Goal: Task Accomplishment & Management: Manage account settings

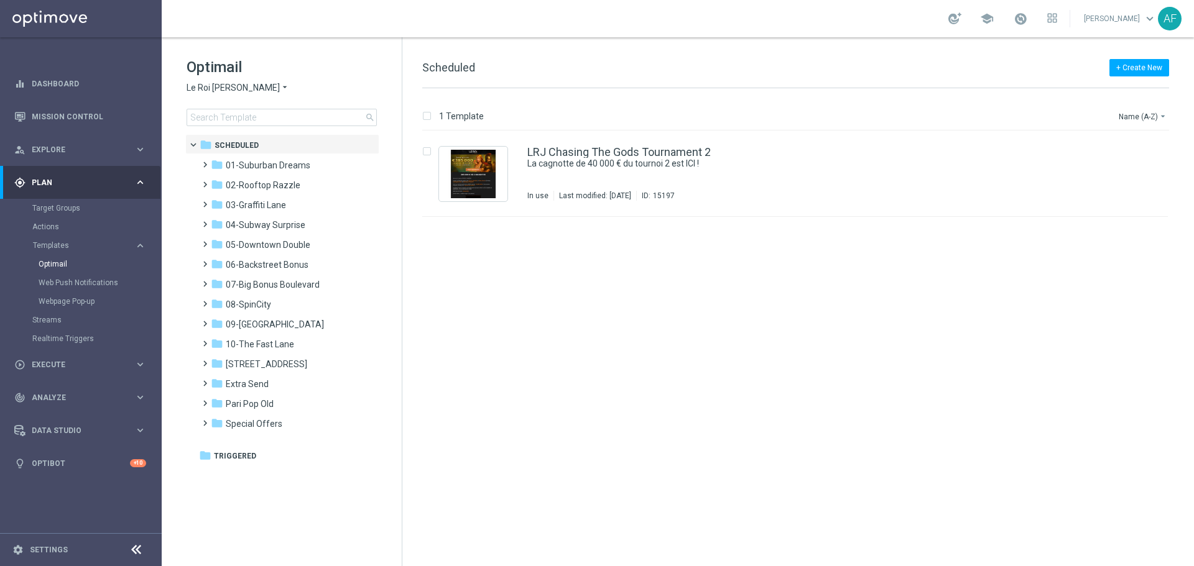
click at [280, 90] on icon "arrow_drop_down" at bounding box center [285, 88] width 10 height 12
click at [303, 62] on h1 "Optimail" at bounding box center [282, 67] width 190 height 20
click at [111, 173] on div "gps_fixed Plan keyboard_arrow_right" at bounding box center [80, 182] width 160 height 33
click at [69, 208] on div "play_circle_outline Execute keyboard_arrow_right" at bounding box center [80, 215] width 160 height 33
click at [72, 282] on span "Analyze" at bounding box center [83, 285] width 103 height 7
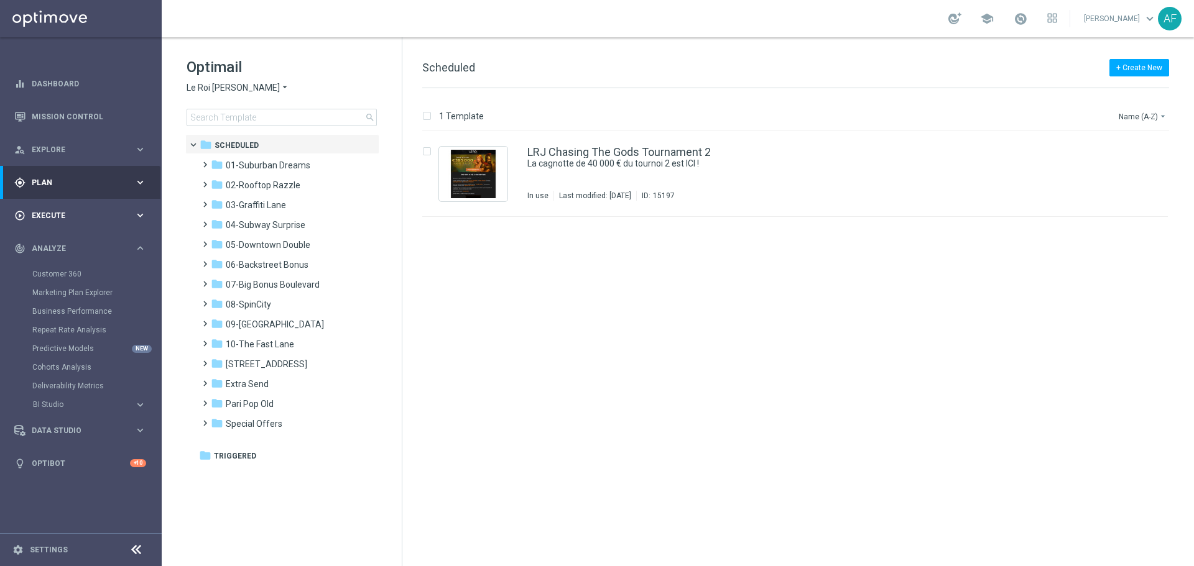
click at [78, 214] on span "Execute" at bounding box center [83, 215] width 103 height 7
click at [73, 179] on span "Plan" at bounding box center [83, 182] width 103 height 7
click at [66, 209] on link "Target Groups" at bounding box center [80, 208] width 97 height 10
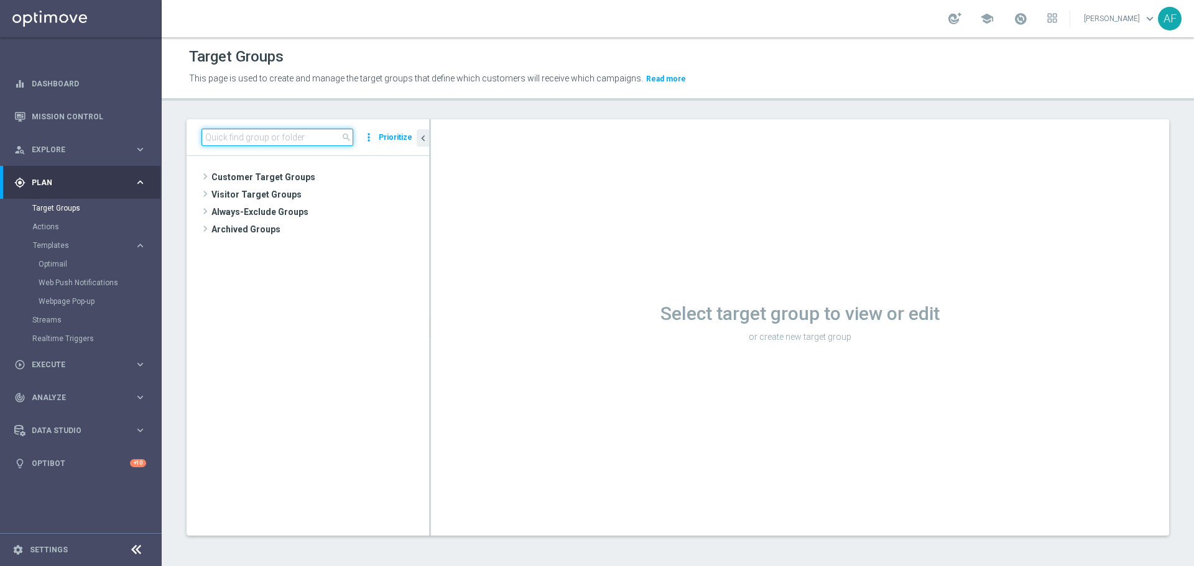
click at [247, 133] on input at bounding box center [277, 137] width 152 height 17
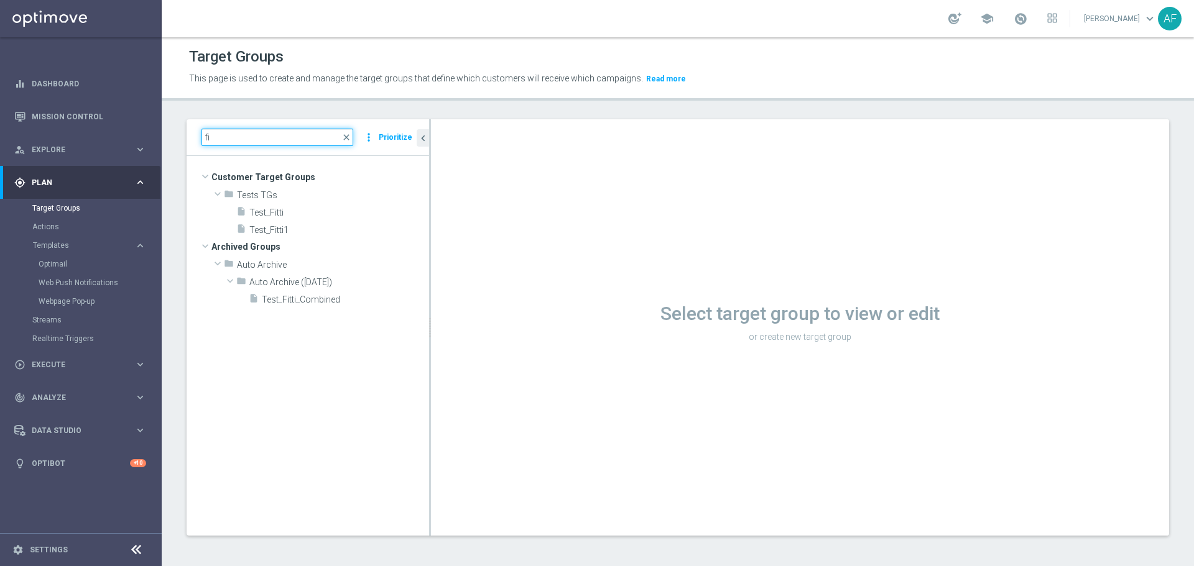
type input "f"
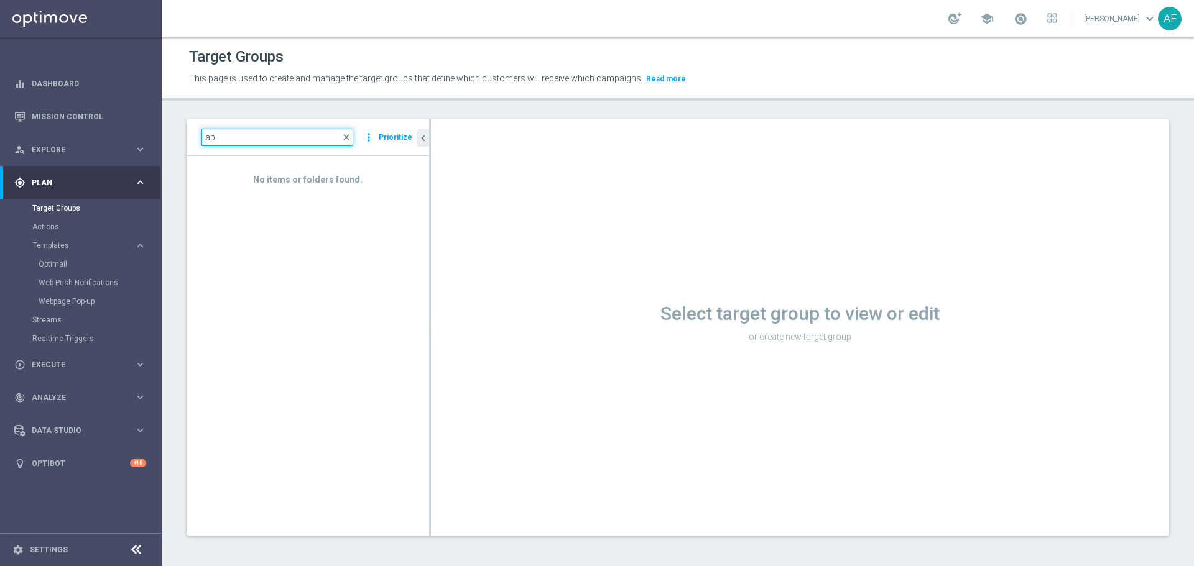
type input "a"
type input "s"
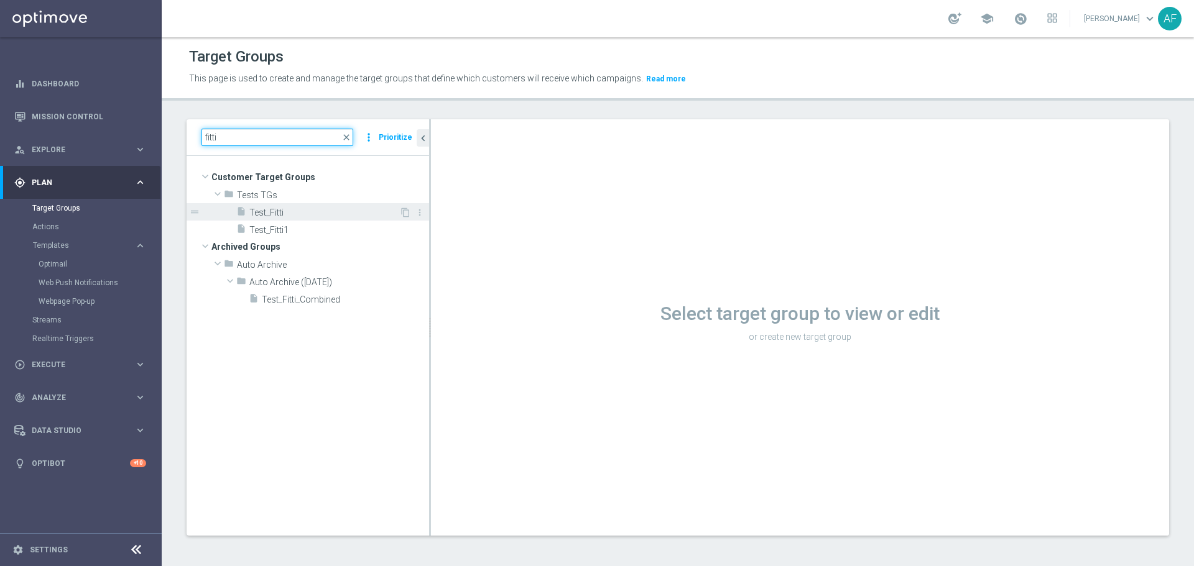
type input "fitti"
click at [289, 211] on span "Test_Fitti" at bounding box center [324, 213] width 150 height 11
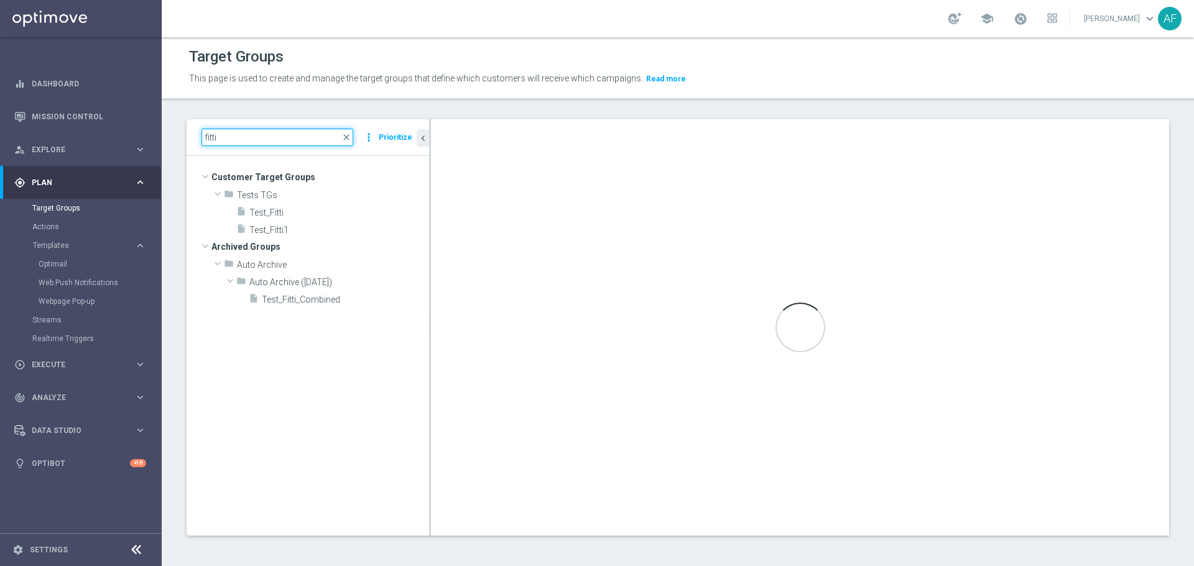
drag, startPoint x: 240, startPoint y: 136, endPoint x: 182, endPoint y: 138, distance: 57.9
click at [182, 138] on div "fitti close more_vert Prioritize Customer Target Groups library_add create_new_…" at bounding box center [678, 337] width 1032 height 436
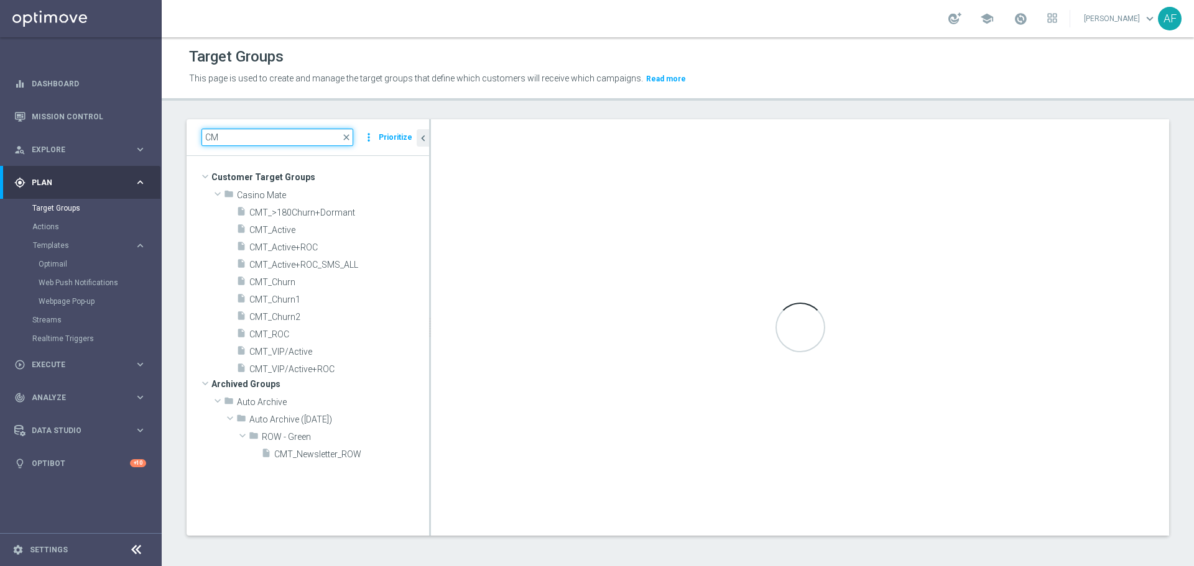
type input "C"
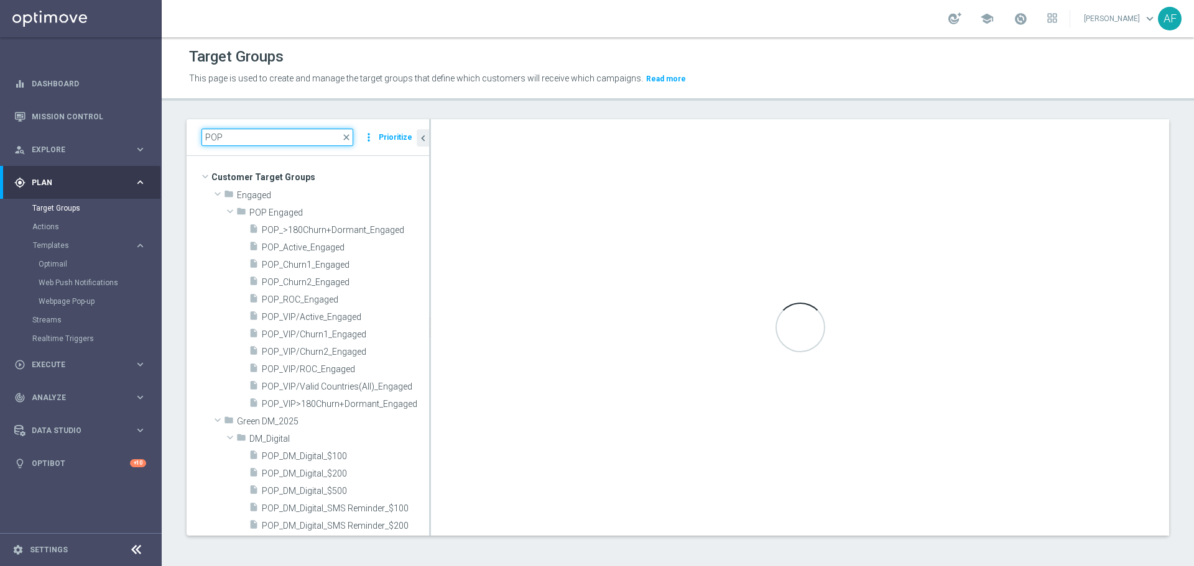
type input "POP"
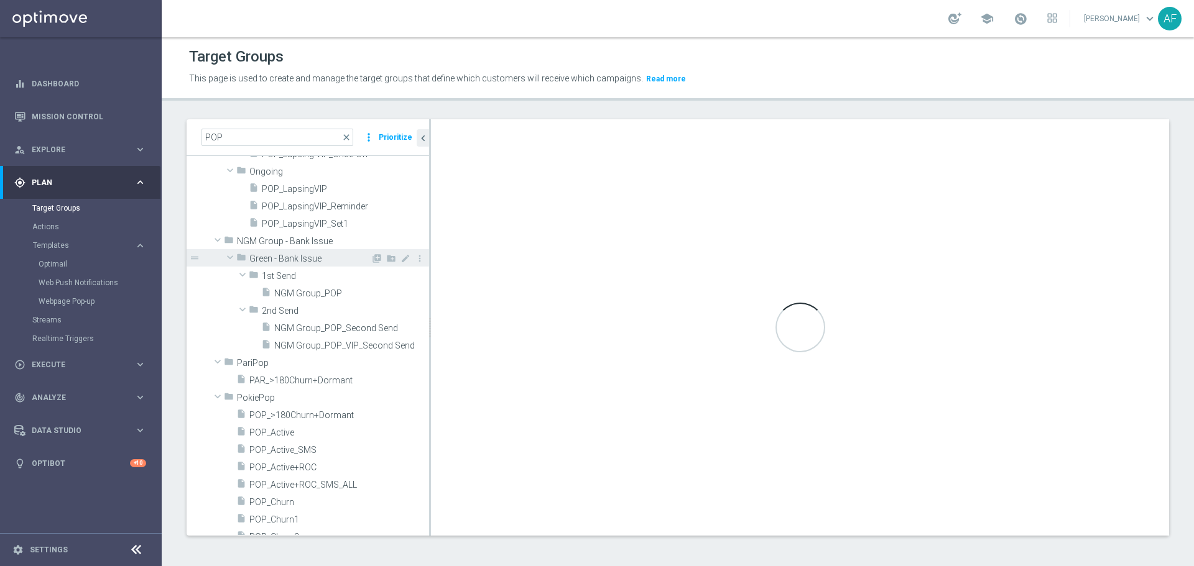
scroll to position [524, 0]
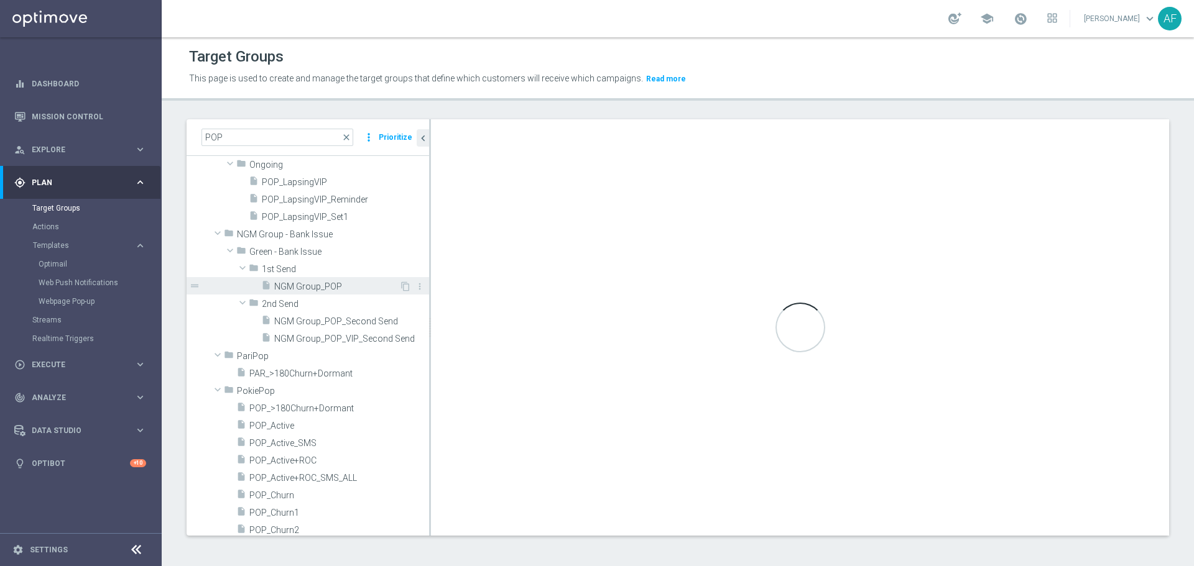
click at [321, 282] on span "NGM Group_POP" at bounding box center [336, 287] width 125 height 11
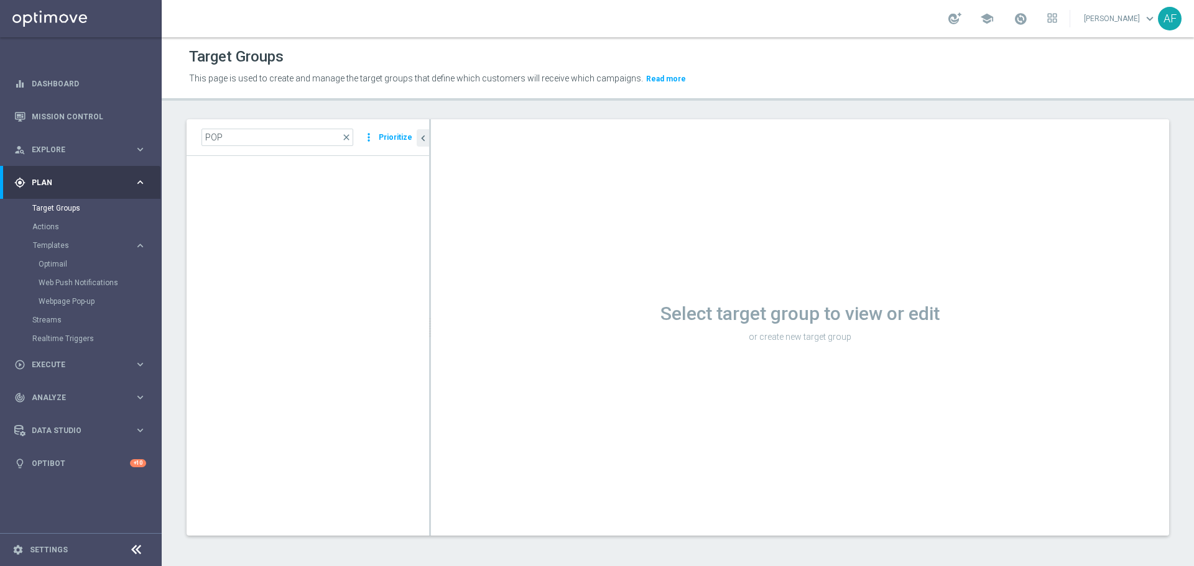
scroll to position [425, 0]
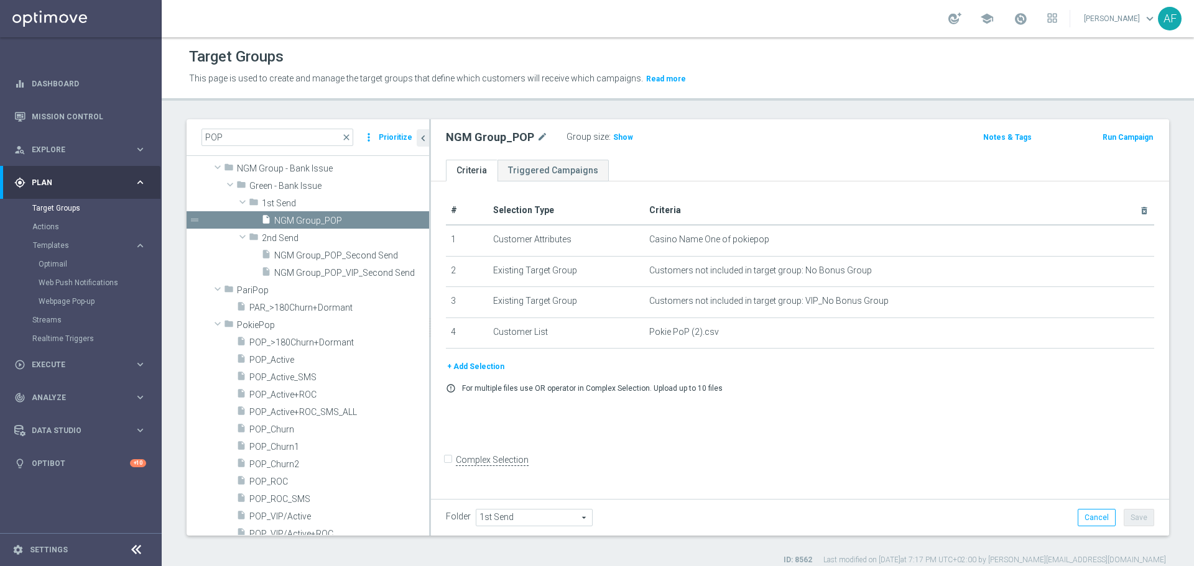
scroll to position [507, 0]
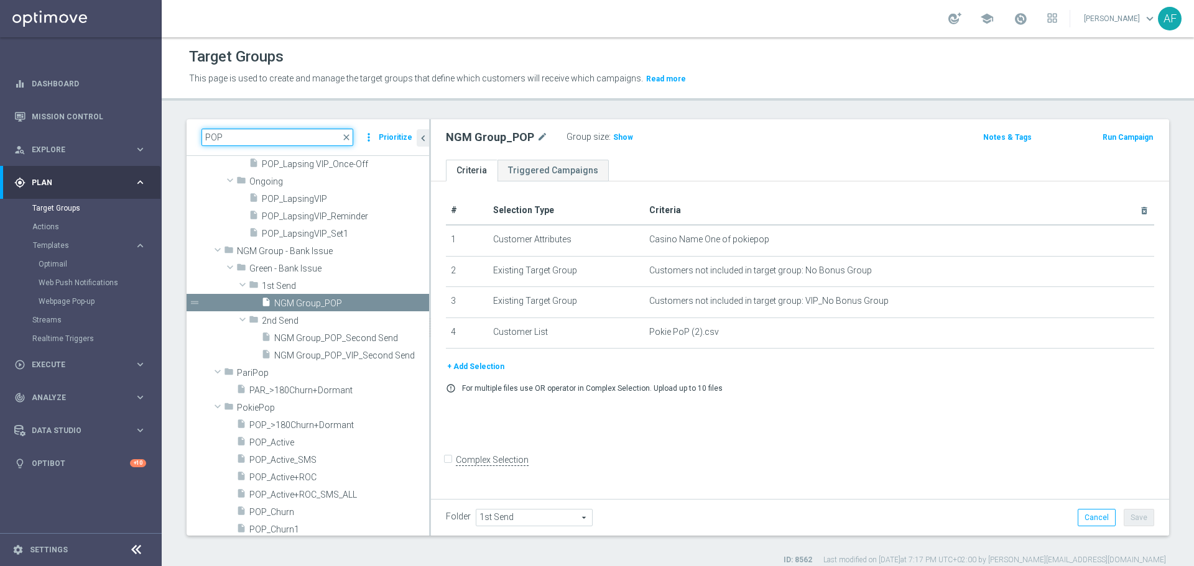
click at [207, 139] on input "POP" at bounding box center [277, 137] width 152 height 17
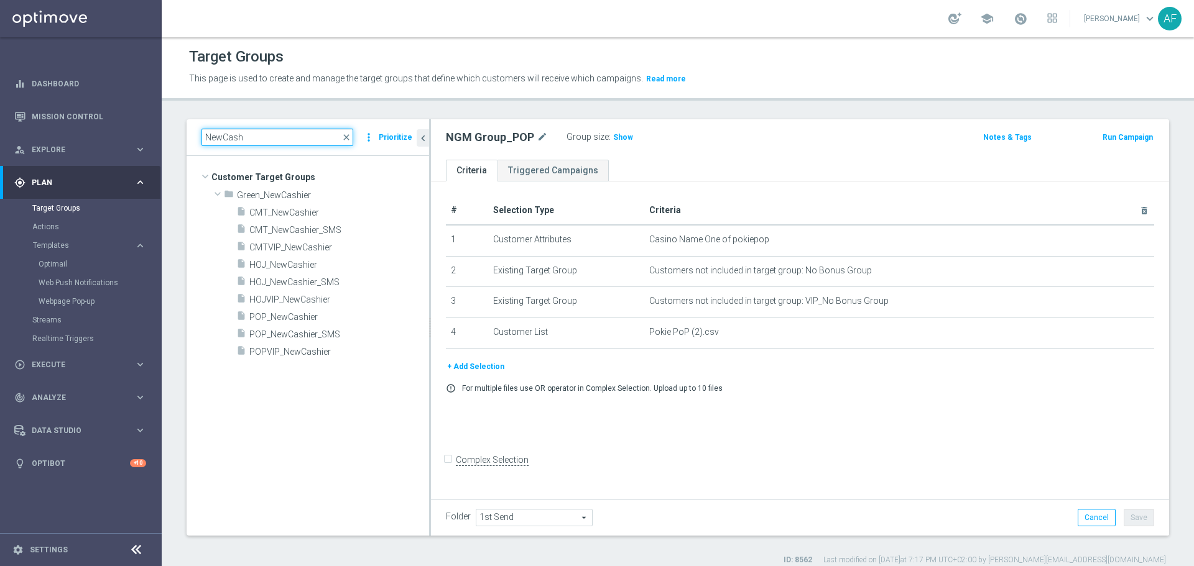
scroll to position [0, 0]
type input "NewCash"
click at [312, 229] on span "CMT_NewCashier_SMS" at bounding box center [324, 230] width 150 height 11
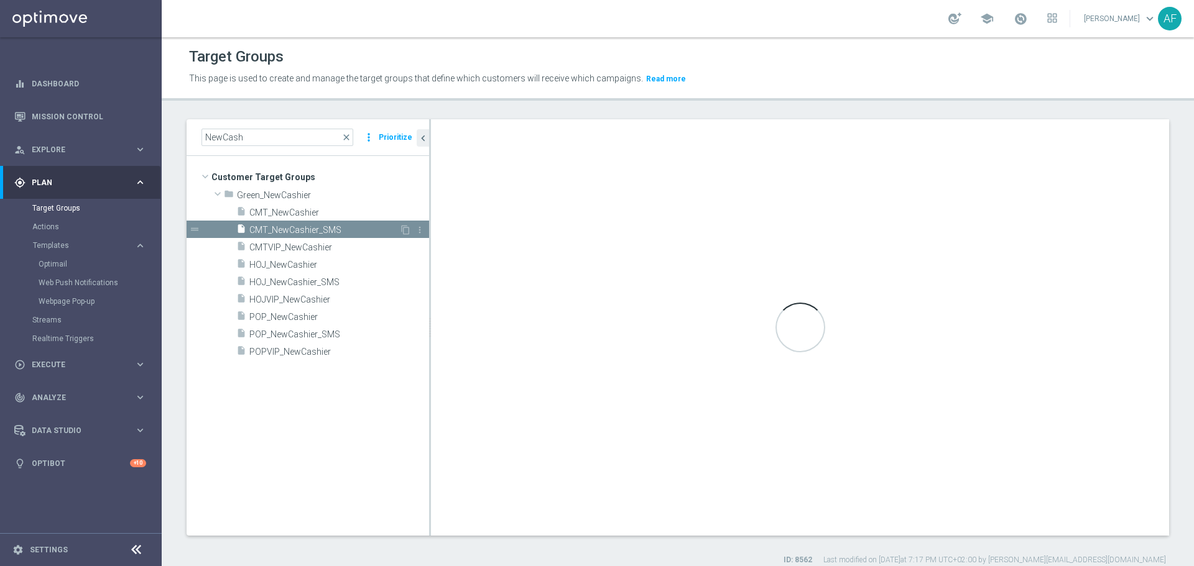
type input "Green_NewCashier"
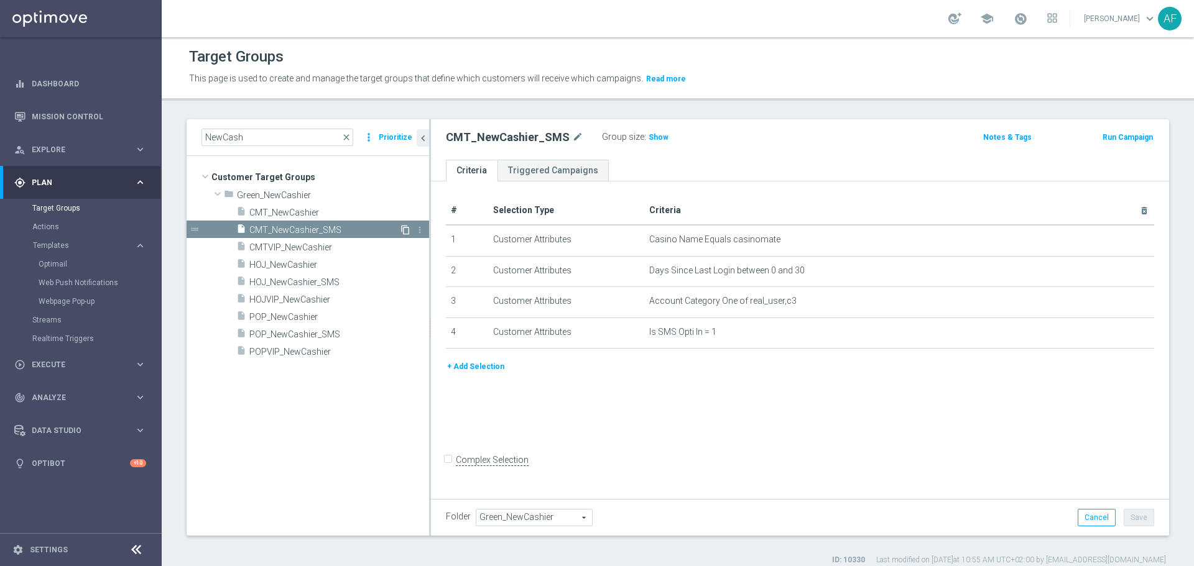
click at [404, 229] on icon "content_copy" at bounding box center [405, 230] width 10 height 10
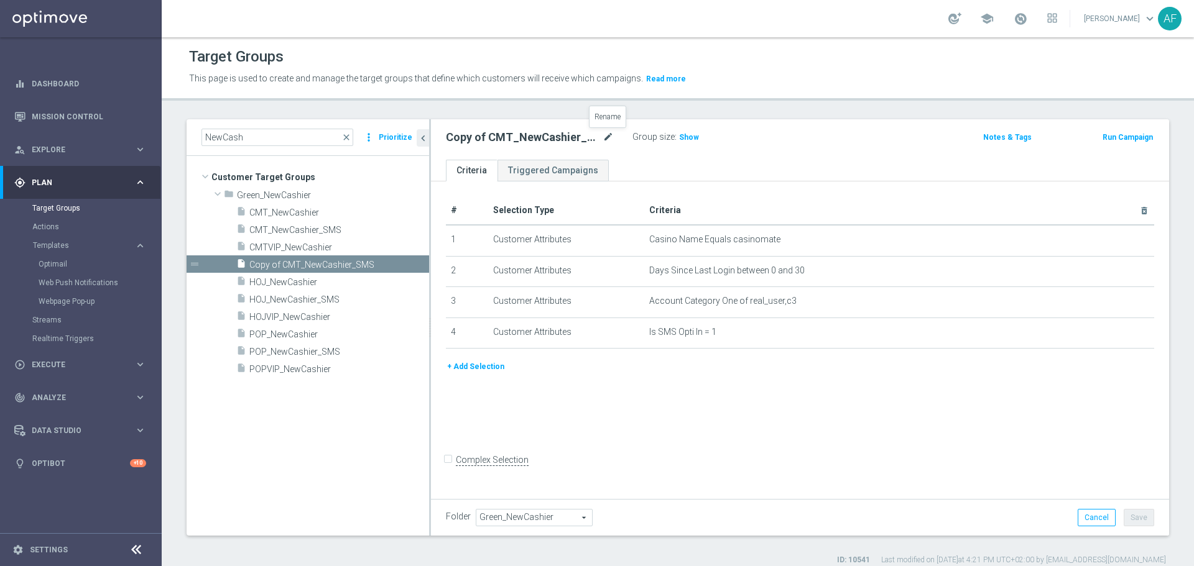
click at [607, 136] on icon "mode_edit" at bounding box center [608, 137] width 11 height 15
drag, startPoint x: 502, startPoint y: 141, endPoint x: 487, endPoint y: 141, distance: 14.9
click at [502, 140] on input "Copy of CMT_NewCashier_SMS" at bounding box center [530, 138] width 168 height 17
click at [479, 139] on input "Copy of CMT_NewCashier_SMS" at bounding box center [530, 138] width 168 height 17
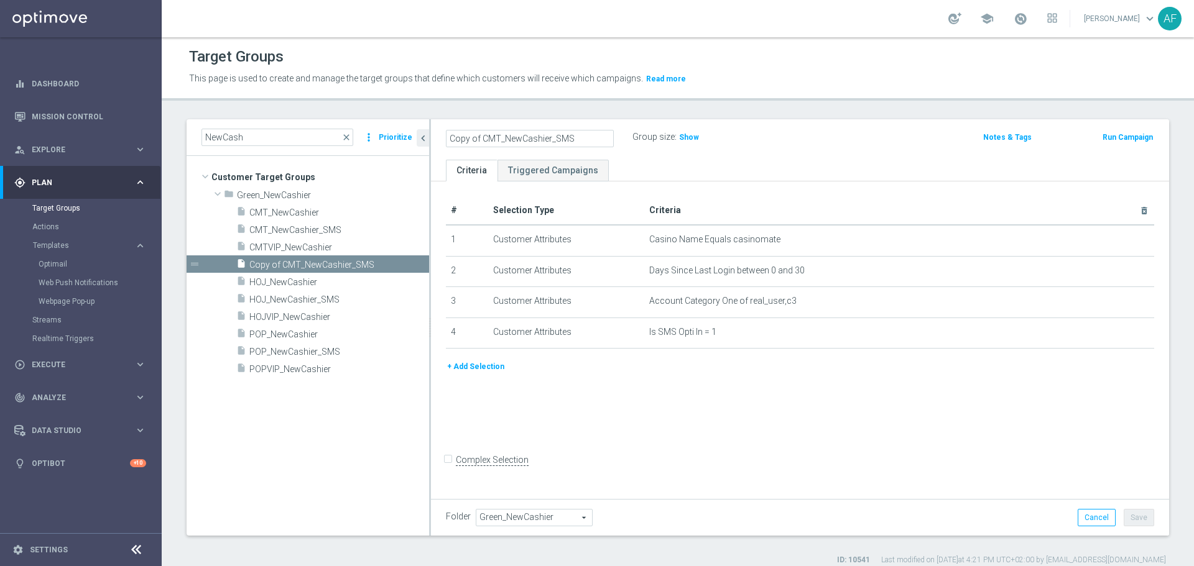
click at [480, 139] on input "Copy of CMT_NewCashier_SMS" at bounding box center [530, 138] width 168 height 17
drag, startPoint x: 481, startPoint y: 138, endPoint x: 440, endPoint y: 139, distance: 41.0
click at [440, 139] on div "Copy of CMT_NewCashier_SMS" at bounding box center [530, 138] width 187 height 17
drag, startPoint x: 541, startPoint y: 136, endPoint x: 554, endPoint y: 137, distance: 13.1
click at [542, 136] on input "CMT_NewCashier_SMS" at bounding box center [530, 138] width 168 height 17
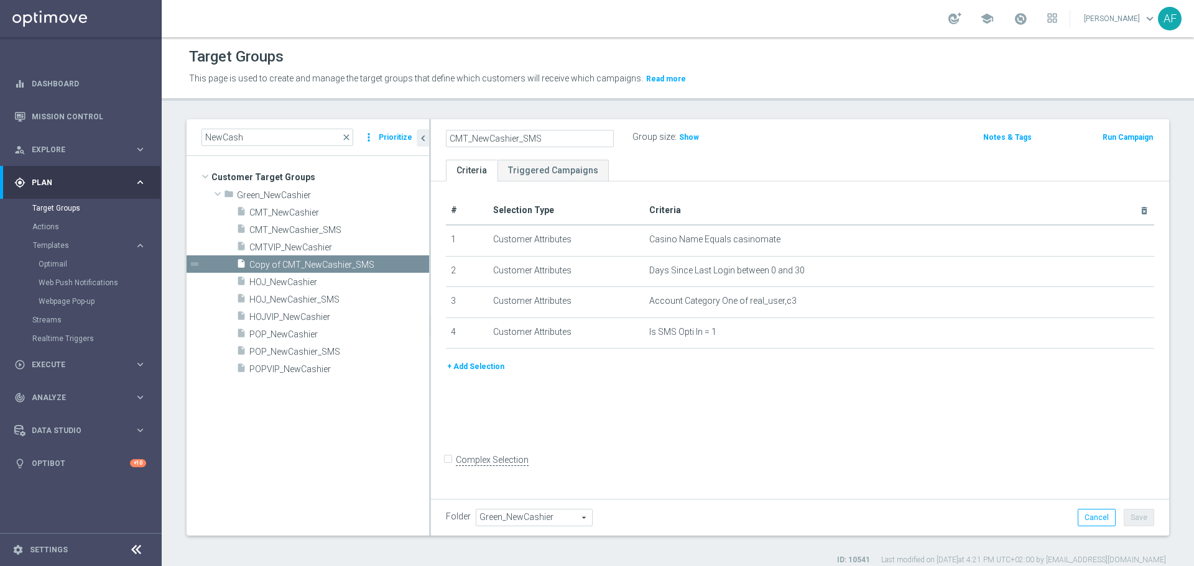
drag, startPoint x: 522, startPoint y: 139, endPoint x: 532, endPoint y: 140, distance: 10.0
click at [523, 139] on input "CMT_NewCashier_SMS" at bounding box center [530, 138] width 168 height 17
click at [521, 139] on input "CMT_NewCashier_Issue_SMS" at bounding box center [530, 138] width 168 height 17
type input "CMT_NewCashier_Issue_SMS"
click at [720, 158] on div "CMT_NewCashier_Issue_SMS Group size : Show Notes & Tags Run Campaign" at bounding box center [800, 139] width 738 height 40
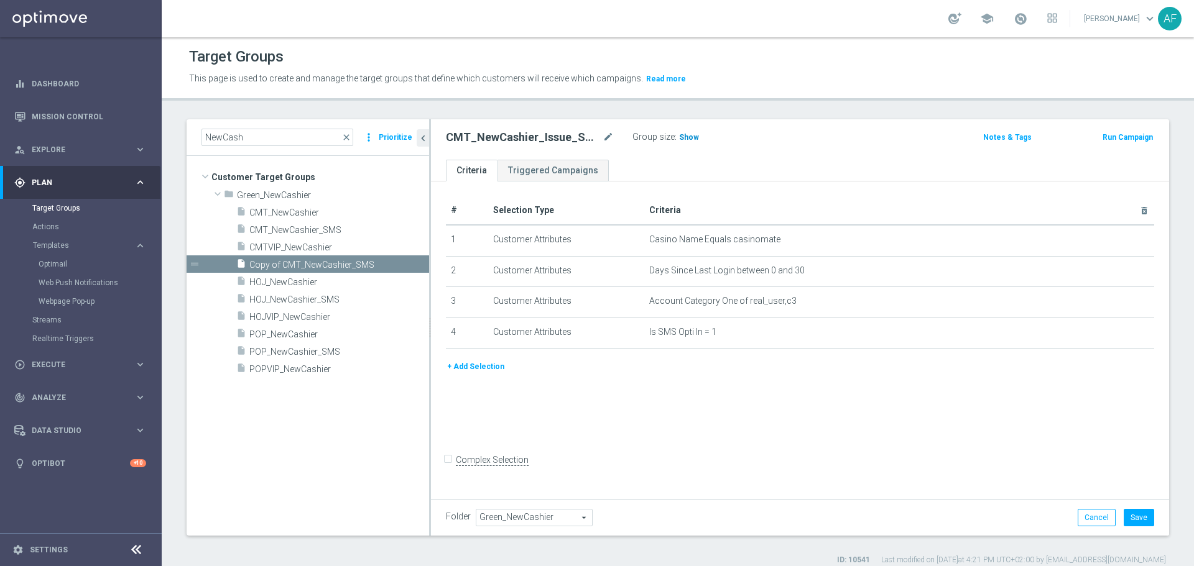
click at [680, 136] on span "Show" at bounding box center [689, 137] width 20 height 9
click at [1133, 519] on button "Save" at bounding box center [1139, 517] width 30 height 17
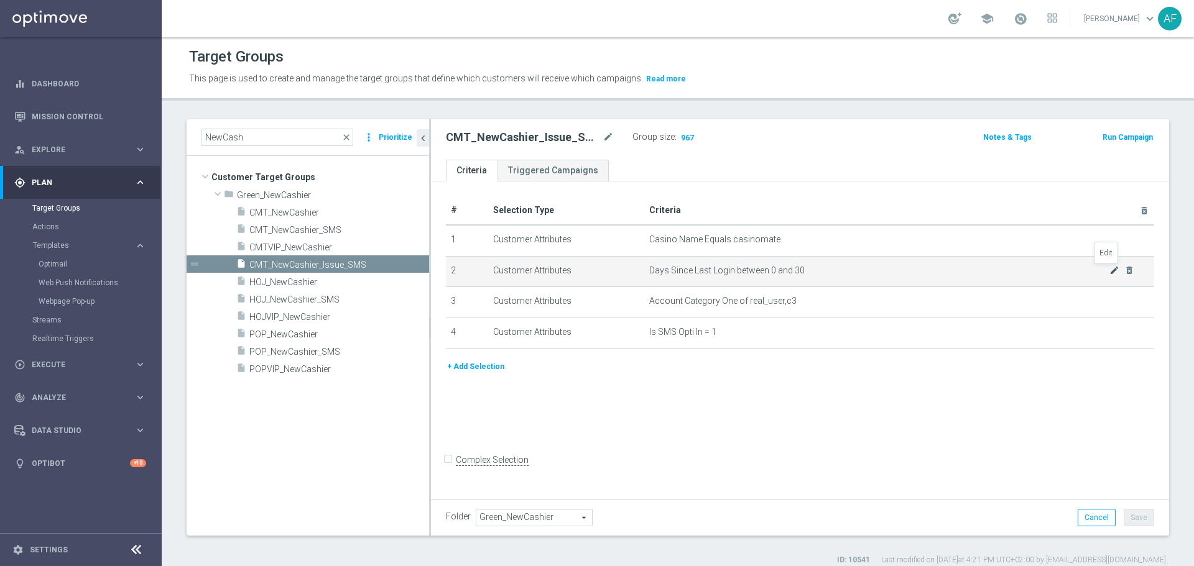
click at [1109, 269] on icon "mode_edit" at bounding box center [1114, 271] width 10 height 10
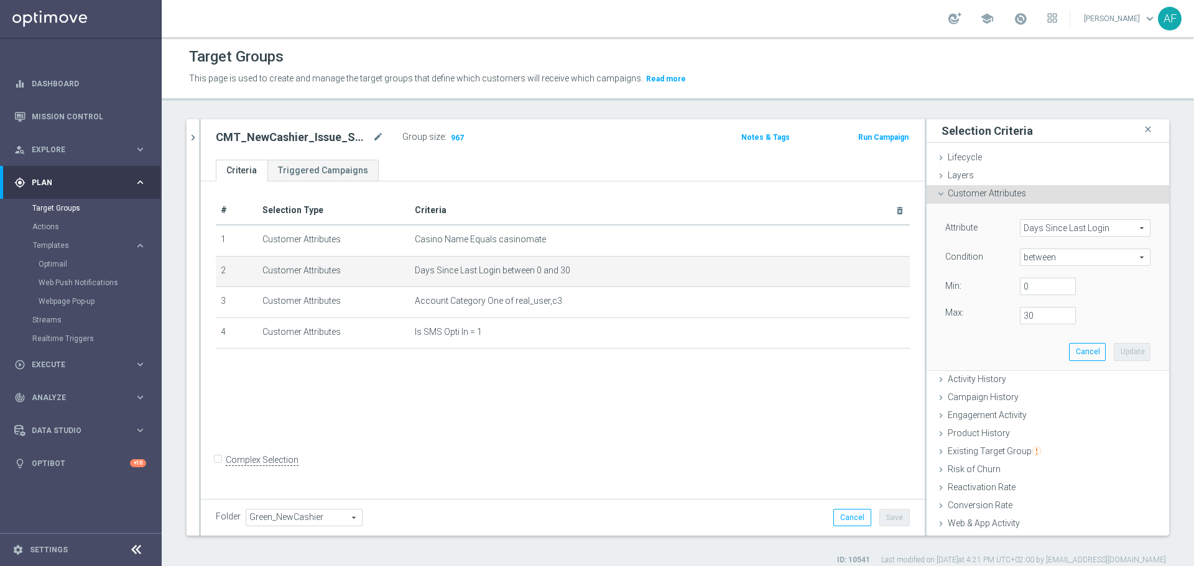
click at [1077, 259] on span "between" at bounding box center [1084, 257] width 129 height 16
click at [1045, 319] on label "=" at bounding box center [1085, 325] width 131 height 16
type input "="
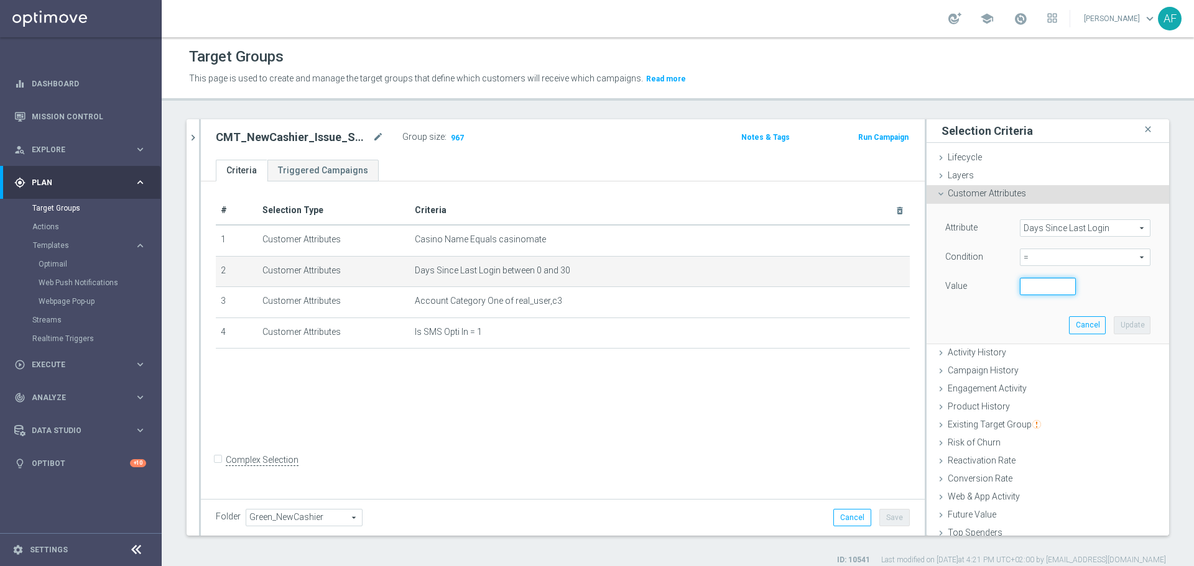
click at [1040, 288] on input "number" at bounding box center [1048, 286] width 56 height 17
click at [1073, 229] on span "Days Since Last Login" at bounding box center [1084, 228] width 129 height 16
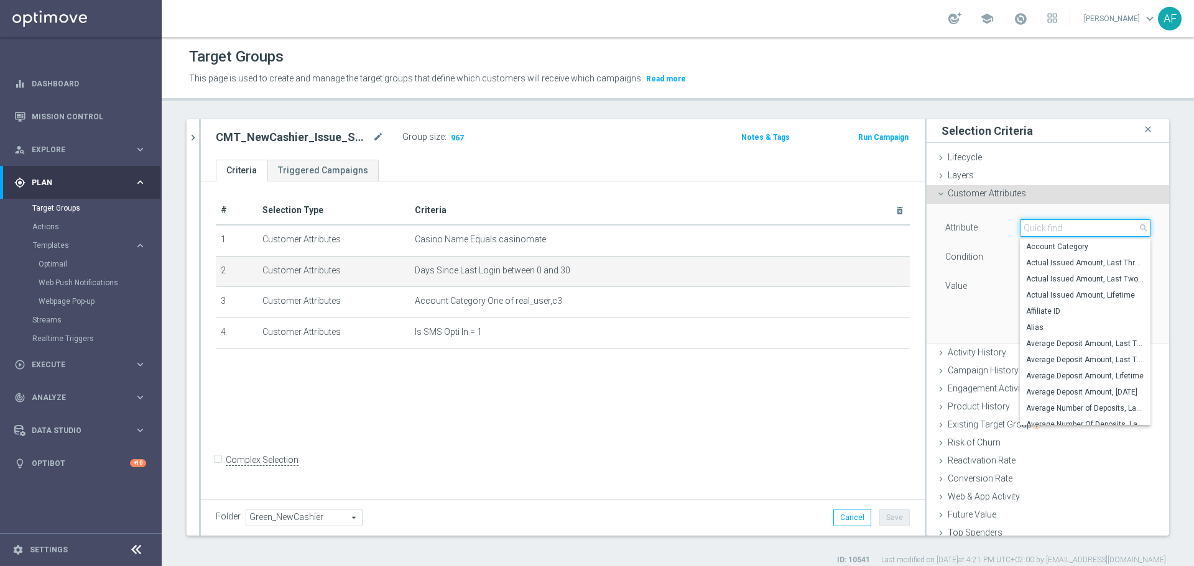
click at [1060, 228] on input "search" at bounding box center [1085, 228] width 131 height 17
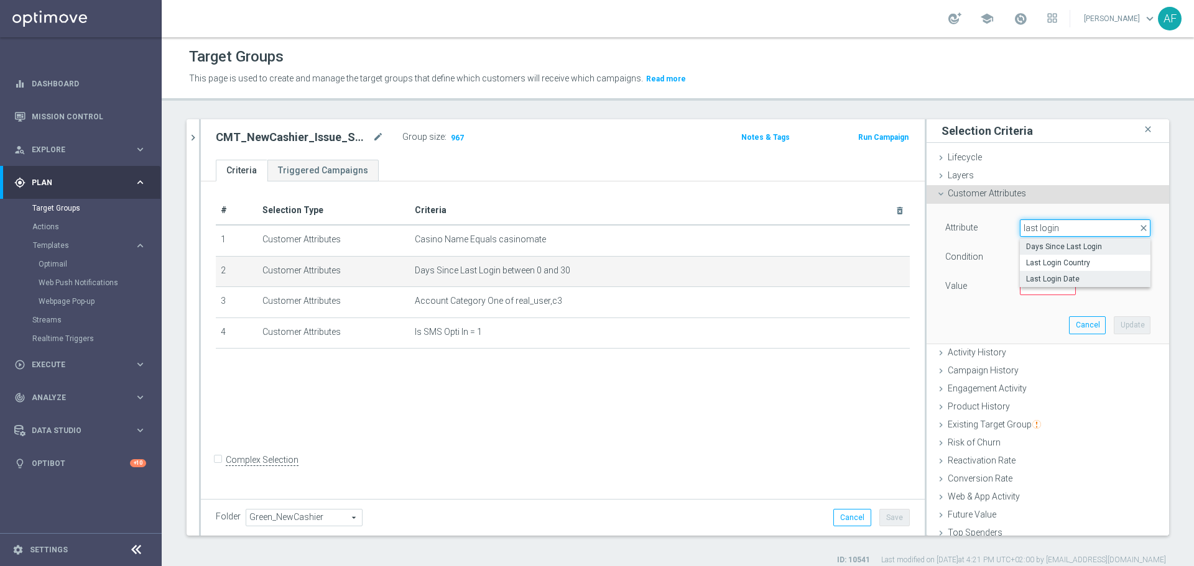
type input "last login"
click at [1054, 277] on span "Last Login Date" at bounding box center [1085, 279] width 118 height 10
type input "Last Login Date"
type input "Equals"
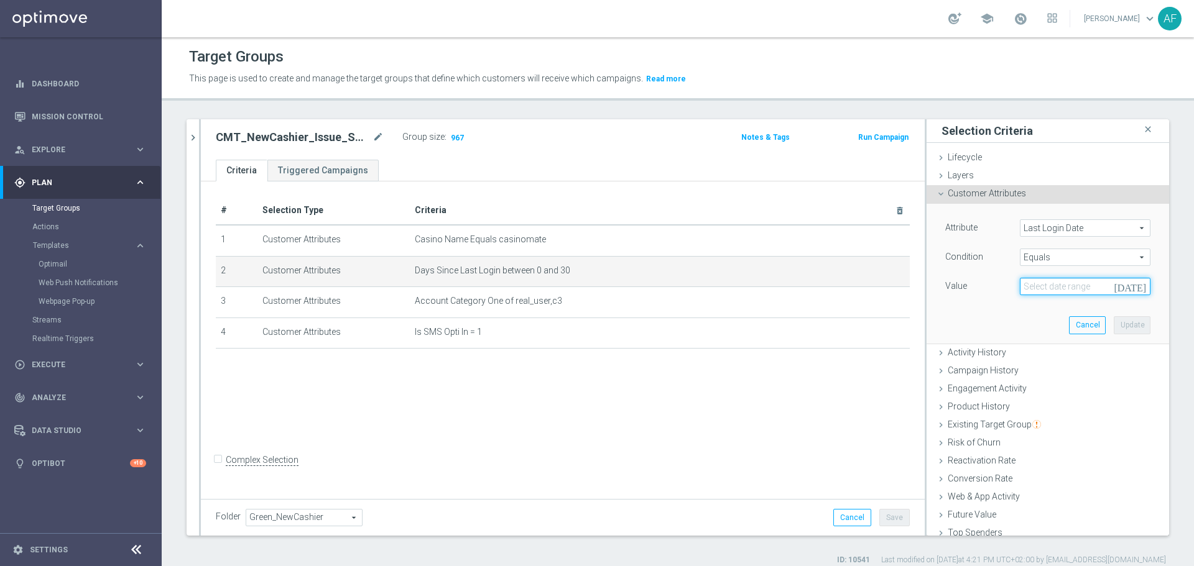
click at [1047, 289] on input at bounding box center [1085, 286] width 131 height 17
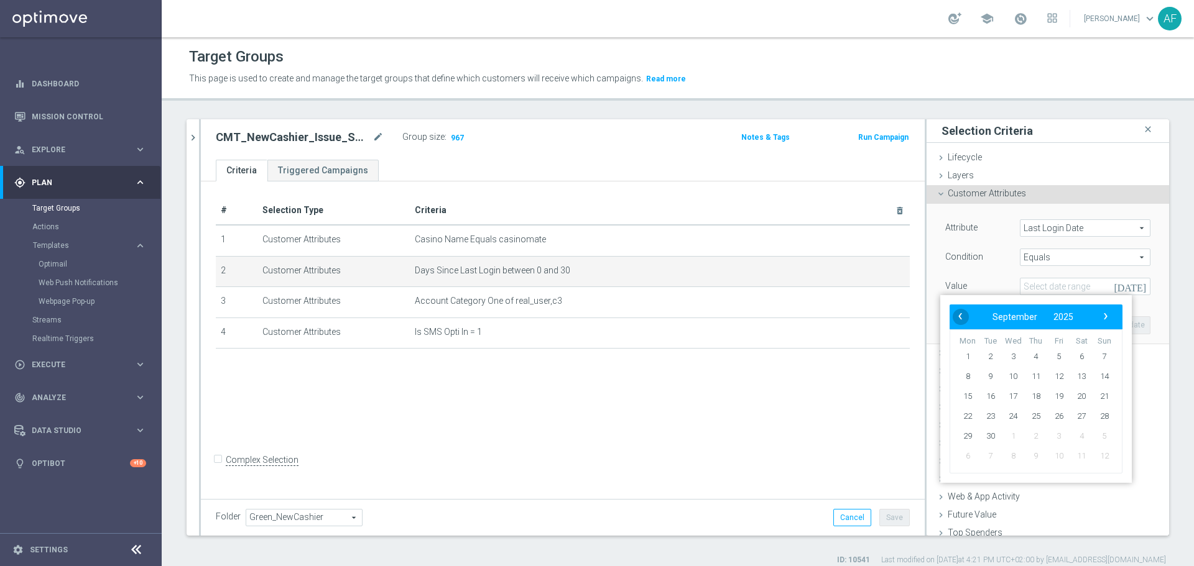
click at [959, 318] on span "‹" at bounding box center [960, 316] width 16 height 16
click at [1105, 317] on span "›" at bounding box center [1106, 316] width 16 height 16
click at [1040, 376] on span "11" at bounding box center [1036, 377] width 20 height 20
type input "11 Sep 2025"
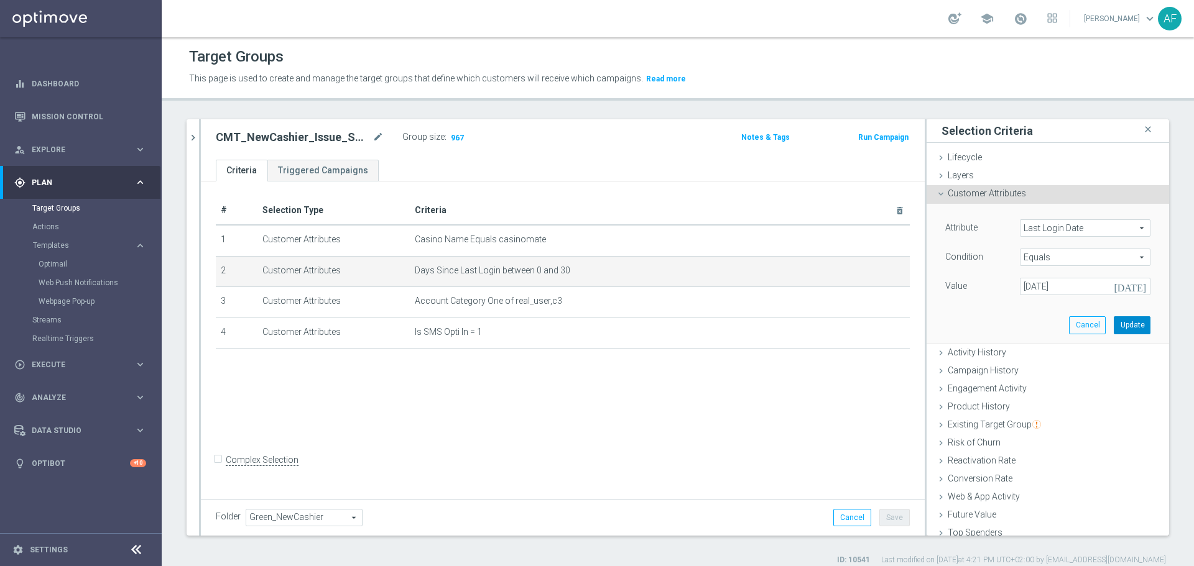
click at [1114, 326] on button "Update" at bounding box center [1132, 325] width 37 height 17
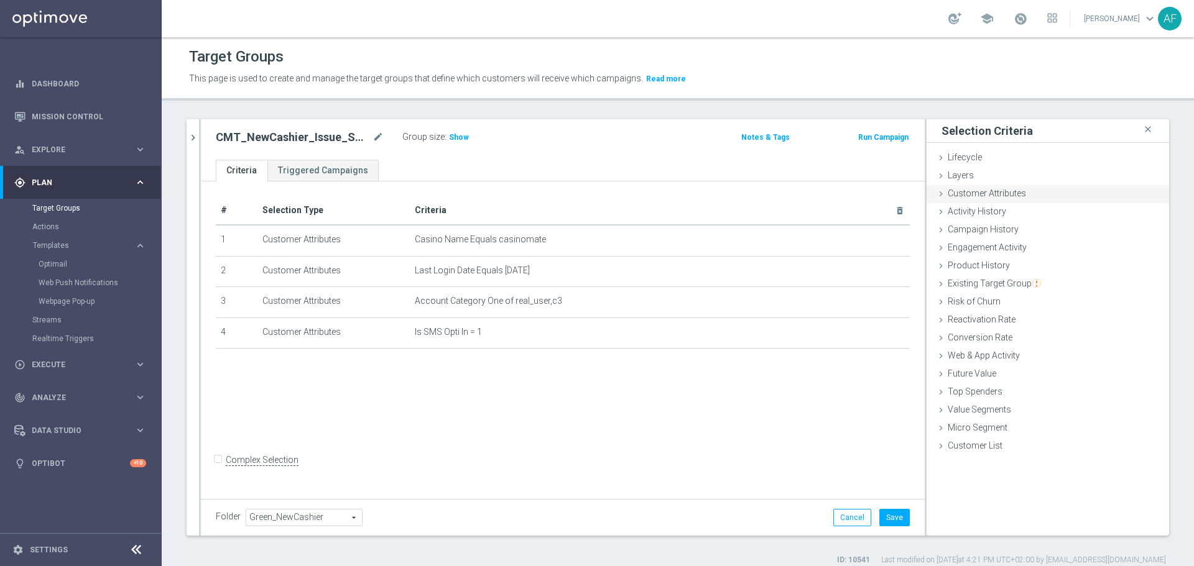
click at [995, 195] on span "Customer Attributes" at bounding box center [987, 193] width 78 height 10
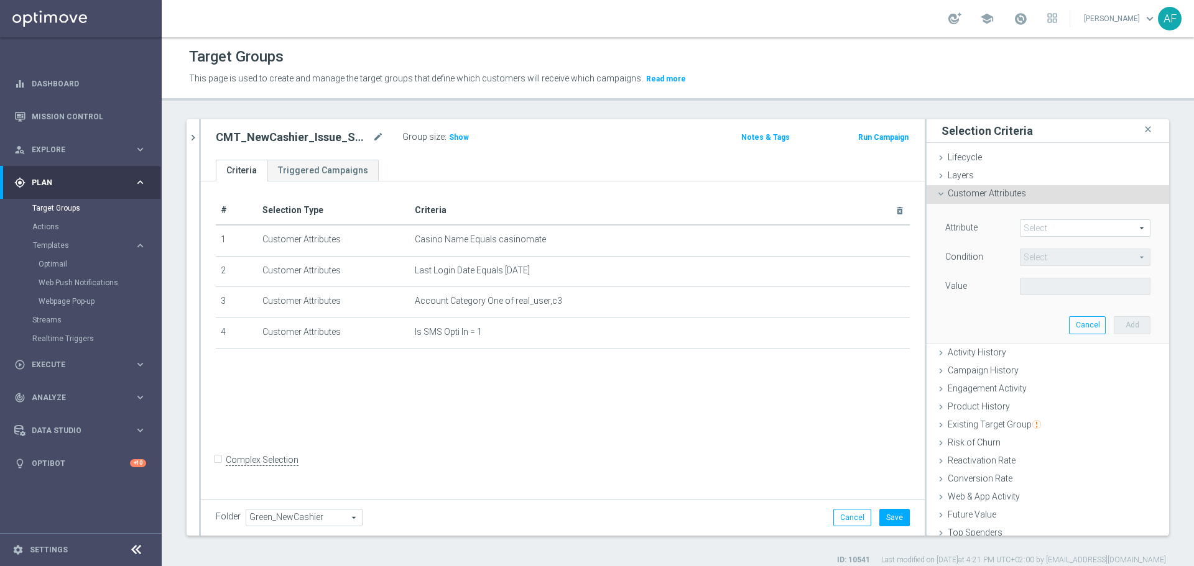
drag, startPoint x: 1024, startPoint y: 226, endPoint x: 1039, endPoint y: 228, distance: 15.1
click at [1027, 226] on span at bounding box center [1084, 228] width 129 height 16
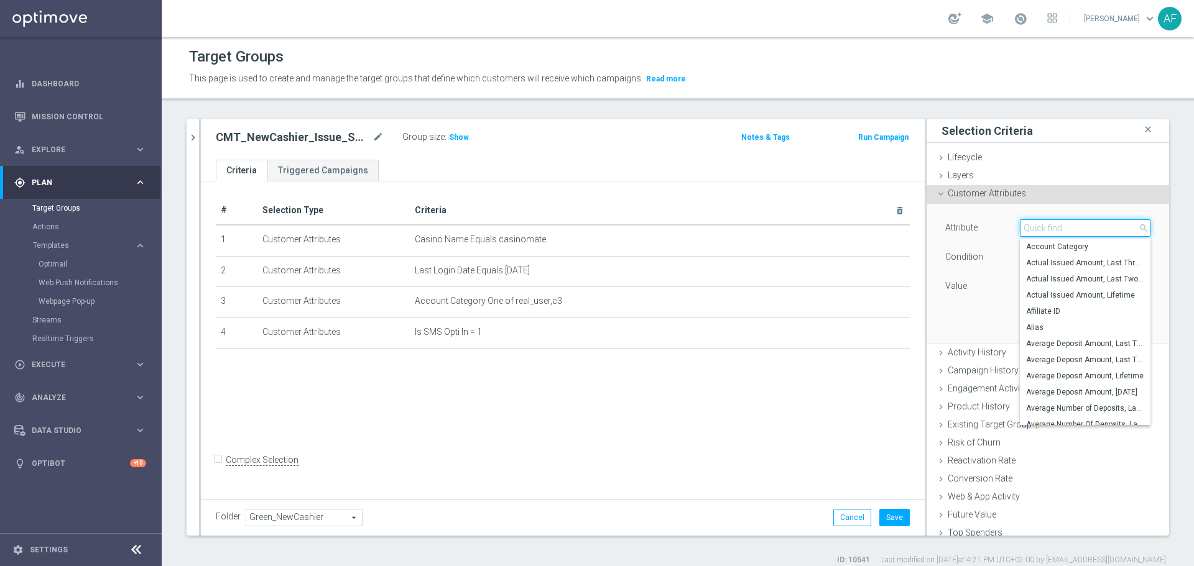
click at [1039, 228] on input "search" at bounding box center [1085, 228] width 131 height 17
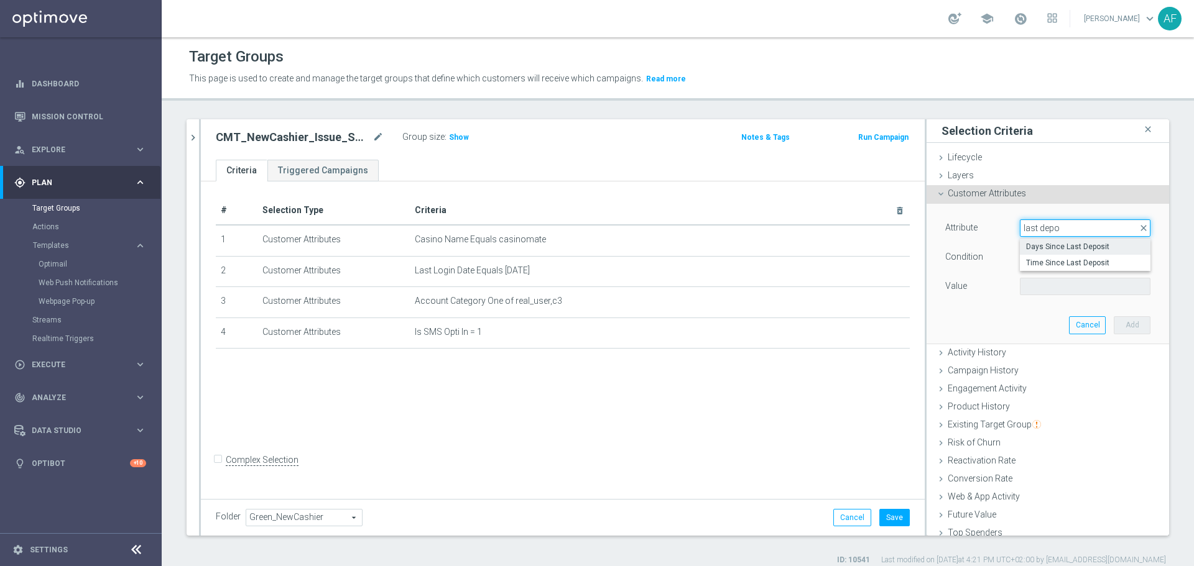
type input "last depo"
click at [1056, 245] on span "Days Since Last Deposit" at bounding box center [1085, 247] width 118 height 10
type input "Days Since Last Deposit"
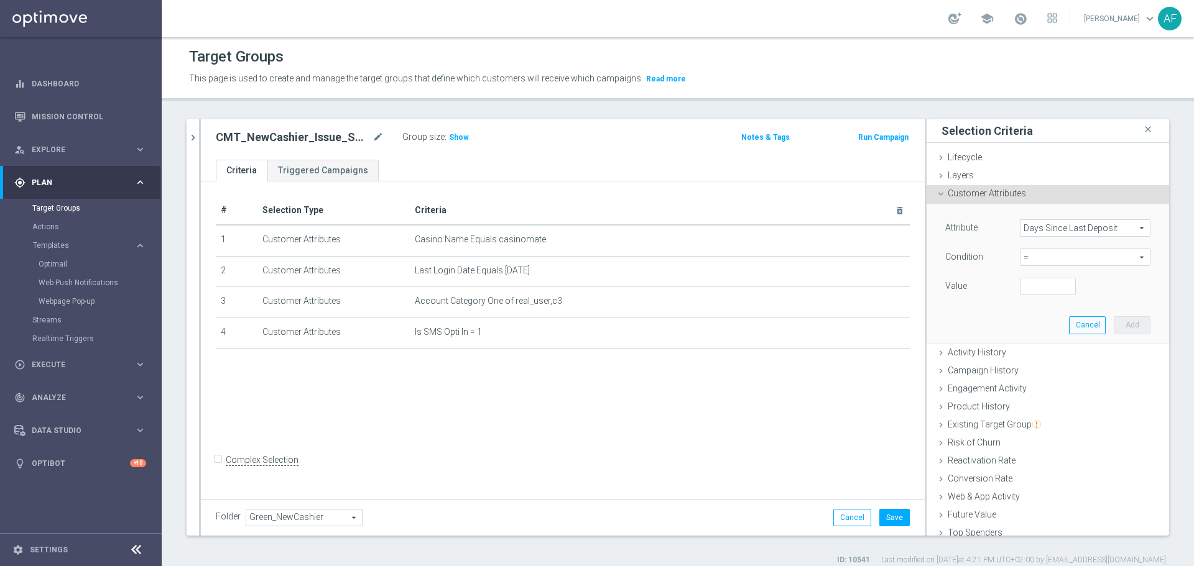
click at [1062, 257] on span "=" at bounding box center [1084, 257] width 129 height 16
click at [1047, 341] on span ">" at bounding box center [1085, 341] width 118 height 10
type input ">"
click at [1040, 293] on input "number" at bounding box center [1048, 286] width 56 height 17
type input "1"
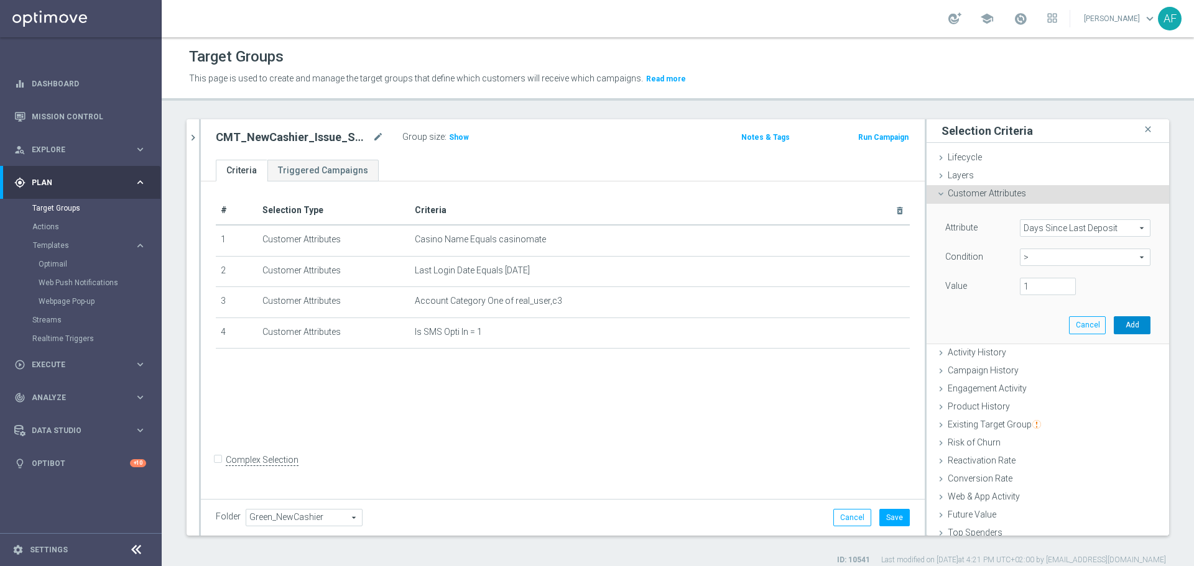
click at [1116, 325] on button "Add" at bounding box center [1132, 325] width 37 height 17
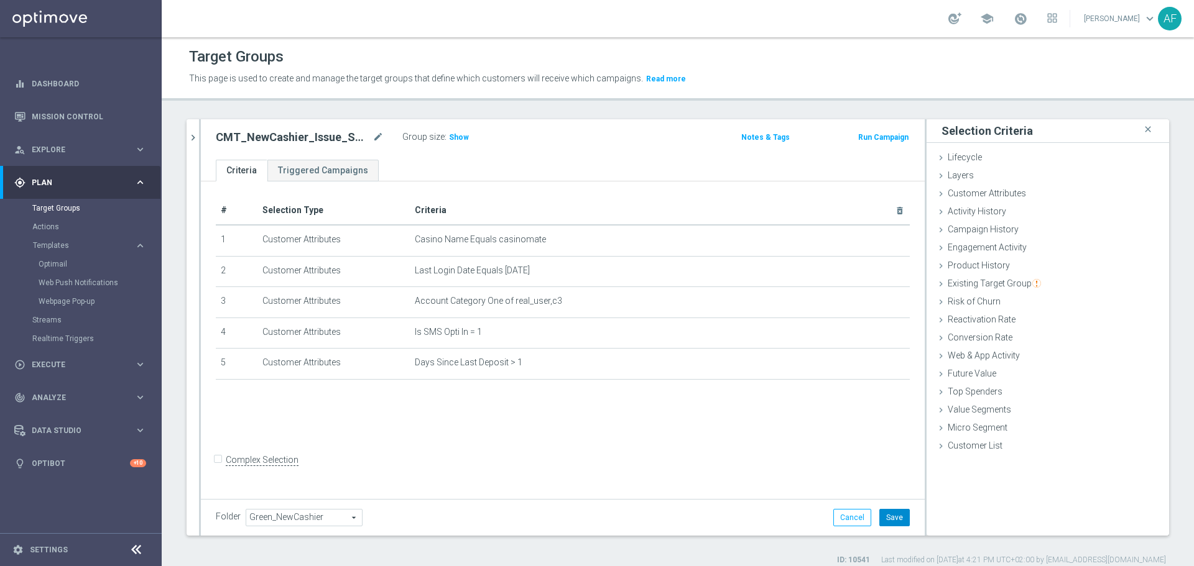
click at [885, 518] on button "Save" at bounding box center [894, 517] width 30 height 17
click at [452, 139] on span "Show" at bounding box center [459, 137] width 20 height 9
click at [191, 144] on icon "chevron_right" at bounding box center [193, 138] width 12 height 12
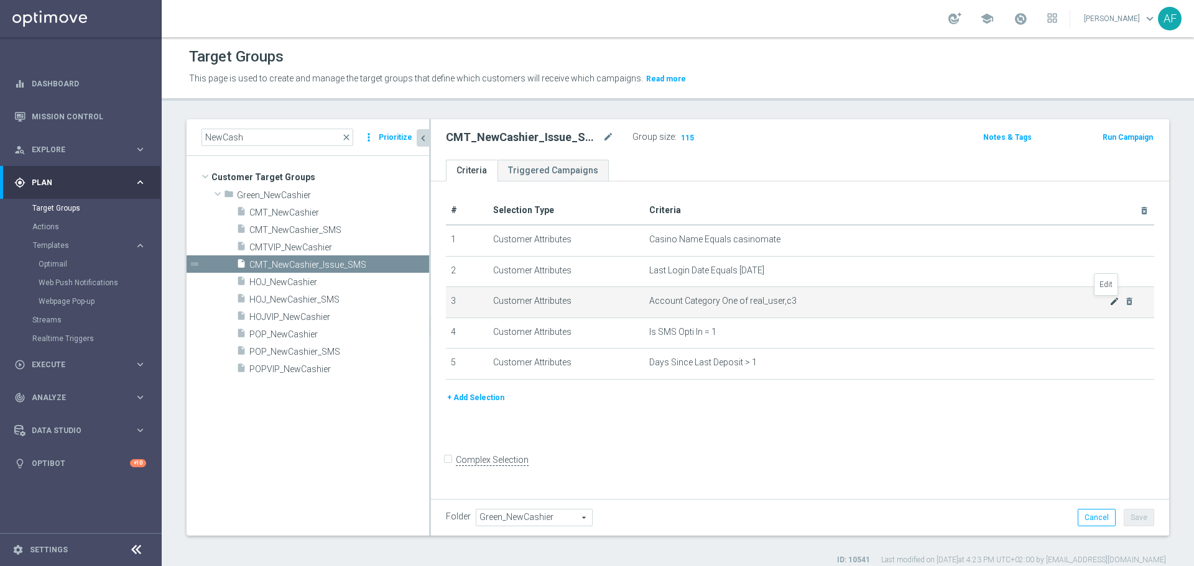
click at [1109, 305] on icon "mode_edit" at bounding box center [1114, 302] width 10 height 10
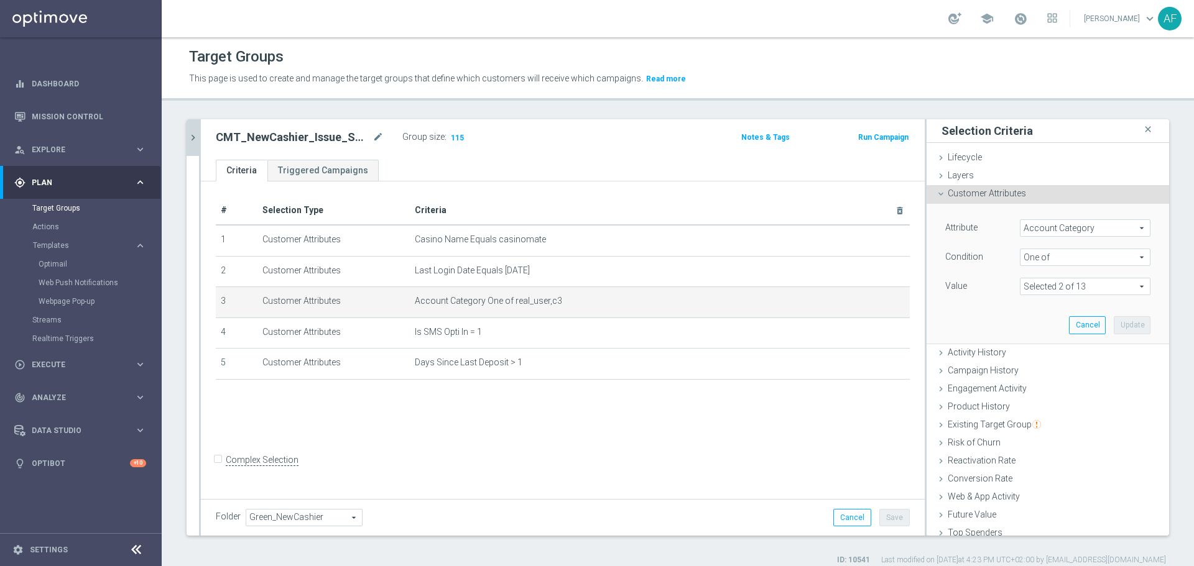
click at [197, 142] on icon "chevron_right" at bounding box center [193, 138] width 12 height 12
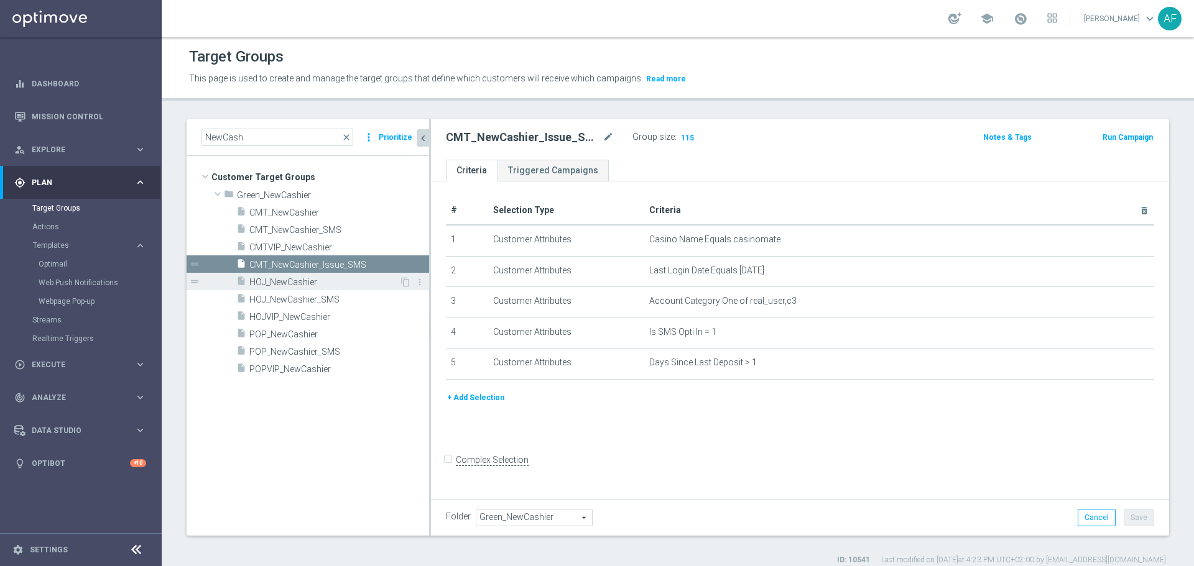
click at [325, 281] on span "HOJ_NewCashier" at bounding box center [324, 282] width 150 height 11
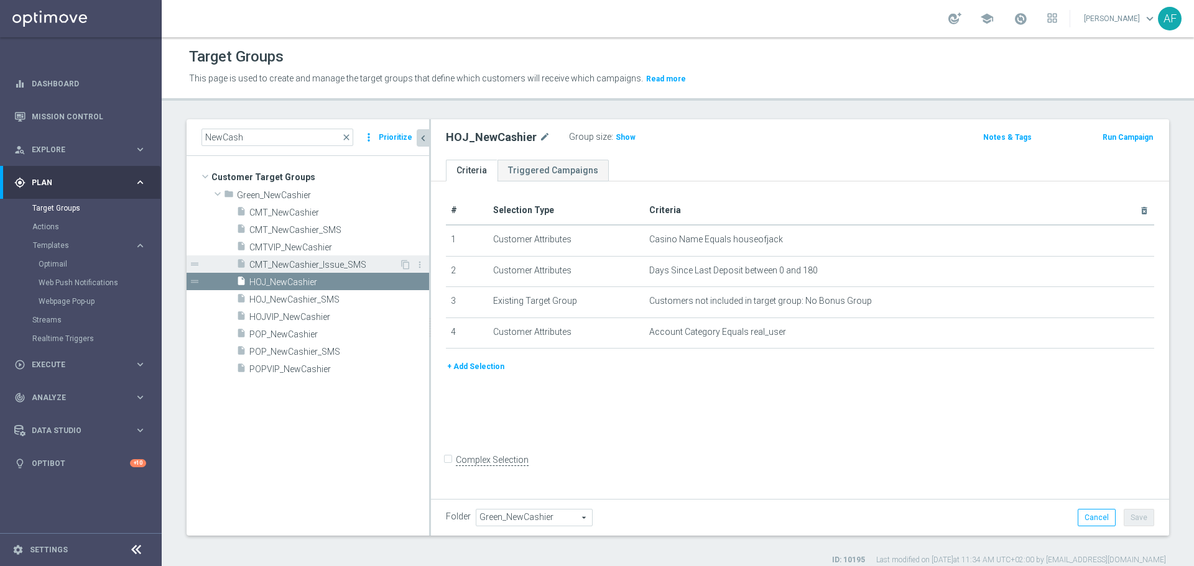
click at [325, 264] on span "CMT_NewCashier_Issue_SMS" at bounding box center [324, 265] width 150 height 11
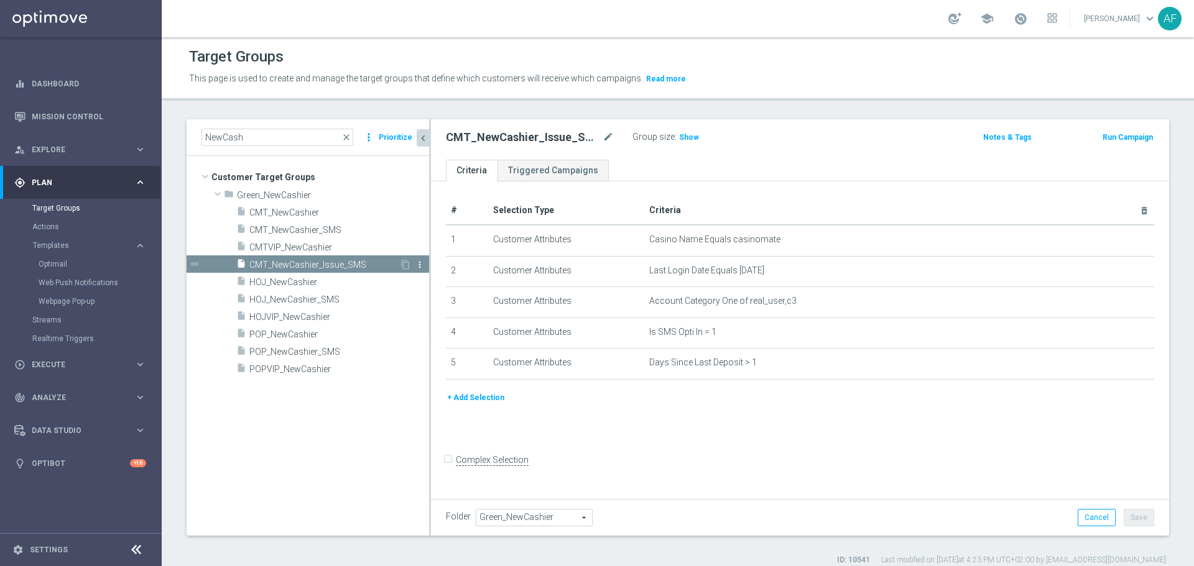
click at [421, 265] on icon "more_vert" at bounding box center [420, 265] width 10 height 10
click at [441, 297] on span "Delete" at bounding box center [453, 301] width 27 height 9
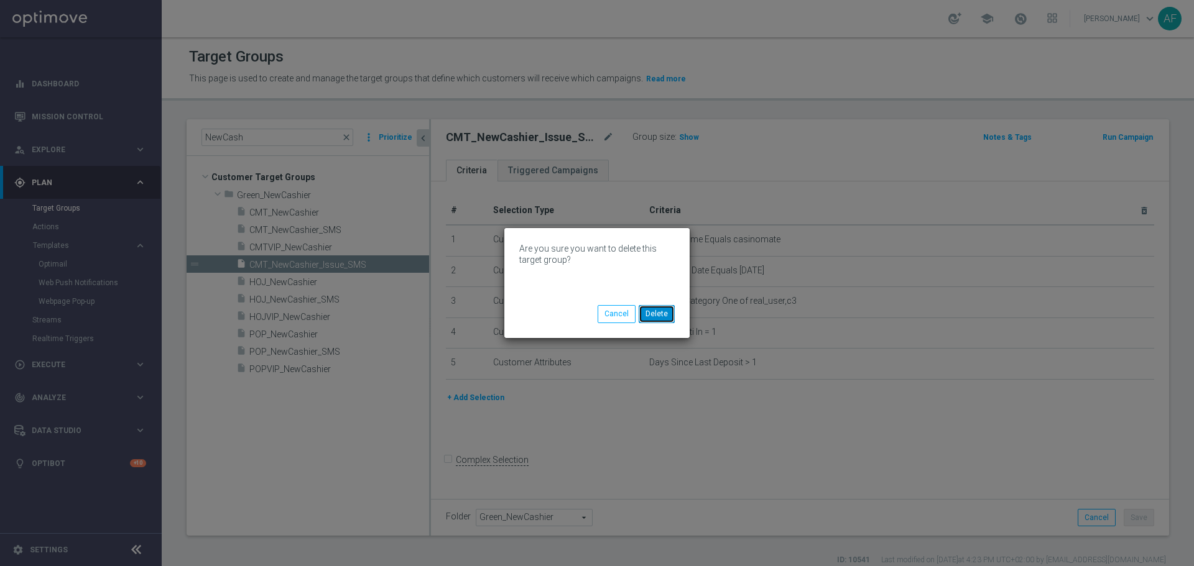
click at [655, 312] on button "Delete" at bounding box center [657, 313] width 36 height 17
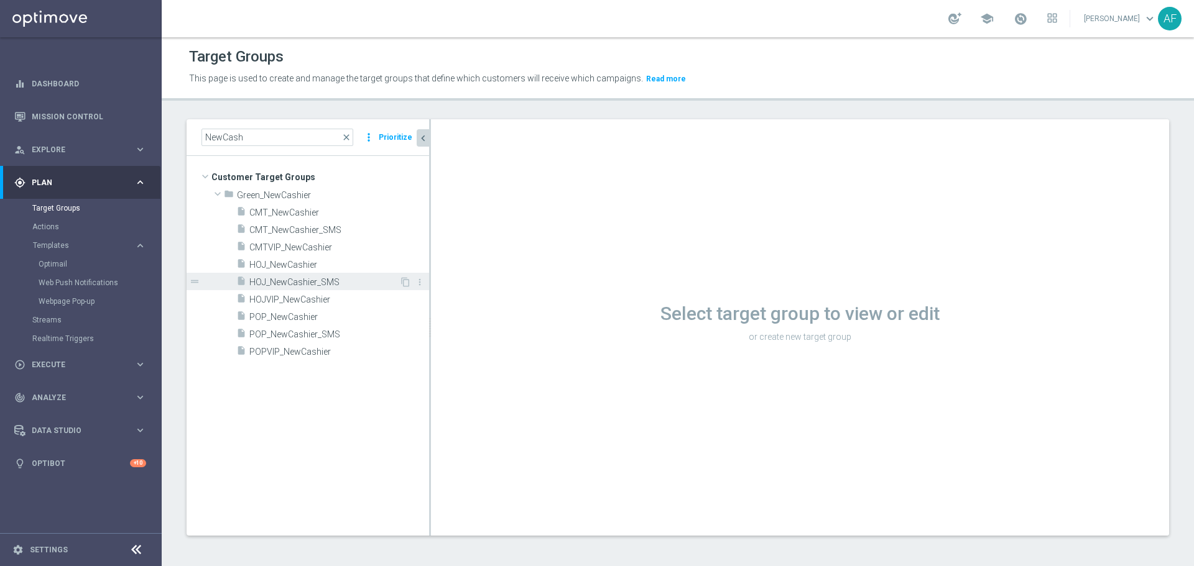
click at [338, 282] on span "HOJ_NewCashier_SMS" at bounding box center [324, 282] width 150 height 11
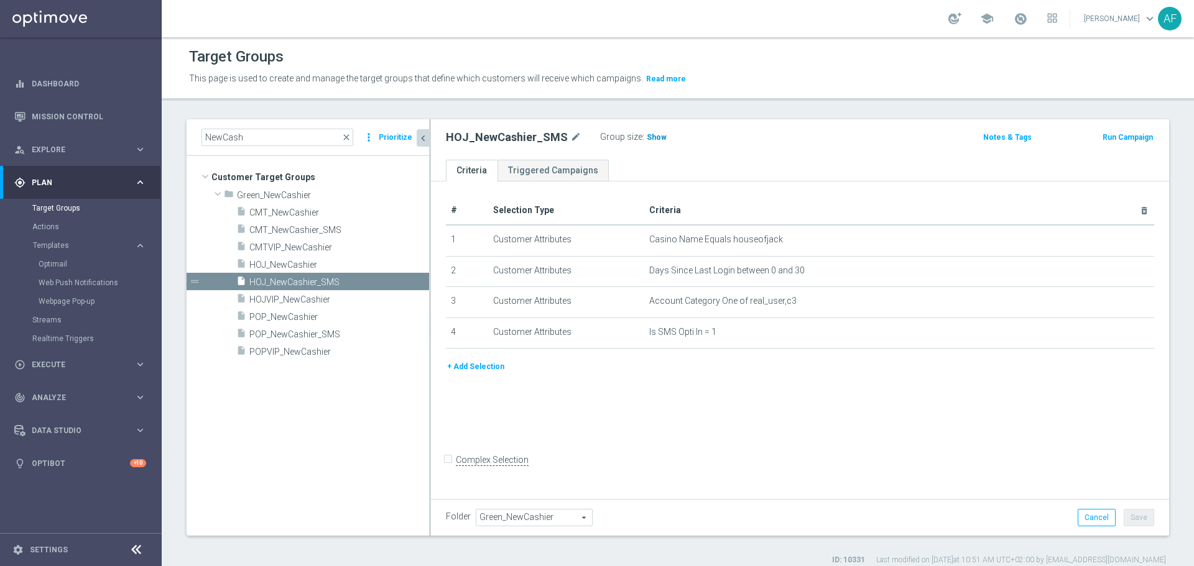
click at [648, 134] on span "Show" at bounding box center [657, 137] width 20 height 9
drag, startPoint x: 249, startPoint y: 138, endPoint x: 202, endPoint y: 139, distance: 46.6
click at [202, 139] on input "NewCash" at bounding box center [277, 137] width 152 height 17
click at [211, 106] on div "Target Groups This page is used to create and manage the target groups that def…" at bounding box center [678, 301] width 1032 height 529
drag, startPoint x: 225, startPoint y: 137, endPoint x: 200, endPoint y: 136, distance: 25.5
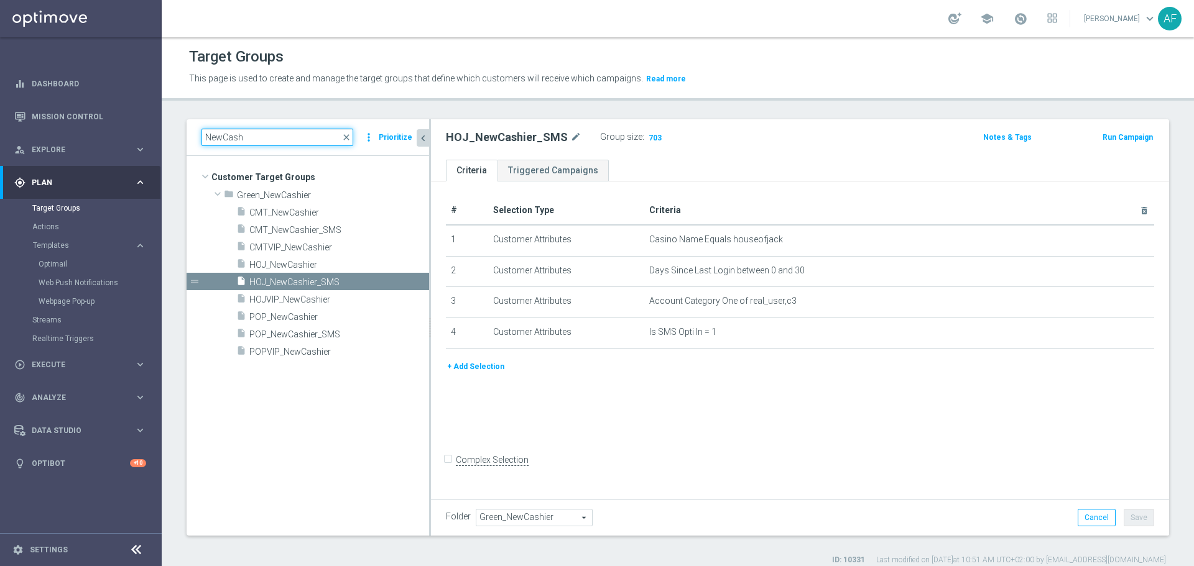
click at [203, 136] on input "NewCash" at bounding box center [277, 137] width 152 height 17
click at [121, 175] on div "gps_fixed Plan keyboard_arrow_right" at bounding box center [80, 182] width 160 height 33
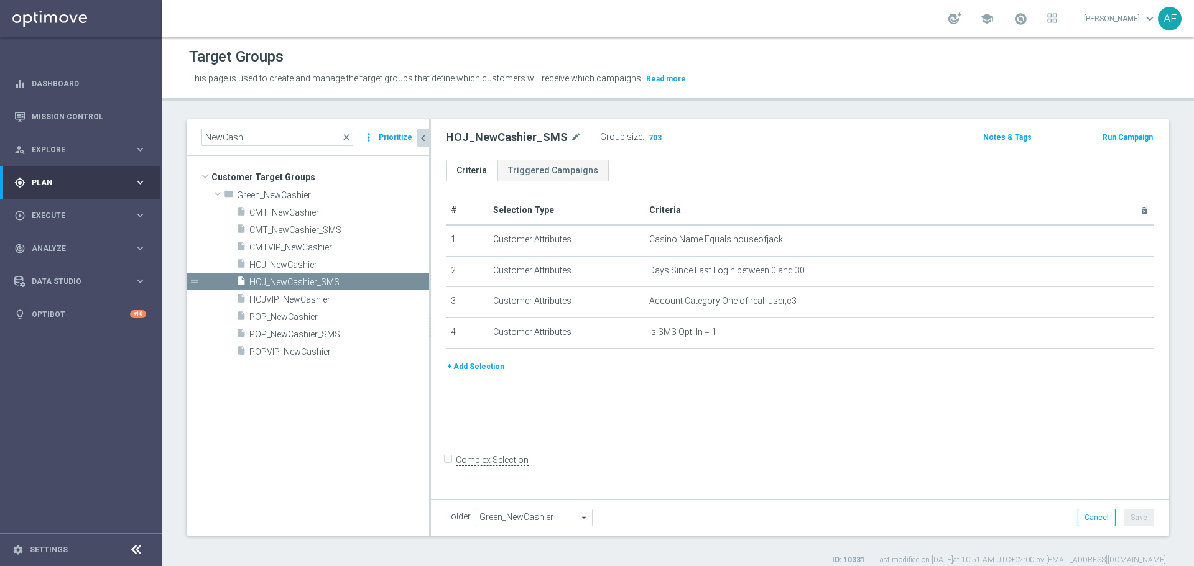
click at [233, 108] on div "Target Groups This page is used to create and manage the target groups that def…" at bounding box center [678, 301] width 1032 height 529
click at [267, 130] on input "NewCash" at bounding box center [277, 137] width 152 height 17
drag, startPoint x: 211, startPoint y: 140, endPoint x: 198, endPoint y: 140, distance: 12.4
click at [198, 140] on div "NewCash close more_vert Prioritize" at bounding box center [308, 137] width 243 height 37
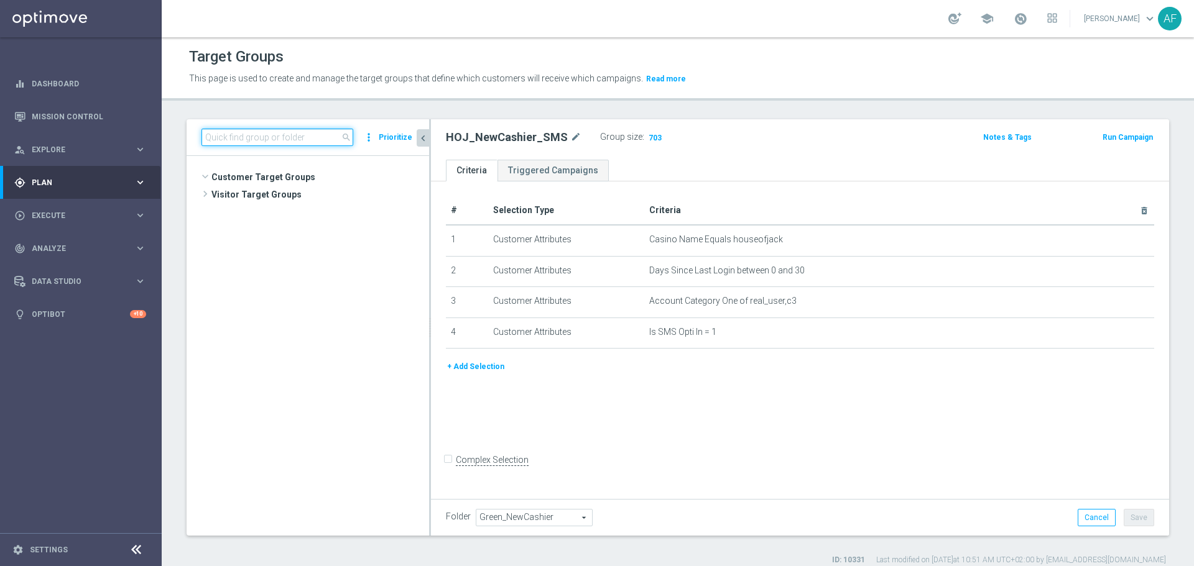
scroll to position [2284, 0]
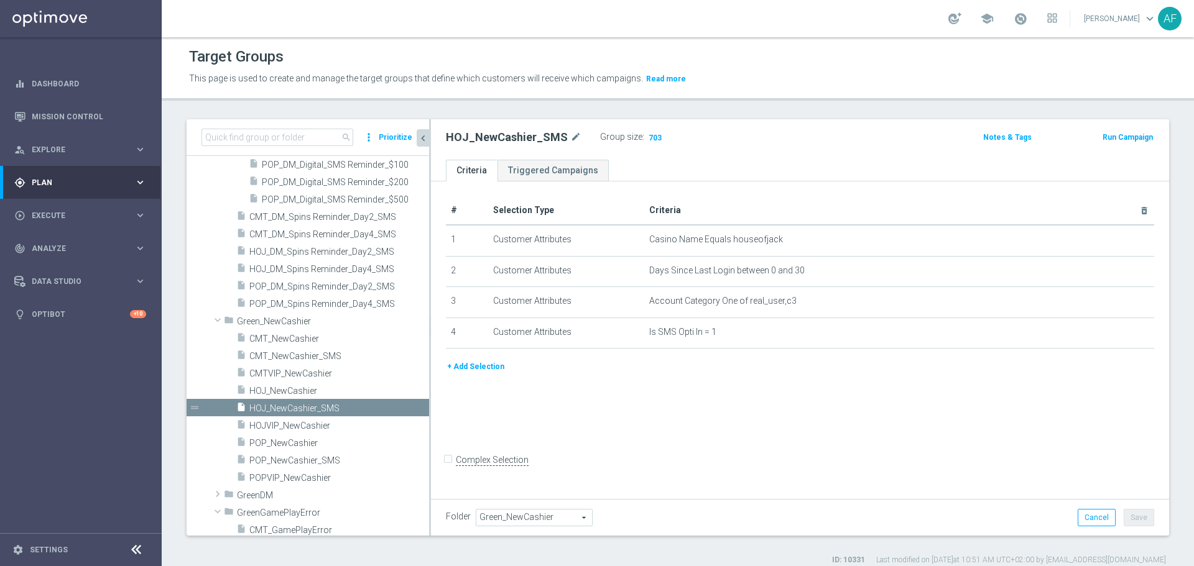
click at [123, 177] on div "gps_fixed Plan" at bounding box center [74, 182] width 120 height 11
click at [131, 189] on div "gps_fixed Plan keyboard_arrow_right" at bounding box center [80, 182] width 160 height 33
click at [81, 164] on div "person_search Explore keyboard_arrow_right" at bounding box center [80, 149] width 160 height 33
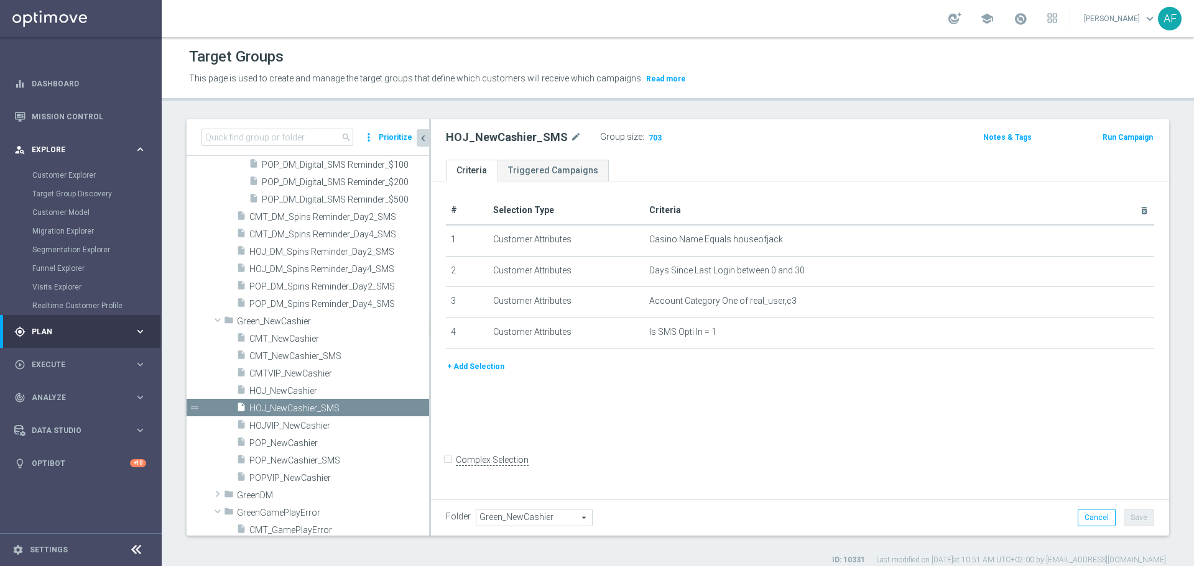
click at [72, 136] on div "person_search Explore keyboard_arrow_right" at bounding box center [80, 149] width 160 height 33
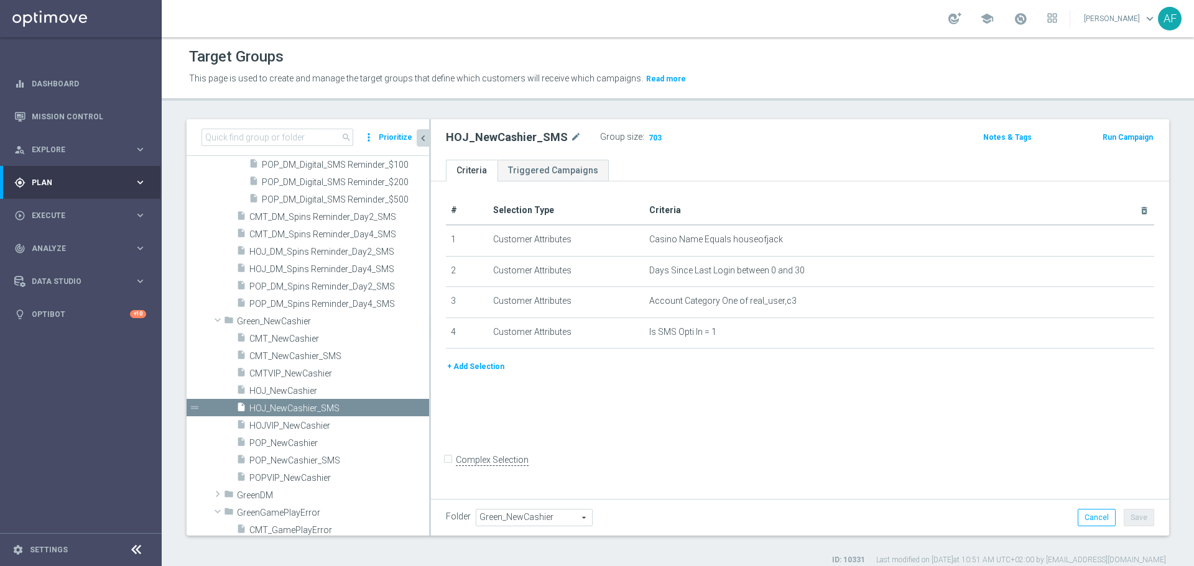
click at [67, 174] on div "gps_fixed Plan keyboard_arrow_right" at bounding box center [80, 182] width 160 height 33
click at [66, 206] on link "Target Groups" at bounding box center [80, 208] width 97 height 10
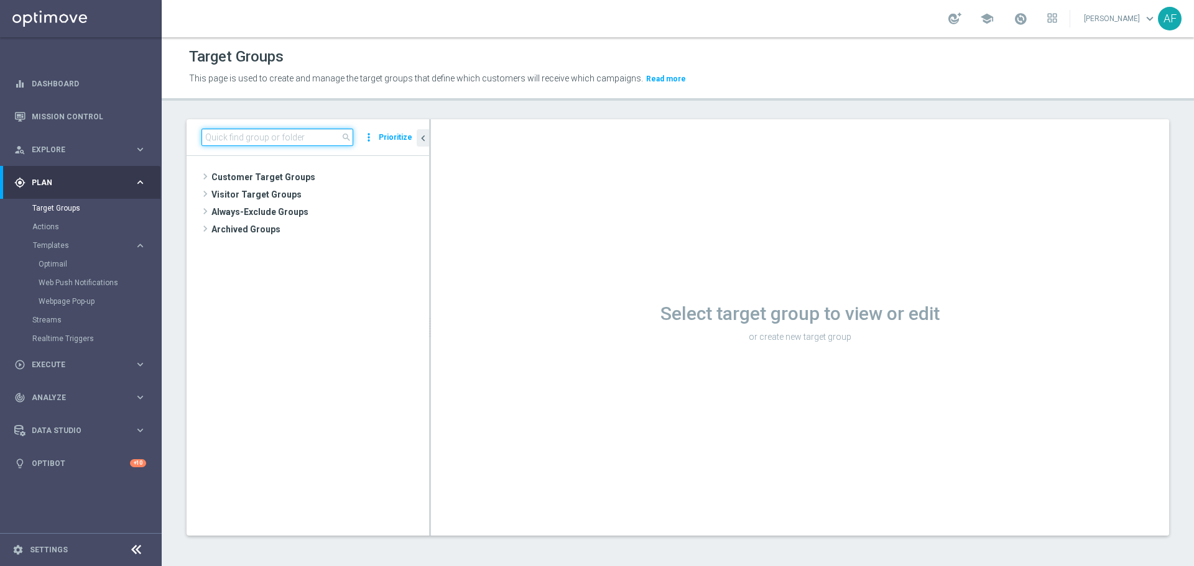
click at [253, 142] on input at bounding box center [277, 137] width 152 height 17
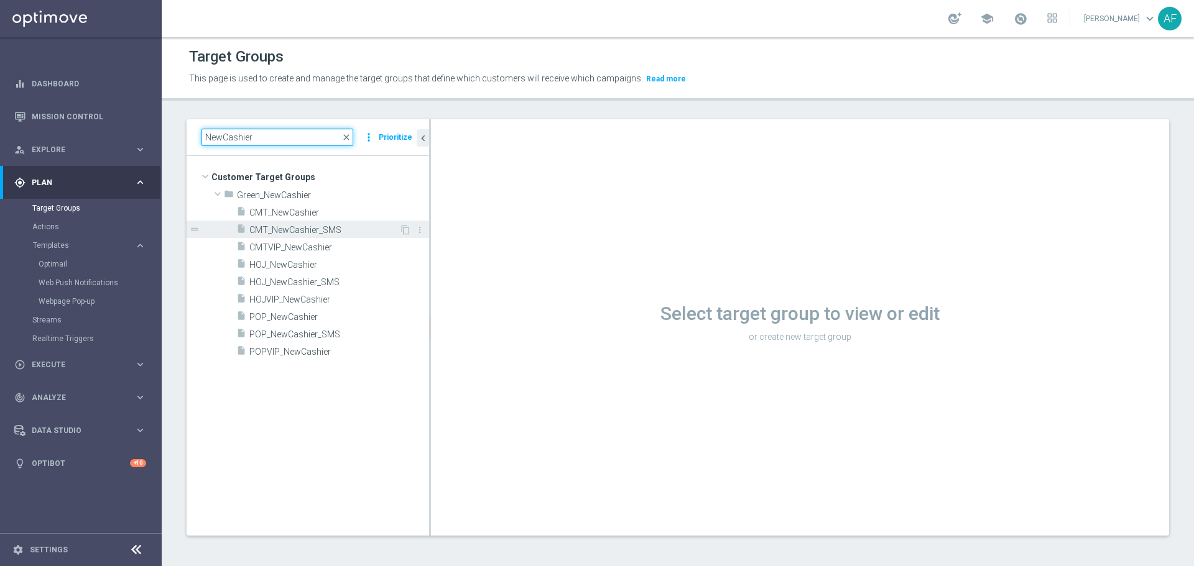
type input "NewCashier"
click at [340, 226] on span "CMT_NewCashier_SMS" at bounding box center [324, 230] width 150 height 11
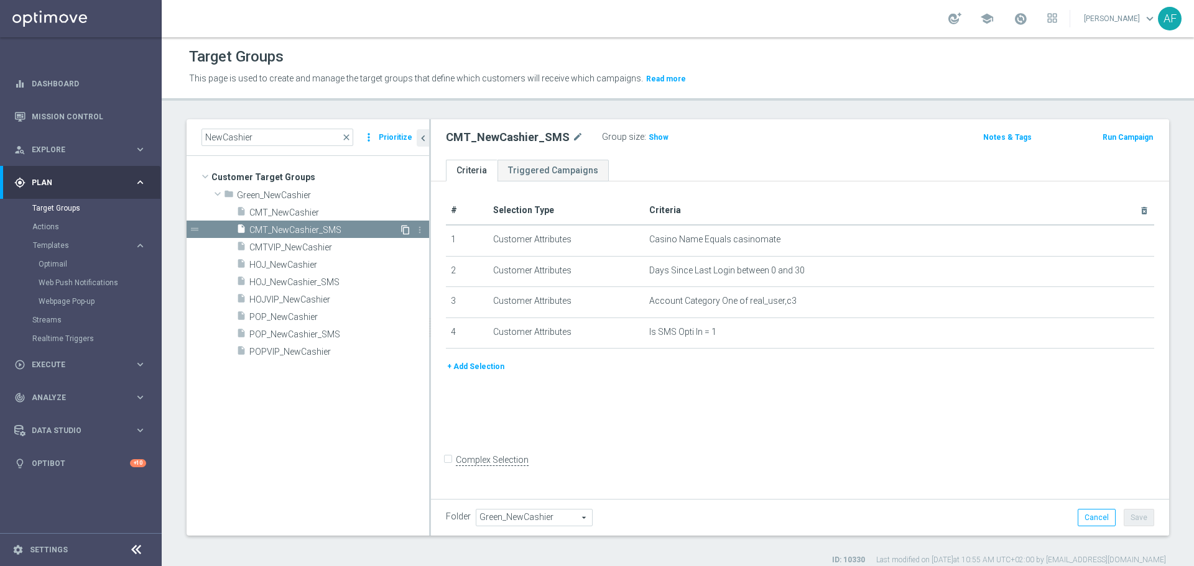
click at [405, 229] on icon "content_copy" at bounding box center [405, 230] width 10 height 10
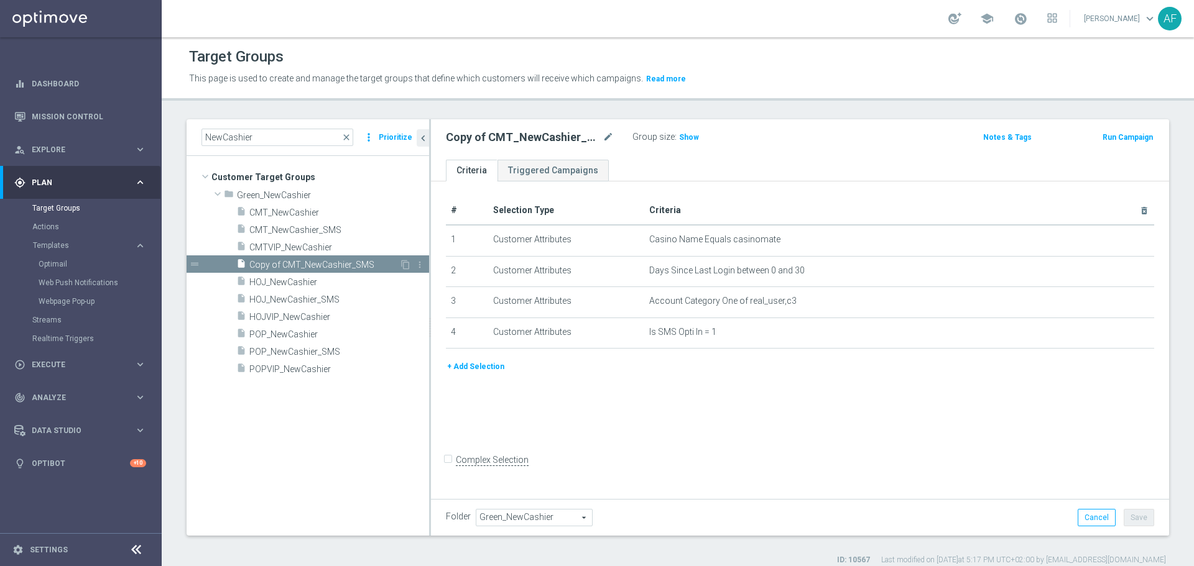
click at [372, 264] on span "Copy of CMT_NewCashier_SMS" at bounding box center [324, 265] width 150 height 11
click at [605, 141] on icon "mode_edit" at bounding box center [608, 137] width 11 height 15
click at [512, 137] on input "Copy of CMT_NewCashier_SMS" at bounding box center [530, 138] width 168 height 17
drag, startPoint x: 482, startPoint y: 138, endPoint x: 448, endPoint y: 139, distance: 34.2
click at [448, 139] on input "Copy of CMT_NewCashier_SMS" at bounding box center [530, 138] width 168 height 17
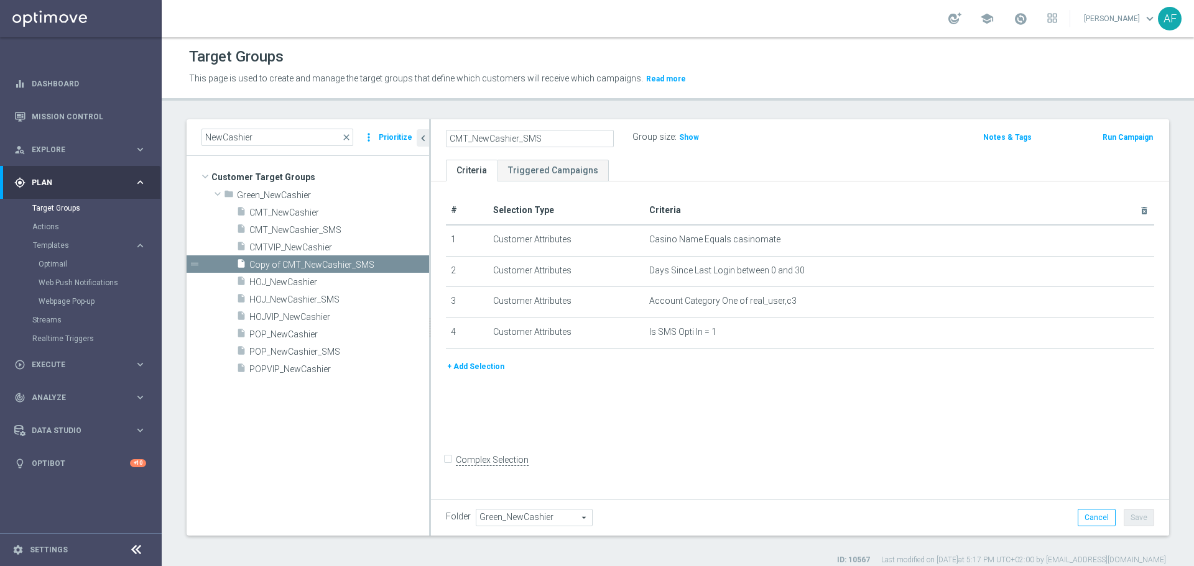
drag, startPoint x: 517, startPoint y: 141, endPoint x: 523, endPoint y: 147, distance: 8.4
click at [517, 141] on input "CMT_NewCashier_SMS" at bounding box center [530, 138] width 168 height 17
type input "CMT_NewCashierIssue_SMS"
click at [743, 174] on ul "Criteria Triggered Campaigns" at bounding box center [800, 171] width 738 height 22
drag, startPoint x: 1134, startPoint y: 512, endPoint x: 1023, endPoint y: 397, distance: 160.1
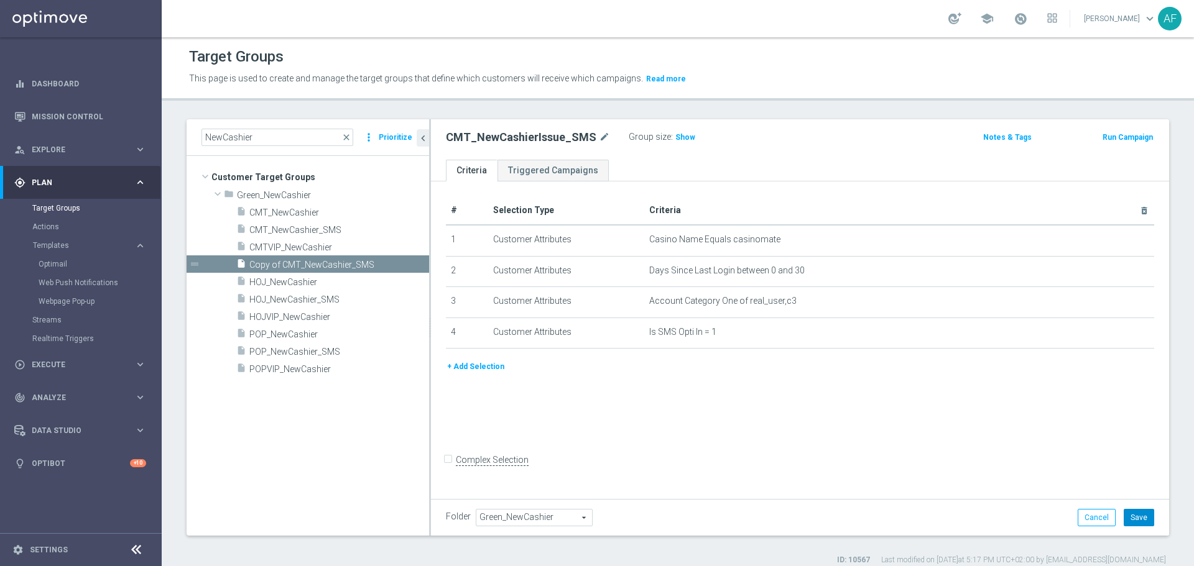
click at [1134, 512] on button "Save" at bounding box center [1139, 517] width 30 height 17
click at [678, 139] on span "Show" at bounding box center [685, 137] width 20 height 9
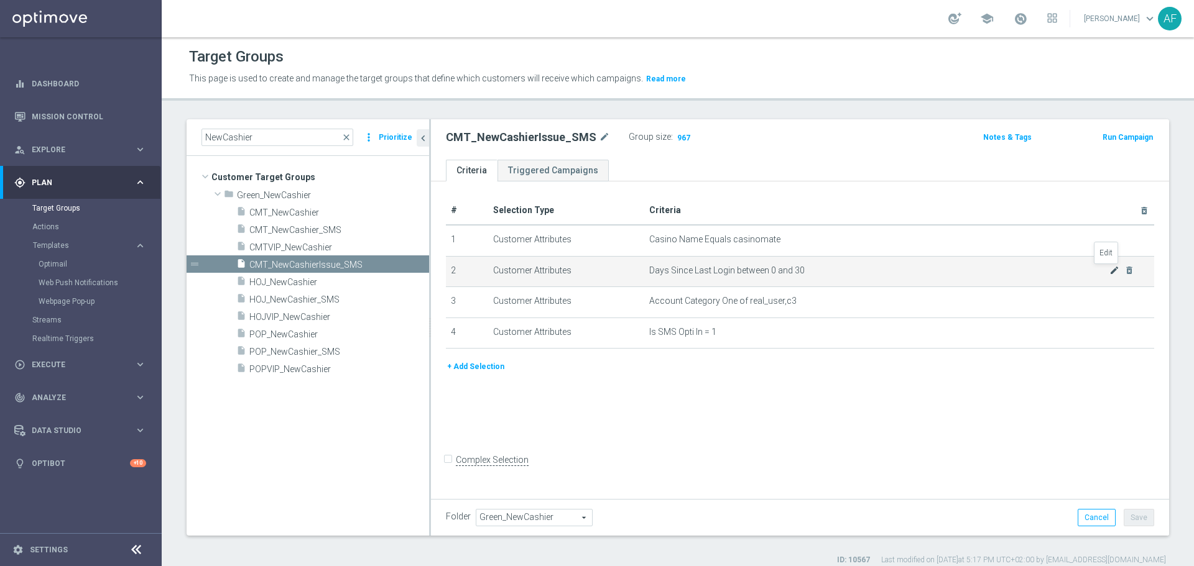
click at [1109, 271] on icon "mode_edit" at bounding box center [1114, 271] width 10 height 10
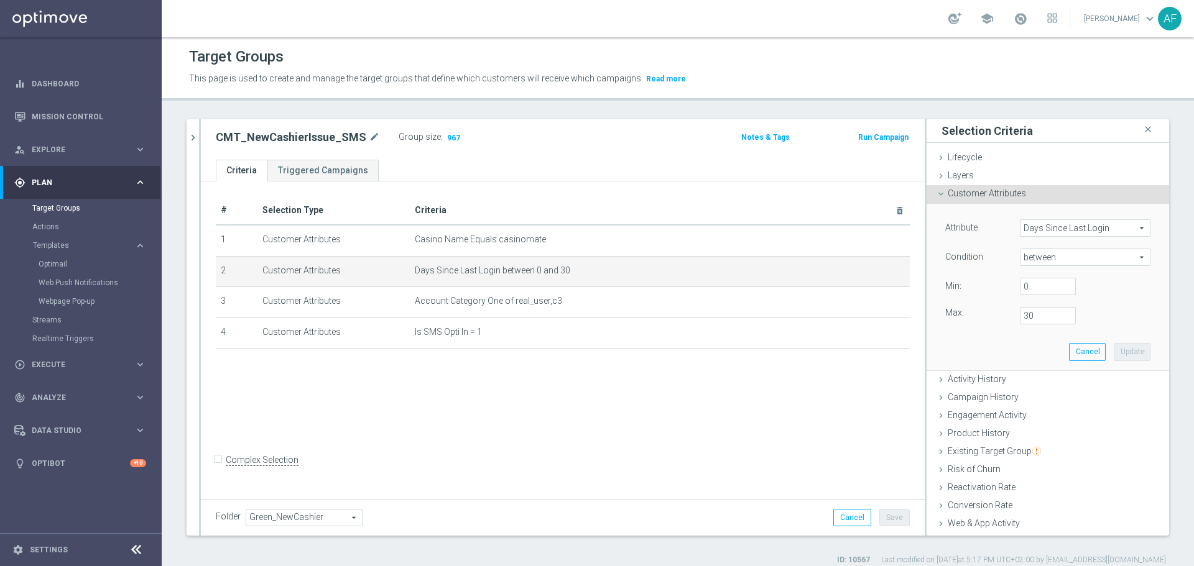
click at [1070, 228] on span "Days Since Last Login" at bounding box center [1084, 228] width 129 height 16
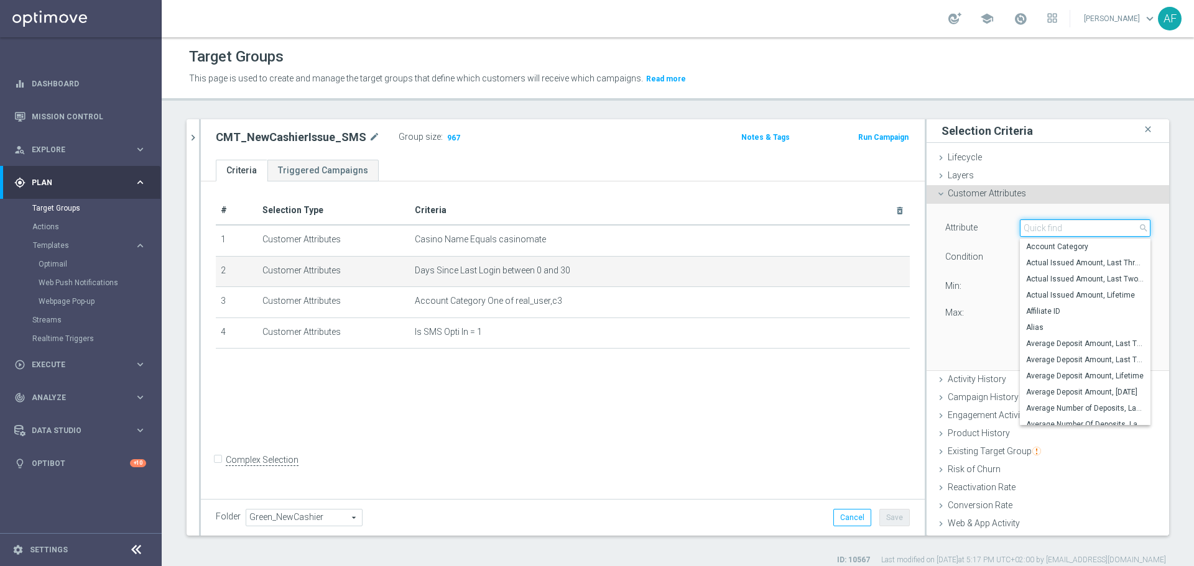
click at [1066, 229] on input "search" at bounding box center [1085, 228] width 131 height 17
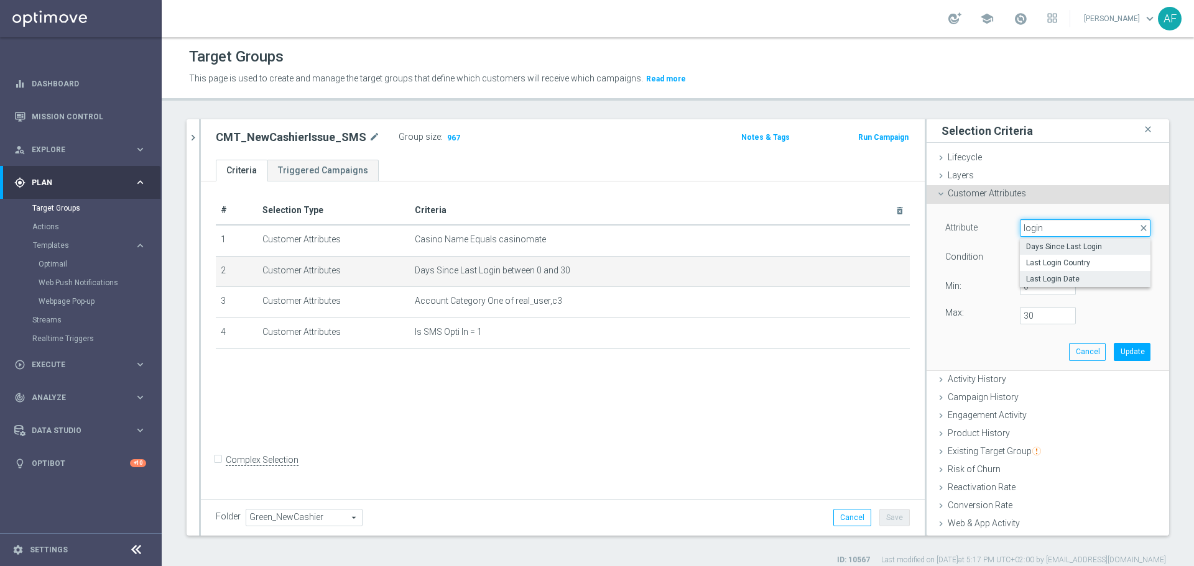
type input "login"
click at [1055, 272] on label "Last Login Date" at bounding box center [1085, 279] width 131 height 16
type input "Last Login Date"
type input "Equals"
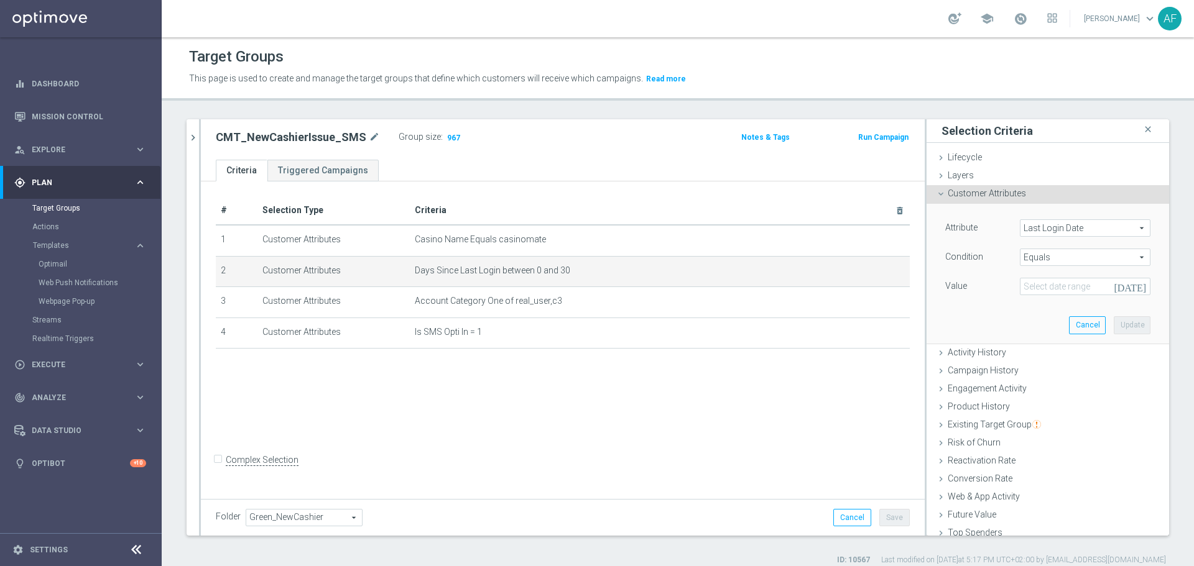
click at [1122, 284] on icon "[DATE]" at bounding box center [1132, 285] width 37 height 14
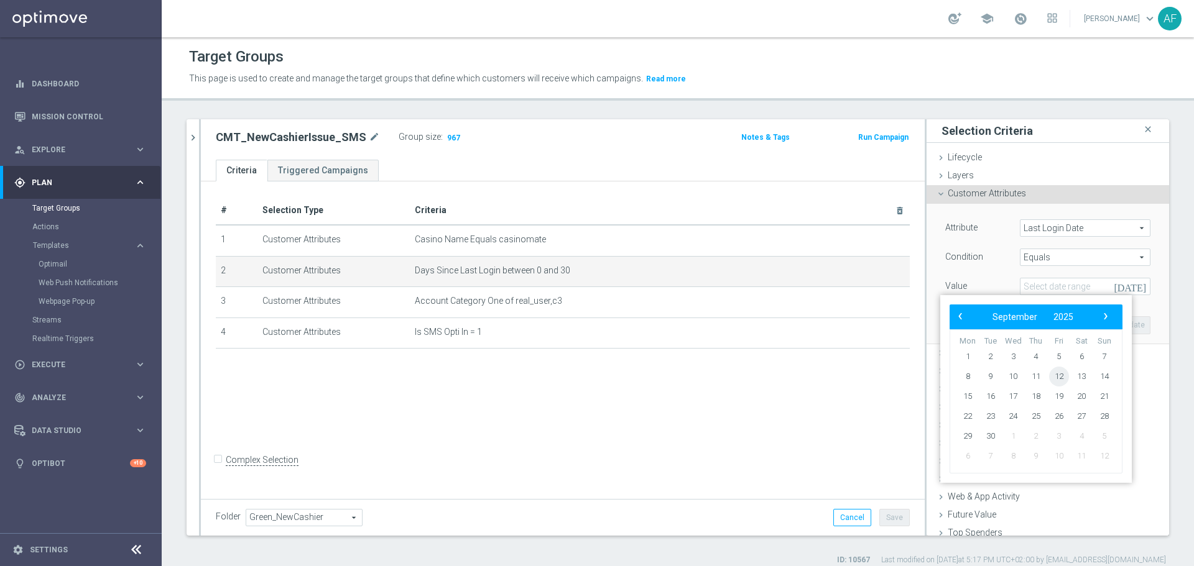
click at [1059, 377] on span "12" at bounding box center [1059, 377] width 20 height 20
type input "12 Sep 2025"
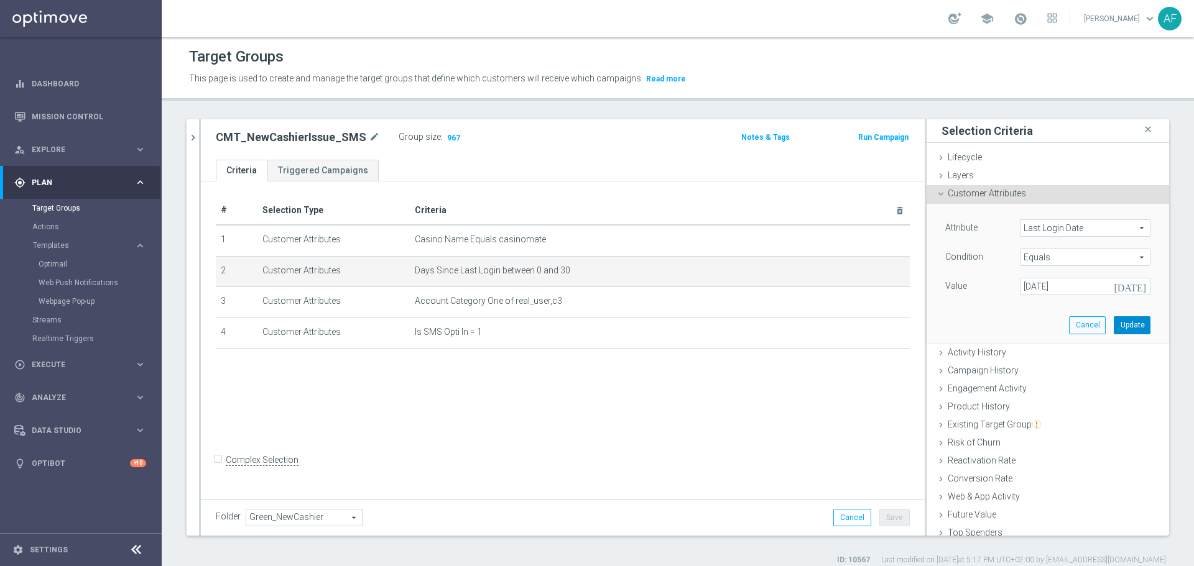
click at [1114, 328] on button "Update" at bounding box center [1132, 325] width 37 height 17
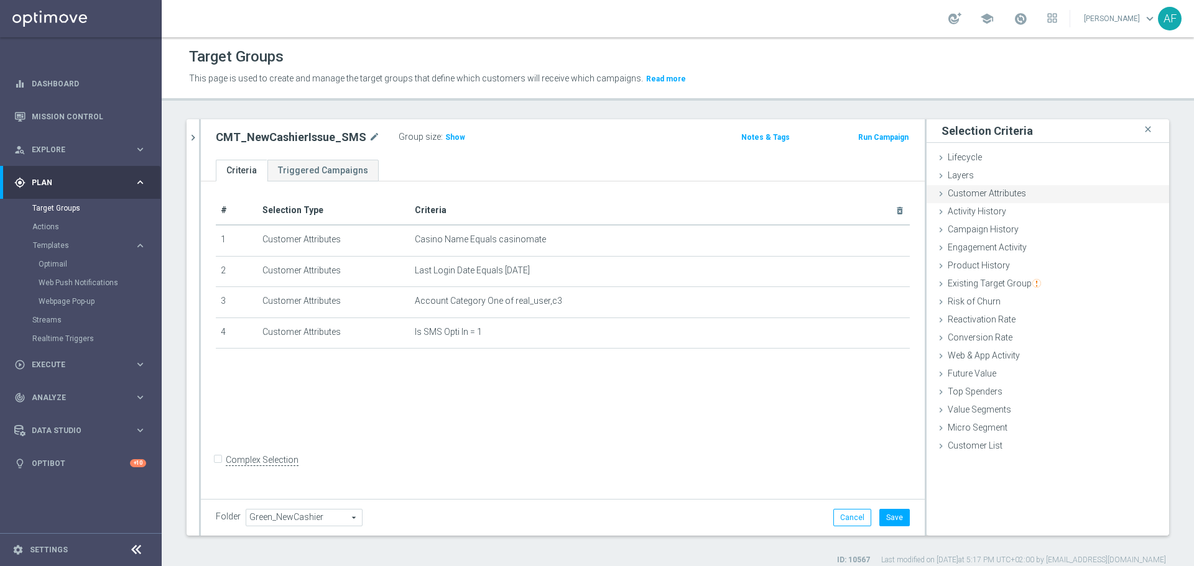
click at [986, 193] on span "Customer Attributes" at bounding box center [987, 193] width 78 height 10
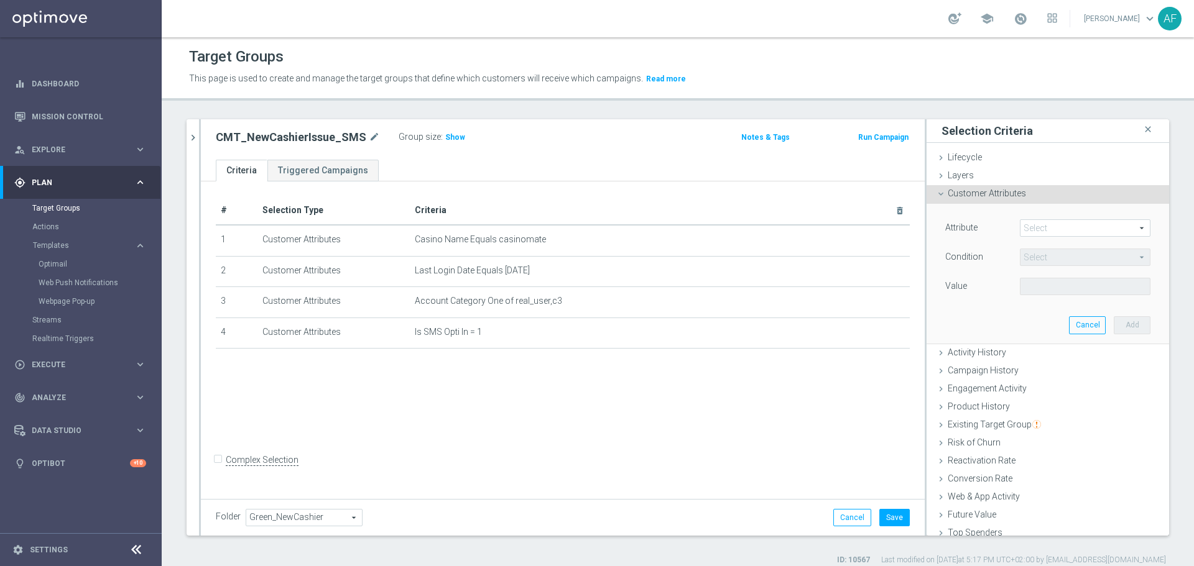
click at [1037, 224] on span at bounding box center [1084, 228] width 129 height 16
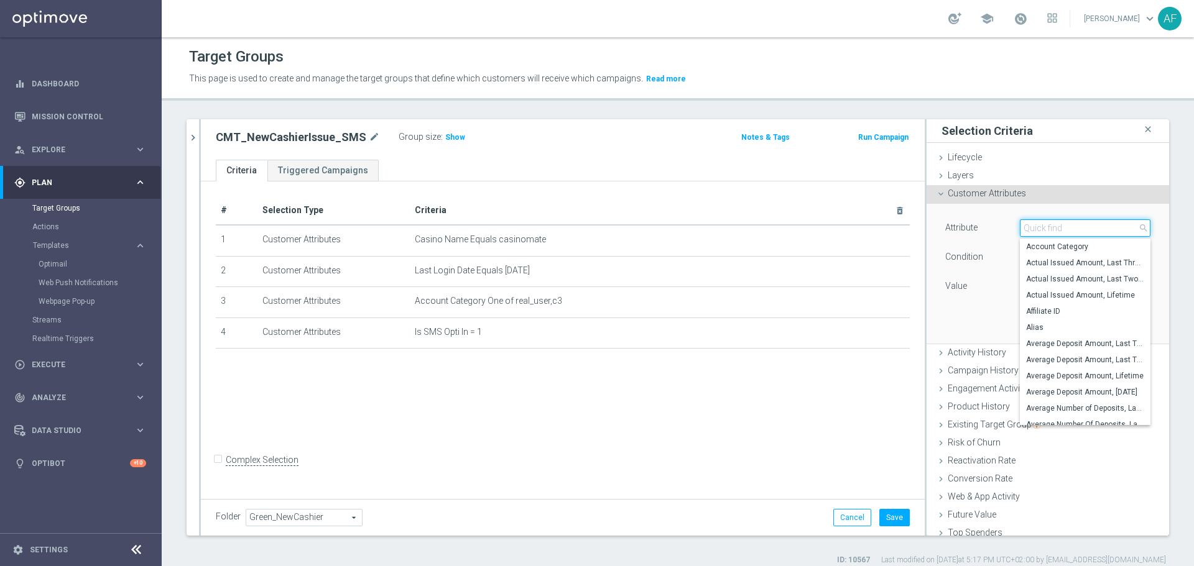
click at [1042, 228] on input "search" at bounding box center [1085, 228] width 131 height 17
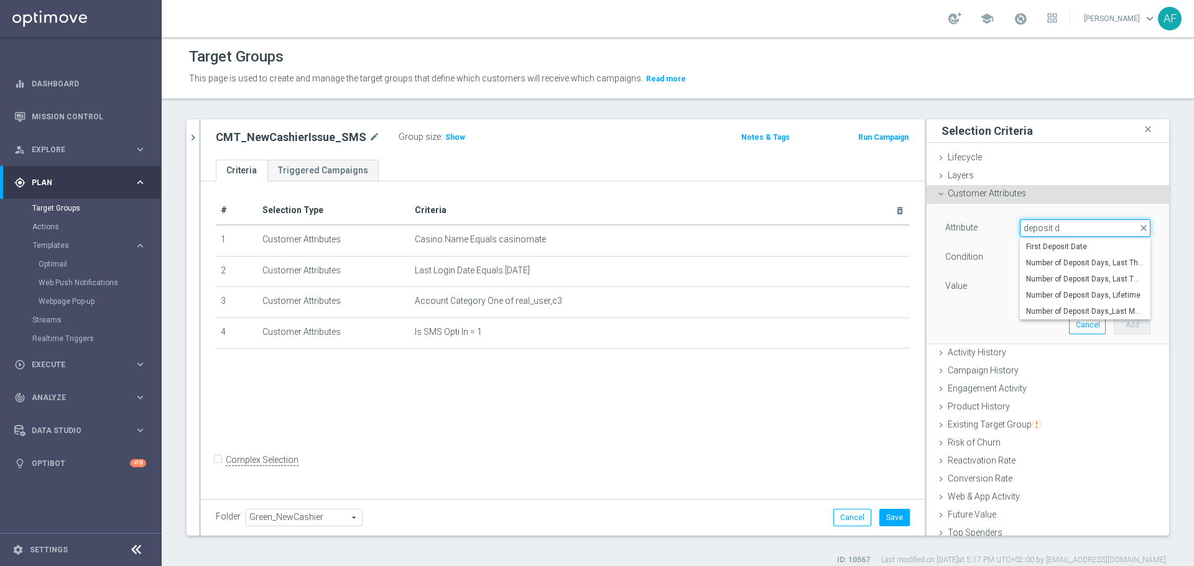
drag, startPoint x: 1057, startPoint y: 229, endPoint x: 979, endPoint y: 229, distance: 77.7
click at [979, 229] on div "Attribute Select arrow_drop_down deposit d close First Deposit Date Number of D…" at bounding box center [1048, 230] width 224 height 20
click at [1077, 224] on span at bounding box center [1084, 228] width 129 height 16
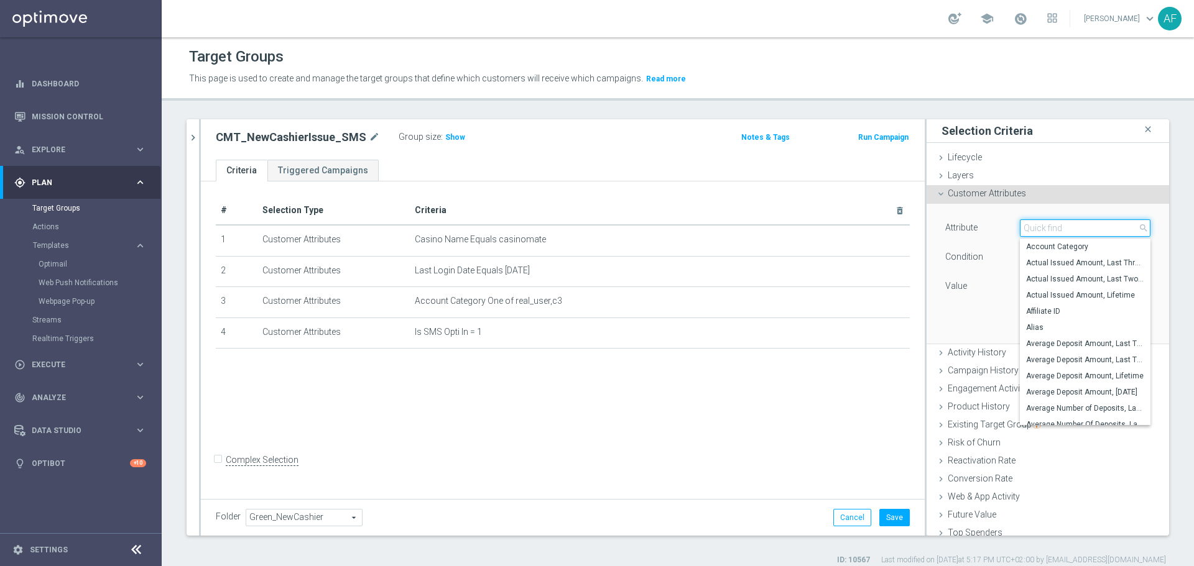
click at [1066, 228] on input "search" at bounding box center [1085, 228] width 131 height 17
drag, startPoint x: 1056, startPoint y: 231, endPoint x: 987, endPoint y: 224, distance: 68.7
click at [987, 224] on div "Attribute Select arrow_drop_down Days since close Days Since First Bet Days Sin…" at bounding box center [1048, 230] width 224 height 20
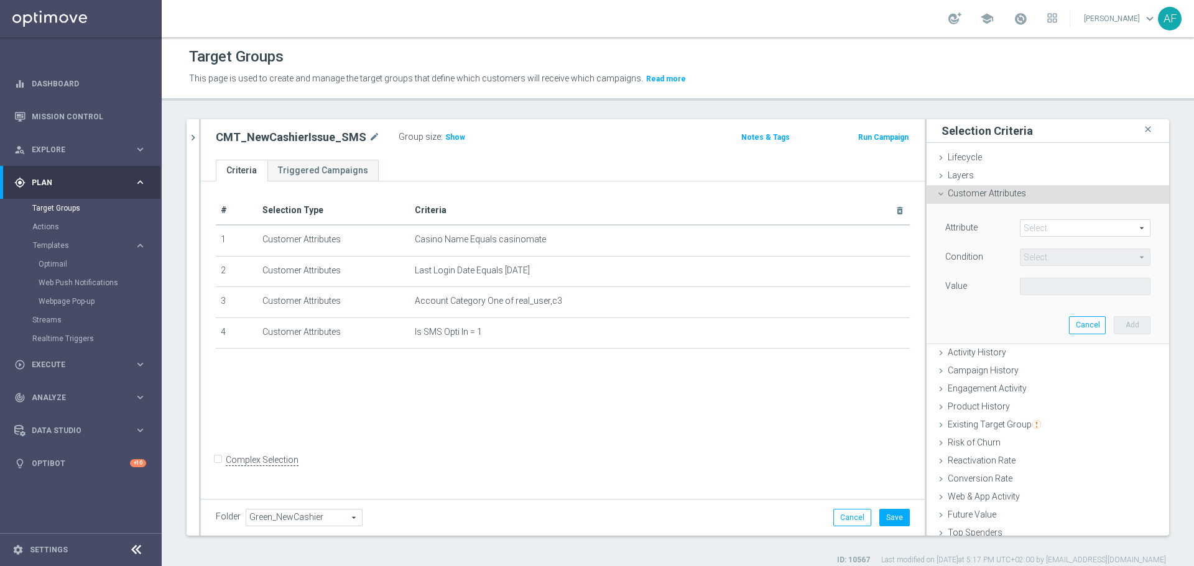
click at [1032, 229] on span at bounding box center [1084, 228] width 129 height 16
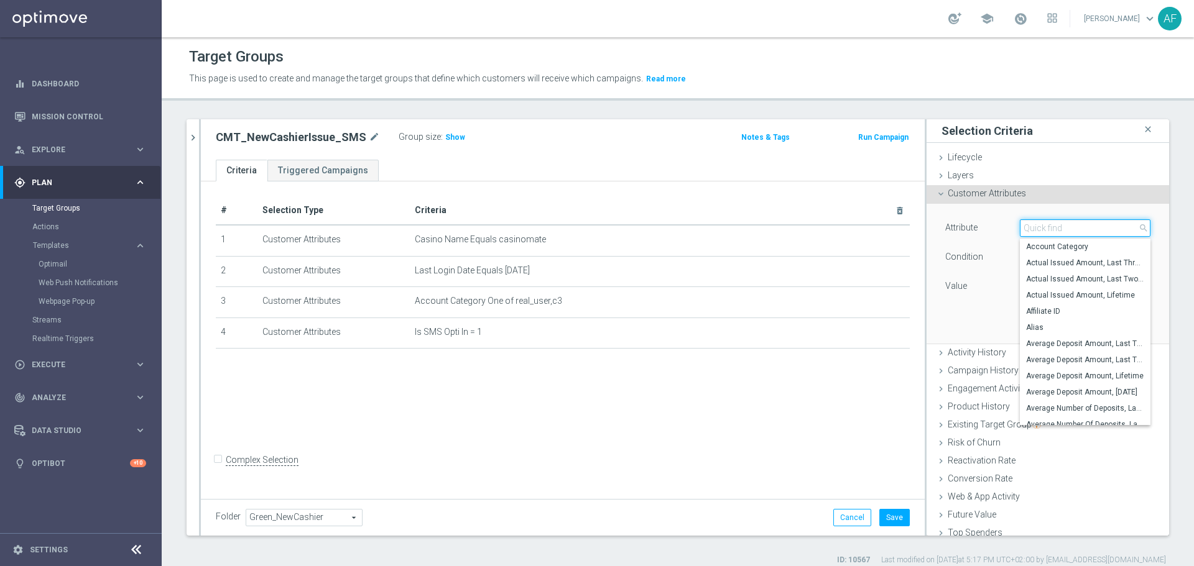
click at [1035, 229] on input "search" at bounding box center [1085, 228] width 131 height 17
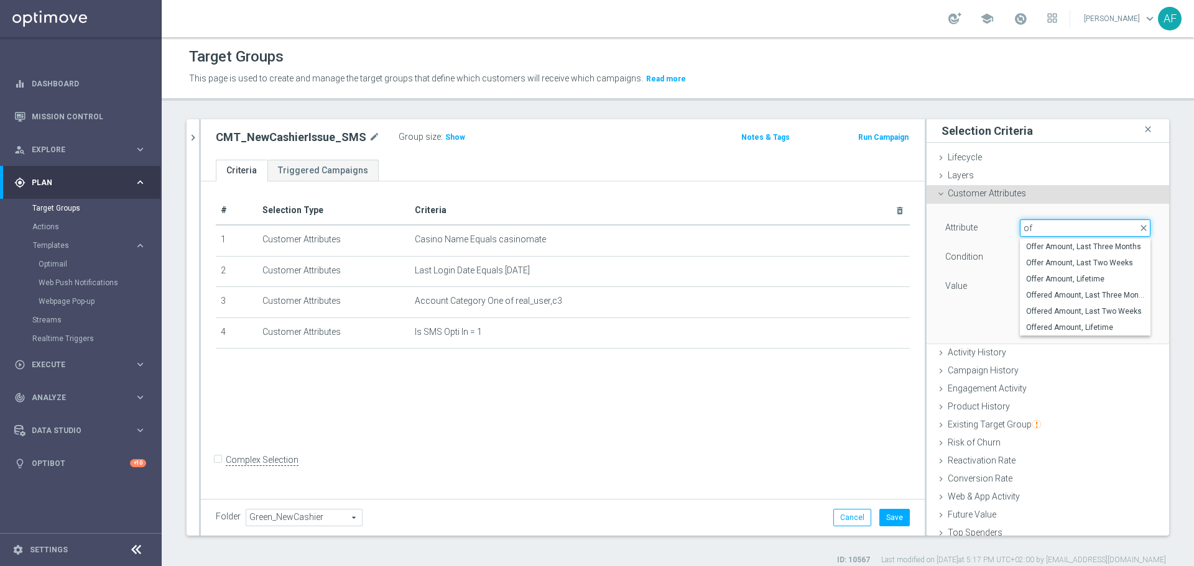
type input "o"
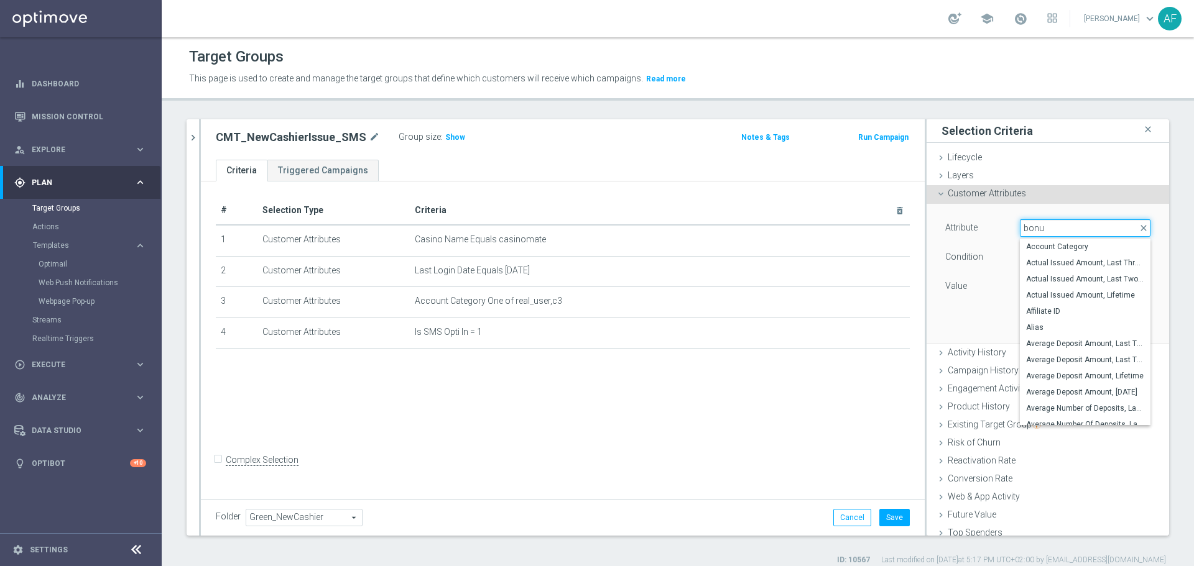
type input "bonus"
drag, startPoint x: 1049, startPoint y: 229, endPoint x: 1010, endPoint y: 226, distance: 39.3
click at [1020, 226] on input "bonus" at bounding box center [1085, 228] width 131 height 17
type input "d"
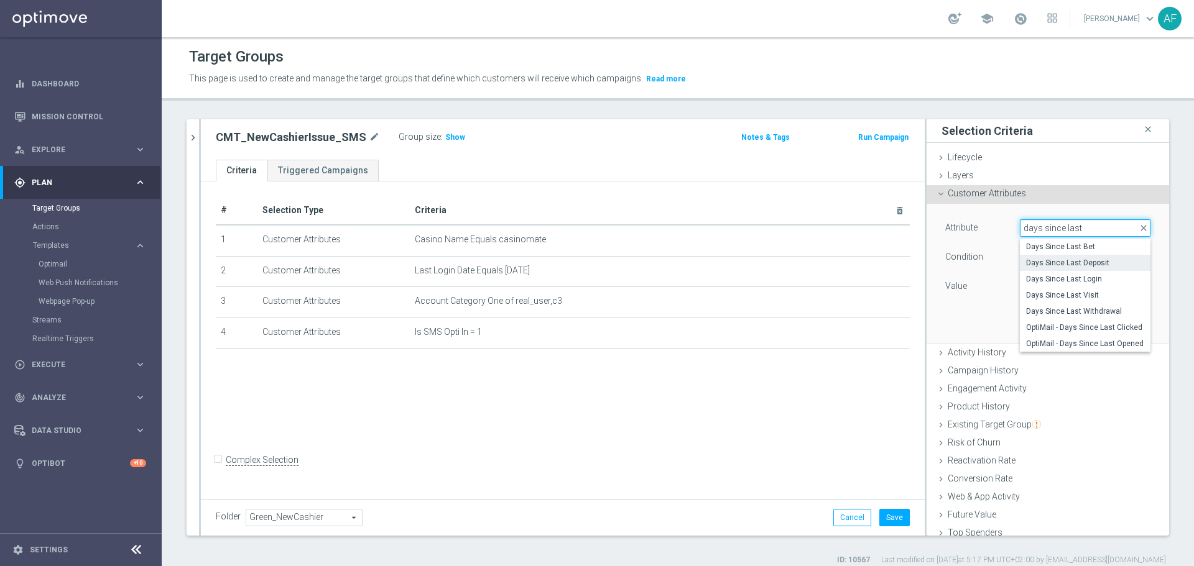
type input "days since last"
click at [1100, 261] on span "Days Since Last Deposit" at bounding box center [1085, 263] width 118 height 10
type input "Days Since Last Deposit"
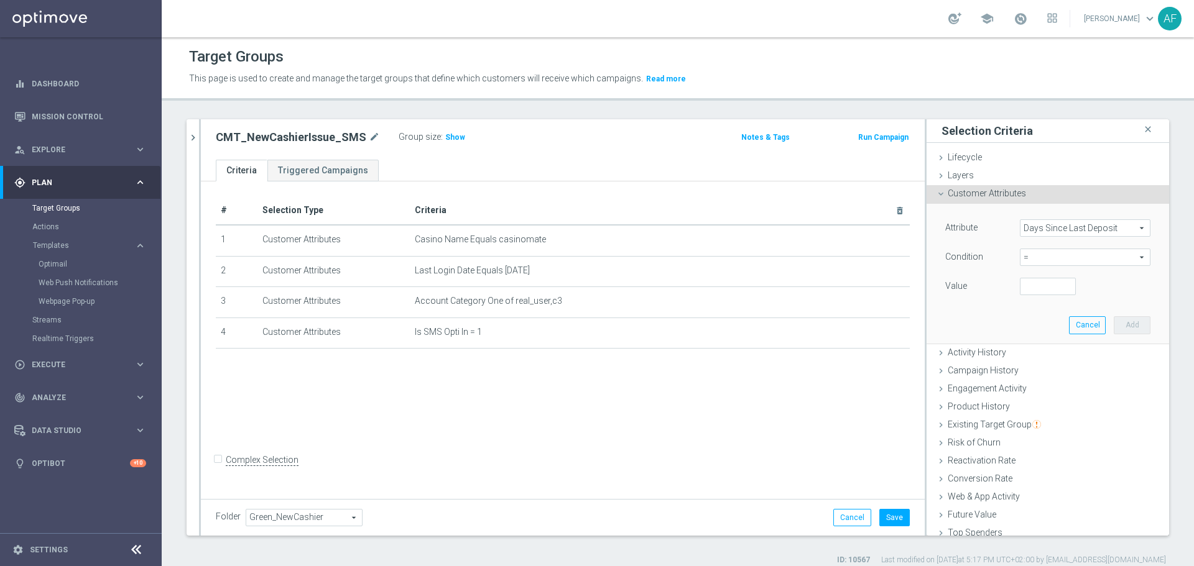
click at [1088, 258] on span "=" at bounding box center [1084, 257] width 129 height 16
click at [1042, 339] on span ">" at bounding box center [1085, 341] width 118 height 10
type input ">"
click at [1037, 284] on input "number" at bounding box center [1048, 286] width 56 height 17
type input "1"
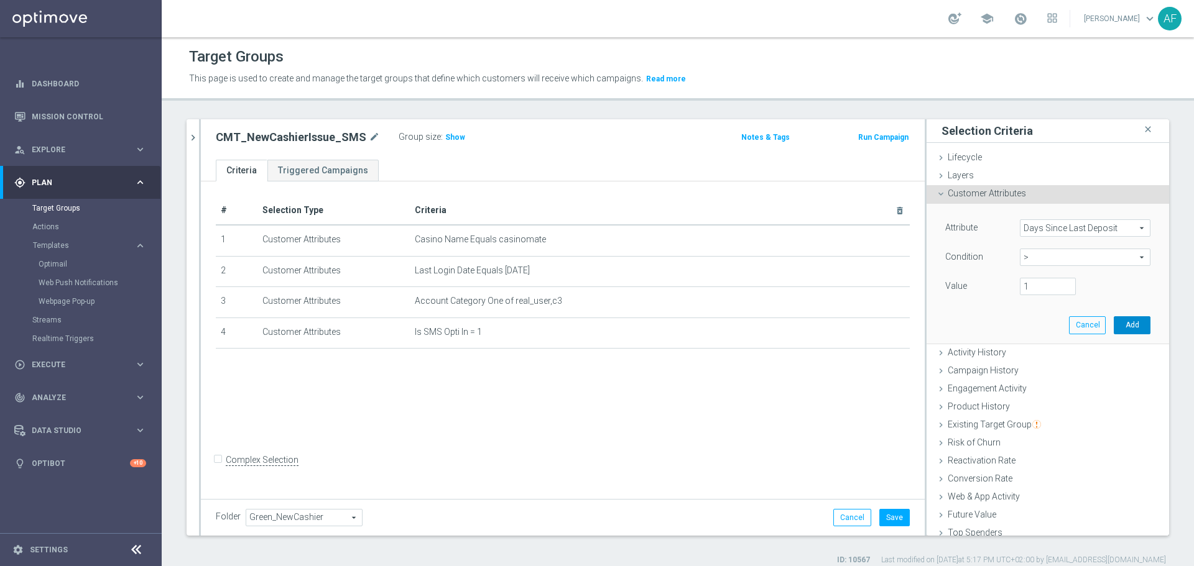
click at [1114, 325] on button "Add" at bounding box center [1132, 325] width 37 height 17
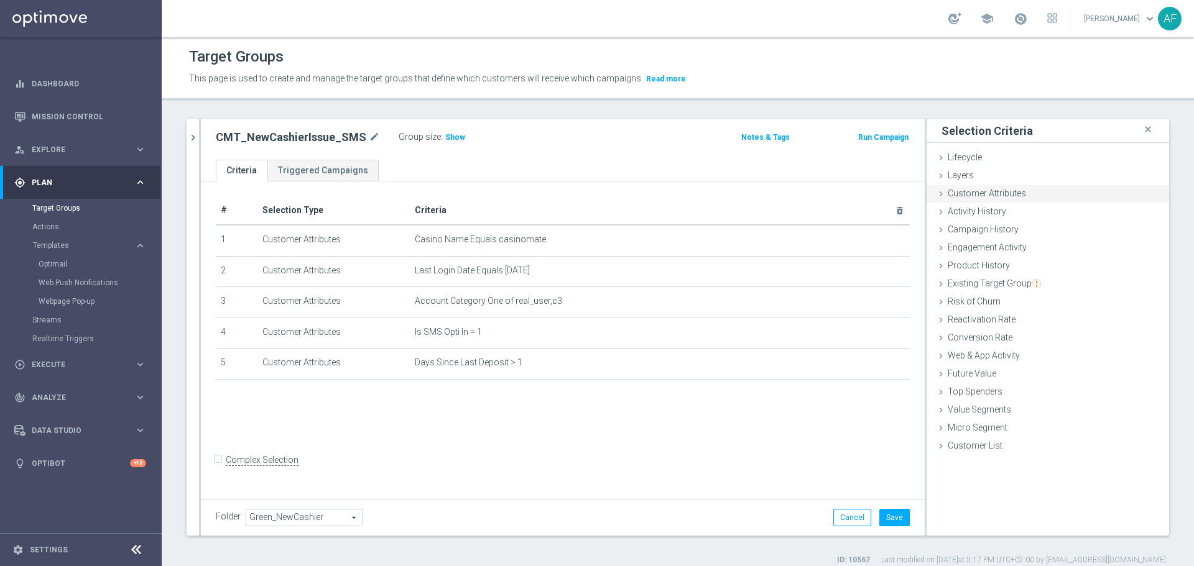
click at [994, 196] on span "Customer Attributes" at bounding box center [987, 193] width 78 height 10
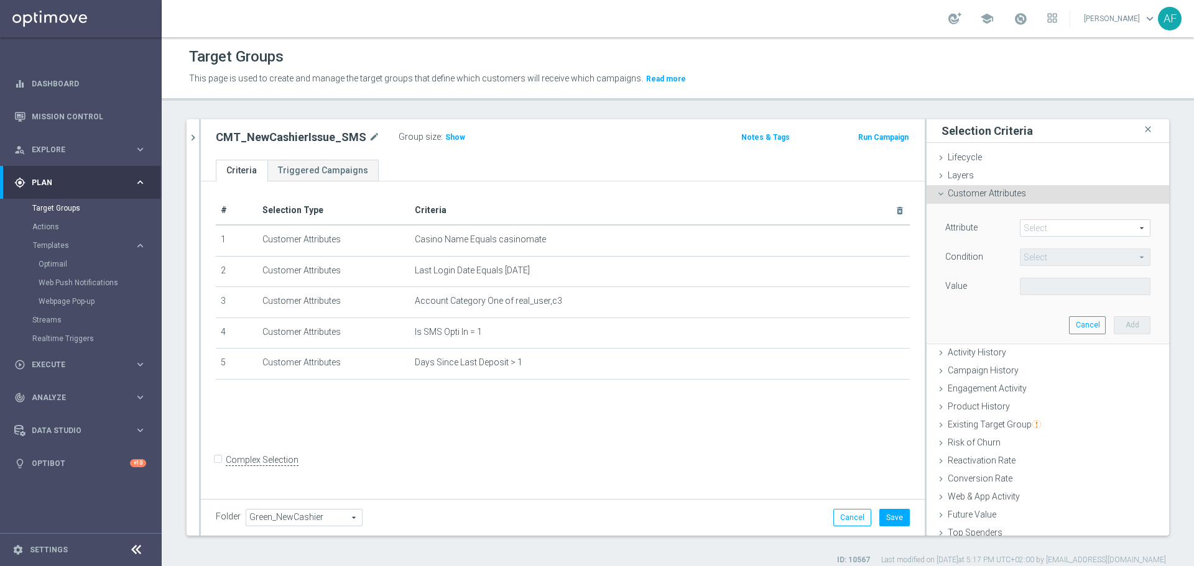
click at [1049, 224] on span at bounding box center [1084, 228] width 129 height 16
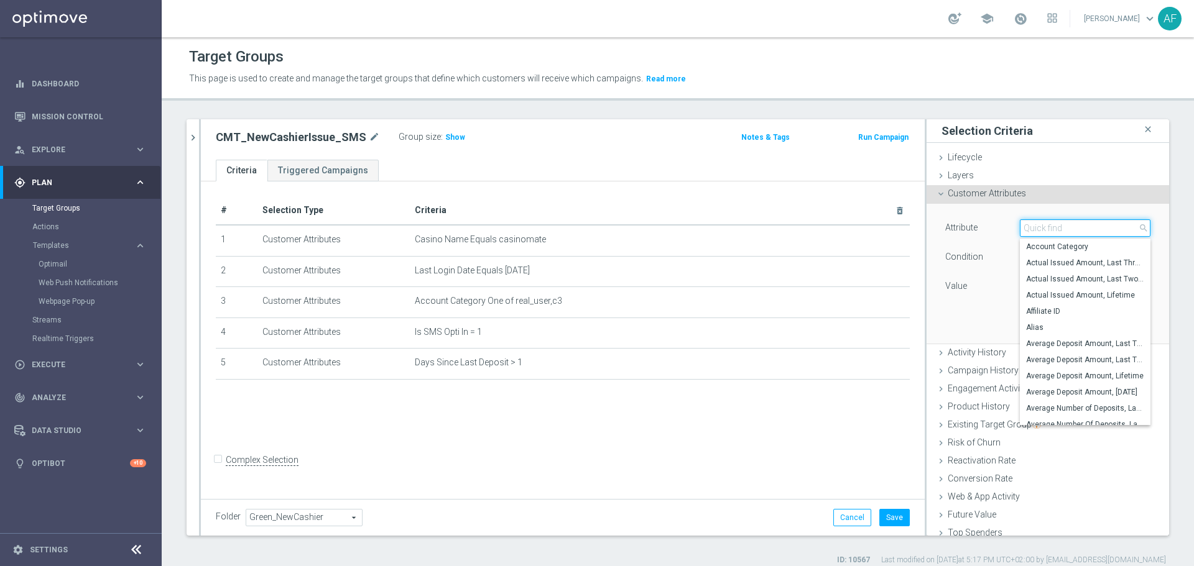
click at [1051, 228] on input "search" at bounding box center [1085, 228] width 131 height 17
click at [1004, 189] on span "Customer Attributes" at bounding box center [987, 193] width 78 height 10
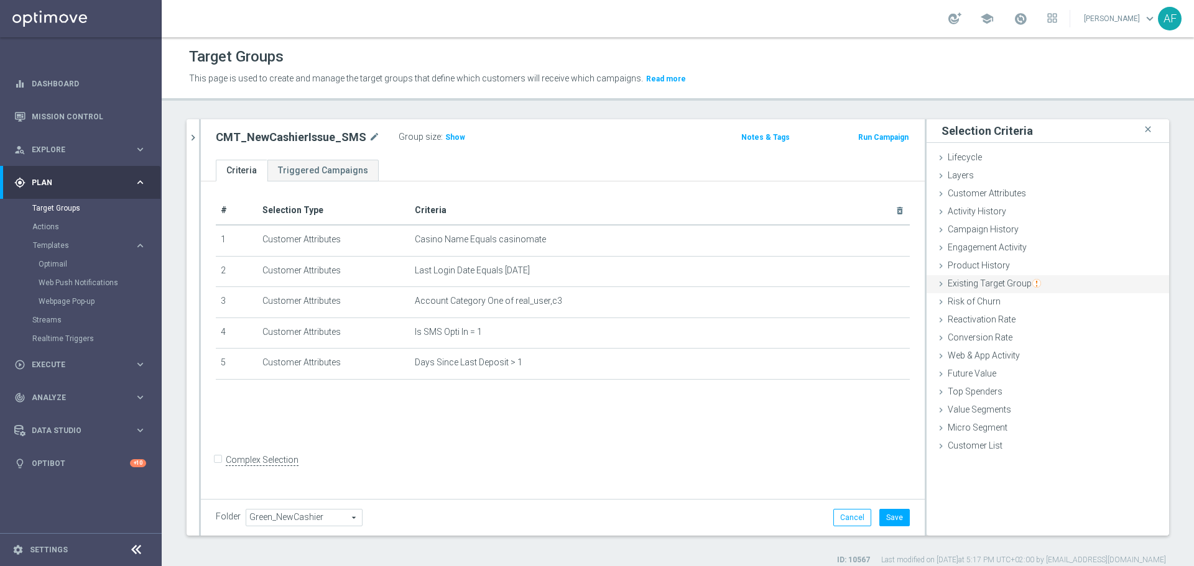
click at [994, 282] on span "Existing Target Group" at bounding box center [994, 284] width 93 height 10
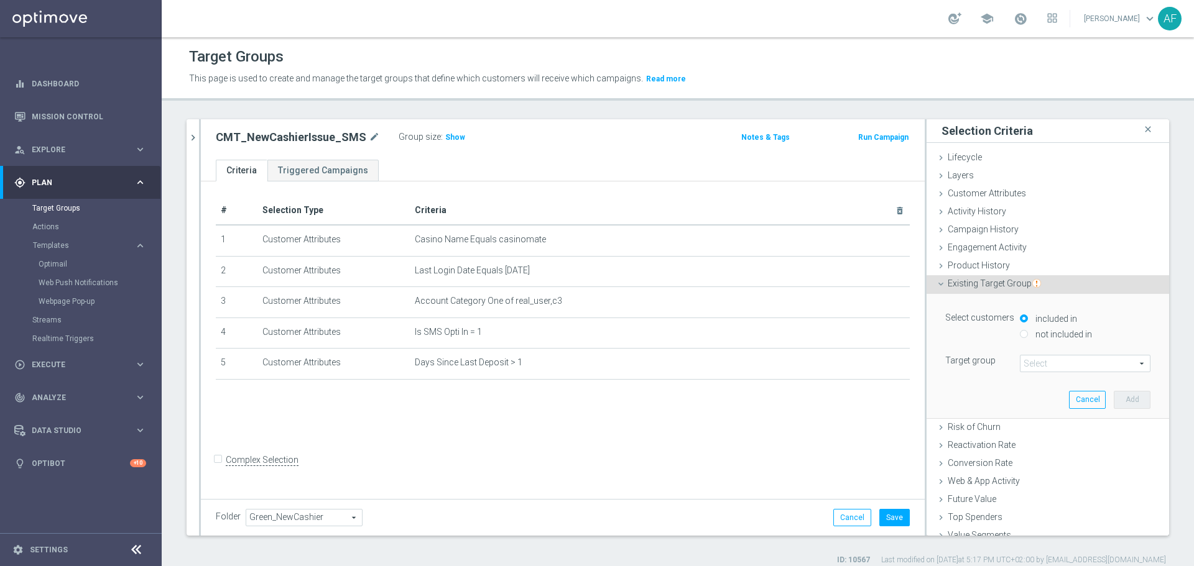
drag, startPoint x: 1045, startPoint y: 335, endPoint x: 1046, endPoint y: 343, distance: 8.2
click at [1045, 335] on label "not included in" at bounding box center [1062, 334] width 60 height 11
click at [1028, 335] on input "not included in" at bounding box center [1024, 334] width 8 height 8
radio input "true"
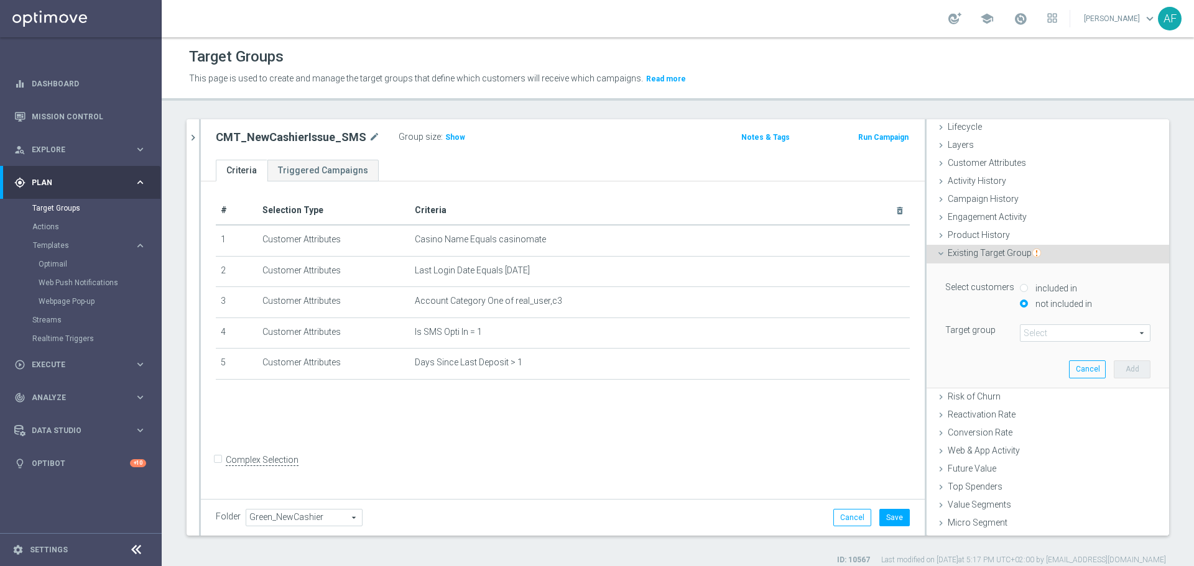
scroll to position [46, 0]
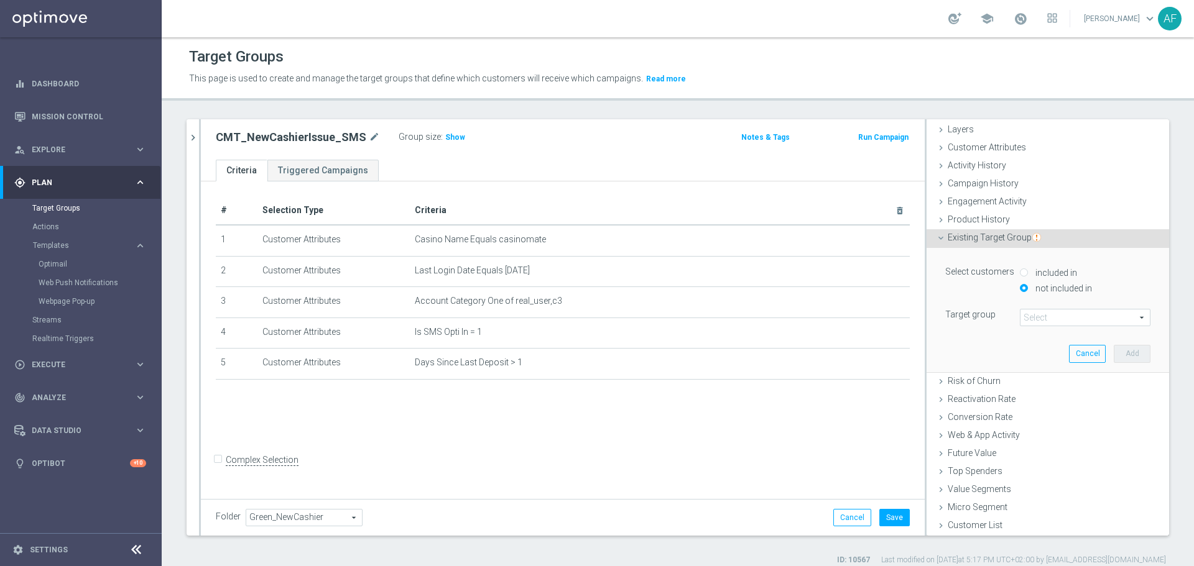
click at [1035, 318] on span at bounding box center [1084, 318] width 129 height 16
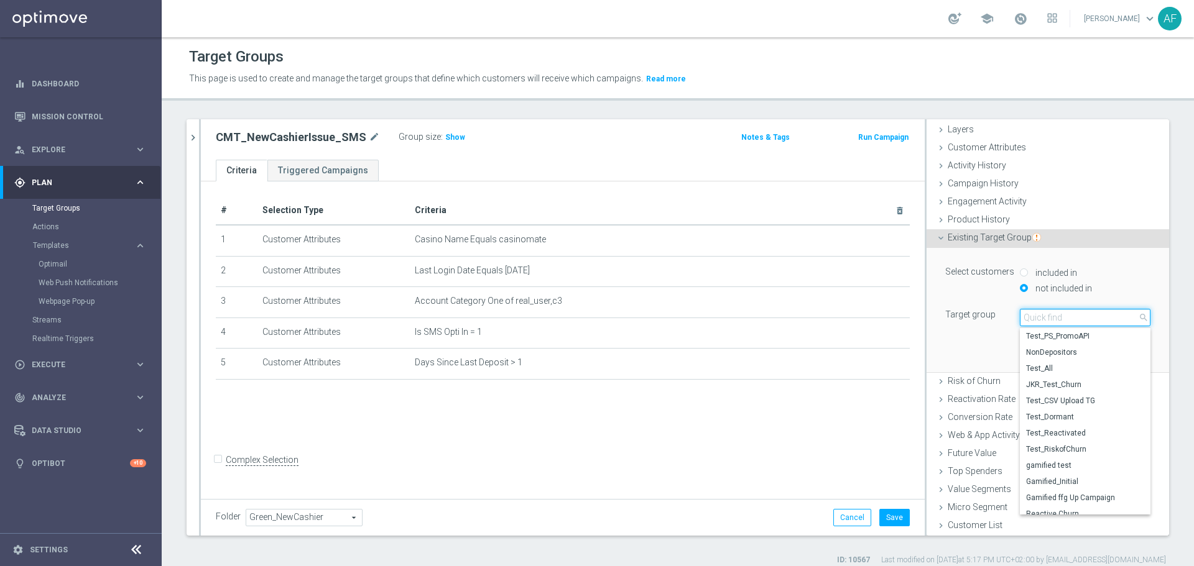
click at [1041, 317] on input "search" at bounding box center [1085, 317] width 131 height 17
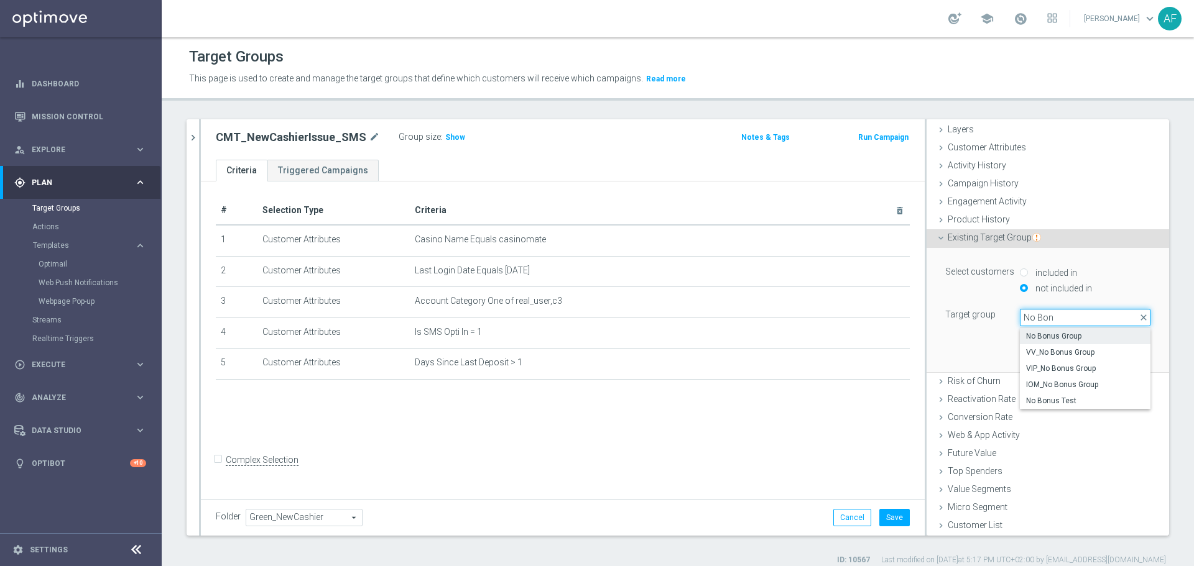
type input "No Bon"
click at [1051, 334] on span "No Bonus Group" at bounding box center [1085, 336] width 118 height 10
type input "No Bonus Group"
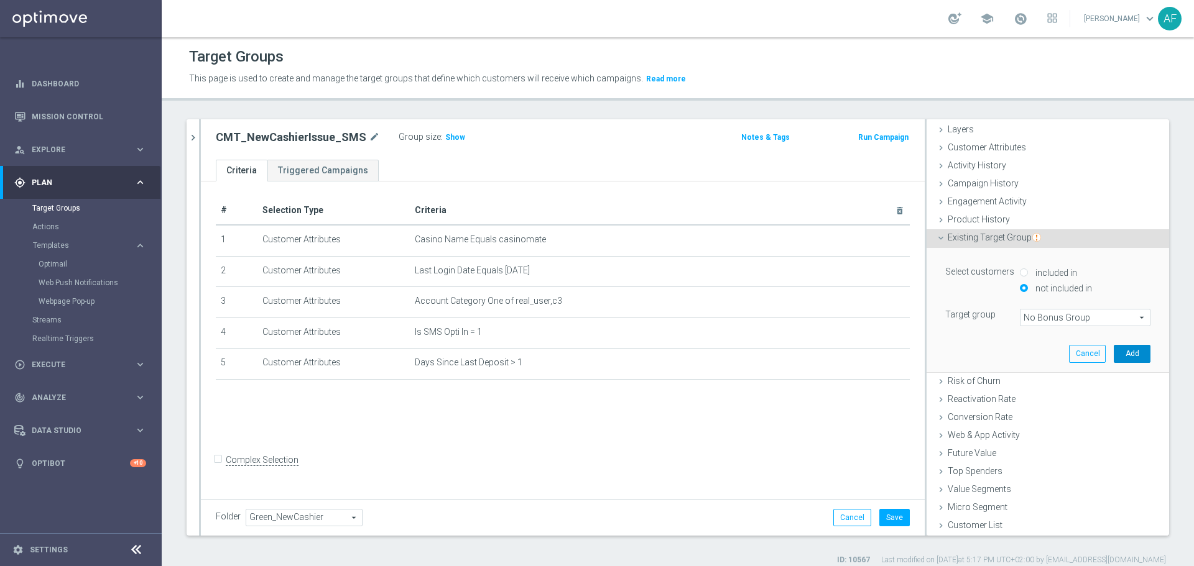
click at [1114, 357] on button "Add" at bounding box center [1132, 353] width 37 height 17
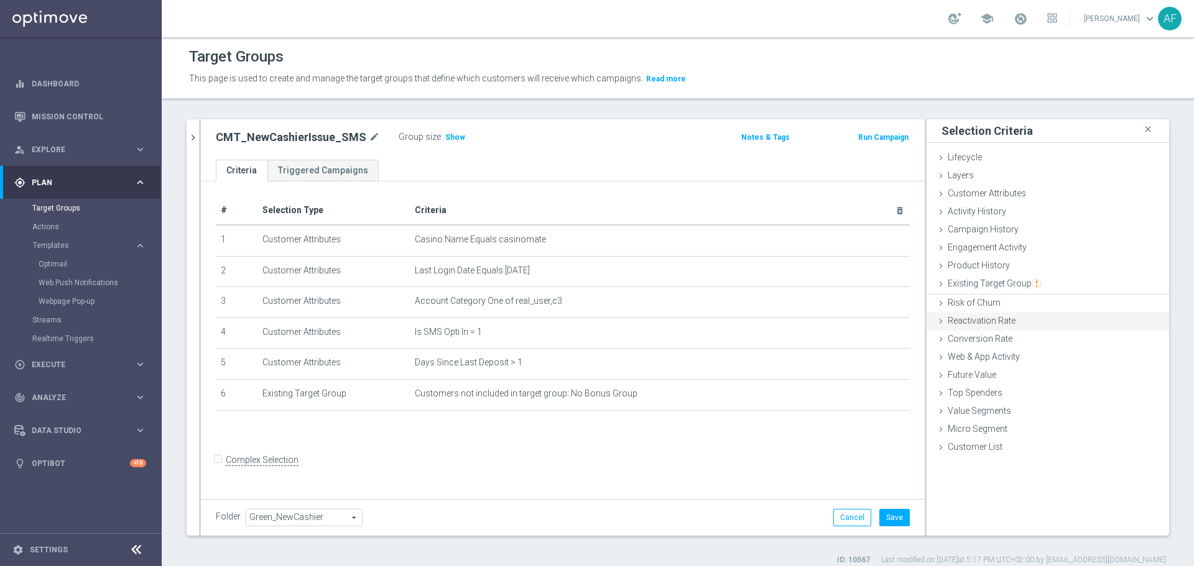
scroll to position [0, 0]
click at [985, 283] on span "Existing Target Group" at bounding box center [994, 284] width 93 height 10
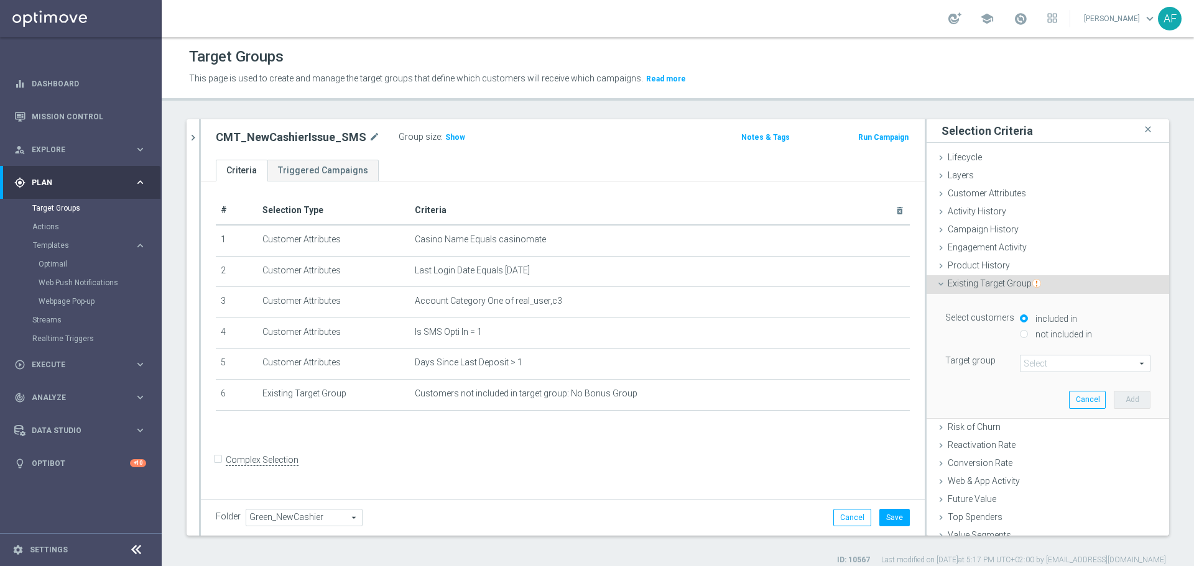
click at [1042, 330] on label "not included in" at bounding box center [1062, 334] width 60 height 11
click at [1028, 330] on input "not included in" at bounding box center [1024, 334] width 8 height 8
radio input "true"
click at [1051, 365] on span at bounding box center [1084, 364] width 129 height 16
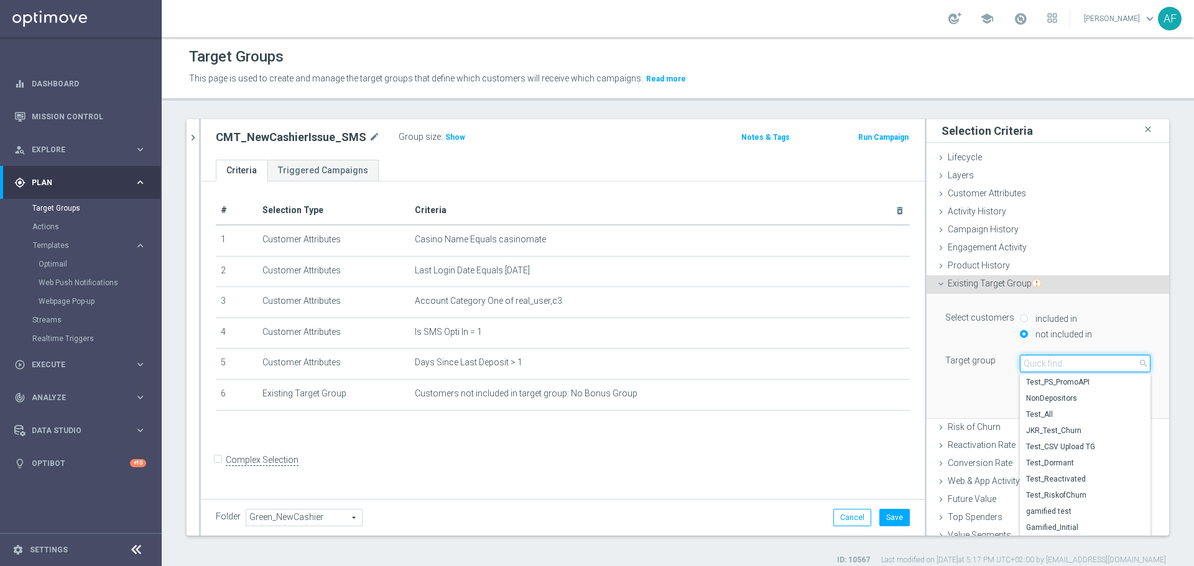
click at [1053, 366] on input "search" at bounding box center [1085, 363] width 131 height 17
type input "No Bonus"
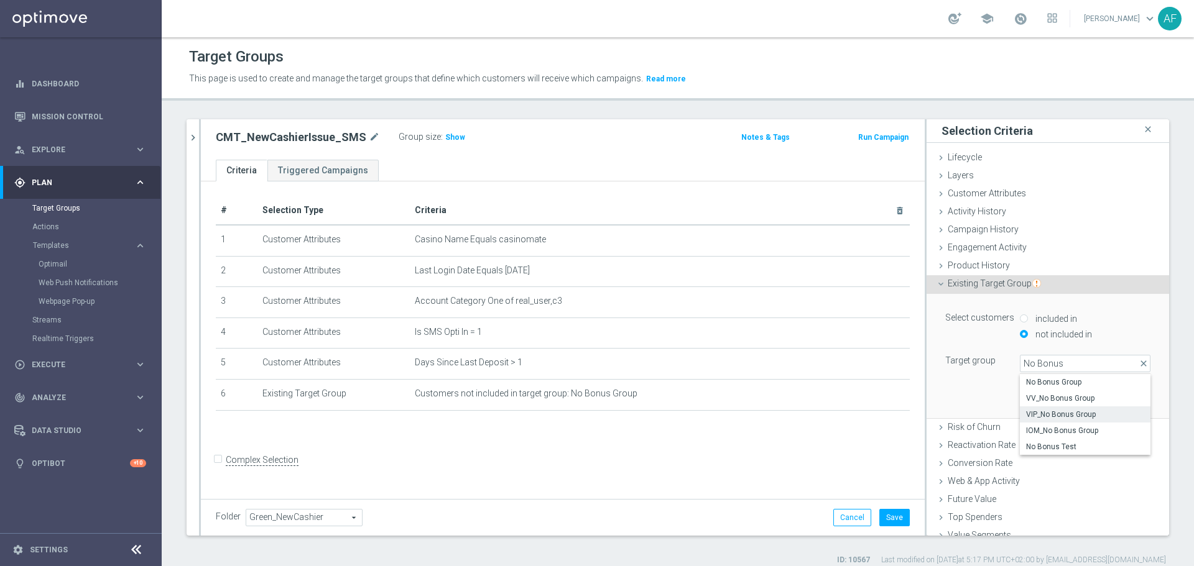
click at [1051, 412] on span "VIP_No Bonus Group" at bounding box center [1085, 415] width 118 height 10
type input "VIP_No Bonus Group"
click at [1114, 404] on button "Add" at bounding box center [1132, 399] width 37 height 17
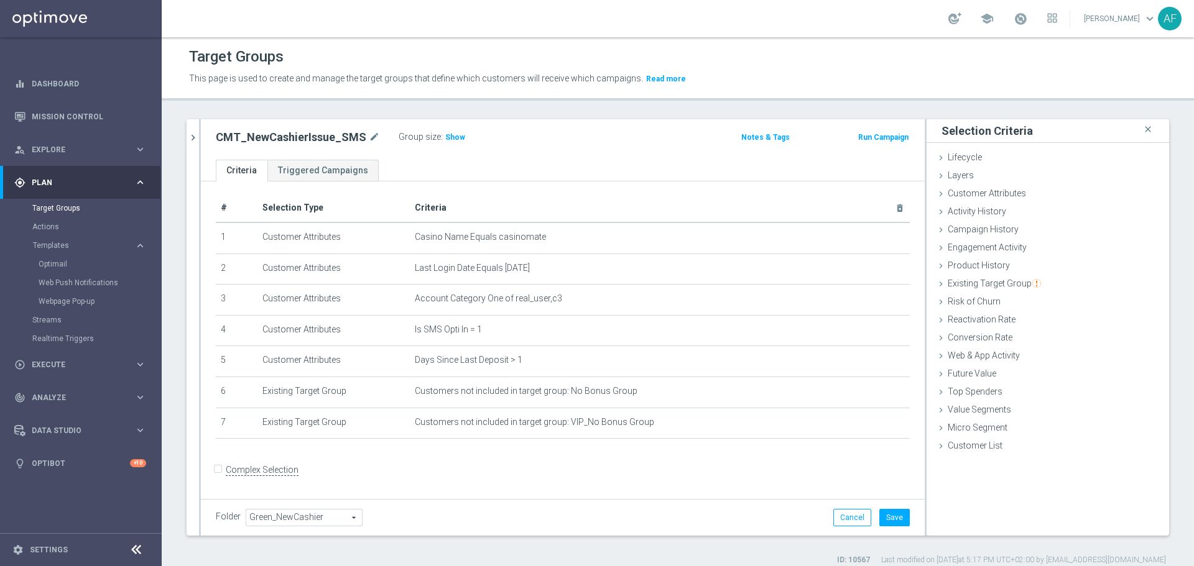
scroll to position [3, 0]
click at [886, 514] on button "Save" at bounding box center [894, 517] width 30 height 17
click at [187, 143] on icon "chevron_right" at bounding box center [193, 138] width 12 height 12
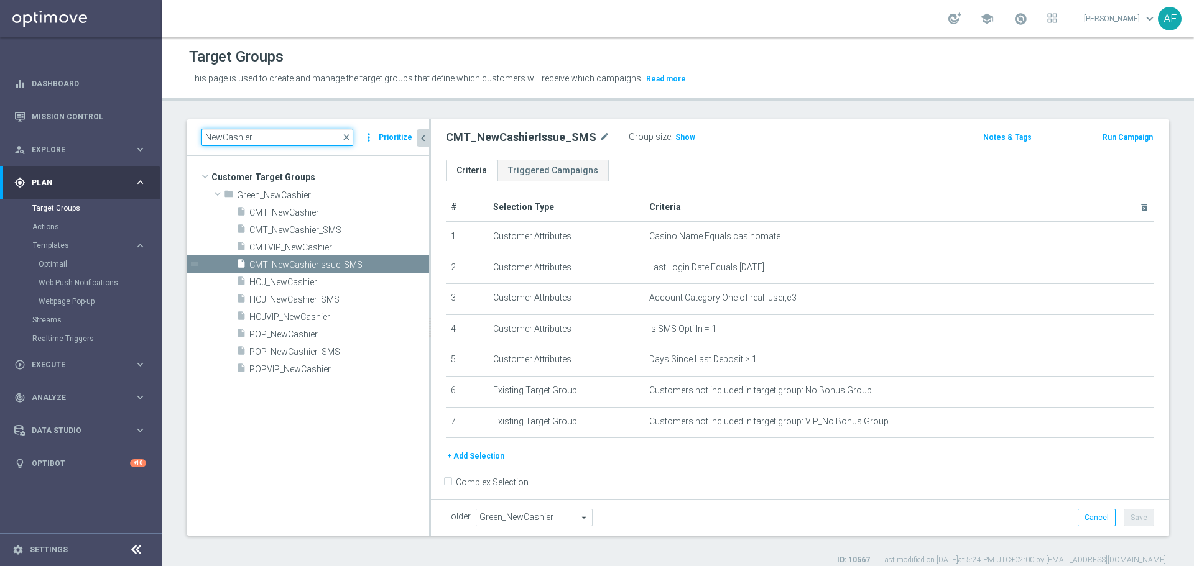
click at [285, 139] on input "NewCashier" at bounding box center [277, 137] width 152 height 17
drag, startPoint x: 283, startPoint y: 138, endPoint x: 194, endPoint y: 143, distance: 89.1
click at [194, 143] on div "NewCashier close more_vert Prioritize" at bounding box center [308, 137] width 243 height 37
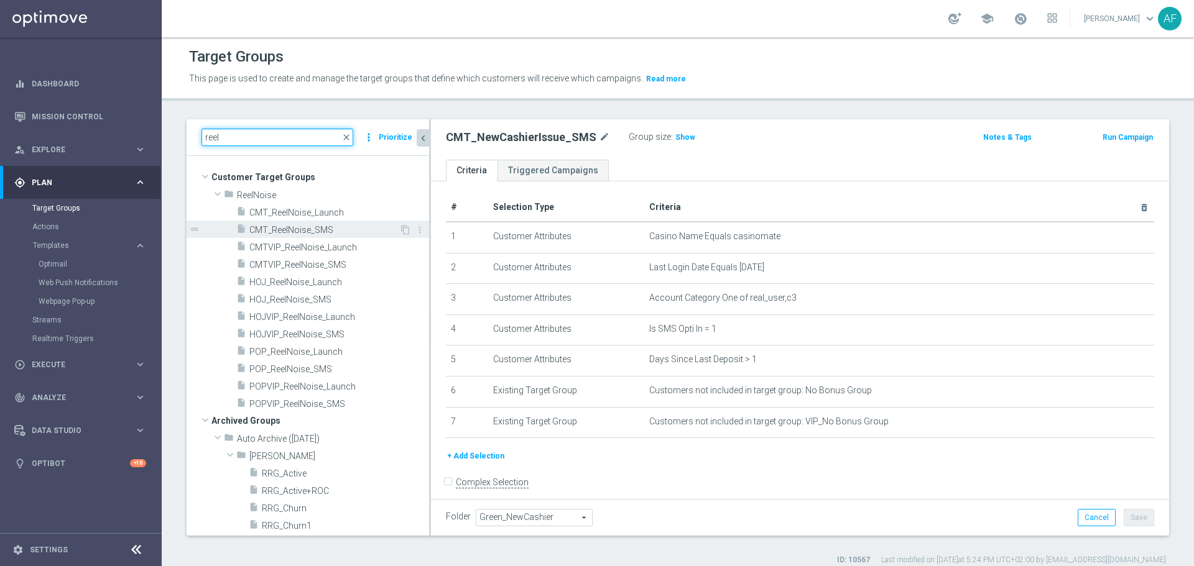
type input "reel"
click at [338, 232] on span "CMT_ReelNoise_SMS" at bounding box center [324, 230] width 150 height 11
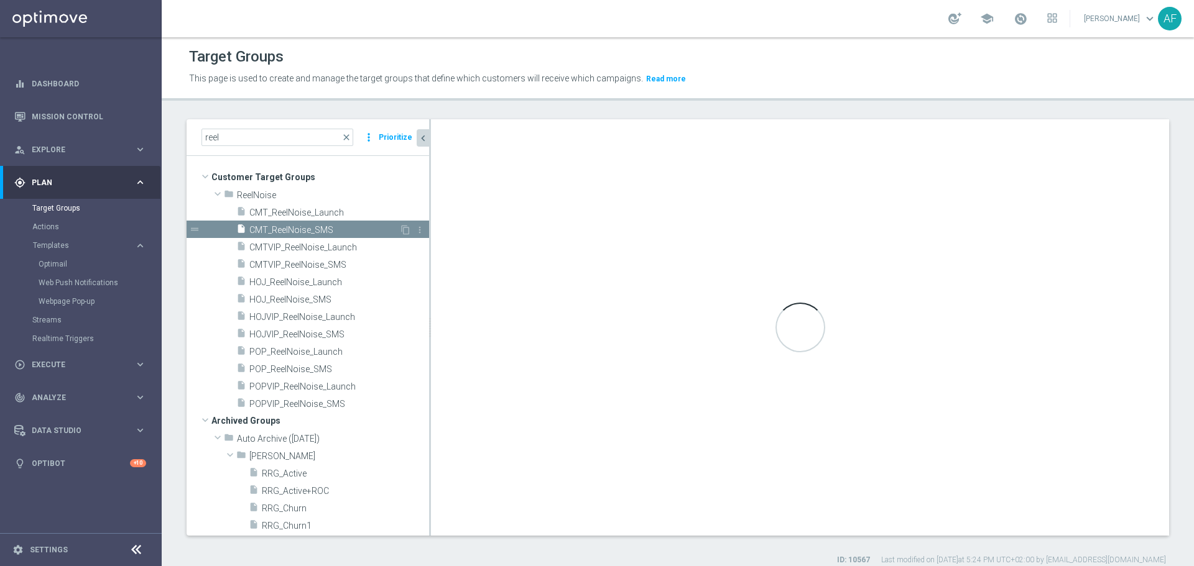
type input "ReelNoise"
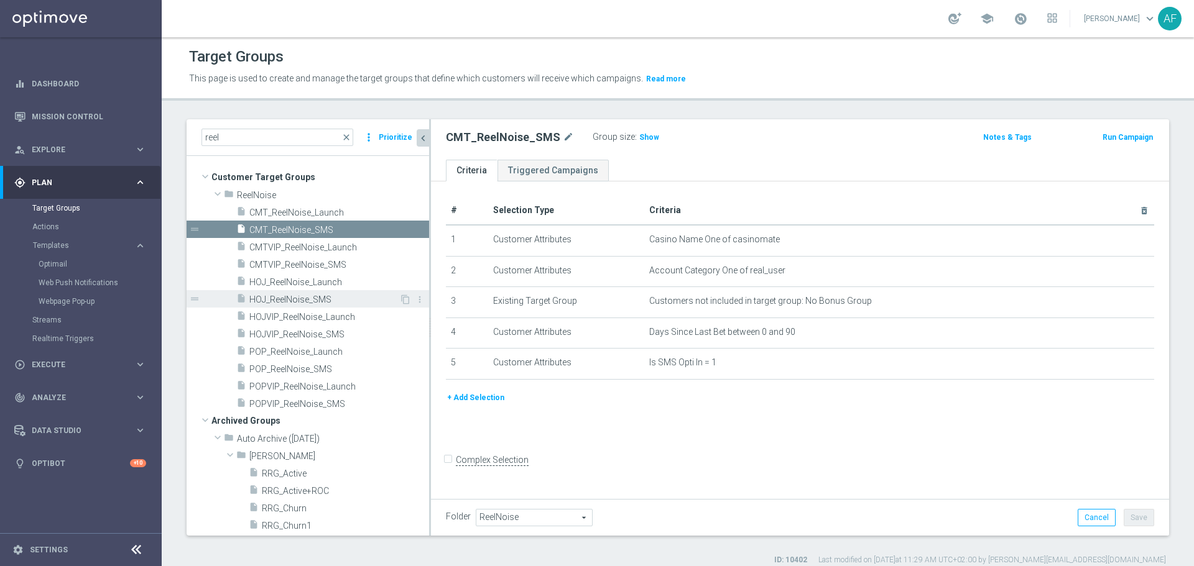
scroll to position [37, 0]
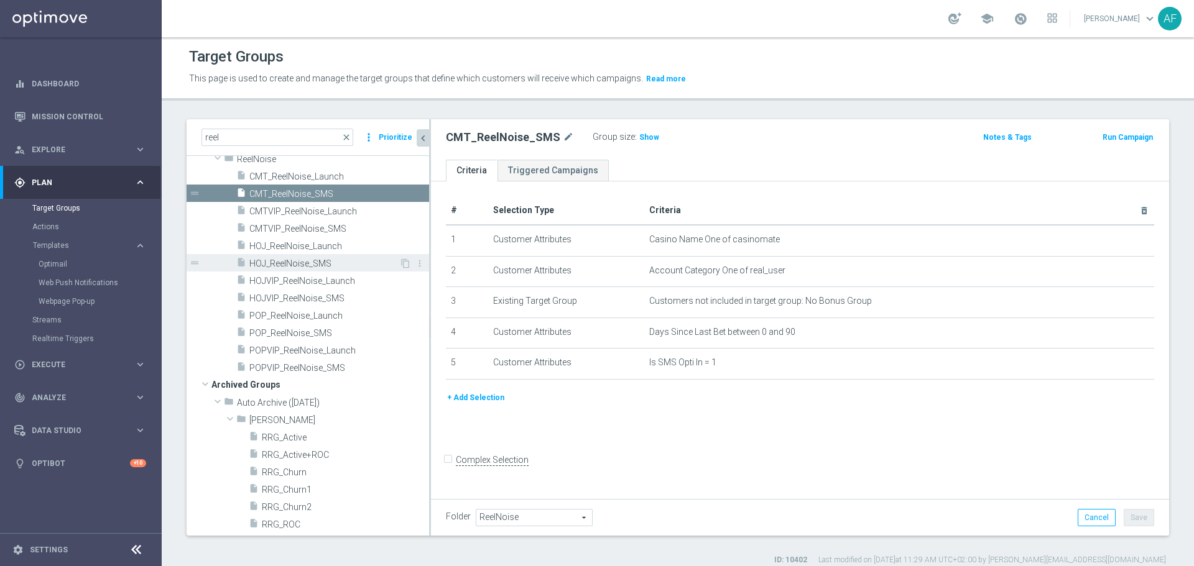
click at [341, 259] on span "HOJ_ReelNoise_SMS" at bounding box center [324, 264] width 150 height 11
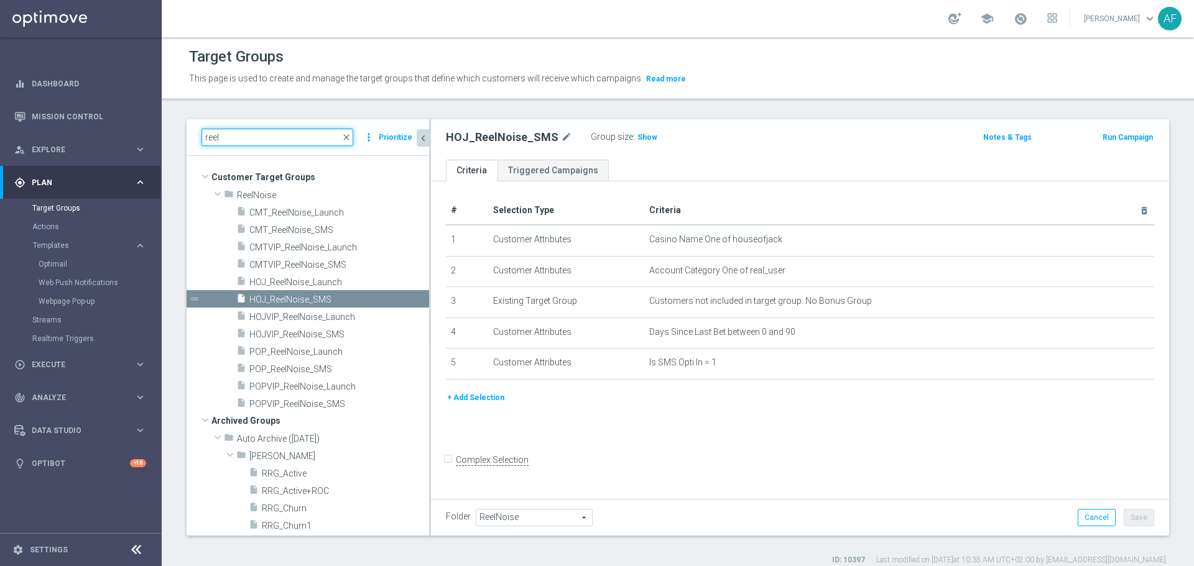
click at [226, 139] on input "reel" at bounding box center [277, 137] width 152 height 17
type input "r"
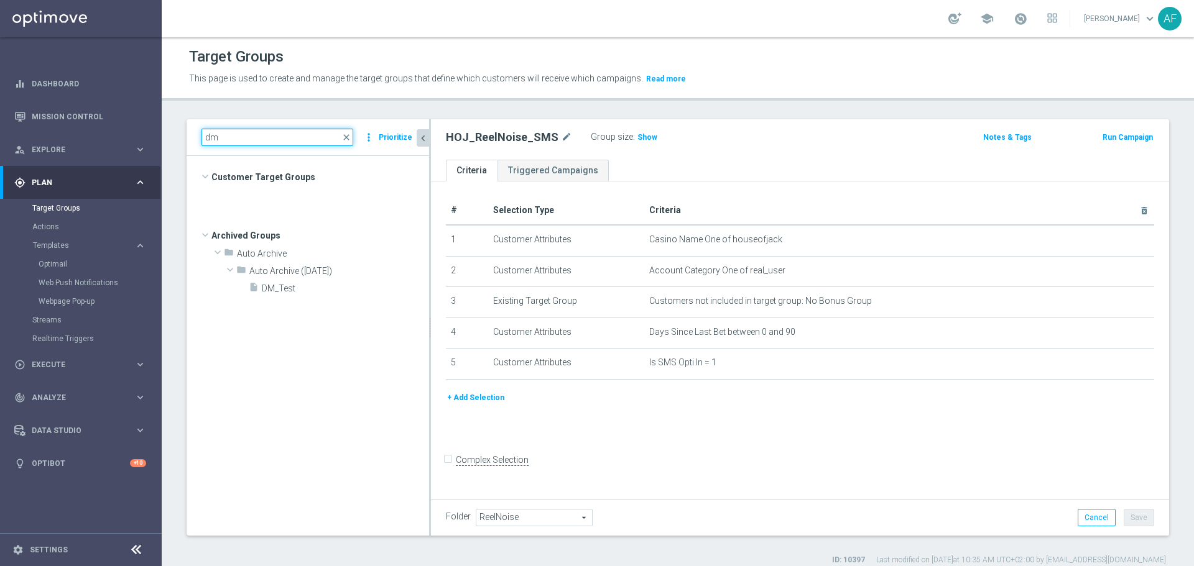
scroll to position [1670, 0]
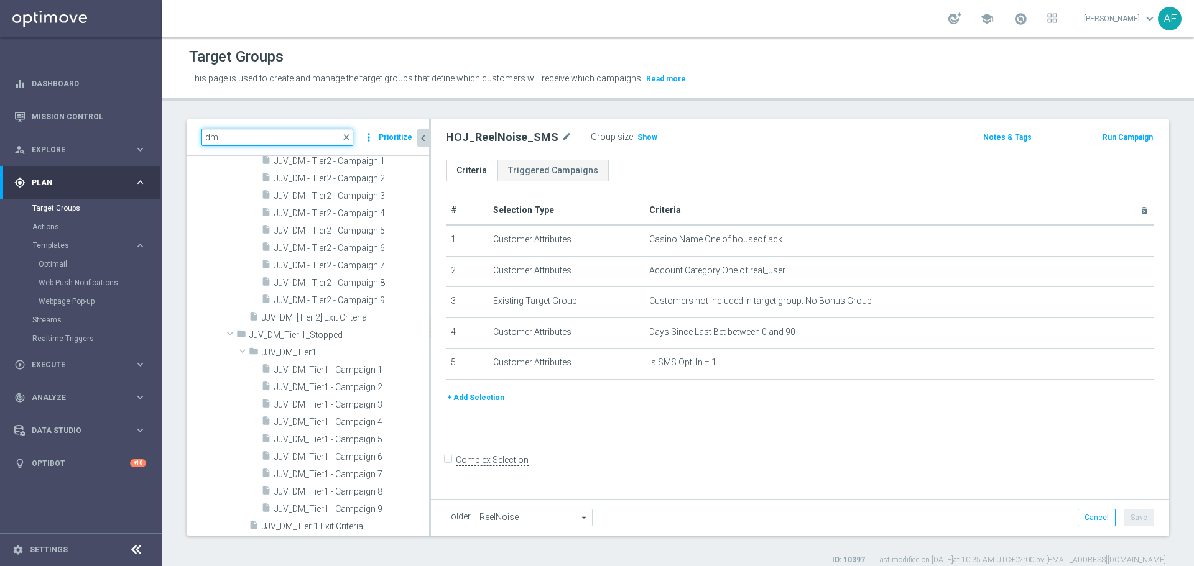
type input "dm"
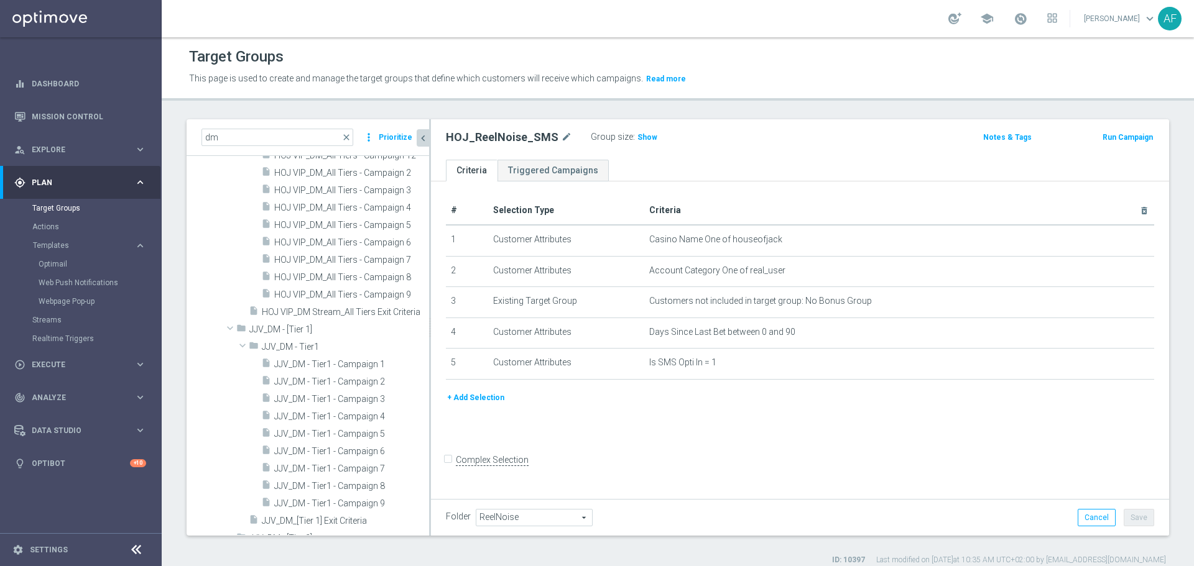
scroll to position [0, 0]
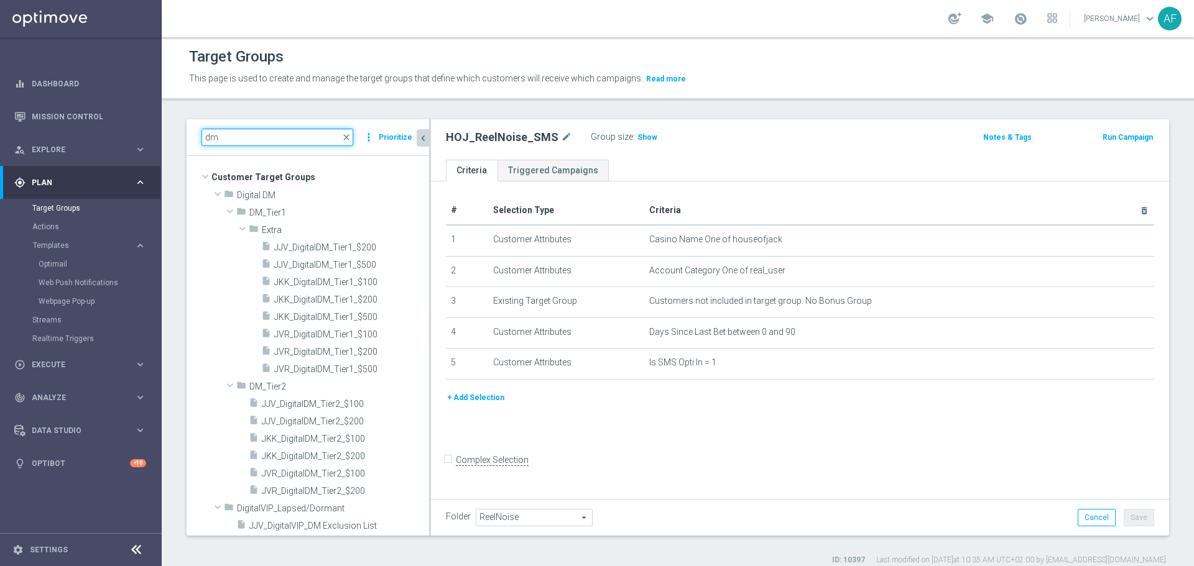
click at [187, 139] on div "dm close more_vert Prioritize" at bounding box center [308, 137] width 243 height 37
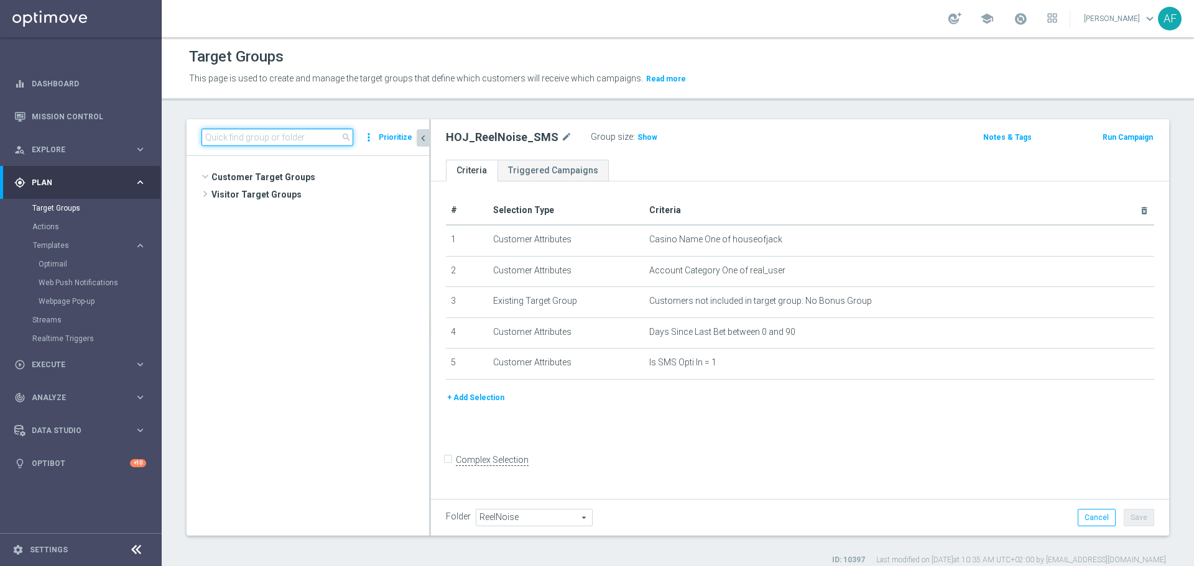
scroll to position [2510, 0]
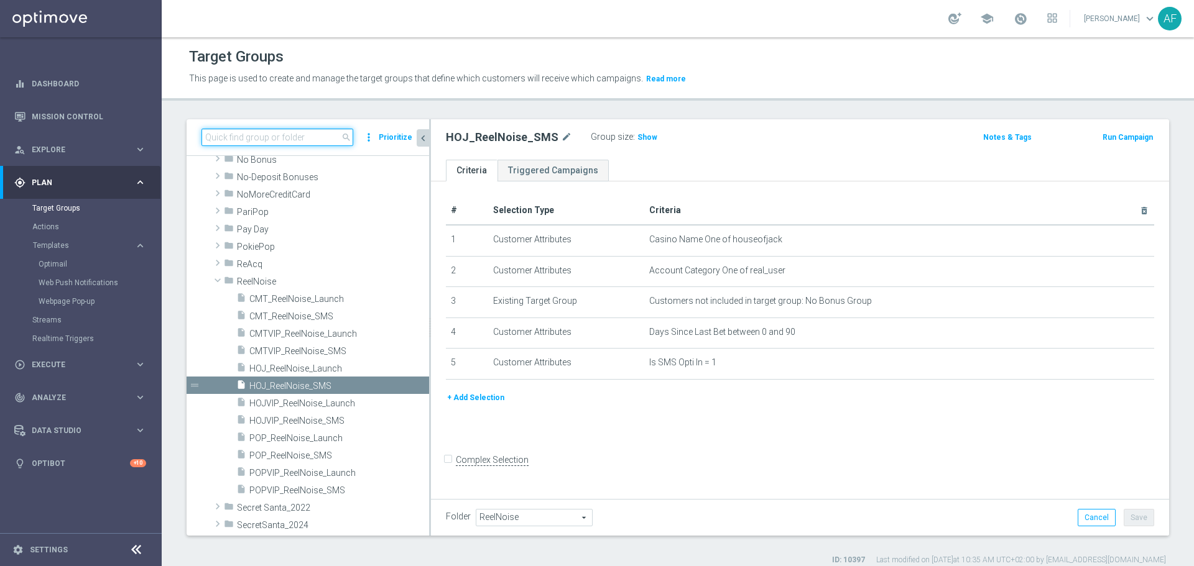
click at [269, 137] on input at bounding box center [277, 137] width 152 height 17
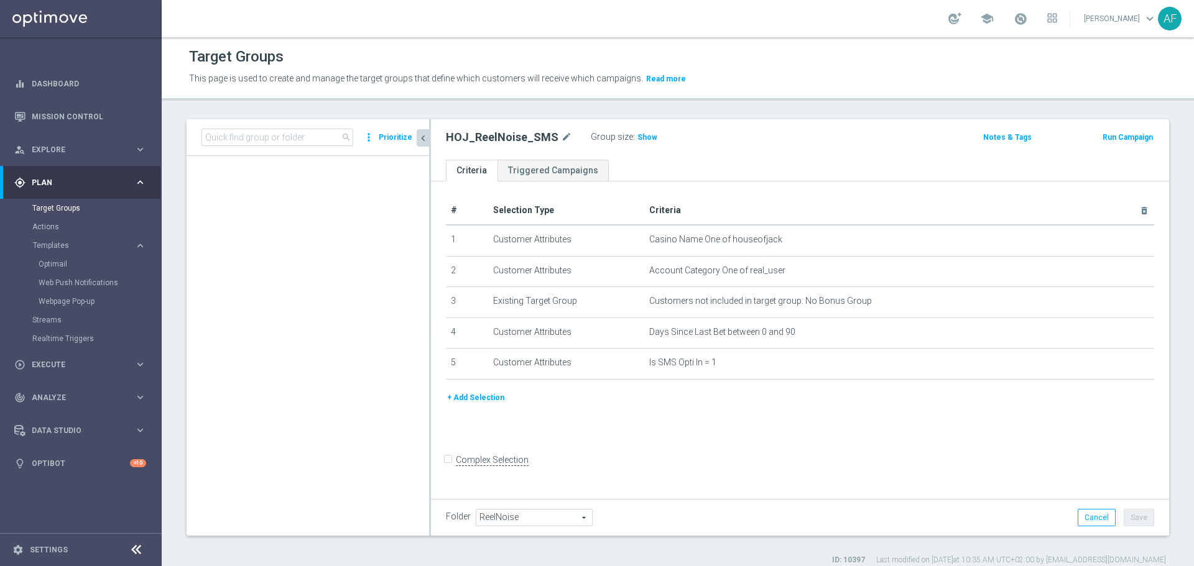
scroll to position [0, 0]
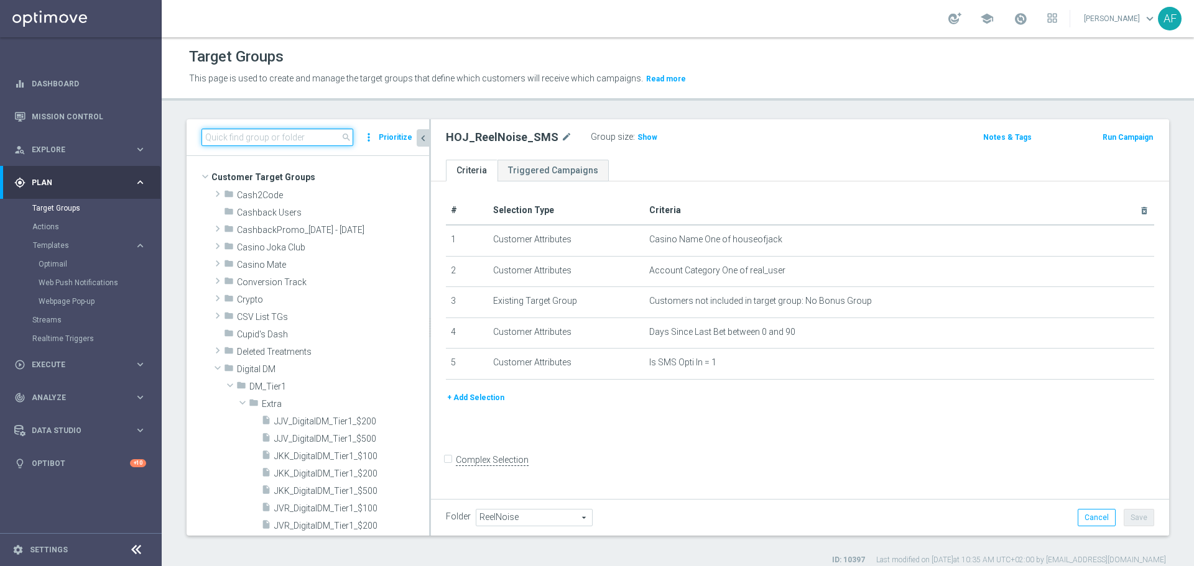
click at [302, 135] on input at bounding box center [277, 137] width 152 height 17
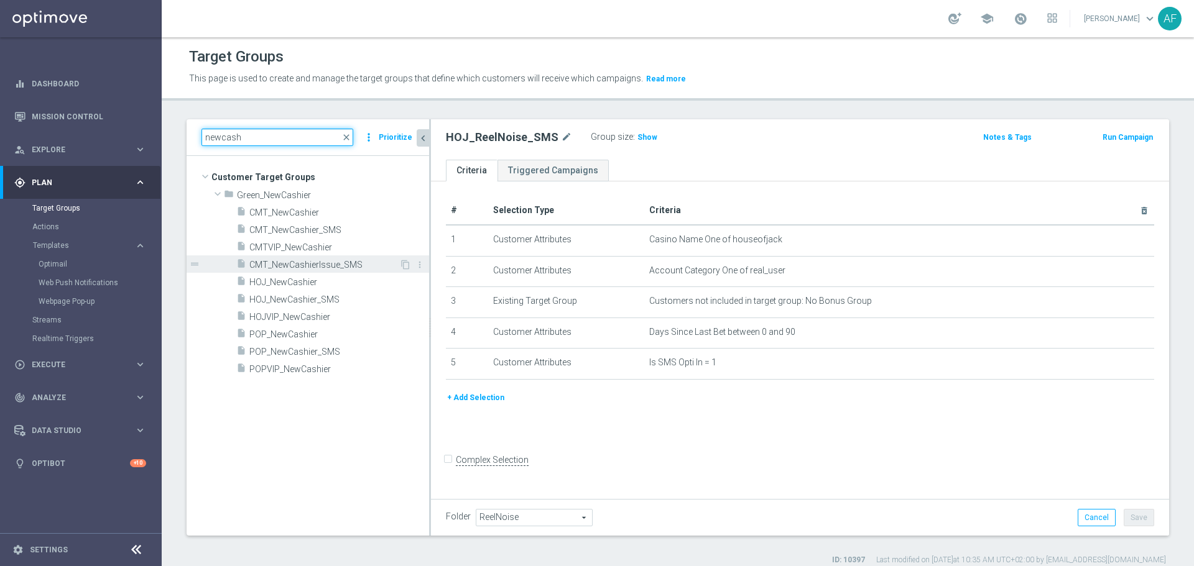
type input "newcash"
click at [292, 262] on span "CMT_NewCashierIssue_SMS" at bounding box center [324, 265] width 150 height 11
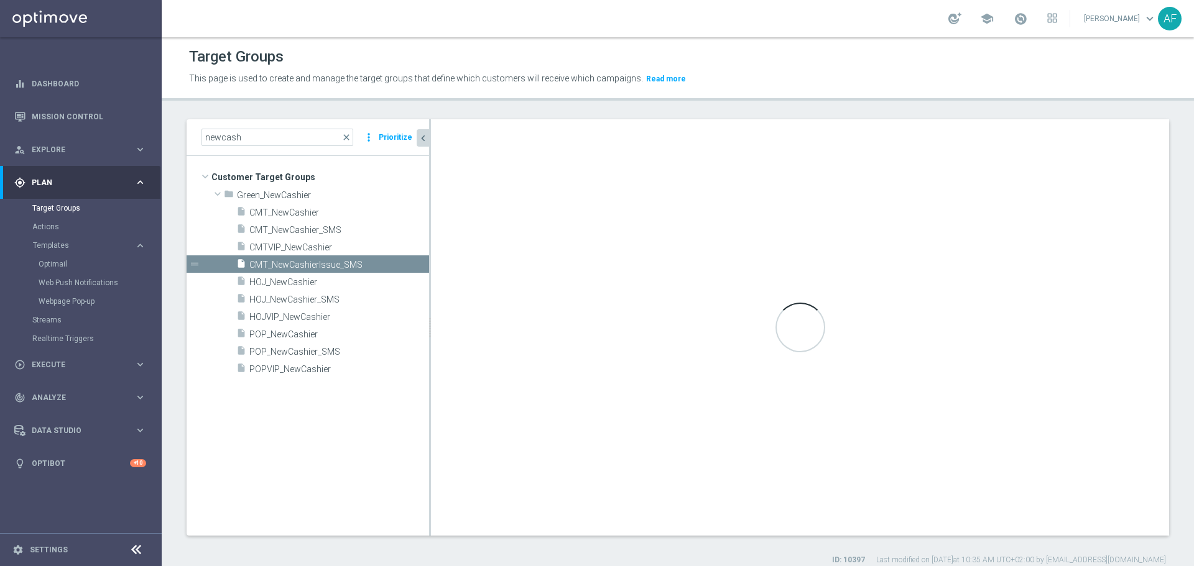
type input "Green_NewCashier"
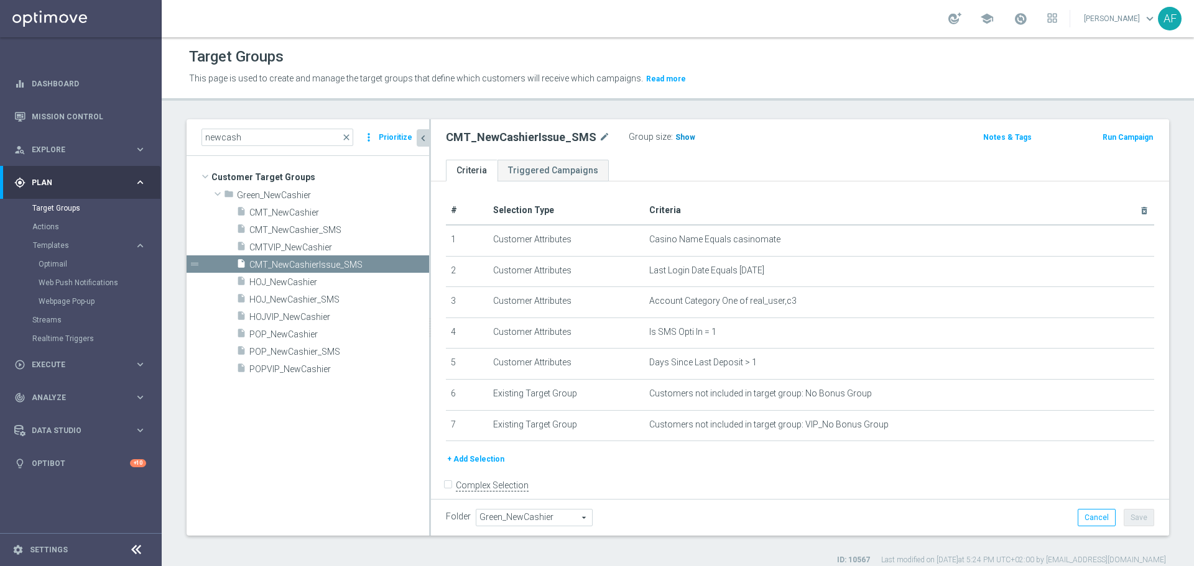
click at [681, 137] on span "Show" at bounding box center [685, 137] width 20 height 9
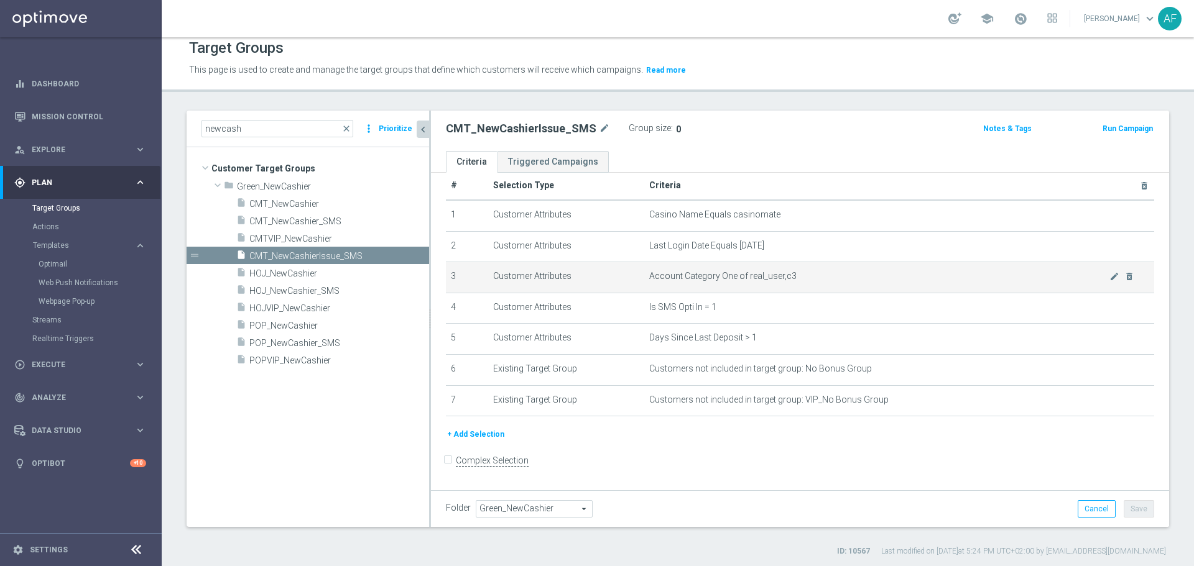
scroll to position [11, 0]
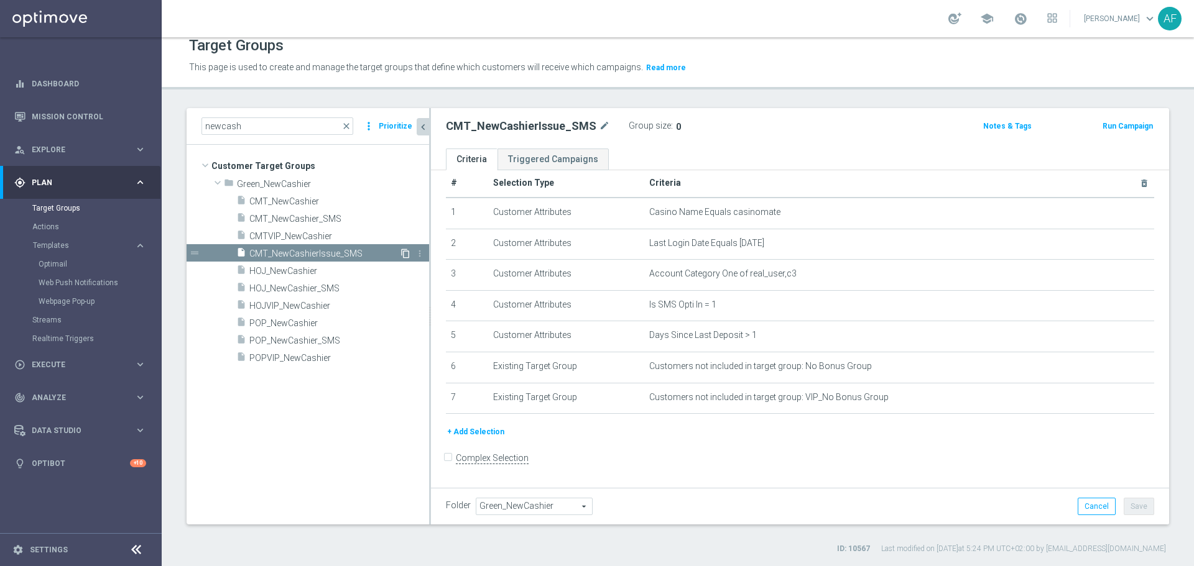
click at [404, 251] on icon "content_copy" at bounding box center [405, 254] width 10 height 10
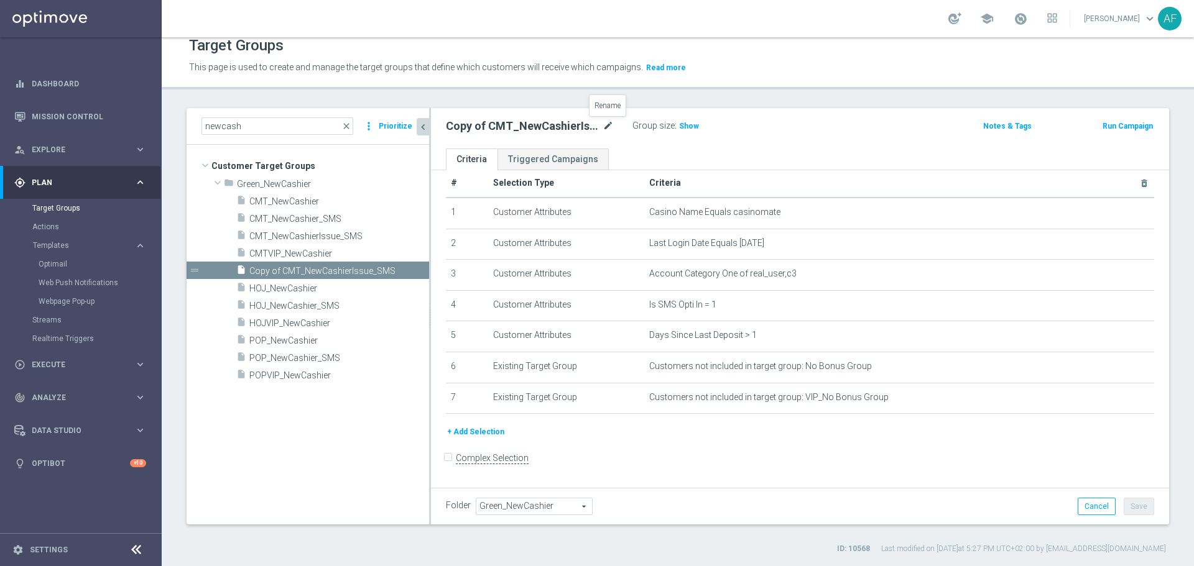
click at [605, 126] on icon "mode_edit" at bounding box center [608, 126] width 11 height 15
click at [491, 126] on input "Copy of CMT_NewCashierIssue_SMS" at bounding box center [530, 127] width 168 height 17
drag, startPoint x: 497, startPoint y: 127, endPoint x: 448, endPoint y: 130, distance: 49.2
click at [448, 130] on input "Copy of CMT_NewCashierIssue_SMS" at bounding box center [530, 127] width 168 height 17
type input "HOJ_NewCashierIssue_SMS"
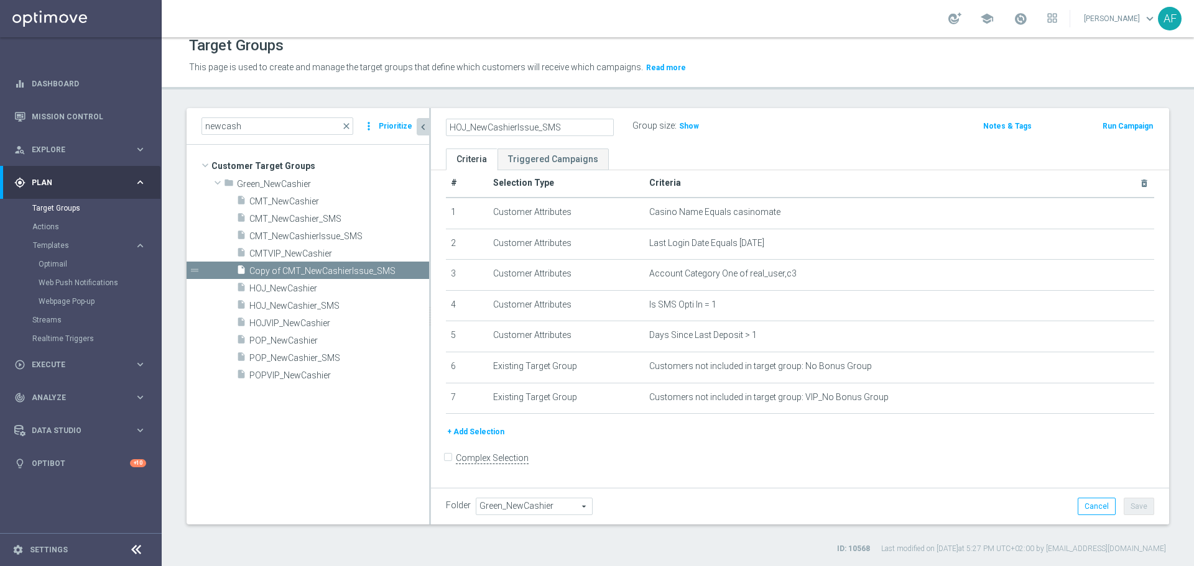
click at [724, 157] on ul "Criteria Triggered Campaigns" at bounding box center [800, 160] width 738 height 22
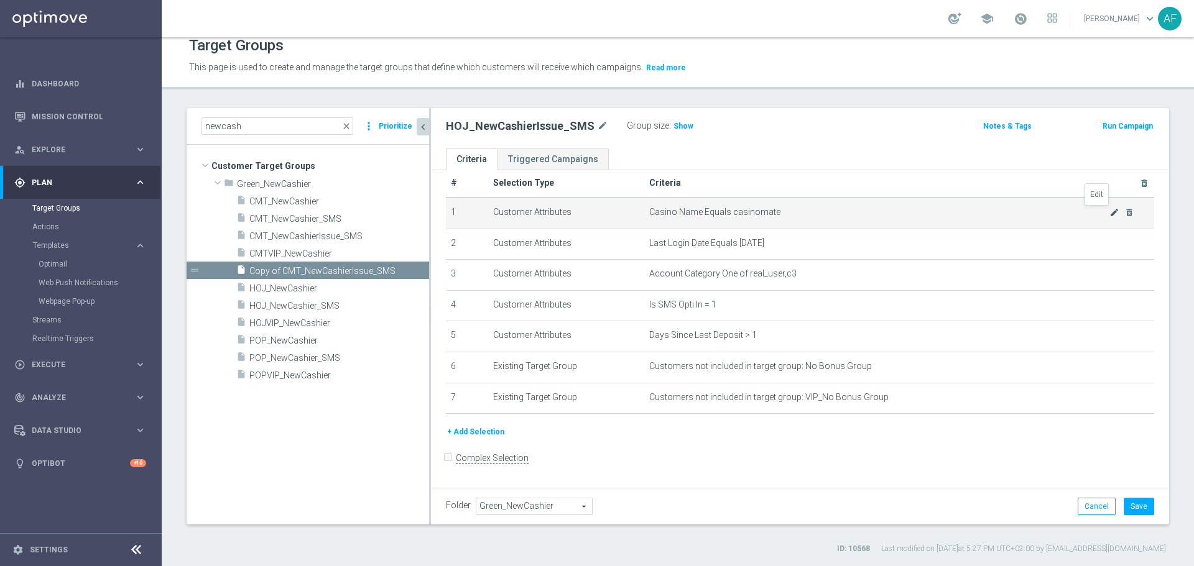
click at [1109, 212] on icon "mode_edit" at bounding box center [1114, 213] width 10 height 10
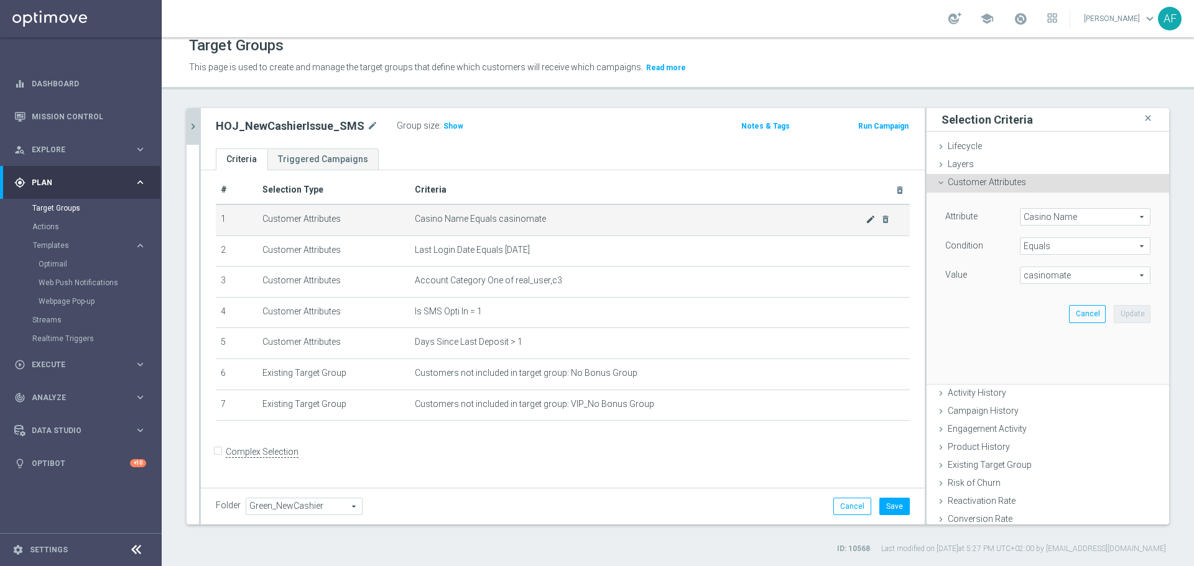
scroll to position [3, 0]
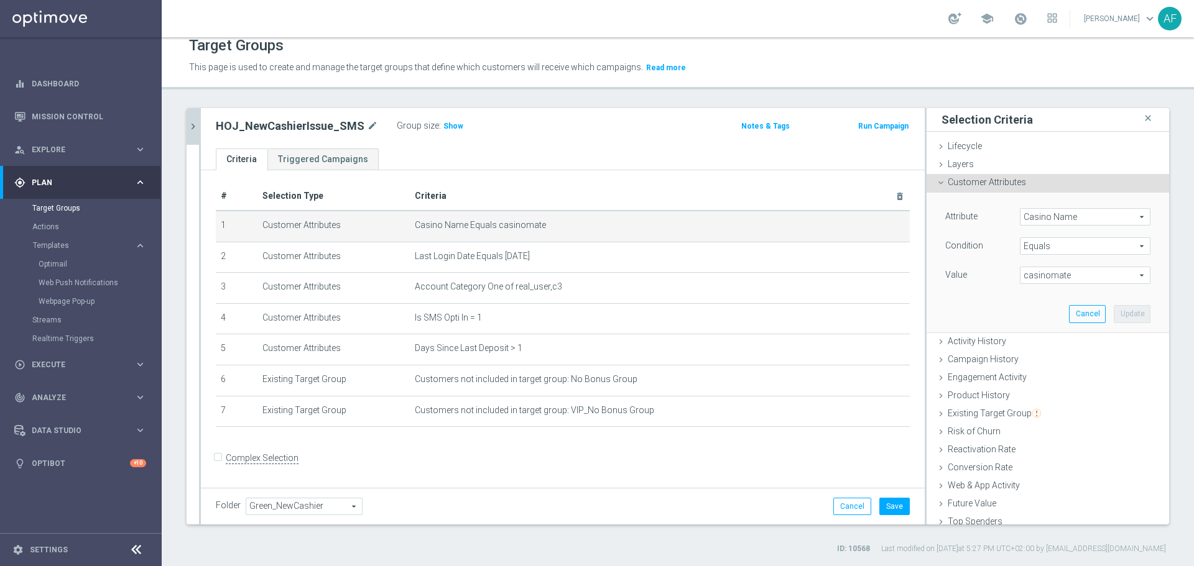
click at [1056, 272] on span "casinomate" at bounding box center [1084, 275] width 129 height 16
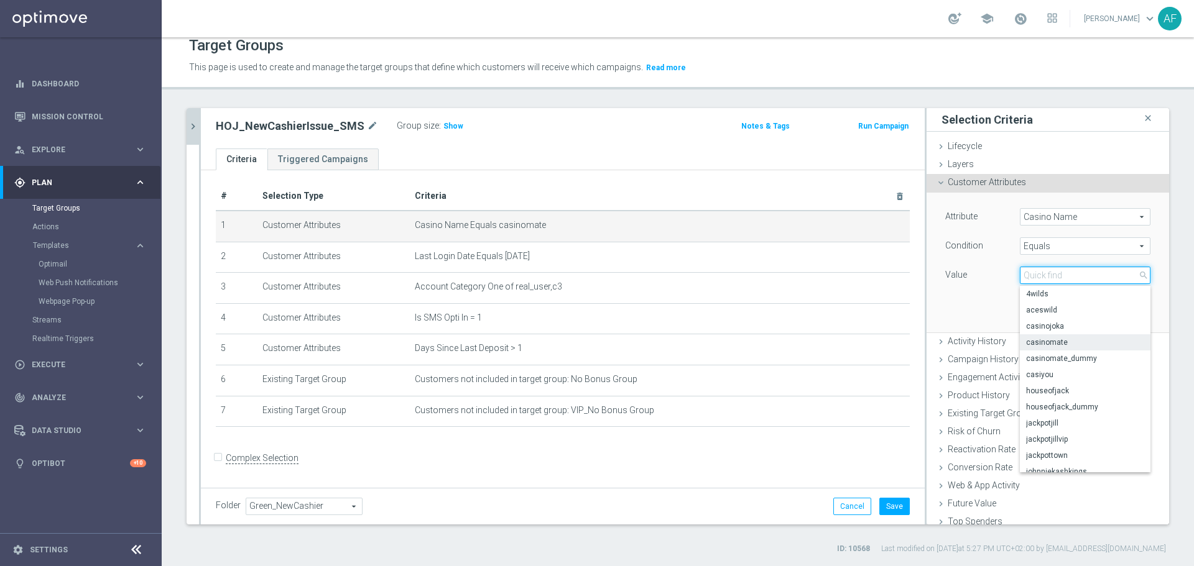
click at [1055, 275] on input "search" at bounding box center [1085, 275] width 131 height 17
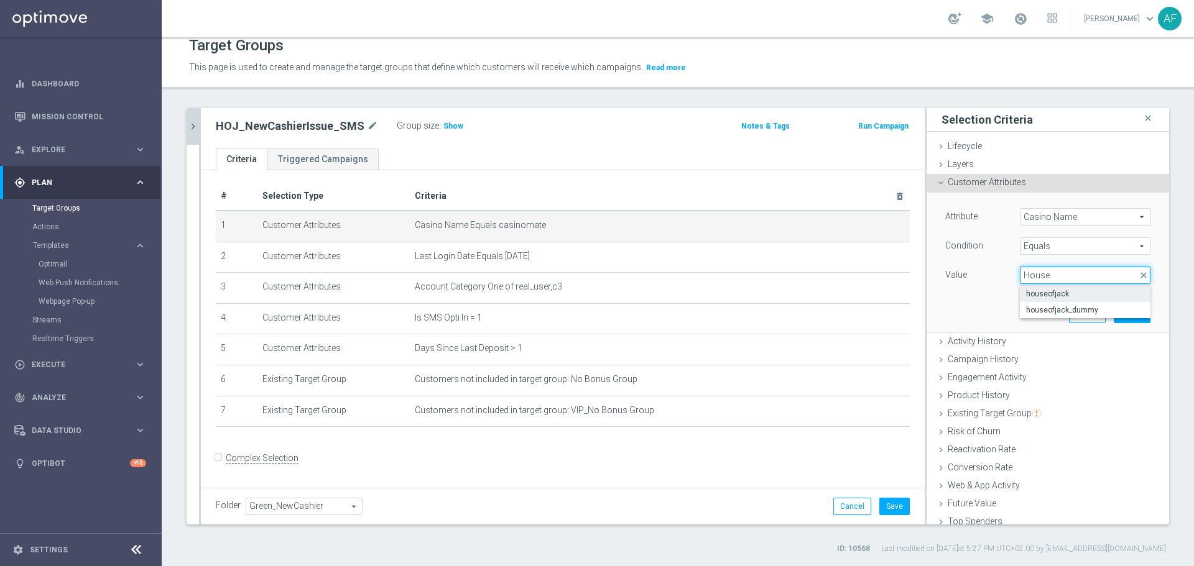
type input "House"
click at [1058, 296] on span "houseofjack" at bounding box center [1085, 294] width 118 height 10
type input "houseofjack"
click at [1119, 313] on button "Update" at bounding box center [1132, 313] width 37 height 17
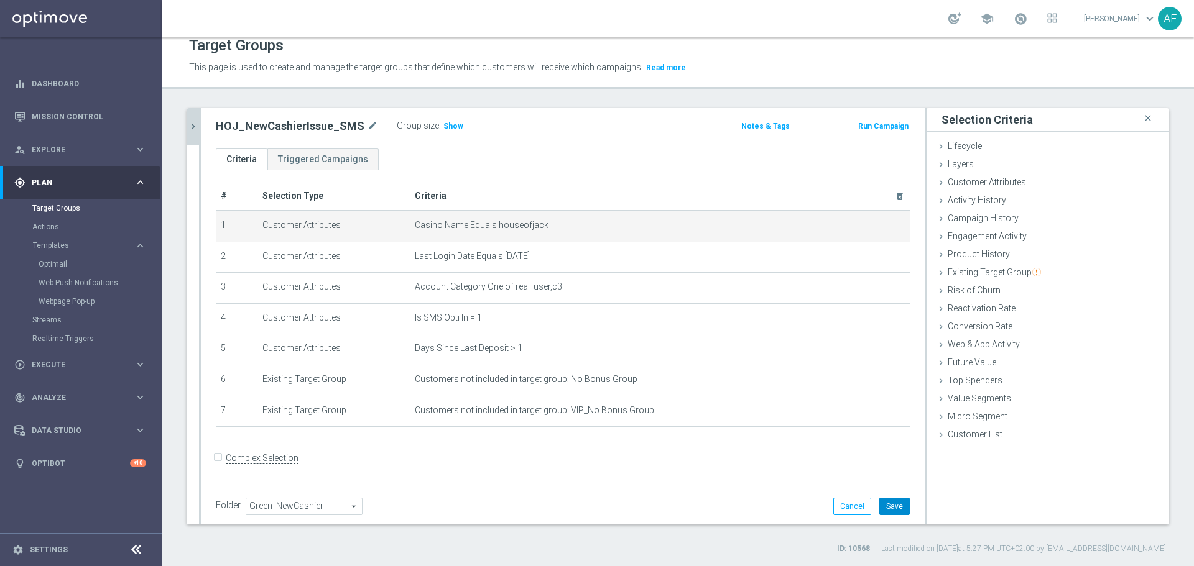
drag, startPoint x: 888, startPoint y: 511, endPoint x: 821, endPoint y: 451, distance: 89.9
click at [888, 510] on button "Save" at bounding box center [894, 506] width 30 height 17
drag, startPoint x: 444, startPoint y: 125, endPoint x: 290, endPoint y: 124, distance: 154.2
click at [444, 126] on span "Show" at bounding box center [453, 126] width 20 height 9
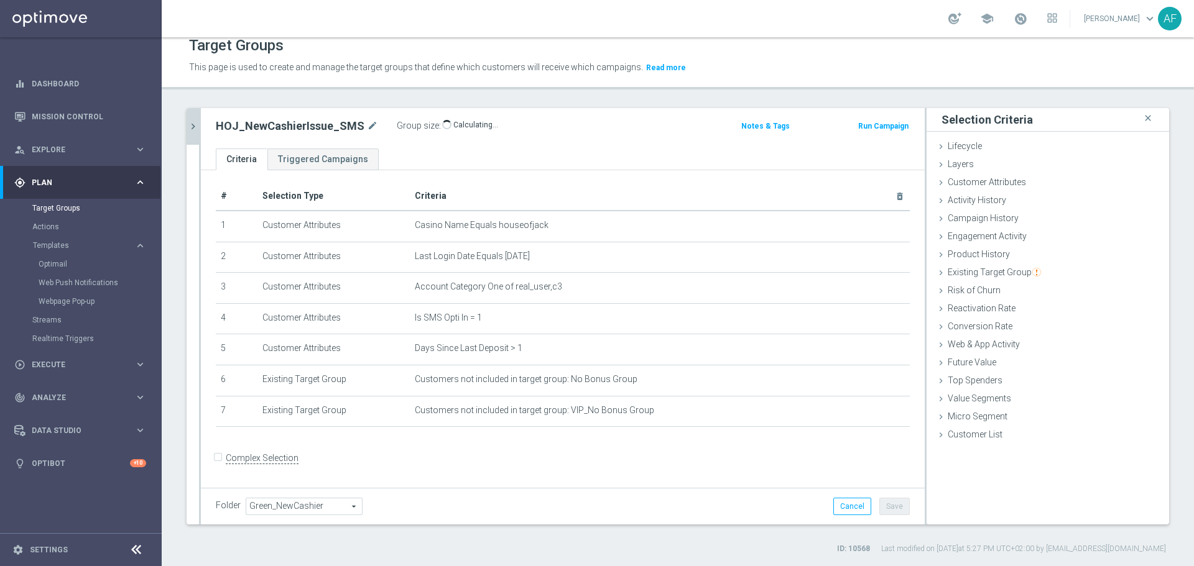
click at [190, 132] on icon "chevron_right" at bounding box center [193, 127] width 12 height 12
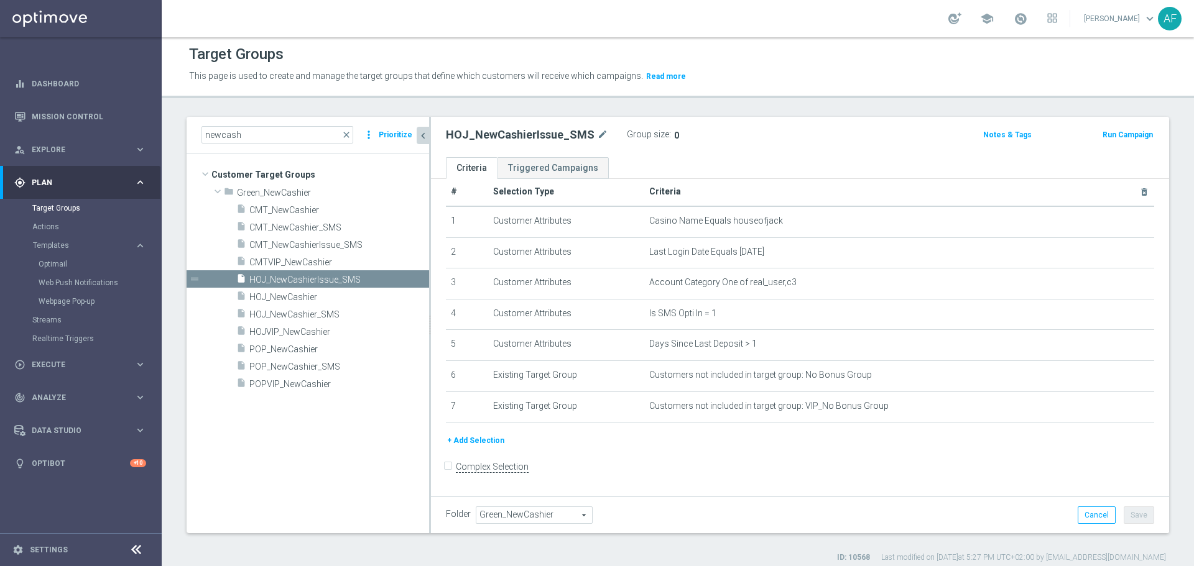
scroll to position [0, 0]
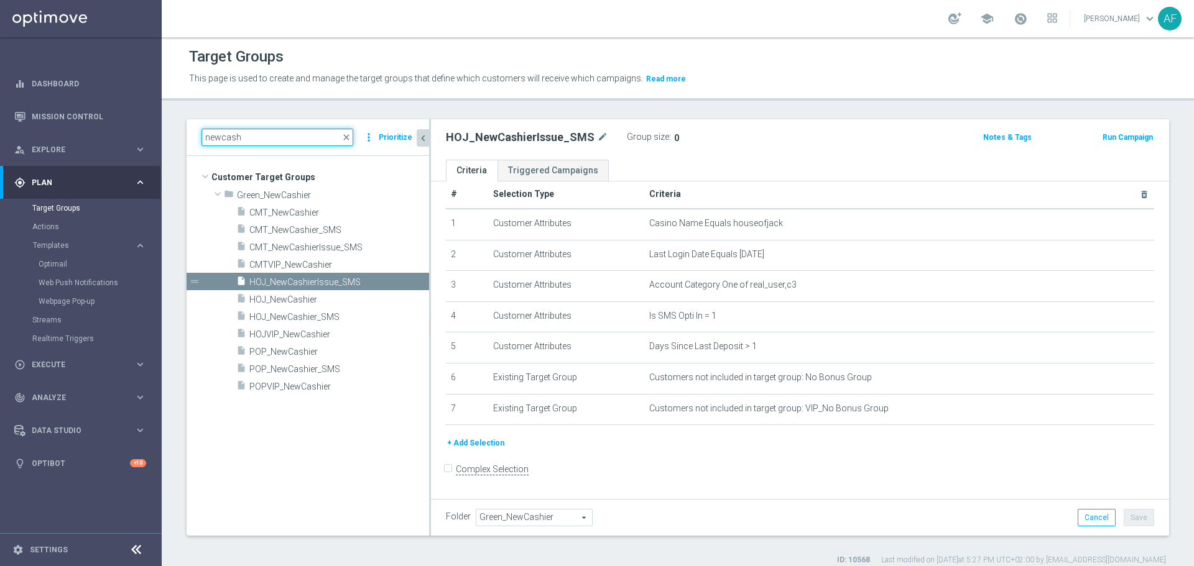
drag, startPoint x: 262, startPoint y: 135, endPoint x: 194, endPoint y: 136, distance: 68.4
click at [194, 136] on div "newcash close more_vert Prioritize" at bounding box center [308, 137] width 243 height 37
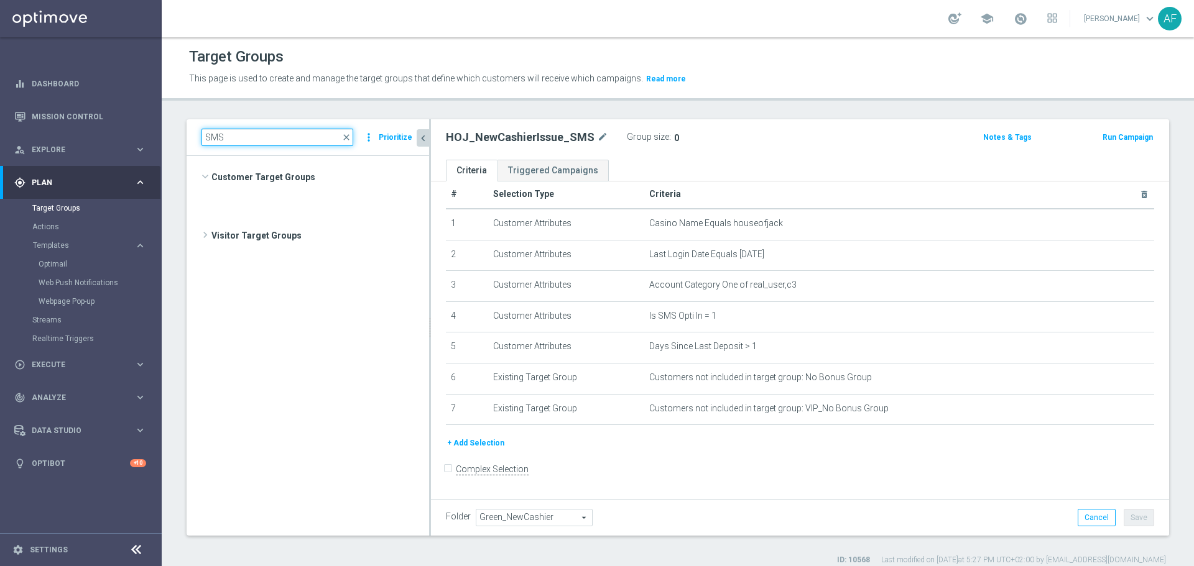
scroll to position [942, 0]
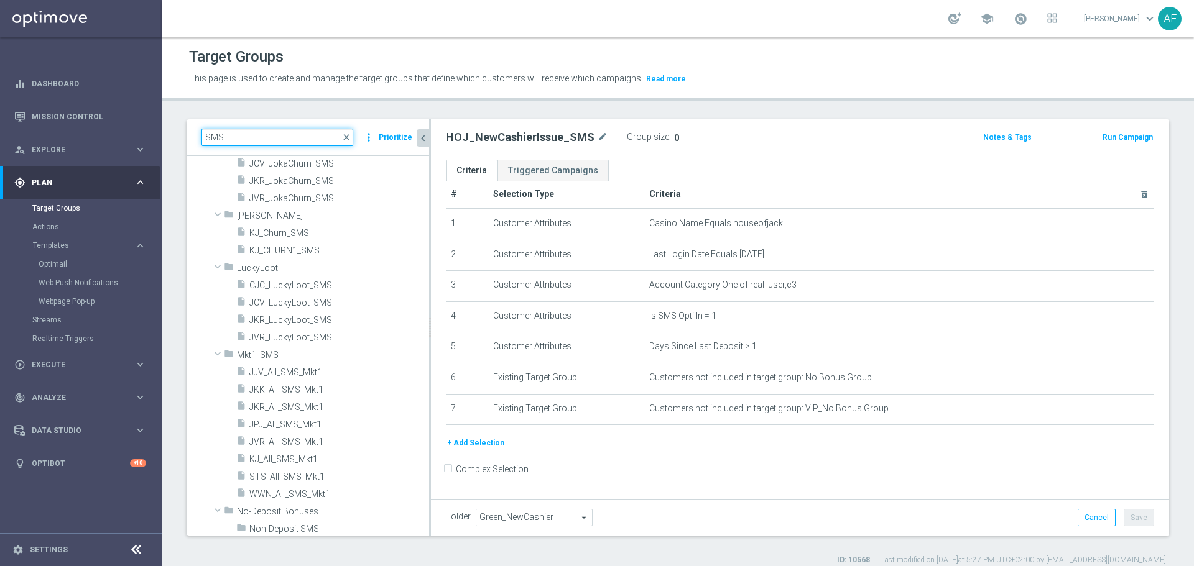
type input "SMS"
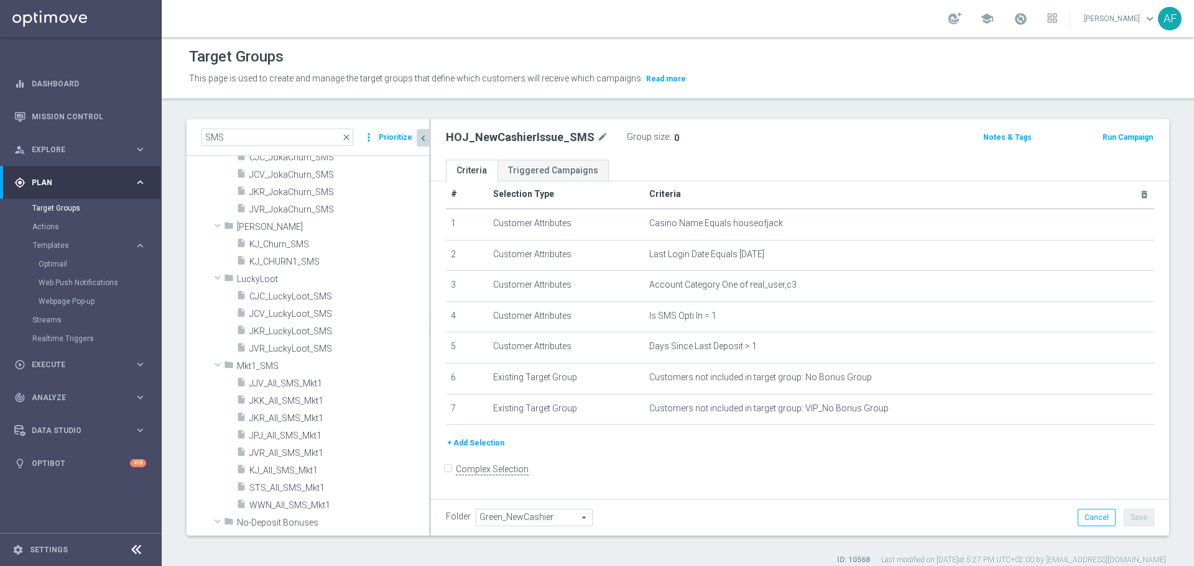
scroll to position [0, 0]
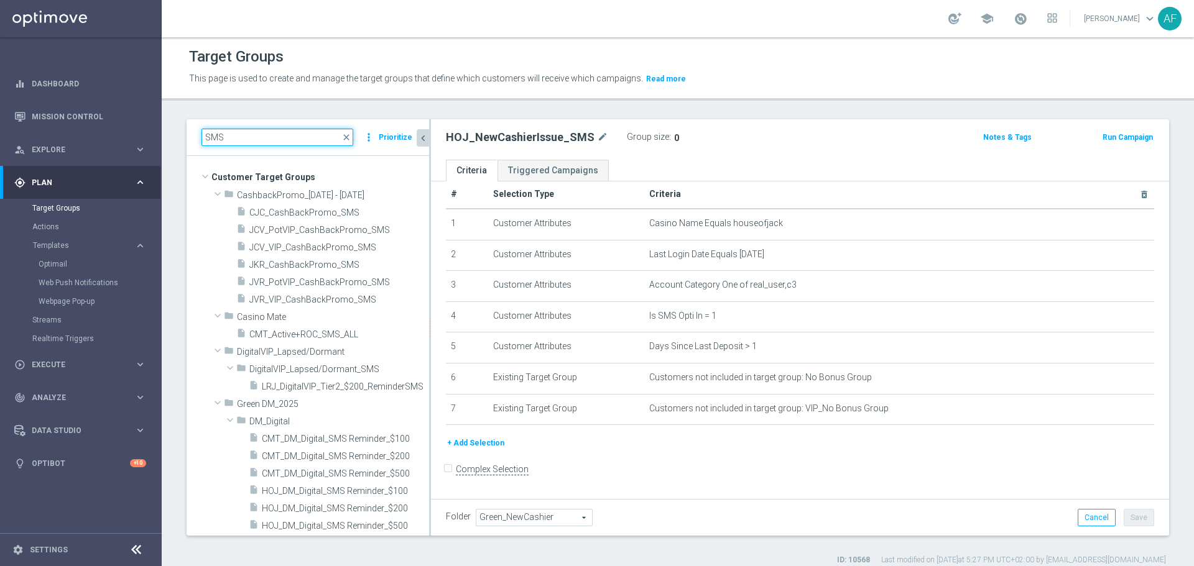
drag, startPoint x: 253, startPoint y: 133, endPoint x: 191, endPoint y: 134, distance: 62.2
click at [191, 134] on div "SMS close more_vert Prioritize" at bounding box center [308, 137] width 243 height 37
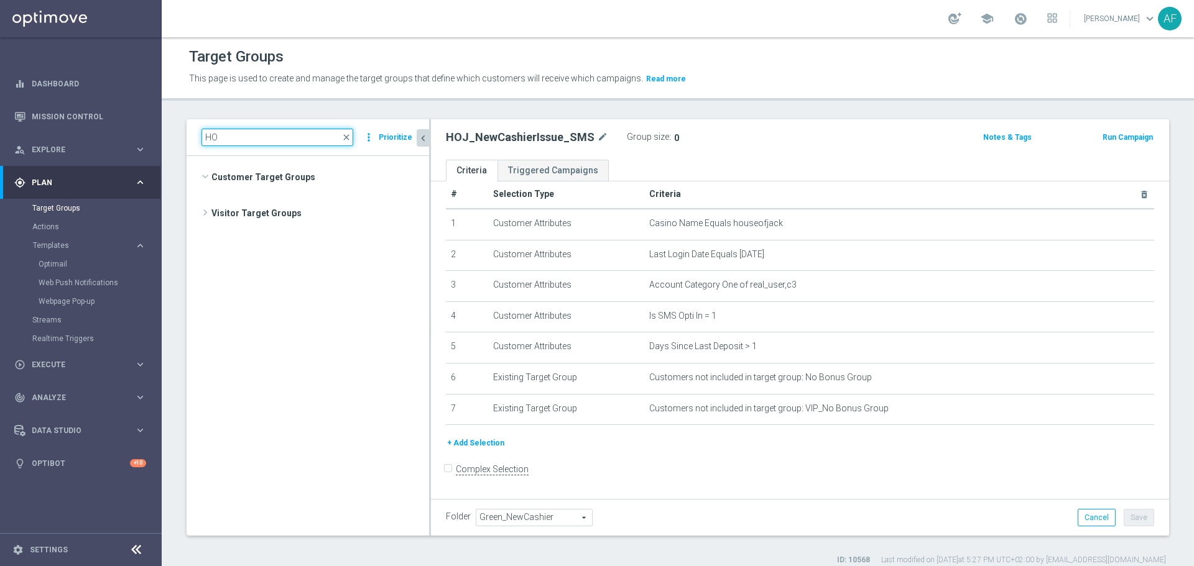
scroll to position [1346, 0]
type input "HOJ"
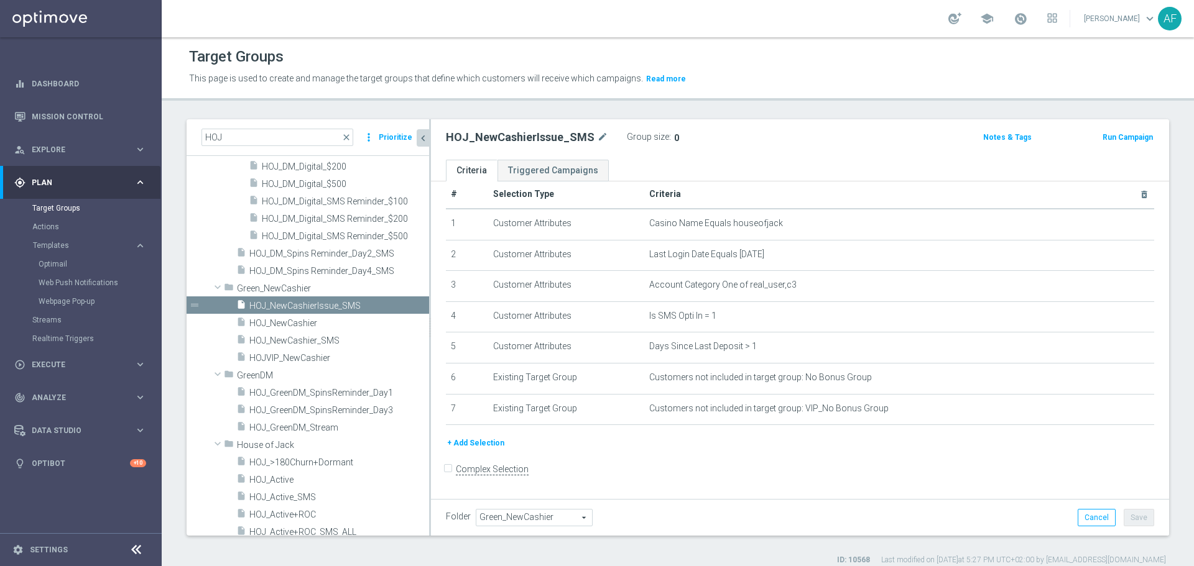
scroll to position [341, 0]
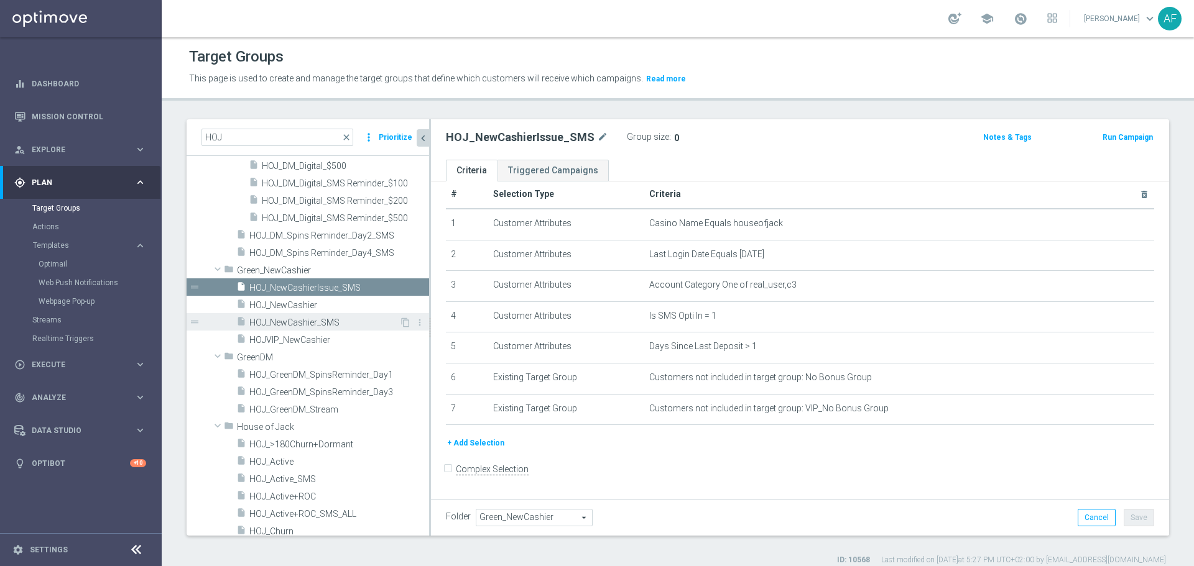
click at [354, 321] on span "HOJ_NewCashier_SMS" at bounding box center [324, 323] width 150 height 11
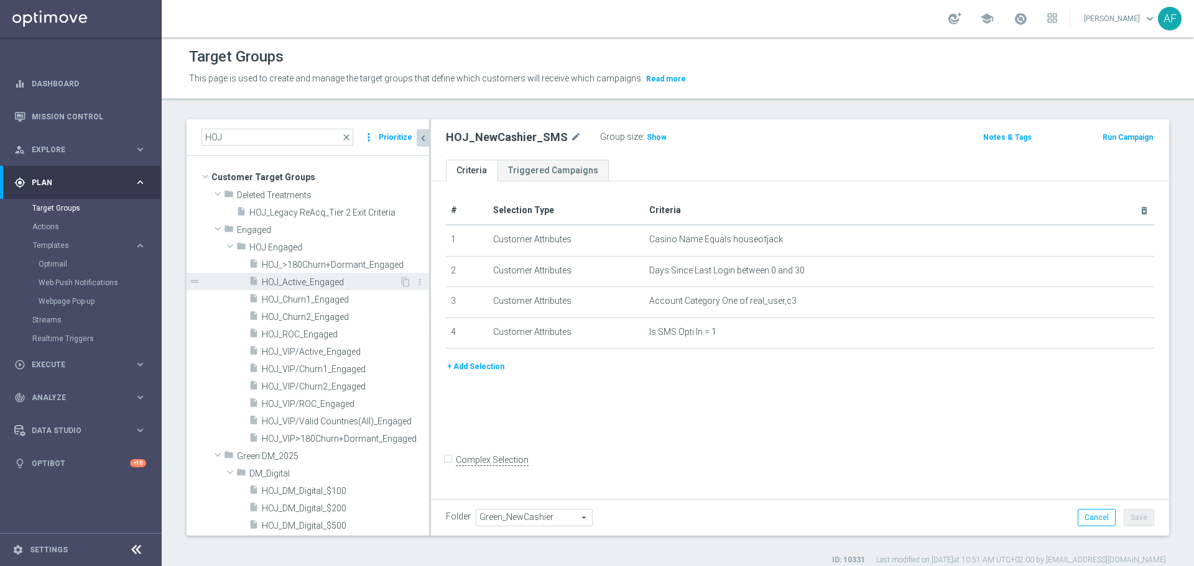
click at [325, 276] on div "insert_drive_file HOJ_Active_Engaged" at bounding box center [324, 281] width 150 height 17
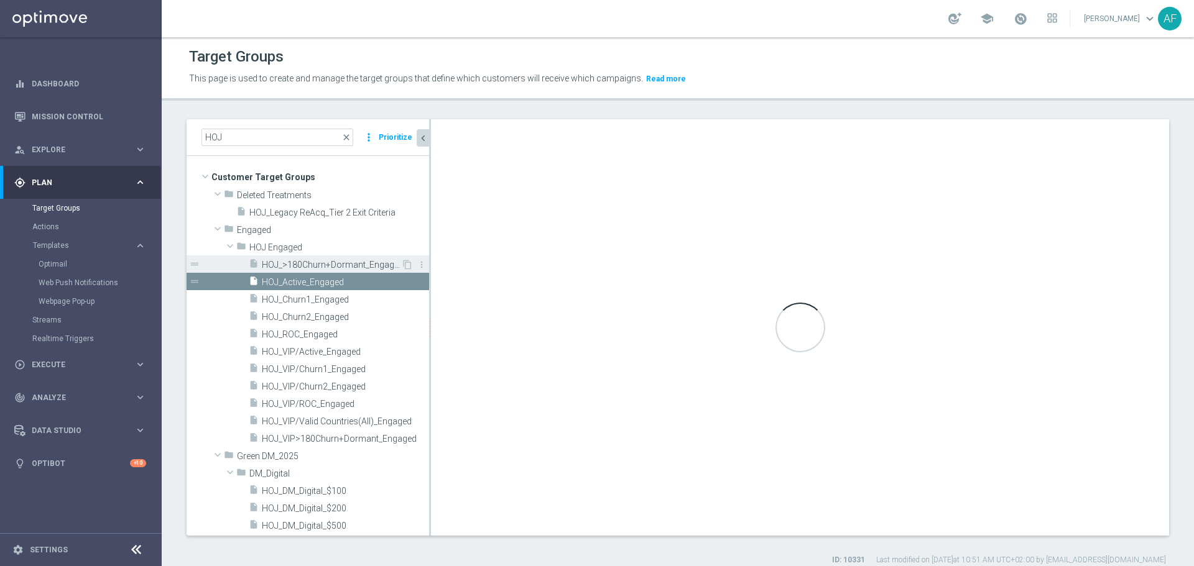
checkbox input "true"
type input "HOJ Engaged"
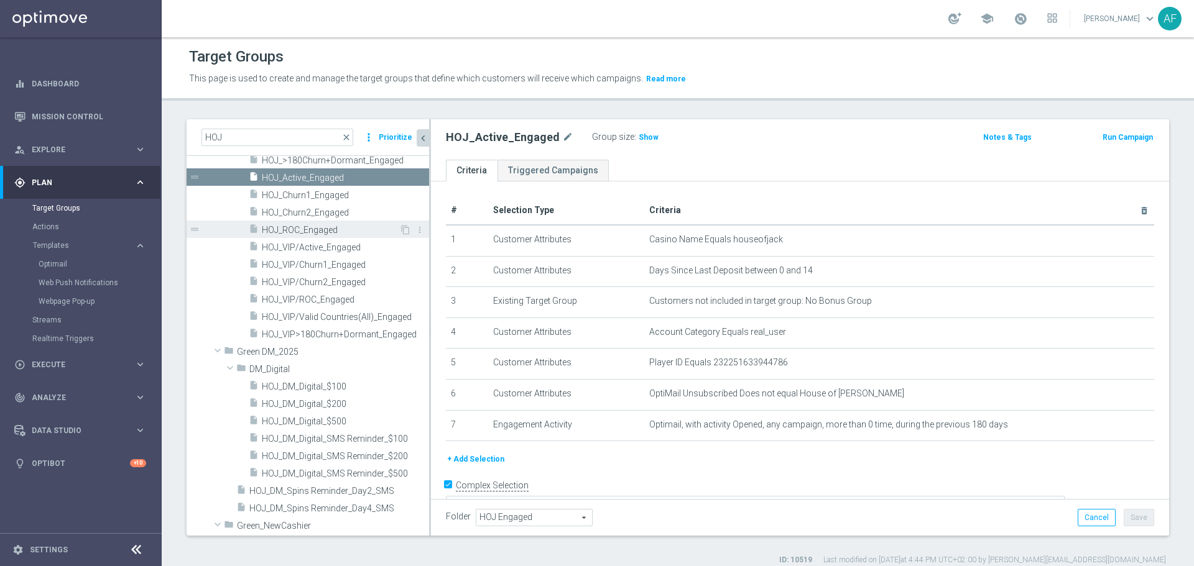
scroll to position [124, 0]
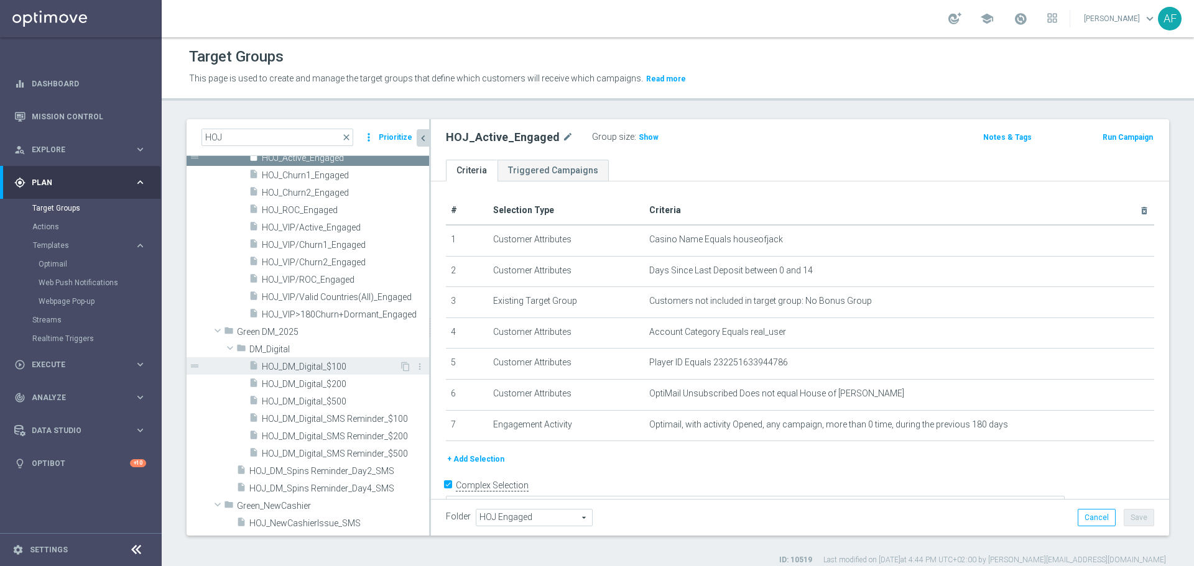
click at [325, 364] on span "HOJ_DM_Digital_$100" at bounding box center [330, 367] width 137 height 11
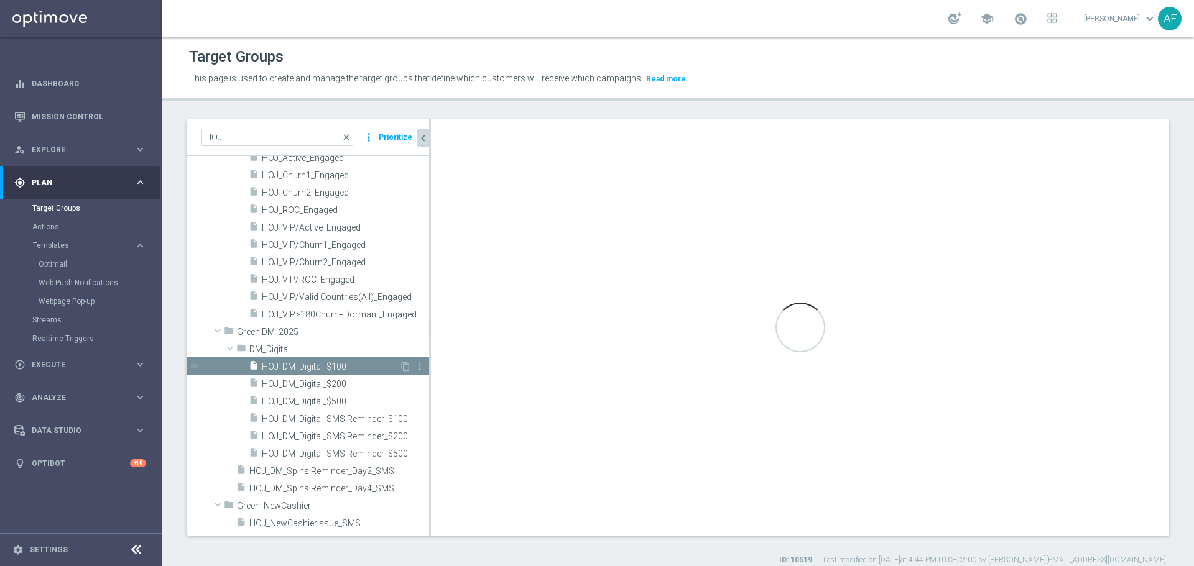
checkbox input "false"
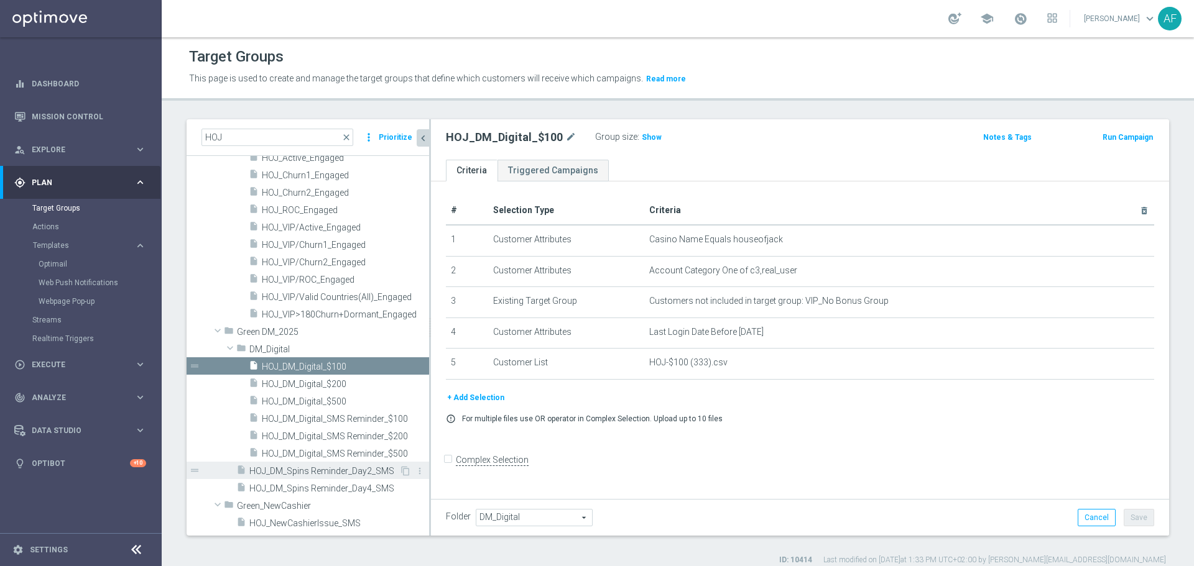
click at [338, 470] on span "HOJ_DM_Spins Reminder_Day2_SMS" at bounding box center [324, 471] width 150 height 11
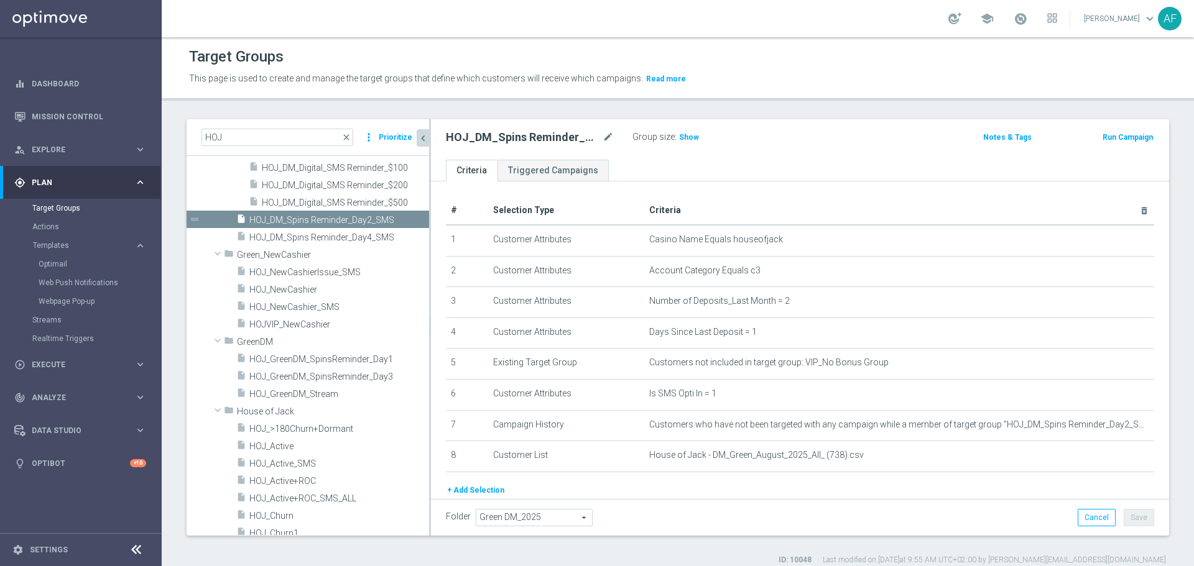
scroll to position [385, 0]
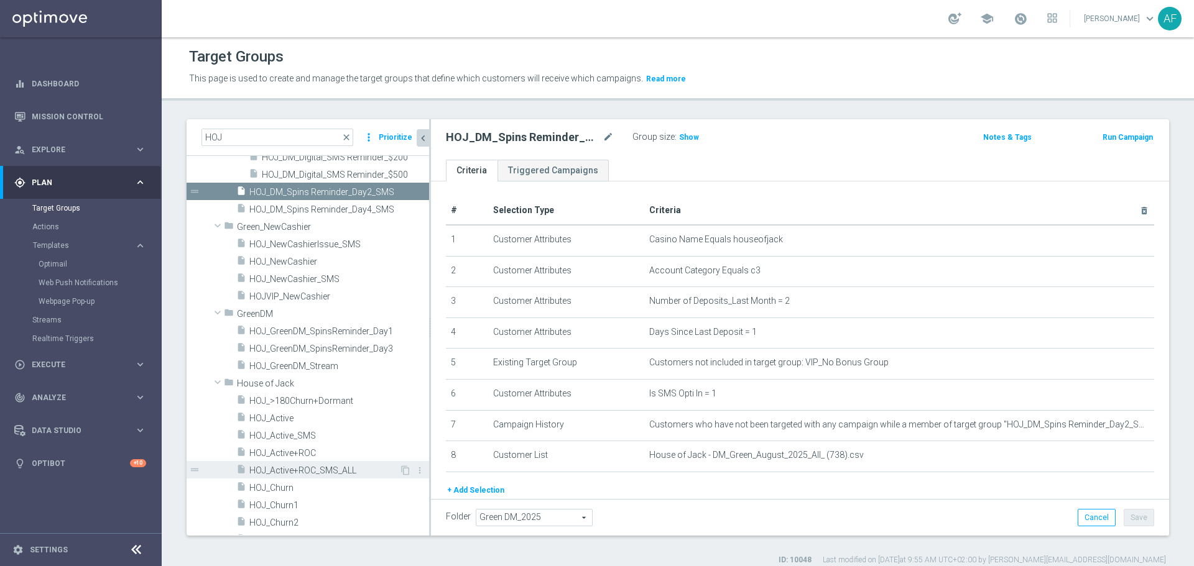
click at [356, 467] on span "HOJ_Active+ROC_SMS_ALL" at bounding box center [324, 471] width 150 height 11
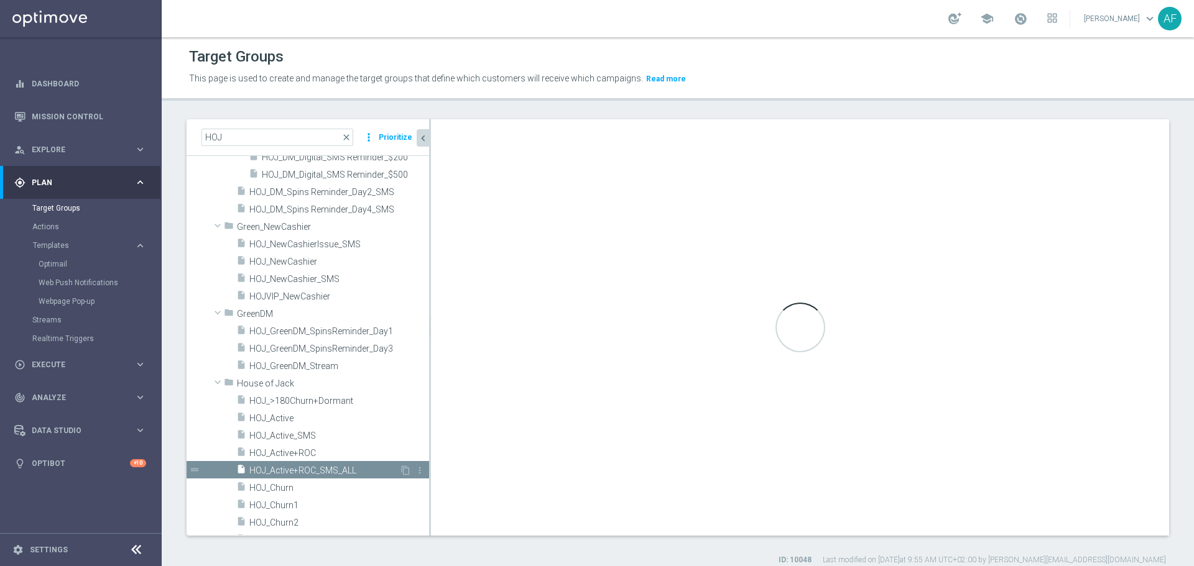
type input "House of Jack"
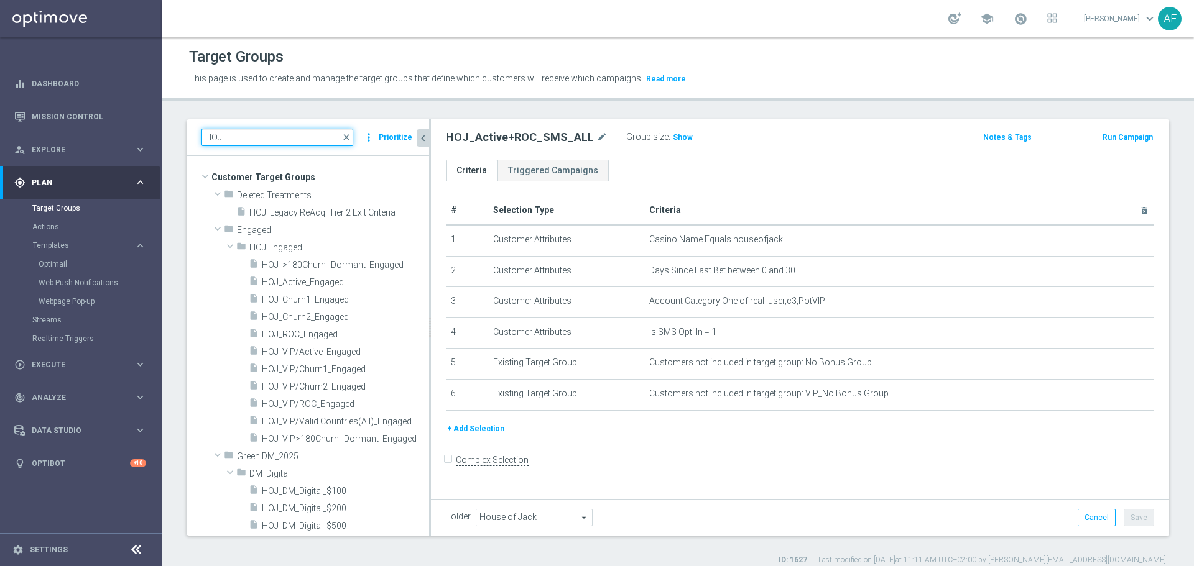
drag, startPoint x: 224, startPoint y: 141, endPoint x: 195, endPoint y: 138, distance: 30.0
click at [195, 138] on div "HOJ close more_vert Prioritize" at bounding box center [308, 137] width 243 height 37
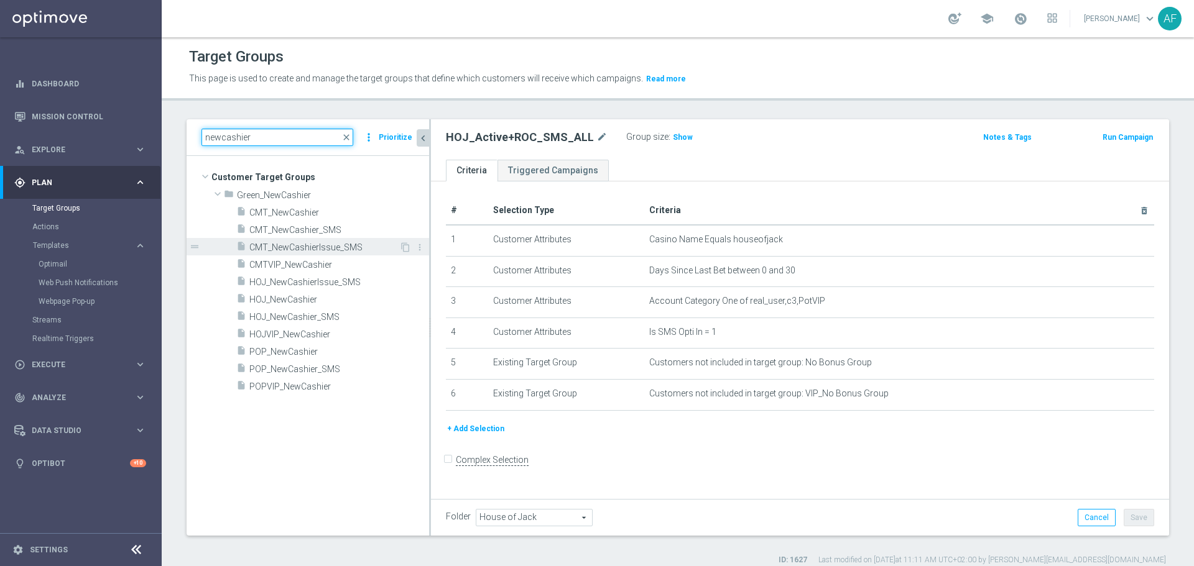
type input "newcashier"
click at [359, 244] on span "CMT_NewCashierIssue_SMS" at bounding box center [324, 248] width 150 height 11
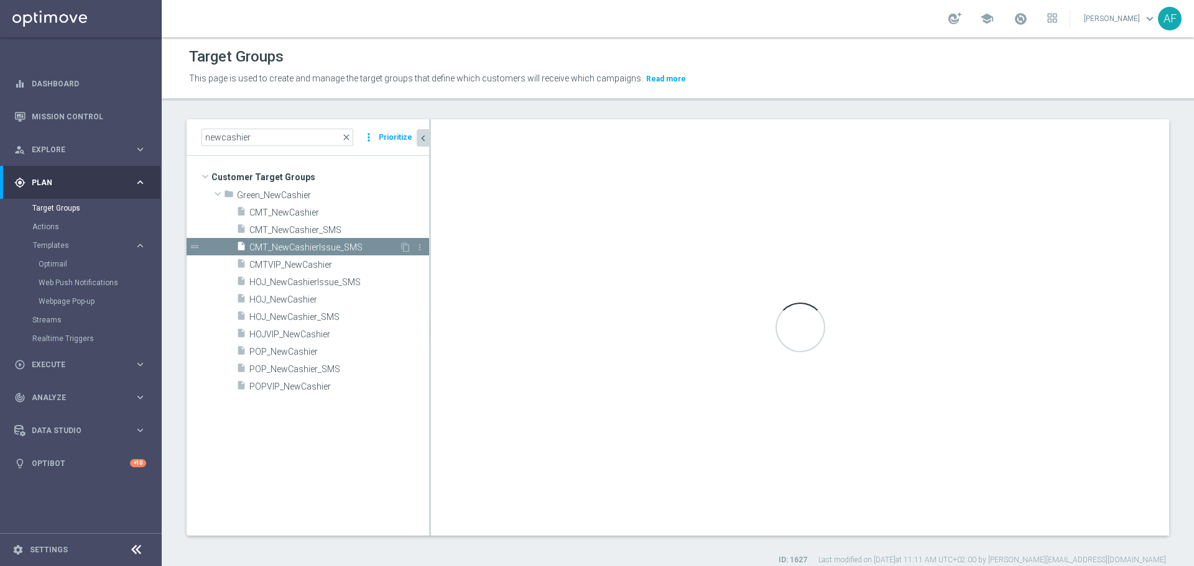
type input "Green_NewCashier"
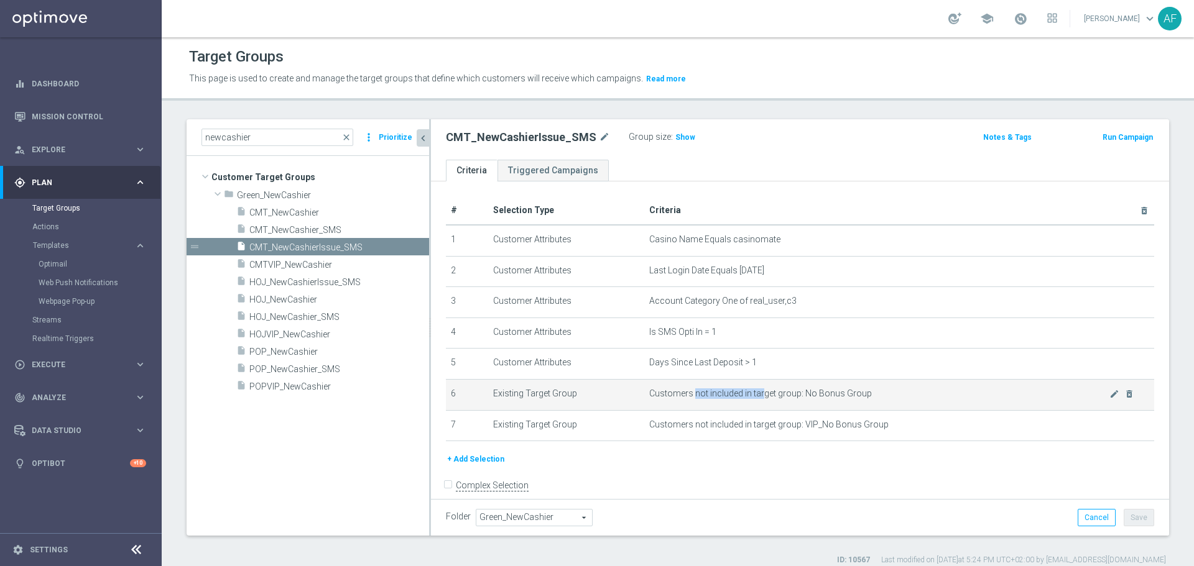
drag, startPoint x: 688, startPoint y: 395, endPoint x: 758, endPoint y: 395, distance: 70.3
click at [758, 395] on span "Customers not included in target group: No Bonus Group" at bounding box center [879, 394] width 460 height 11
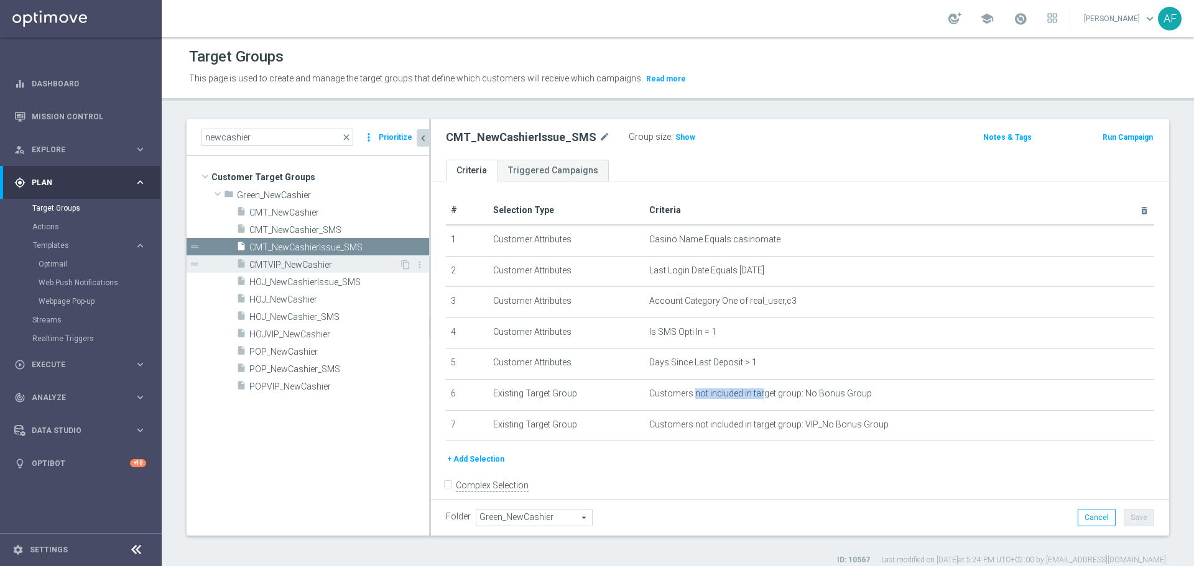
click at [343, 263] on span "CMTVIP_NewCashier" at bounding box center [324, 265] width 150 height 11
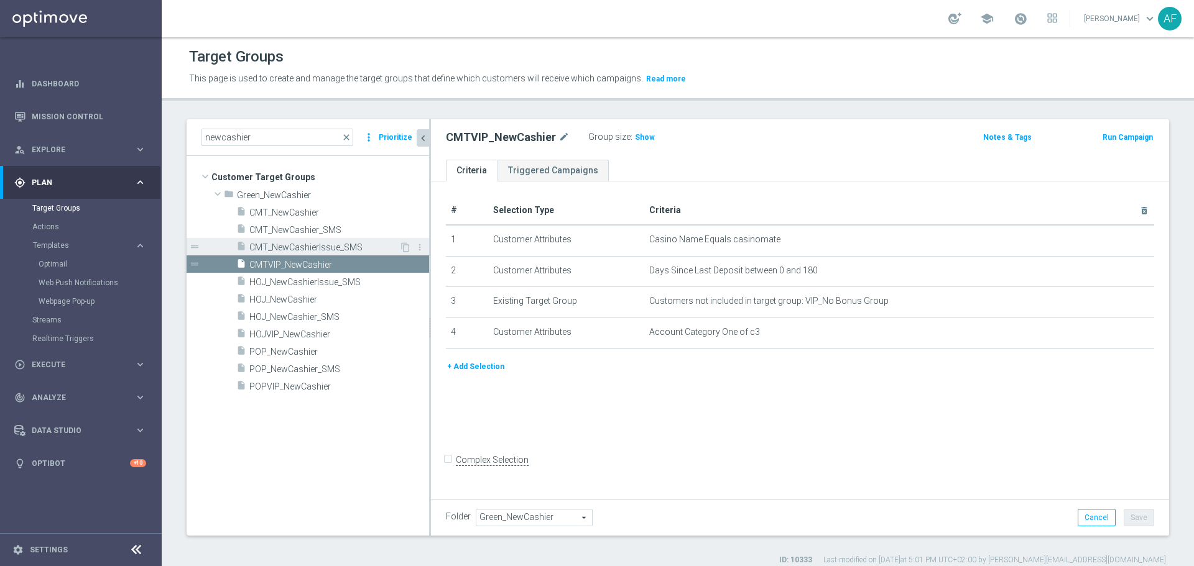
click at [338, 241] on div "insert_drive_file CMT_NewCashierIssue_SMS" at bounding box center [317, 246] width 163 height 17
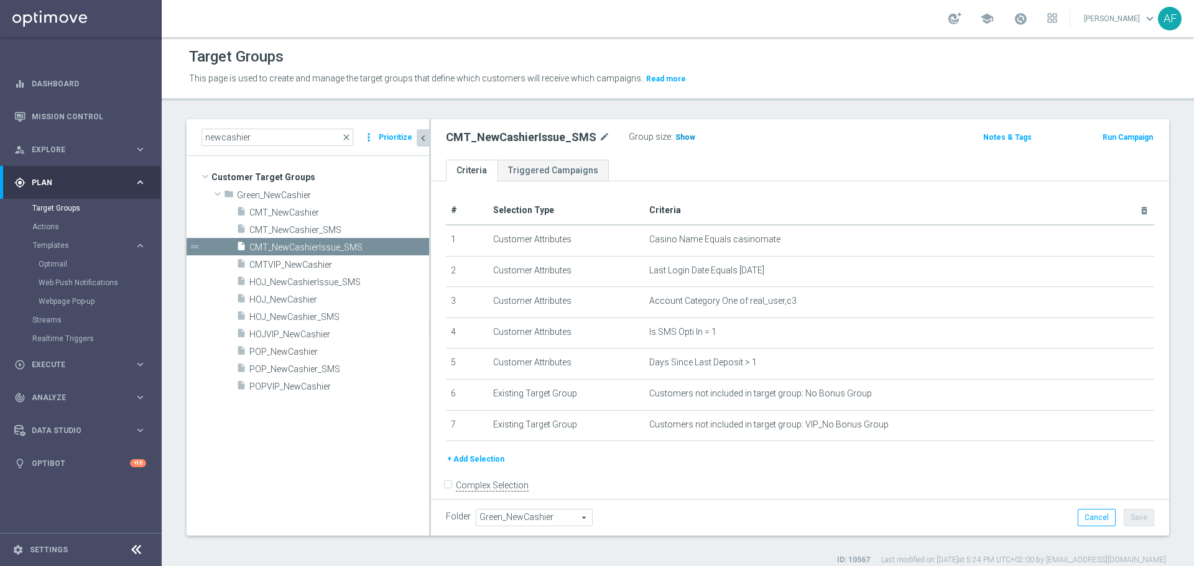
click at [680, 137] on span "Show" at bounding box center [685, 137] width 20 height 9
click at [517, 129] on div "CMT_NewCashierIssue_SMS mode_edit" at bounding box center [537, 137] width 183 height 17
click at [519, 134] on h2 "CMT_NewCashierIssue_SMS" at bounding box center [521, 137] width 150 height 15
click at [59, 361] on span "Execute" at bounding box center [83, 364] width 103 height 7
click at [65, 243] on link "Campaign Builder" at bounding box center [80, 241] width 97 height 10
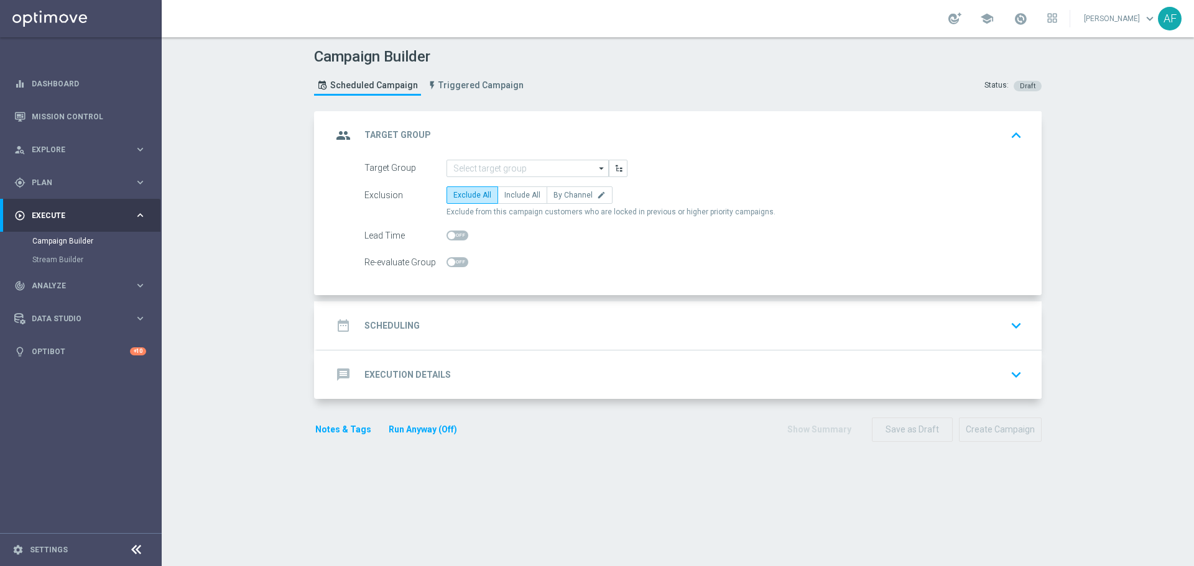
click at [598, 170] on icon "arrow_drop_down" at bounding box center [602, 168] width 12 height 16
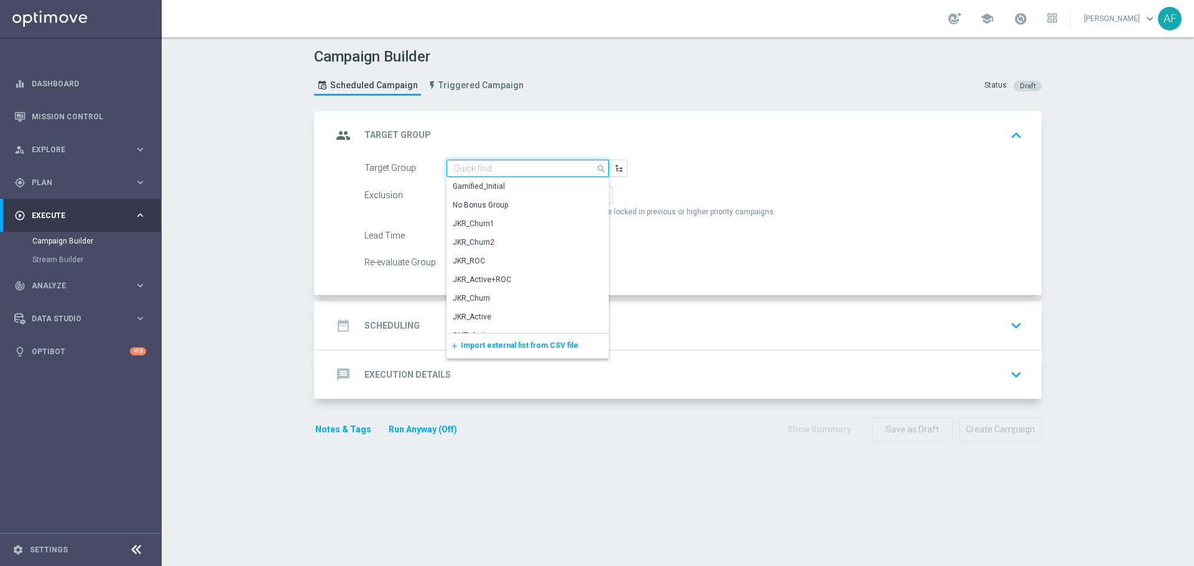
click at [566, 166] on input at bounding box center [527, 168] width 162 height 17
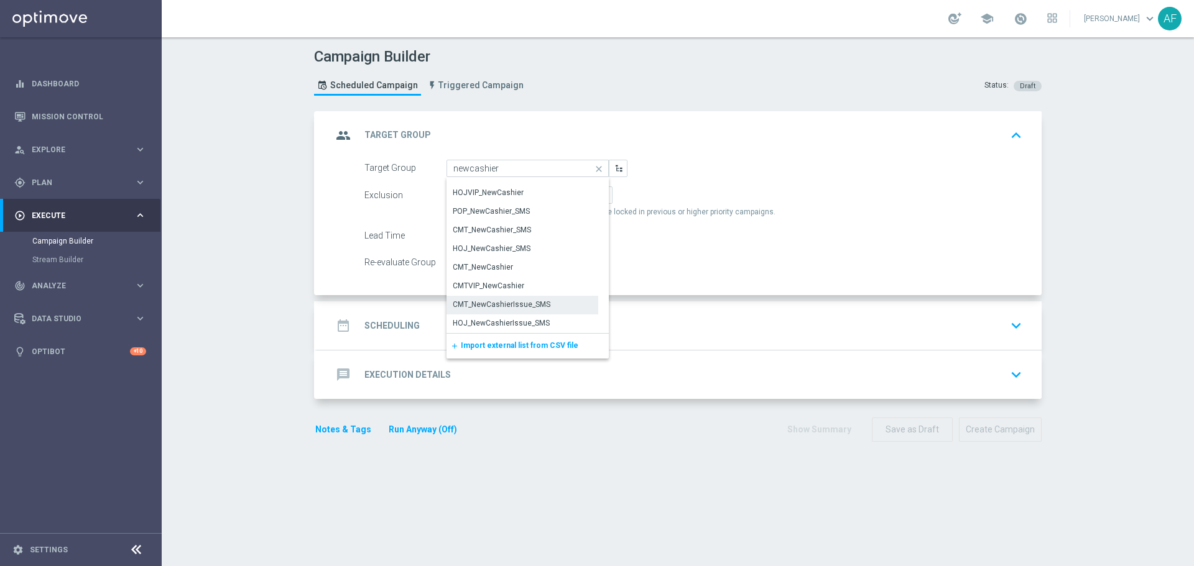
click at [496, 305] on div "CMT_NewCashierIssue_SMS" at bounding box center [502, 304] width 98 height 11
type input "CMT_NewCashierIssue_SMS"
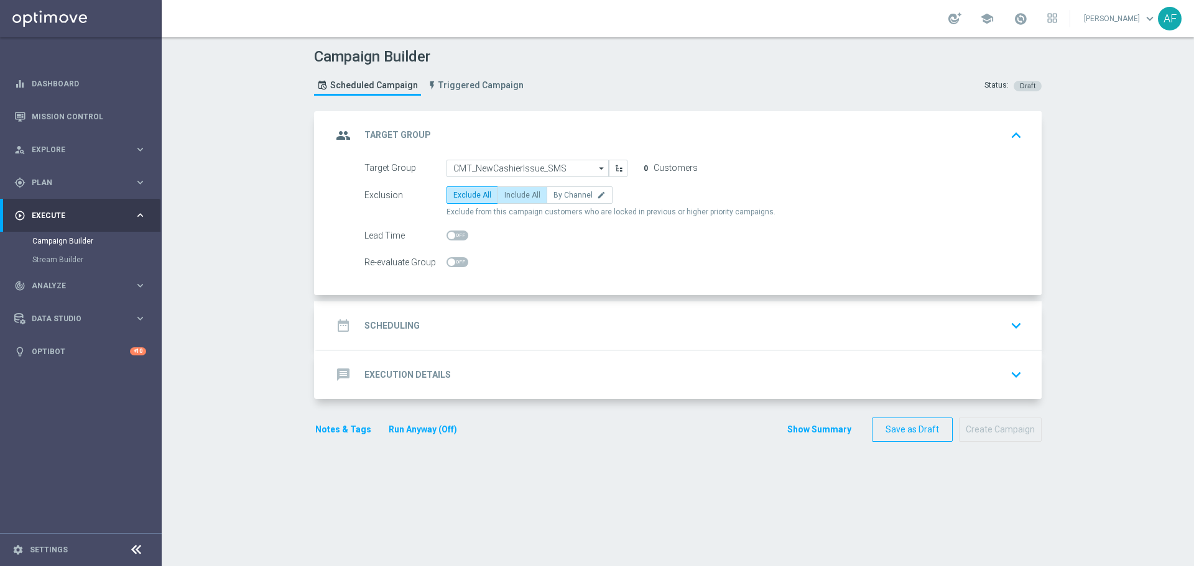
click at [517, 197] on span "Include All" at bounding box center [522, 195] width 36 height 9
click at [512, 197] on input "Include All" at bounding box center [508, 197] width 8 height 8
radio input "true"
click at [506, 315] on div "date_range Scheduling keyboard_arrow_down" at bounding box center [679, 326] width 695 height 24
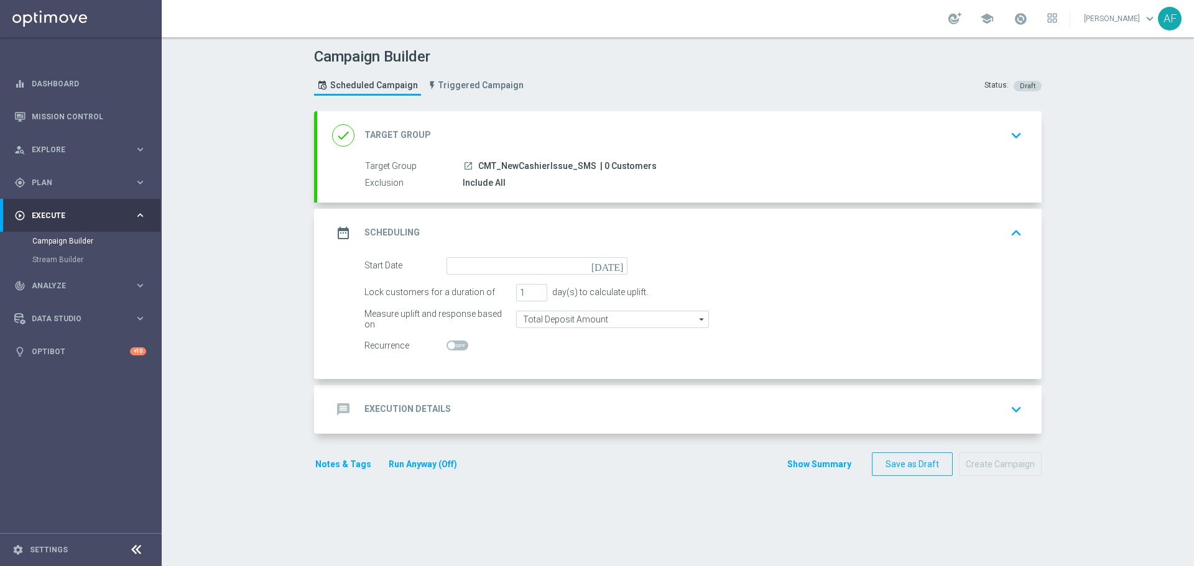
click at [612, 270] on icon "today" at bounding box center [609, 264] width 37 height 14
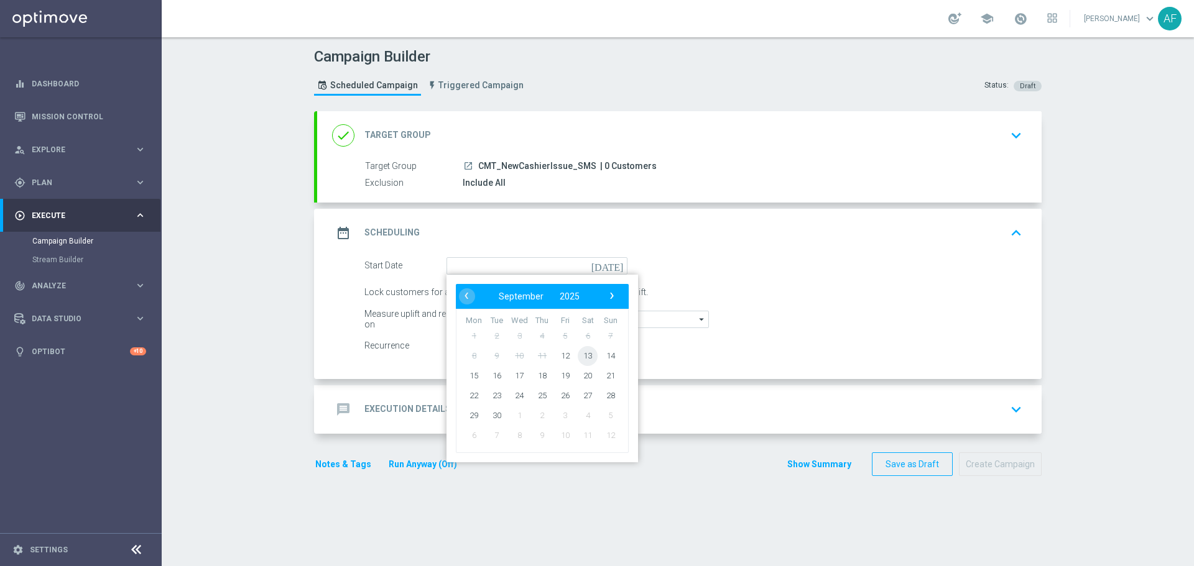
click at [582, 356] on span "13" at bounding box center [588, 356] width 20 height 20
type input "13 Sep 2025"
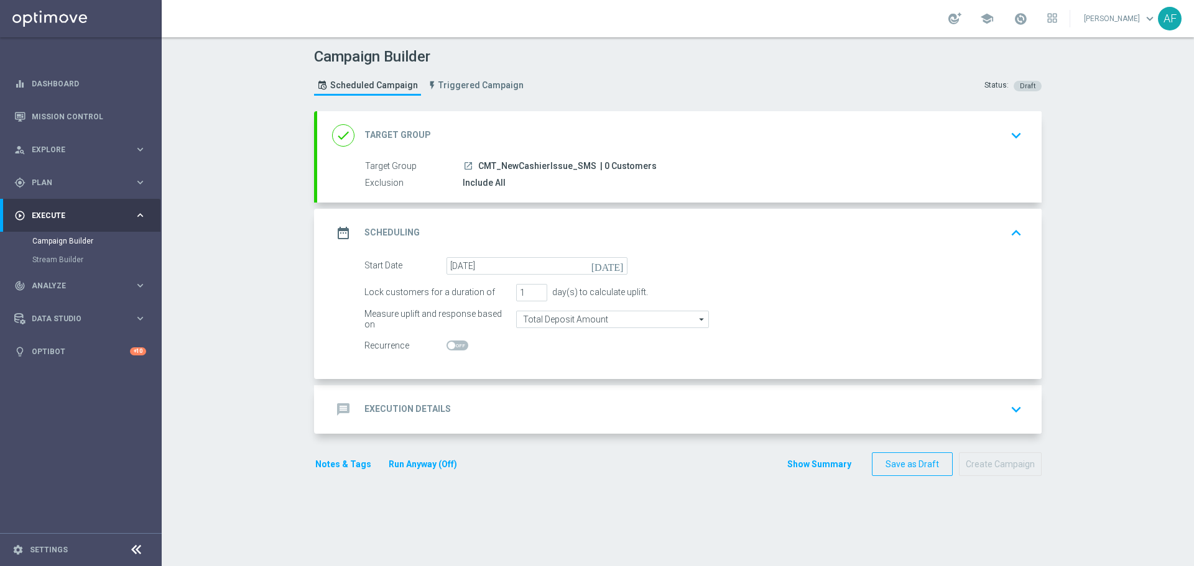
click at [527, 409] on div "message Execution Details keyboard_arrow_down" at bounding box center [679, 410] width 695 height 24
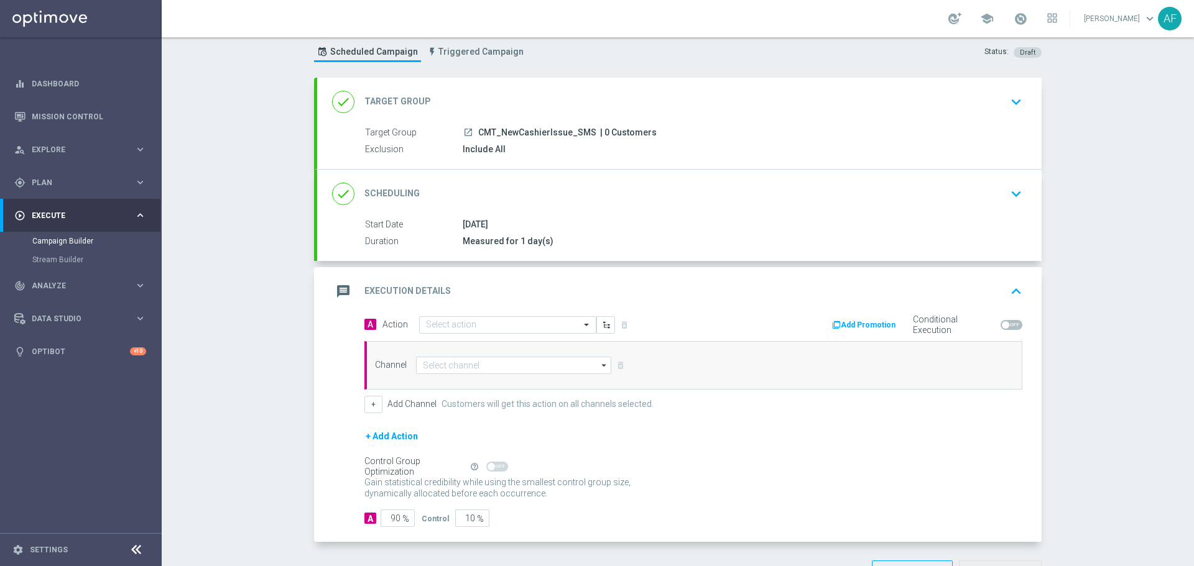
scroll to position [62, 0]
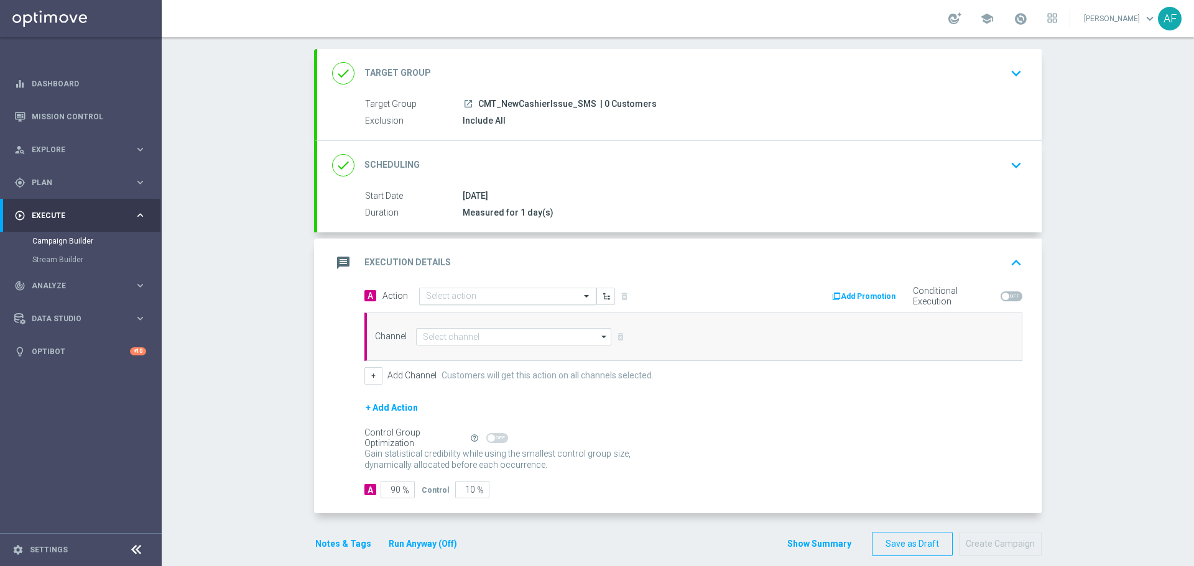
click at [520, 299] on input "text" at bounding box center [495, 297] width 139 height 11
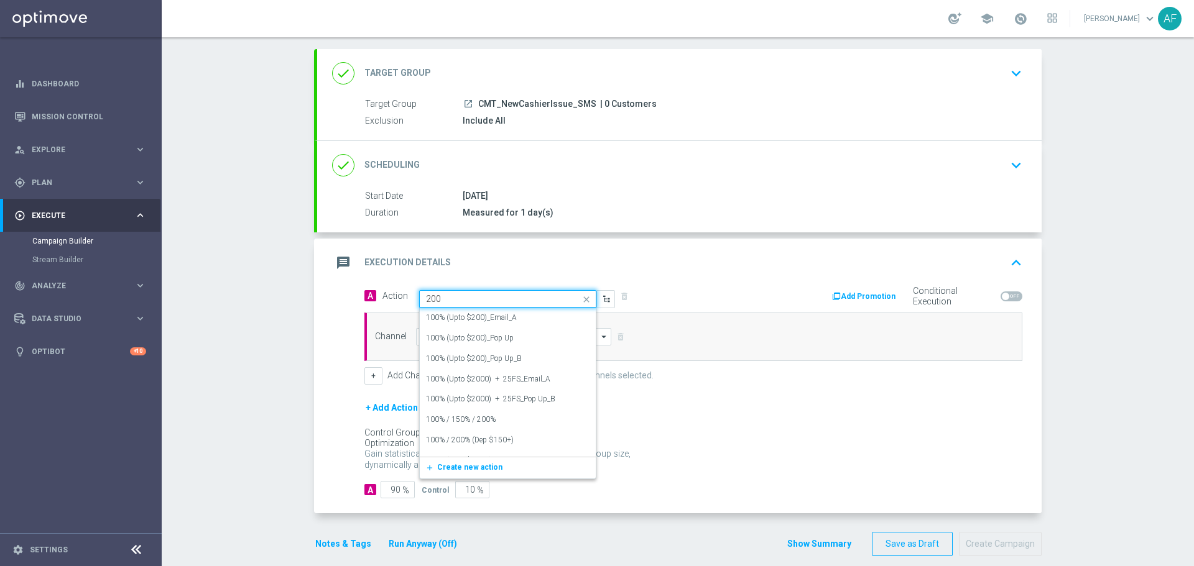
type input "200%"
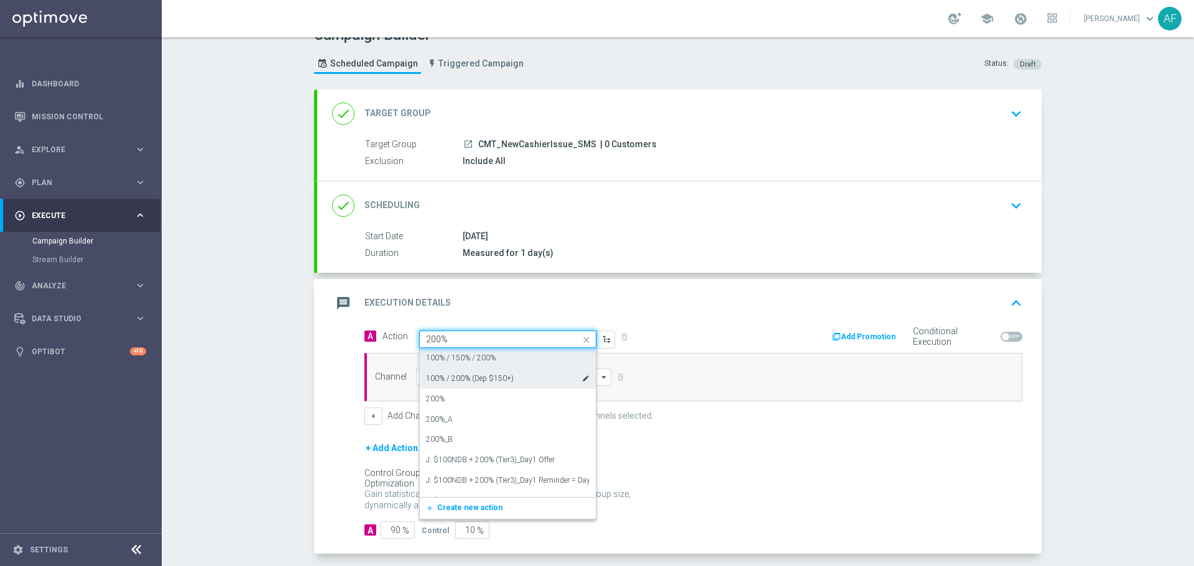
scroll to position [0, 0]
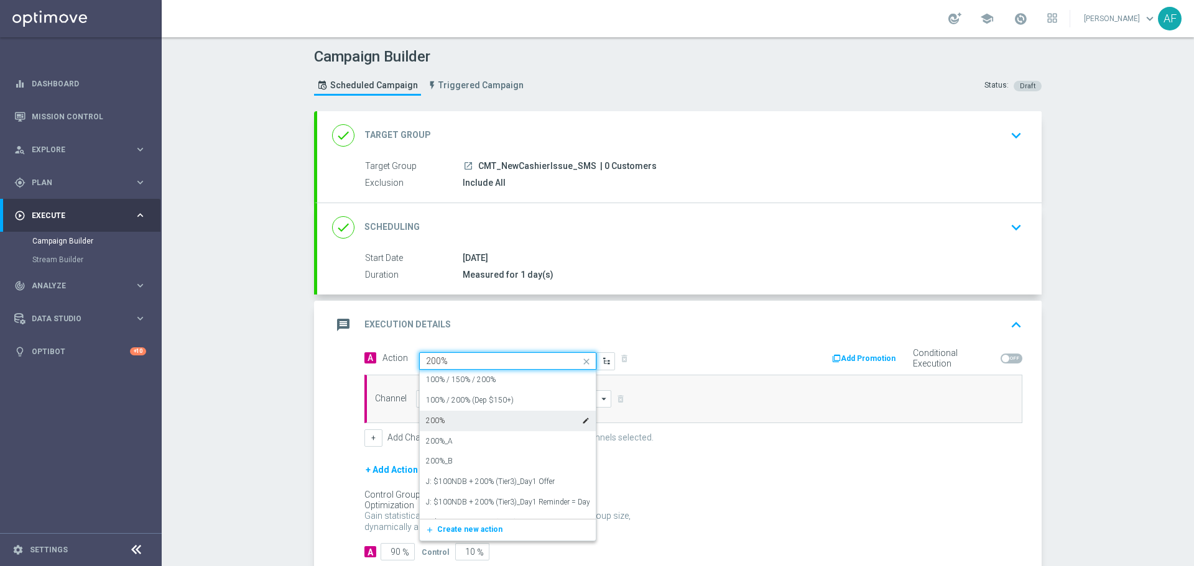
click at [482, 418] on div "200% edit" at bounding box center [508, 421] width 164 height 21
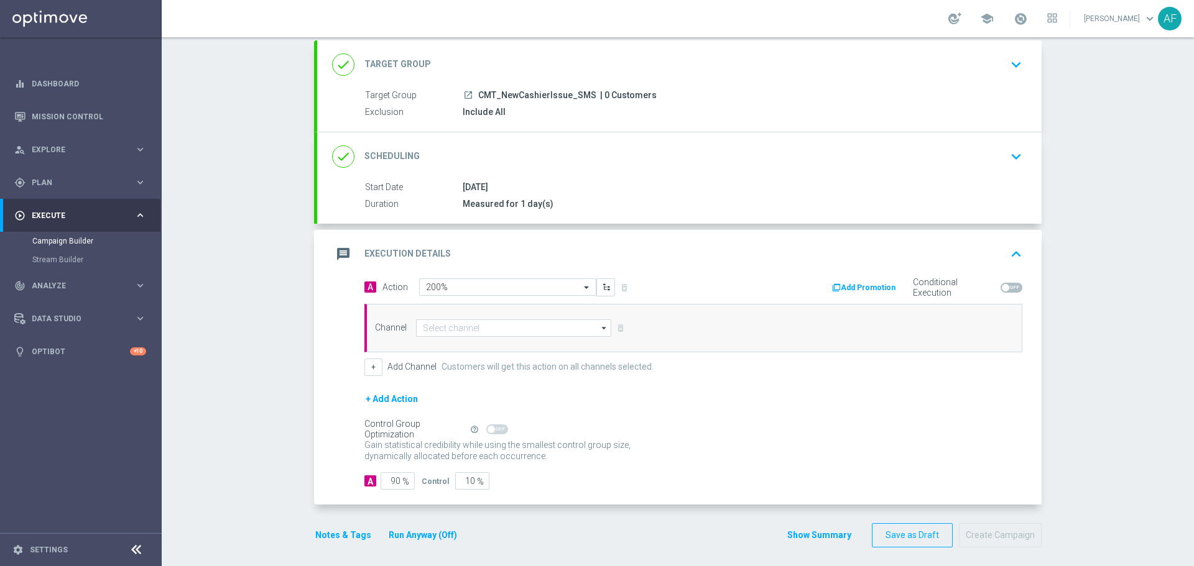
scroll to position [77, 0]
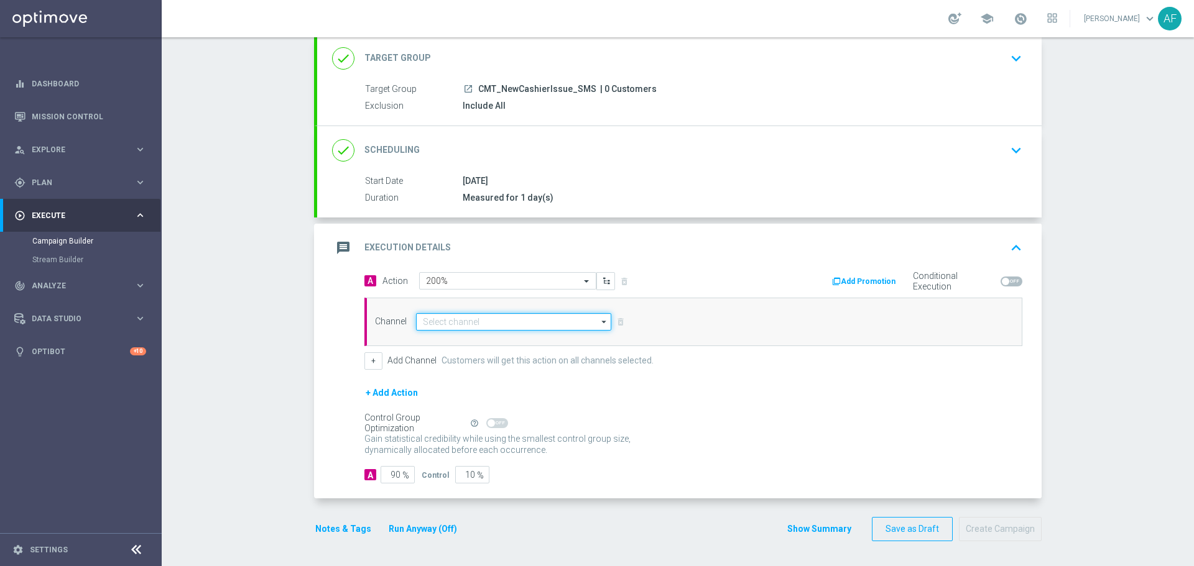
click at [530, 321] on input at bounding box center [513, 321] width 195 height 17
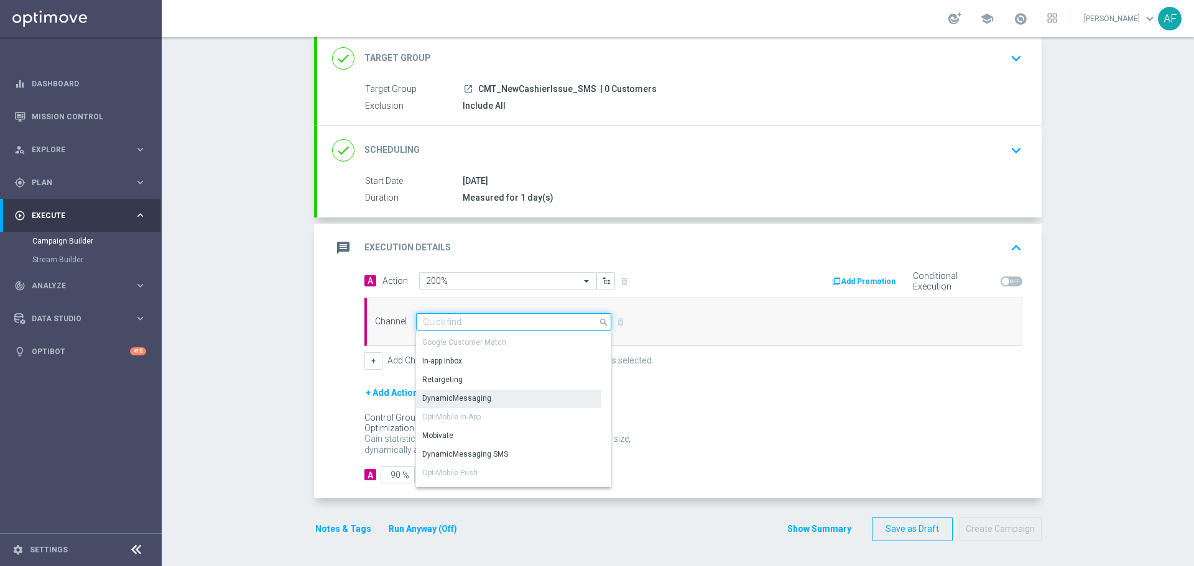
scroll to position [124, 0]
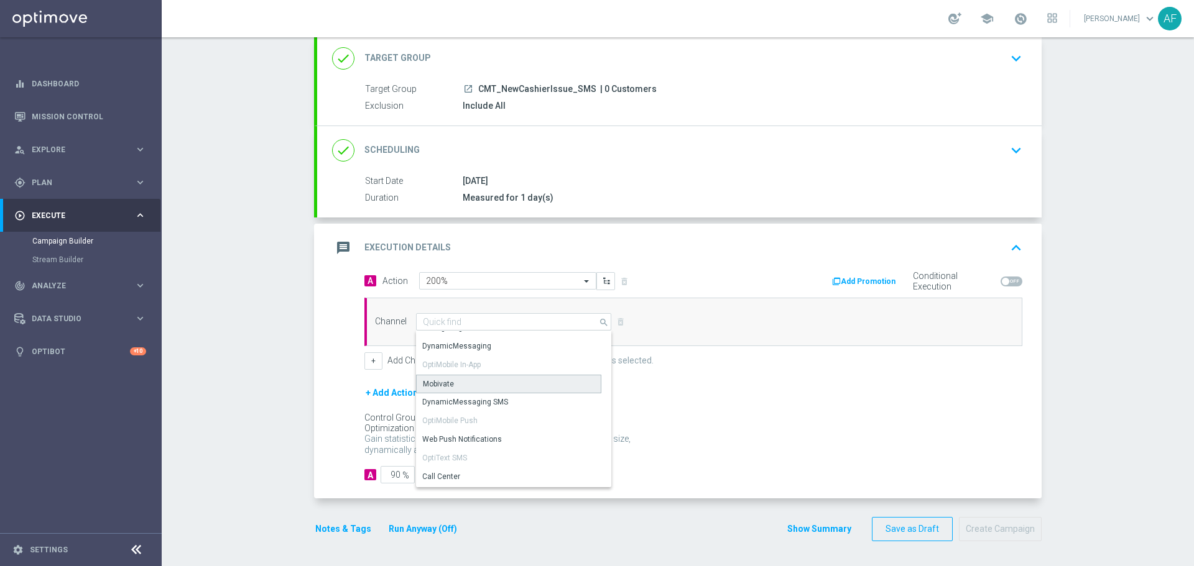
click at [514, 383] on div "Mobivate" at bounding box center [508, 384] width 185 height 19
type input "Mobivate"
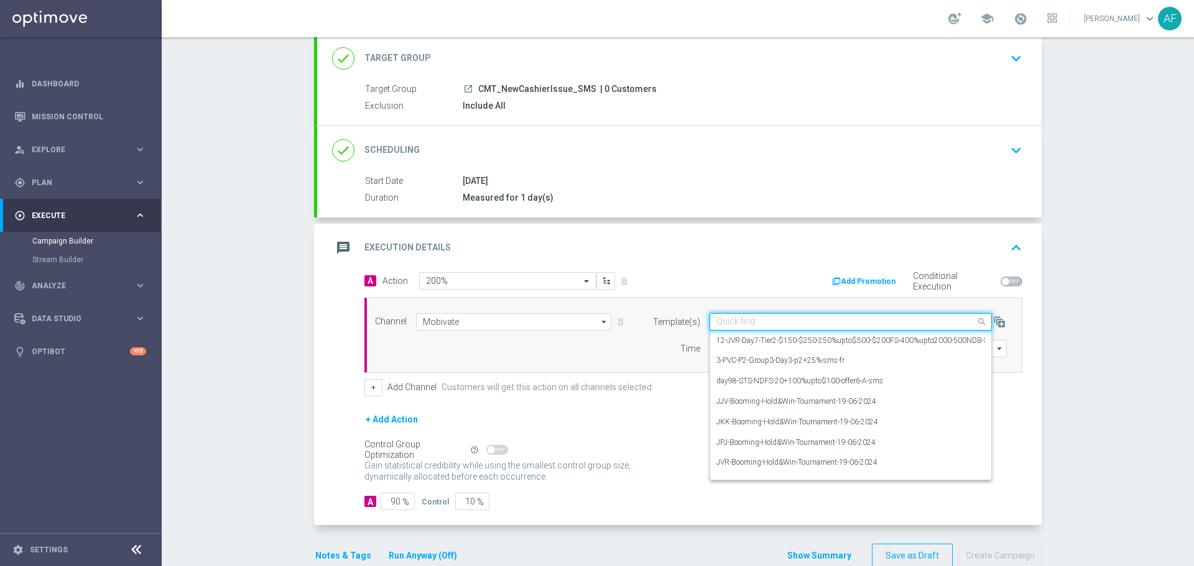
click at [761, 325] on input "text" at bounding box center [838, 322] width 244 height 11
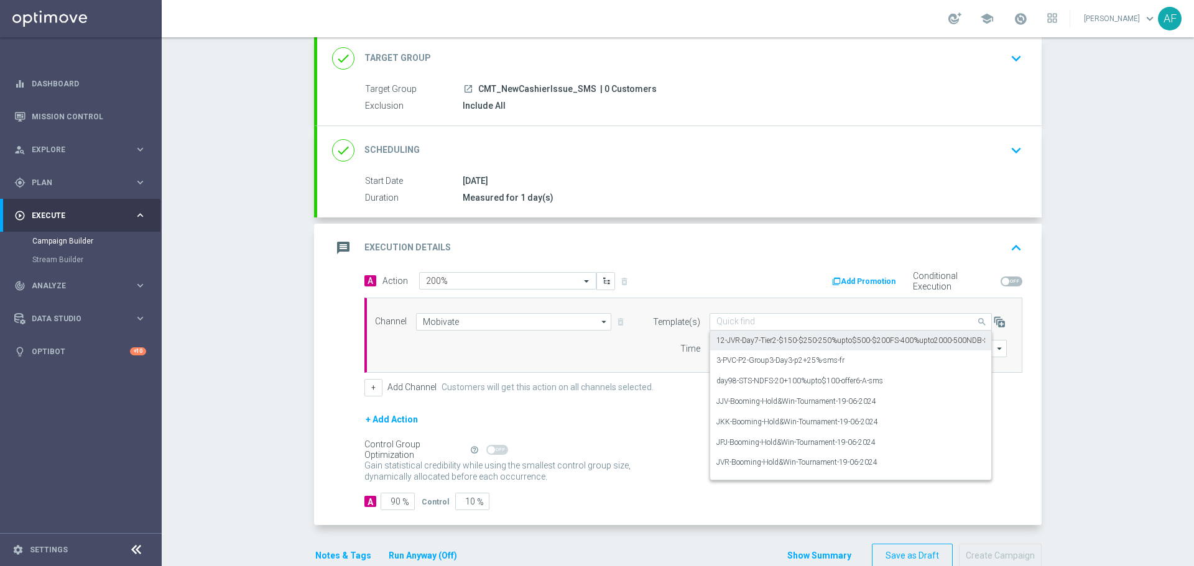
click at [732, 321] on input "text" at bounding box center [838, 322] width 244 height 11
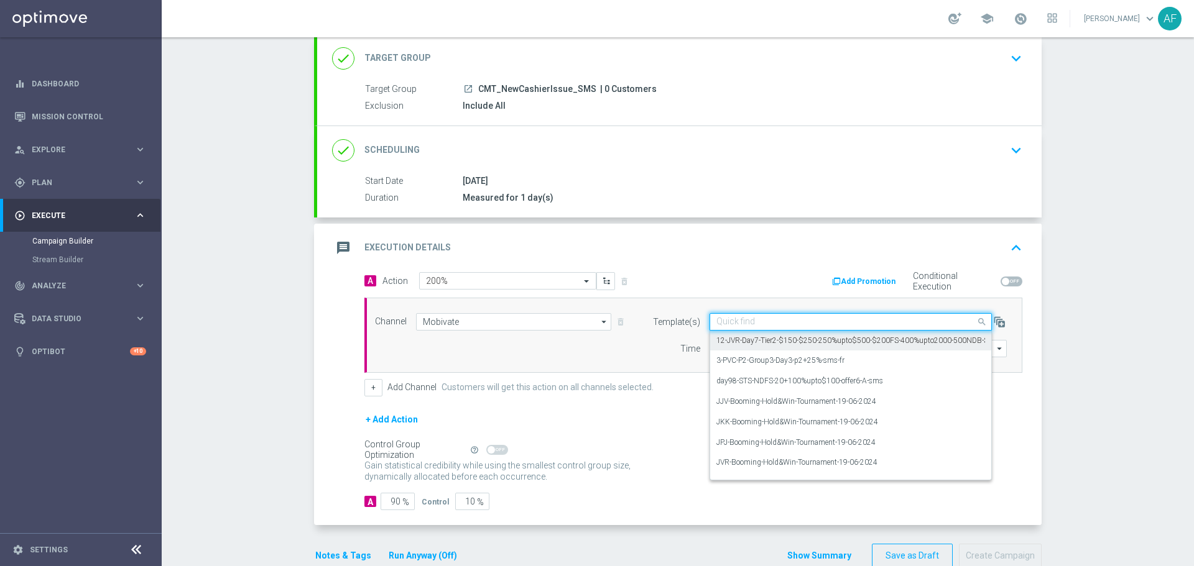
paste input "STS_VIP-Double-Bonus-SMS-Day21"
type input "STS_VIP-Double-Bonus-SMS-Day21"
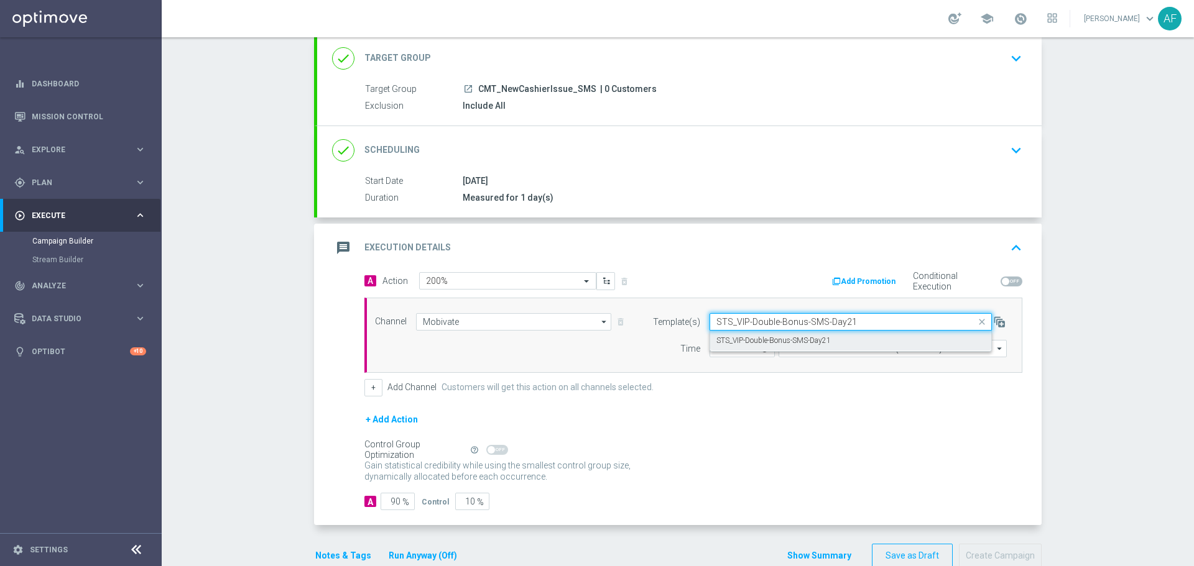
drag, startPoint x: 848, startPoint y: 320, endPoint x: 696, endPoint y: 323, distance: 152.4
click at [700, 323] on div "Quick find STS_VIP-Double-Bonus-SMS-Day21 STS_VIP-Double-Bonus-SMS-Day21" at bounding box center [858, 321] width 316 height 17
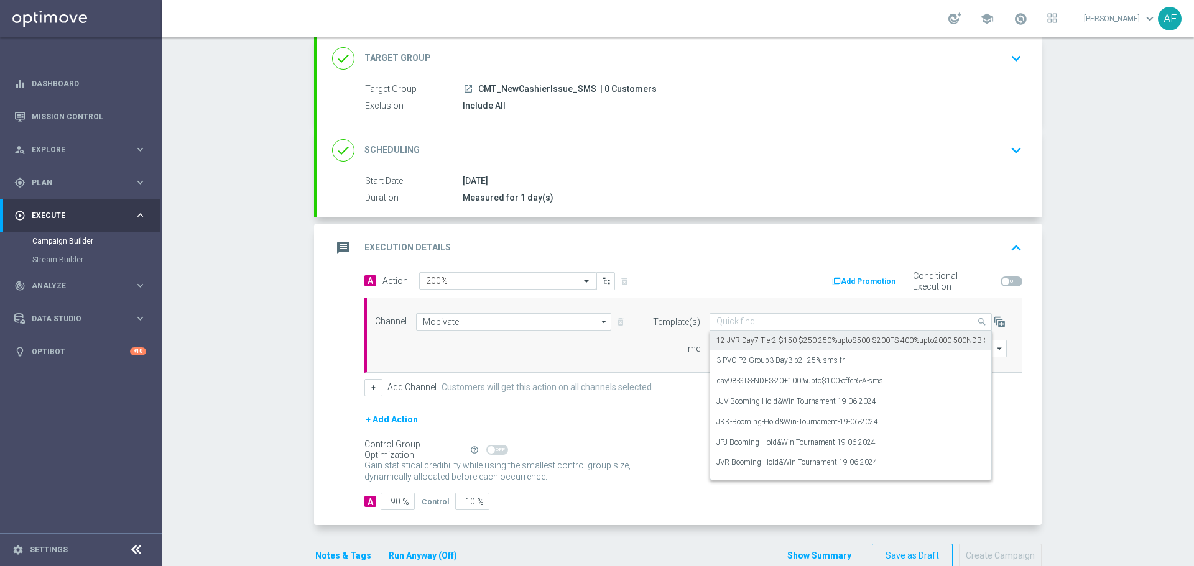
click at [801, 320] on input "text" at bounding box center [838, 322] width 244 height 11
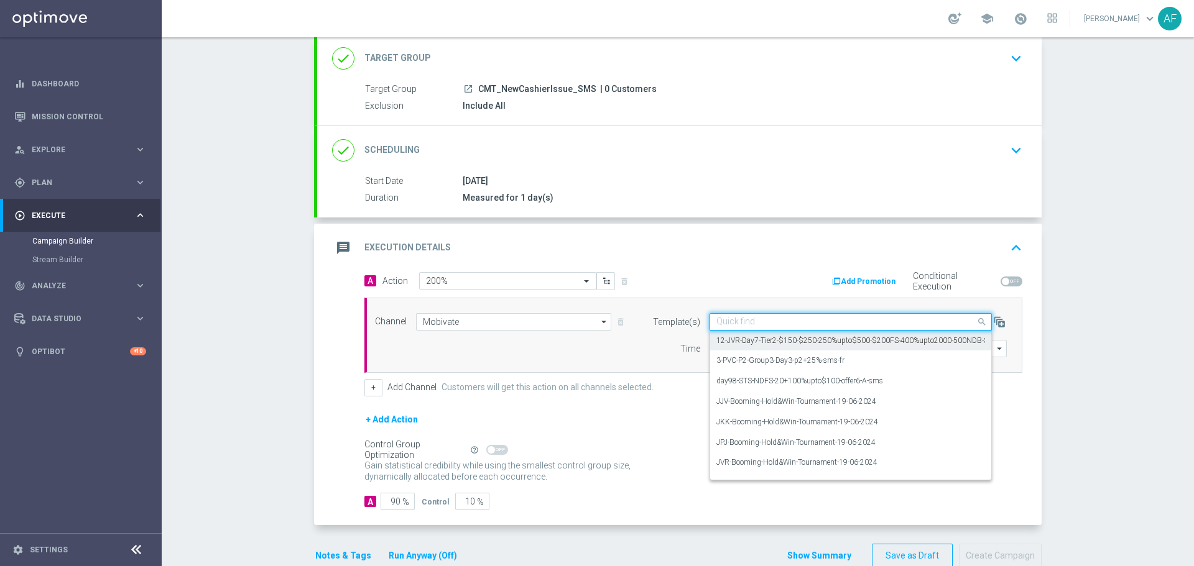
paste input "CM-Deposit-problem-12-08-2025"
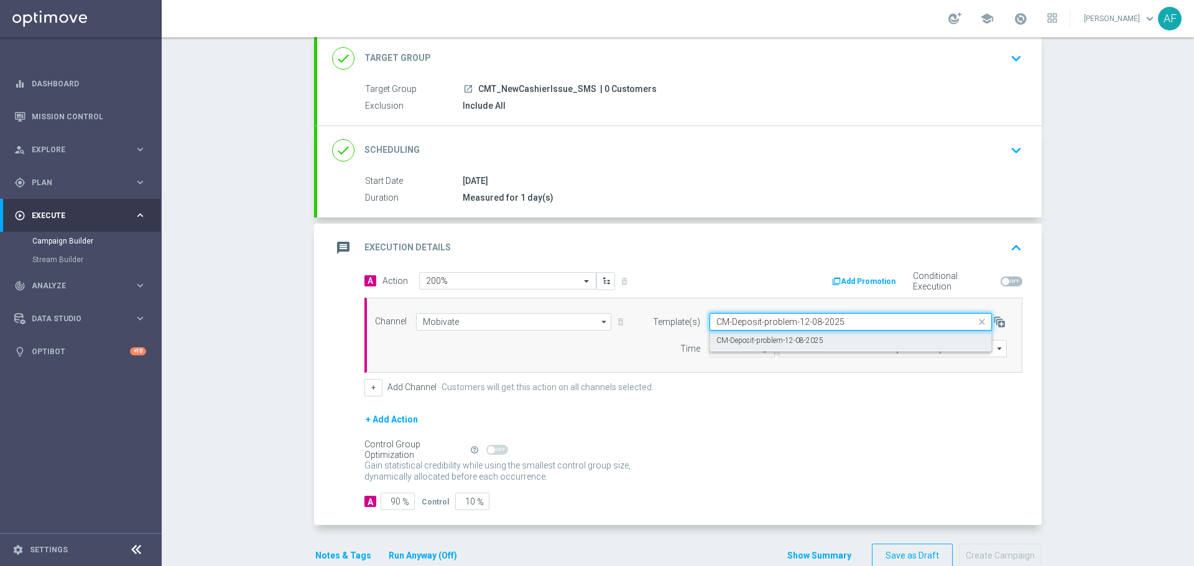
drag, startPoint x: 798, startPoint y: 343, endPoint x: 792, endPoint y: 330, distance: 13.9
click at [798, 343] on label "CM-Deposit-problem-12-08-2025" at bounding box center [769, 341] width 107 height 11
type input "CM-Deposit-problem-12-08-2025"
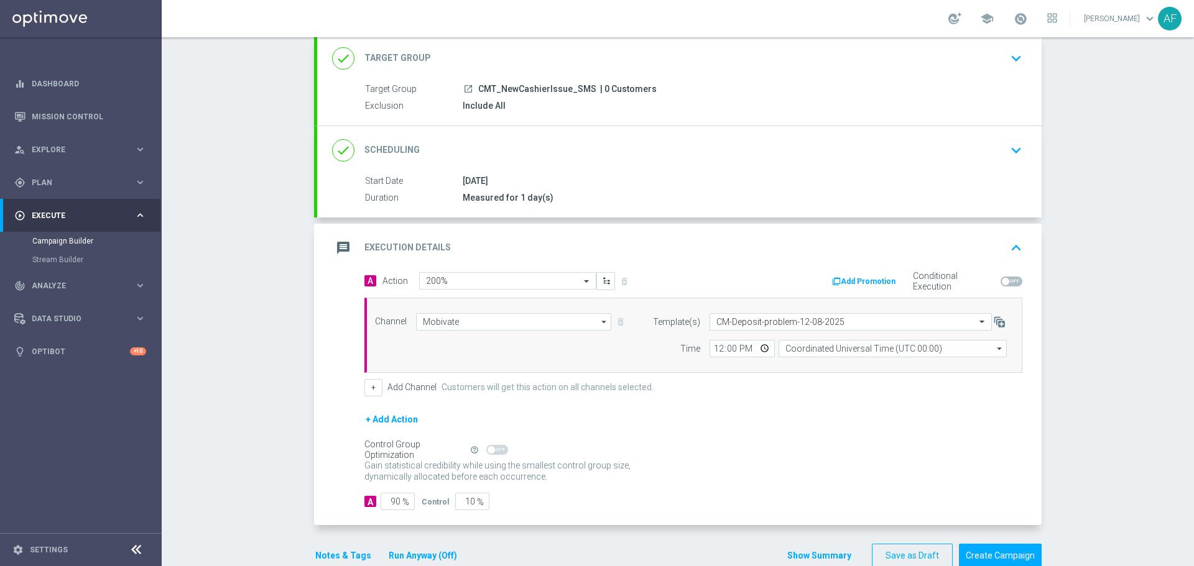
scroll to position [104, 0]
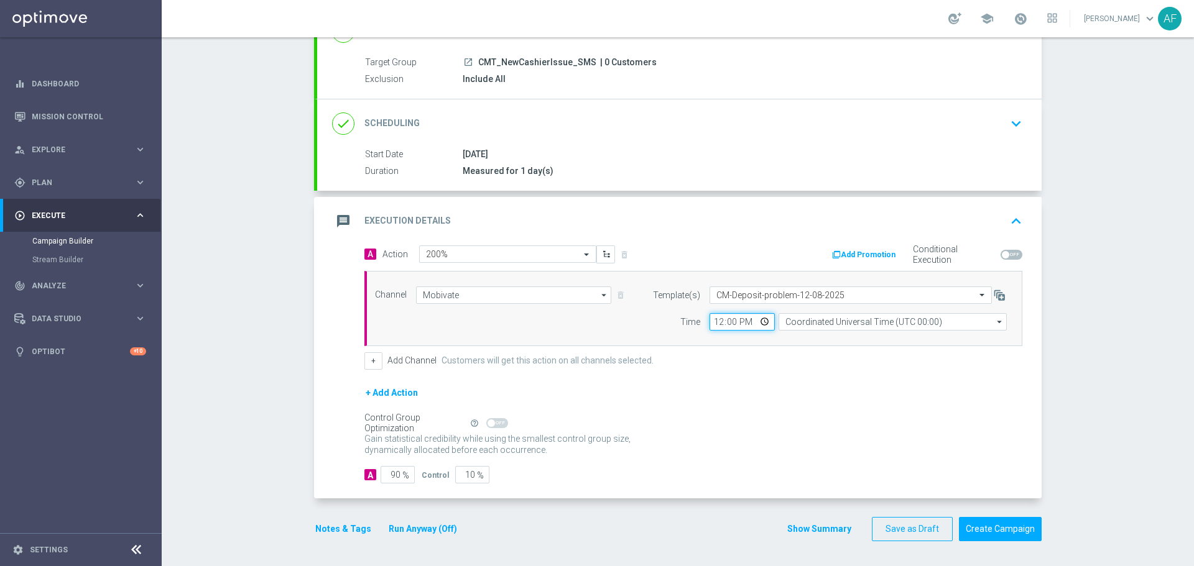
click at [756, 323] on input "12:00" at bounding box center [741, 321] width 65 height 17
type input "07:00"
click at [847, 367] on div "+ Add Channel Customers will get this action on all channels selected." at bounding box center [693, 361] width 658 height 17
click at [1004, 257] on span at bounding box center [1012, 255] width 22 height 10
click at [1004, 257] on input "checkbox" at bounding box center [1012, 255] width 22 height 10
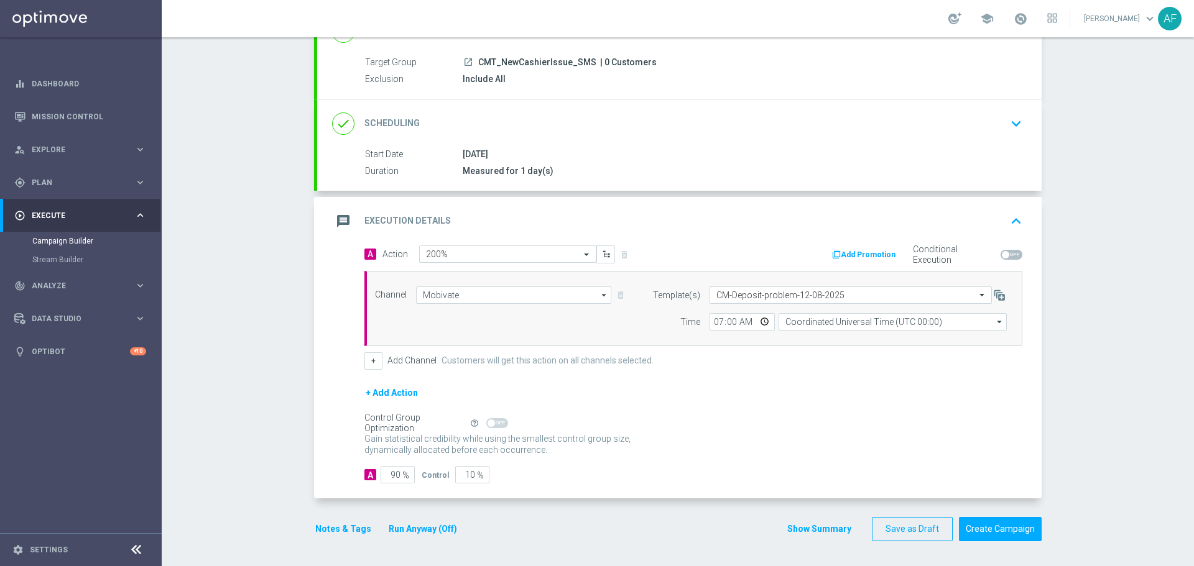
checkbox input "true"
click at [871, 258] on button "Add Promotion" at bounding box center [865, 255] width 69 height 14
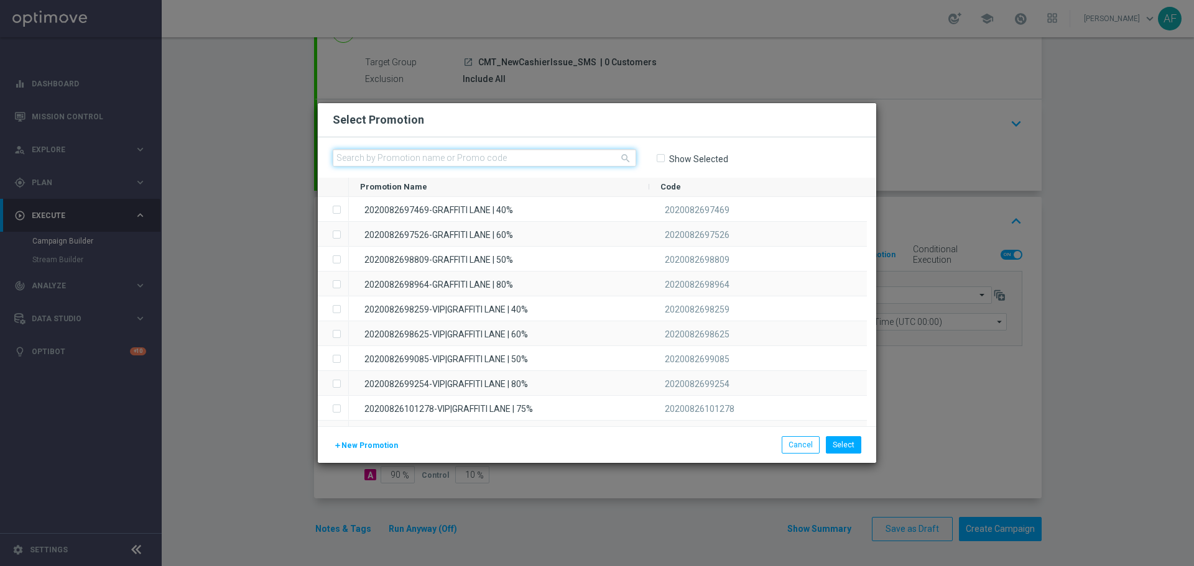
click at [426, 157] on input "text" at bounding box center [484, 157] width 303 height 17
paste input "Standard = 20250912734484"
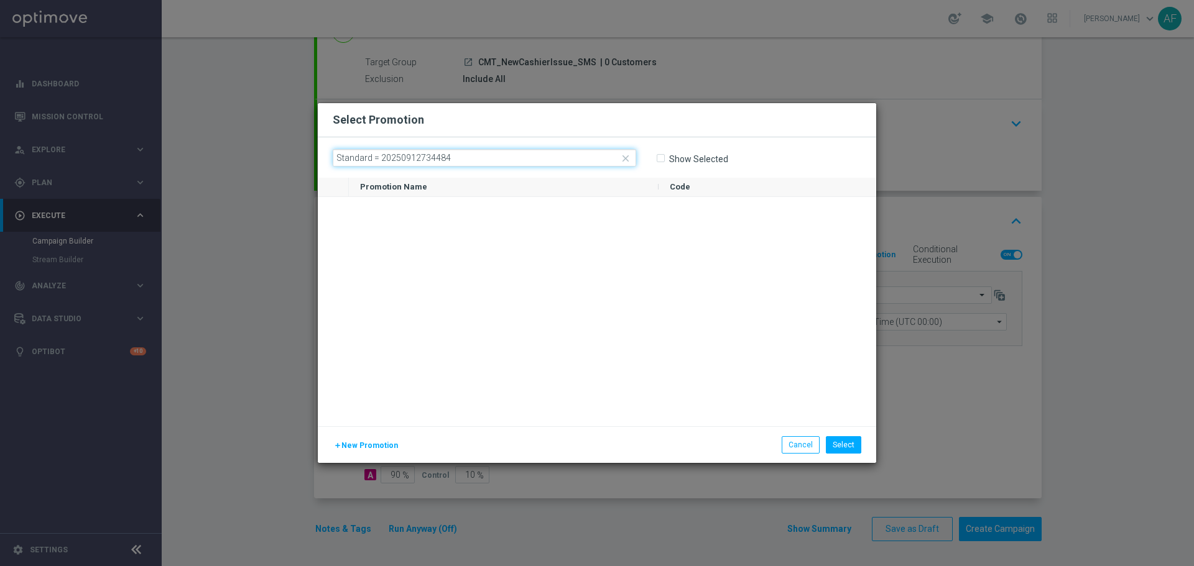
drag, startPoint x: 321, startPoint y: 155, endPoint x: 301, endPoint y: 153, distance: 20.1
click at [302, 154] on modal-container "Select Promotion close Standard = 20250912734484 Show Selected Drag here to set…" at bounding box center [597, 283] width 1194 height 566
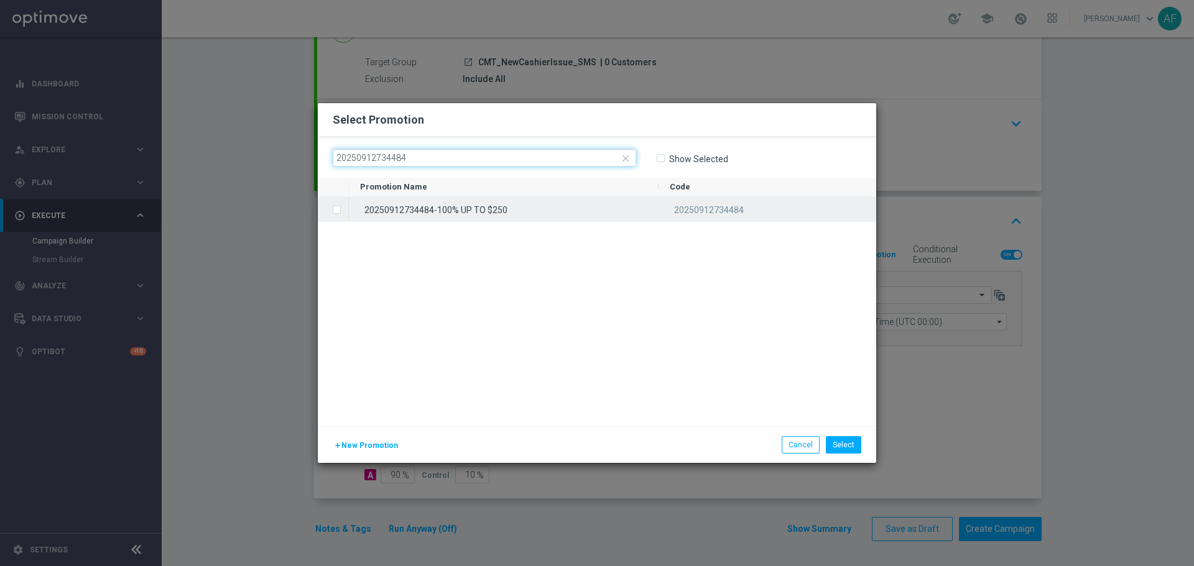
type input "20250912734484"
click at [471, 207] on div "20250912734484-100% UP TO $250" at bounding box center [504, 209] width 310 height 24
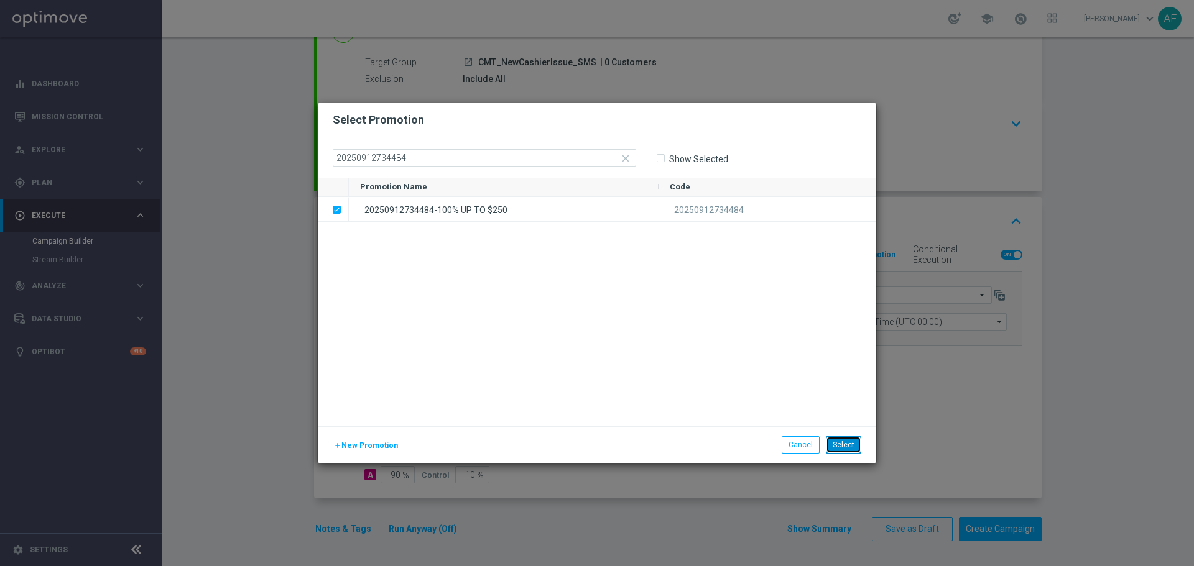
click at [840, 445] on button "Select" at bounding box center [843, 445] width 35 height 17
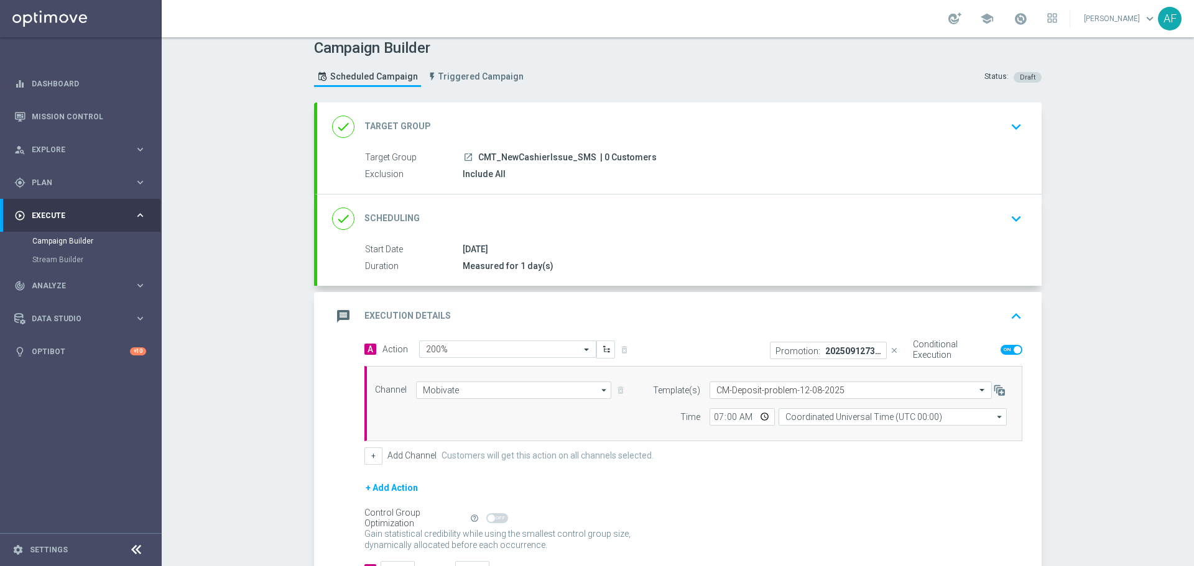
scroll to position [0, 0]
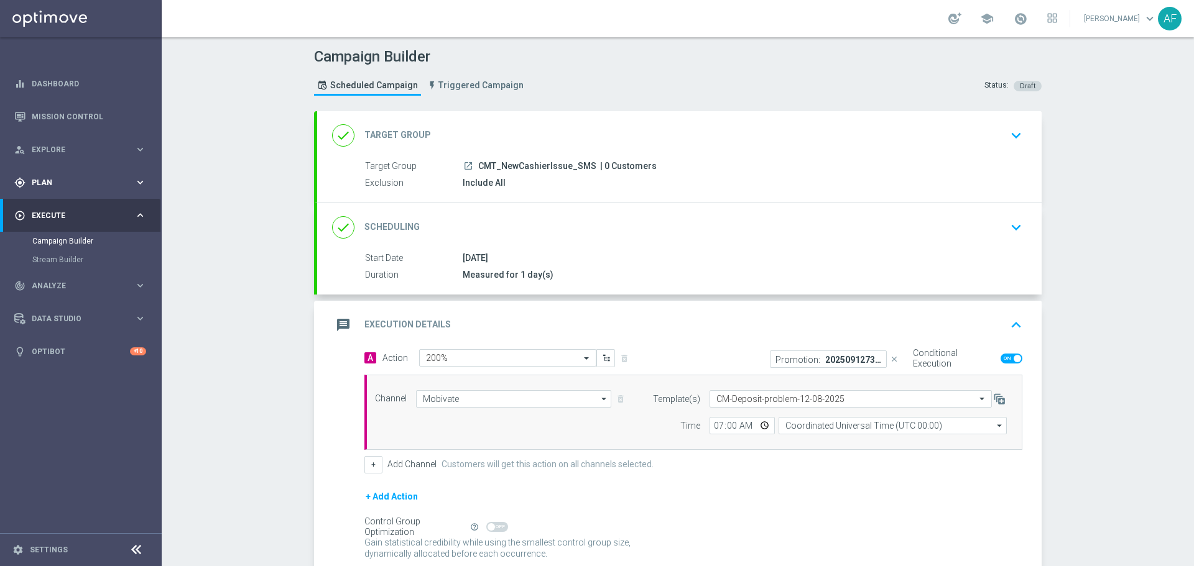
click at [90, 185] on span "Plan" at bounding box center [83, 182] width 103 height 7
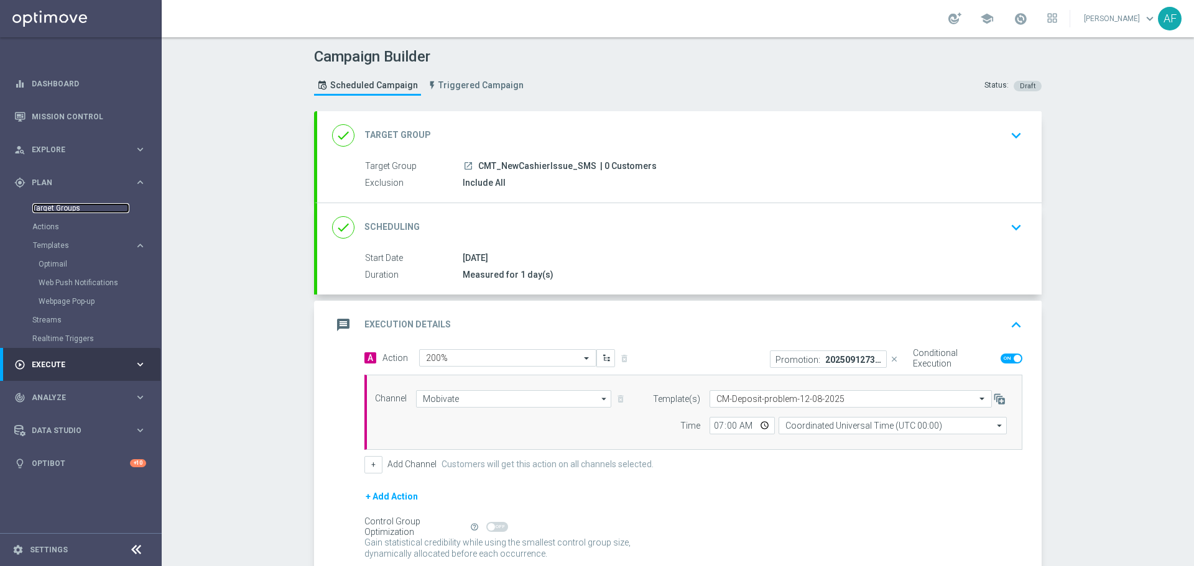
click at [69, 207] on link "Target Groups" at bounding box center [80, 208] width 97 height 10
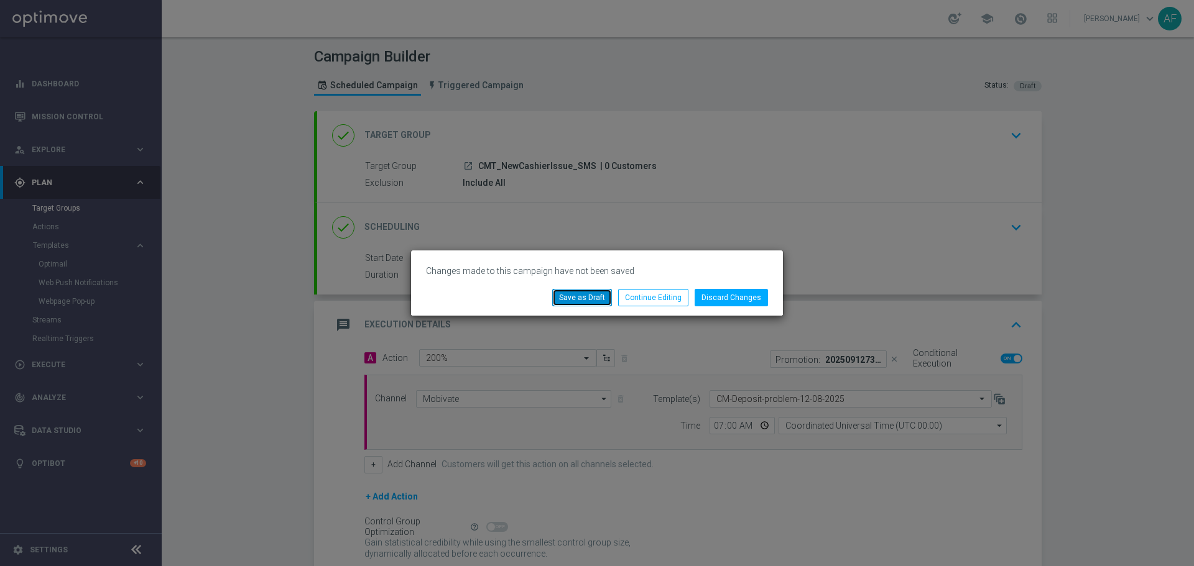
click at [601, 298] on button "Save as Draft" at bounding box center [582, 297] width 60 height 17
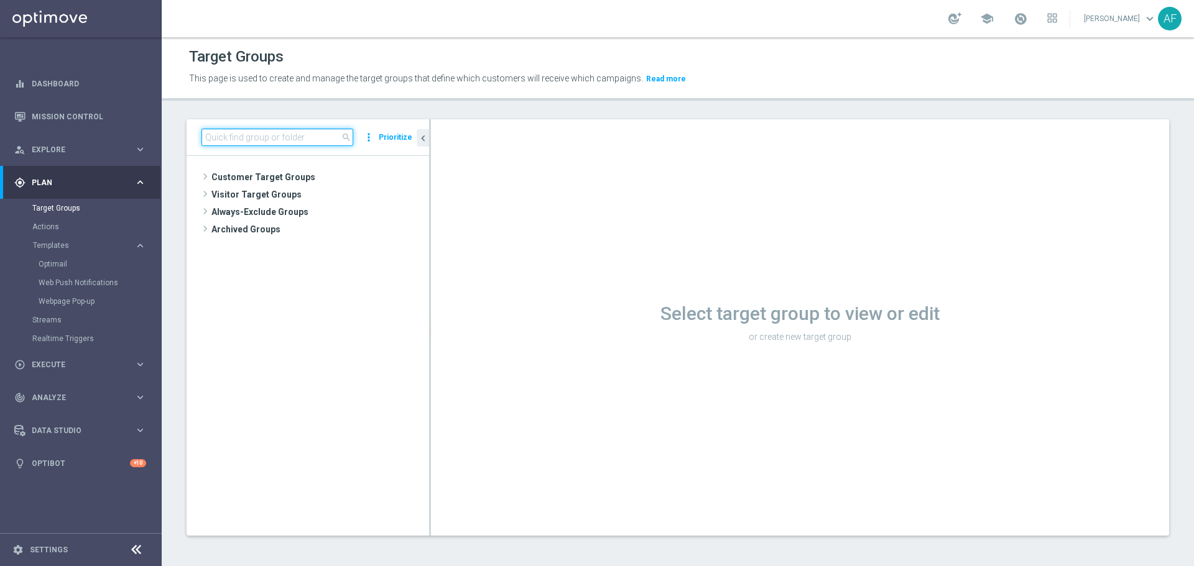
click at [254, 139] on input at bounding box center [277, 137] width 152 height 17
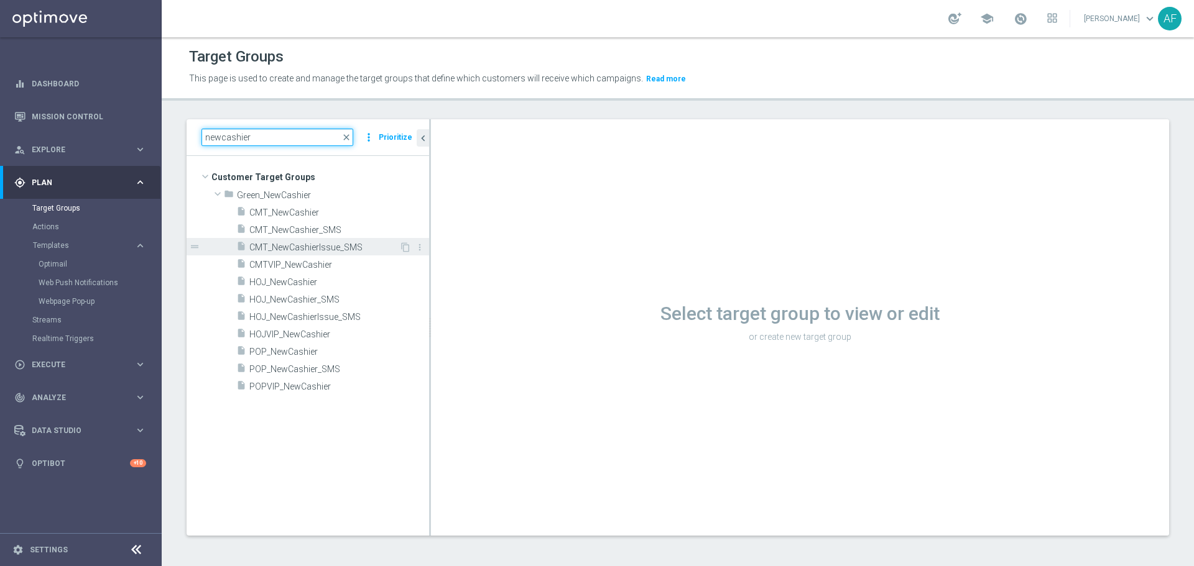
type input "newcashier"
click at [304, 246] on span "CMT_NewCashierIssue_SMS" at bounding box center [324, 248] width 150 height 11
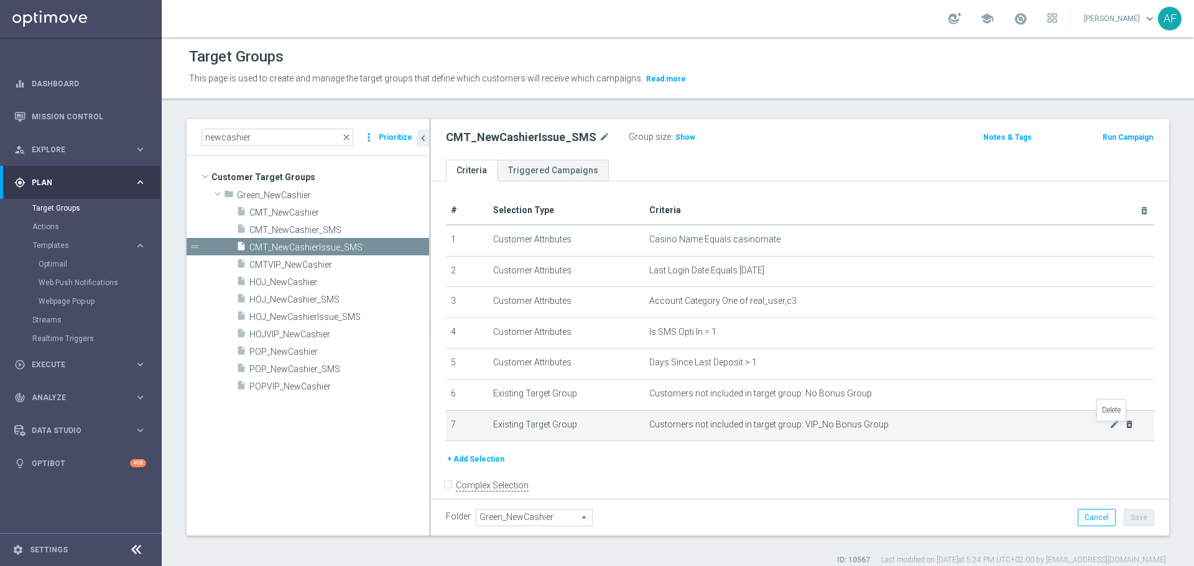
click at [1124, 429] on icon "delete_forever" at bounding box center [1129, 425] width 10 height 10
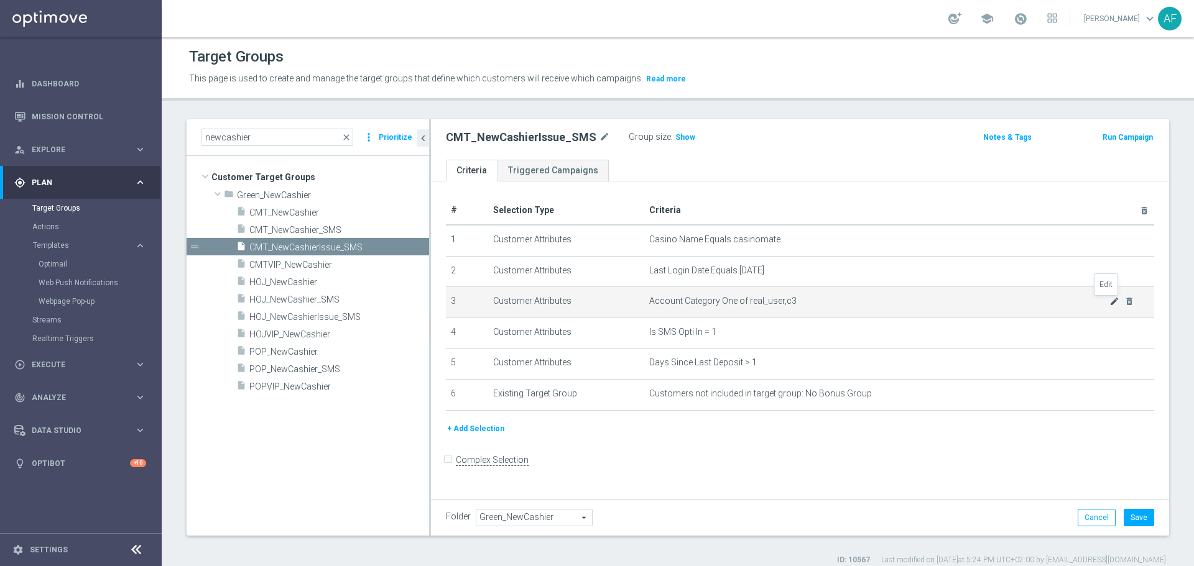
click at [1109, 302] on icon "mode_edit" at bounding box center [1114, 302] width 10 height 10
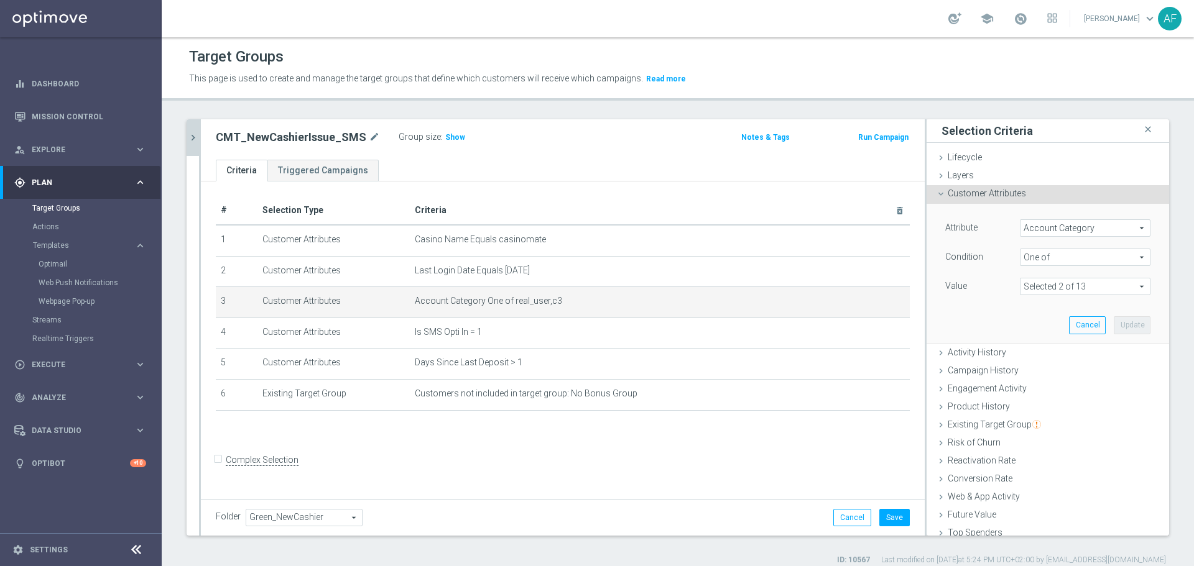
click at [192, 135] on icon "chevron_right" at bounding box center [193, 138] width 12 height 12
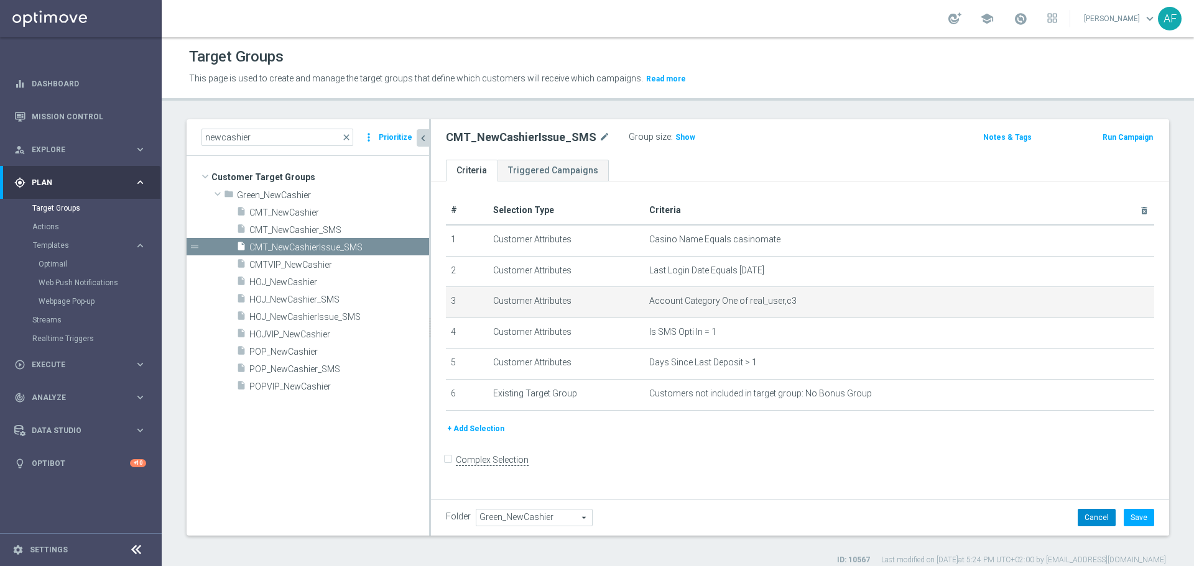
click at [1078, 511] on button "Cancel" at bounding box center [1097, 517] width 38 height 17
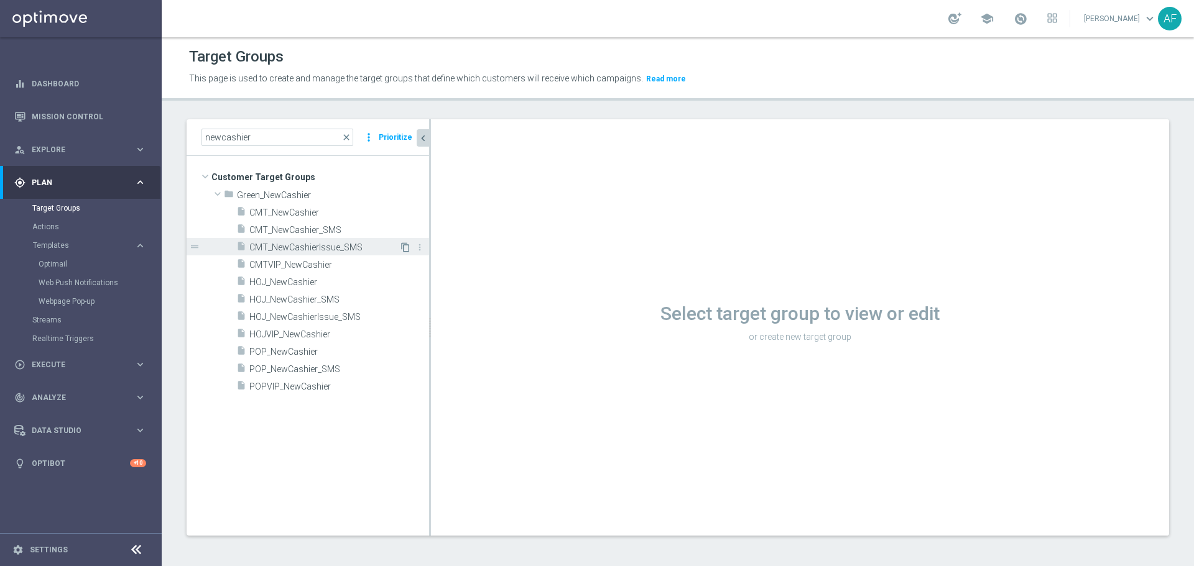
click at [405, 245] on icon "content_copy" at bounding box center [405, 248] width 10 height 10
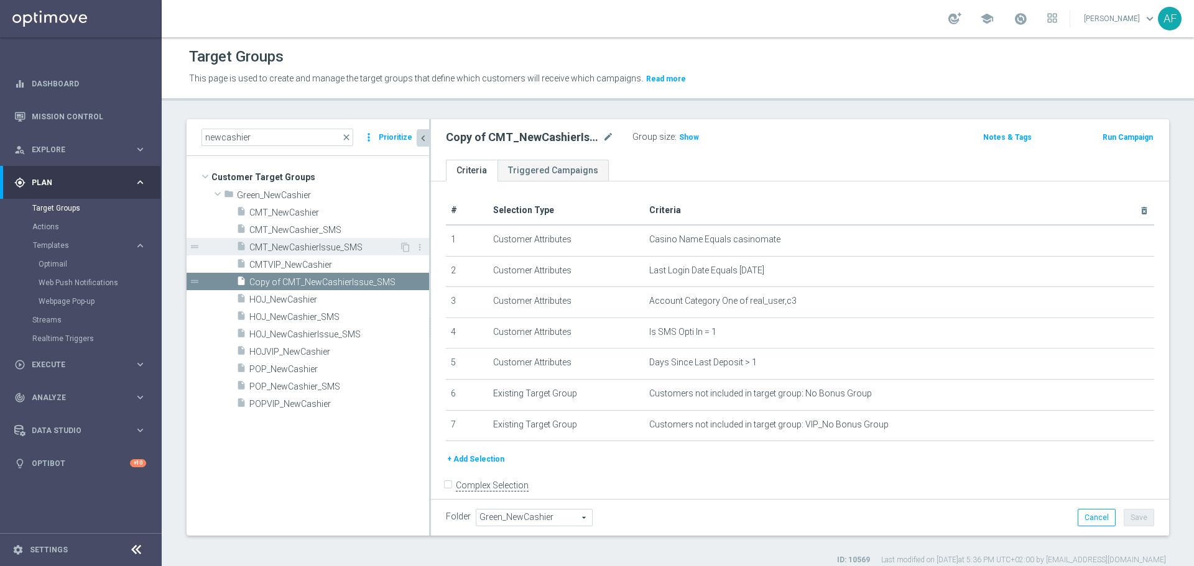
click at [358, 243] on span "CMT_NewCashierIssue_SMS" at bounding box center [324, 248] width 150 height 11
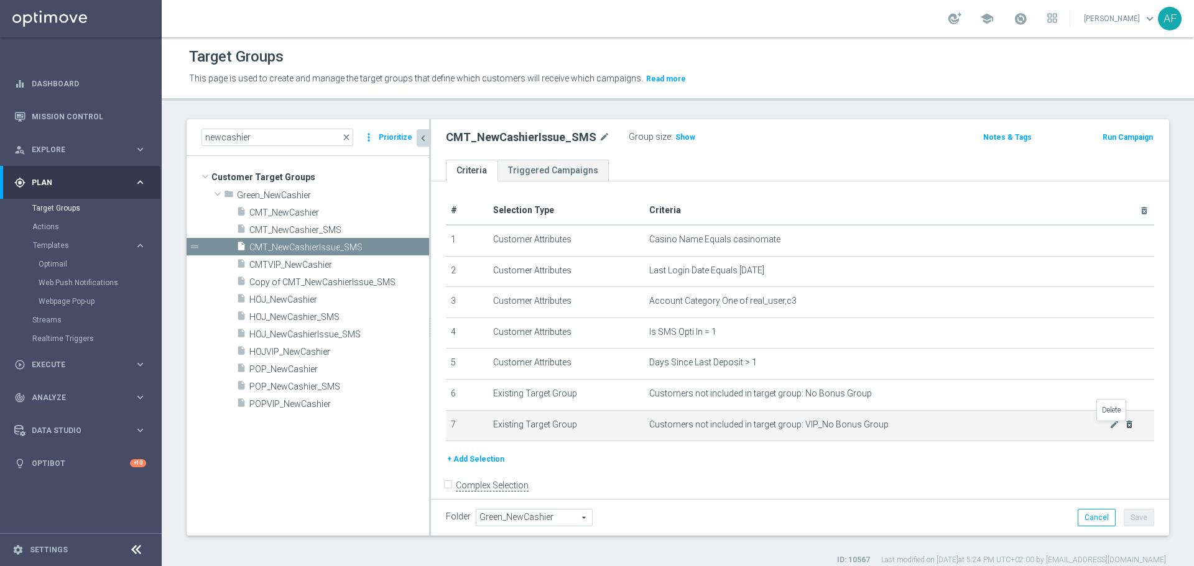
click at [1124, 427] on icon "delete_forever" at bounding box center [1129, 425] width 10 height 10
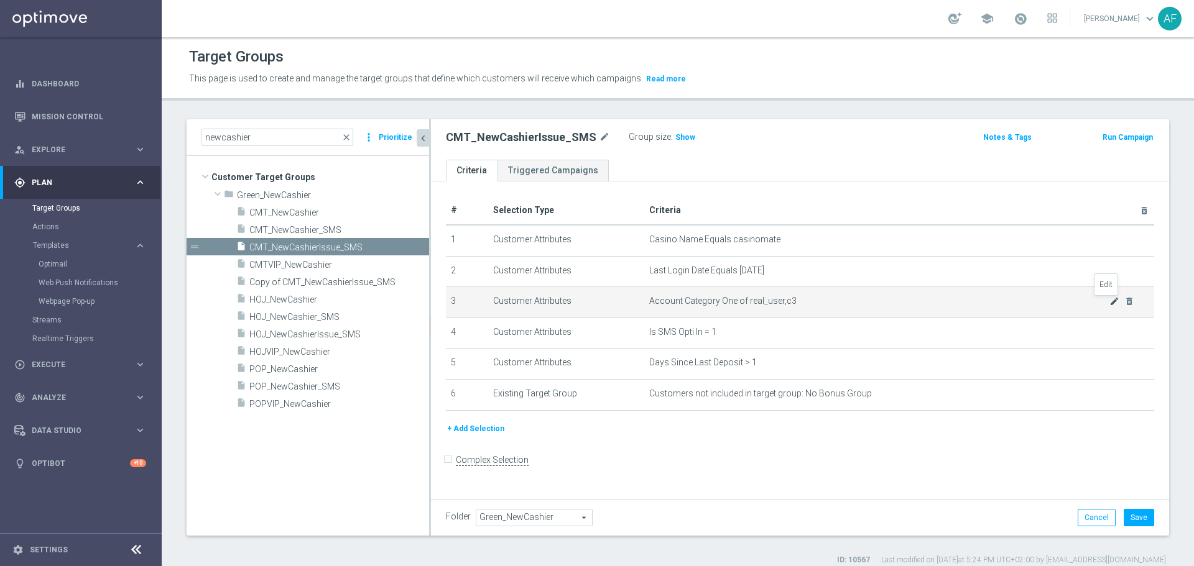
click at [1109, 302] on icon "mode_edit" at bounding box center [1114, 302] width 10 height 10
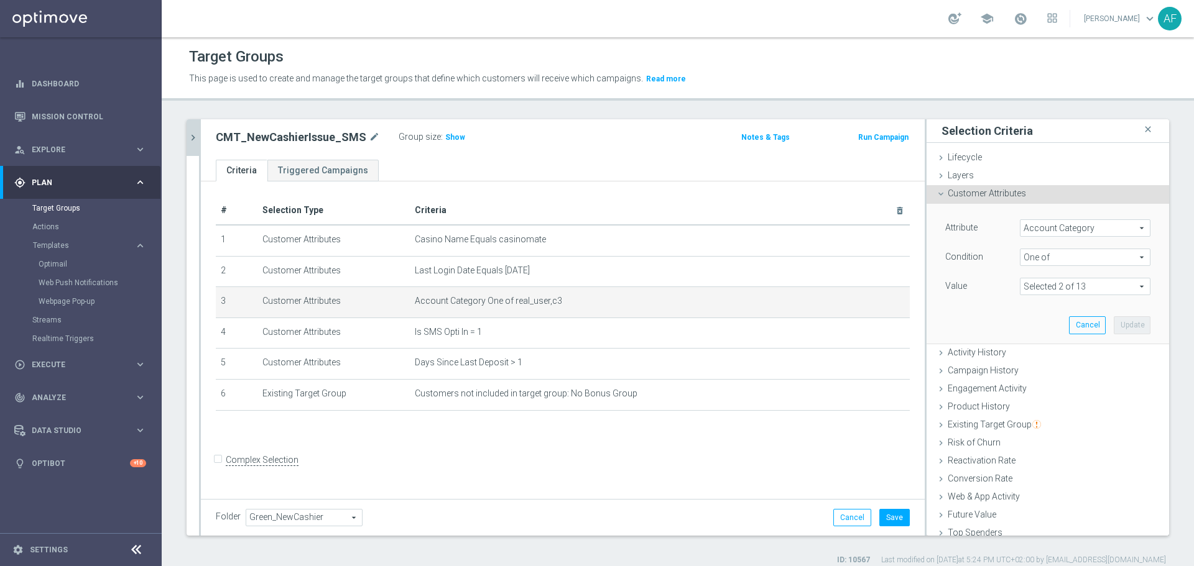
click at [1058, 255] on span "One of" at bounding box center [1084, 257] width 129 height 16
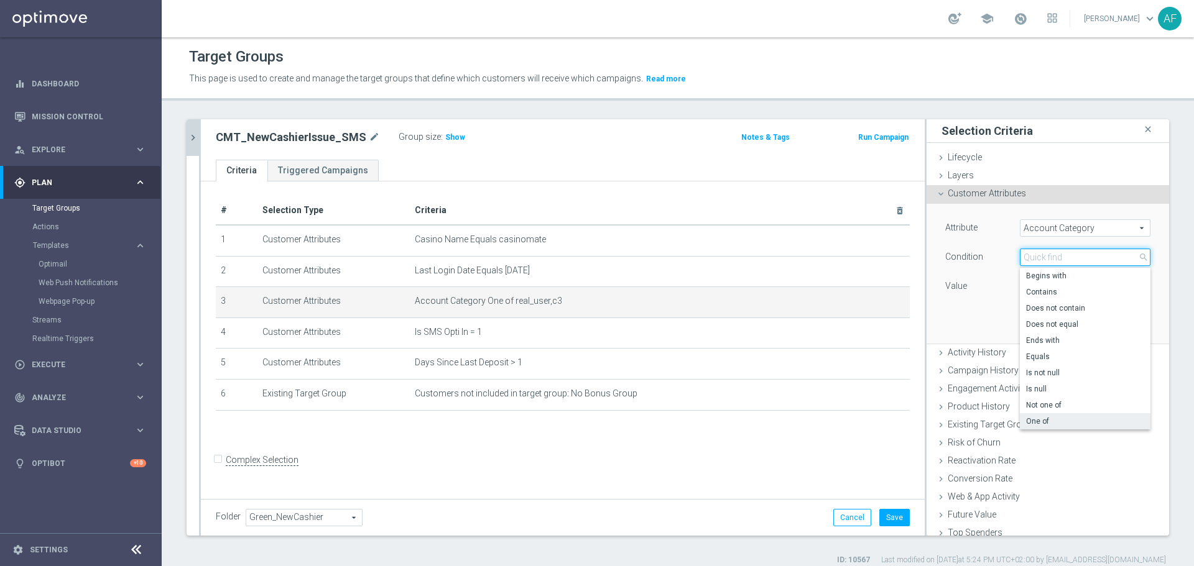
click at [1056, 255] on input "search" at bounding box center [1085, 257] width 131 height 17
type input "equ"
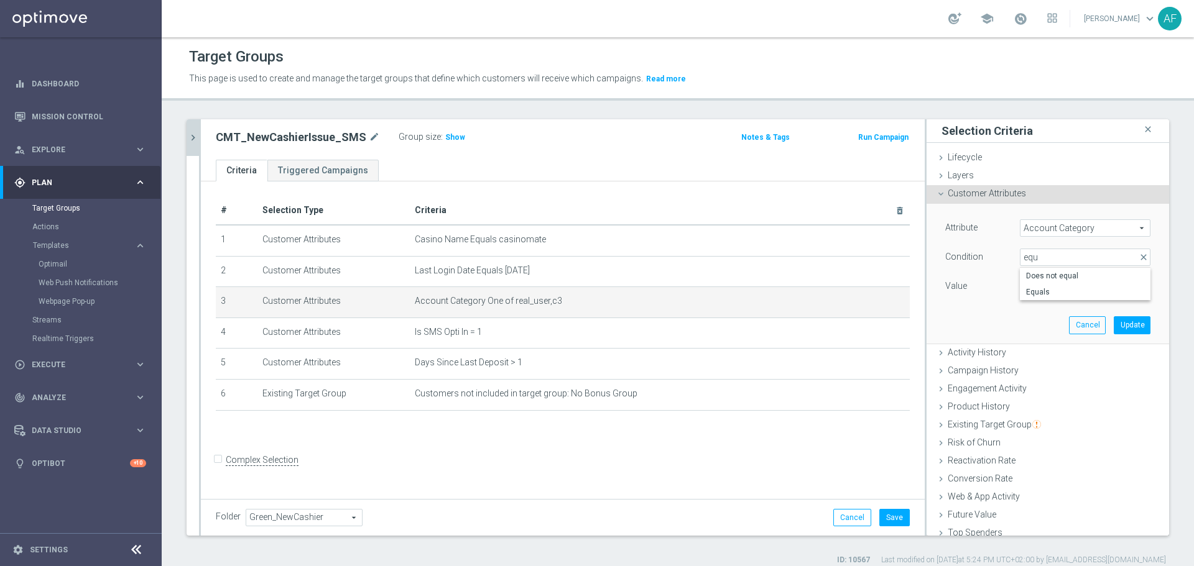
click at [975, 263] on div "Condition" at bounding box center [973, 259] width 75 height 20
click at [1037, 279] on span at bounding box center [1084, 287] width 129 height 16
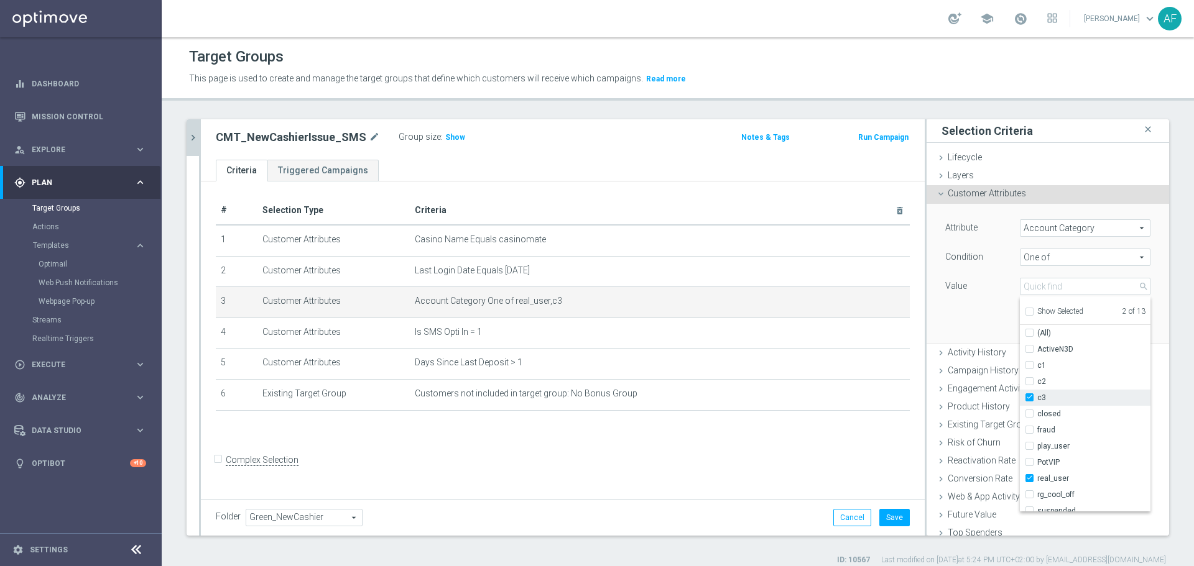
click at [1029, 395] on input "c3" at bounding box center [1033, 398] width 8 height 8
checkbox input "false"
type input "real_user"
click at [978, 316] on div "Attribute Account Category Account Category arrow_drop_down search Condition On…" at bounding box center [1048, 273] width 224 height 139
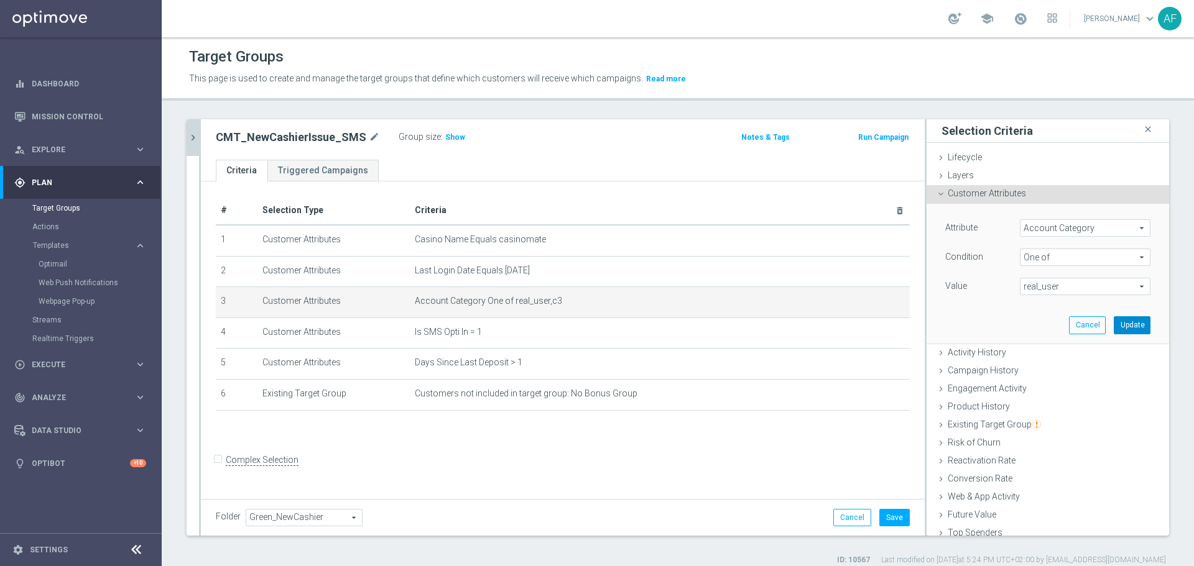
click at [1114, 326] on button "Update" at bounding box center [1132, 325] width 37 height 17
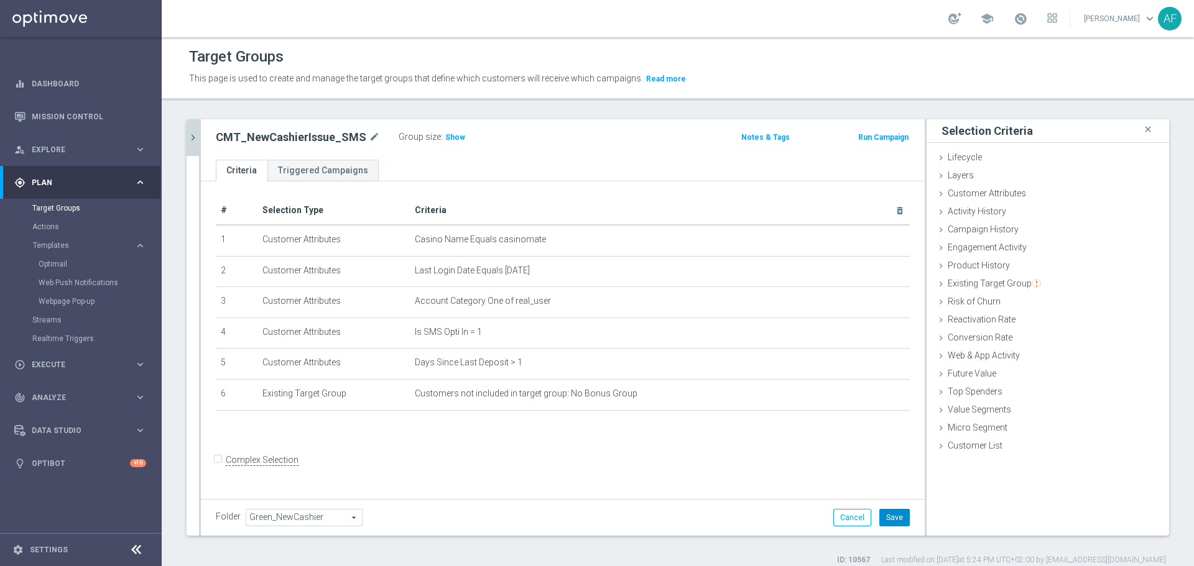
click at [889, 514] on button "Save" at bounding box center [894, 517] width 30 height 17
click at [195, 142] on icon "chevron_right" at bounding box center [193, 138] width 12 height 12
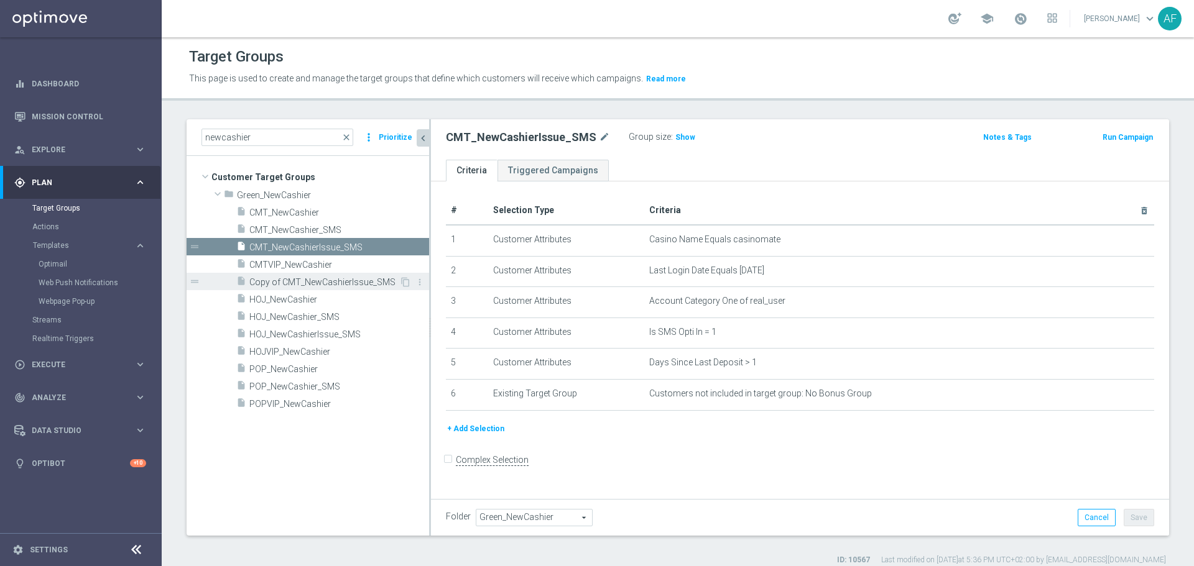
click at [308, 279] on span "Copy of CMT_NewCashierIssue_SMS" at bounding box center [324, 282] width 150 height 11
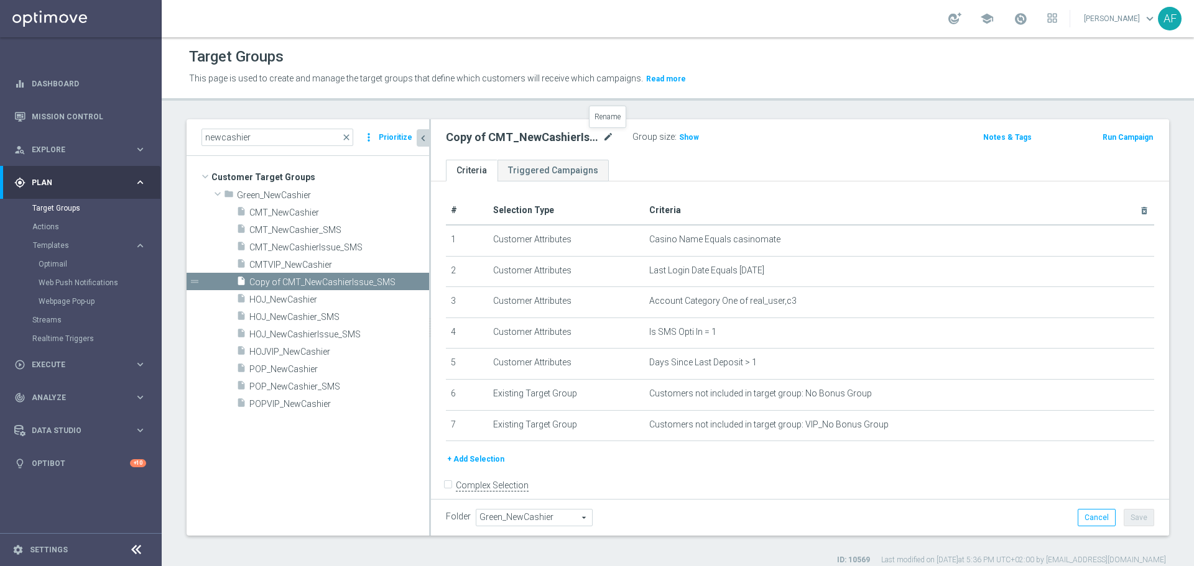
click at [608, 141] on icon "mode_edit" at bounding box center [608, 137] width 11 height 15
click at [470, 138] on input "Copy of CMT_NewCashierIssue_SMS" at bounding box center [530, 138] width 168 height 17
drag, startPoint x: 480, startPoint y: 137, endPoint x: 443, endPoint y: 141, distance: 37.5
click at [443, 141] on div "Copy of CMT_NewCashierIssue_SMS" at bounding box center [530, 138] width 187 height 17
click at [464, 137] on input "CMT_NewCashierIssue_SMS" at bounding box center [530, 138] width 168 height 17
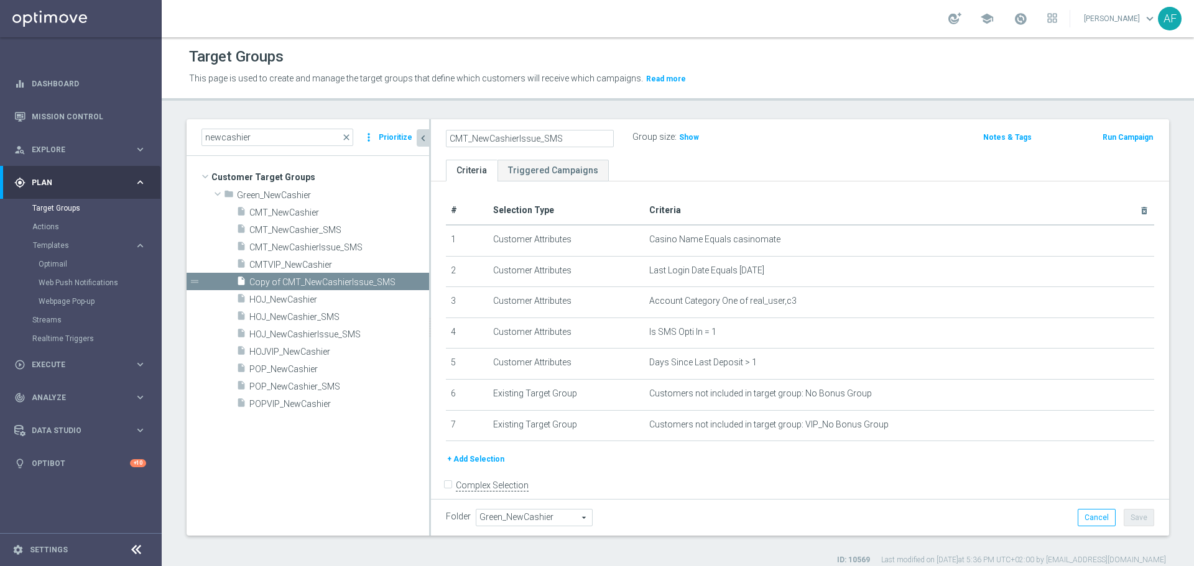
click at [466, 139] on input "CMT_NewCashierIssue_SMS" at bounding box center [530, 138] width 168 height 17
type input "CMTVIP_NewCashierIssue_SMS"
click at [780, 175] on ul "Criteria Triggered Campaigns" at bounding box center [800, 171] width 738 height 22
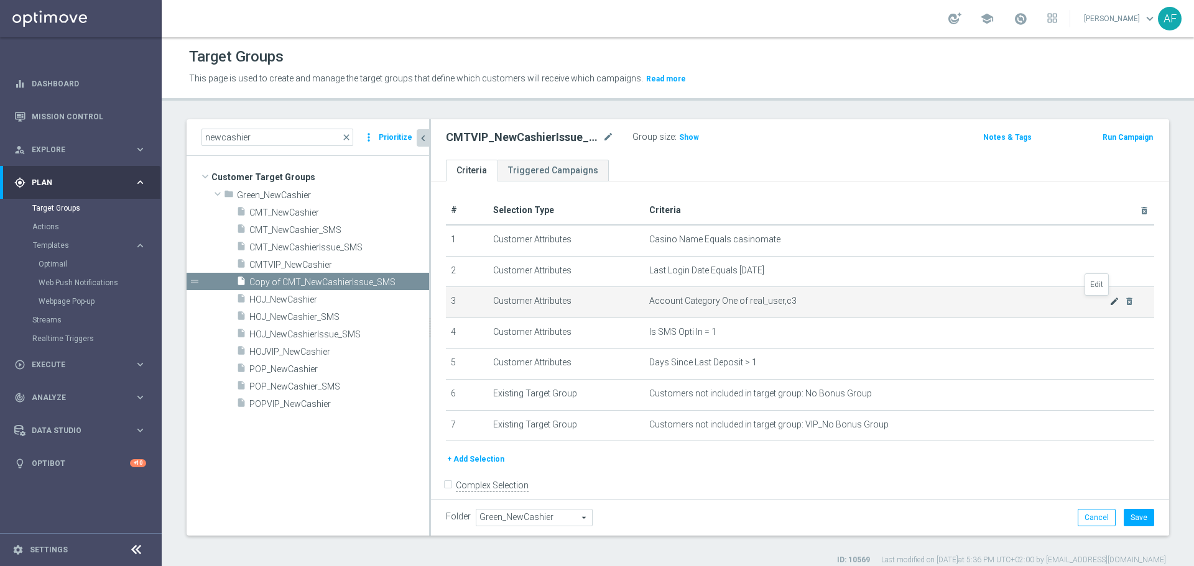
click at [1109, 303] on icon "mode_edit" at bounding box center [1114, 302] width 10 height 10
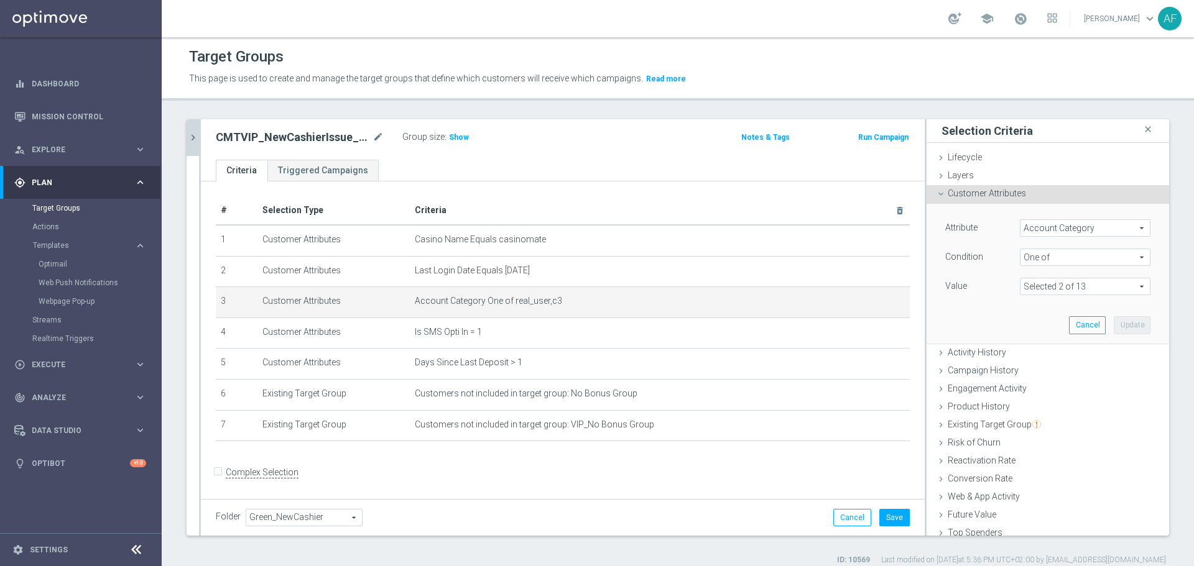
click at [1061, 290] on span at bounding box center [1084, 287] width 129 height 16
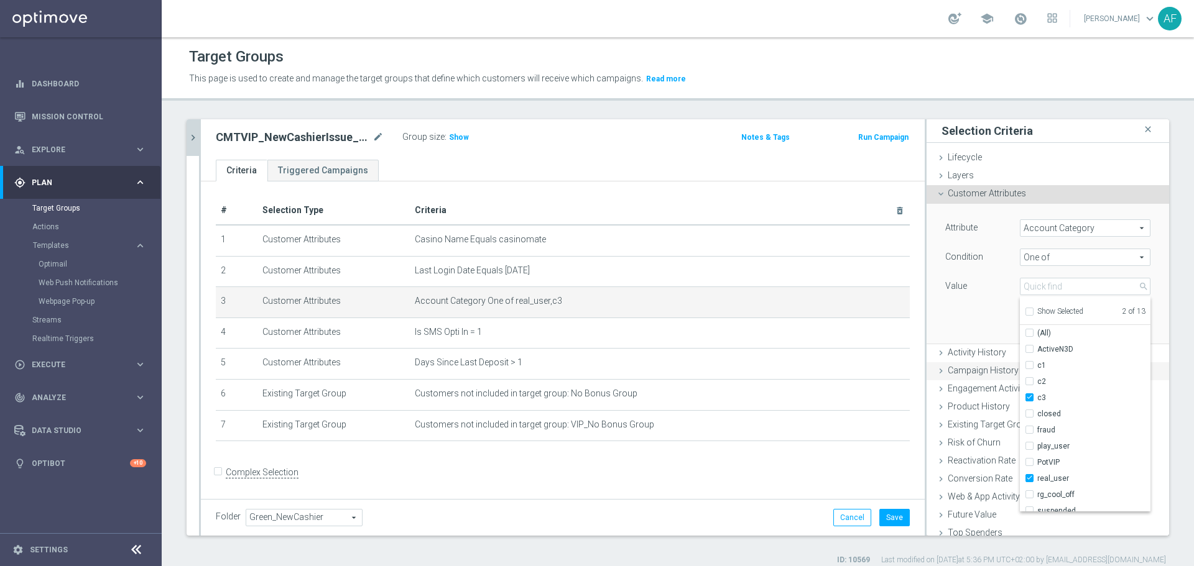
drag, startPoint x: 1017, startPoint y: 477, endPoint x: 1005, endPoint y: 378, distance: 99.6
click at [1029, 476] on input "real_user" at bounding box center [1033, 479] width 8 height 8
checkbox input "false"
type input "c3"
click at [977, 334] on div "Attribute Account Category Account Category arrow_drop_down search Condition On…" at bounding box center [1048, 273] width 224 height 139
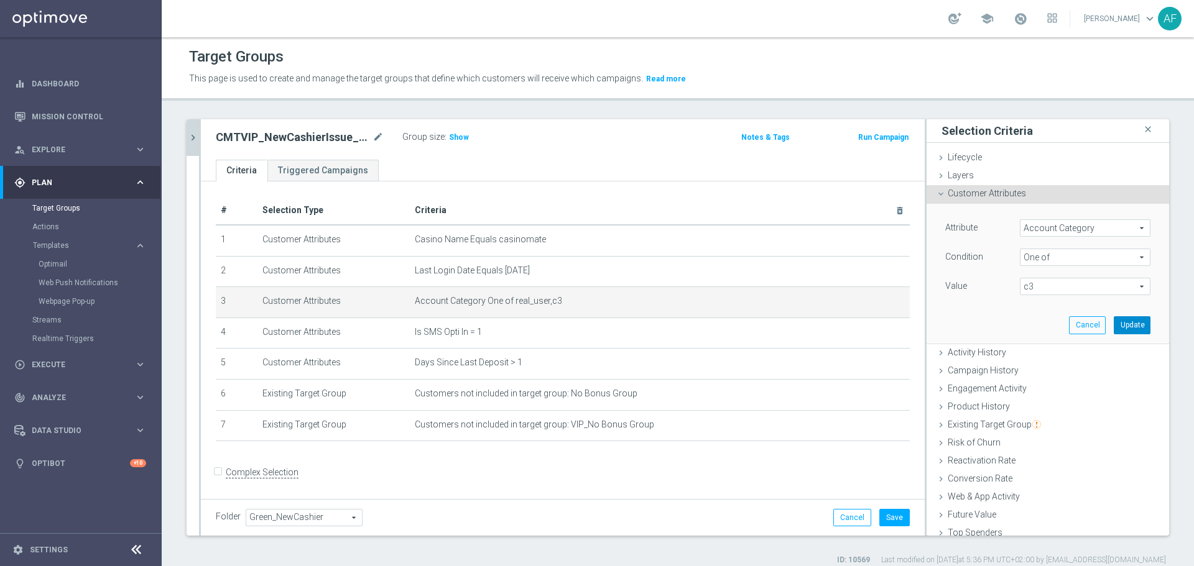
click at [1114, 323] on button "Update" at bounding box center [1132, 325] width 37 height 17
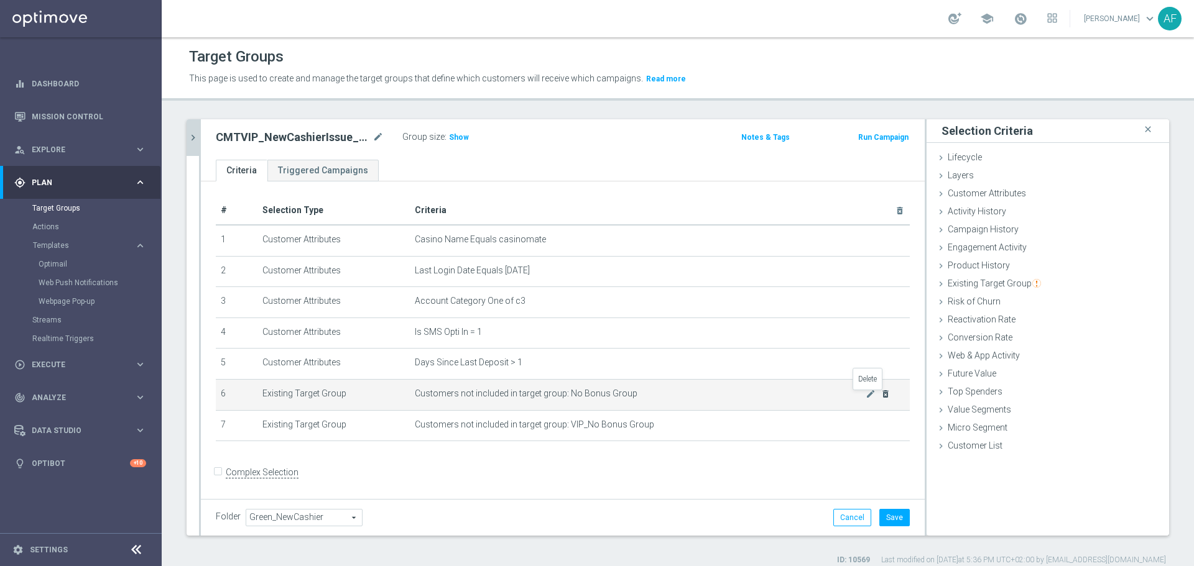
click at [880, 395] on icon "delete_forever" at bounding box center [885, 394] width 10 height 10
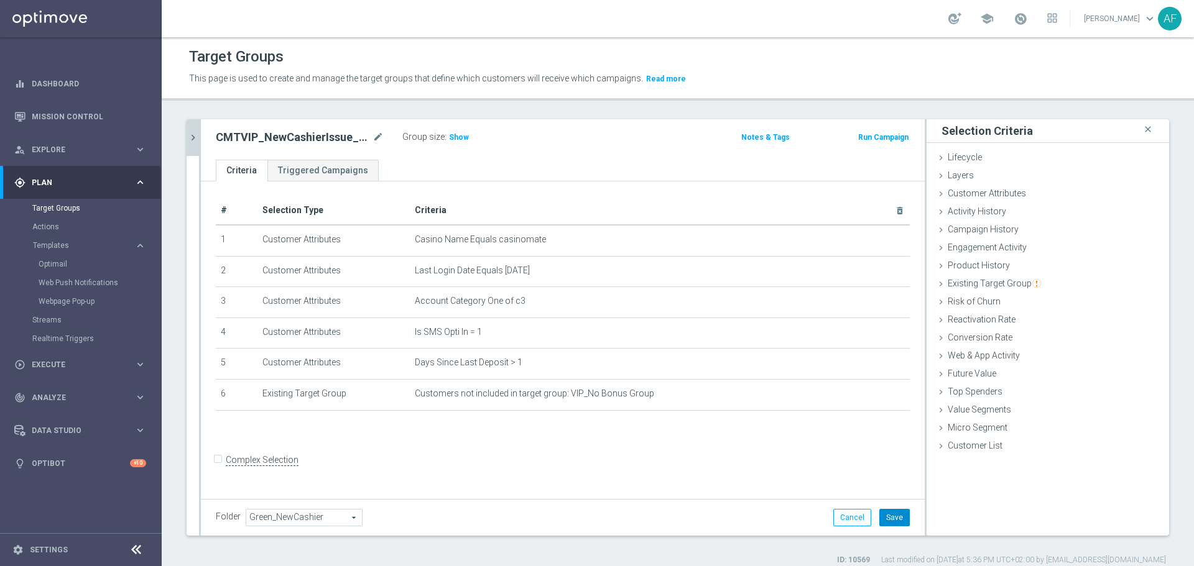
click at [880, 512] on button "Save" at bounding box center [894, 517] width 30 height 17
click at [196, 139] on icon "chevron_right" at bounding box center [193, 138] width 12 height 12
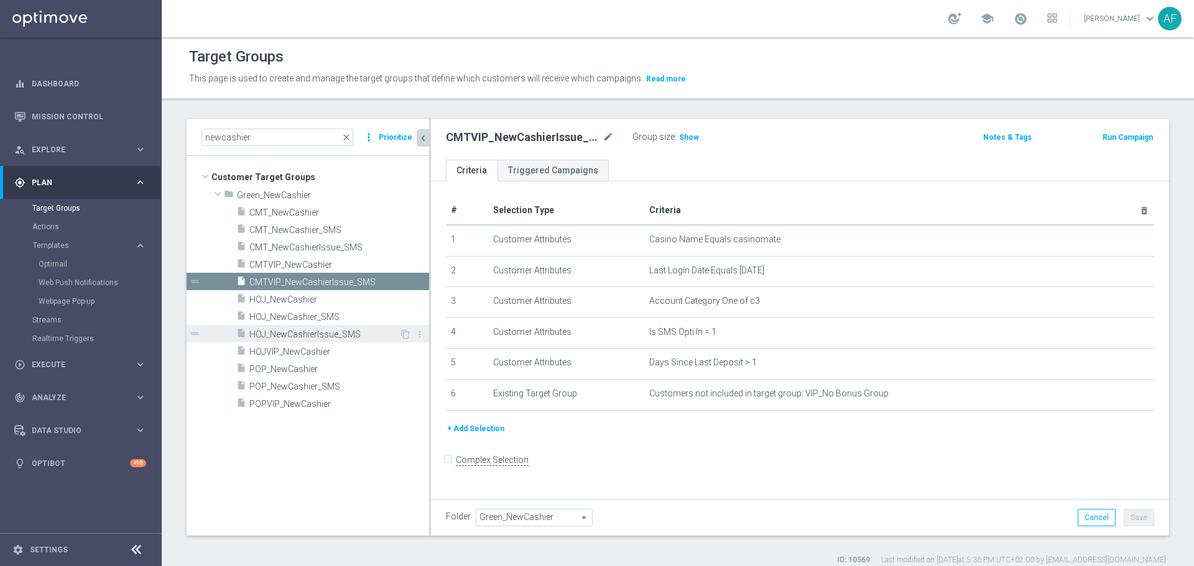
click at [330, 332] on span "HOJ_NewCashierIssue_SMS" at bounding box center [324, 335] width 150 height 11
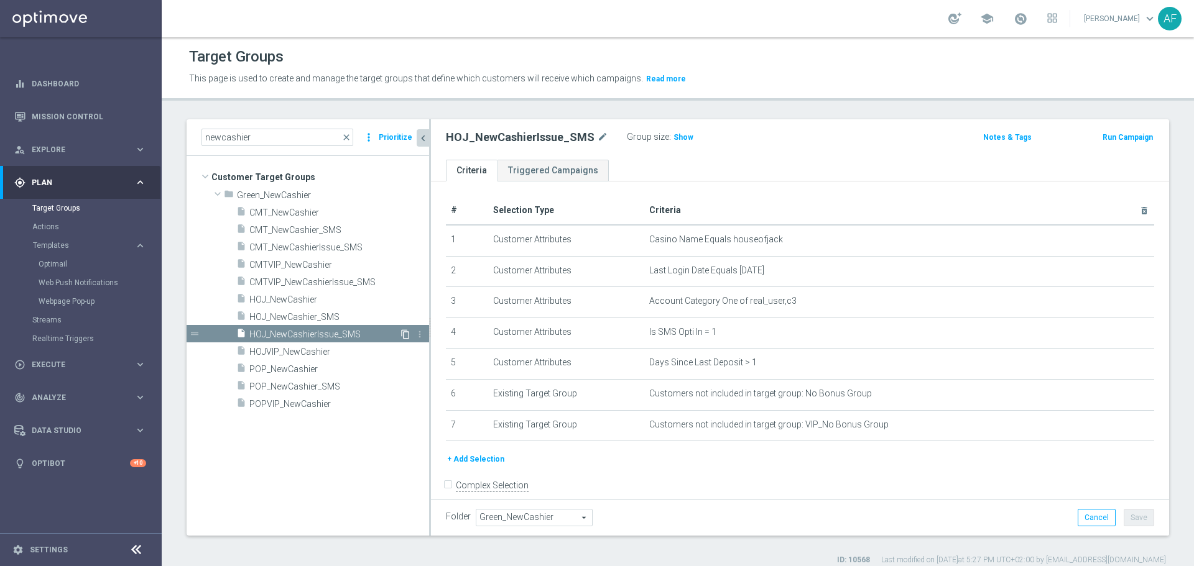
click at [404, 333] on icon "content_copy" at bounding box center [405, 335] width 10 height 10
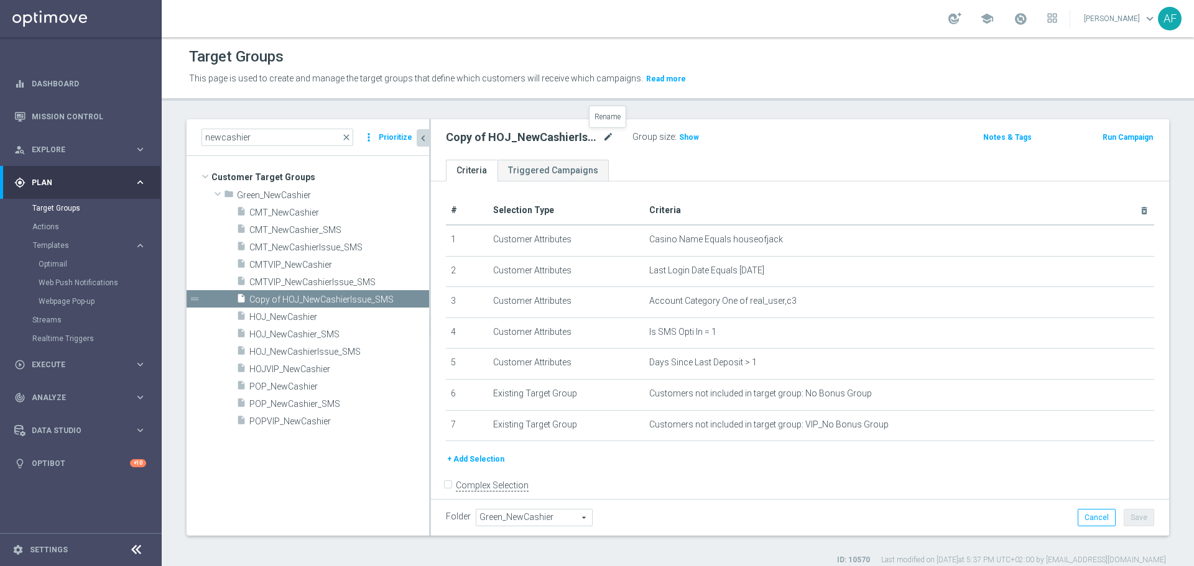
click at [605, 139] on icon "mode_edit" at bounding box center [608, 137] width 11 height 15
click at [477, 135] on input "Copy of HOJ_NewCashierIssue_SMS" at bounding box center [530, 138] width 168 height 17
click at [482, 137] on input "Copy of HOJ_NewCashierIssue_SMS" at bounding box center [530, 138] width 168 height 17
drag, startPoint x: 482, startPoint y: 138, endPoint x: 418, endPoint y: 139, distance: 64.1
click at [418, 139] on as-split "newcashier close more_vert Prioritize Customer Target Groups library_add create…" at bounding box center [678, 327] width 982 height 417
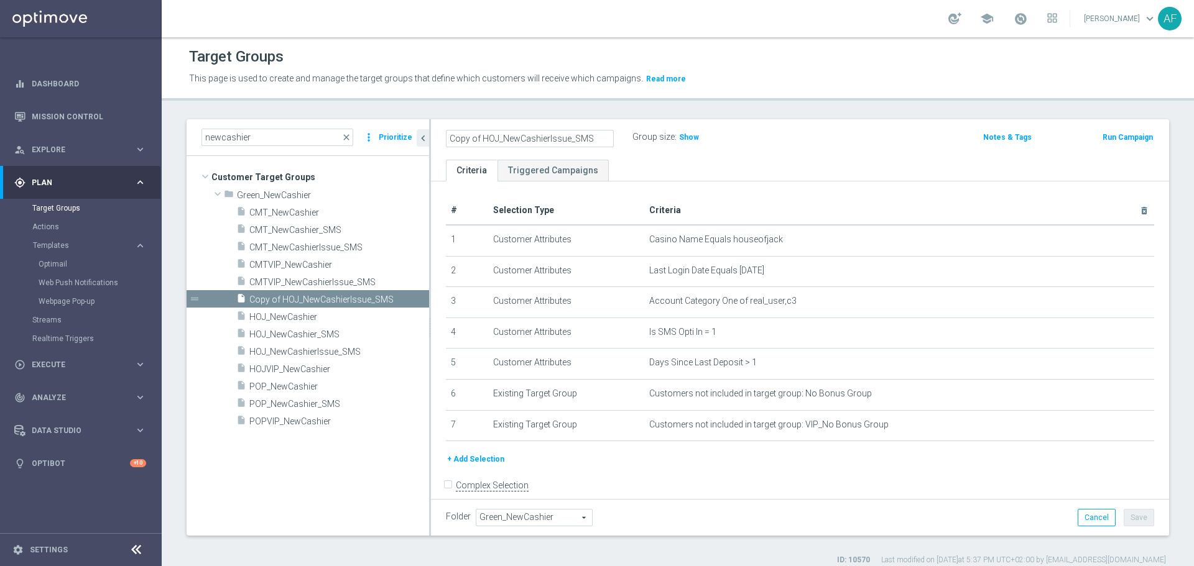
drag, startPoint x: 472, startPoint y: 137, endPoint x: 482, endPoint y: 136, distance: 10.0
click at [473, 137] on input "Copy of HOJ_NewCashierIssue_SMS" at bounding box center [530, 138] width 168 height 17
drag, startPoint x: 486, startPoint y: 136, endPoint x: 492, endPoint y: 139, distance: 6.7
click at [488, 137] on input "Copy of HOJ_NewCashierIssue_SMS" at bounding box center [530, 138] width 168 height 17
click at [489, 139] on input "Copy of HOJ_NewCashierIssue_SMS" at bounding box center [530, 138] width 168 height 17
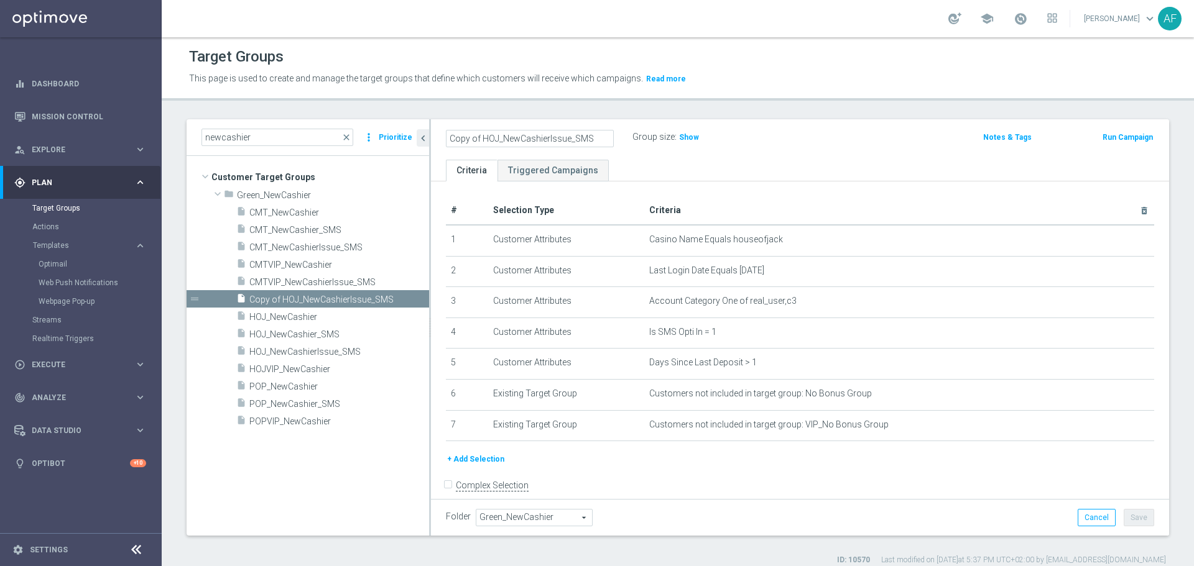
drag, startPoint x: 481, startPoint y: 136, endPoint x: 451, endPoint y: 136, distance: 29.8
click at [451, 136] on input "Copy of HOJ_NewCashierIssue_SMS" at bounding box center [530, 138] width 168 height 17
click at [466, 137] on input "HOJ_NewCashierIssue_SMS" at bounding box center [530, 138] width 168 height 17
type input "HOJVIP_NewCashierIssue_SMS"
click at [683, 169] on ul "Criteria Triggered Campaigns" at bounding box center [800, 171] width 738 height 22
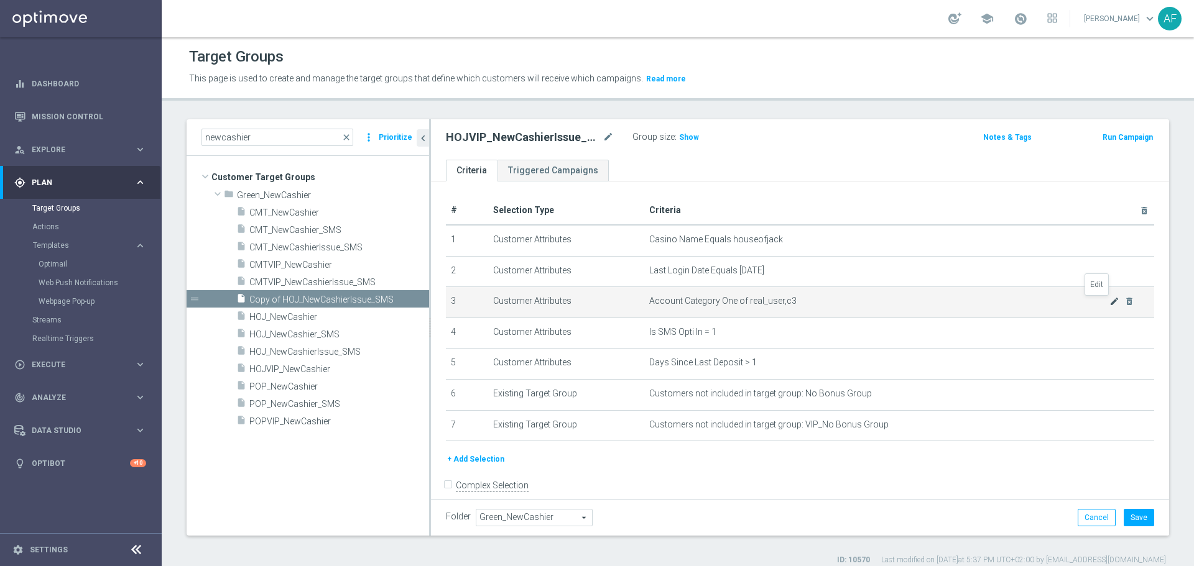
click at [1109, 303] on icon "mode_edit" at bounding box center [1114, 302] width 10 height 10
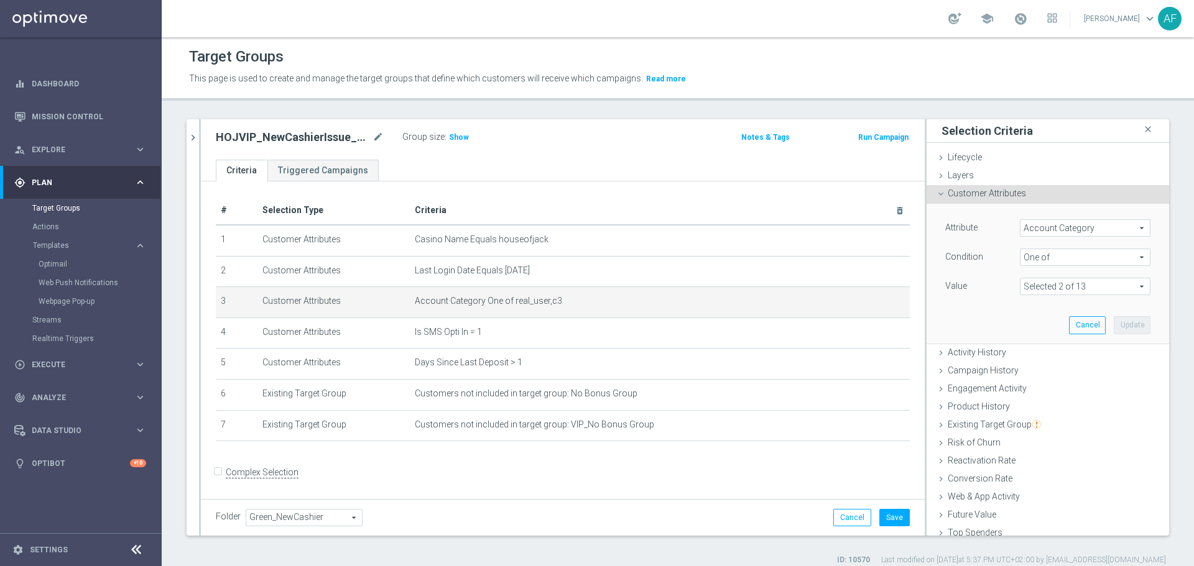
click at [1062, 282] on span at bounding box center [1084, 287] width 129 height 16
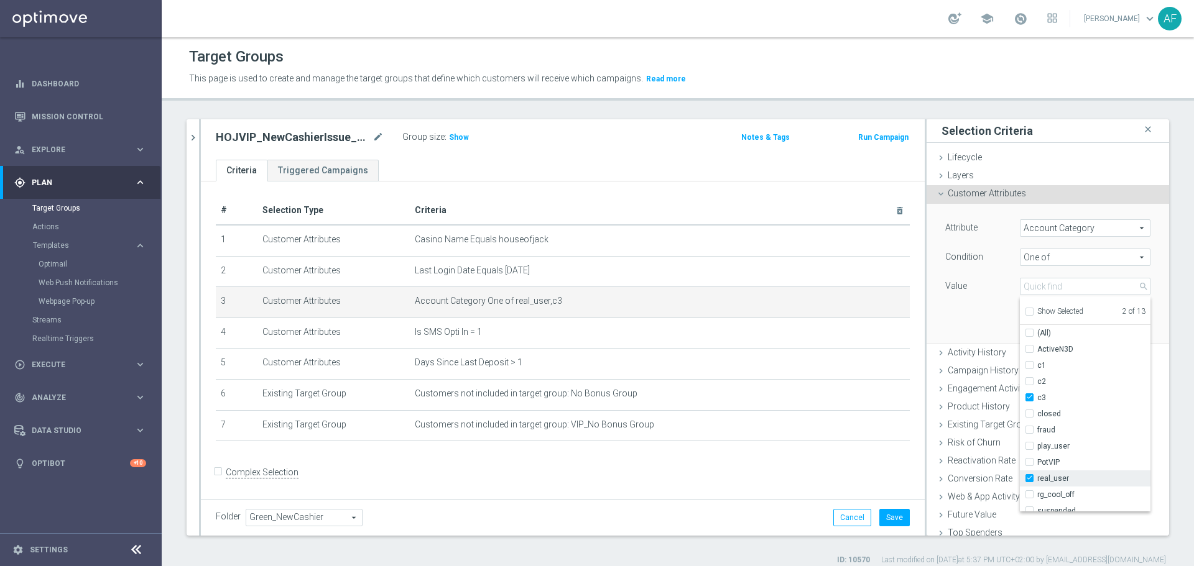
click at [1029, 481] on input "real_user" at bounding box center [1033, 479] width 8 height 8
checkbox input "false"
type input "c3"
click at [991, 323] on div "Attribute Account Category Account Category arrow_drop_down search Condition On…" at bounding box center [1048, 273] width 224 height 139
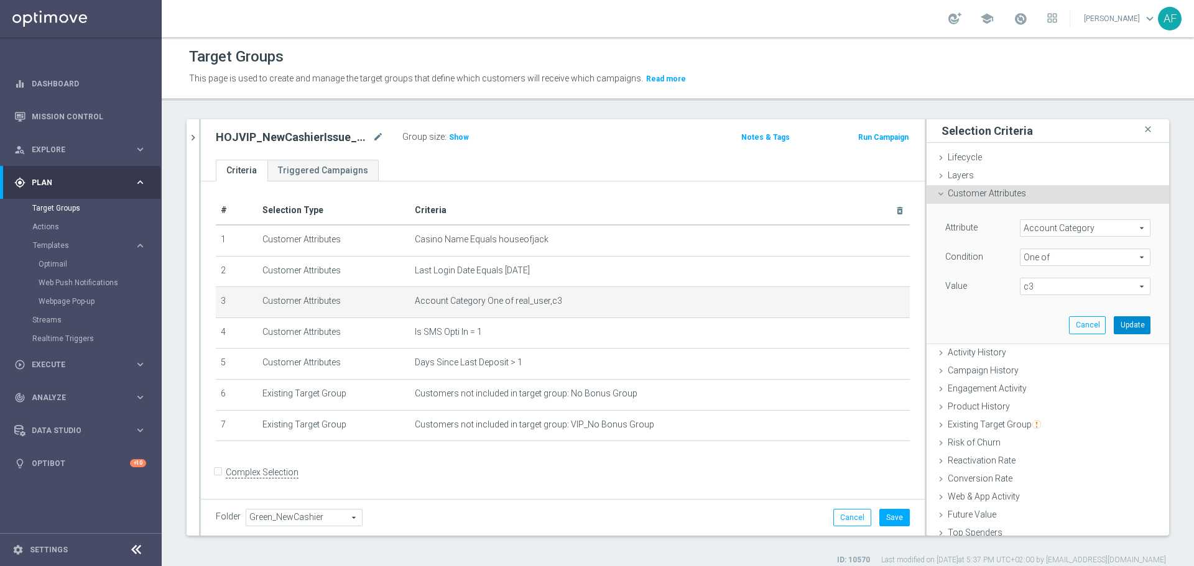
click at [1114, 321] on button "Update" at bounding box center [1132, 325] width 37 height 17
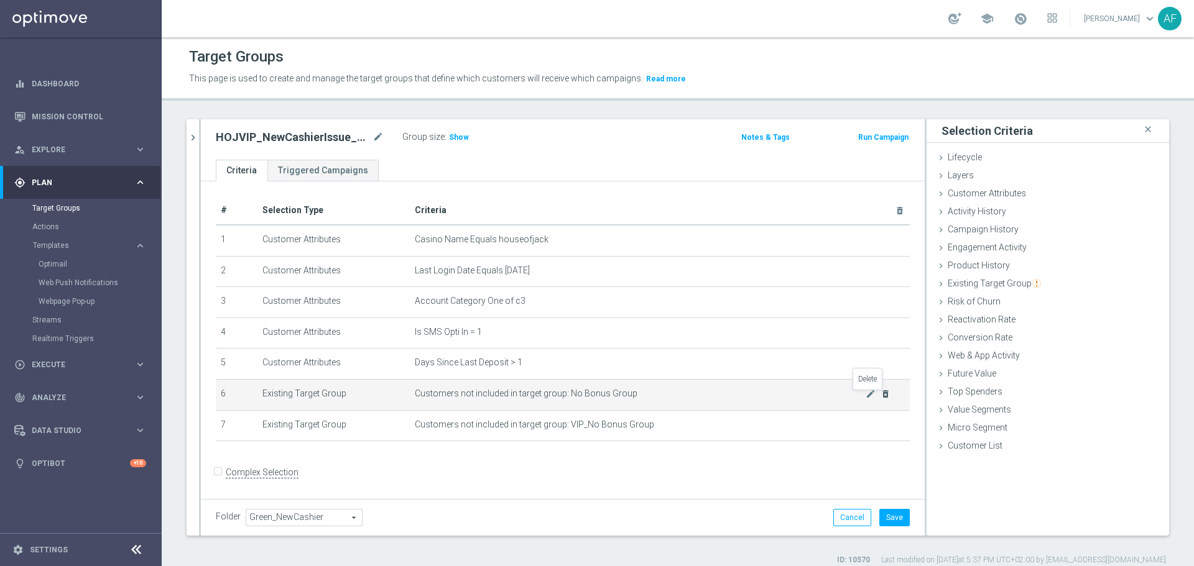
click at [880, 397] on icon "delete_forever" at bounding box center [885, 394] width 10 height 10
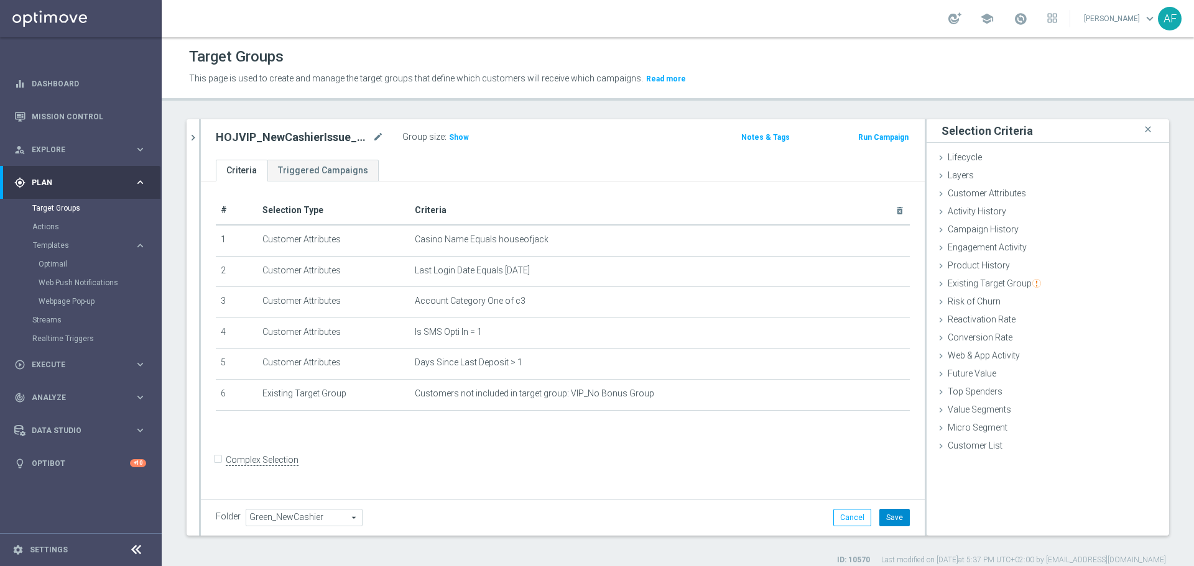
click at [884, 515] on button "Save" at bounding box center [894, 517] width 30 height 17
click at [194, 136] on icon "chevron_right" at bounding box center [193, 138] width 12 height 12
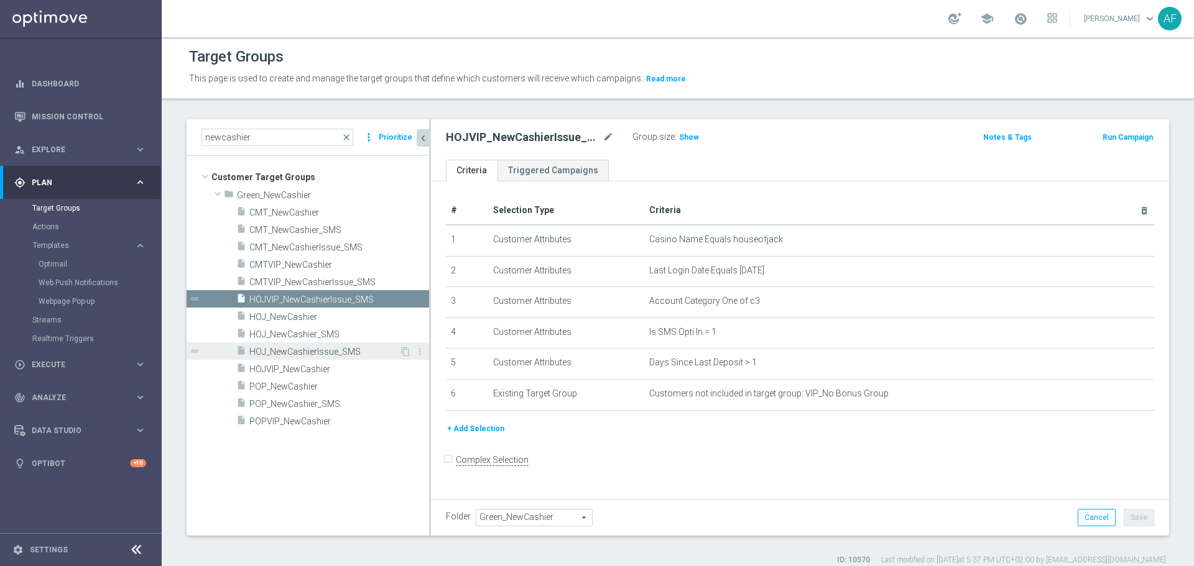
click at [346, 351] on span "HOJ_NewCashierIssue_SMS" at bounding box center [324, 352] width 150 height 11
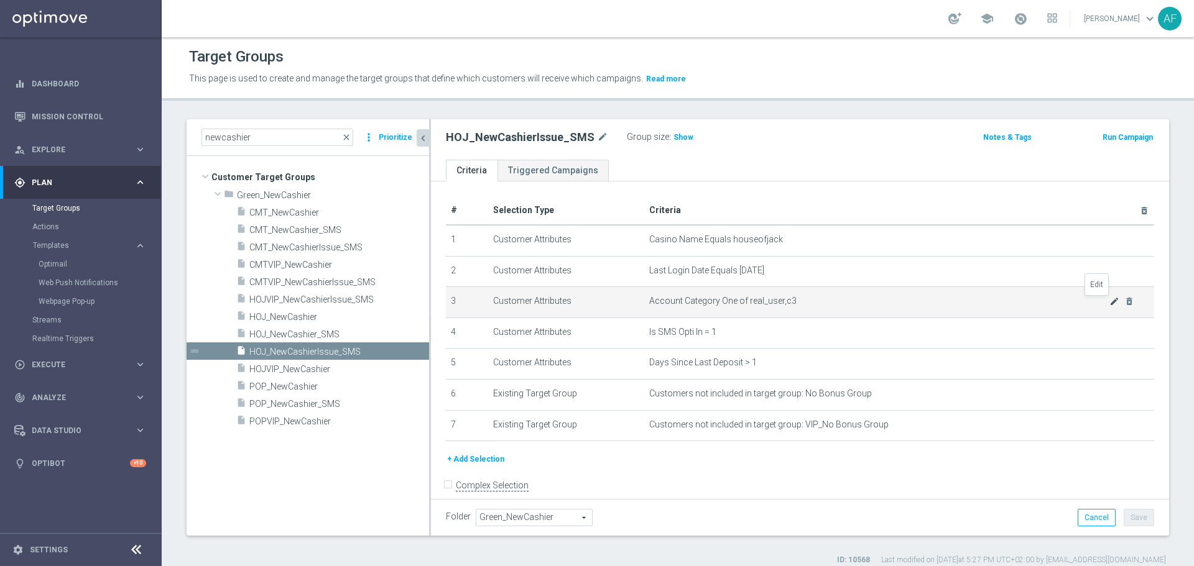
click at [1109, 303] on icon "mode_edit" at bounding box center [1114, 302] width 10 height 10
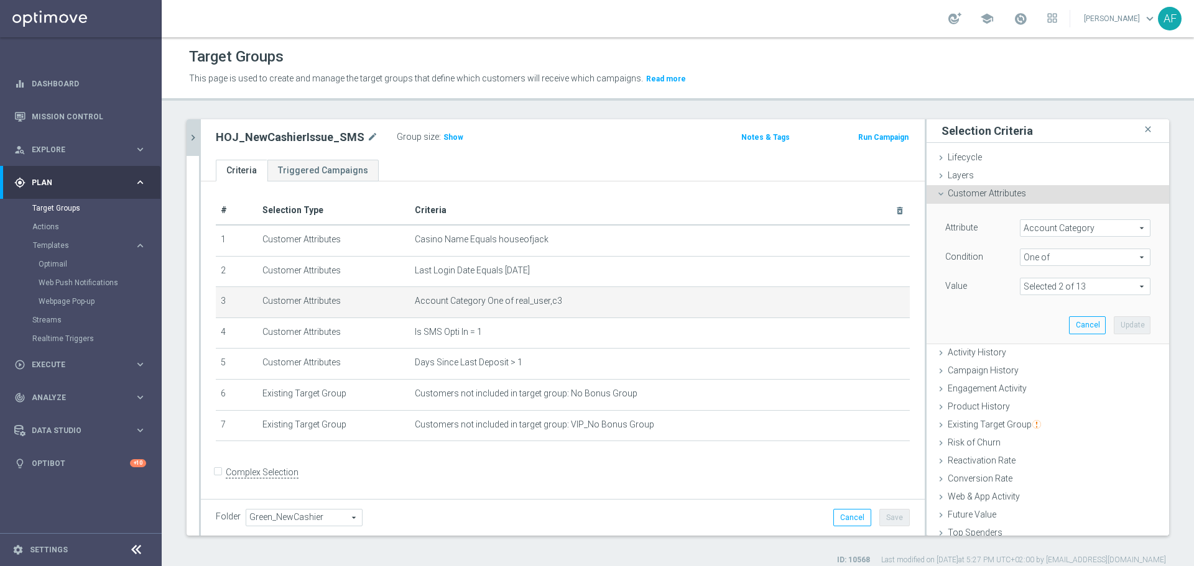
click at [1068, 288] on span at bounding box center [1084, 287] width 129 height 16
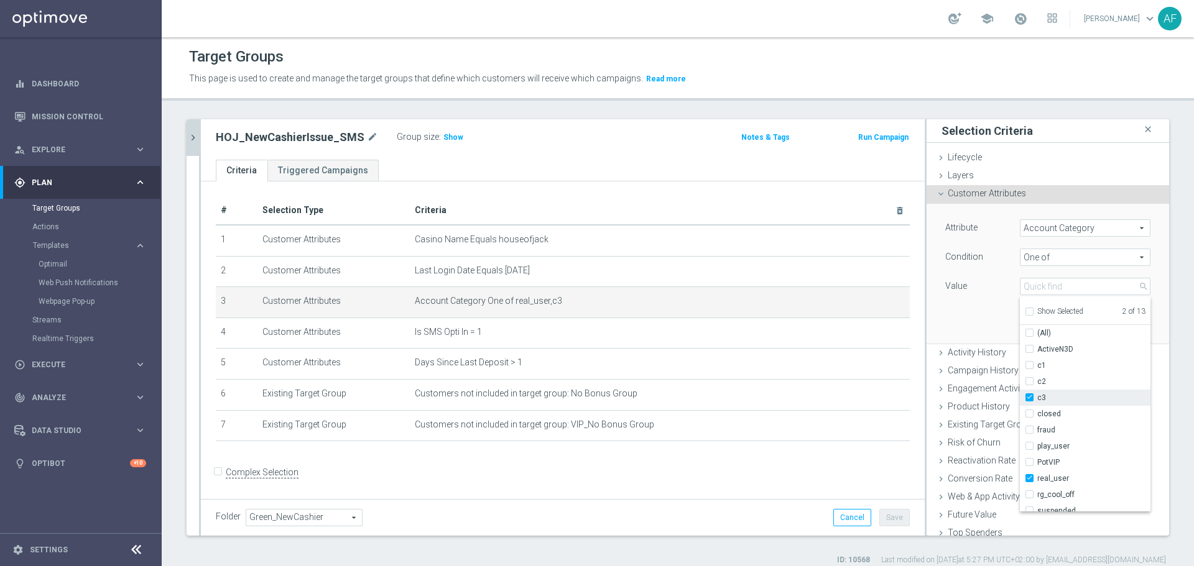
click at [1037, 395] on span "c3" at bounding box center [1093, 398] width 113 height 10
click at [1029, 395] on input "c3" at bounding box center [1033, 398] width 8 height 8
checkbox input "false"
type input "real_user"
click at [973, 304] on div "Attribute Account Category Account Category arrow_drop_down search Condition On…" at bounding box center [1048, 273] width 224 height 139
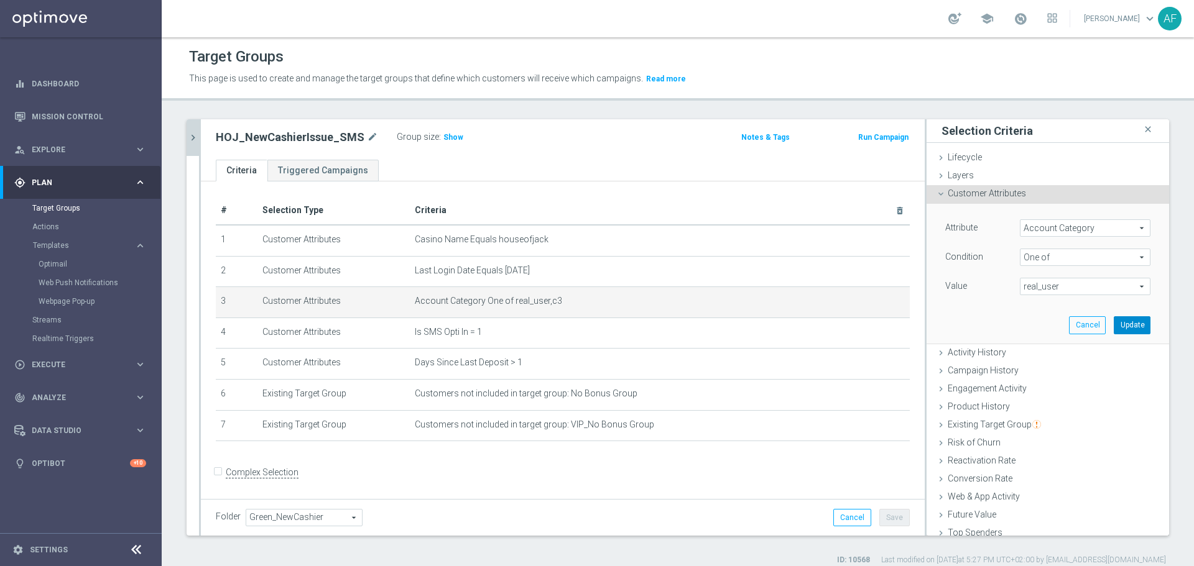
click at [1114, 322] on button "Update" at bounding box center [1132, 325] width 37 height 17
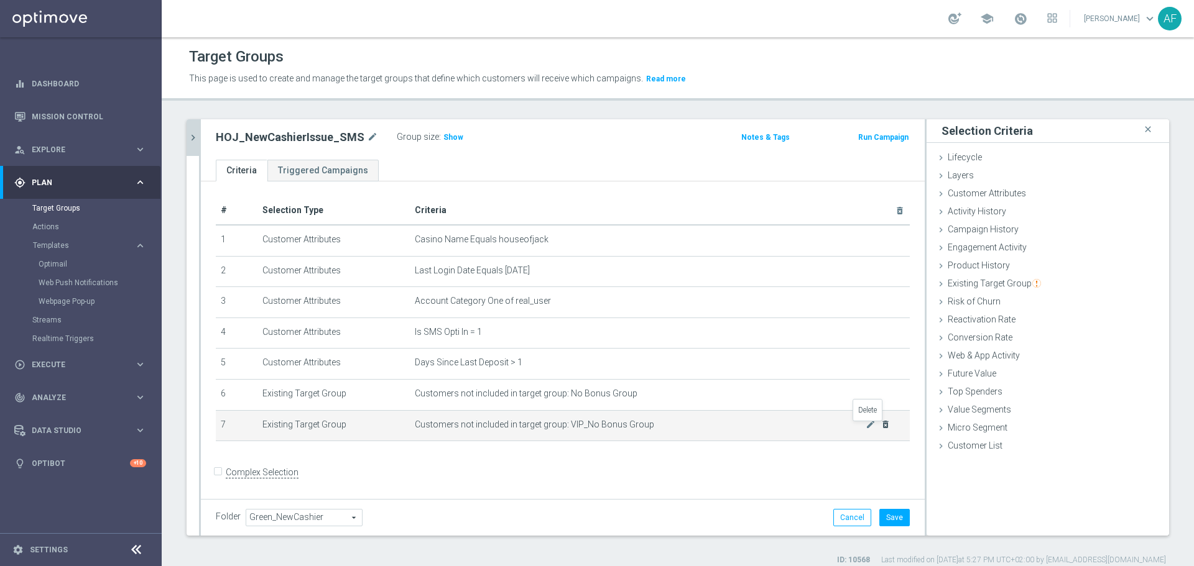
click at [880, 429] on icon "delete_forever" at bounding box center [885, 425] width 10 height 10
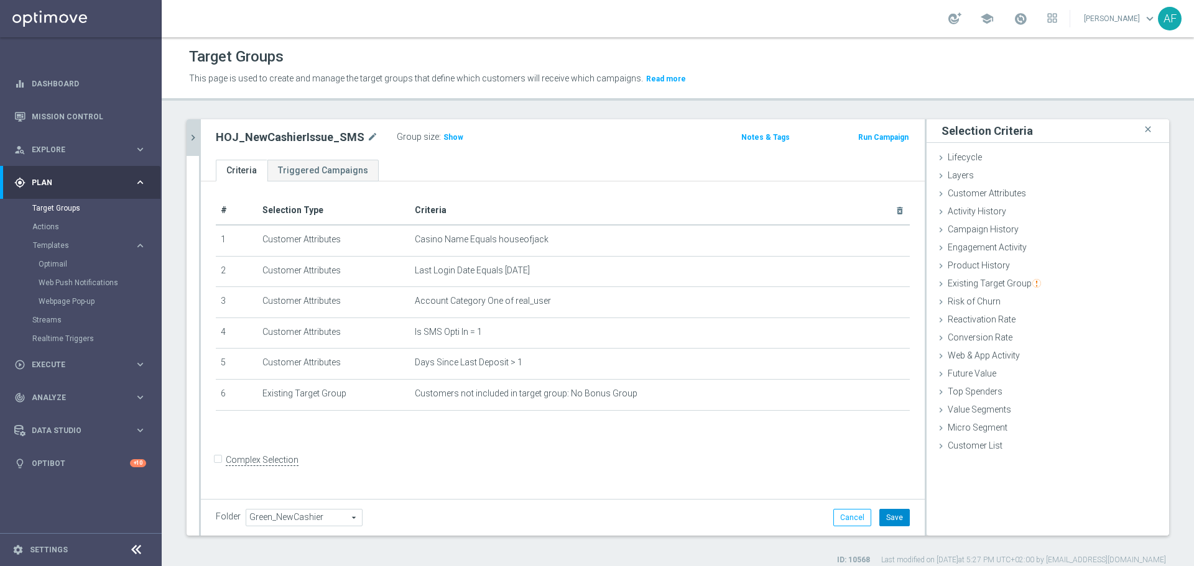
click at [893, 515] on button "Save" at bounding box center [894, 517] width 30 height 17
click at [192, 138] on icon "chevron_right" at bounding box center [193, 138] width 12 height 12
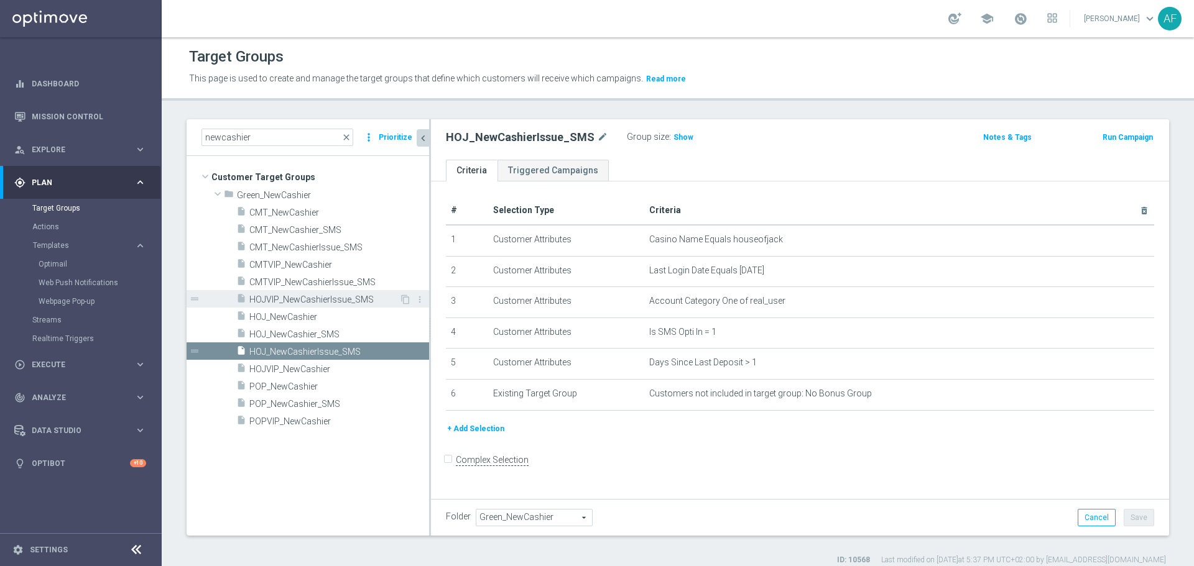
click at [320, 299] on span "HOJVIP_NewCashierIssue_SMS" at bounding box center [324, 300] width 150 height 11
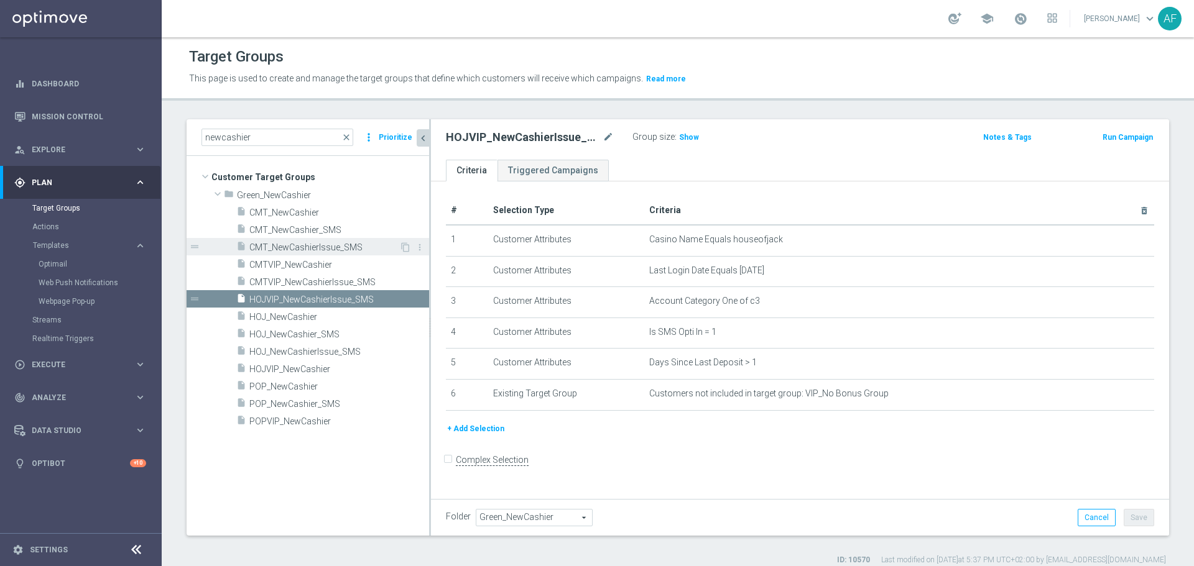
click at [329, 247] on span "CMT_NewCashierIssue_SMS" at bounding box center [324, 248] width 150 height 11
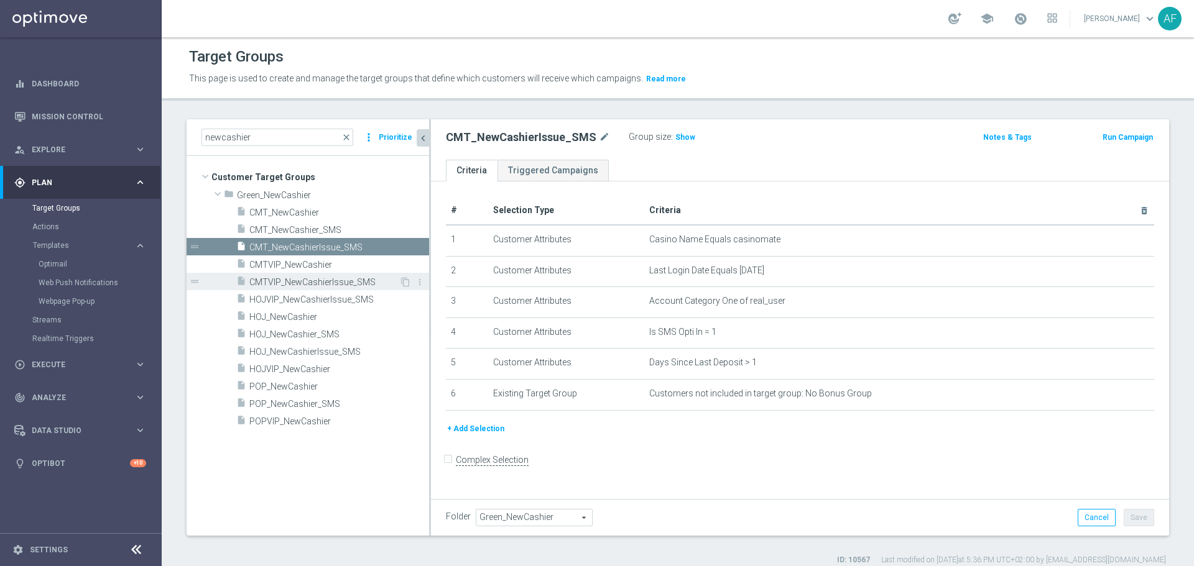
click at [330, 280] on span "CMTVIP_NewCashierIssue_SMS" at bounding box center [324, 282] width 150 height 11
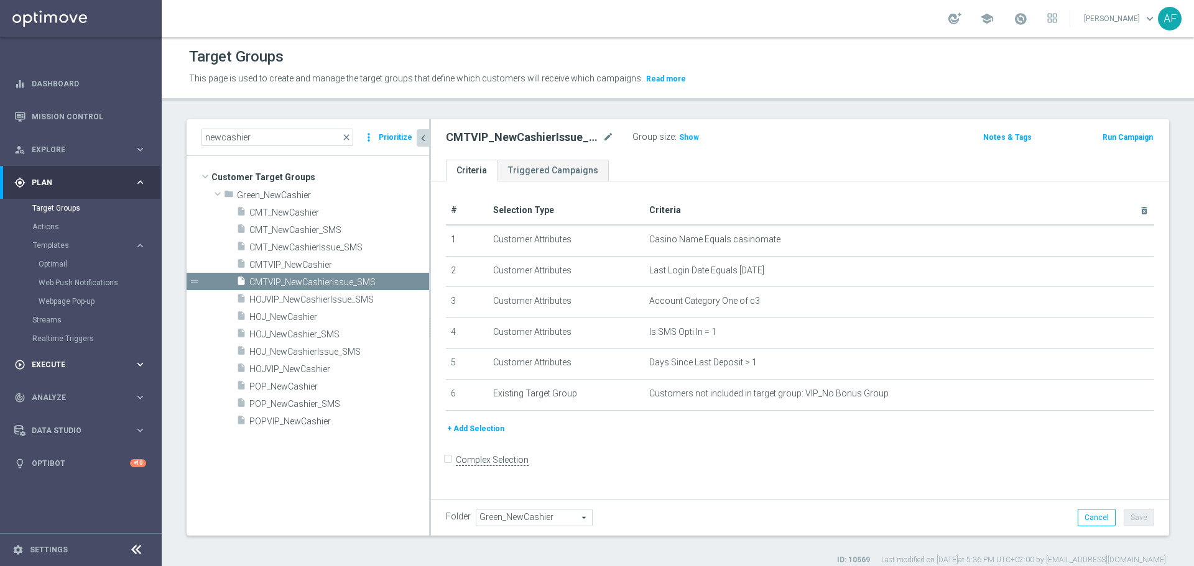
click at [68, 359] on div "play_circle_outline Execute" at bounding box center [74, 364] width 120 height 11
click at [65, 241] on link "Campaign Builder" at bounding box center [80, 241] width 97 height 10
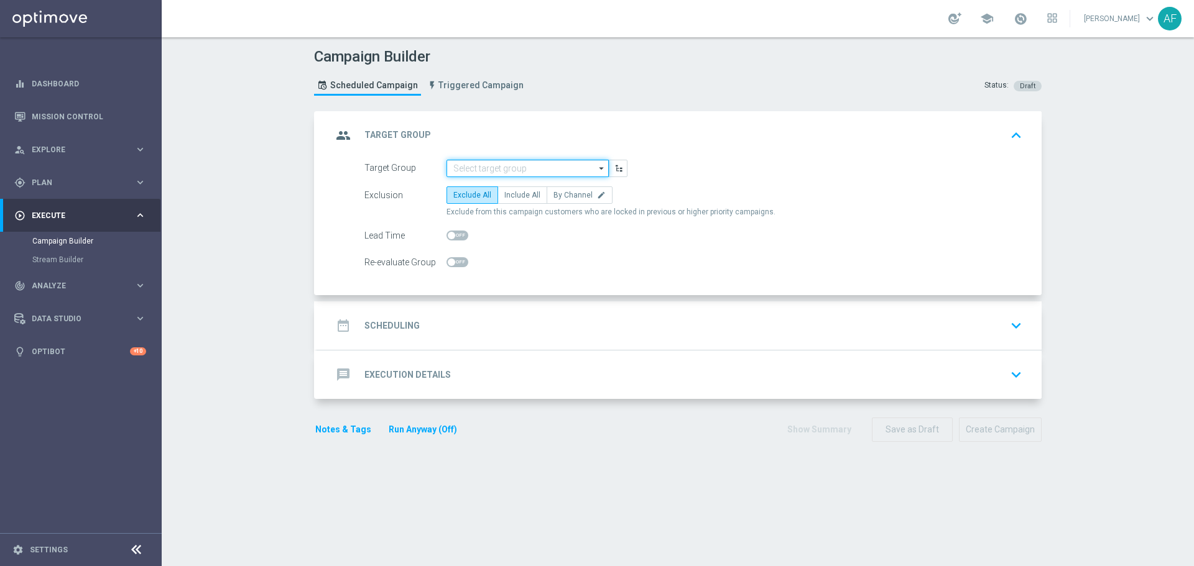
click at [530, 169] on input at bounding box center [527, 168] width 162 height 17
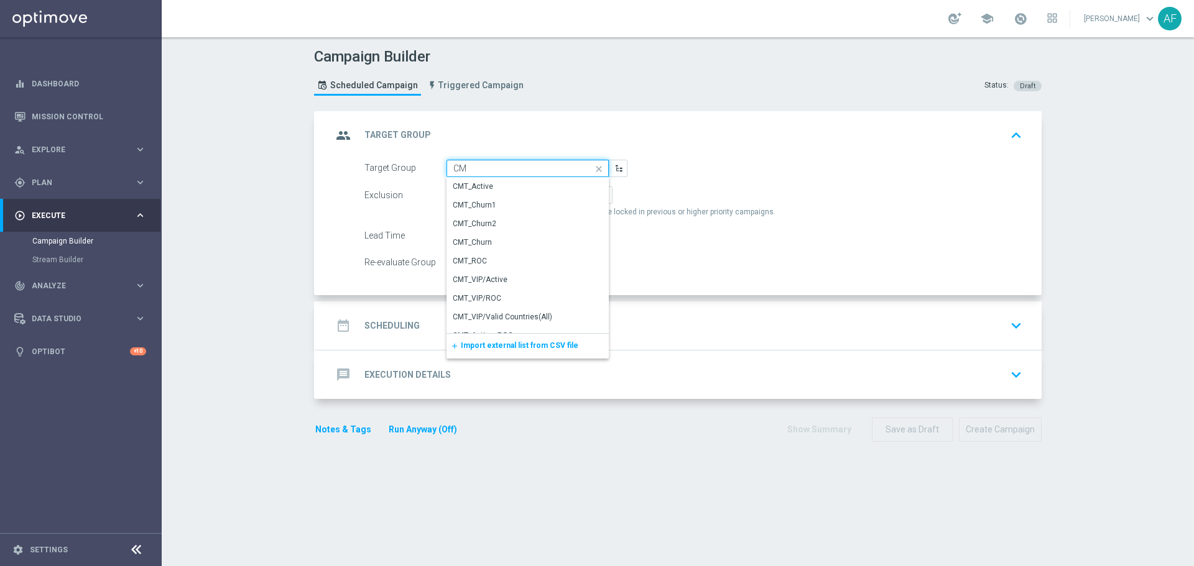
type input "C"
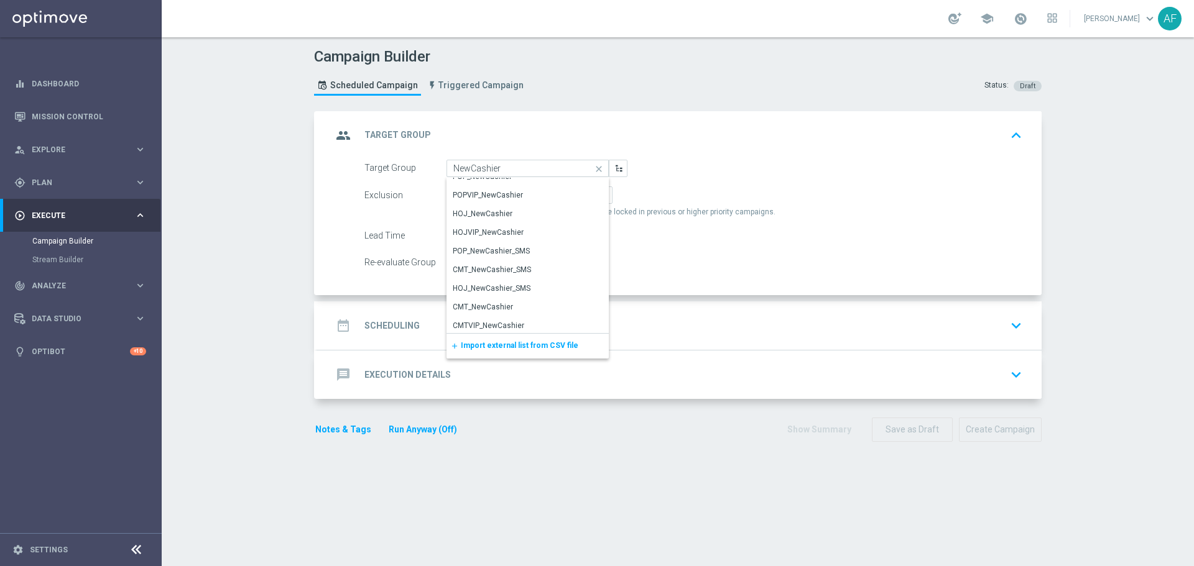
scroll to position [87, 0]
click at [508, 303] on div "CMTVIP_NewCashierIssue_SMS" at bounding box center [507, 305] width 109 height 11
type input "CMTVIP_NewCashierIssue_SMS"
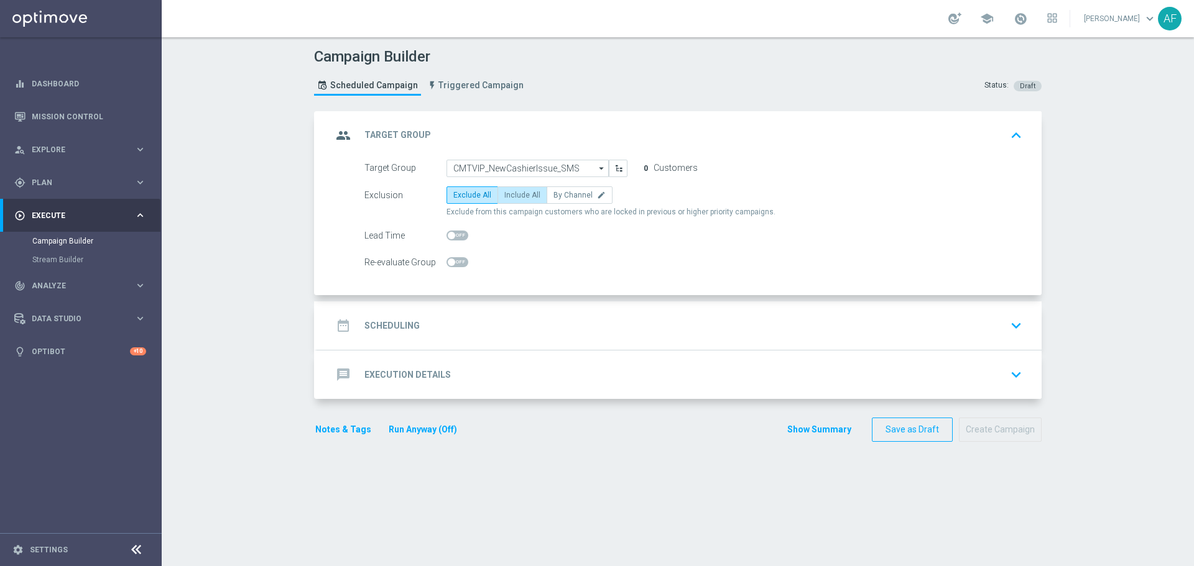
click at [514, 195] on span "Include All" at bounding box center [522, 195] width 36 height 9
click at [512, 195] on input "Include All" at bounding box center [508, 197] width 8 height 8
radio input "true"
click at [515, 319] on div "date_range Scheduling keyboard_arrow_down" at bounding box center [679, 326] width 695 height 24
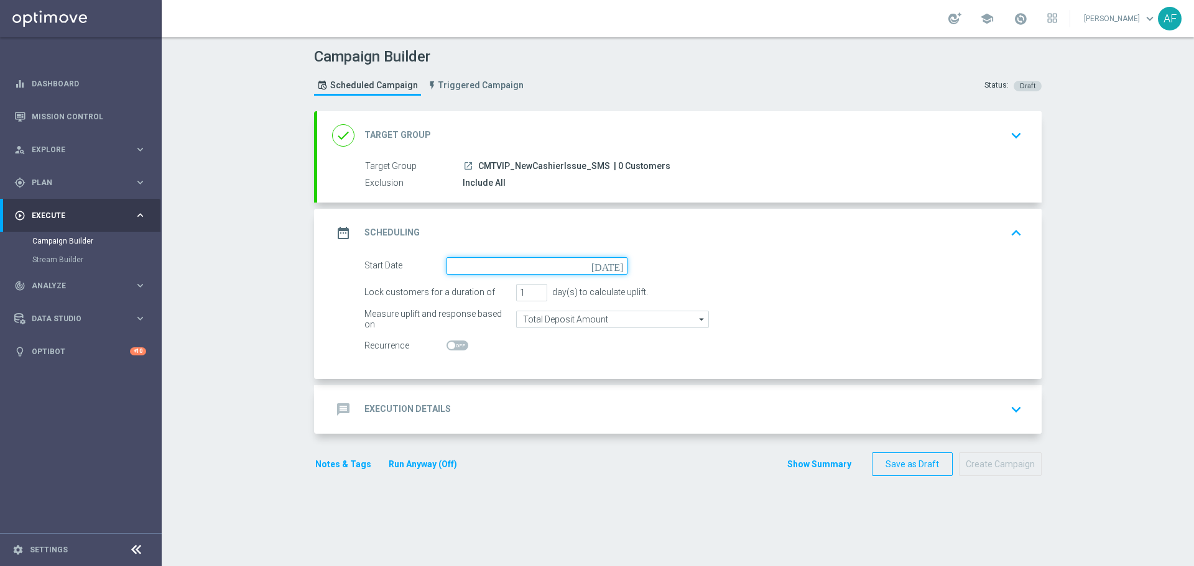
click at [507, 272] on input at bounding box center [536, 265] width 181 height 17
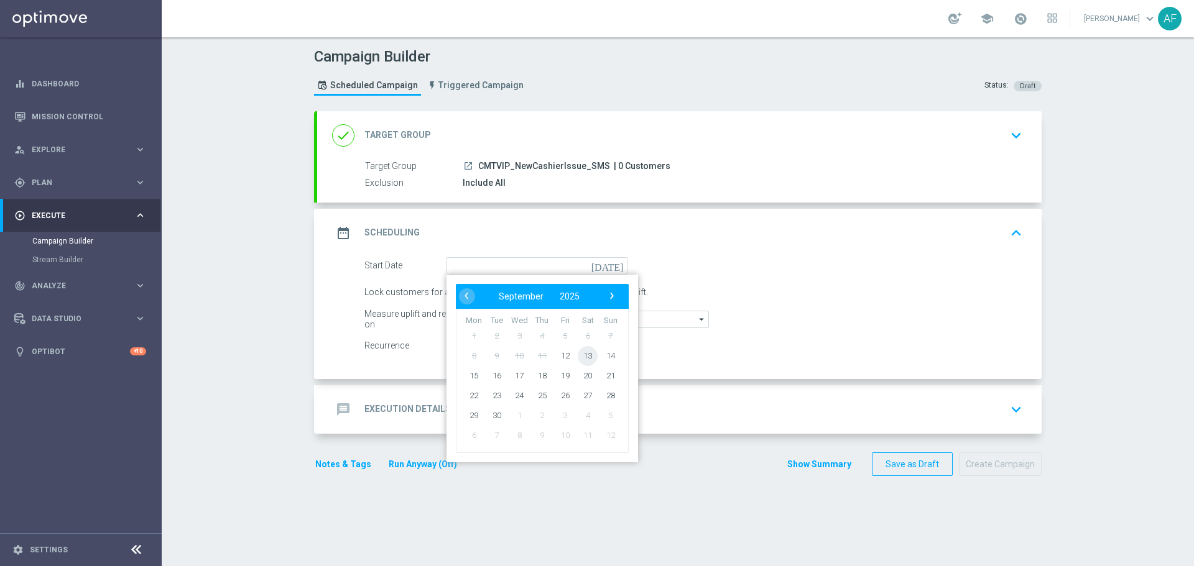
click at [579, 358] on span "13" at bounding box center [588, 356] width 20 height 20
type input "13 Sep 2025"
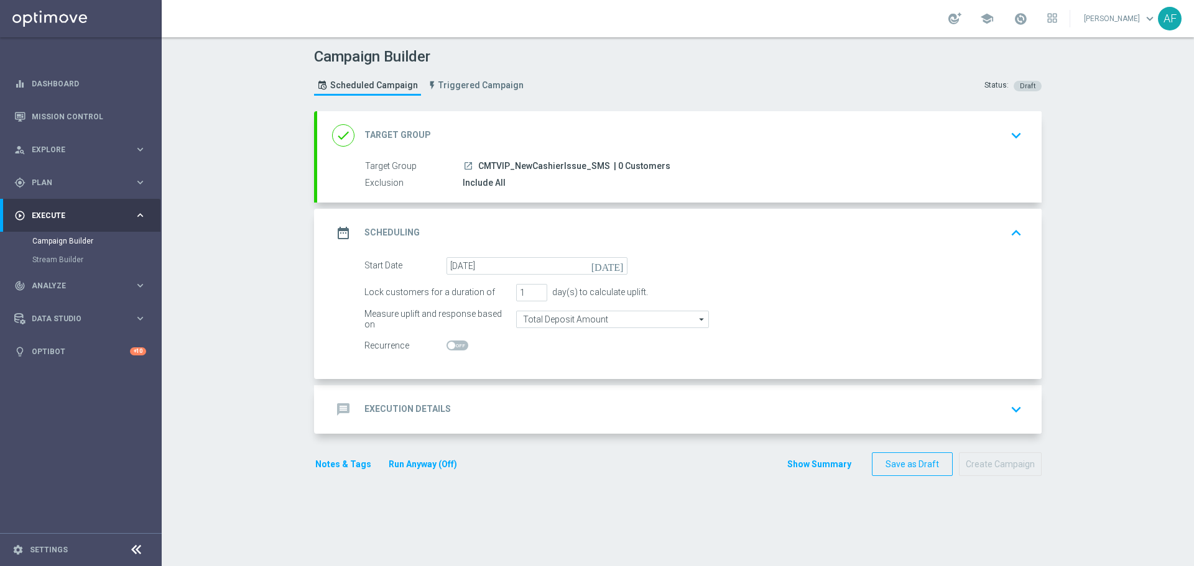
click at [505, 398] on div "message Execution Details keyboard_arrow_down" at bounding box center [679, 410] width 695 height 24
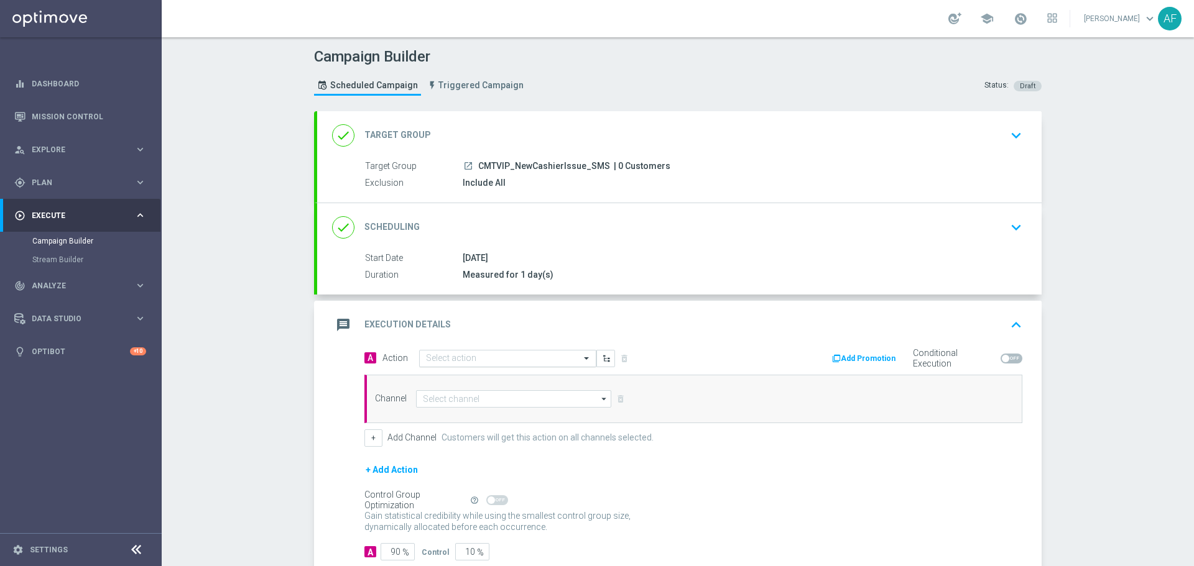
click at [552, 362] on input "text" at bounding box center [495, 359] width 139 height 11
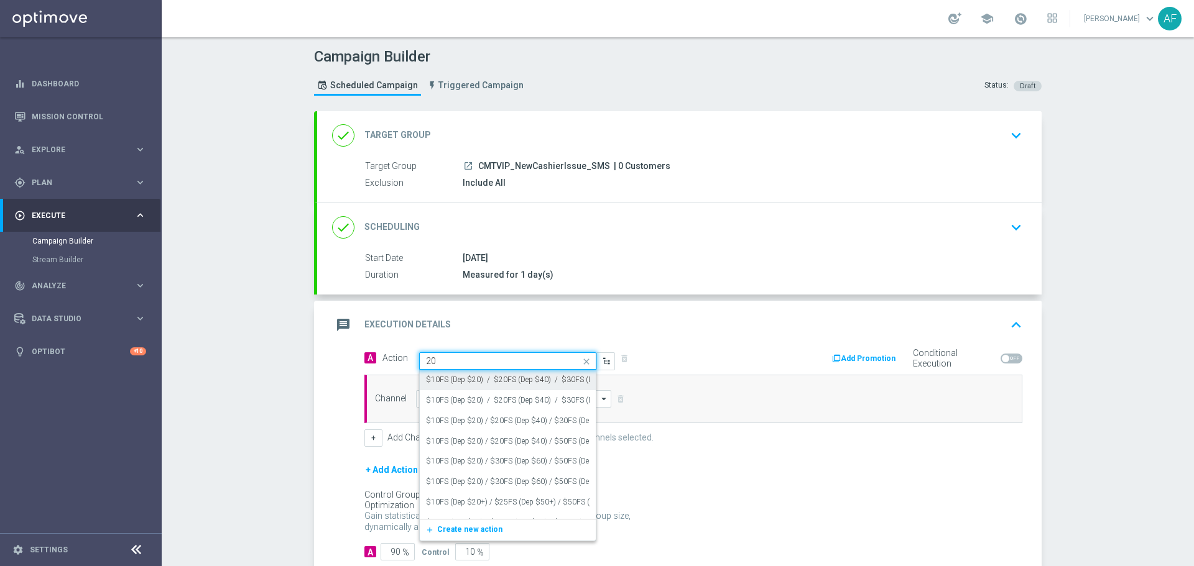
type input "2"
type input "100%"
click at [536, 398] on div "100% edit" at bounding box center [508, 401] width 164 height 21
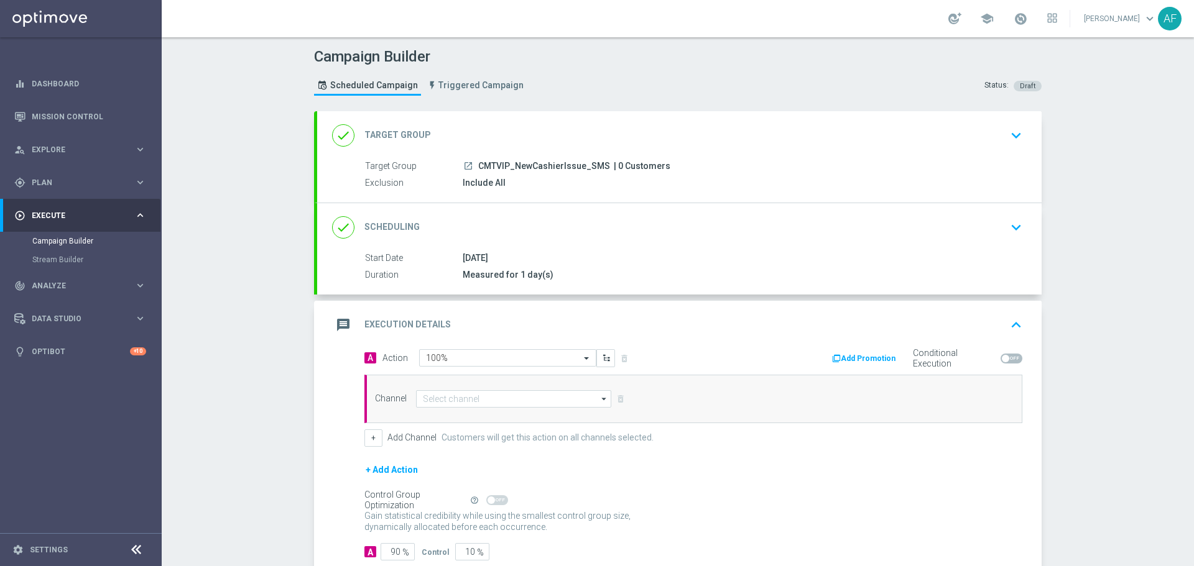
scroll to position [62, 0]
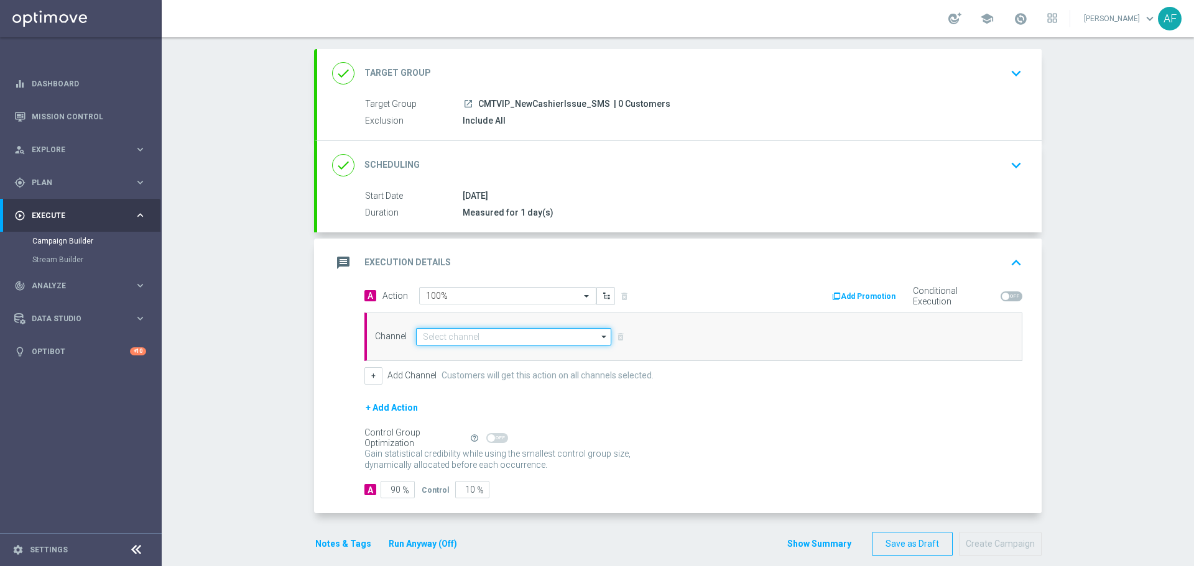
click at [556, 339] on input at bounding box center [513, 336] width 195 height 17
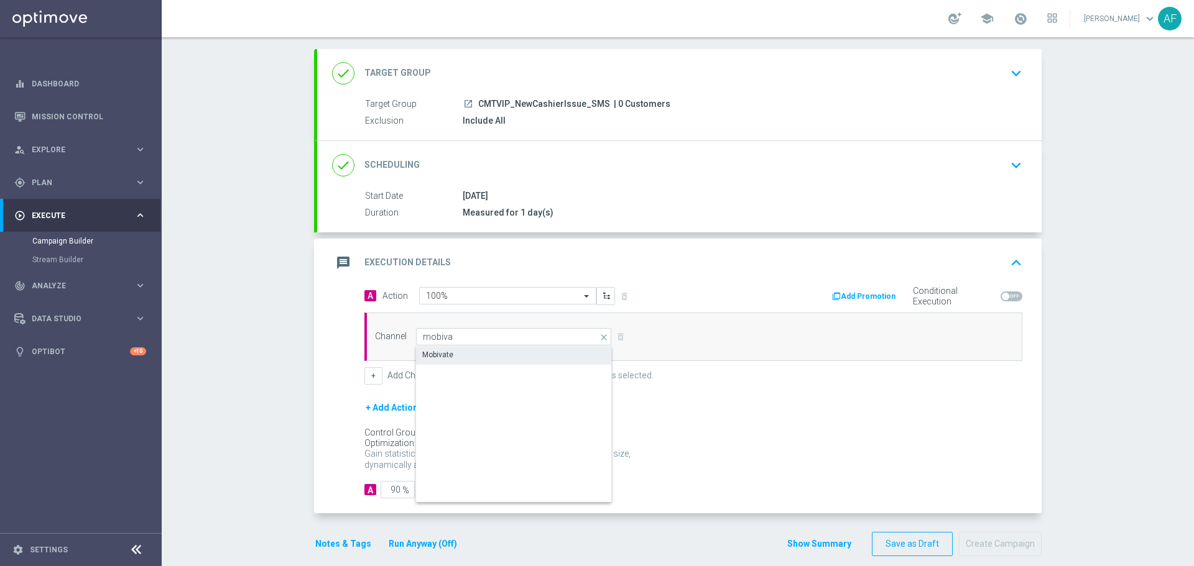
click at [551, 349] on div "Mobivate" at bounding box center [514, 354] width 196 height 17
type input "Mobivate"
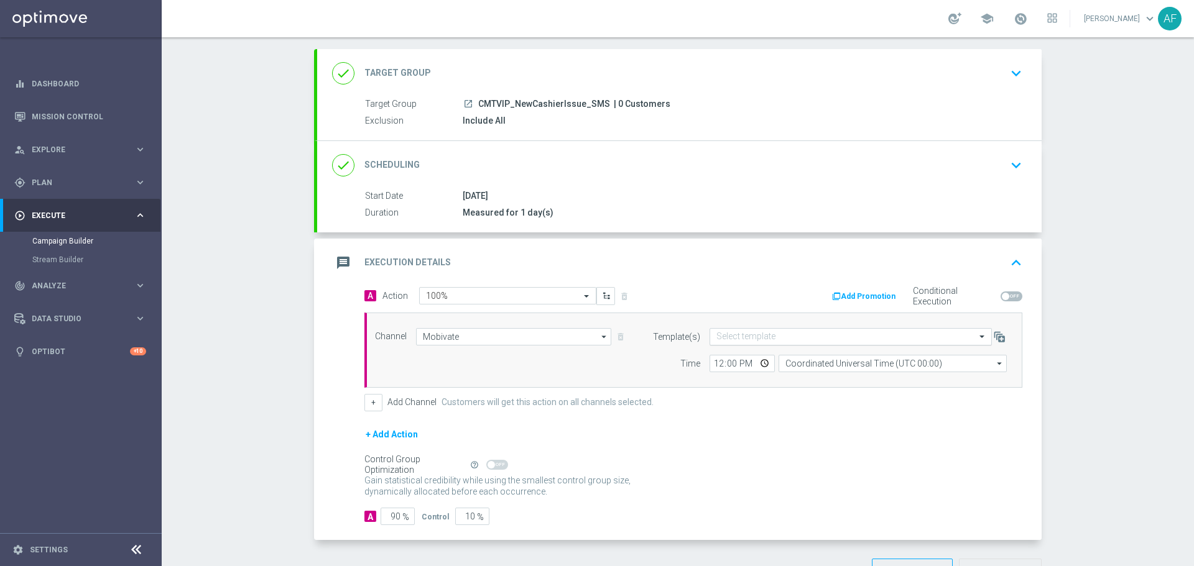
click at [722, 334] on input "text" at bounding box center [838, 337] width 244 height 11
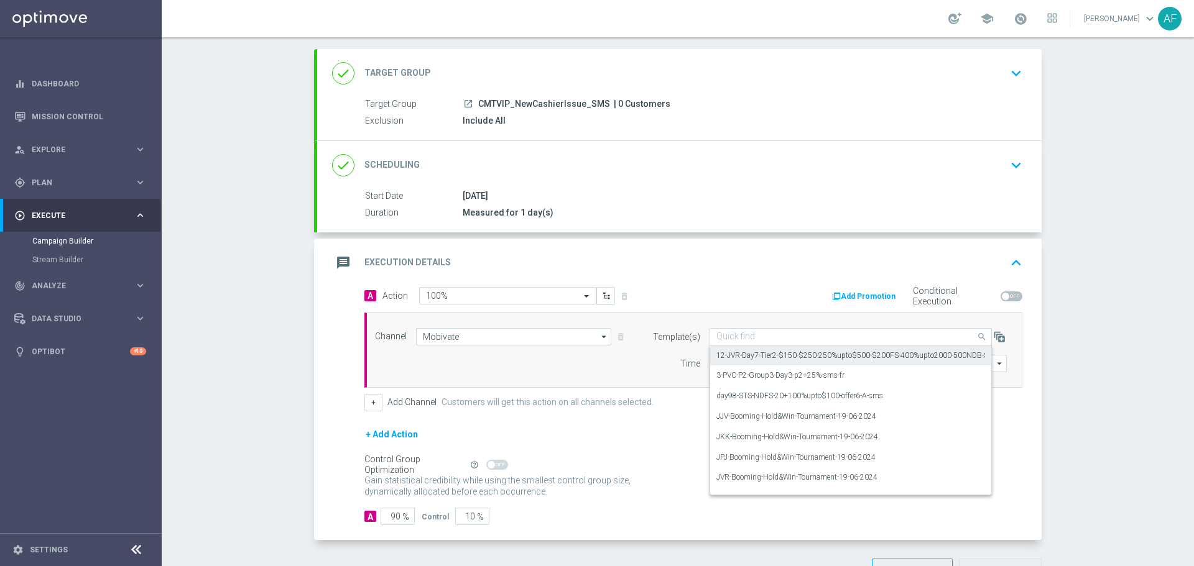
click at [754, 335] on input "text" at bounding box center [838, 337] width 244 height 11
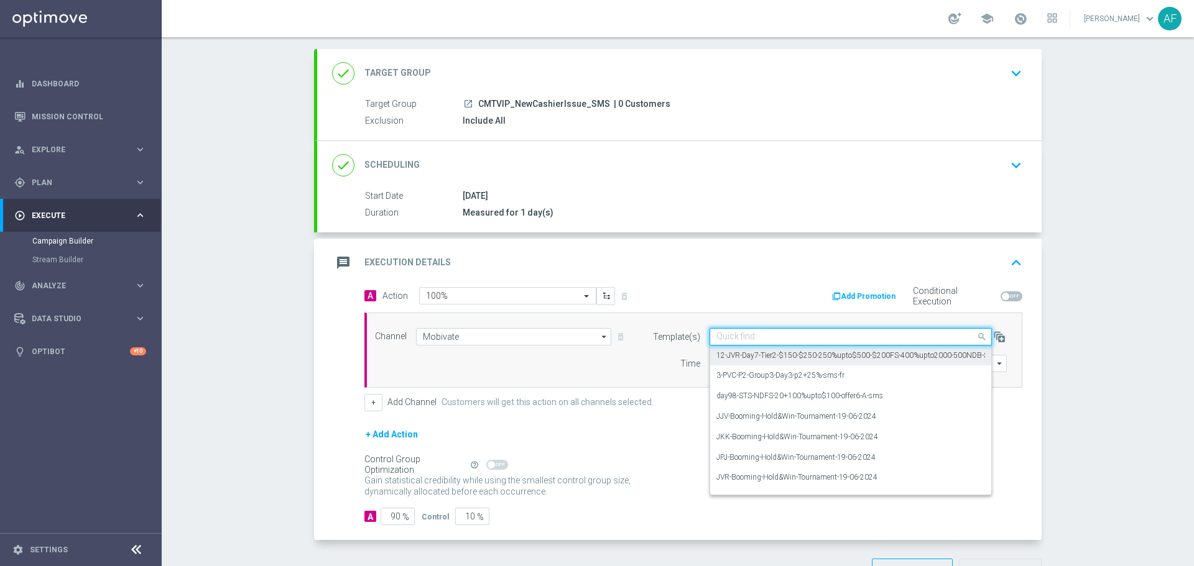
paste input "CM-Deposit-problem-12-08-2025"
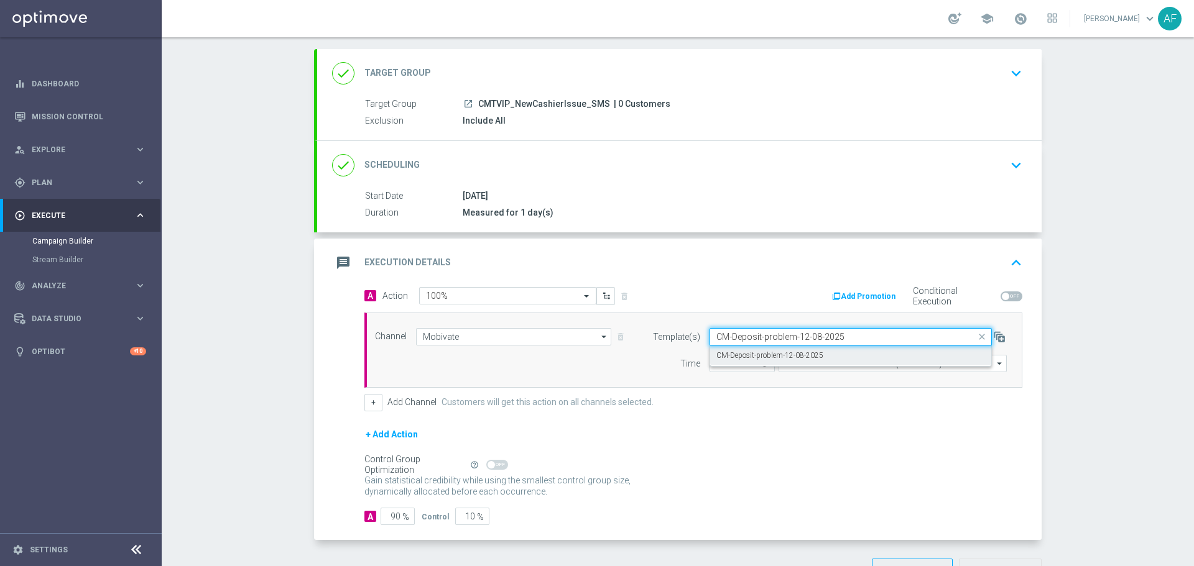
click at [758, 355] on label "CM-Deposit-problem-12-08-2025" at bounding box center [769, 356] width 107 height 11
type input "CM-Deposit-problem-12-08-2025"
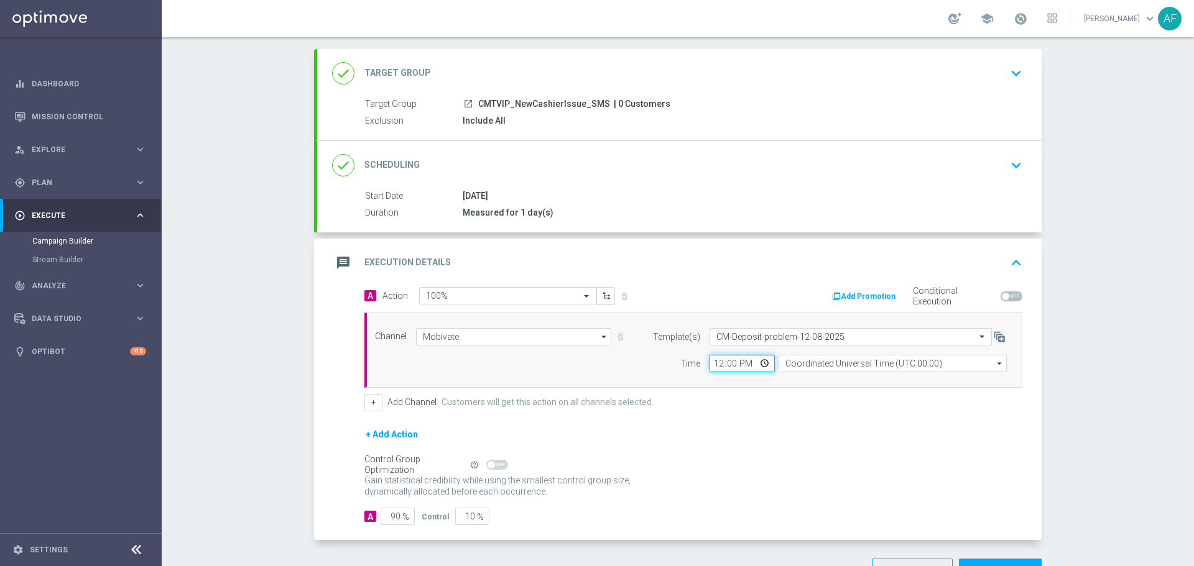
click at [759, 363] on input "12:00" at bounding box center [741, 363] width 65 height 17
type input "07:00"
click at [838, 423] on form "A Action Select action 100% delete_forever Add Promotion Conditional Execution …" at bounding box center [693, 406] width 658 height 239
click at [1005, 295] on span at bounding box center [1012, 297] width 22 height 10
click at [1005, 295] on input "checkbox" at bounding box center [1012, 297] width 22 height 10
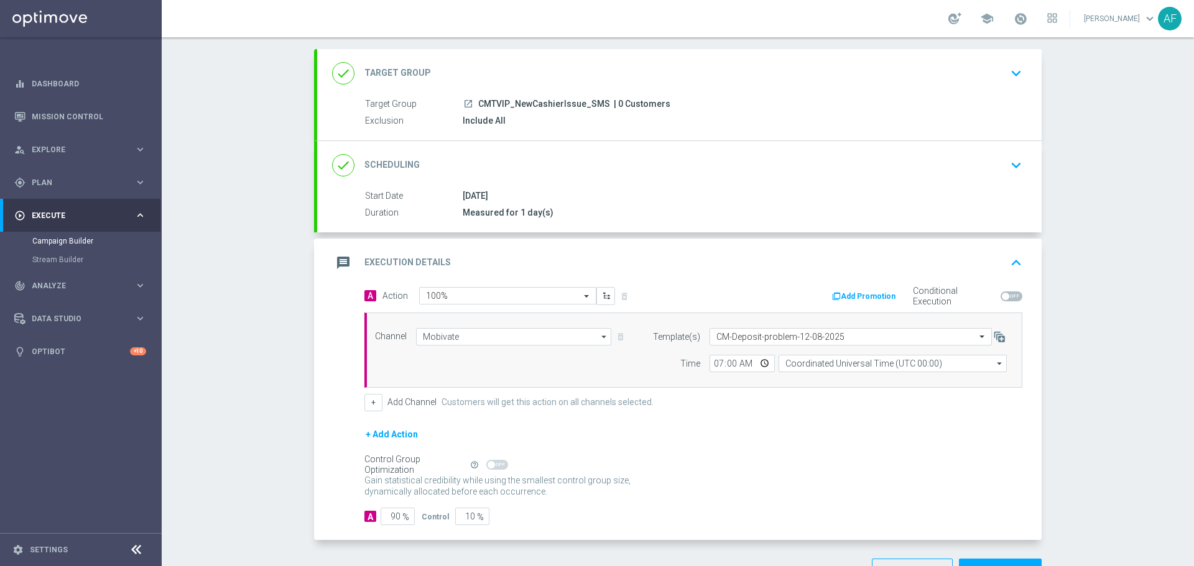
checkbox input "true"
click at [877, 294] on button "Add Promotion" at bounding box center [865, 297] width 69 height 14
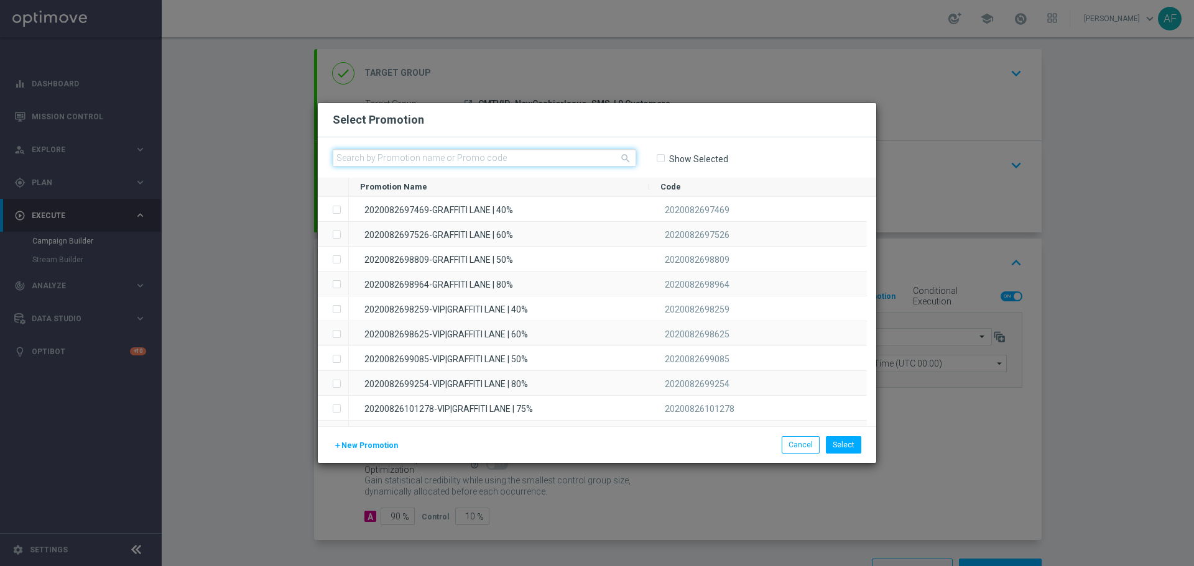
click at [407, 159] on input "text" at bounding box center [484, 157] width 303 height 17
paste input "20250912734484"
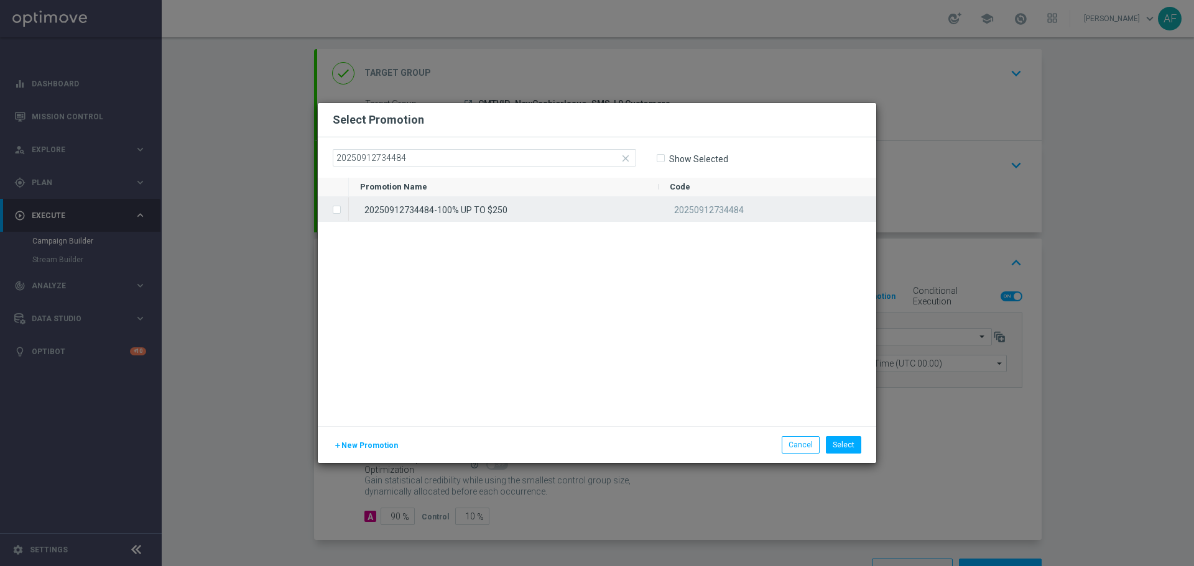
click at [438, 208] on div "20250912734484-100% UP TO $250" at bounding box center [504, 209] width 310 height 24
click at [344, 208] on label "Press SPACE to deselect this row." at bounding box center [346, 210] width 4 height 11
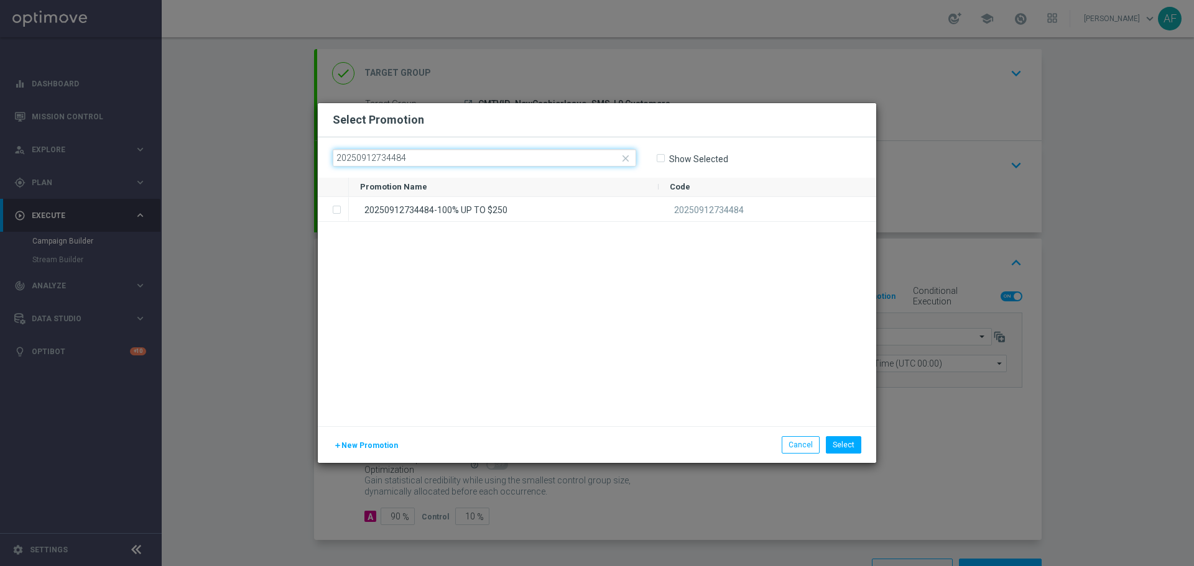
drag, startPoint x: 364, startPoint y: 155, endPoint x: 323, endPoint y: 153, distance: 40.5
click at [323, 154] on div "close 20250912734484 Show Selected" at bounding box center [597, 157] width 558 height 40
paste input "50"
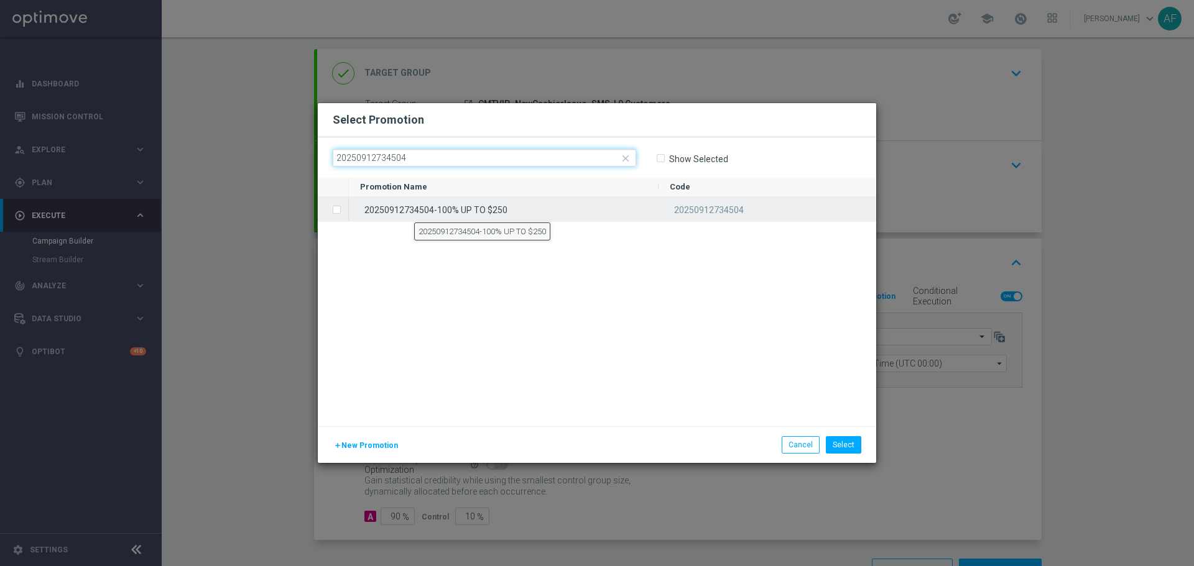
type input "20250912734504"
click at [414, 211] on div "20250912734504-100% UP TO $250" at bounding box center [504, 209] width 310 height 24
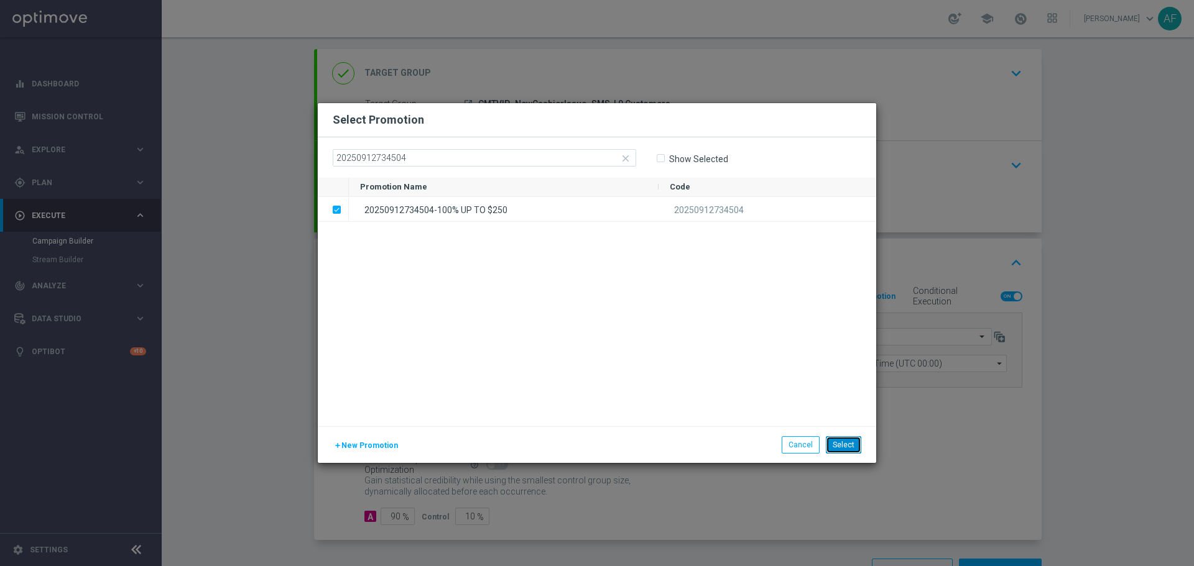
click at [841, 446] on button "Select" at bounding box center [843, 445] width 35 height 17
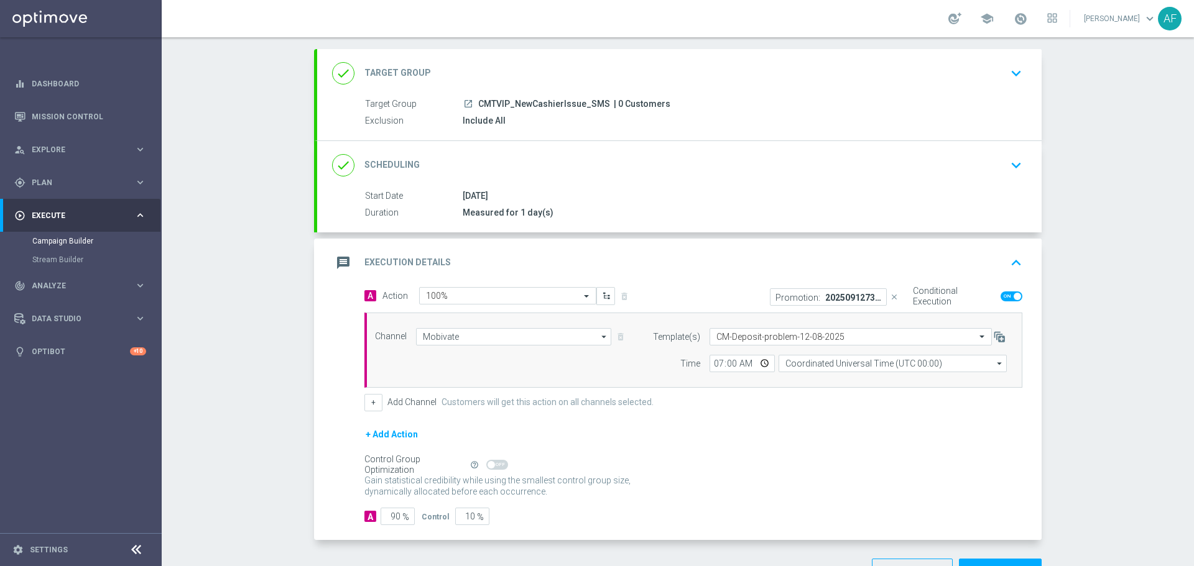
scroll to position [104, 0]
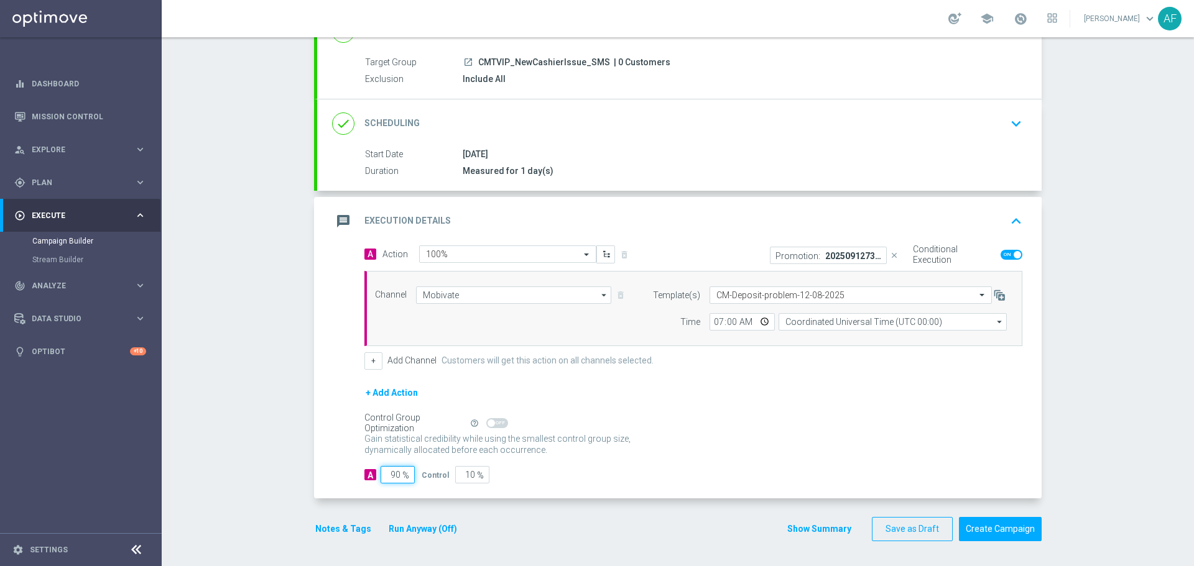
drag, startPoint x: 394, startPoint y: 479, endPoint x: 404, endPoint y: 494, distance: 18.8
click at [395, 481] on input "90" at bounding box center [398, 474] width 34 height 17
type input "9"
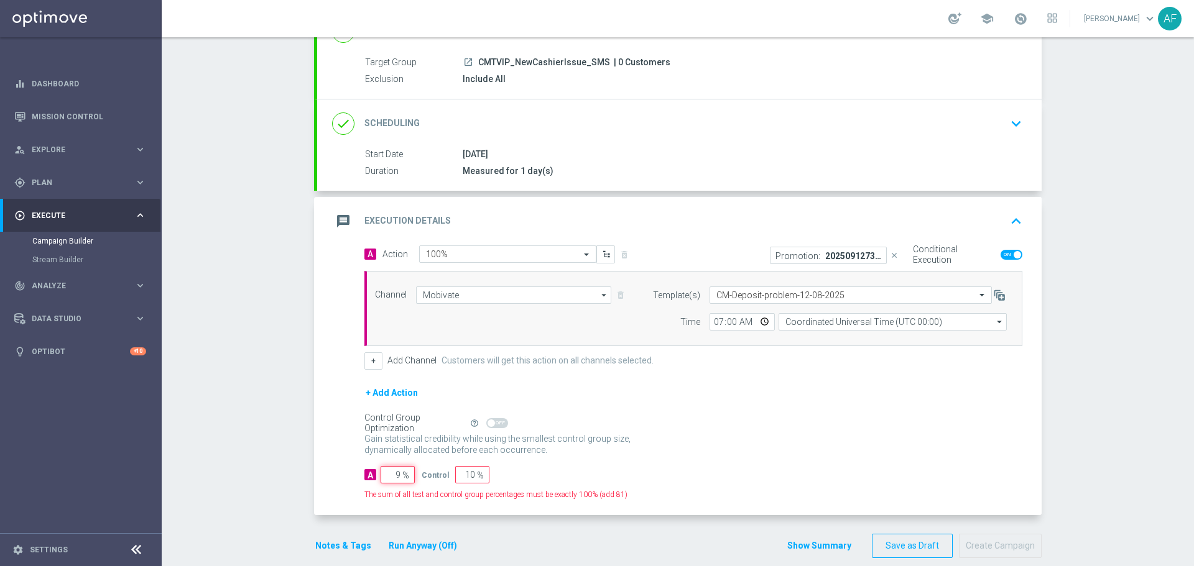
type input "91"
type input "100"
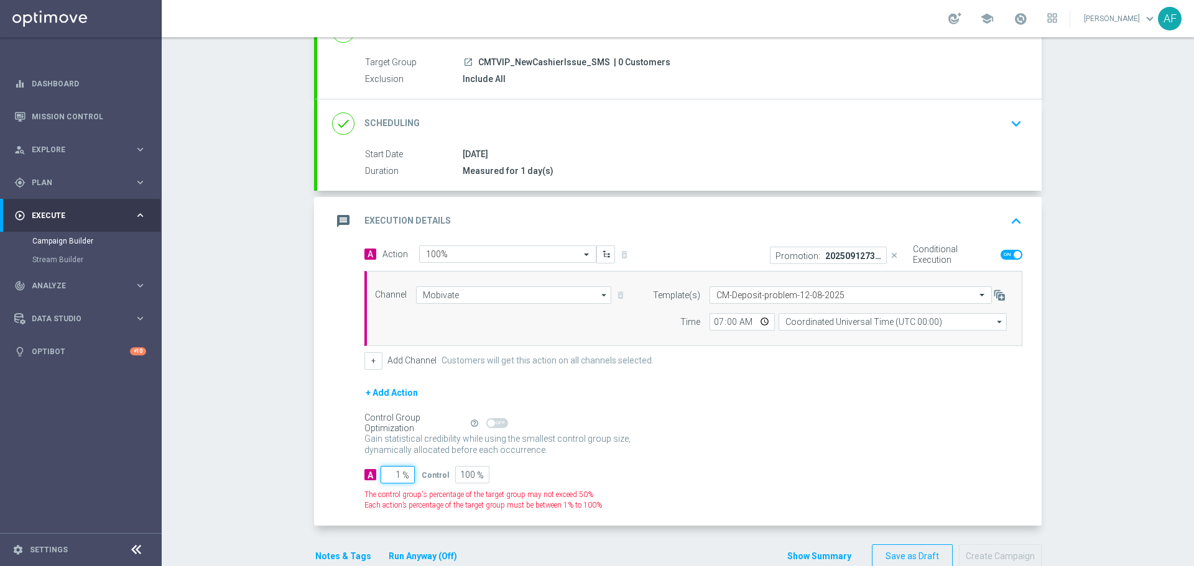
type input "10"
type input "90"
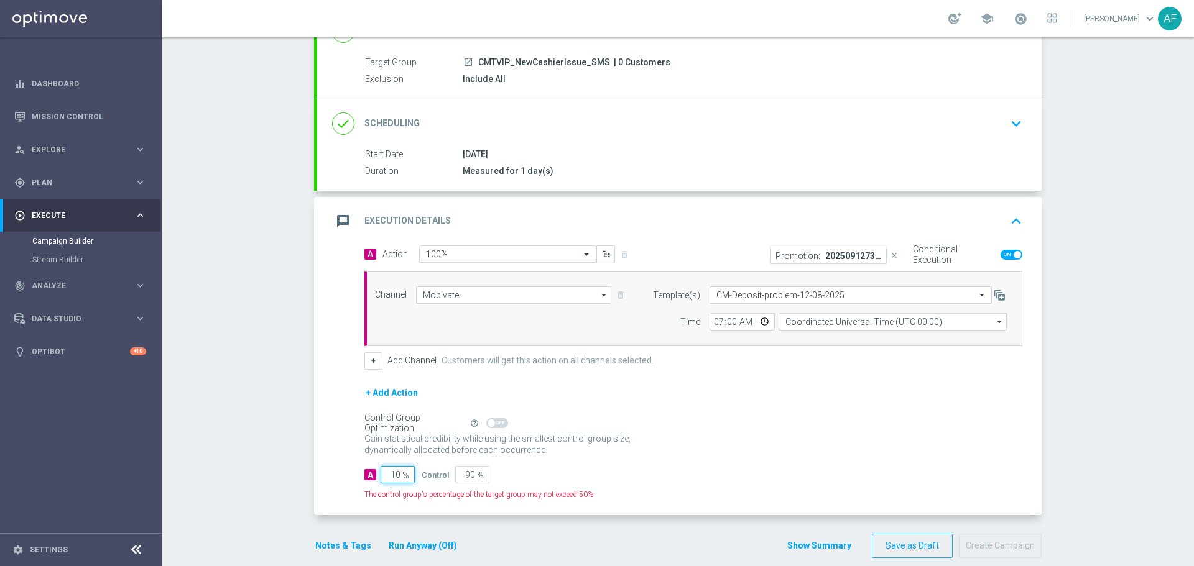
type input "100"
type input "0"
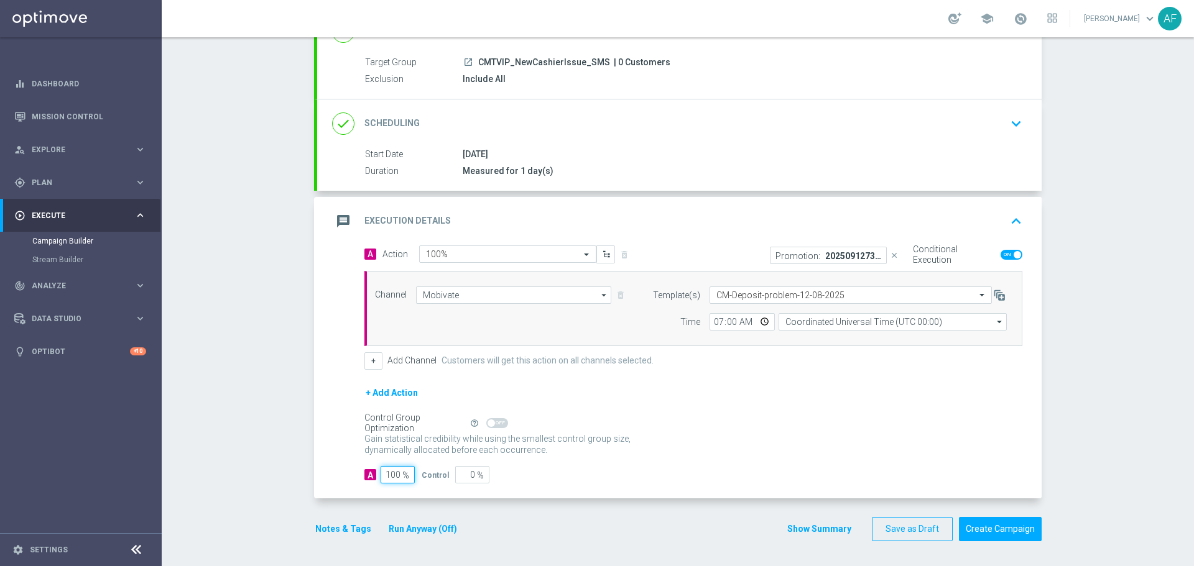
type input "100"
click at [769, 412] on div "+ Add Action" at bounding box center [693, 401] width 658 height 31
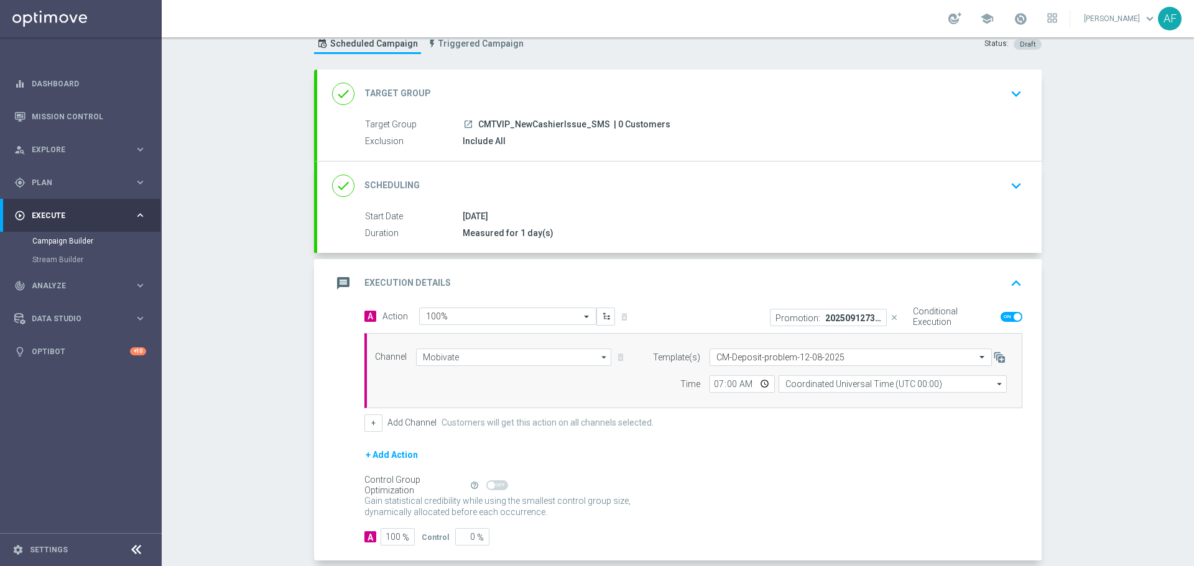
click at [593, 224] on div "Start Date 13 Sep 2025 Duration Measured for 1 day(s)" at bounding box center [679, 225] width 724 height 30
drag, startPoint x: 577, startPoint y: 228, endPoint x: 543, endPoint y: 233, distance: 34.0
click at [576, 228] on div "Measured for 1 day(s)" at bounding box center [740, 233] width 555 height 12
click at [542, 232] on div "Measured for 1 day(s)" at bounding box center [740, 233] width 555 height 12
click at [668, 205] on div "done Scheduling keyboard_arrow_down" at bounding box center [679, 186] width 724 height 49
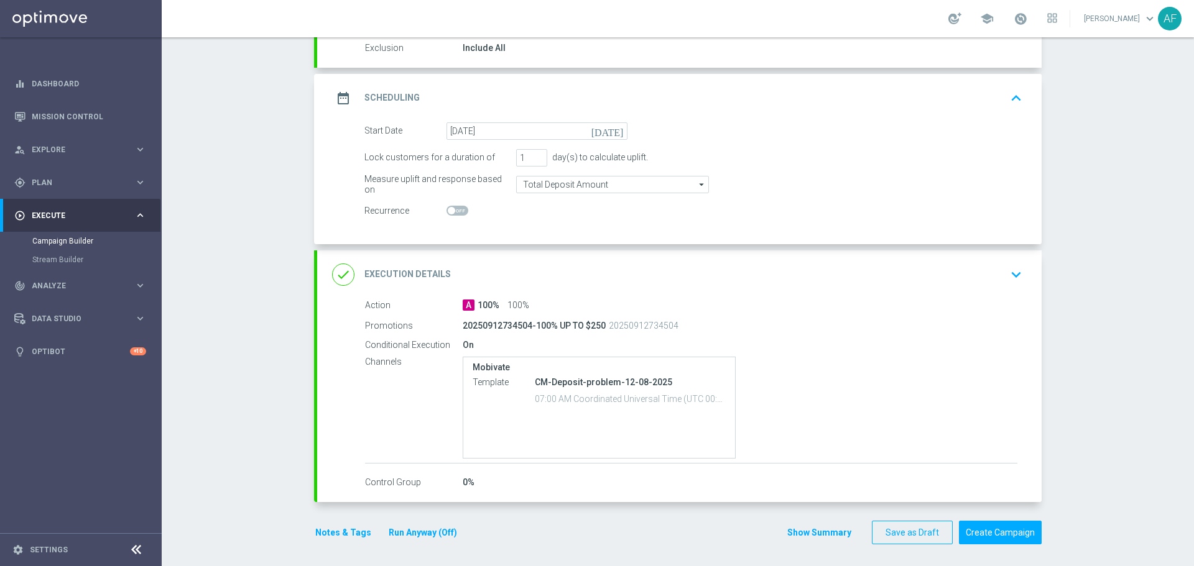
scroll to position [138, 0]
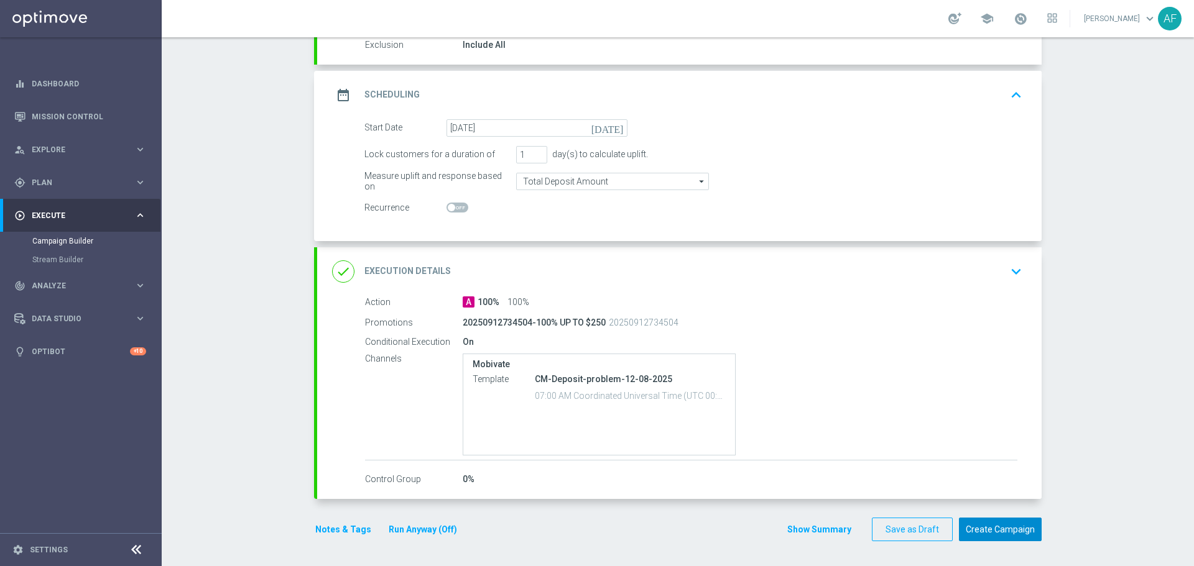
click at [991, 530] on button "Create Campaign" at bounding box center [1000, 530] width 83 height 24
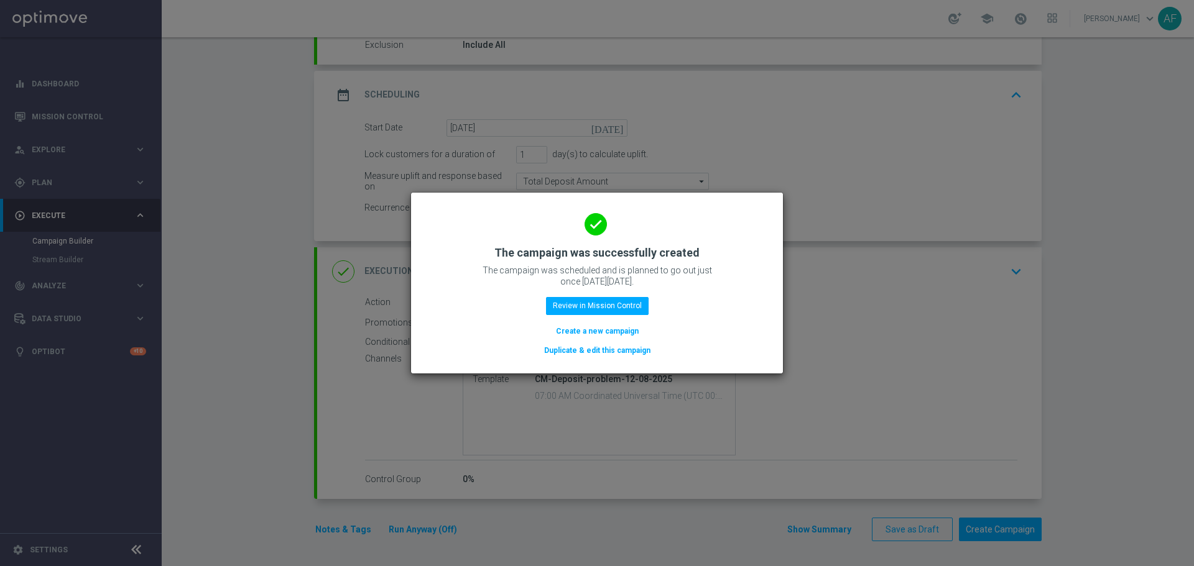
click at [596, 351] on button "Duplicate & edit this campaign" at bounding box center [597, 351] width 109 height 14
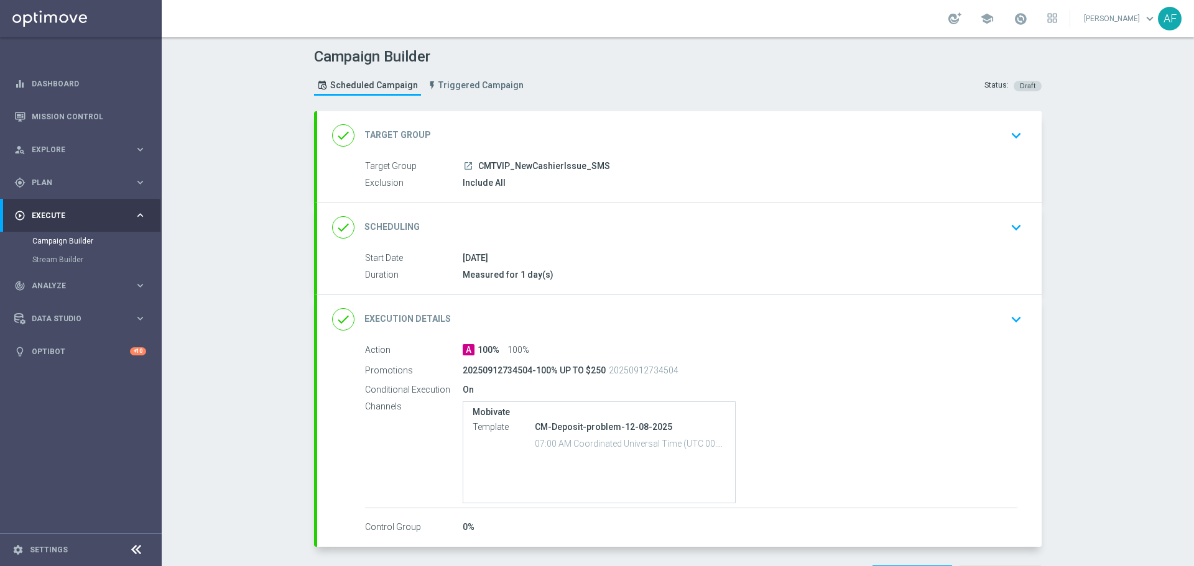
click at [548, 165] on span "CMTVIP_NewCashierIssue_SMS" at bounding box center [544, 166] width 132 height 11
click at [989, 138] on div "done Target Group keyboard_arrow_down" at bounding box center [679, 136] width 695 height 24
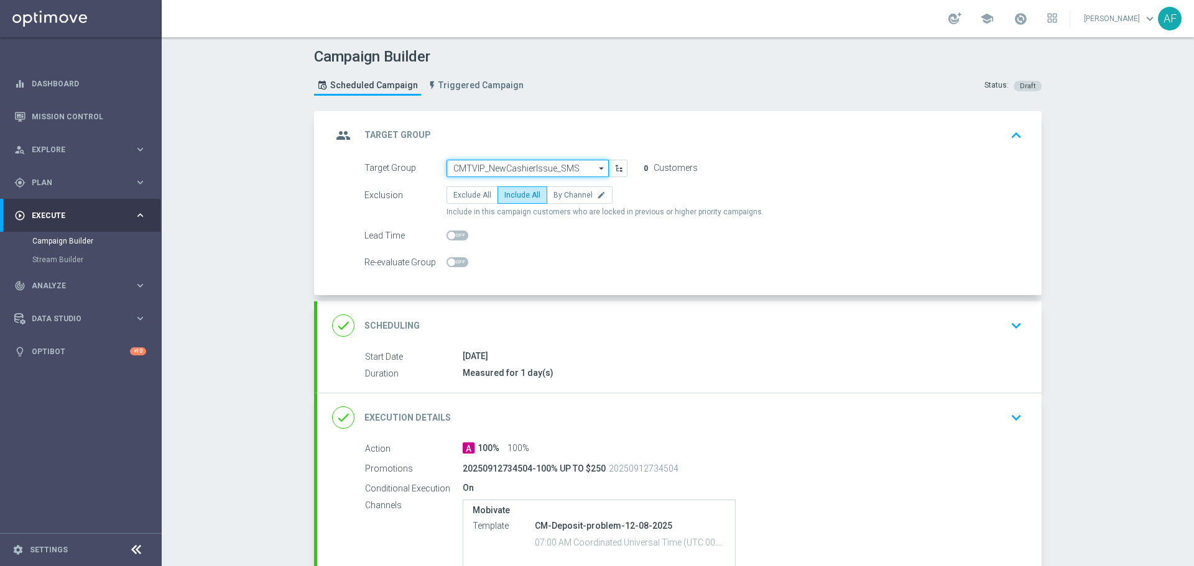
click at [588, 169] on input "CMTVIP_NewCashierIssue_SMS" at bounding box center [527, 168] width 162 height 17
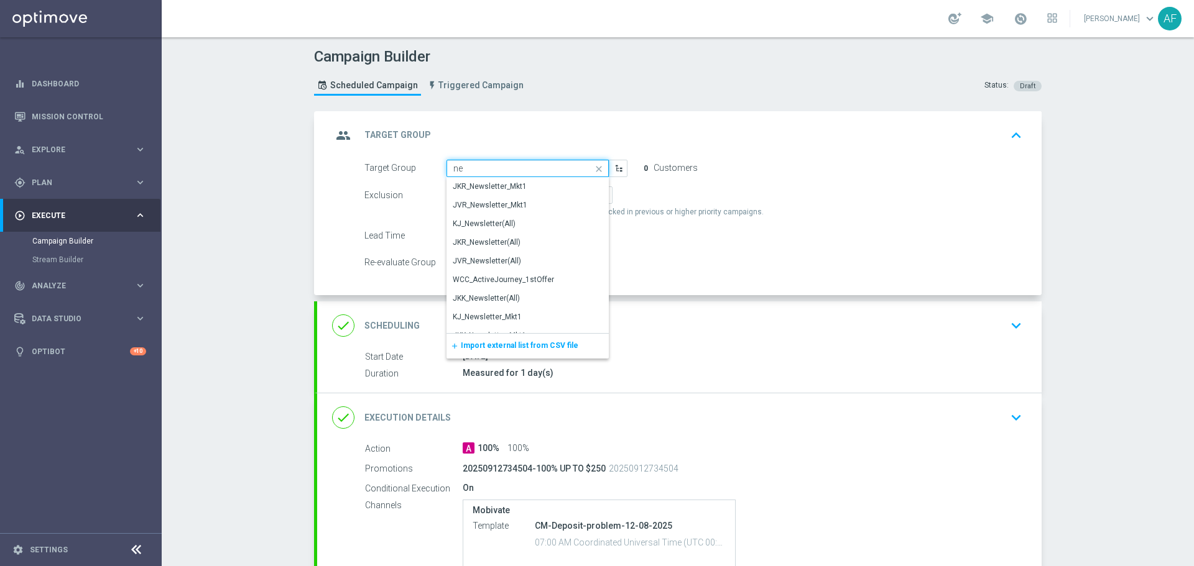
type input "n"
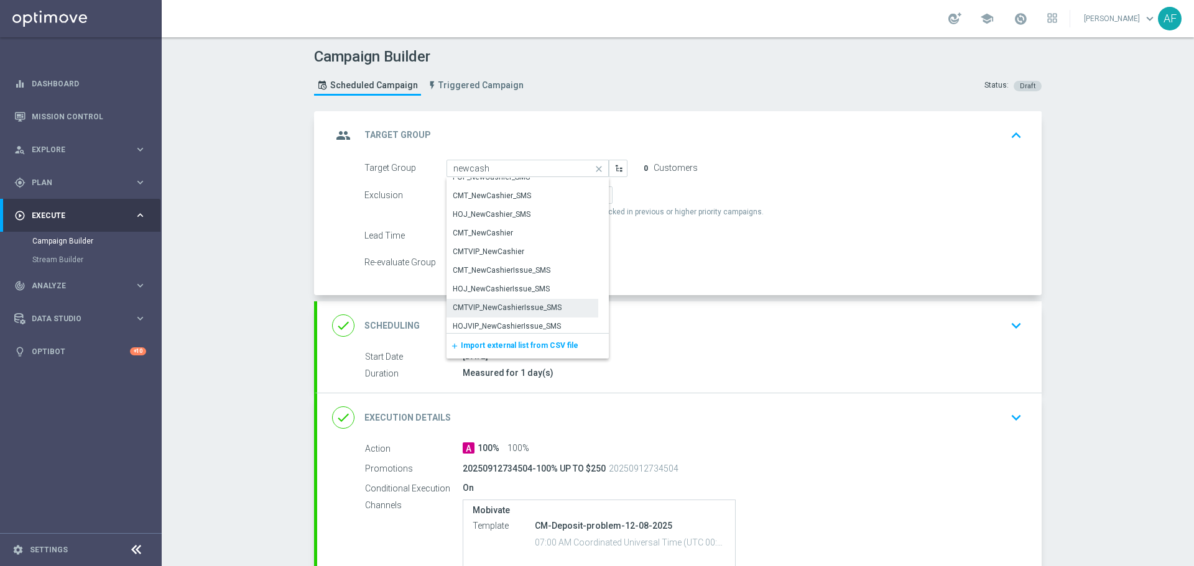
scroll to position [87, 0]
click at [491, 320] on div "HOJVIP_NewCashierIssue_SMS" at bounding box center [507, 323] width 108 height 11
type input "HOJVIP_NewCashierIssue_SMS"
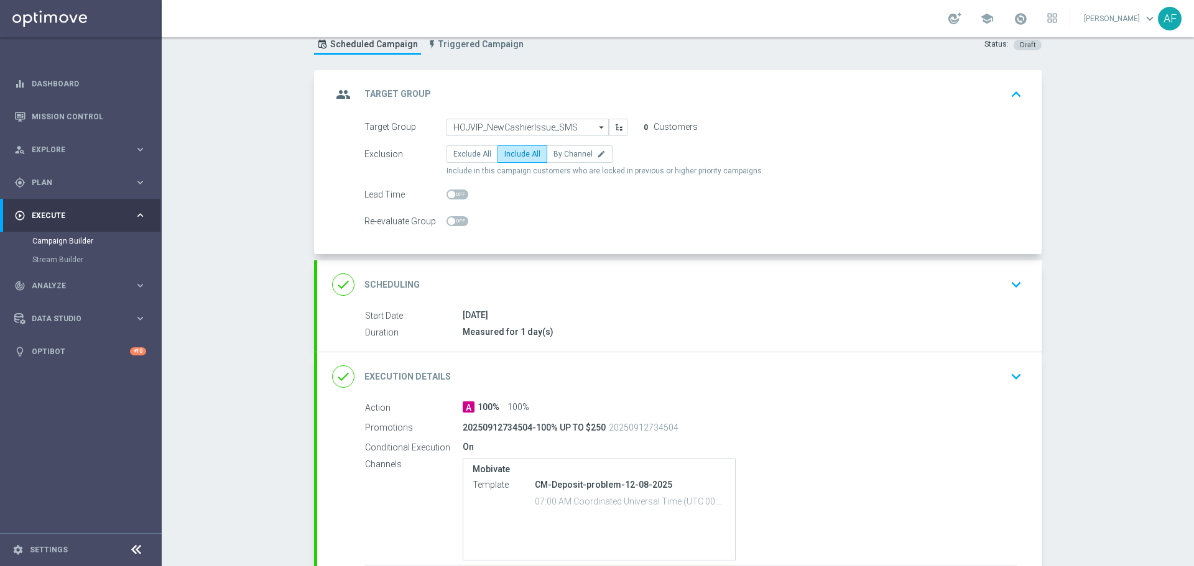
scroll to position [62, 0]
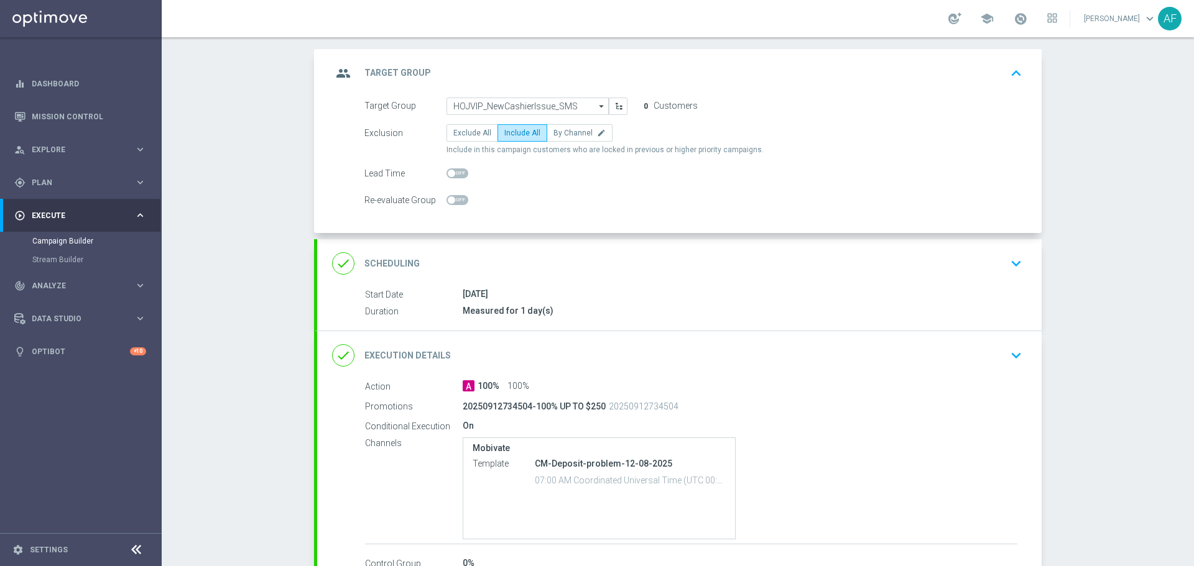
click at [563, 282] on div "done Scheduling keyboard_arrow_down" at bounding box center [679, 263] width 724 height 49
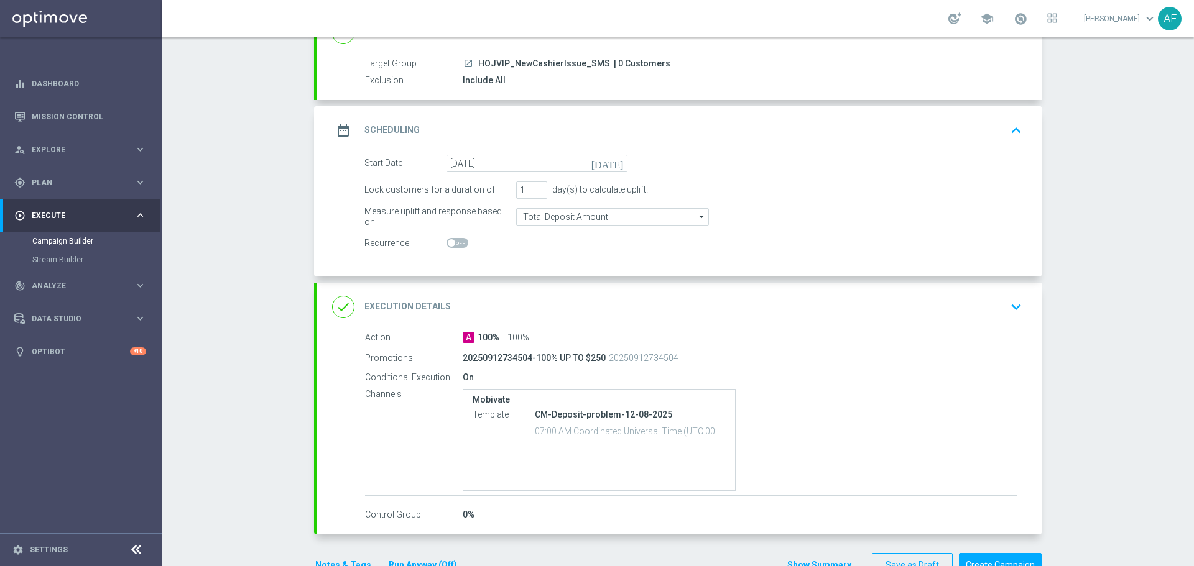
scroll to position [124, 0]
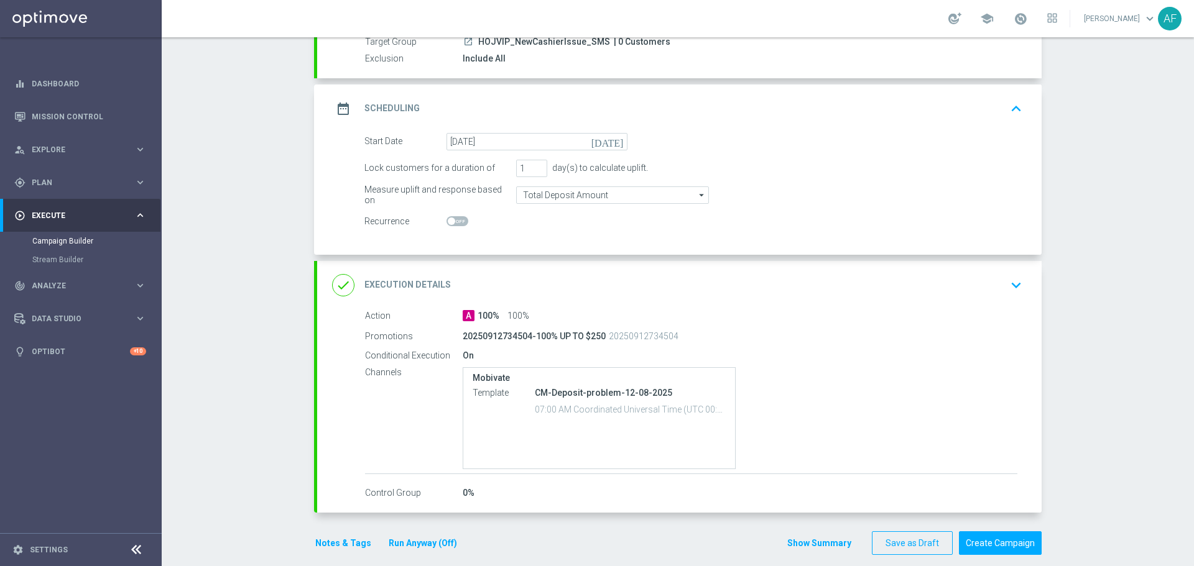
click at [560, 312] on div "A 100% 100%" at bounding box center [740, 316] width 555 height 12
click at [604, 289] on div "done Execution Details keyboard_arrow_down" at bounding box center [679, 286] width 695 height 24
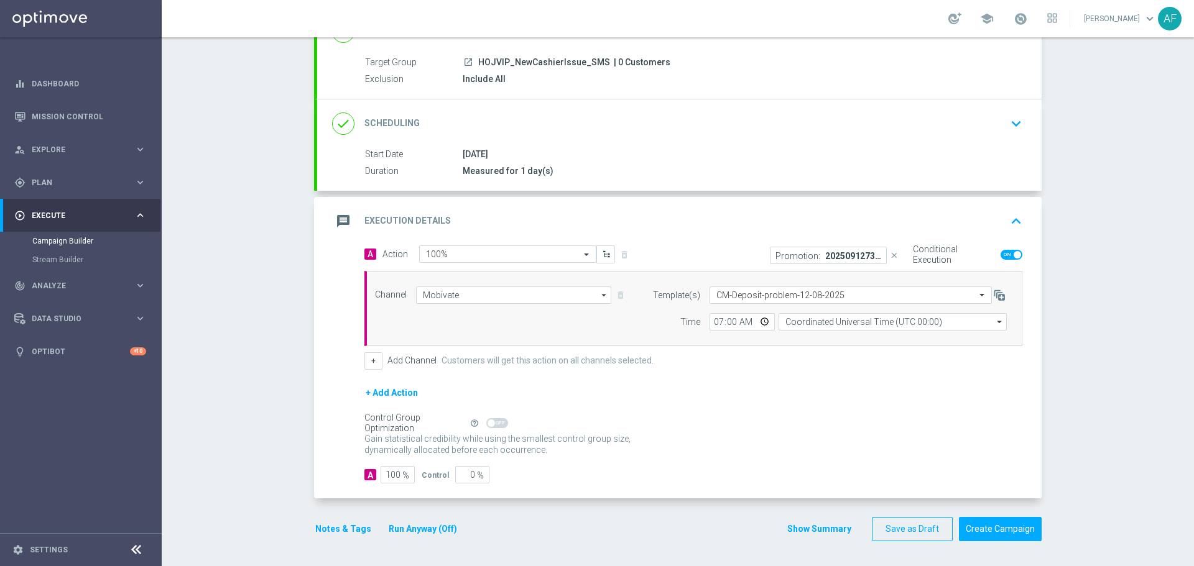
scroll to position [104, 0]
click at [830, 293] on input "text" at bounding box center [838, 295] width 244 height 11
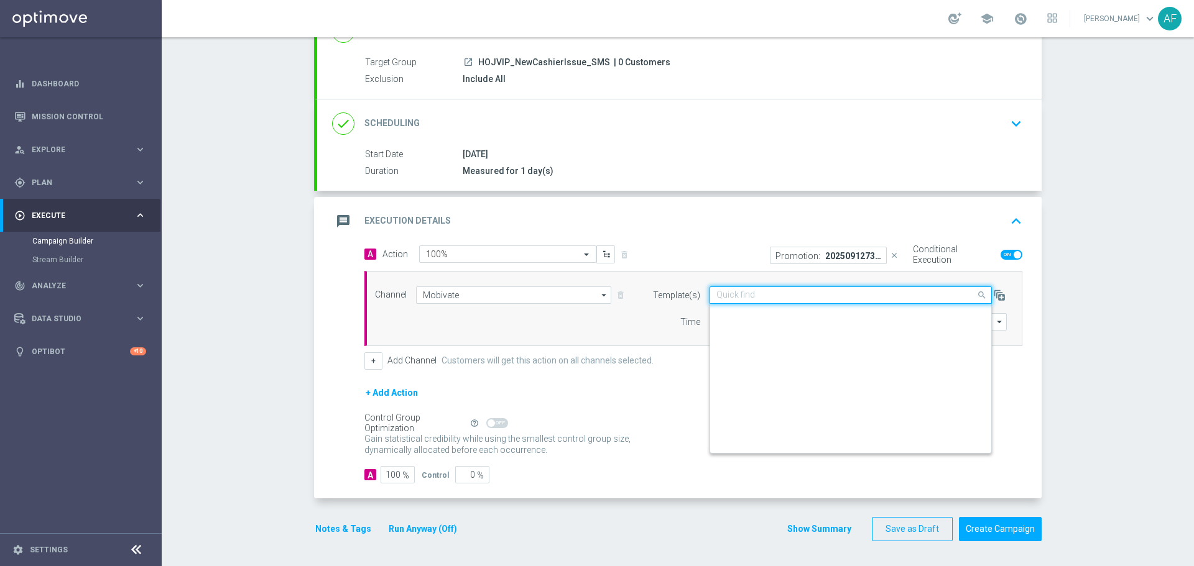
scroll to position [5438, 0]
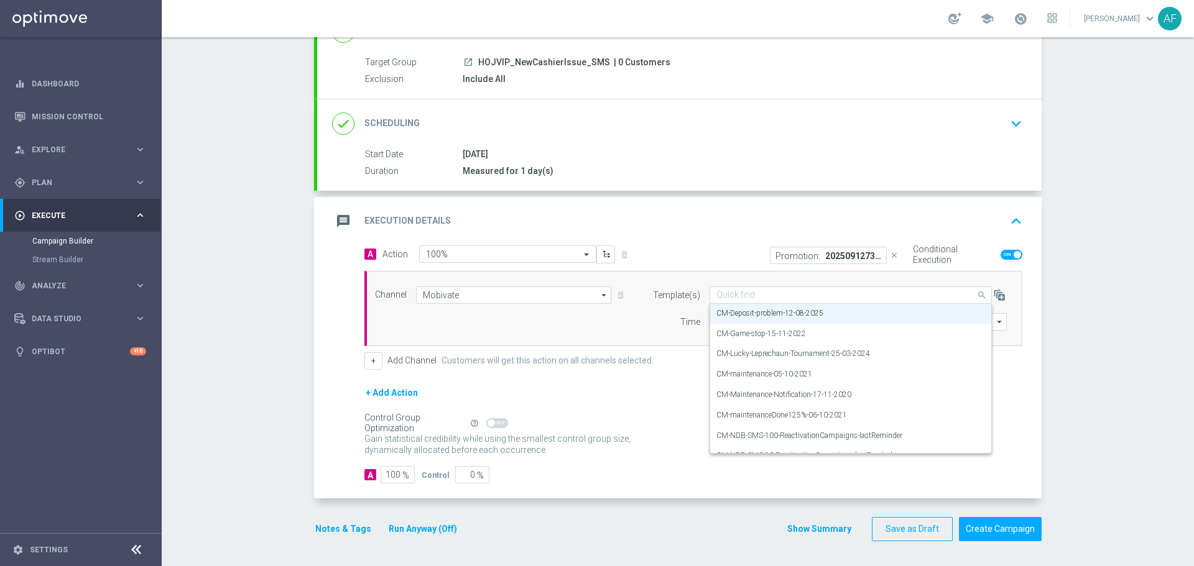
click at [760, 293] on input "text" at bounding box center [838, 295] width 244 height 11
paste input "HOJ-Deposit-problem-12-08-2025"
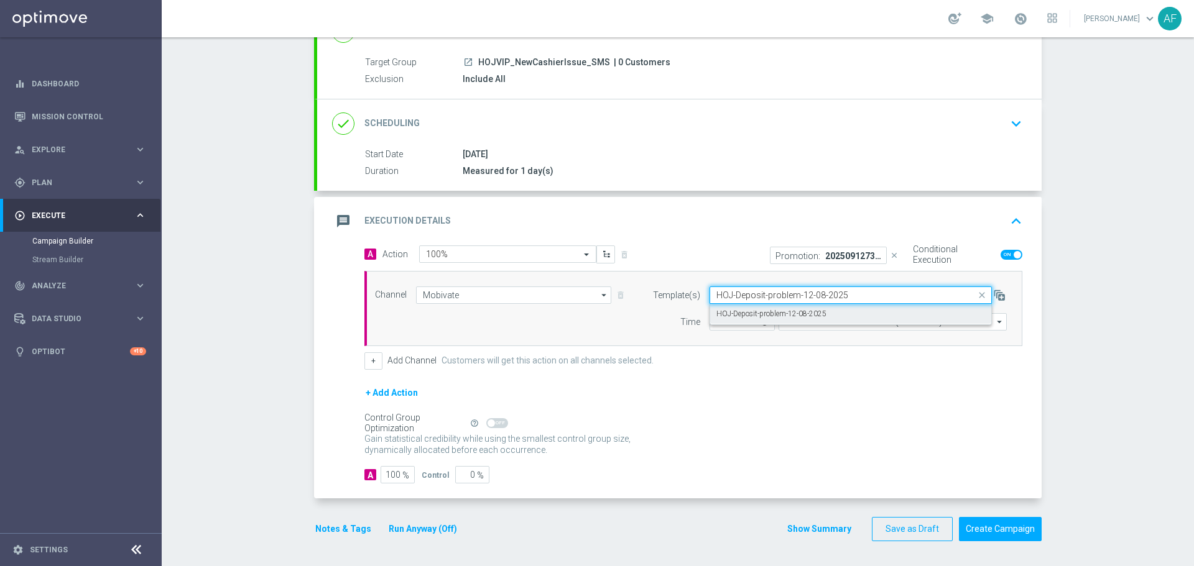
click at [760, 312] on label "HOJ-Deposit-problem-12-08-2025" at bounding box center [771, 314] width 110 height 11
type input "HOJ-Deposit-problem-12-08-2025"
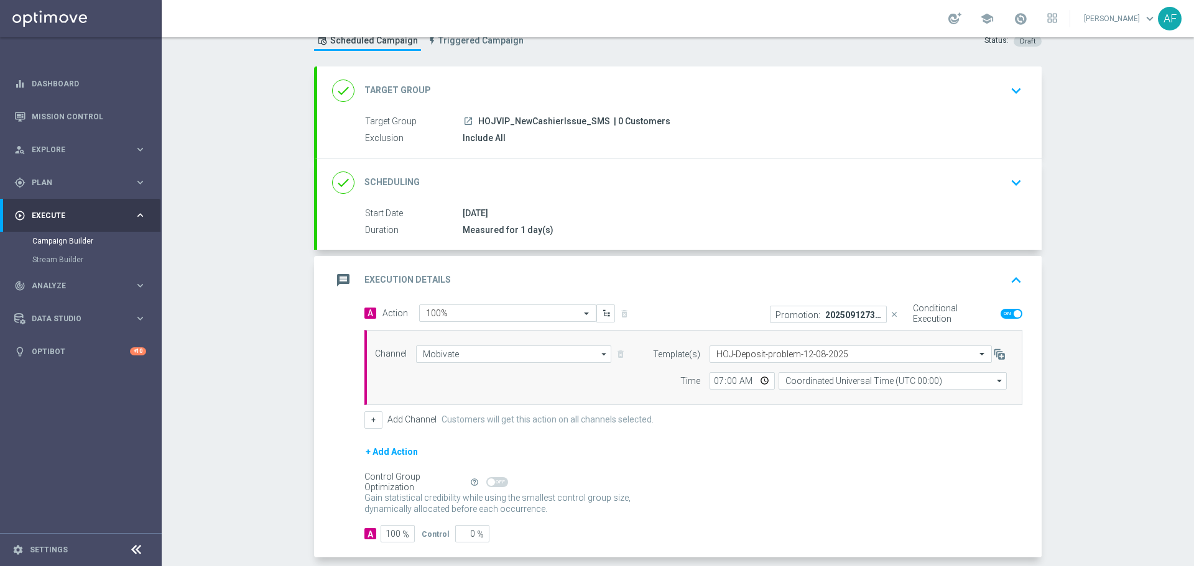
scroll to position [104, 0]
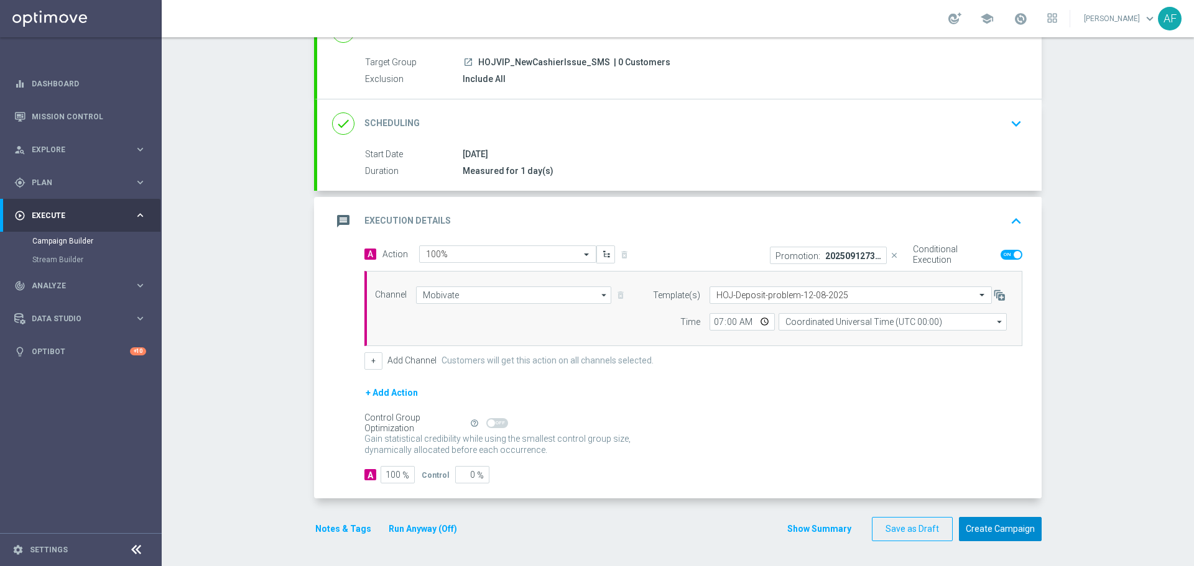
click at [996, 529] on button "Create Campaign" at bounding box center [1000, 529] width 83 height 24
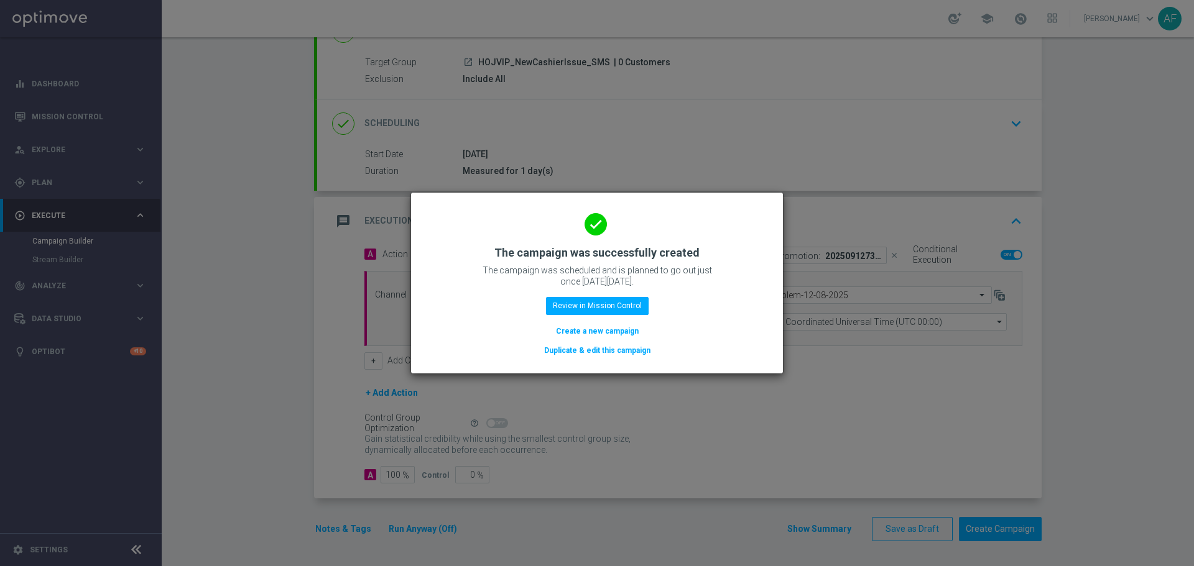
click at [599, 347] on button "Duplicate & edit this campaign" at bounding box center [597, 351] width 109 height 14
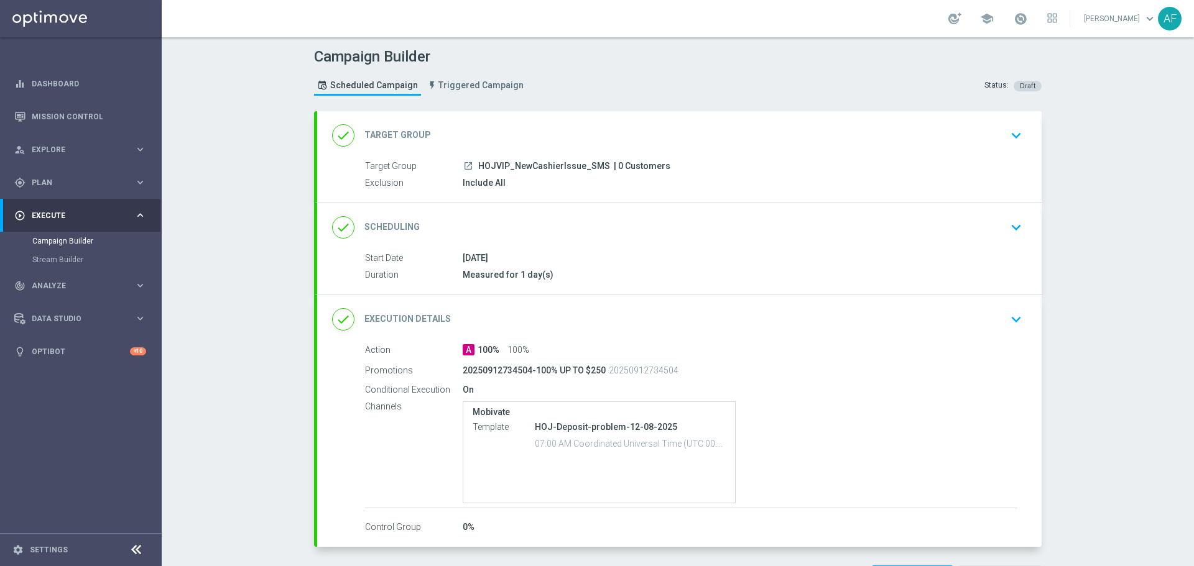
click at [899, 147] on div "done Target Group keyboard_arrow_down" at bounding box center [679, 135] width 724 height 49
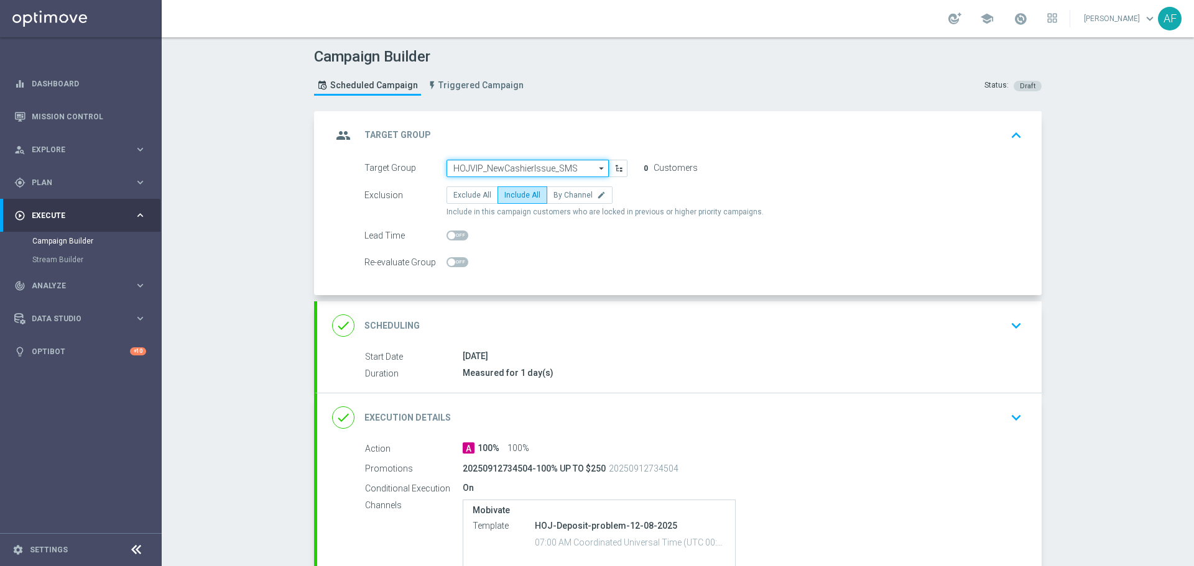
click at [539, 170] on input "HOJVIP_NewCashierIssue_SMS" at bounding box center [527, 168] width 162 height 17
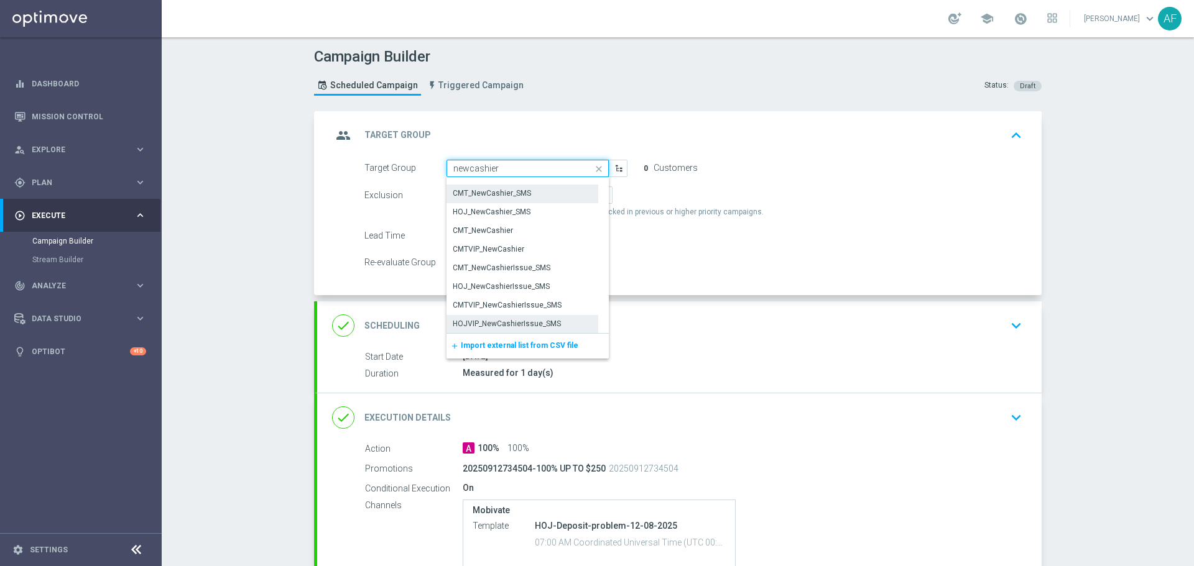
scroll to position [87, 0]
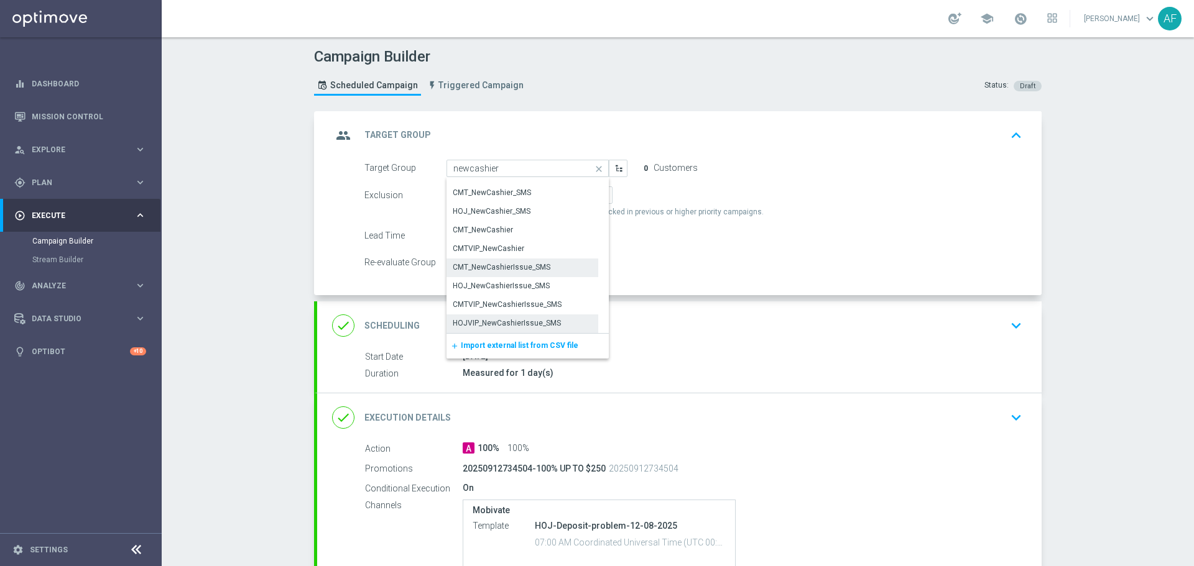
click at [506, 267] on div "CMT_NewCashierIssue_SMS" at bounding box center [502, 267] width 98 height 11
type input "CMT_NewCashierIssue_SMS"
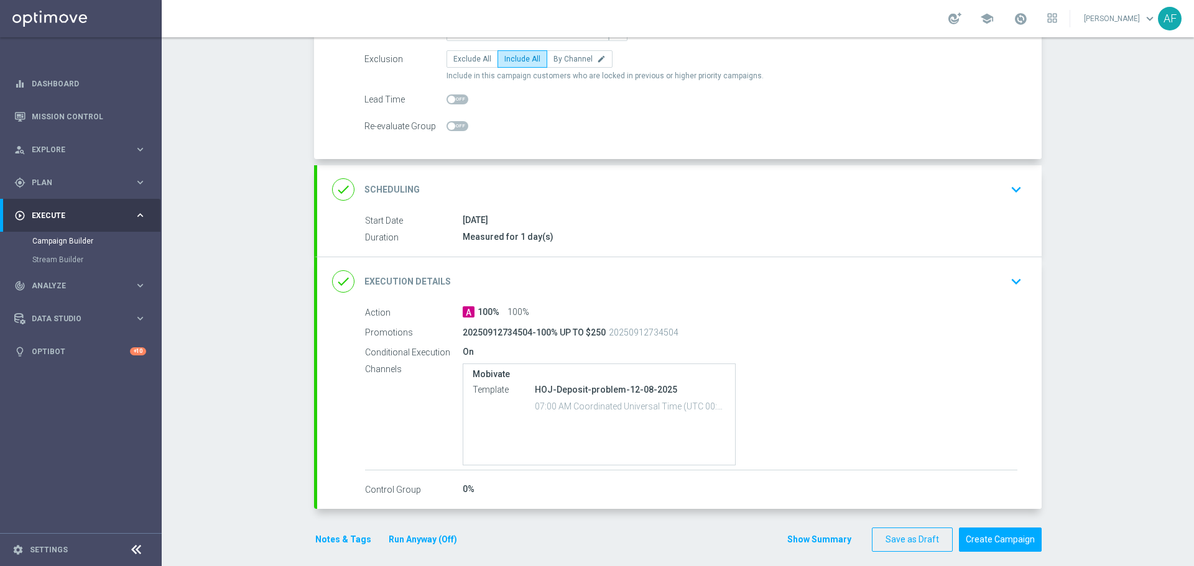
scroll to position [147, 0]
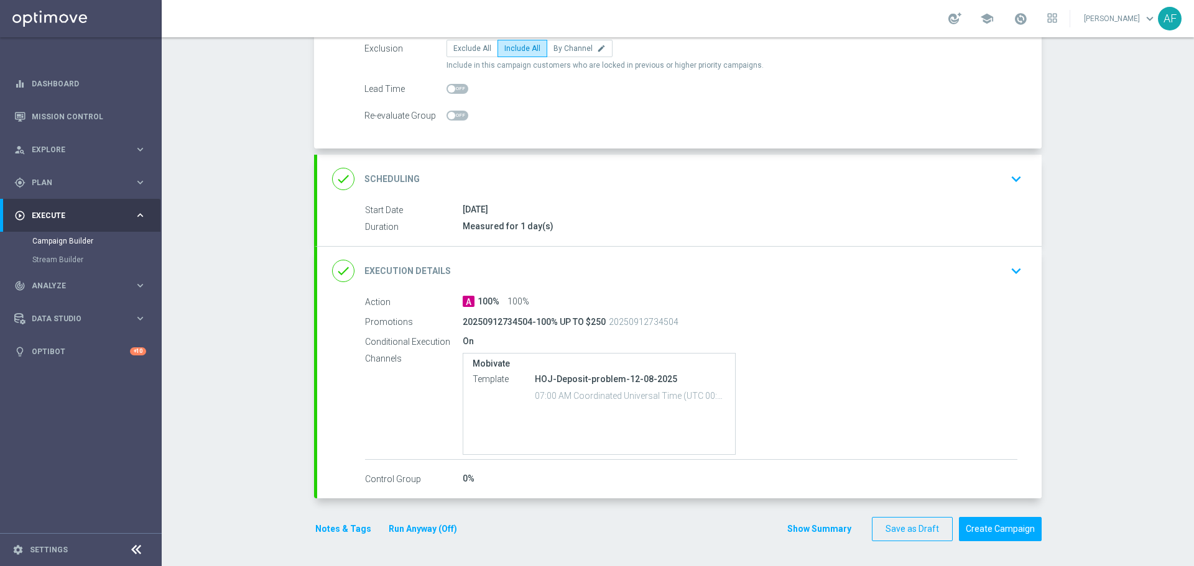
click at [588, 207] on div "13 Sep 2025" at bounding box center [740, 209] width 555 height 12
click at [588, 187] on div "done Scheduling keyboard_arrow_down" at bounding box center [679, 179] width 695 height 24
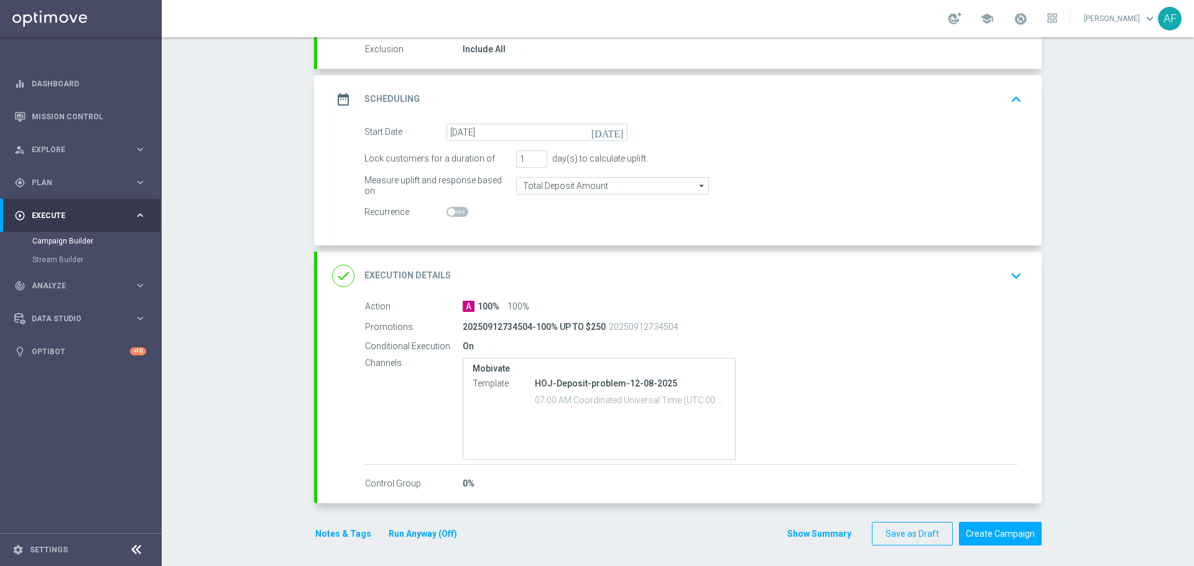
click at [582, 295] on div "done Execution Details keyboard_arrow_down" at bounding box center [679, 276] width 724 height 49
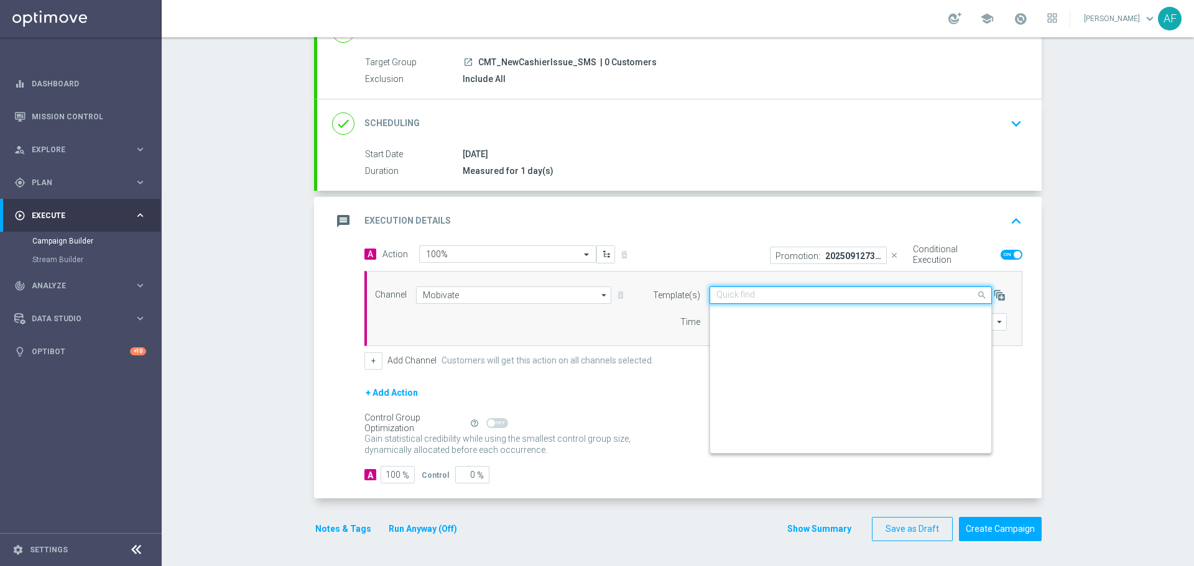
scroll to position [7038, 0]
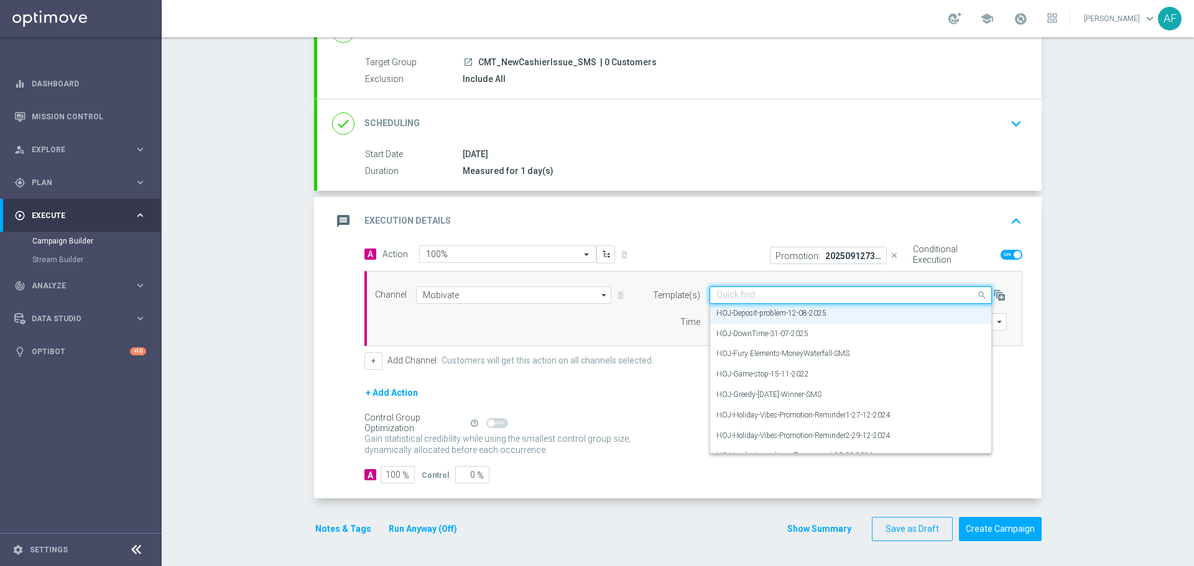
drag, startPoint x: 843, startPoint y: 295, endPoint x: 736, endPoint y: 288, distance: 106.6
click at [754, 296] on input "text" at bounding box center [838, 295] width 244 height 11
click at [718, 262] on div "Promotion: 20250912734504-100% UP TO $250 close Conditional Execution" at bounding box center [862, 255] width 338 height 19
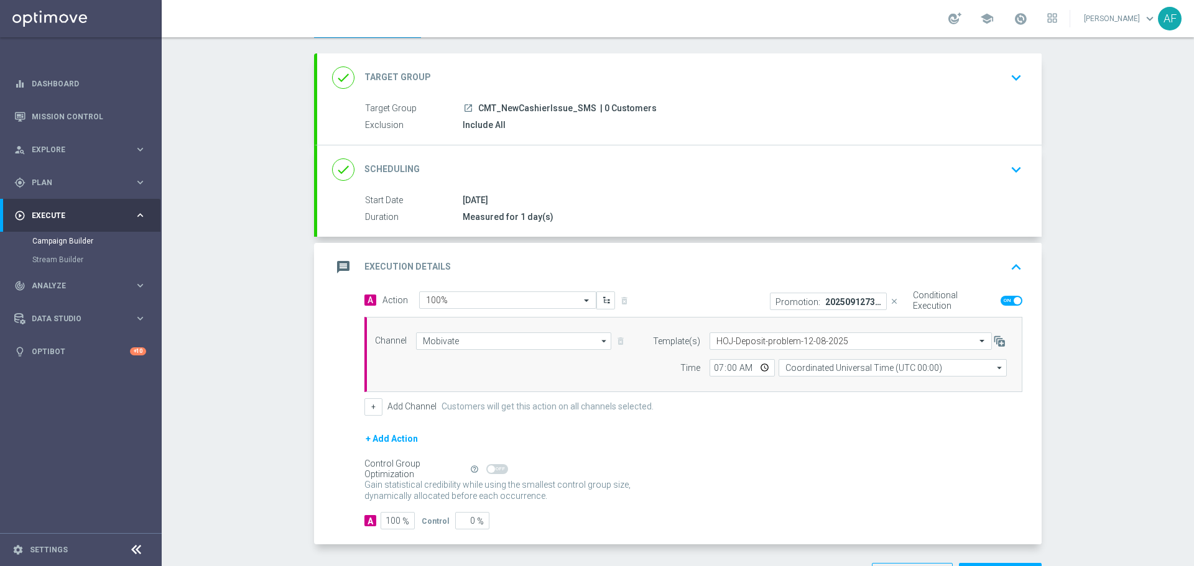
scroll to position [0, 0]
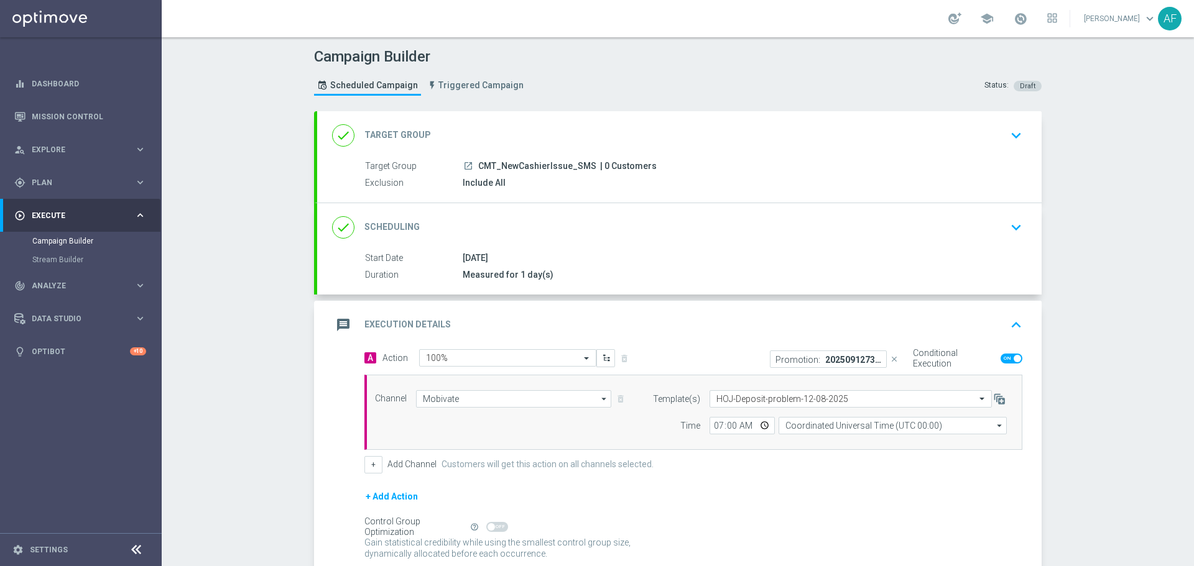
click at [720, 146] on div "done Target Group keyboard_arrow_down" at bounding box center [679, 136] width 695 height 24
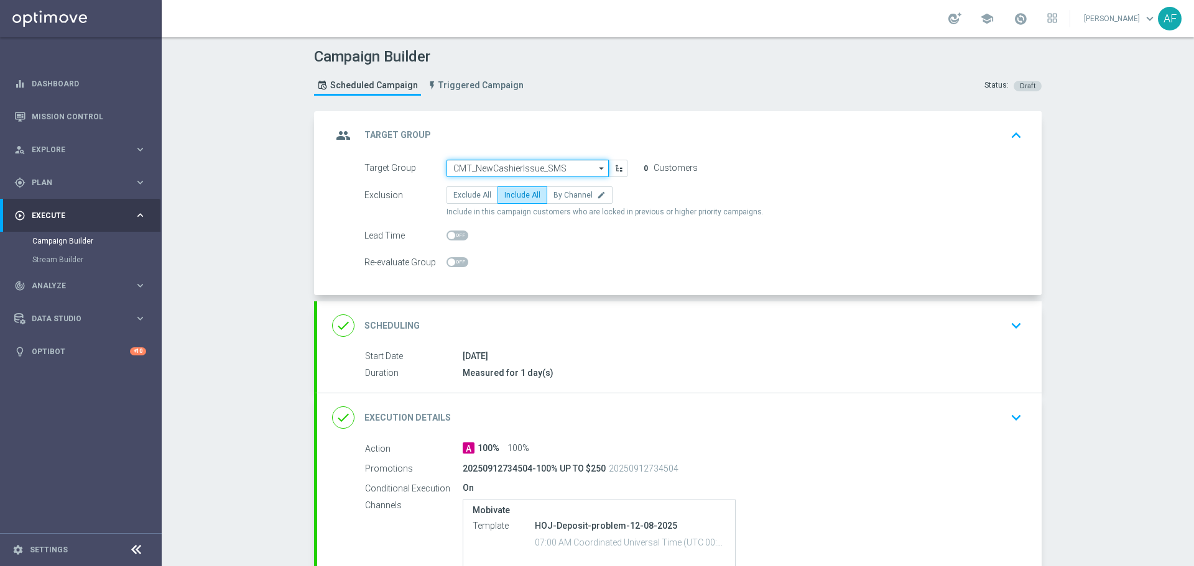
click at [558, 167] on input "CMT_NewCashierIssue_SMS" at bounding box center [527, 168] width 162 height 17
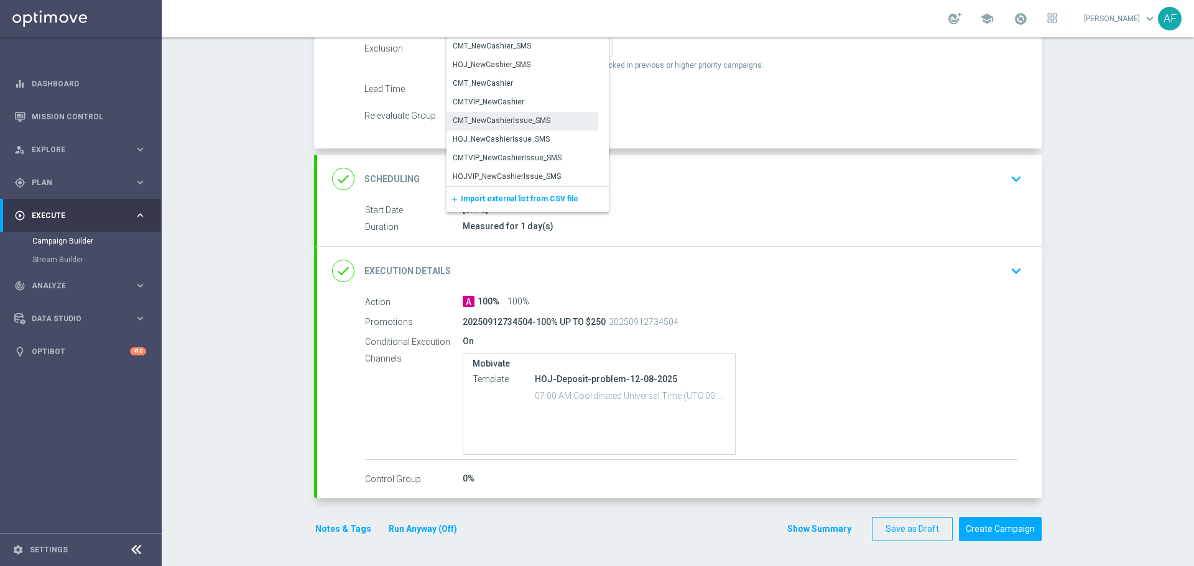
scroll to position [85, 0]
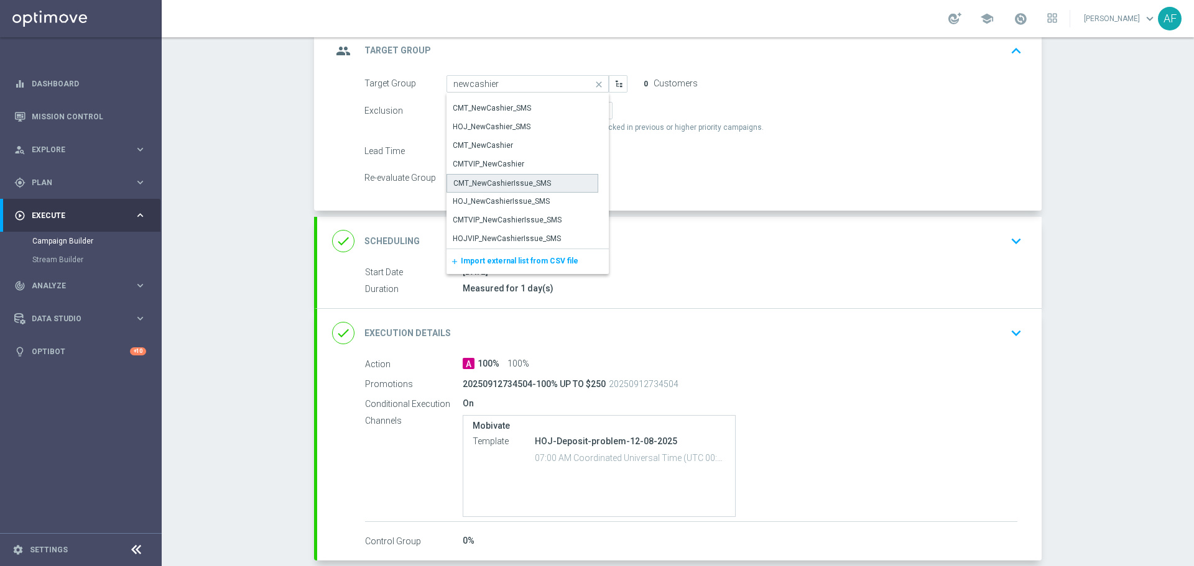
click at [493, 181] on div "CMT_NewCashierIssue_SMS" at bounding box center [502, 183] width 98 height 11
type input "CMT_NewCashierIssue_SMS"
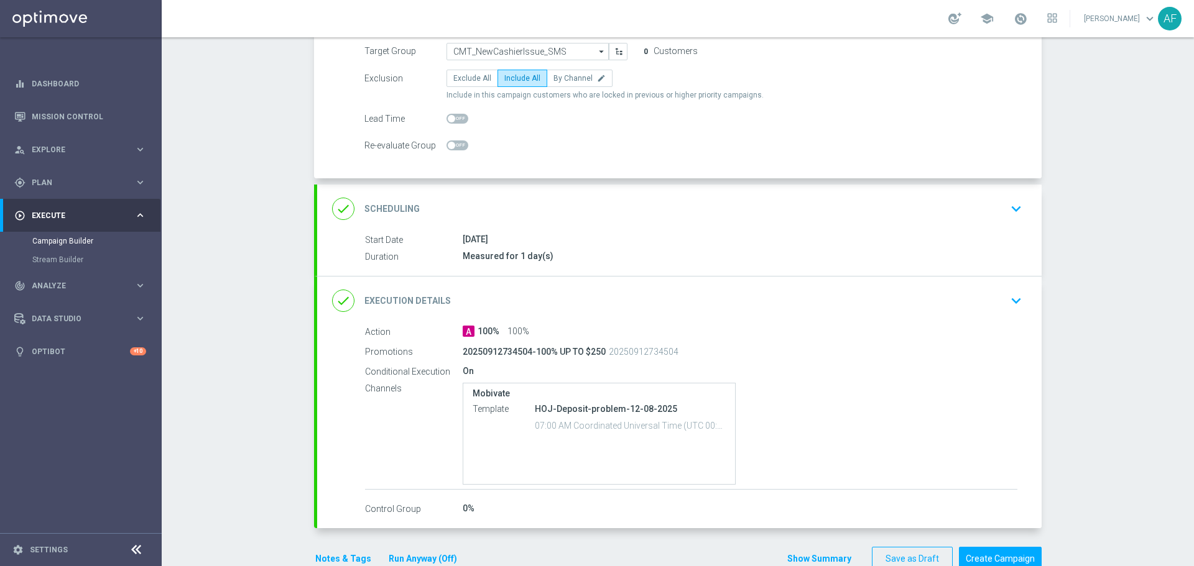
scroll to position [147, 0]
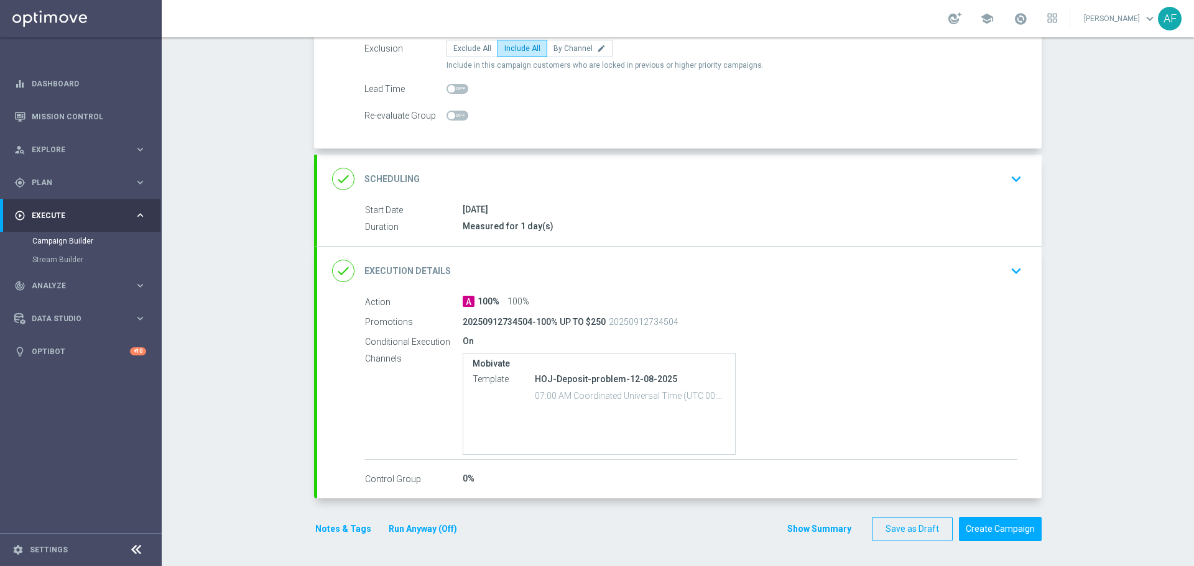
click at [611, 279] on div "done Execution Details keyboard_arrow_down" at bounding box center [679, 271] width 695 height 24
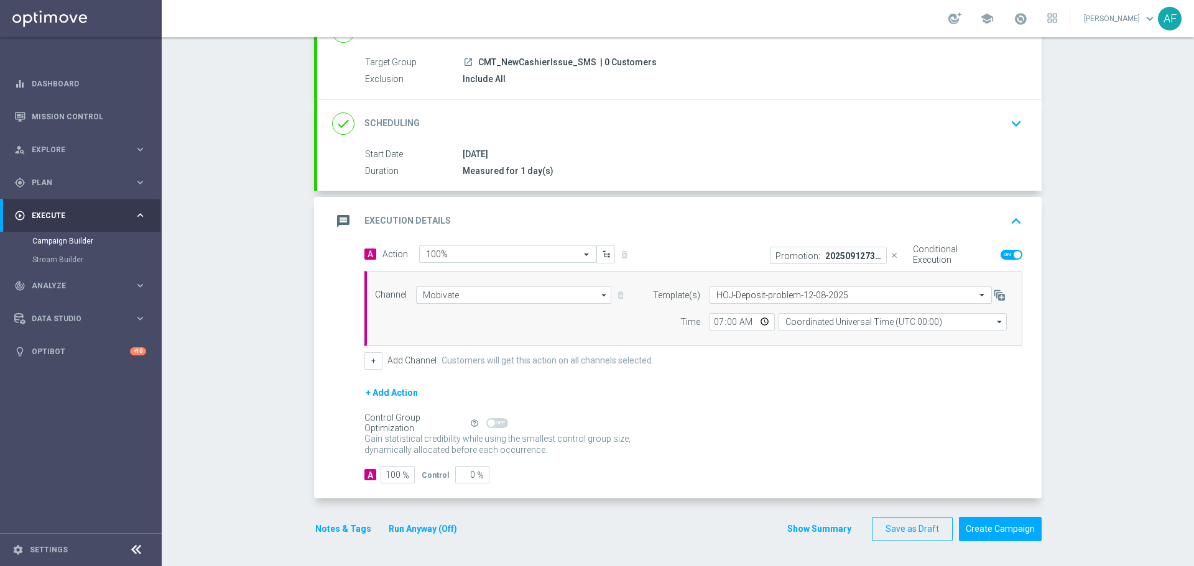
scroll to position [0, 0]
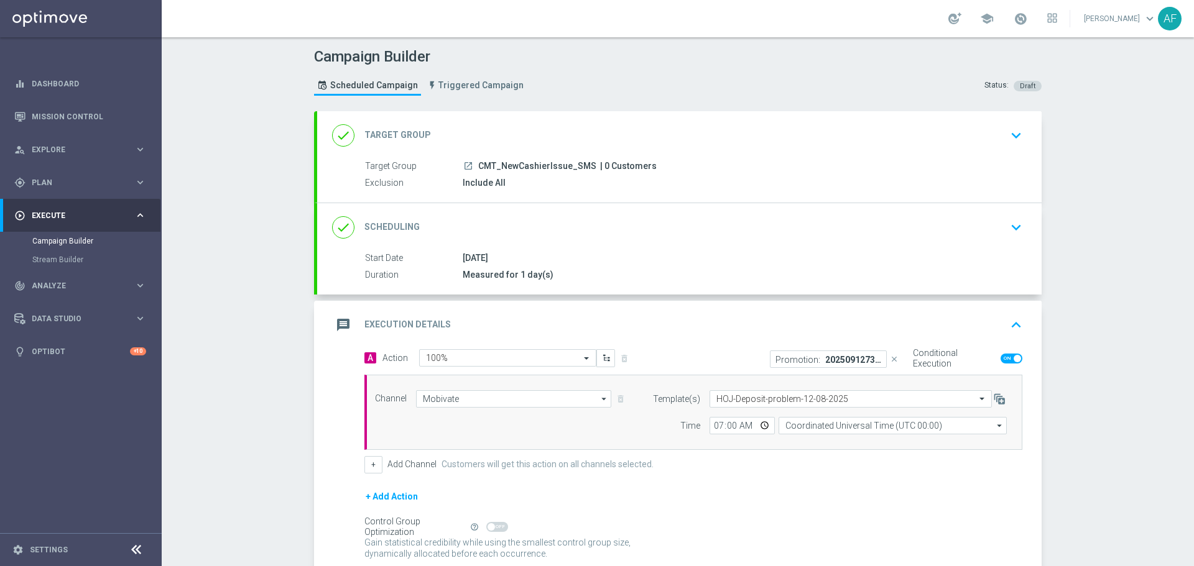
click at [695, 157] on div "done Target Group keyboard_arrow_down" at bounding box center [679, 135] width 724 height 49
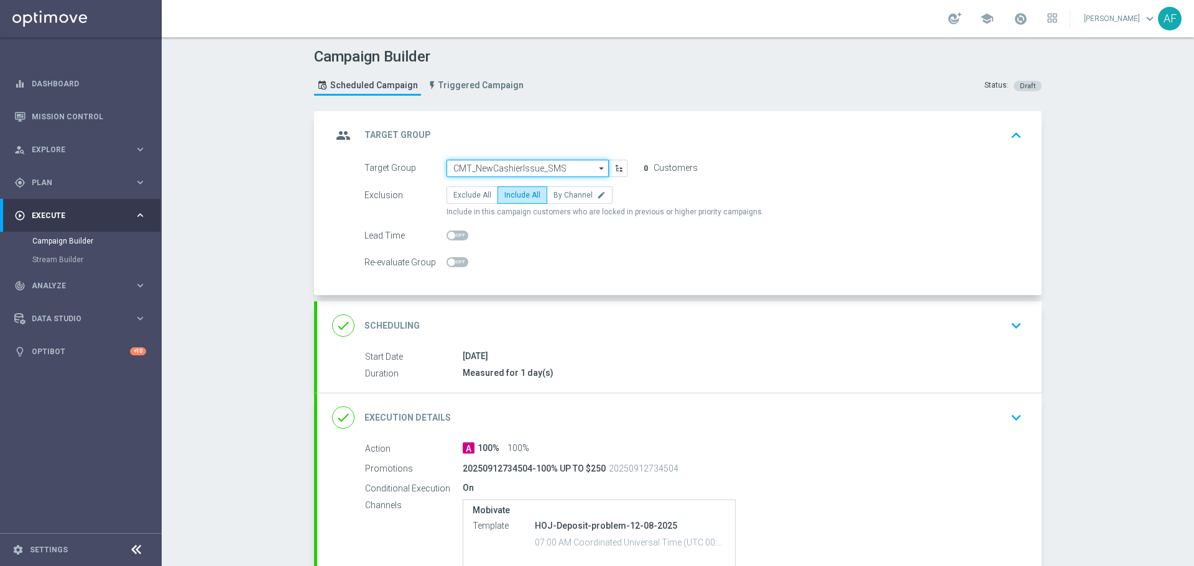
click at [551, 169] on input "CMT_NewCashierIssue_SMS" at bounding box center [527, 168] width 162 height 17
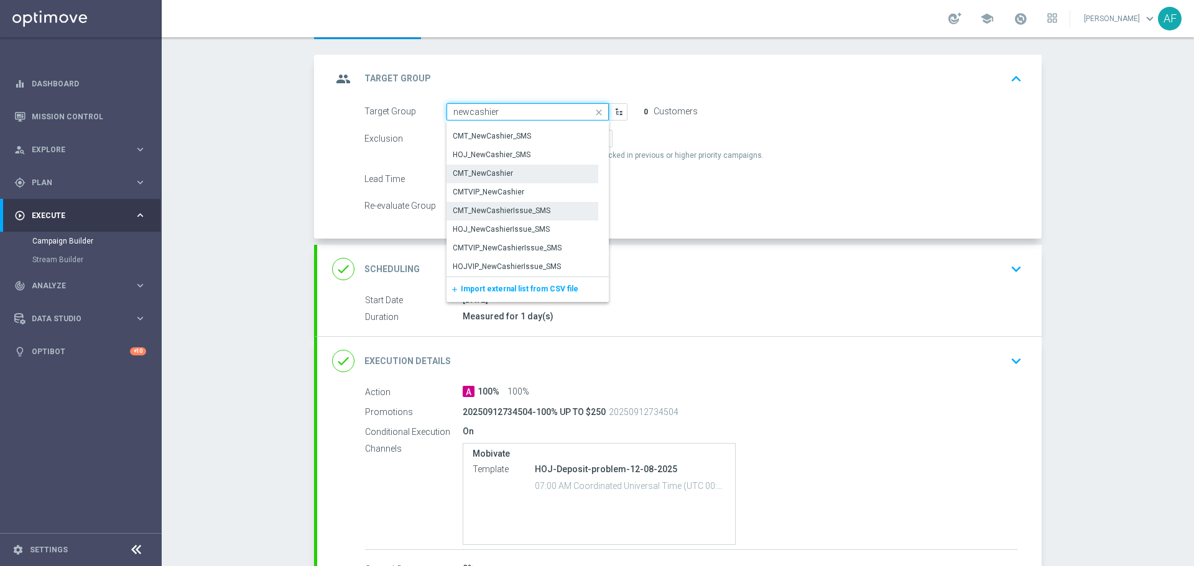
scroll to position [124, 0]
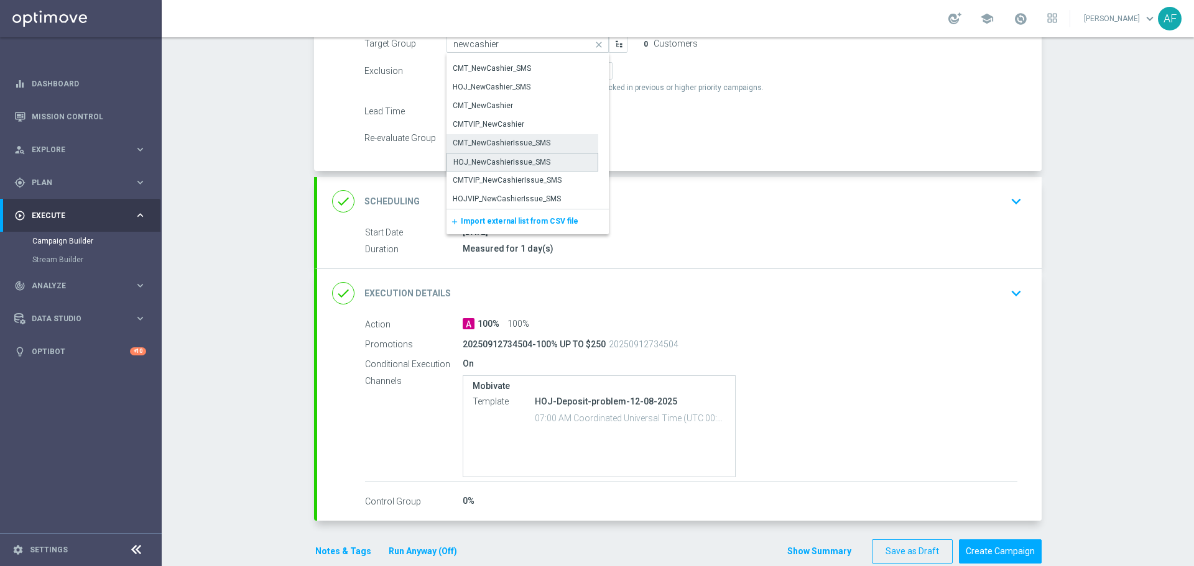
click at [503, 159] on div "HOJ_NewCashierIssue_SMS" at bounding box center [501, 162] width 97 height 11
type input "HOJ_NewCashierIssue_SMS"
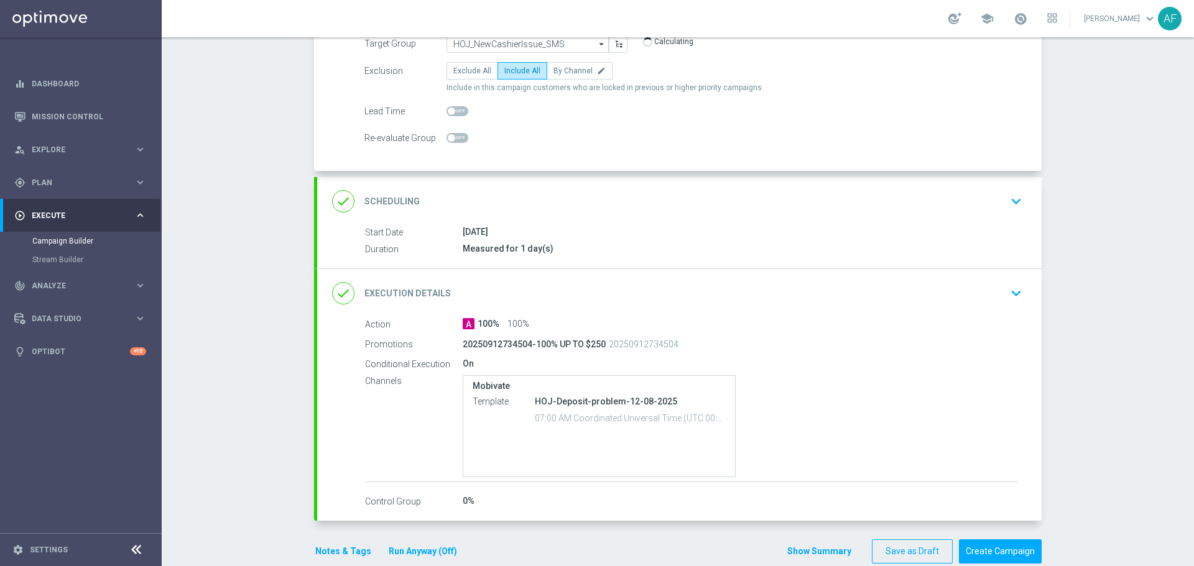
click at [740, 127] on form "Target Group HOJ_NewCashierIssue_SMS HOJ_NewCashierIssue_SMS arrow_drop_down Dr…" at bounding box center [693, 91] width 658 height 112
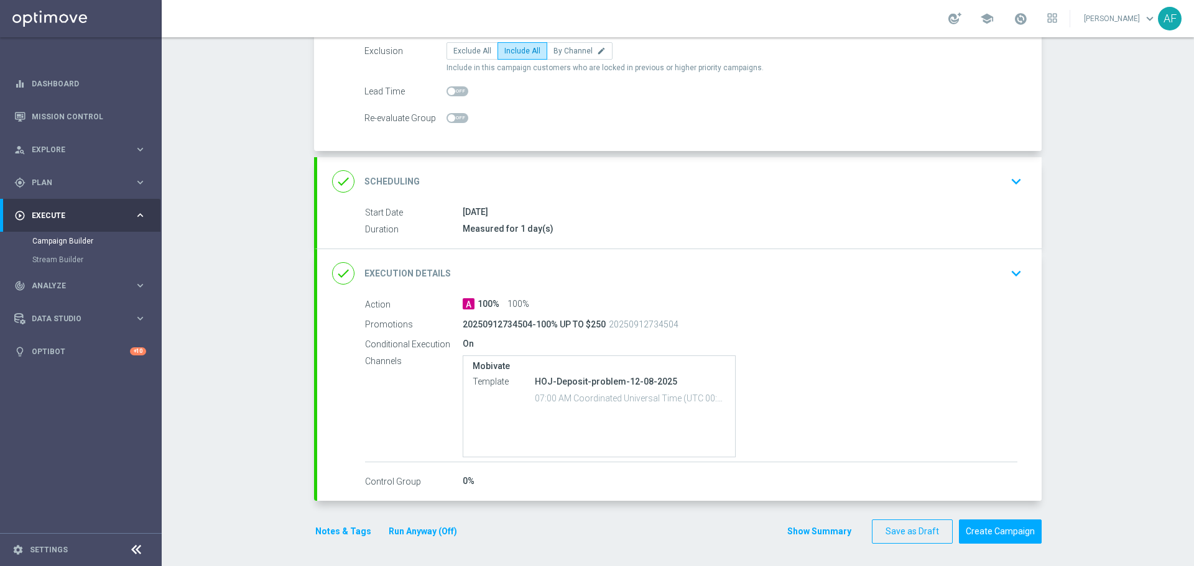
scroll to position [147, 0]
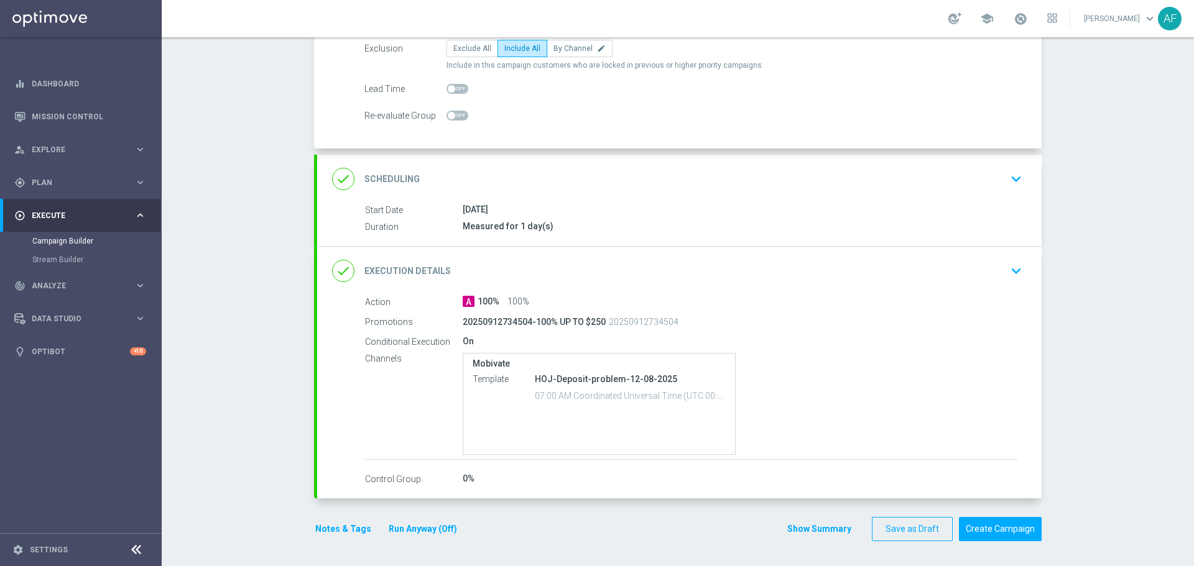
click at [685, 277] on div "done Execution Details keyboard_arrow_down" at bounding box center [679, 271] width 695 height 24
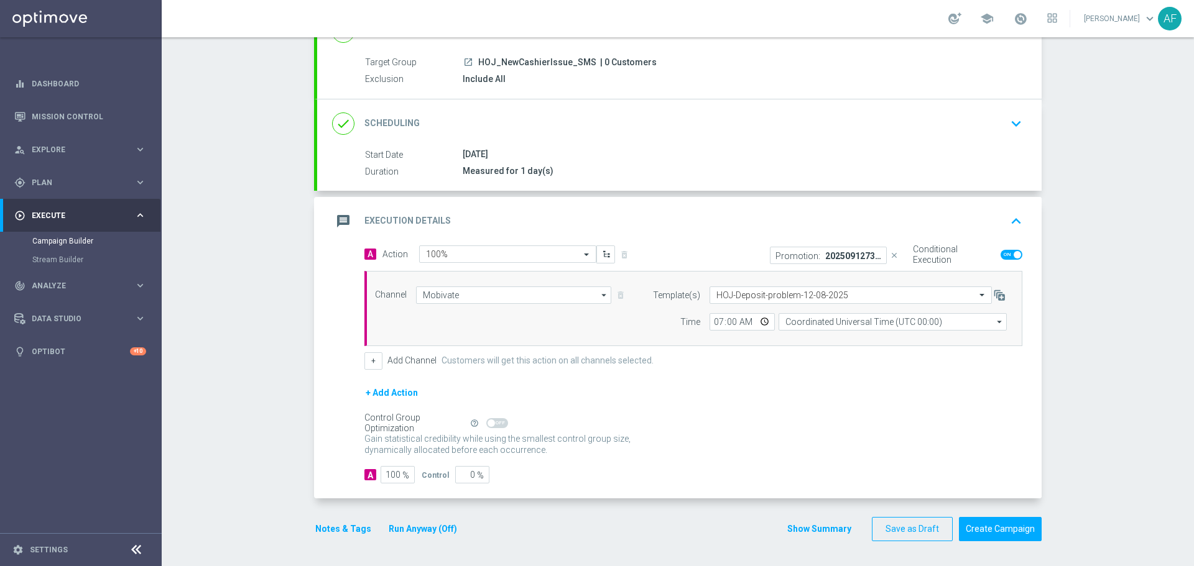
scroll to position [104, 0]
click at [840, 257] on p "20250912734504-100% UP TO $250" at bounding box center [853, 256] width 56 height 10
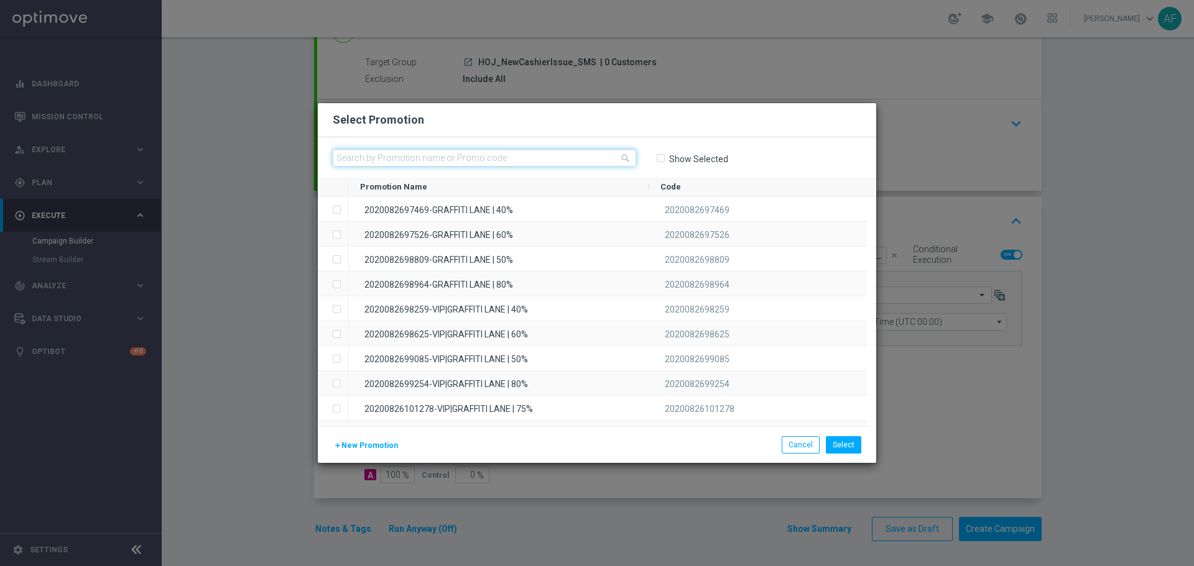
click at [475, 161] on input "text" at bounding box center [484, 157] width 303 height 17
click at [390, 157] on input "text" at bounding box center [484, 157] width 303 height 17
paste input "20250912734484"
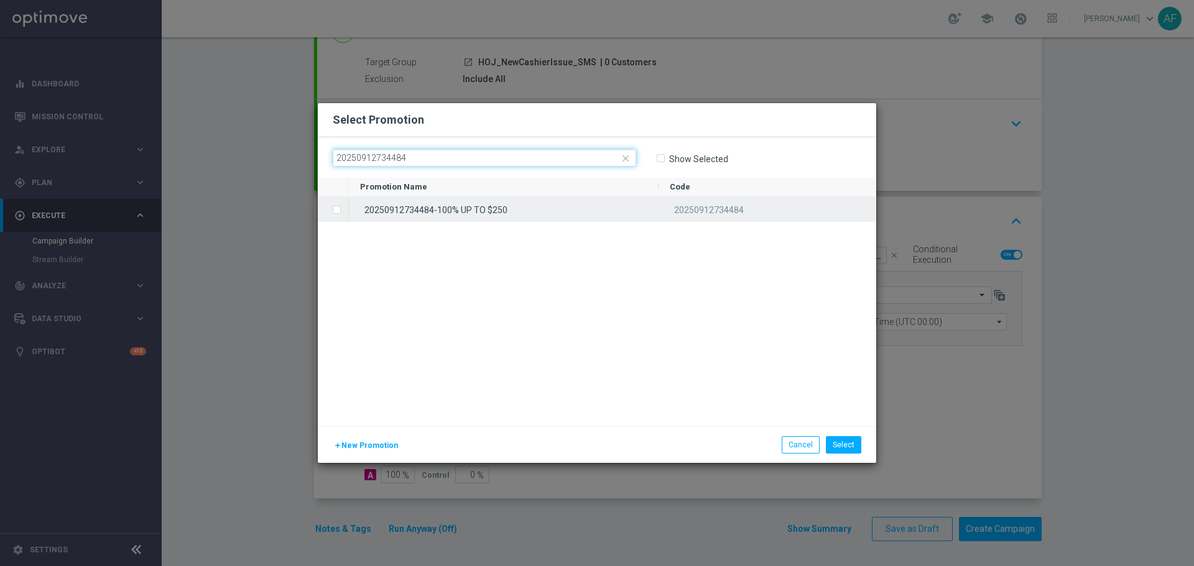
type input "20250912734484"
click at [453, 211] on div "20250912734484-100% UP TO $250" at bounding box center [504, 209] width 310 height 24
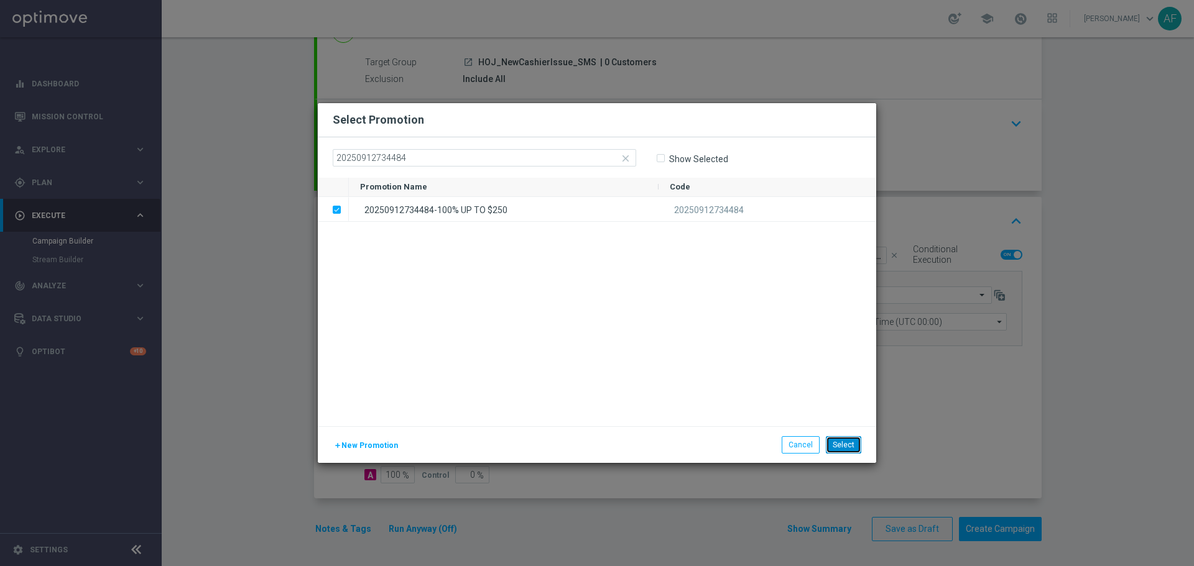
click at [856, 441] on button "Select" at bounding box center [843, 445] width 35 height 17
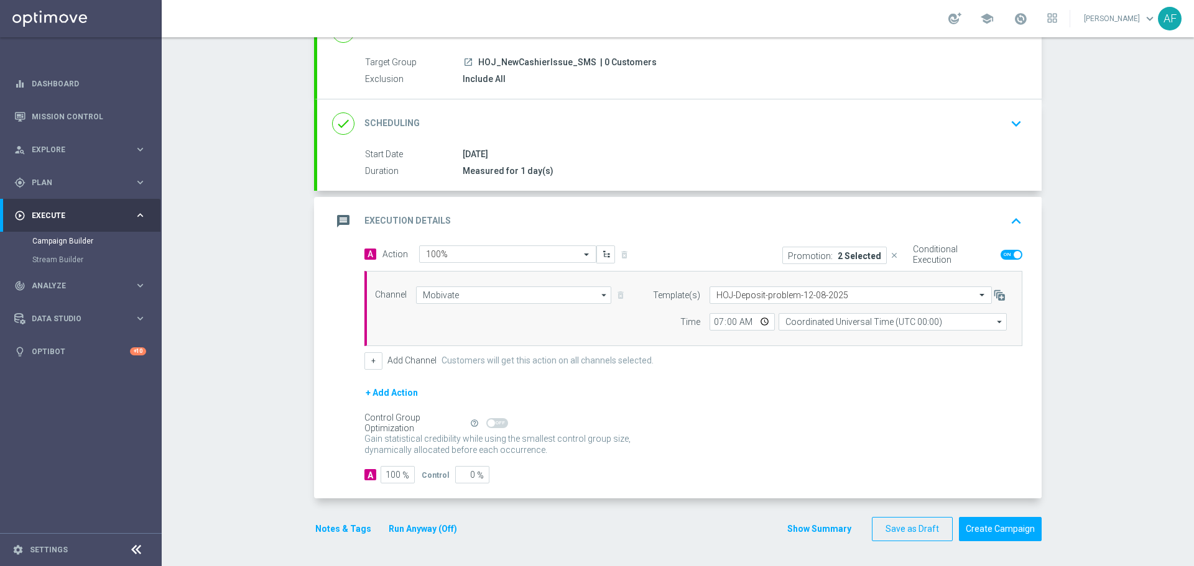
click at [869, 256] on p "2 Selected" at bounding box center [860, 256] width 44 height 10
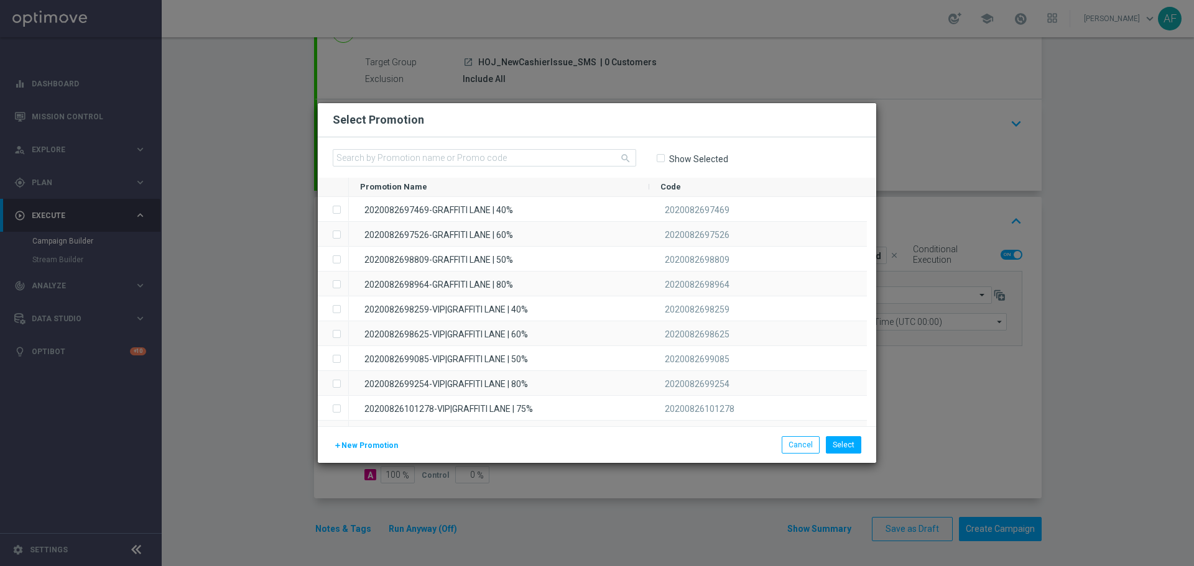
click at [686, 157] on label "Show Selected" at bounding box center [698, 159] width 60 height 11
click at [664, 157] on input "Show Selected" at bounding box center [660, 158] width 8 height 8
checkbox input "true"
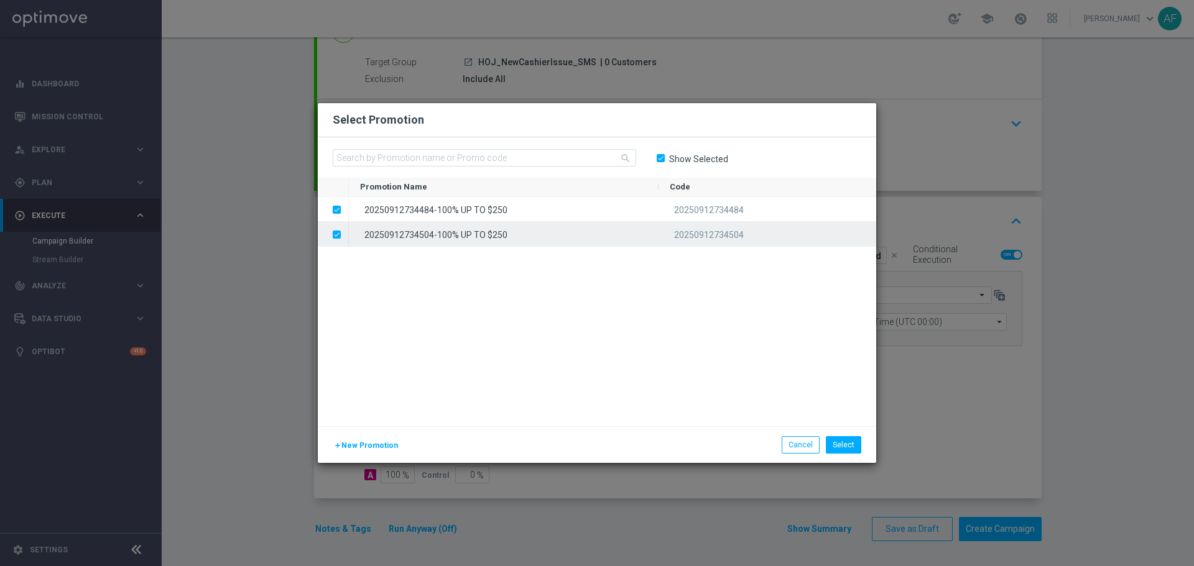
click at [336, 232] on input "Press SPACE to deselect this row." at bounding box center [335, 228] width 7 height 7
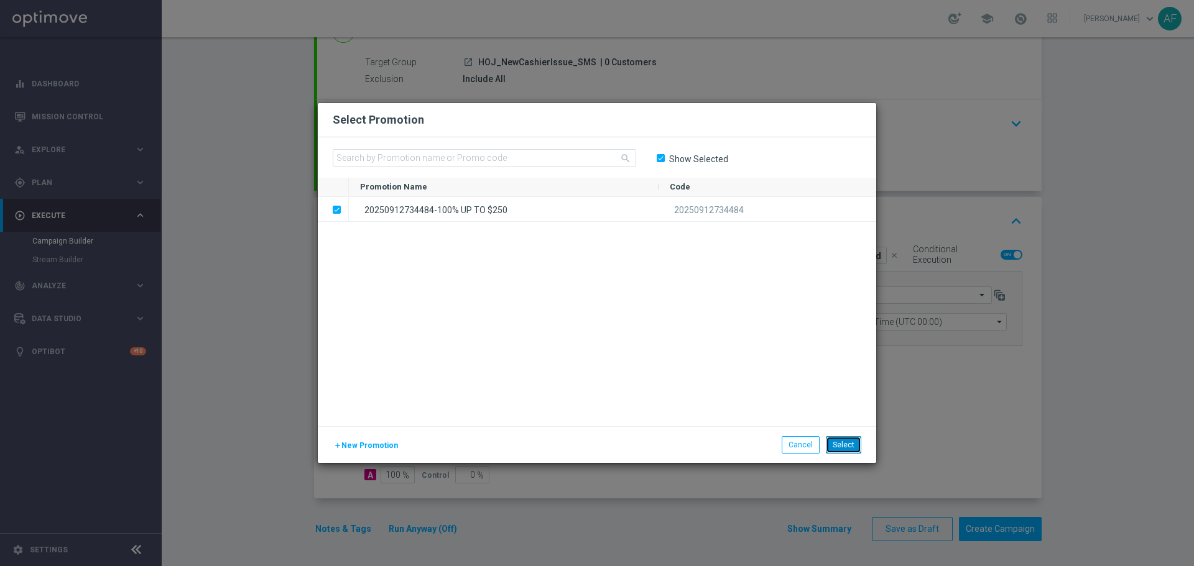
click at [832, 441] on button "Select" at bounding box center [843, 445] width 35 height 17
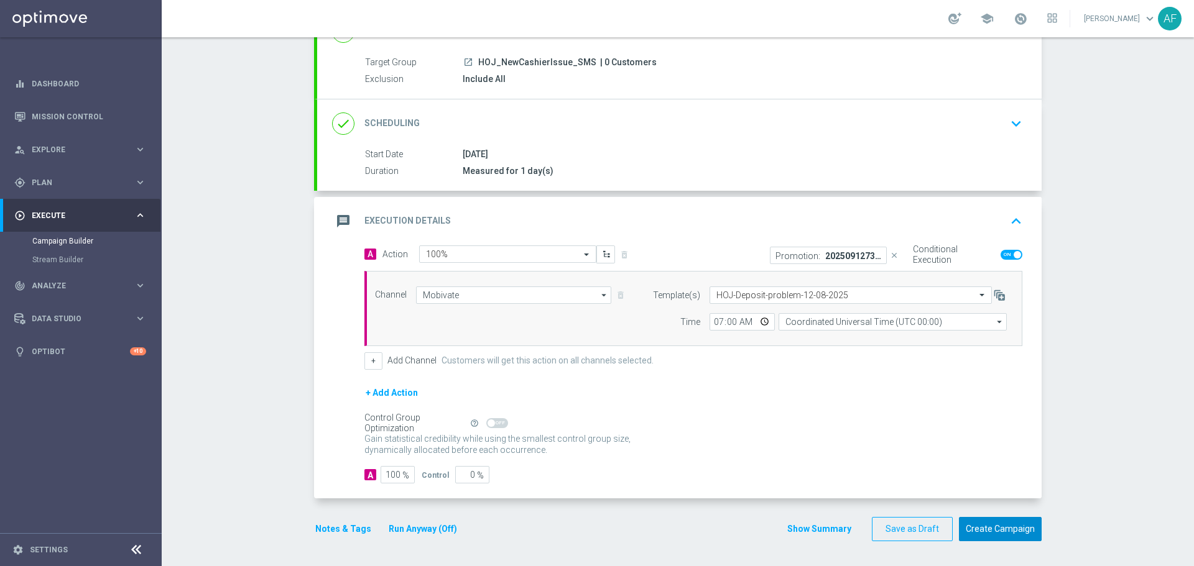
click at [981, 526] on button "Create Campaign" at bounding box center [1000, 529] width 83 height 24
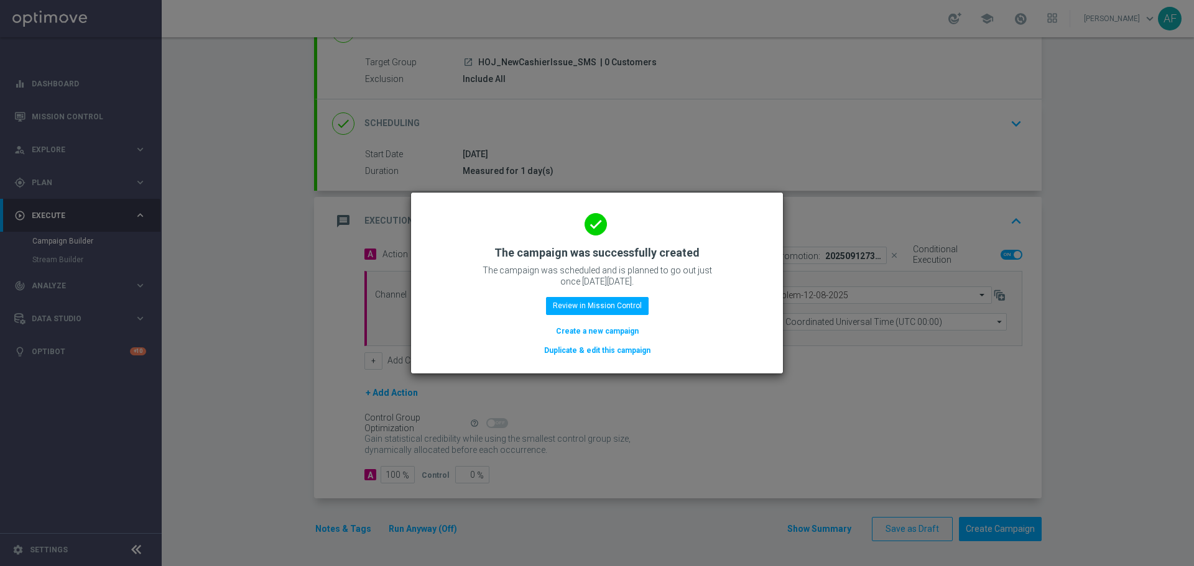
click at [617, 353] on button "Duplicate & edit this campaign" at bounding box center [597, 351] width 109 height 14
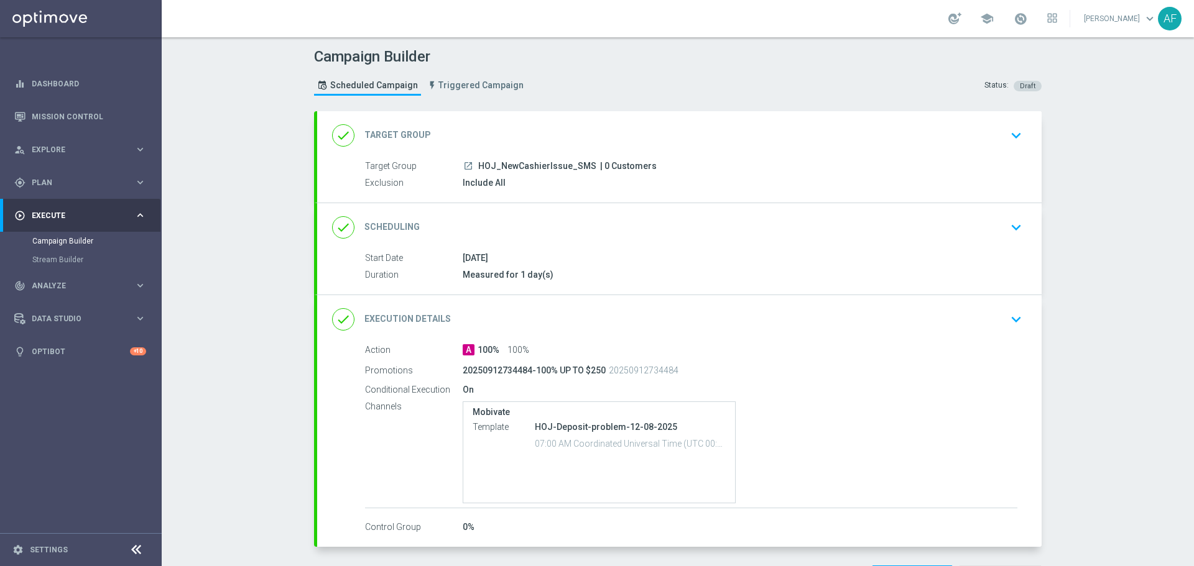
click at [581, 162] on span "HOJ_NewCashierIssue_SMS" at bounding box center [537, 166] width 118 height 11
click at [734, 161] on div "launch HOJ_NewCashierIssue_SMS | 0 Customers" at bounding box center [740, 166] width 555 height 12
click at [688, 151] on div "done Target Group keyboard_arrow_down" at bounding box center [679, 135] width 724 height 49
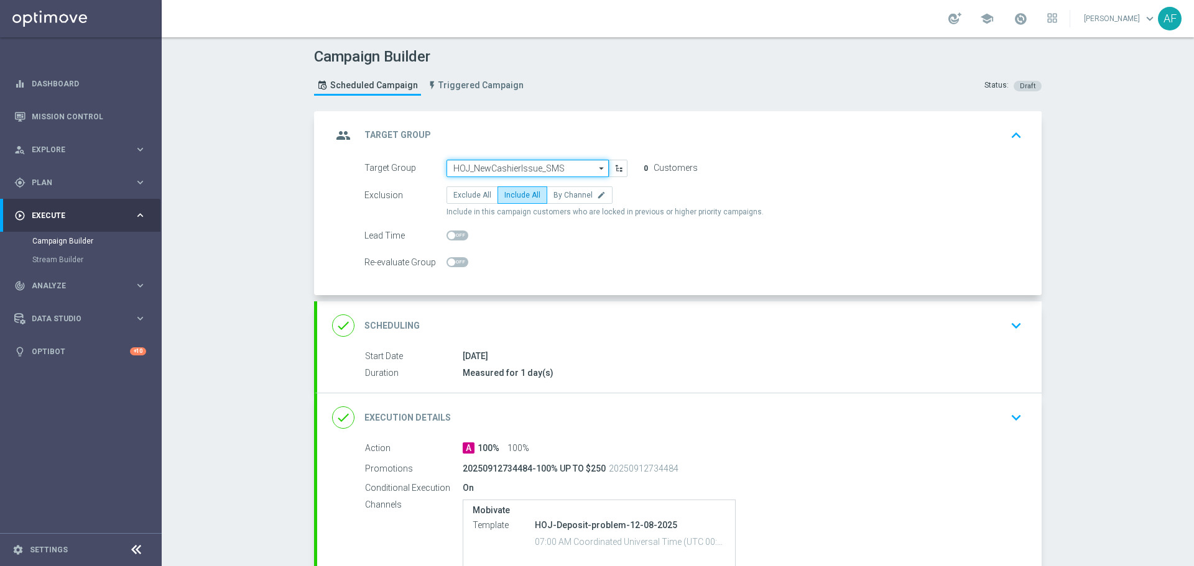
click at [562, 172] on input "HOJ_NewCashierIssue_SMS" at bounding box center [527, 168] width 162 height 17
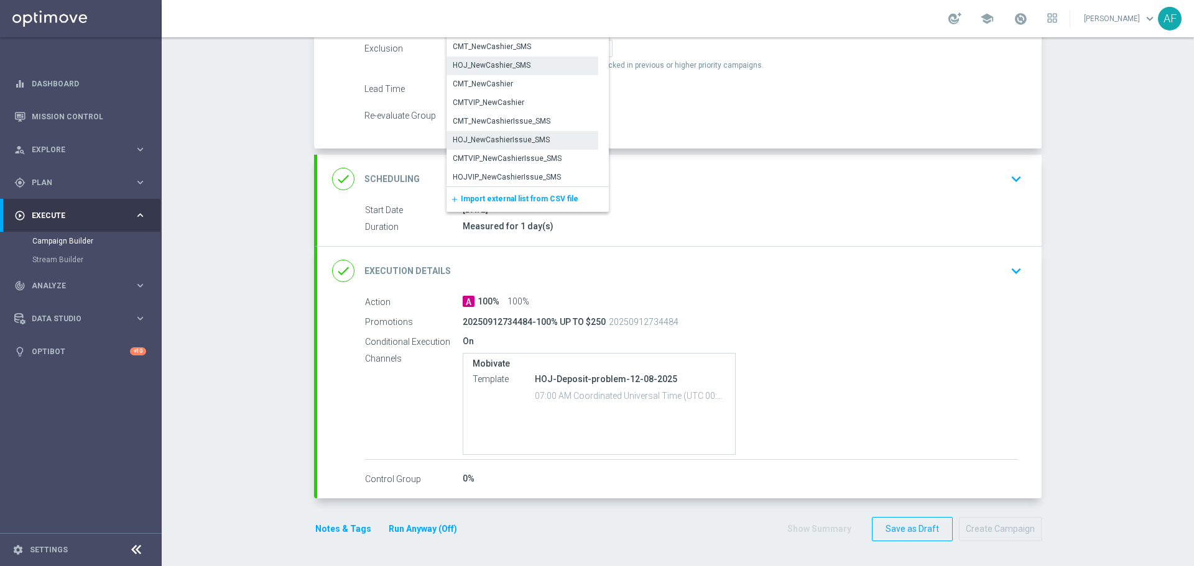
scroll to position [87, 0]
click at [518, 118] on div "CMT_NewCashierIssue_SMS" at bounding box center [502, 120] width 98 height 11
type input "CMT_NewCashierIssue_SMS"
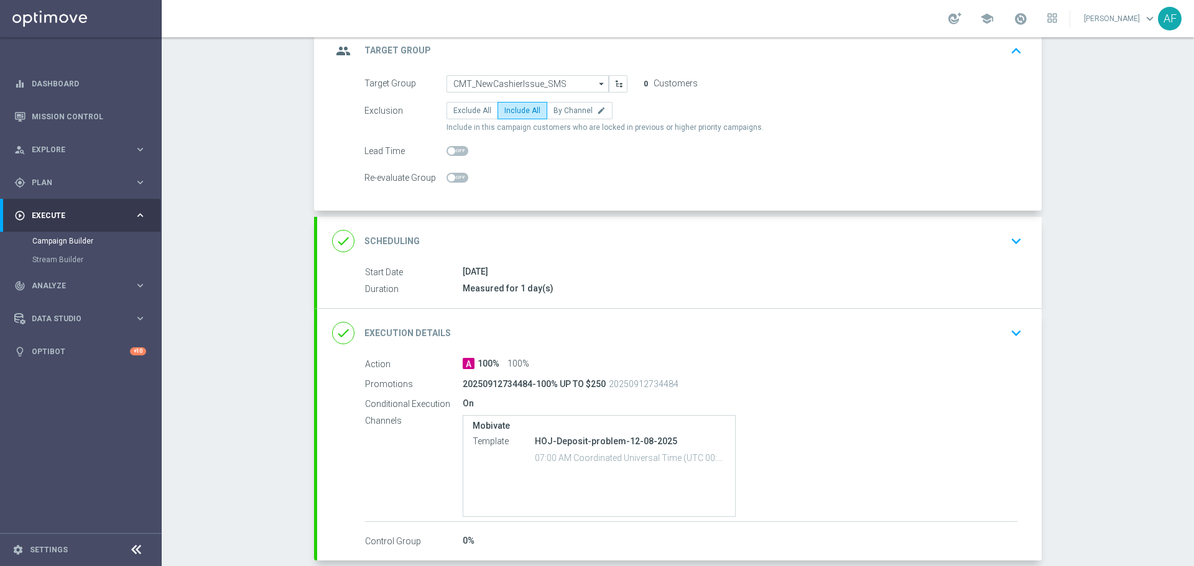
scroll to position [147, 0]
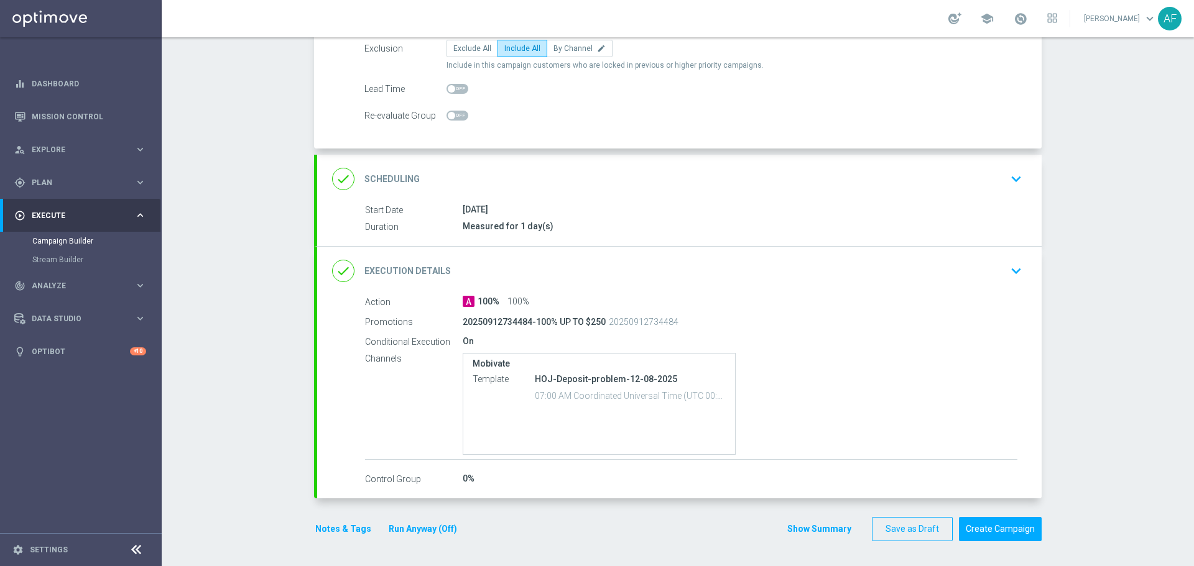
click at [576, 290] on div "done Execution Details keyboard_arrow_down" at bounding box center [679, 271] width 724 height 49
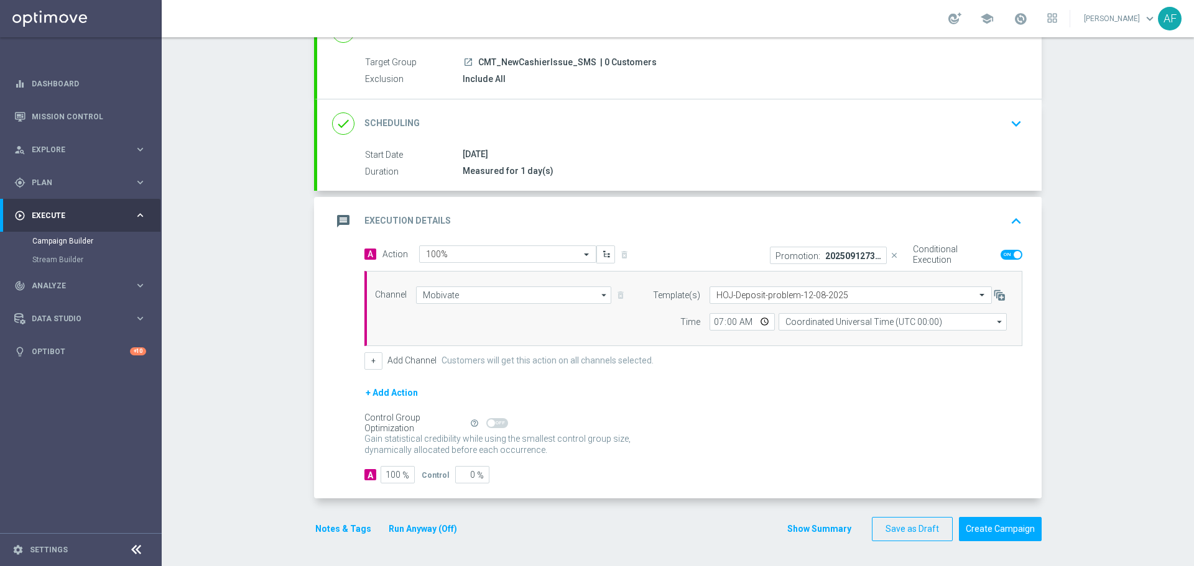
scroll to position [104, 0]
click at [829, 293] on input "text" at bounding box center [838, 295] width 244 height 11
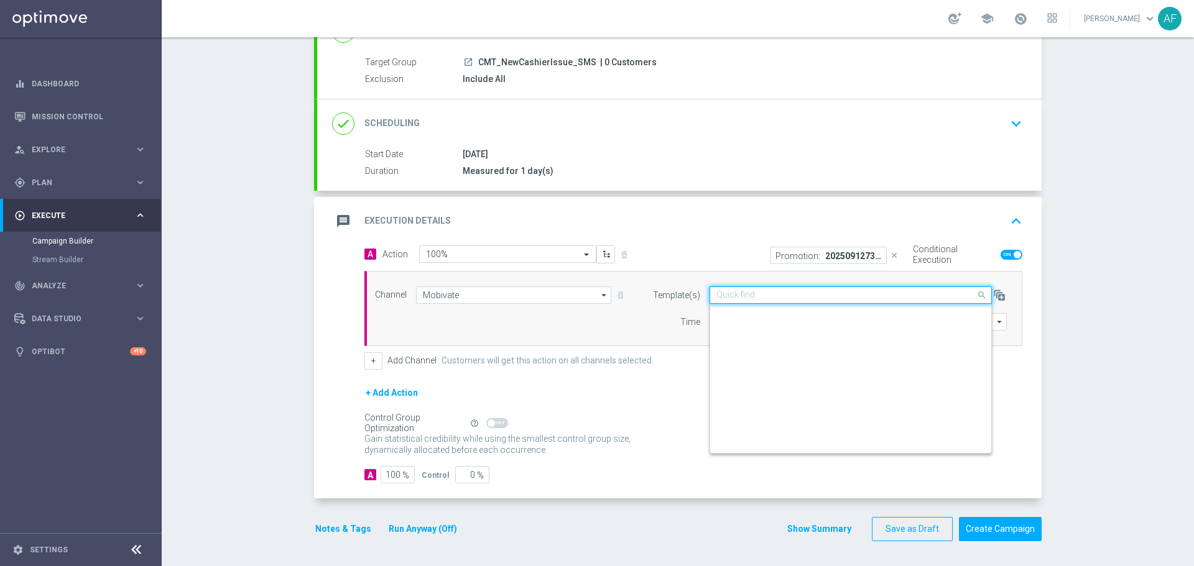
scroll to position [7038, 0]
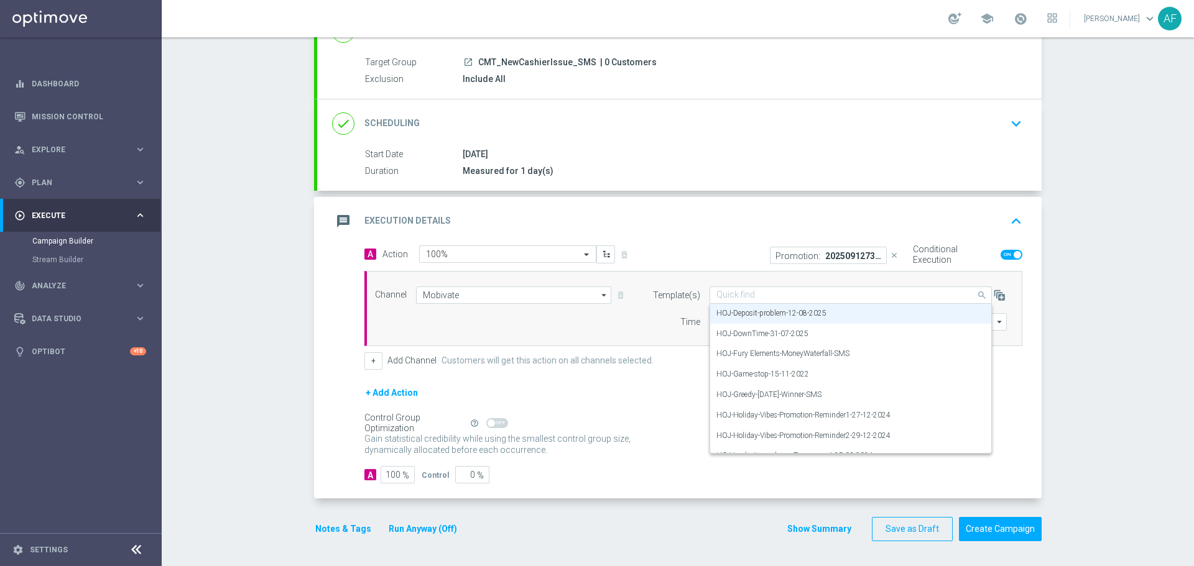
click at [728, 292] on input "text" at bounding box center [838, 295] width 244 height 11
paste input "CM-Deposit-problem-12-08-2025"
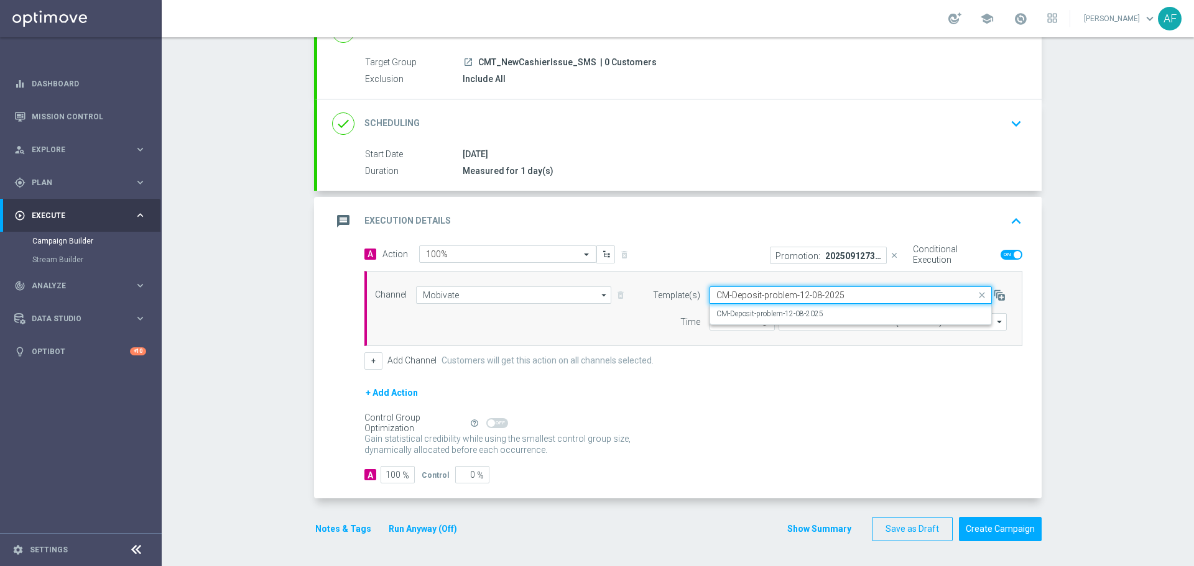
scroll to position [0, 0]
click at [754, 312] on label "CM-Deposit-problem-12-08-2025" at bounding box center [769, 314] width 107 height 11
type input "CM-Deposit-problem-12-08-2025"
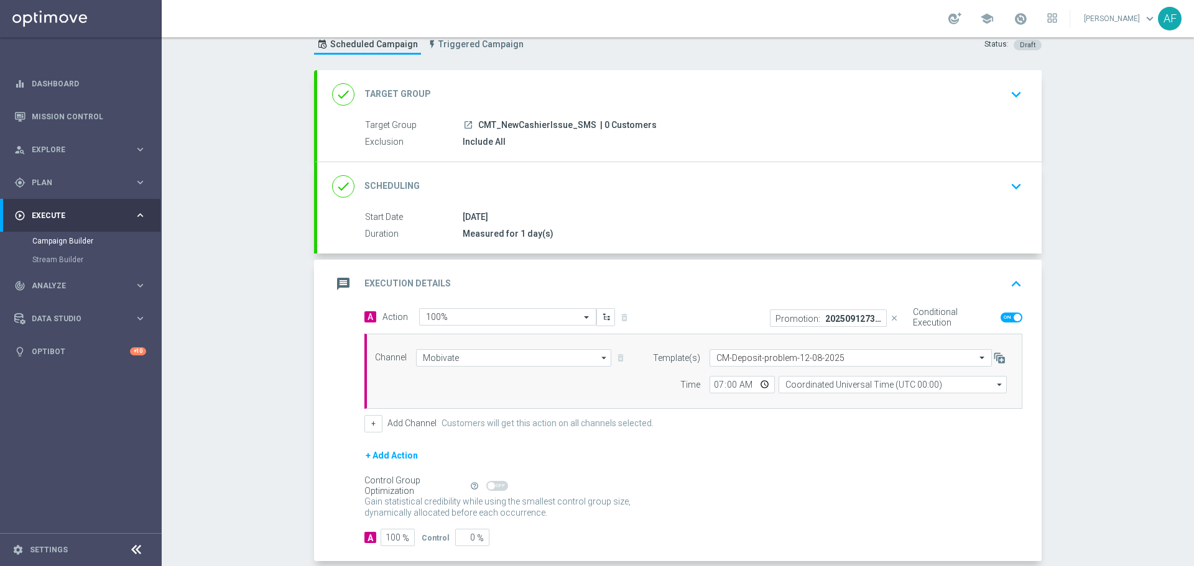
scroll to position [62, 0]
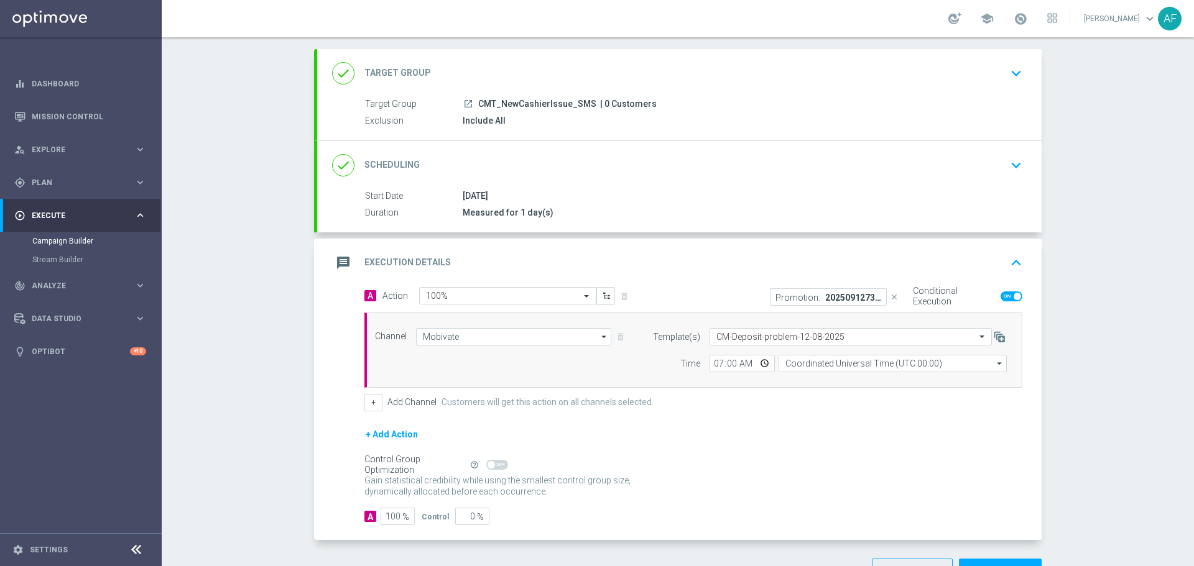
click at [841, 293] on p "20250912734484-100% UP TO $250" at bounding box center [853, 297] width 56 height 10
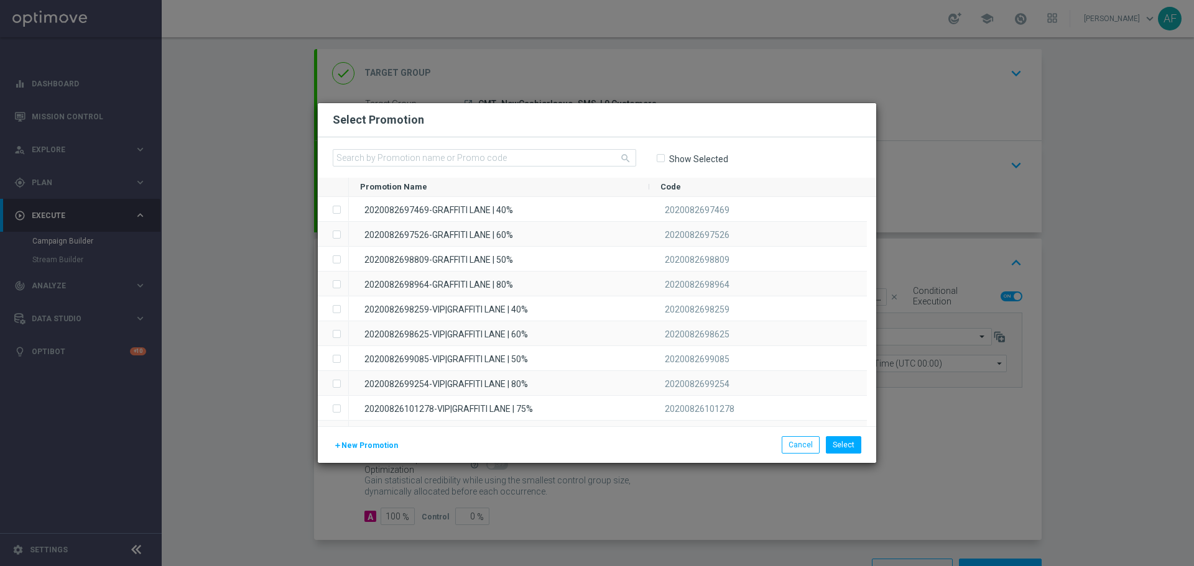
click at [695, 154] on label "Show Selected" at bounding box center [698, 159] width 60 height 11
click at [664, 154] on input "Show Selected" at bounding box center [660, 158] width 8 height 8
checkbox input "true"
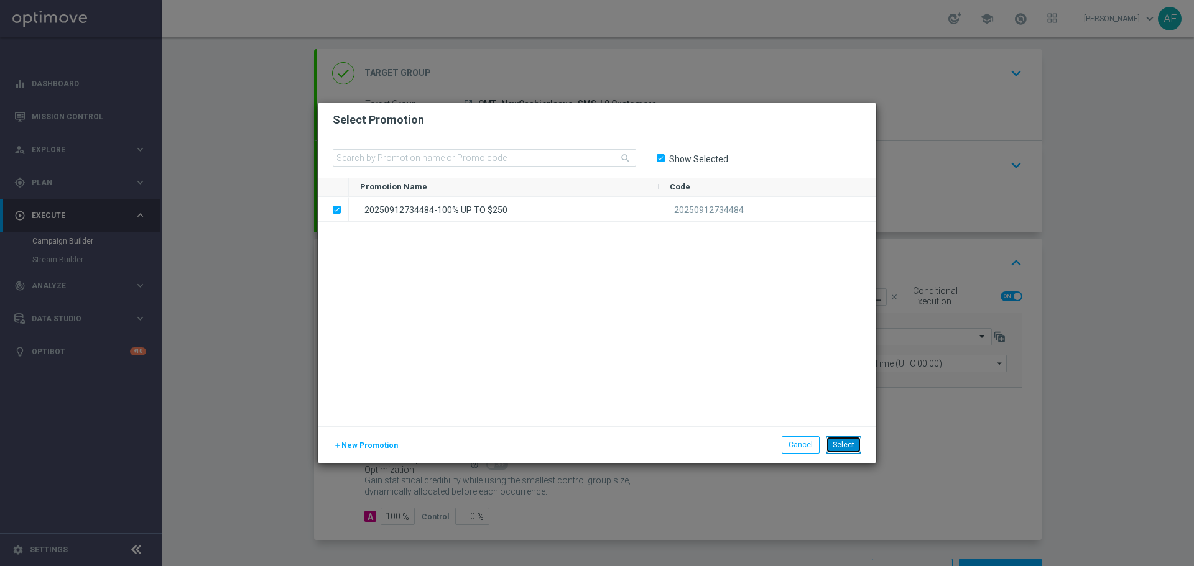
click at [847, 442] on button "Select" at bounding box center [843, 445] width 35 height 17
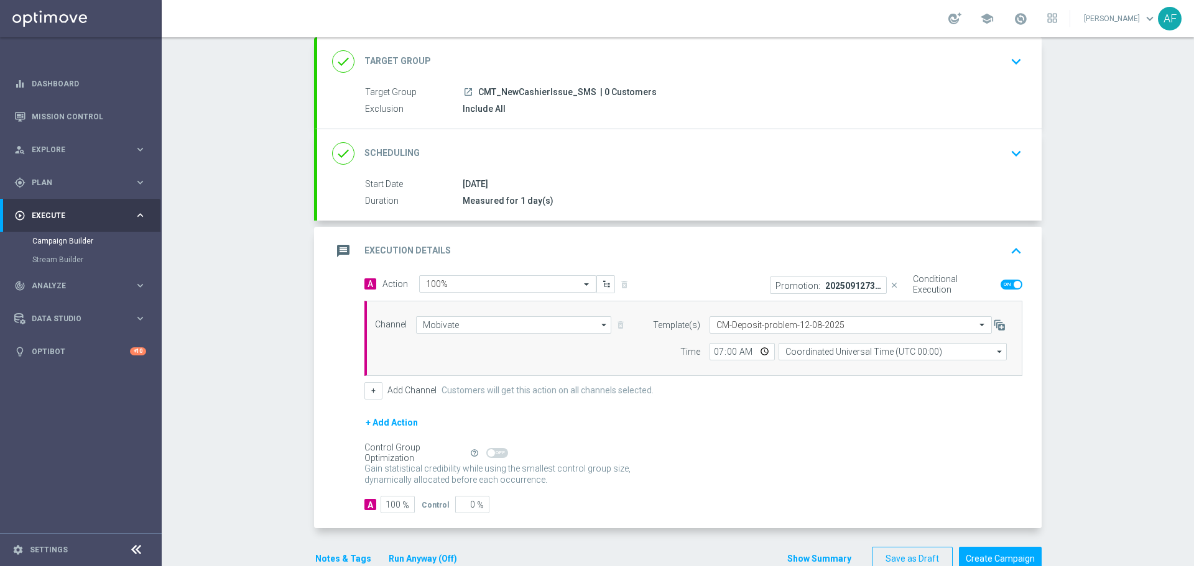
scroll to position [104, 0]
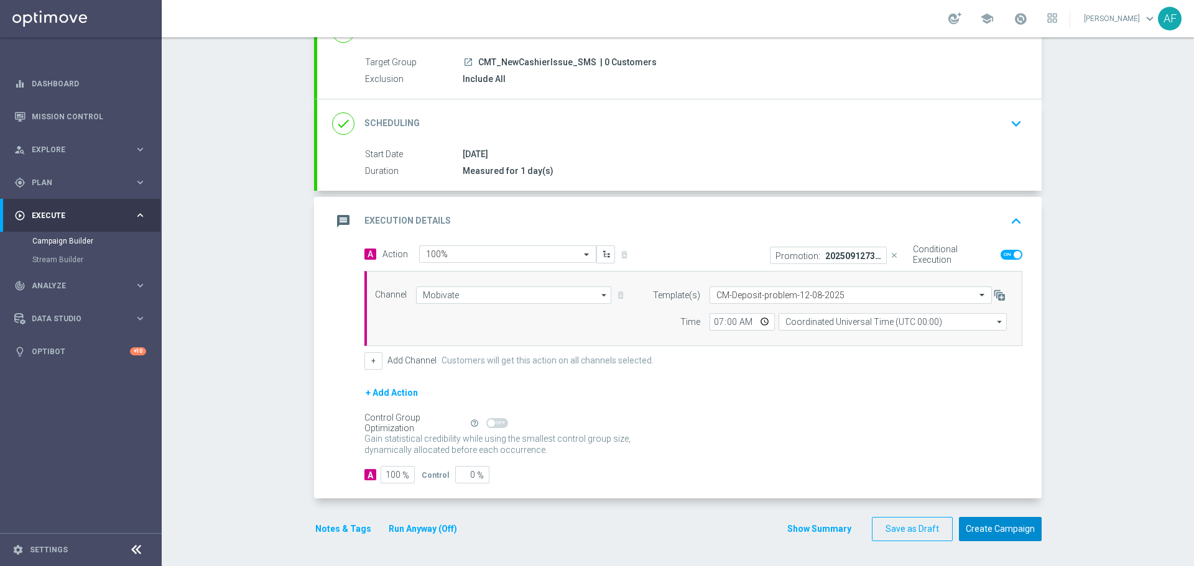
click at [996, 530] on button "Create Campaign" at bounding box center [1000, 529] width 83 height 24
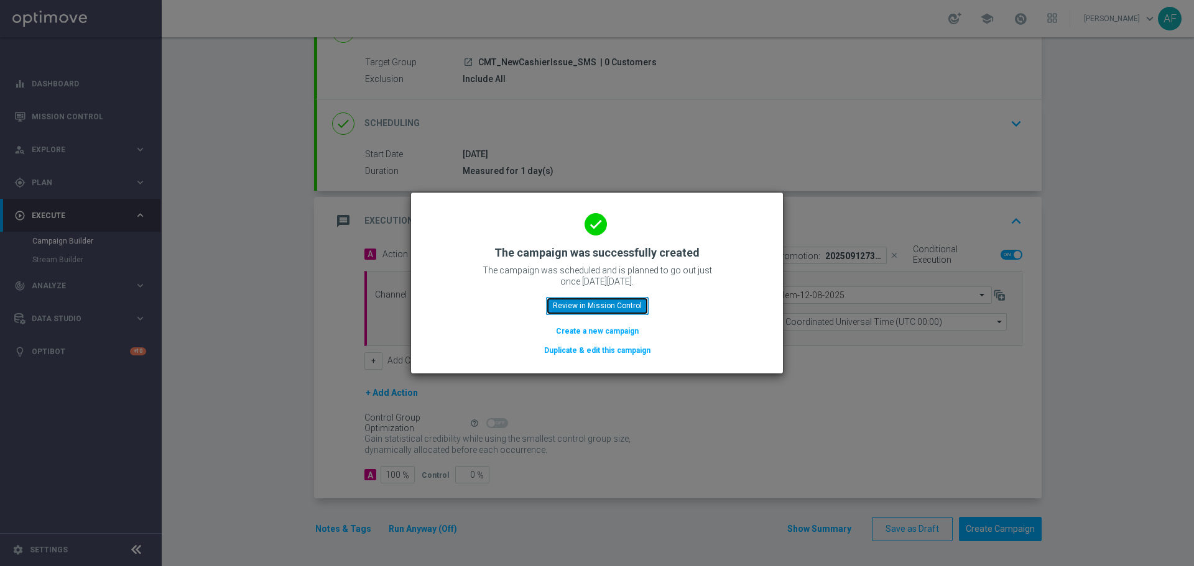
click at [593, 302] on button "Review in Mission Control" at bounding box center [597, 305] width 103 height 17
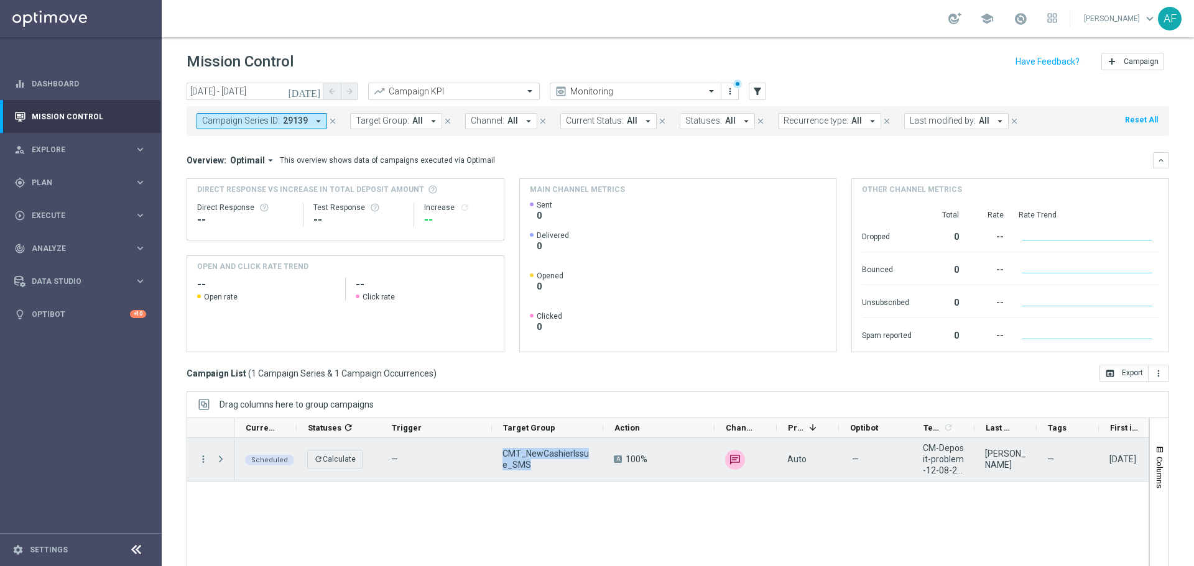
drag, startPoint x: 527, startPoint y: 463, endPoint x: 500, endPoint y: 451, distance: 29.8
click at [500, 451] on div "CMT_NewCashierIssue_SMS" at bounding box center [547, 459] width 111 height 43
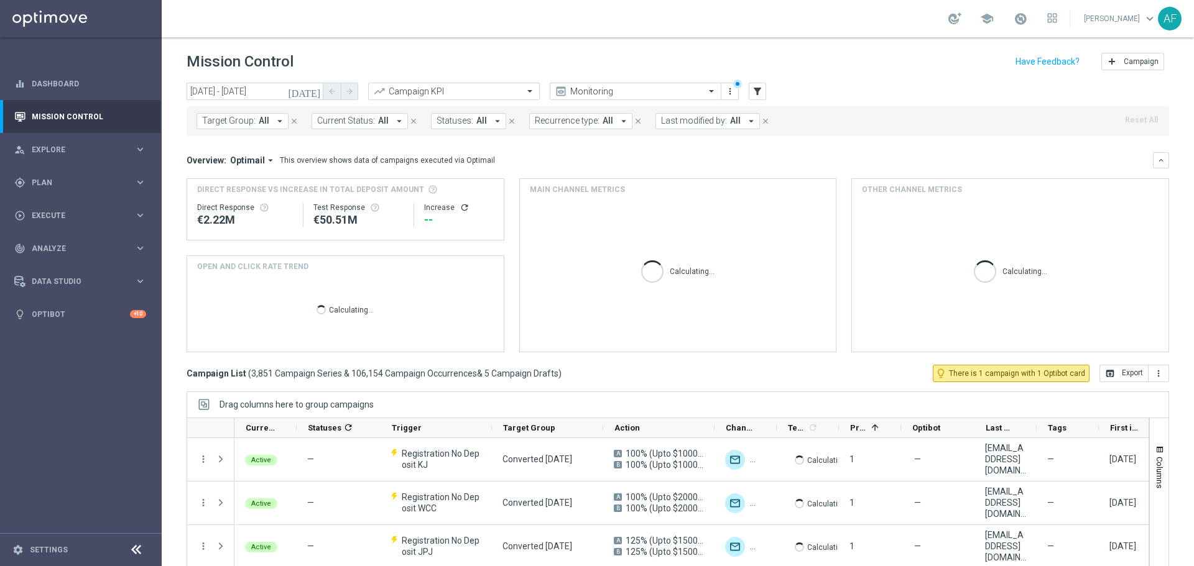
click at [313, 94] on icon "[DATE]" at bounding box center [305, 91] width 34 height 11
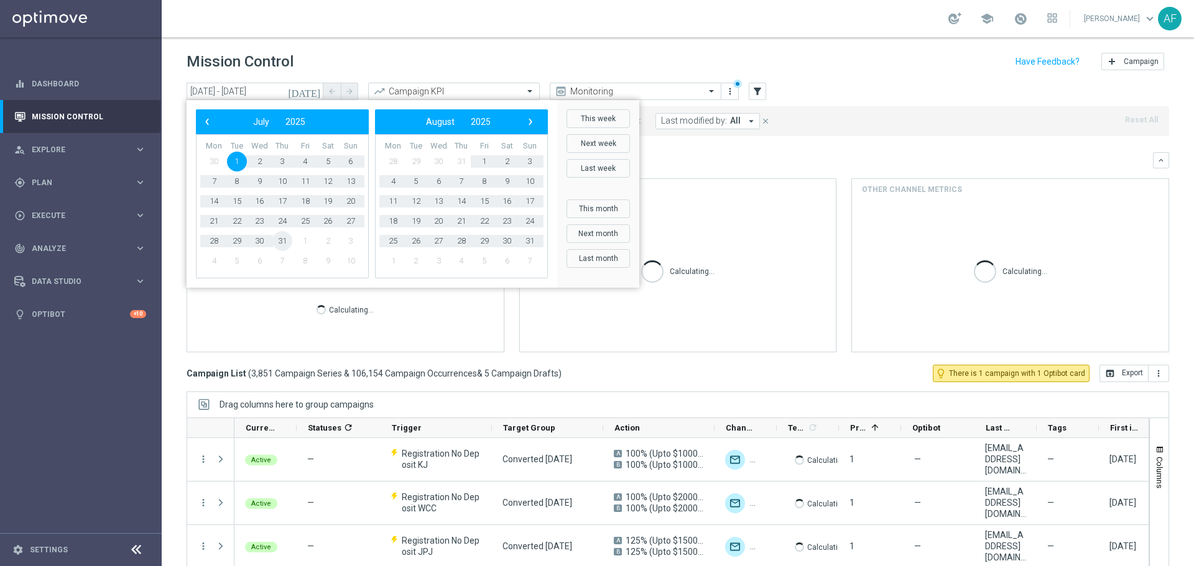
click at [282, 240] on span "31" at bounding box center [282, 241] width 20 height 20
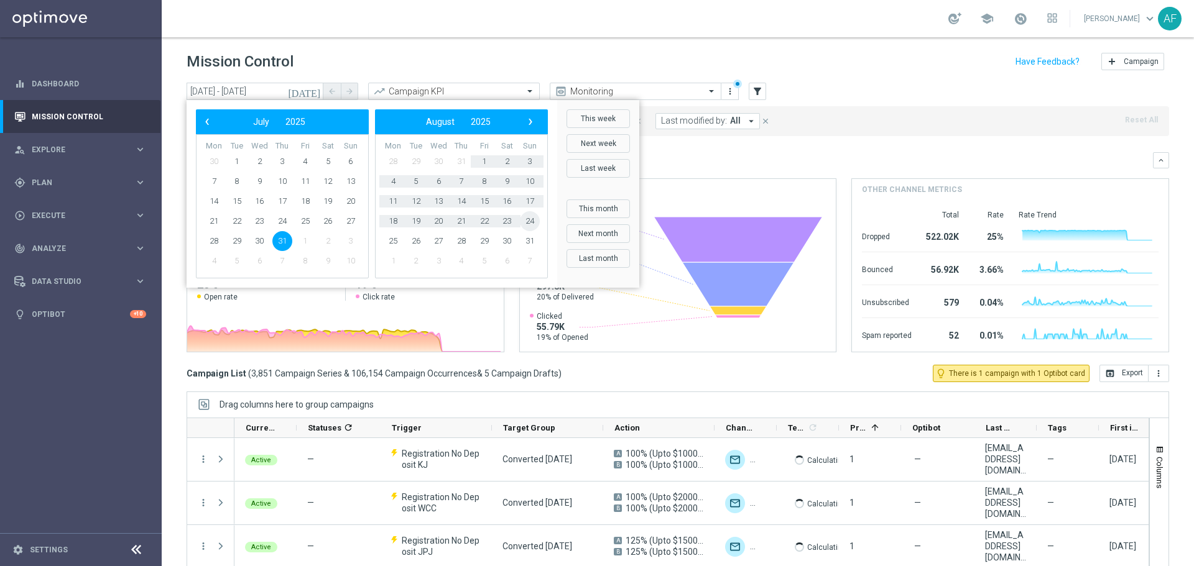
click at [525, 220] on span "24" at bounding box center [530, 221] width 20 height 20
type input "31 Jul 2025 - 24 Aug 2025"
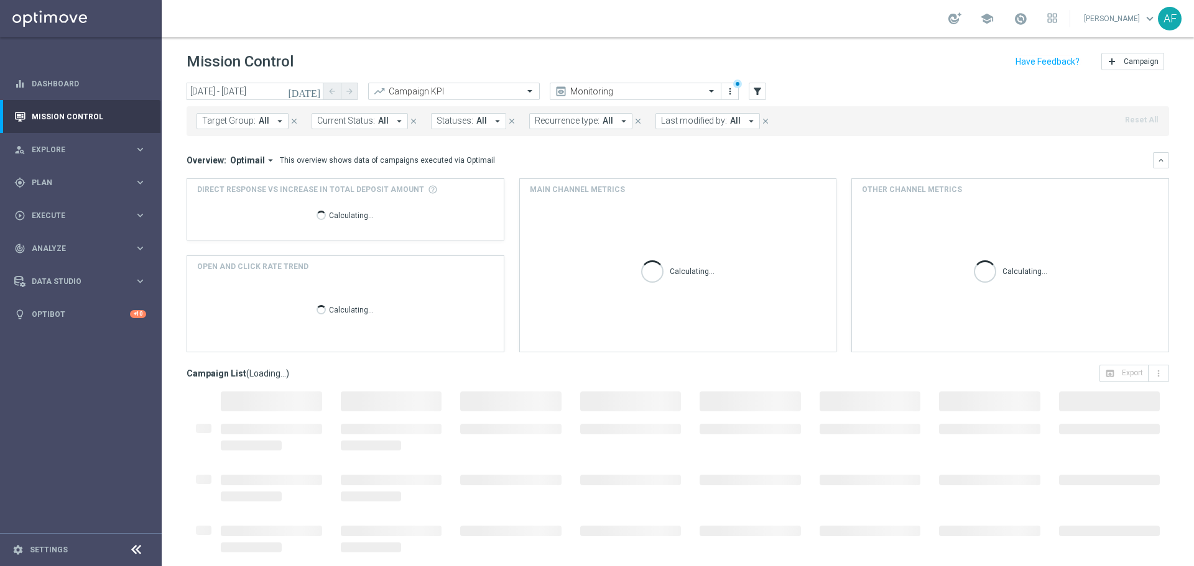
click at [268, 123] on button "Target Group: All arrow_drop_down" at bounding box center [242, 121] width 92 height 16
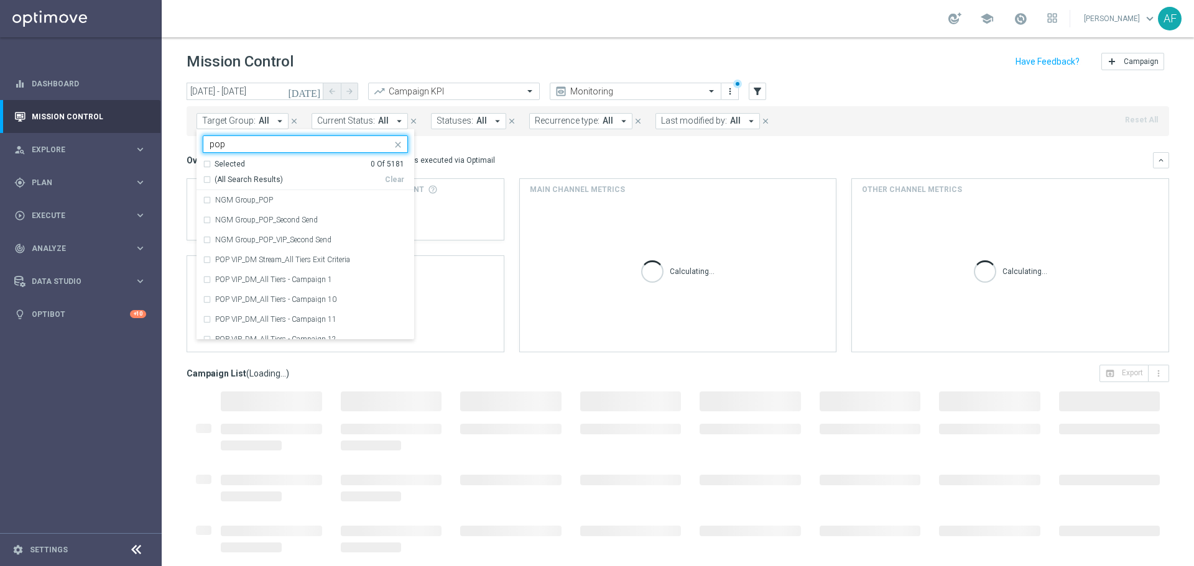
click at [262, 178] on span "(All Search Results)" at bounding box center [249, 180] width 68 height 11
type input "pop"
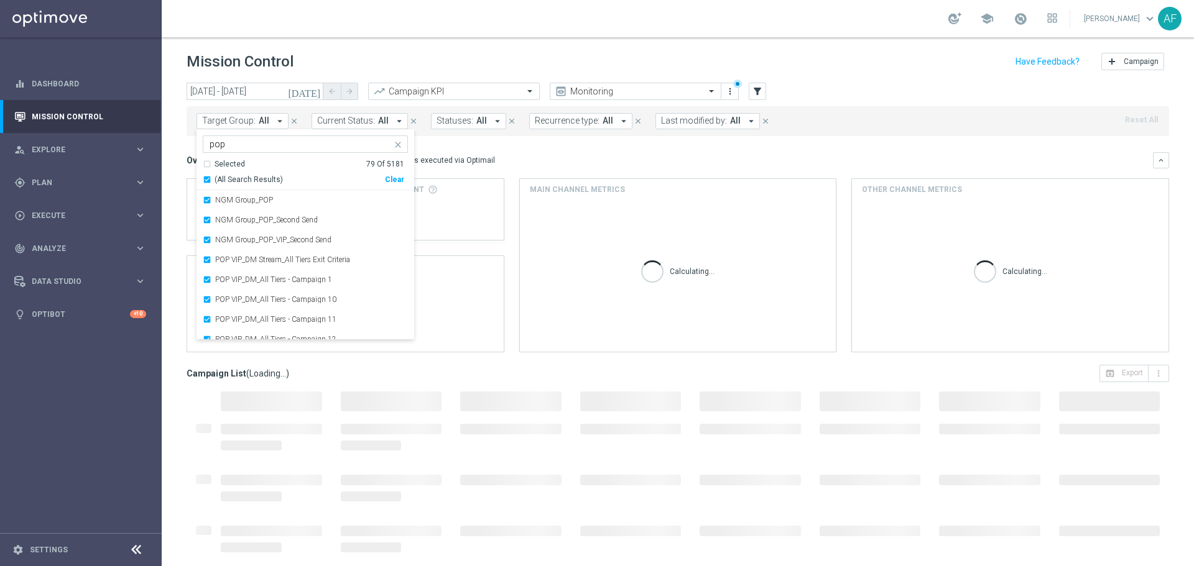
click at [573, 160] on div "Overview: Optimail arrow_drop_down This overview shows data of campaigns execut…" at bounding box center [670, 160] width 966 height 11
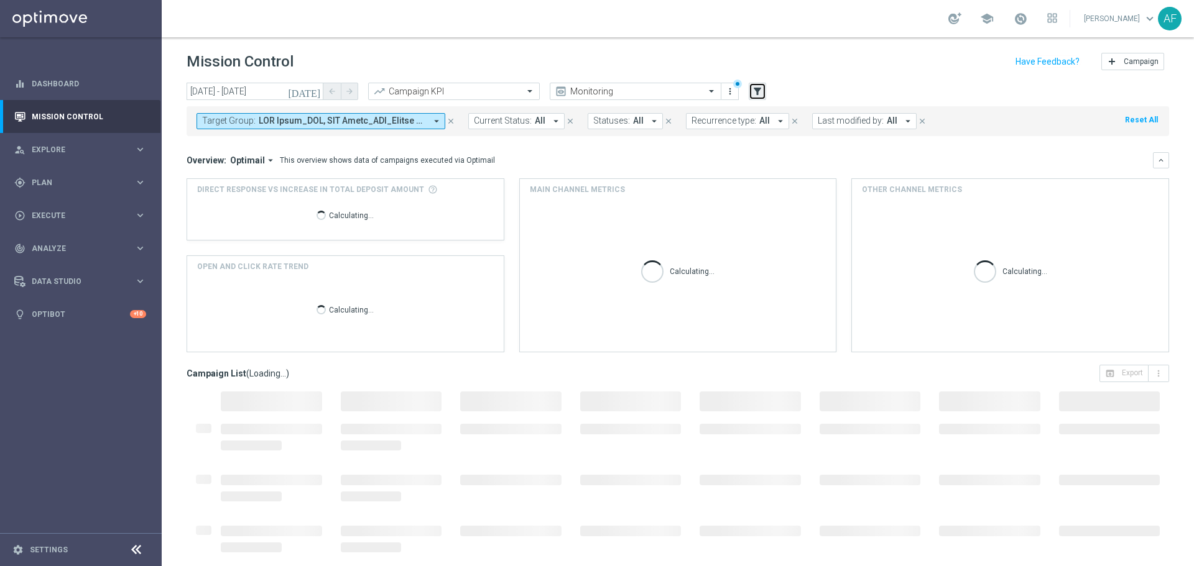
click at [757, 91] on icon "filter_alt" at bounding box center [757, 91] width 11 height 11
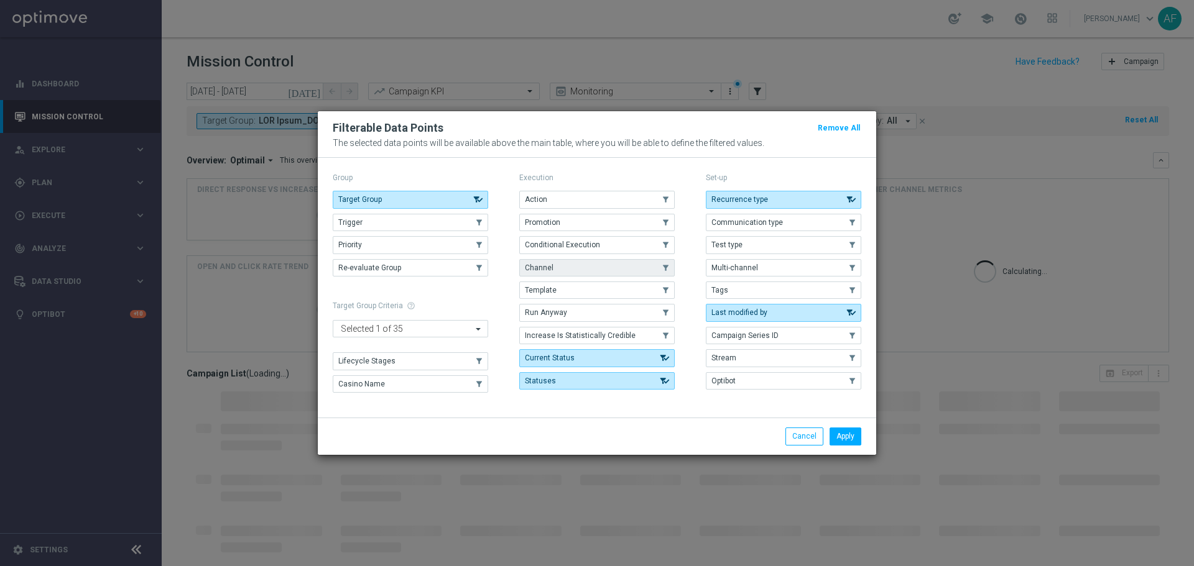
click at [575, 262] on button "Channel" at bounding box center [596, 267] width 155 height 17
click at [845, 432] on button "Apply" at bounding box center [846, 436] width 32 height 17
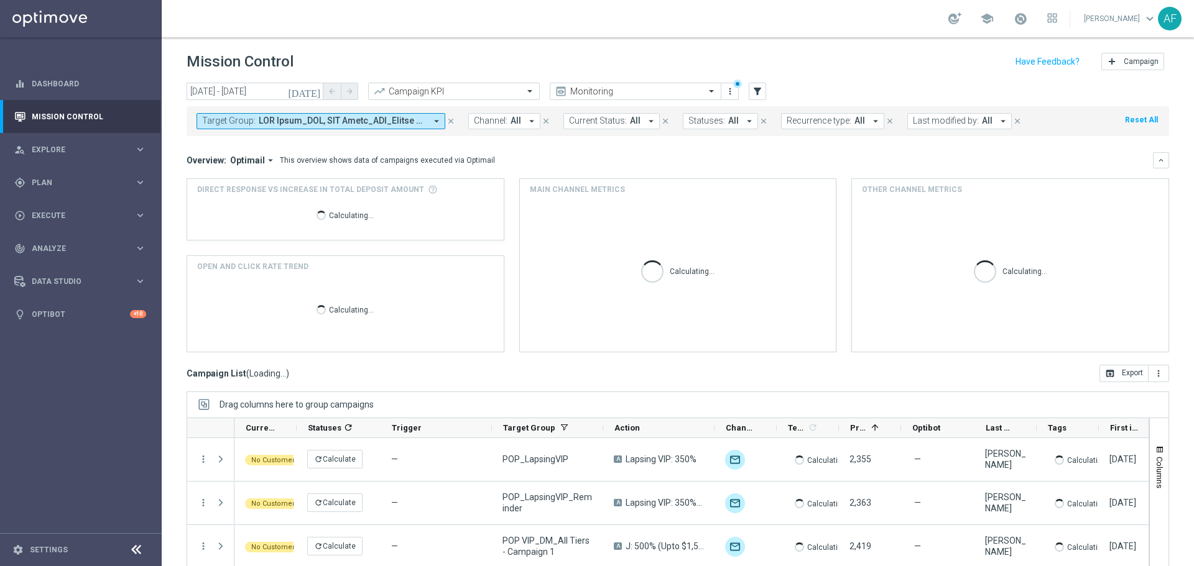
click at [514, 118] on span "All" at bounding box center [516, 121] width 11 height 11
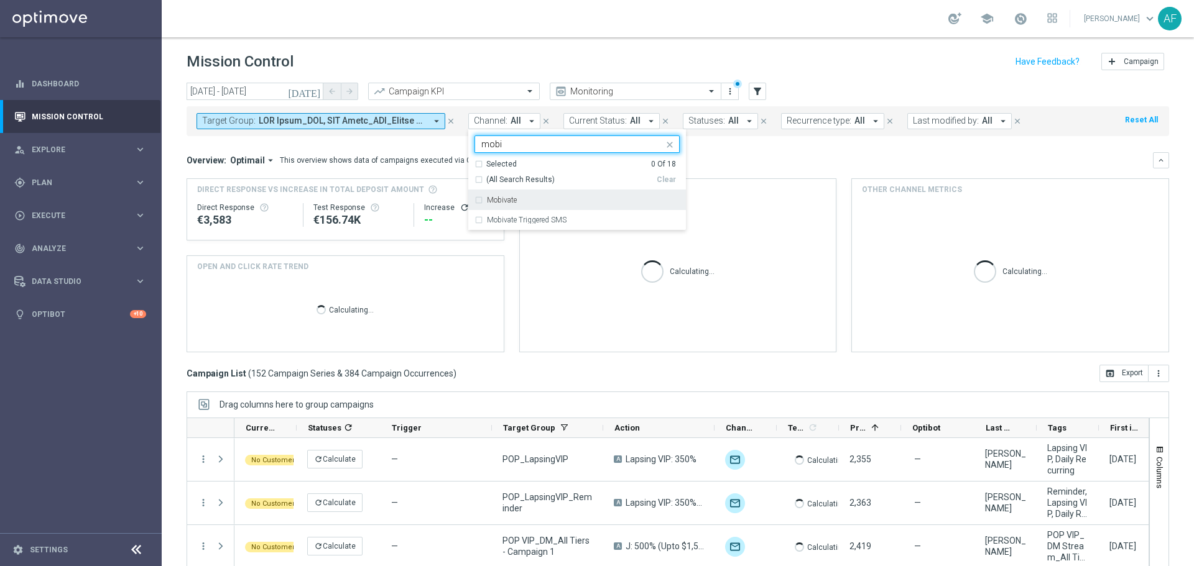
click at [549, 200] on div "Mobivate" at bounding box center [583, 199] width 193 height 7
type input "mobi"
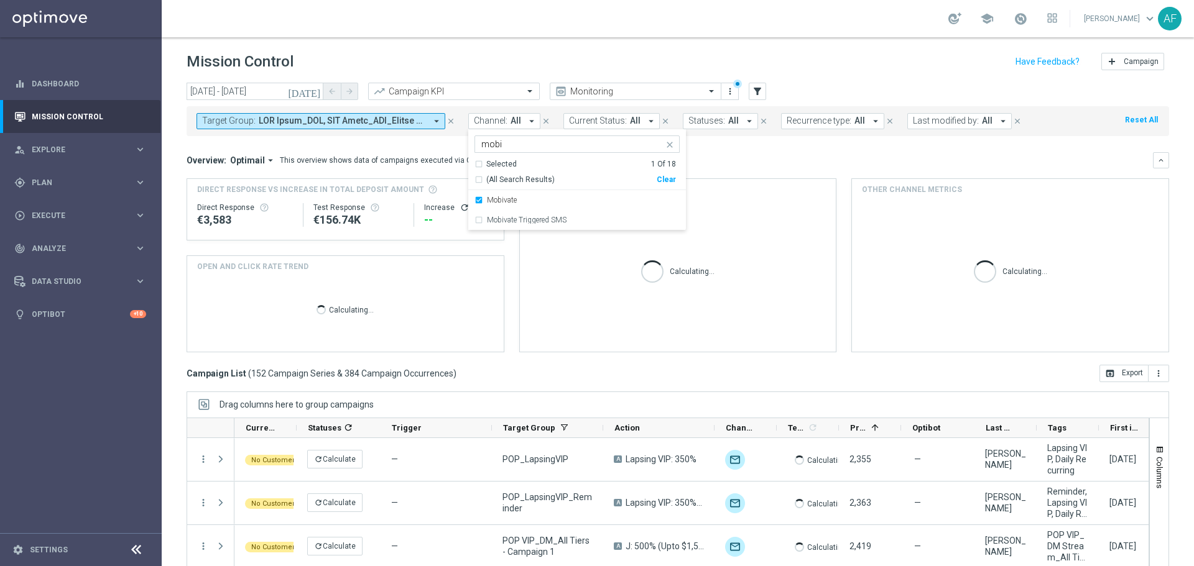
click at [746, 172] on div "Overview: Optimail arrow_drop_down This overview shows data of campaigns execut…" at bounding box center [678, 252] width 982 height 200
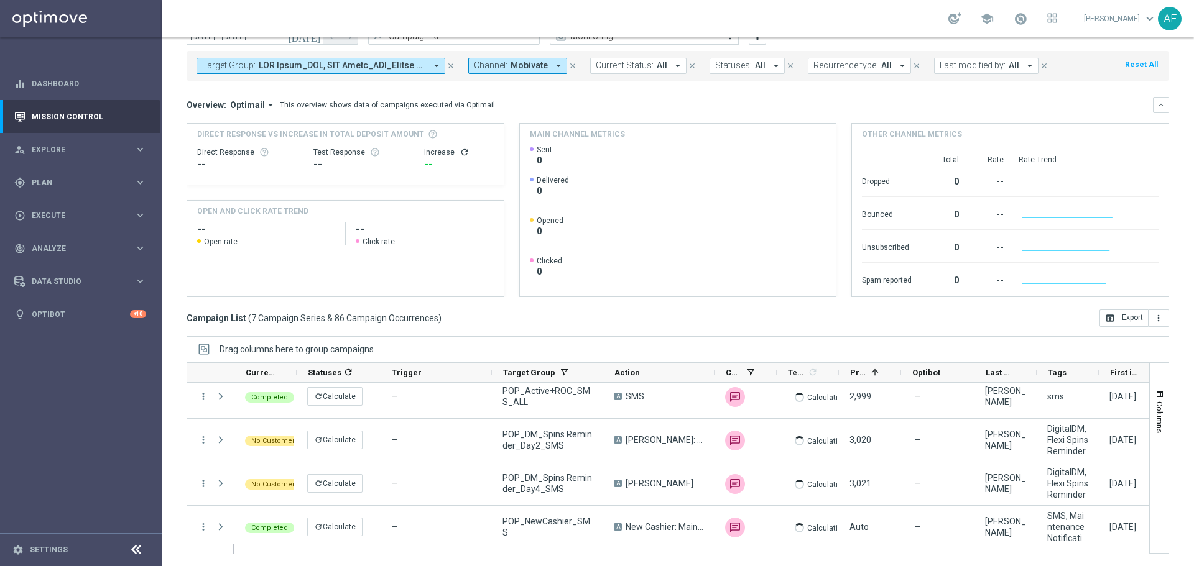
scroll to position [144, 0]
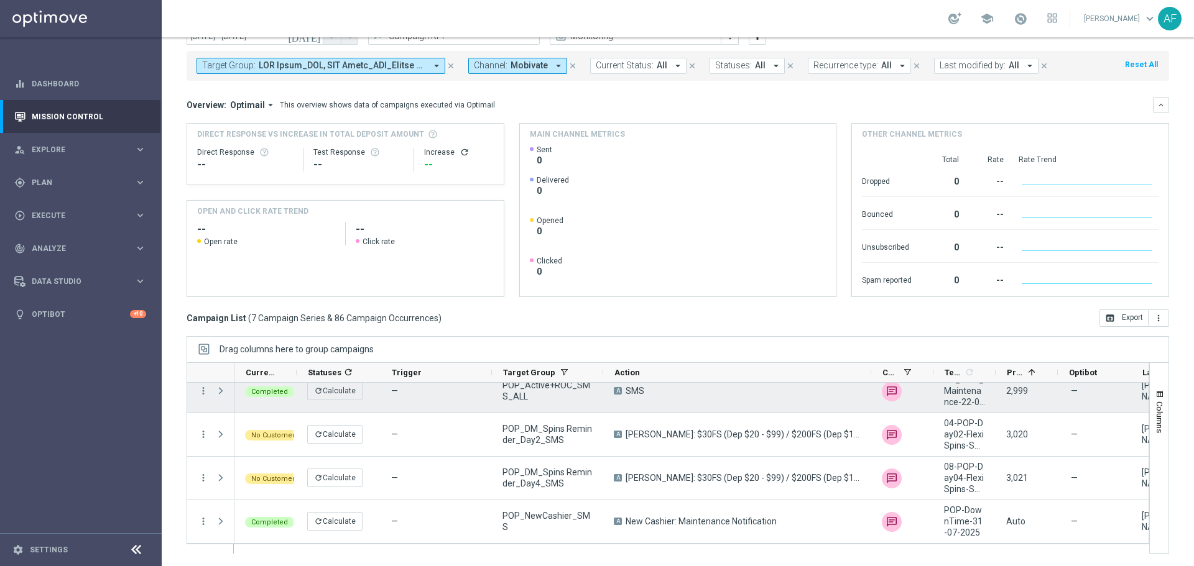
drag, startPoint x: 713, startPoint y: 373, endPoint x: 869, endPoint y: 388, distance: 157.4
click at [869, 388] on div at bounding box center [668, 459] width 963 height 192
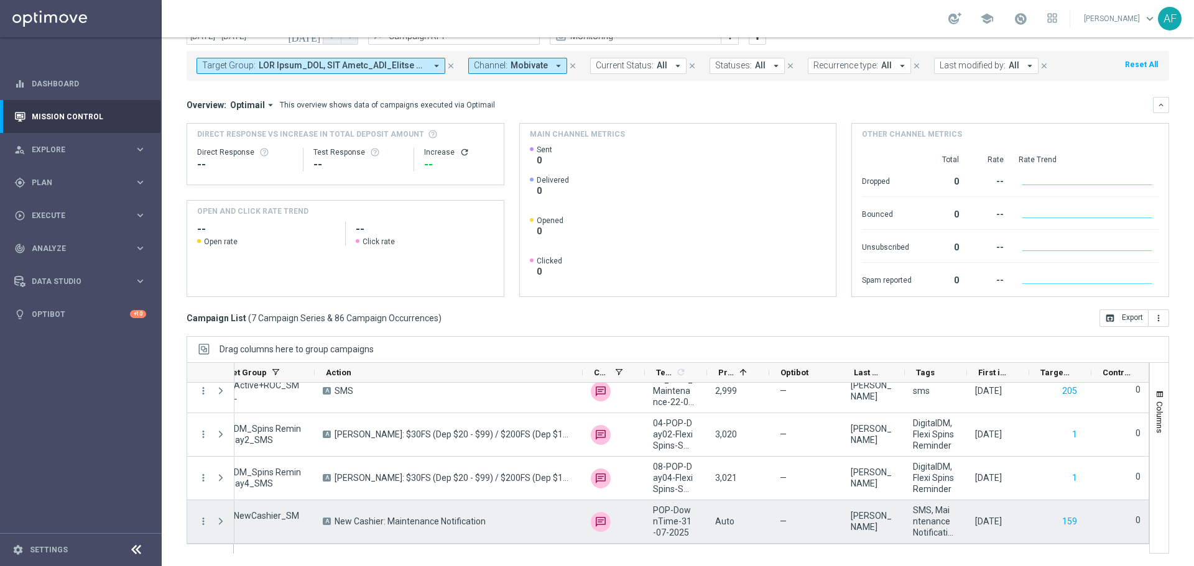
scroll to position [0, 289]
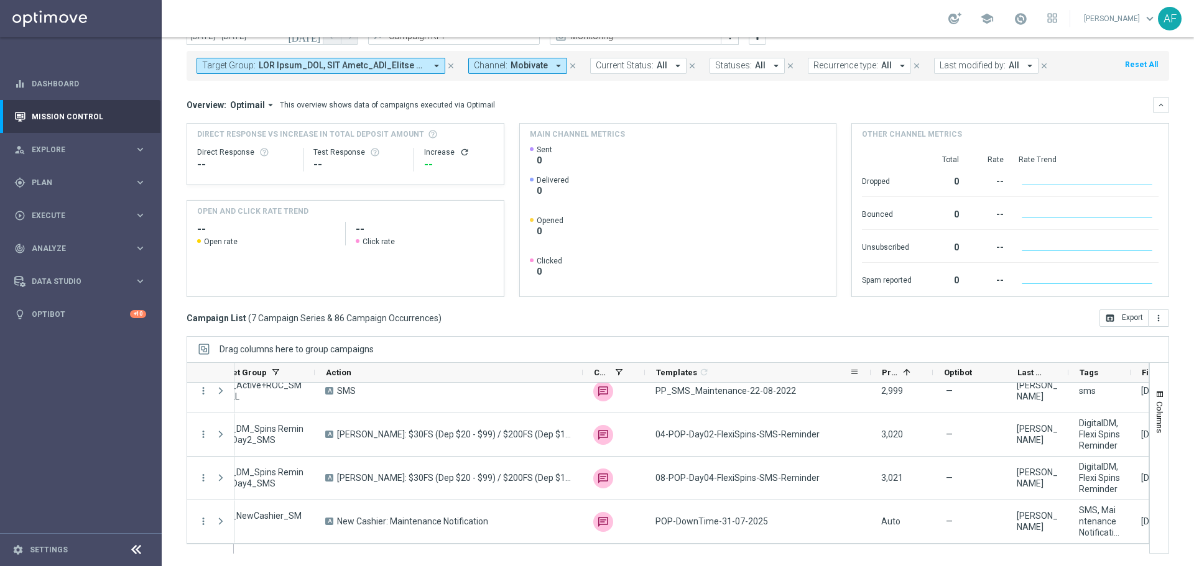
drag, startPoint x: 706, startPoint y: 371, endPoint x: 829, endPoint y: 414, distance: 129.8
click at [869, 378] on div at bounding box center [870, 372] width 5 height 19
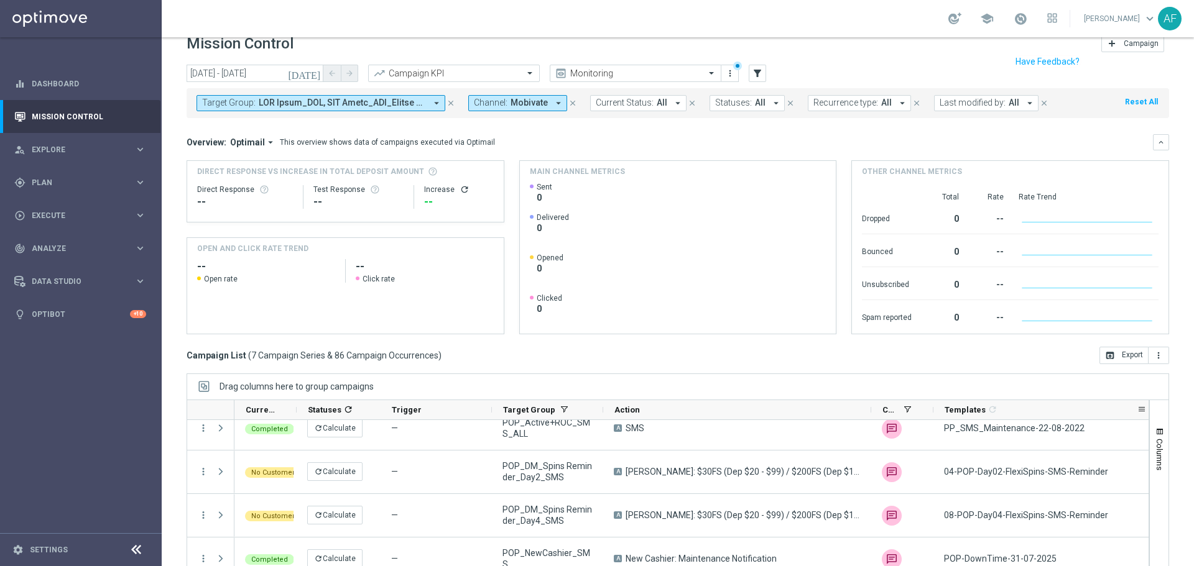
scroll to position [0, 0]
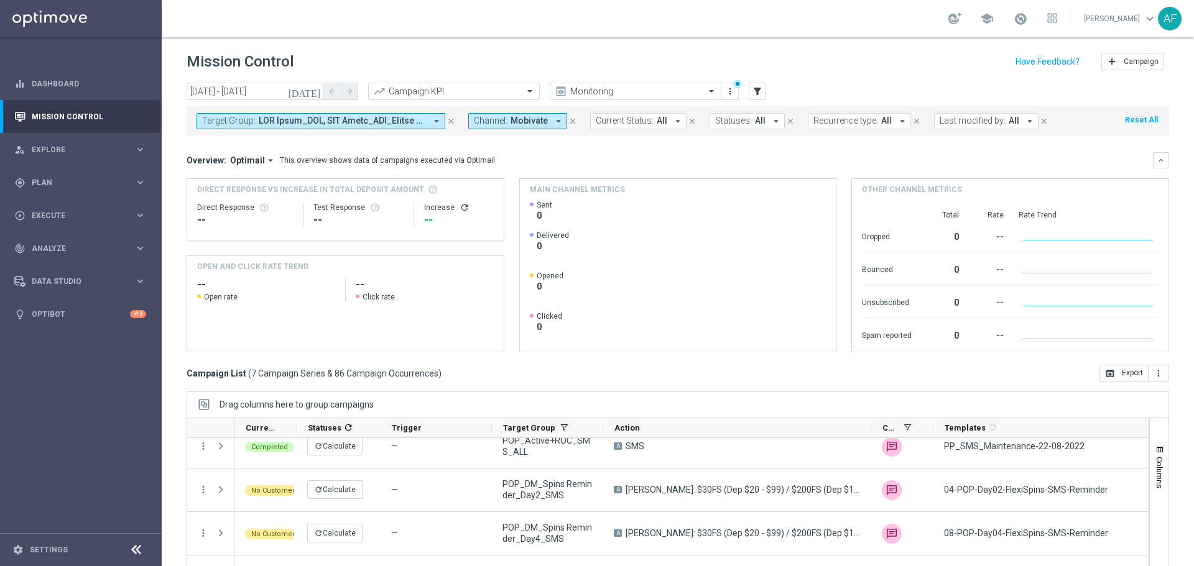
click at [527, 122] on span "Mobivate" at bounding box center [529, 121] width 37 height 11
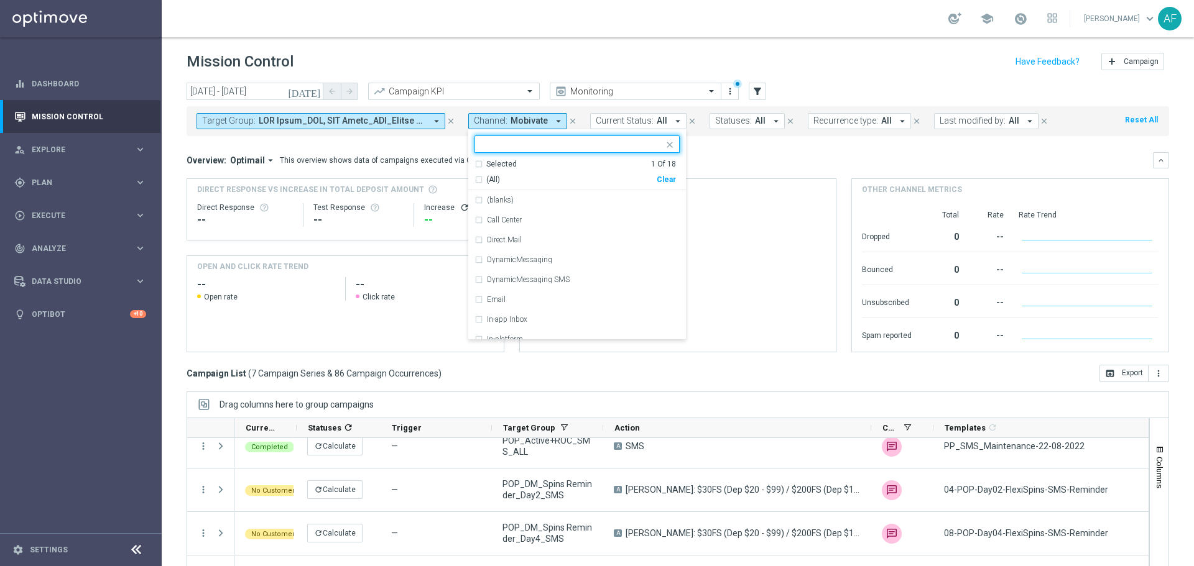
click at [504, 164] on div "Selected" at bounding box center [501, 164] width 30 height 11
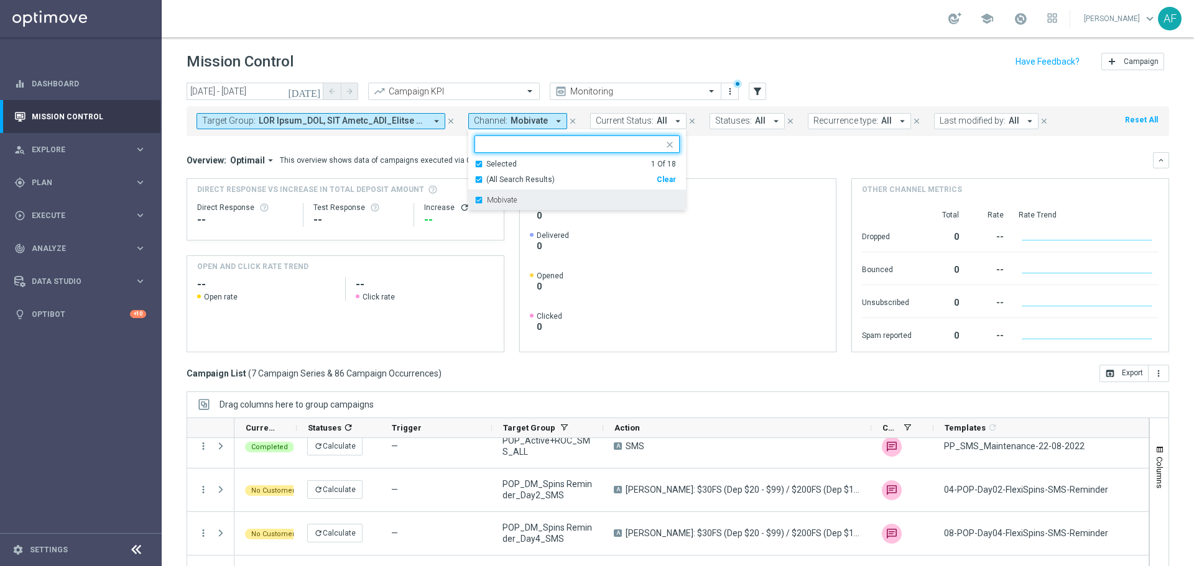
click at [511, 196] on label "Mobivate" at bounding box center [502, 199] width 30 height 7
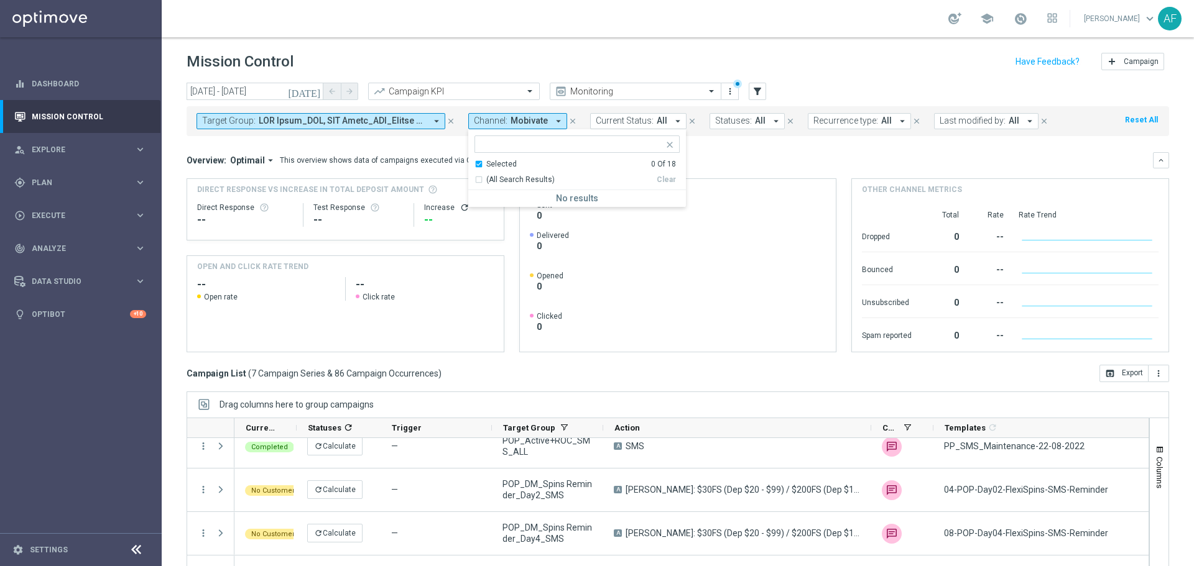
drag, startPoint x: 711, startPoint y: 168, endPoint x: 703, endPoint y: 167, distance: 8.1
click at [712, 168] on div "Overview: Optimail arrow_drop_down This overview shows data of campaigns execut…" at bounding box center [678, 160] width 982 height 16
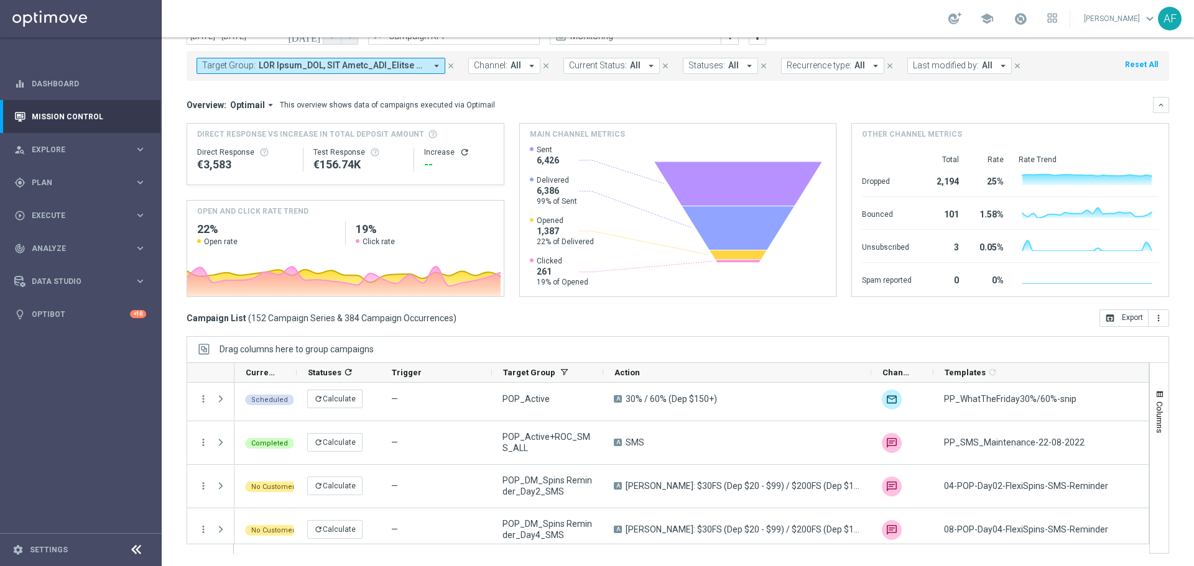
scroll to position [6455, 0]
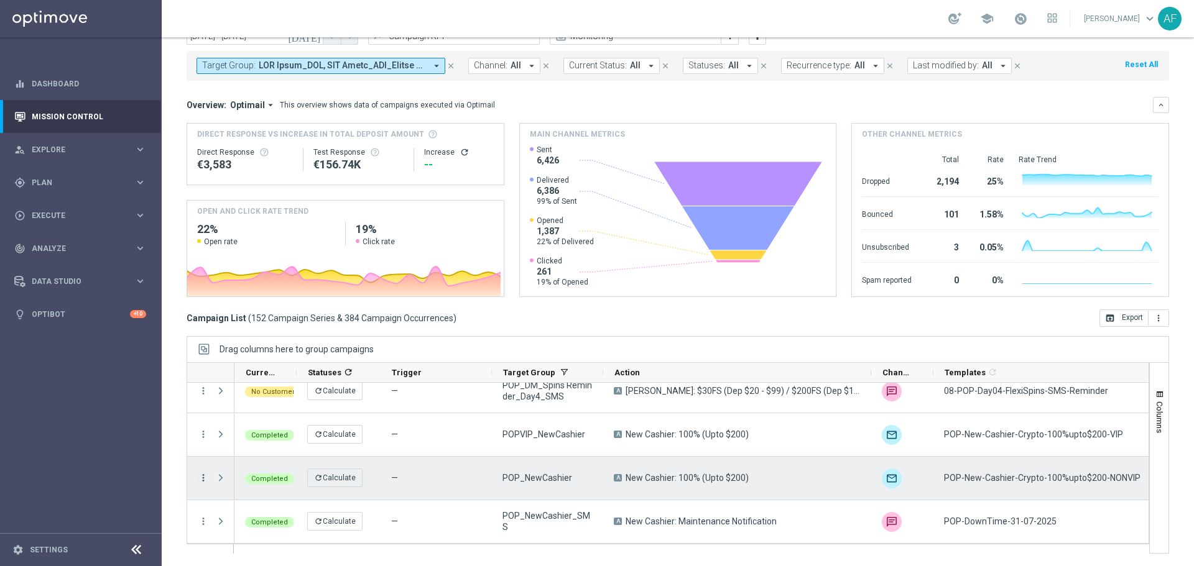
click at [200, 478] on icon "more_vert" at bounding box center [203, 478] width 11 height 11
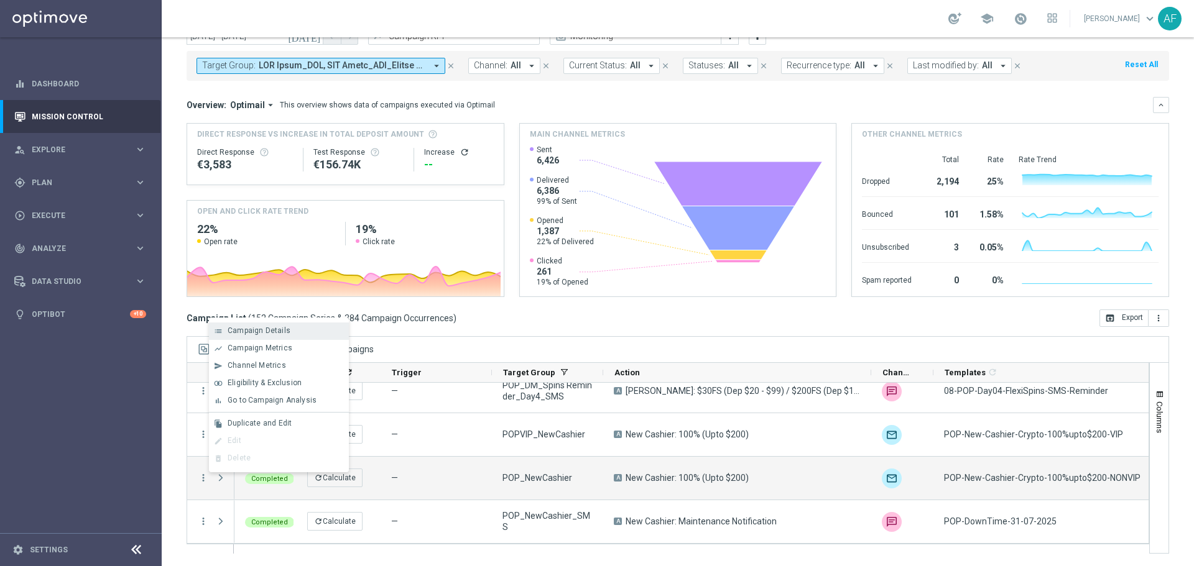
click at [264, 330] on span "Campaign Details" at bounding box center [259, 330] width 63 height 9
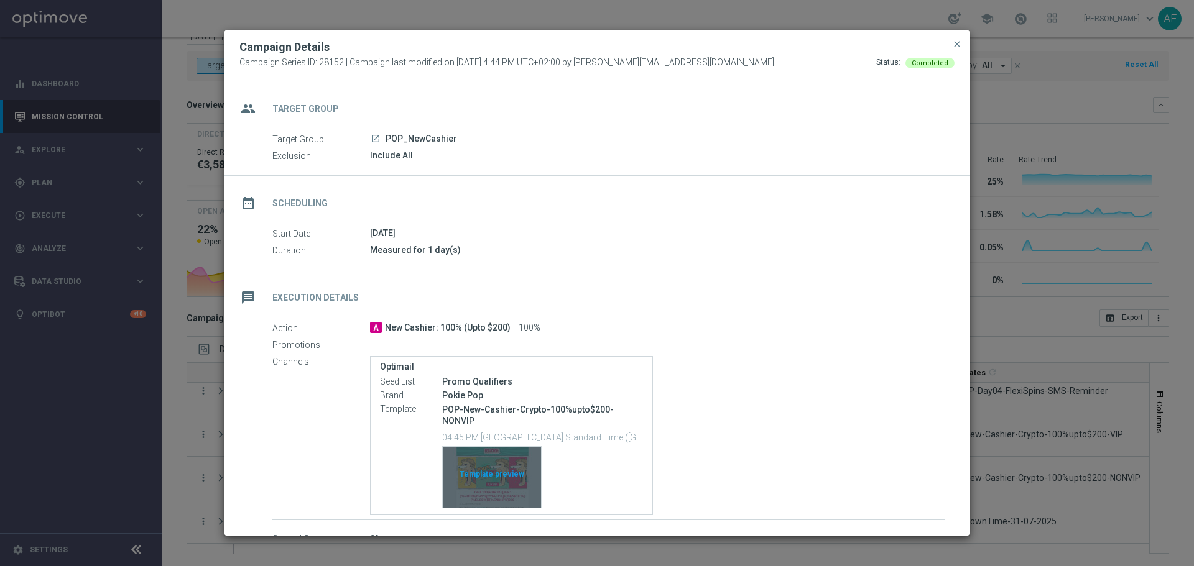
click at [499, 455] on div "Template preview" at bounding box center [492, 477] width 98 height 61
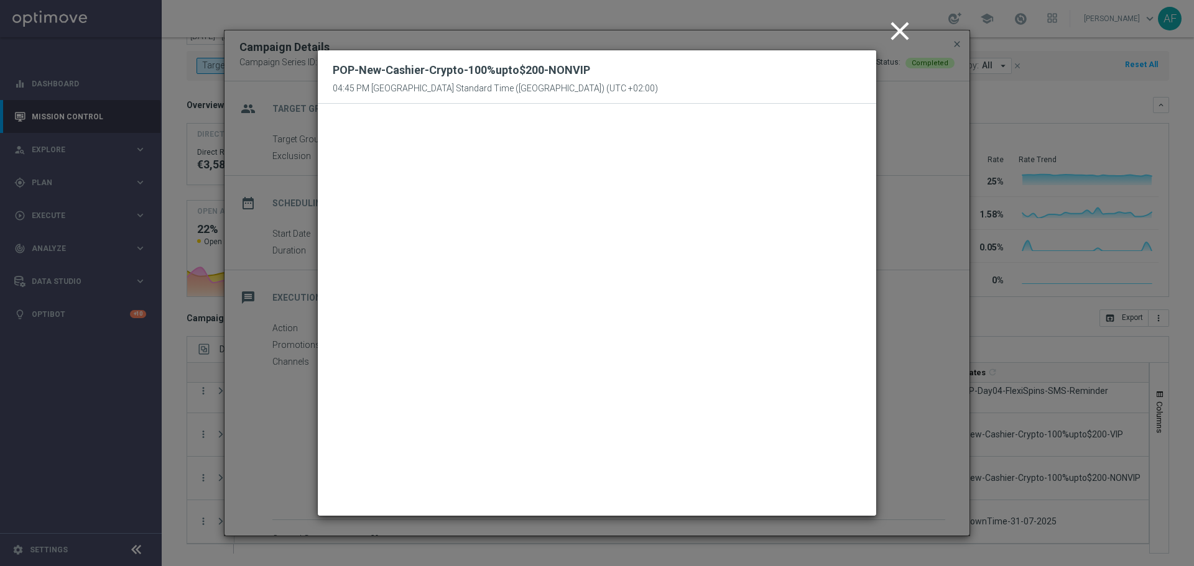
click at [900, 34] on icon "close" at bounding box center [899, 31] width 31 height 31
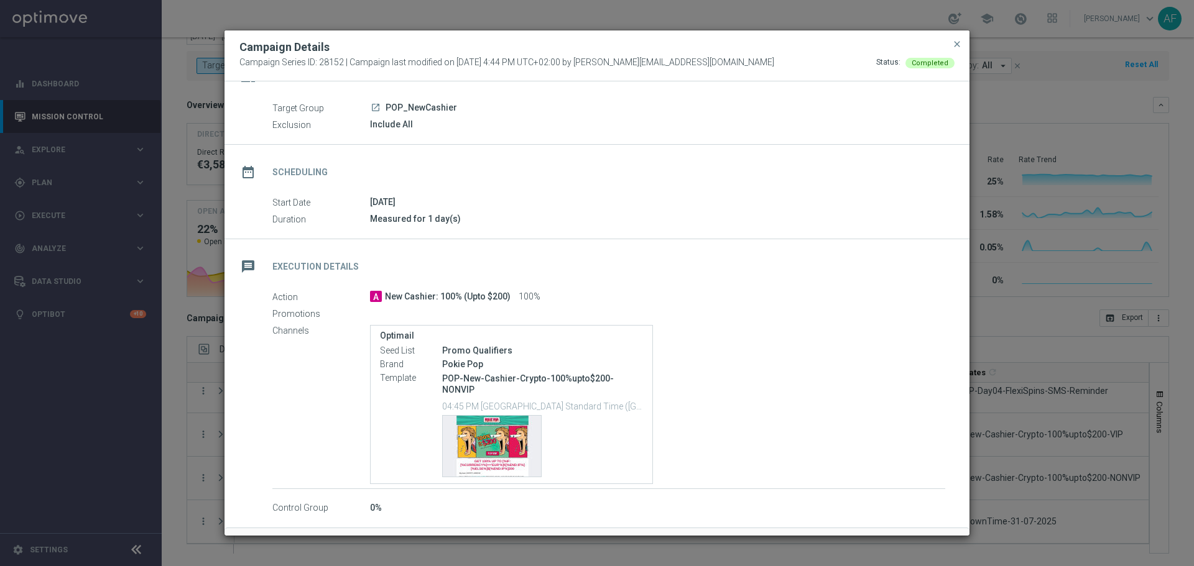
scroll to position [0, 0]
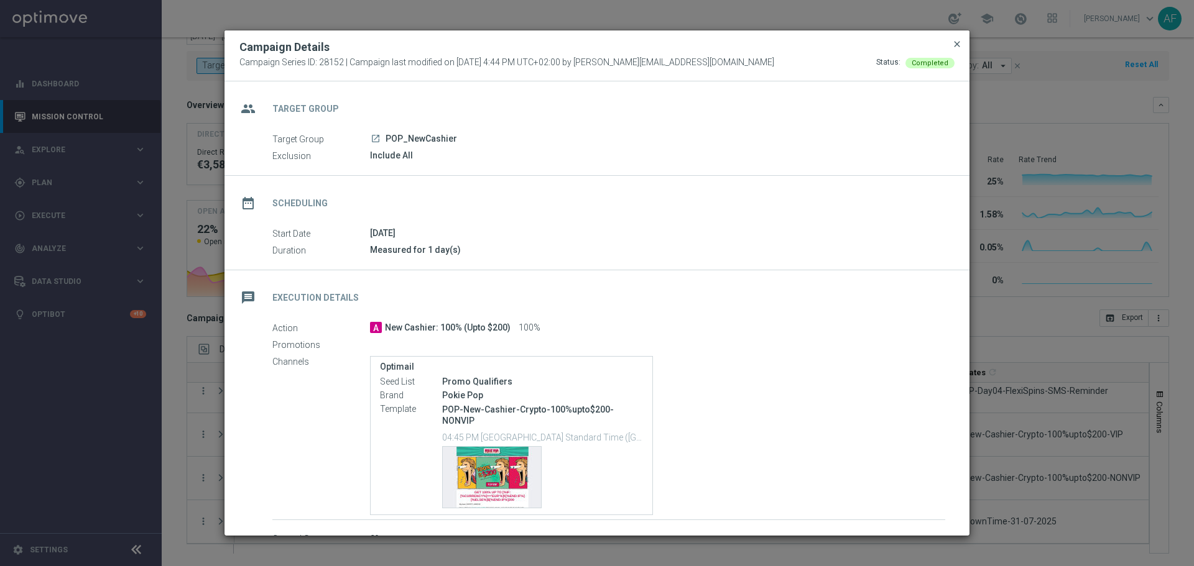
click at [953, 48] on span "close" at bounding box center [957, 44] width 10 height 10
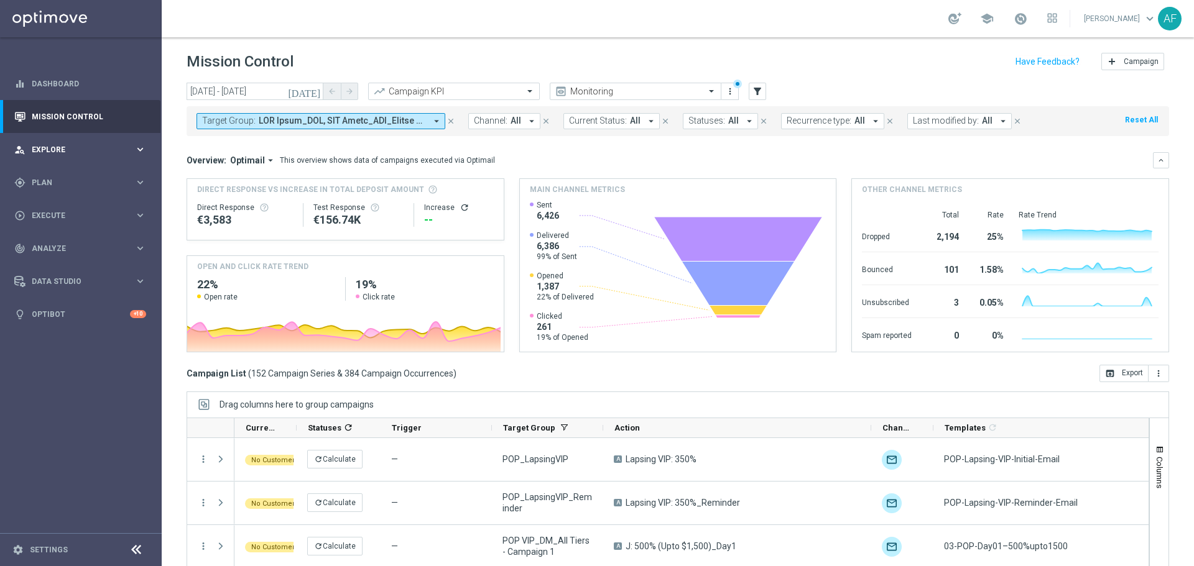
click at [86, 142] on div "person_search Explore keyboard_arrow_right" at bounding box center [80, 149] width 160 height 33
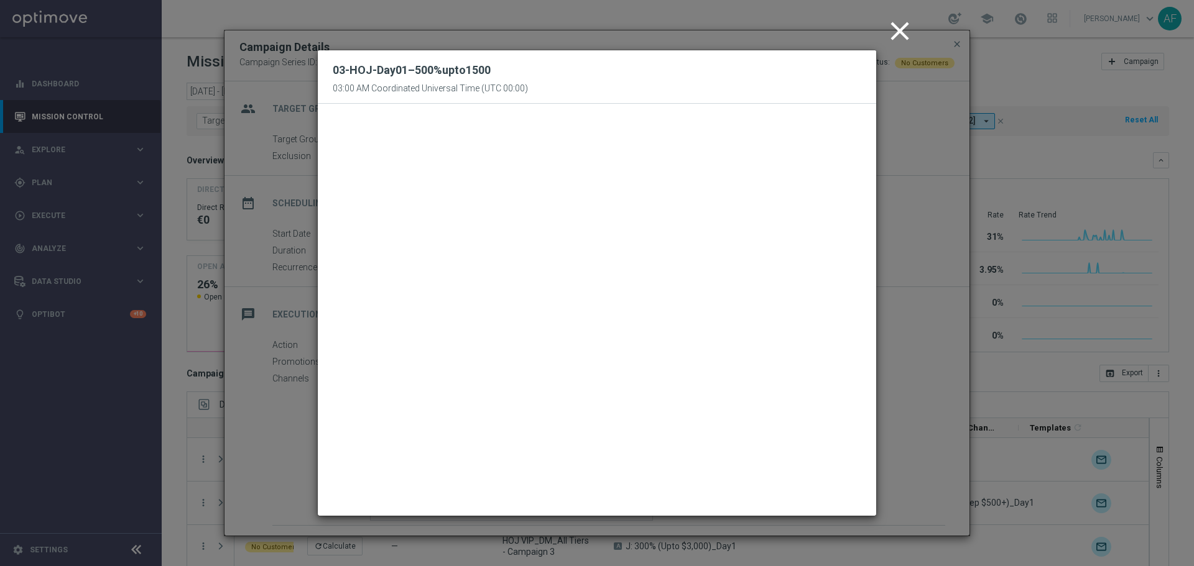
click at [905, 34] on icon "close" at bounding box center [899, 31] width 31 height 31
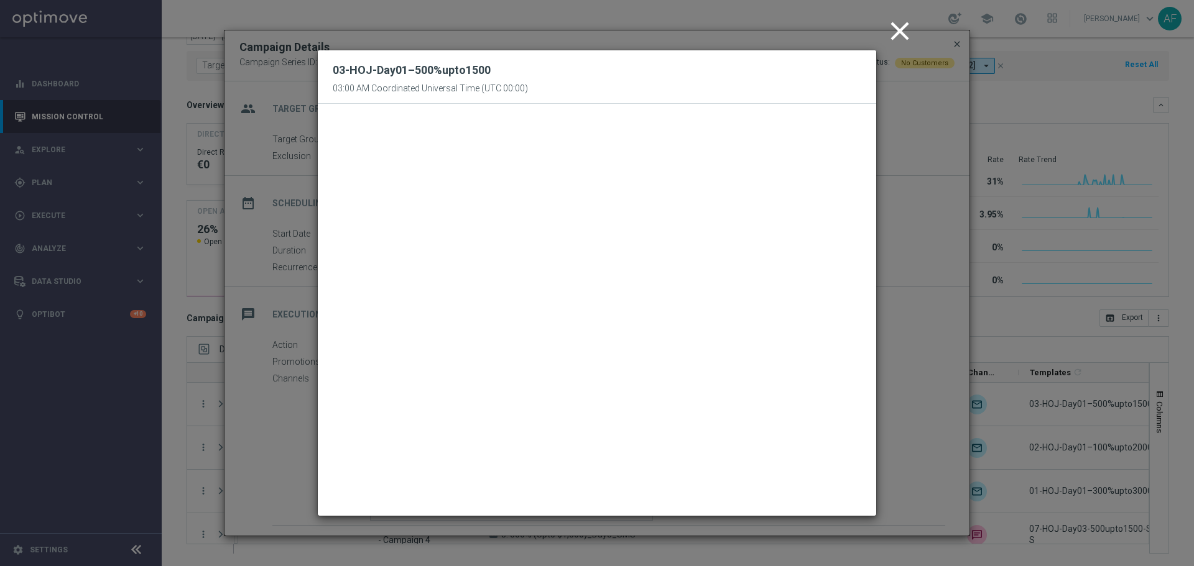
scroll to position [62, 0]
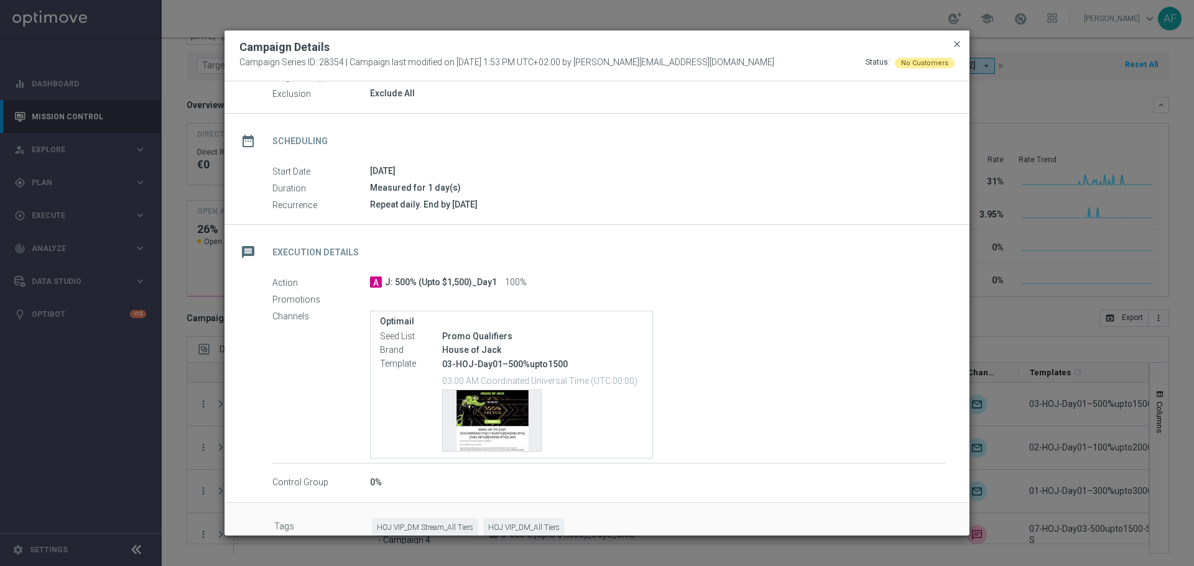
click at [959, 44] on span "close" at bounding box center [957, 44] width 10 height 10
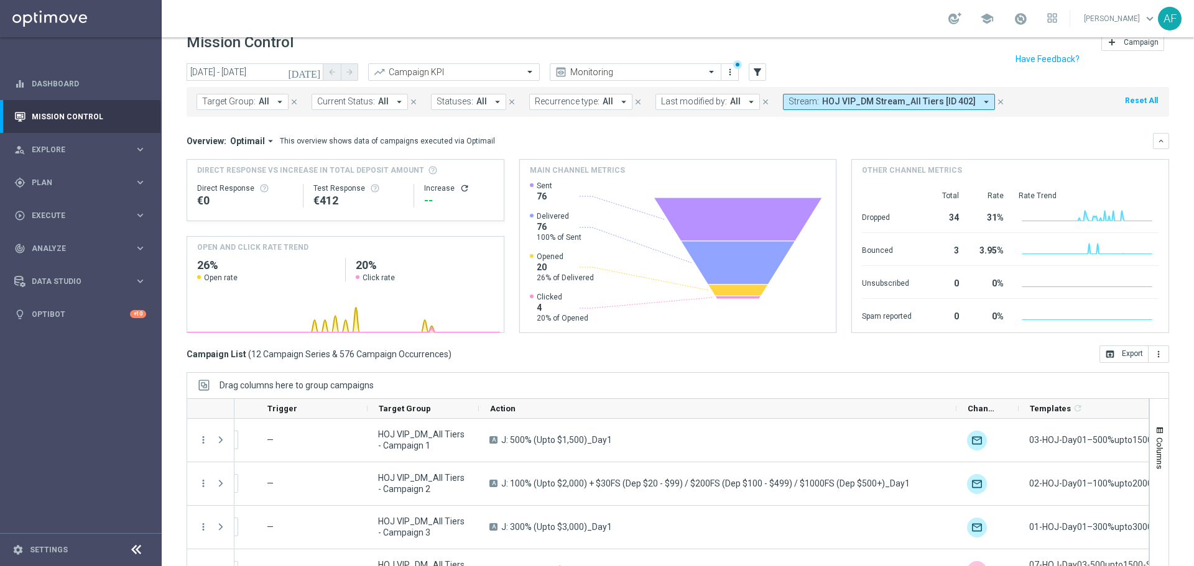
scroll to position [0, 0]
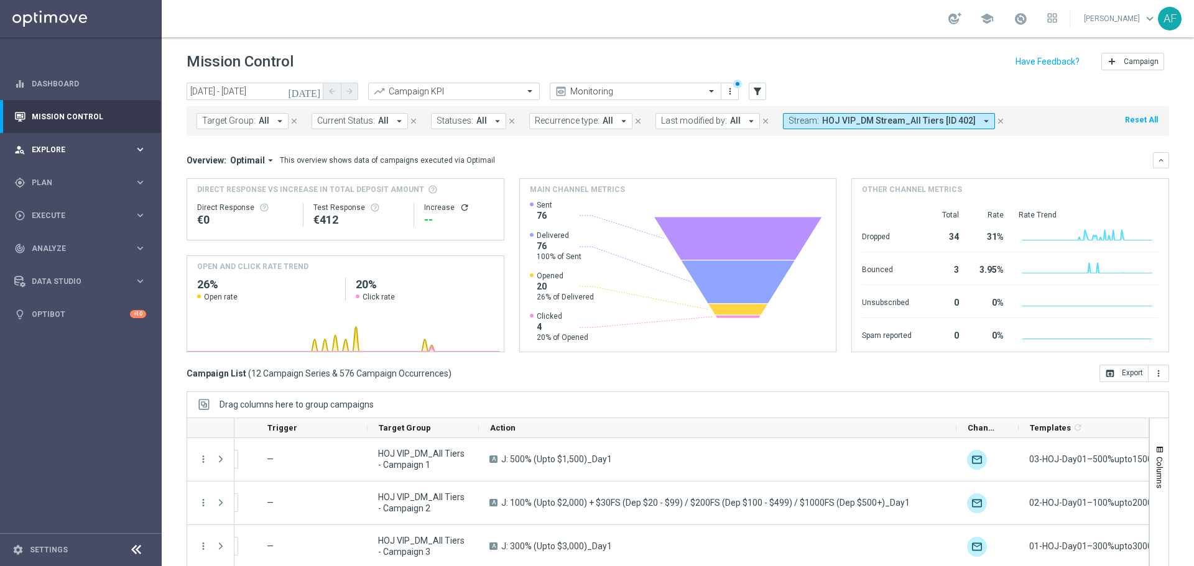
click at [76, 149] on span "Explore" at bounding box center [83, 149] width 103 height 7
click at [74, 147] on span "Explore" at bounding box center [83, 149] width 103 height 7
click at [68, 175] on div "gps_fixed Plan keyboard_arrow_right" at bounding box center [80, 182] width 160 height 33
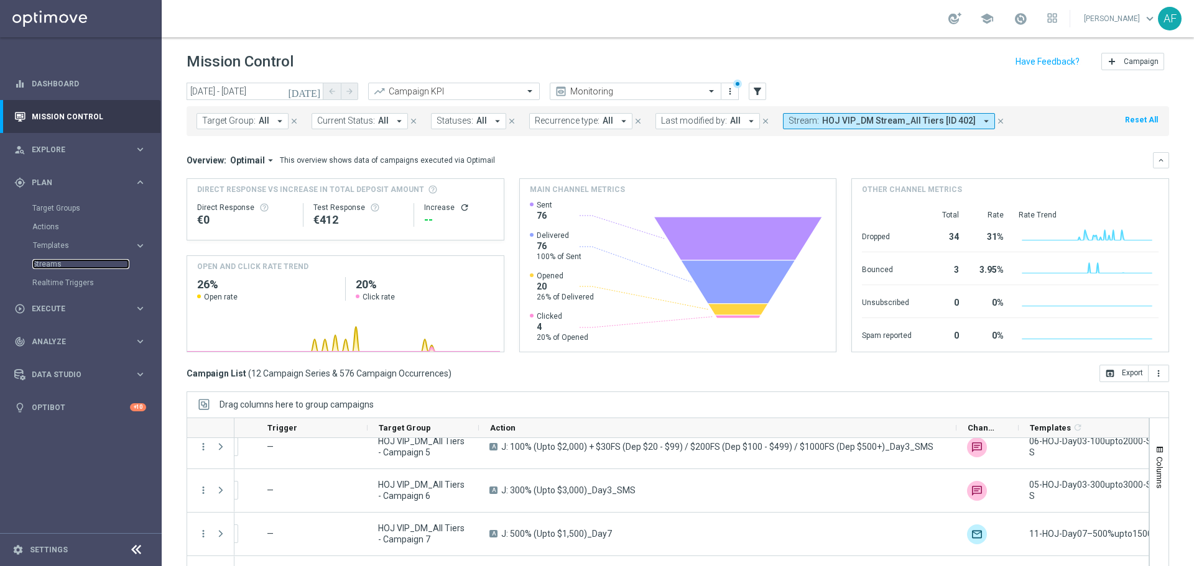
scroll to position [175, 0]
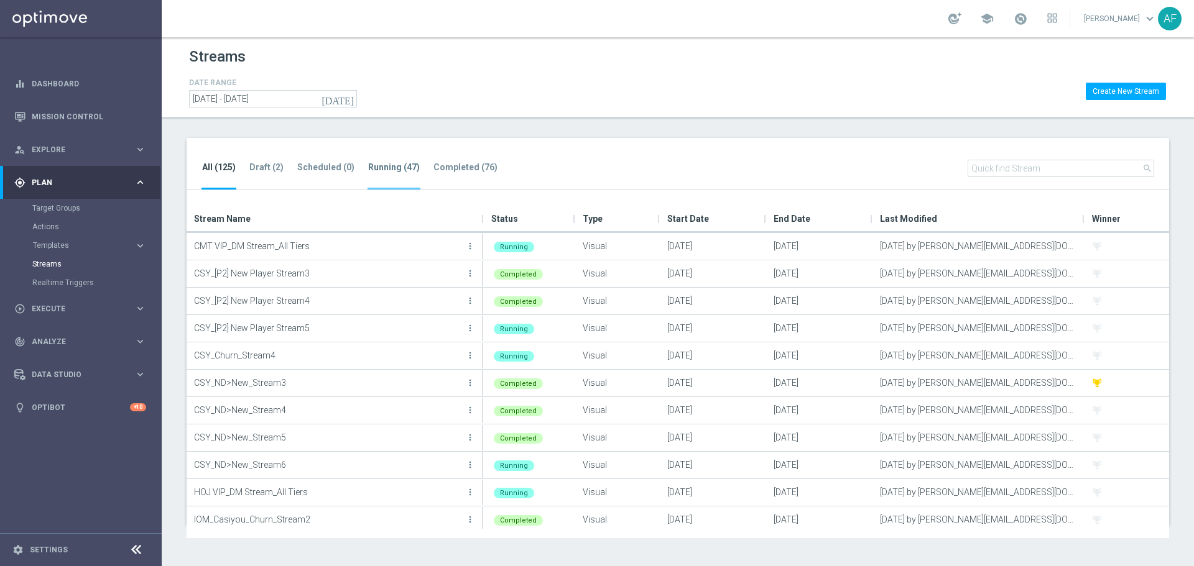
click at [377, 168] on tab-header "Running (47)" at bounding box center [394, 167] width 52 height 11
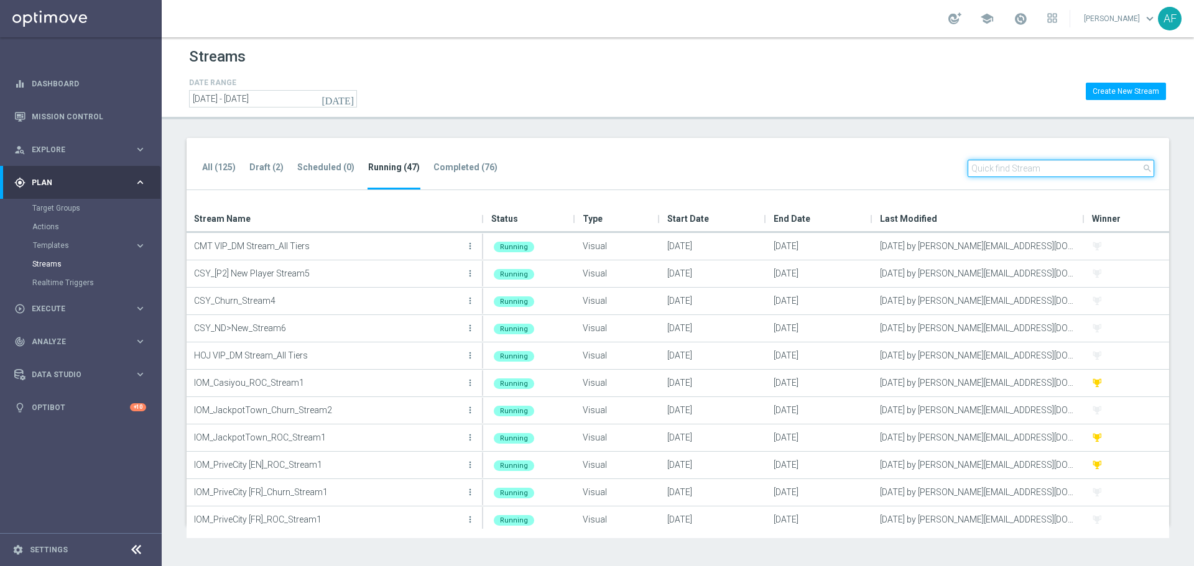
click at [1015, 162] on input "text" at bounding box center [1061, 168] width 187 height 17
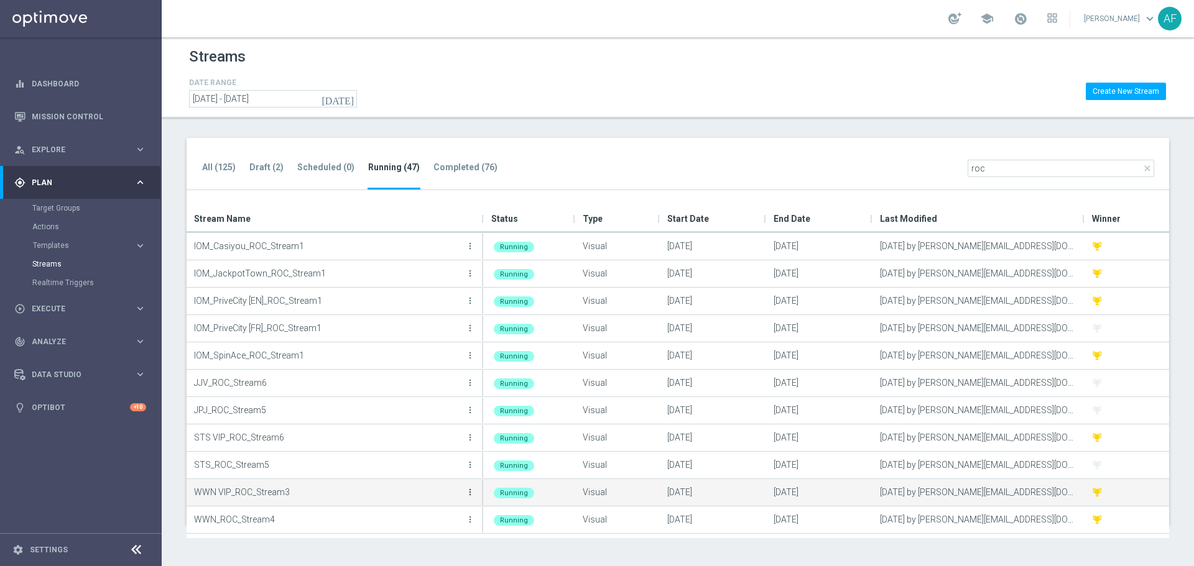
click at [469, 494] on icon "more_vert" at bounding box center [470, 493] width 10 height 10
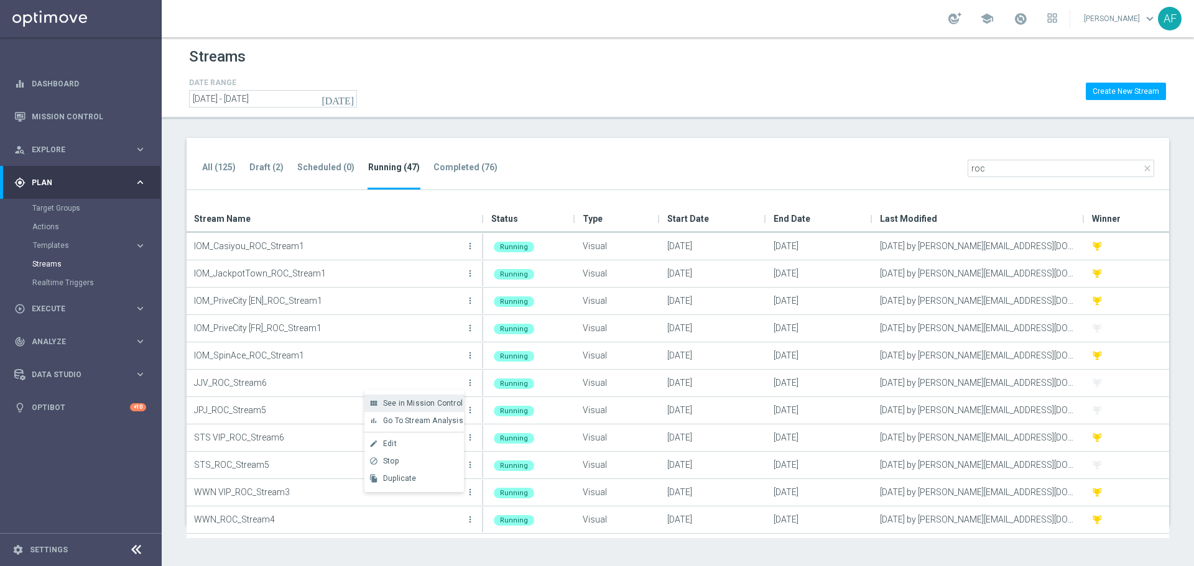
click at [412, 401] on span "See in Mission Control" at bounding box center [423, 403] width 80 height 9
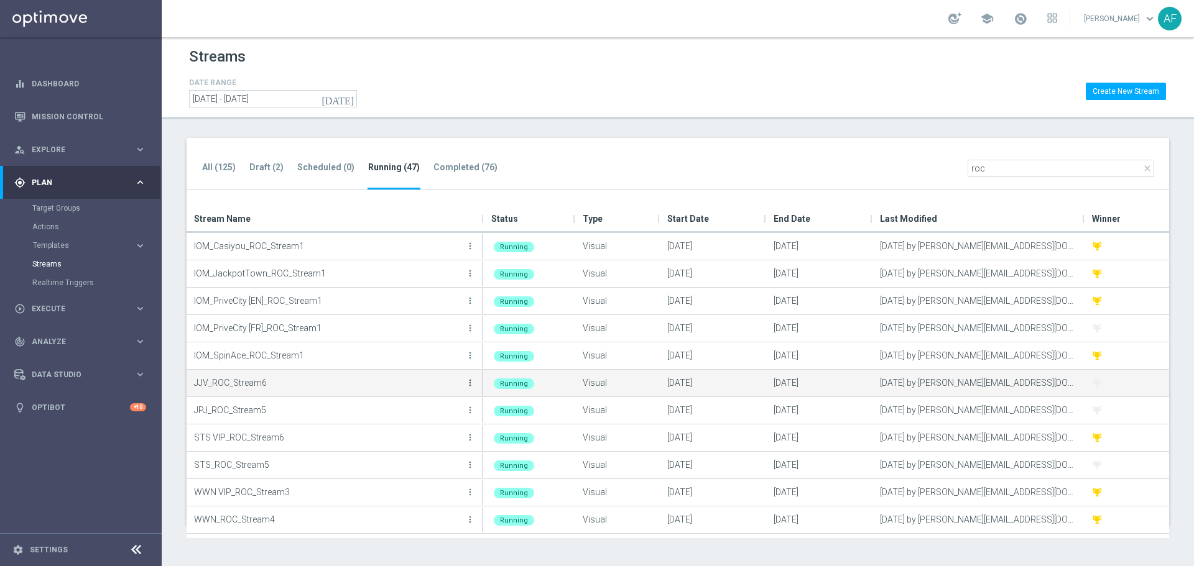
click at [469, 383] on icon "more_vert" at bounding box center [470, 383] width 10 height 10
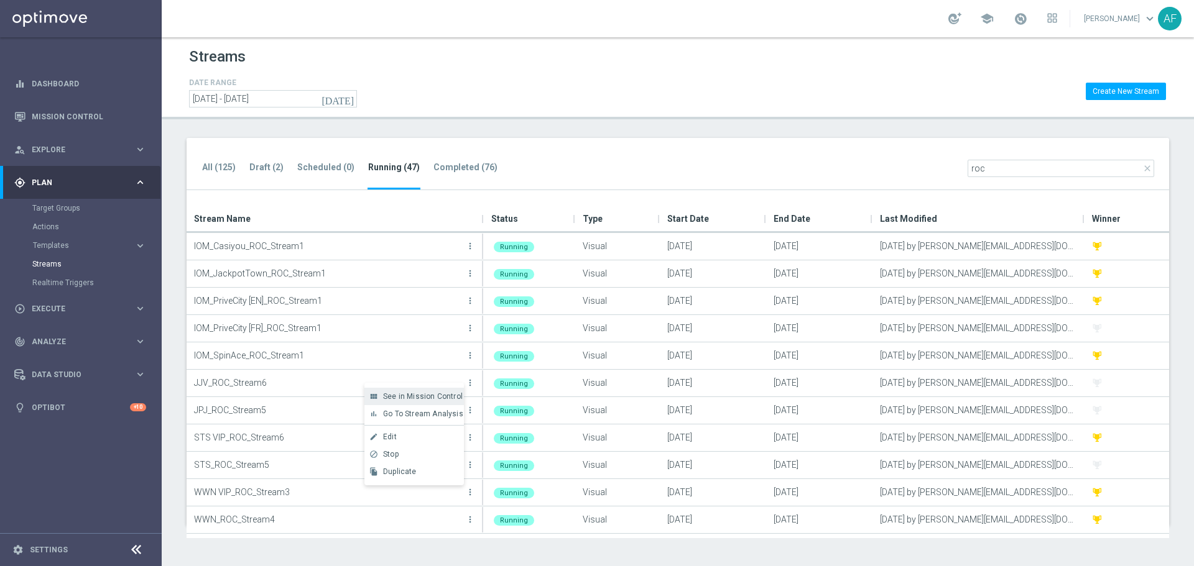
click at [410, 395] on span "See in Mission Control" at bounding box center [423, 396] width 80 height 9
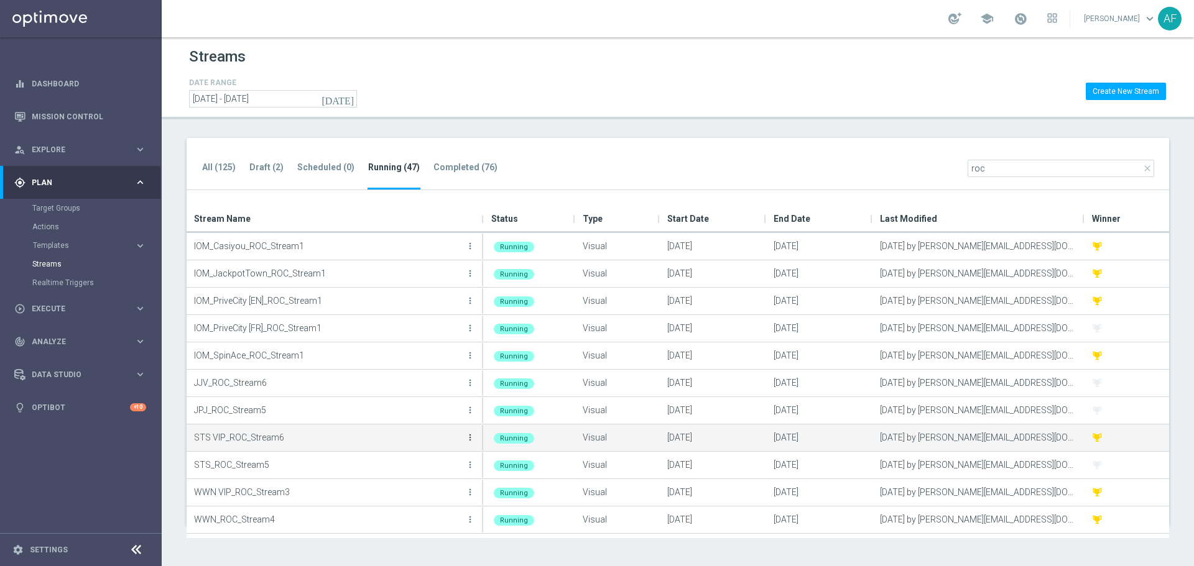
click at [471, 437] on icon "more_vert" at bounding box center [470, 438] width 10 height 10
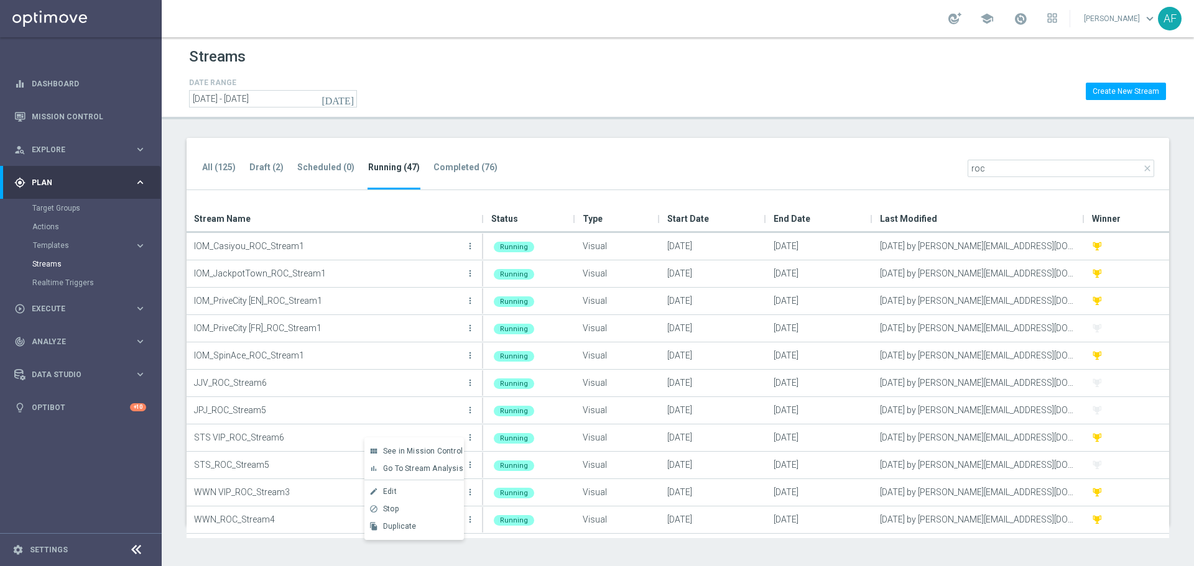
click at [420, 454] on span "See in Mission Control" at bounding box center [423, 451] width 80 height 9
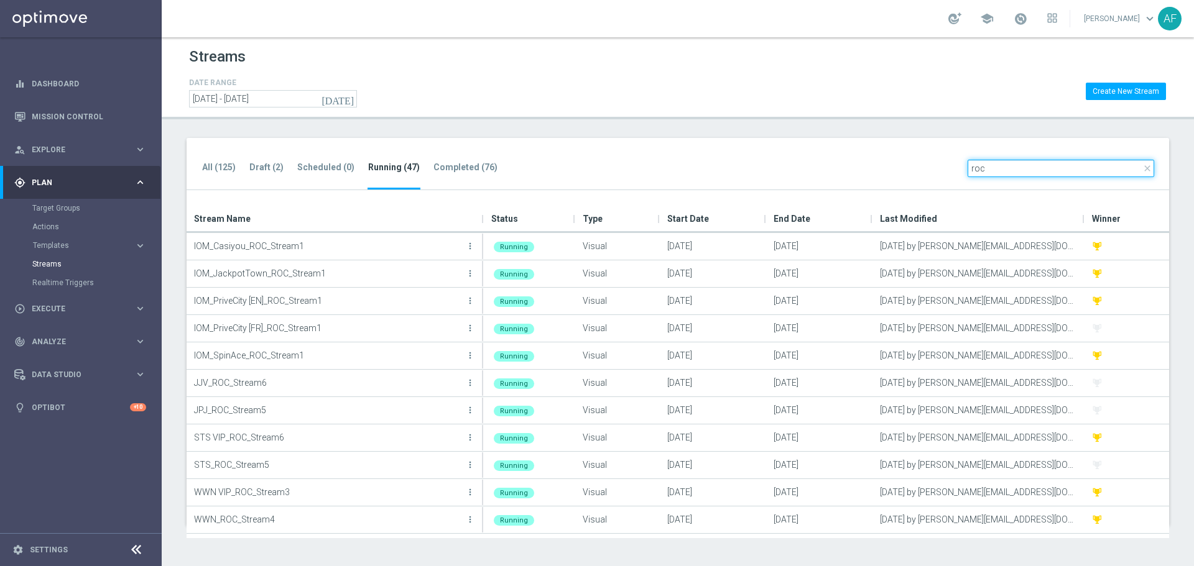
click at [994, 175] on input "roc" at bounding box center [1061, 168] width 187 height 17
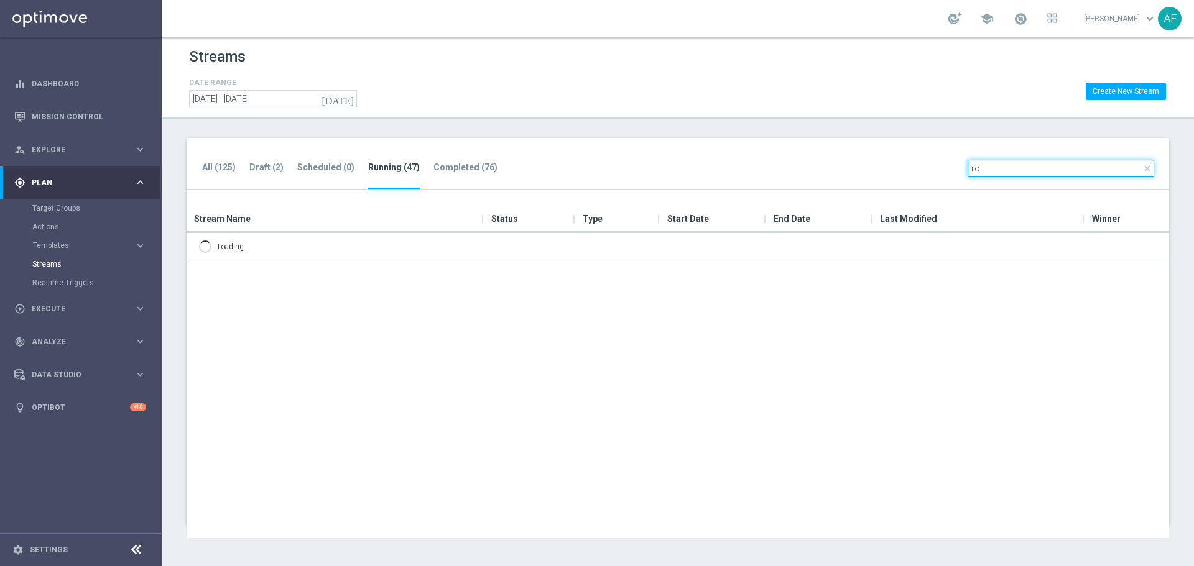
type input "r"
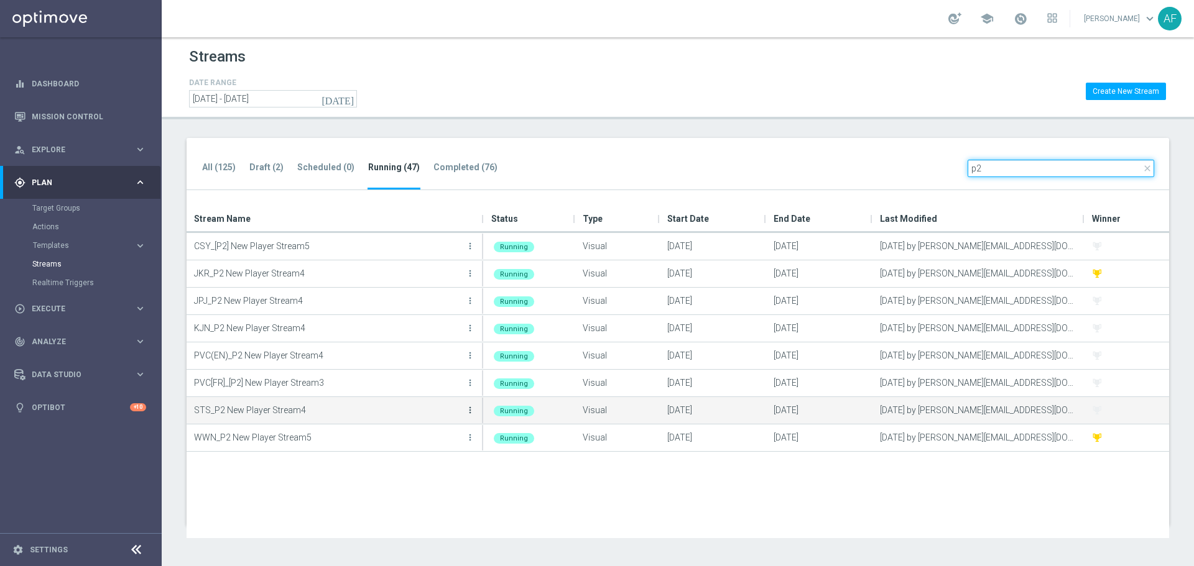
type input "p2"
click at [469, 410] on icon "more_vert" at bounding box center [470, 410] width 10 height 10
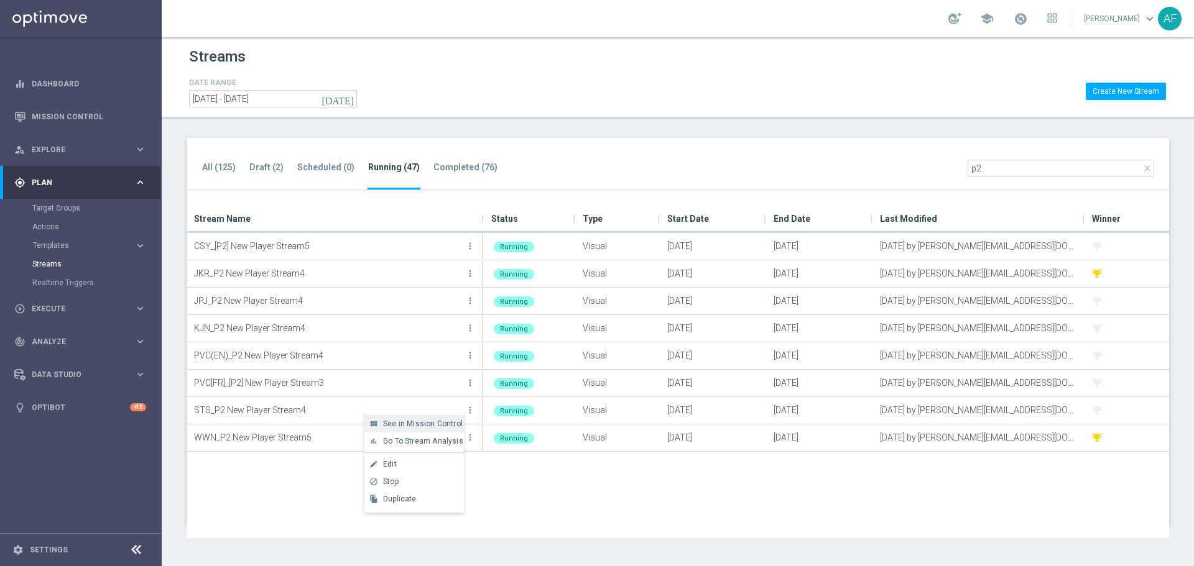
click at [420, 423] on span "See in Mission Control" at bounding box center [423, 424] width 80 height 9
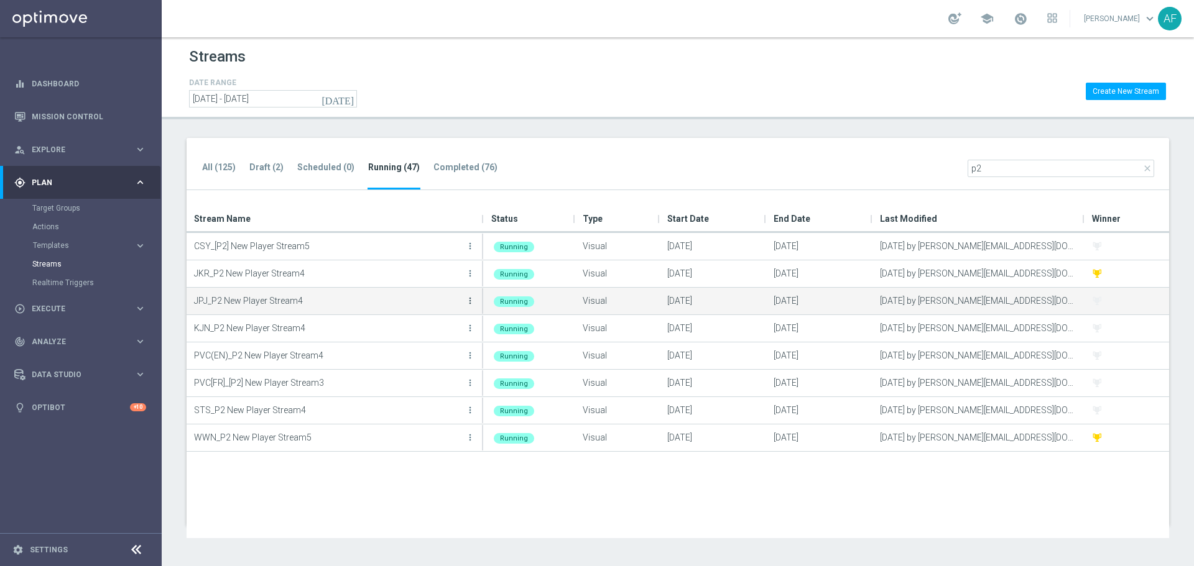
click at [469, 299] on icon "more_vert" at bounding box center [470, 301] width 10 height 10
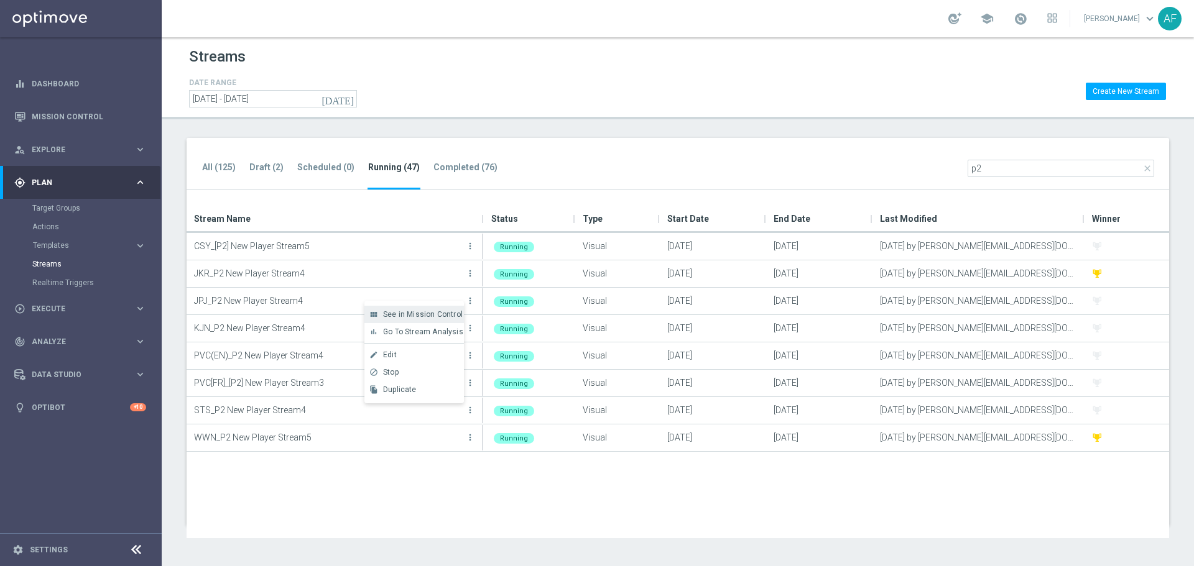
click at [423, 312] on span "See in Mission Control" at bounding box center [423, 314] width 80 height 9
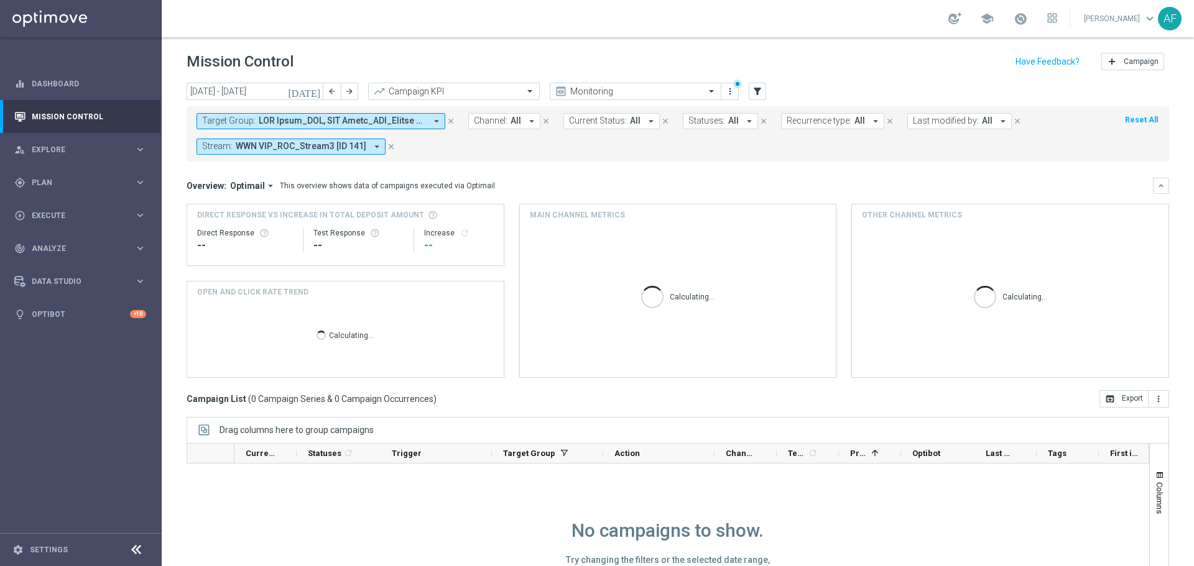
click at [318, 91] on icon "[DATE]" at bounding box center [305, 91] width 34 height 11
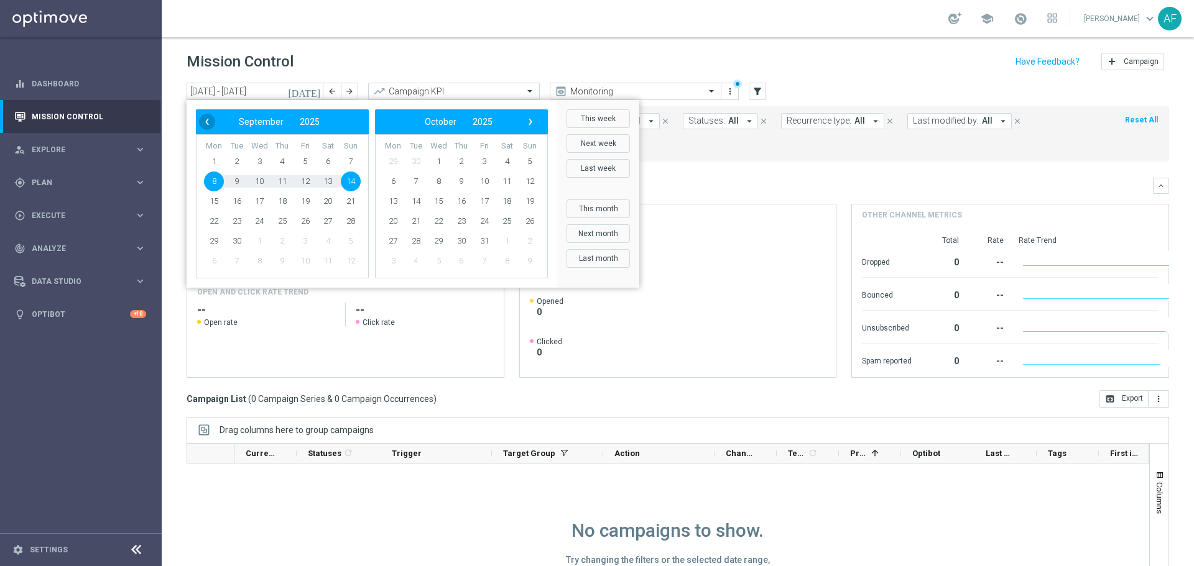
click at [202, 122] on span "‹" at bounding box center [207, 122] width 16 height 16
click at [209, 125] on span "‹" at bounding box center [207, 122] width 16 height 16
click at [241, 162] on span "1" at bounding box center [237, 162] width 20 height 20
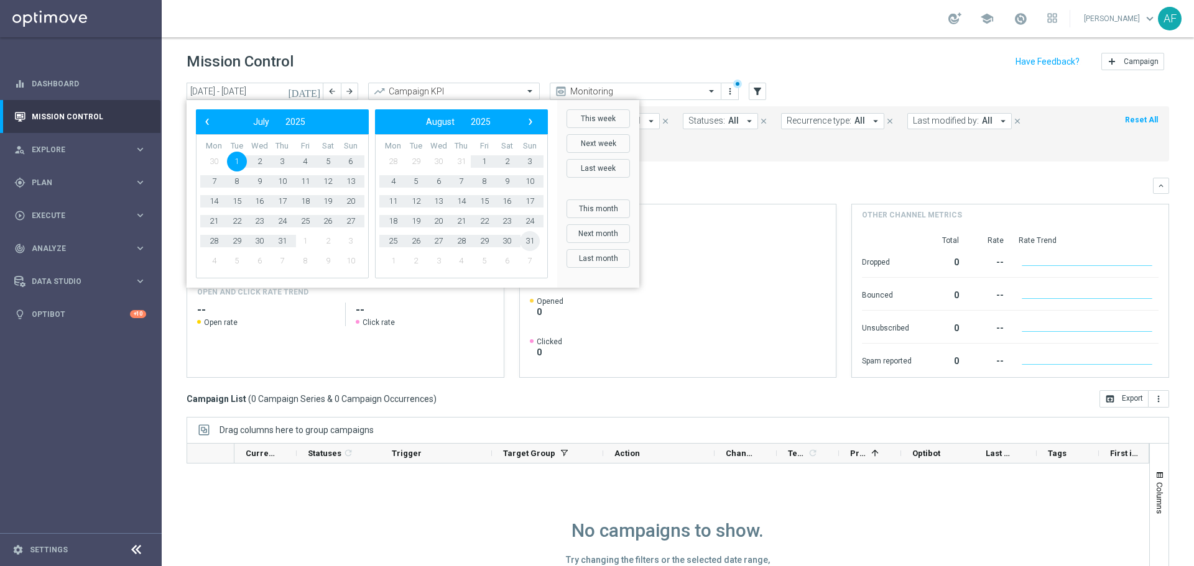
click at [530, 242] on span "31" at bounding box center [530, 241] width 20 height 20
type input "[DATE] - [DATE]"
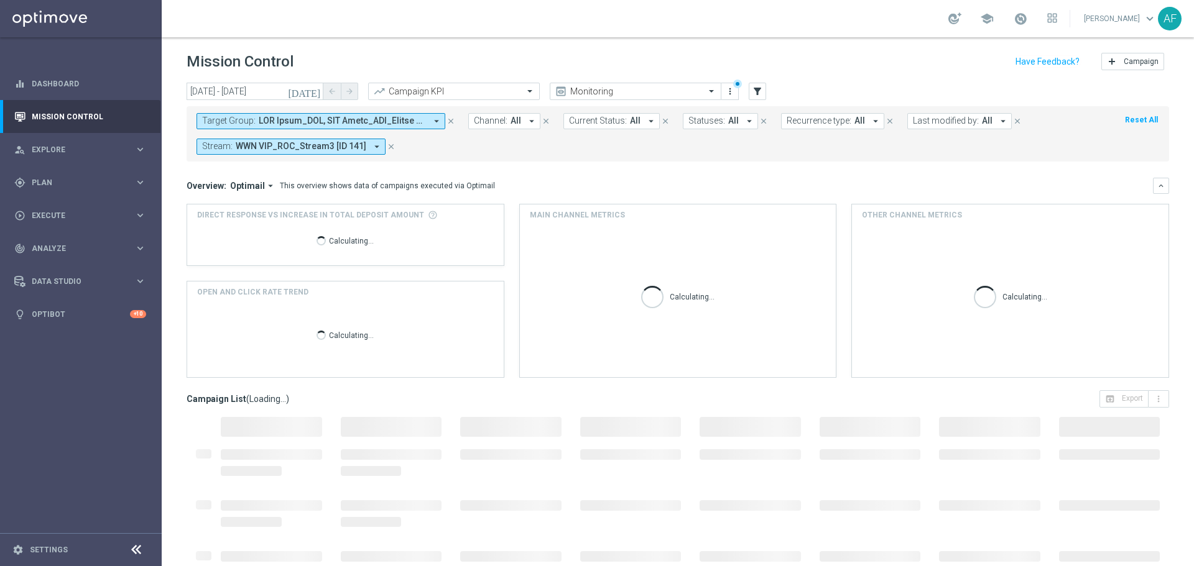
click at [412, 122] on span at bounding box center [342, 121] width 167 height 11
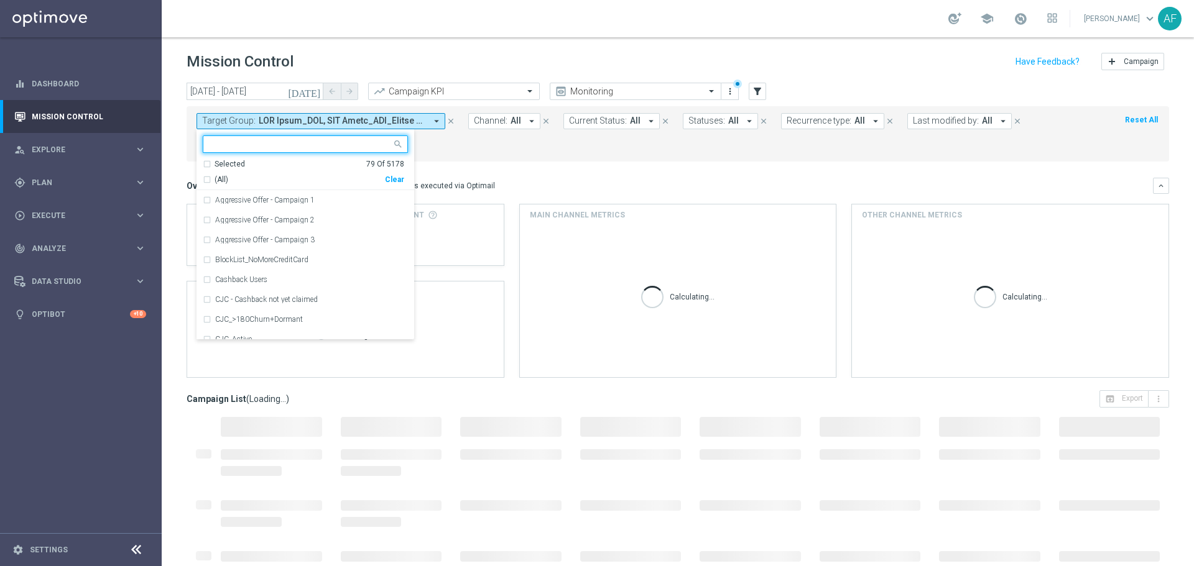
drag, startPoint x: 233, startPoint y: 161, endPoint x: 256, endPoint y: 170, distance: 24.8
click at [234, 162] on div "Selected" at bounding box center [230, 164] width 30 height 11
click at [269, 182] on span "(All Search Results)" at bounding box center [249, 180] width 68 height 11
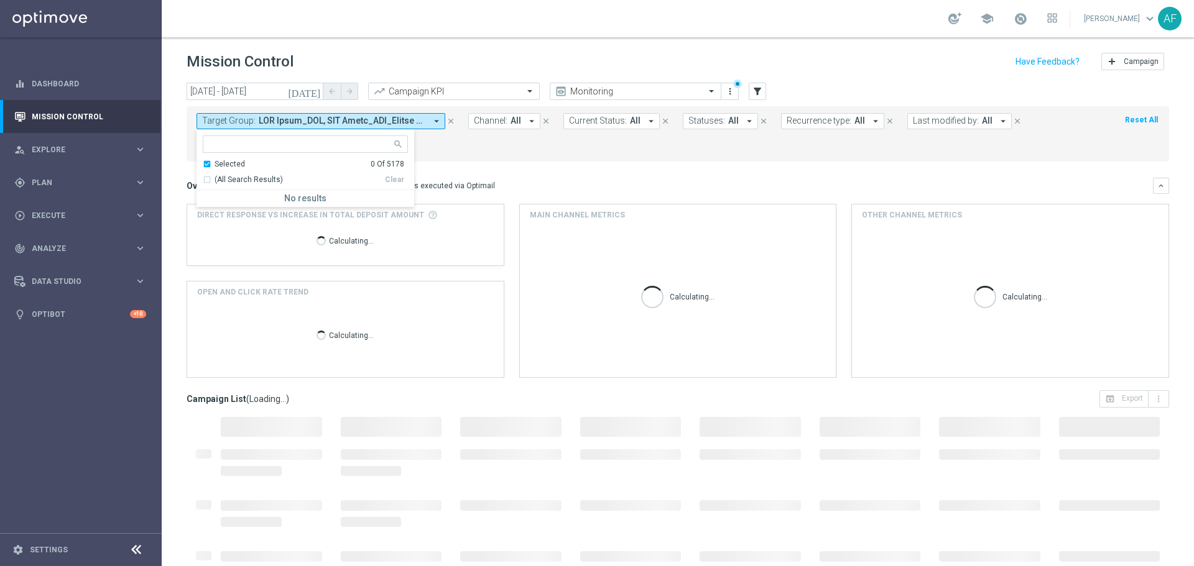
click at [490, 178] on div "Overview: Optimail arrow_drop_down This overview shows data of campaigns execut…" at bounding box center [678, 186] width 982 height 16
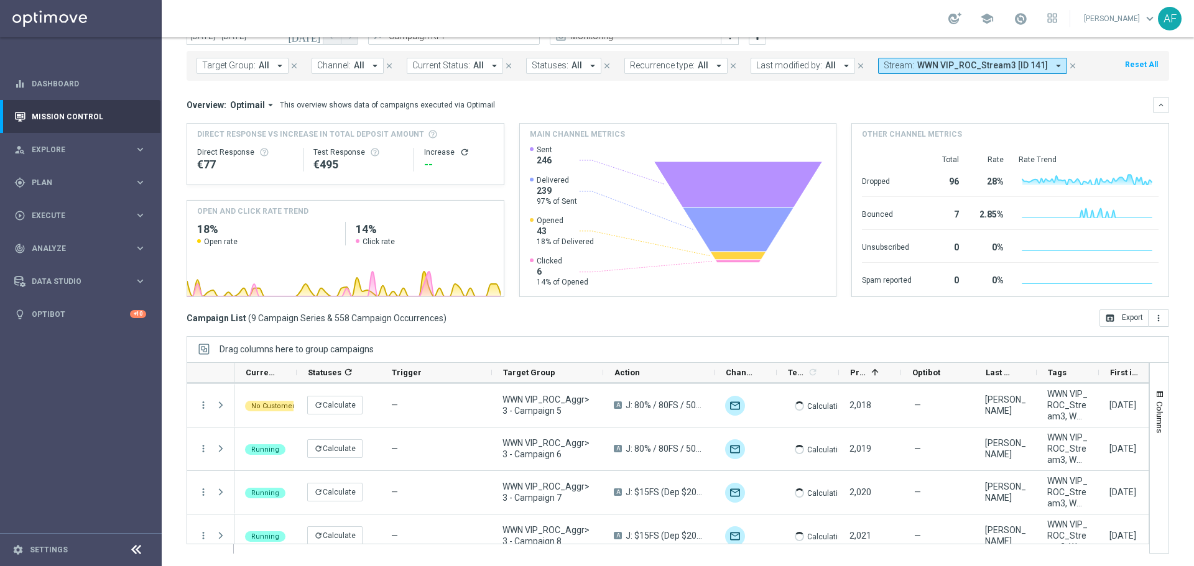
scroll to position [231, 0]
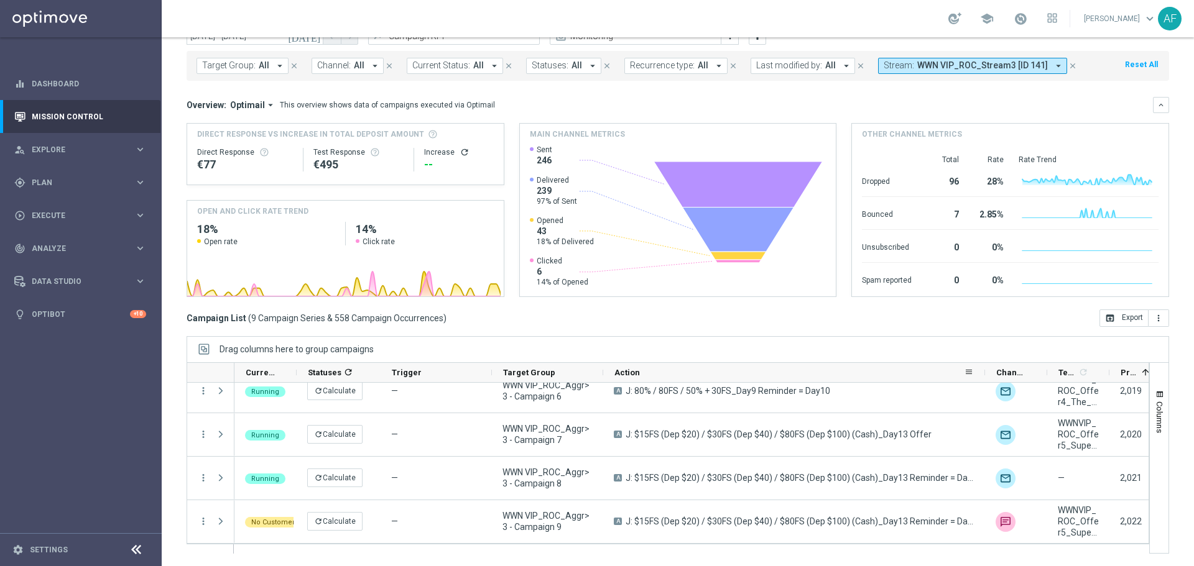
drag, startPoint x: 713, startPoint y: 372, endPoint x: 983, endPoint y: 367, distance: 270.5
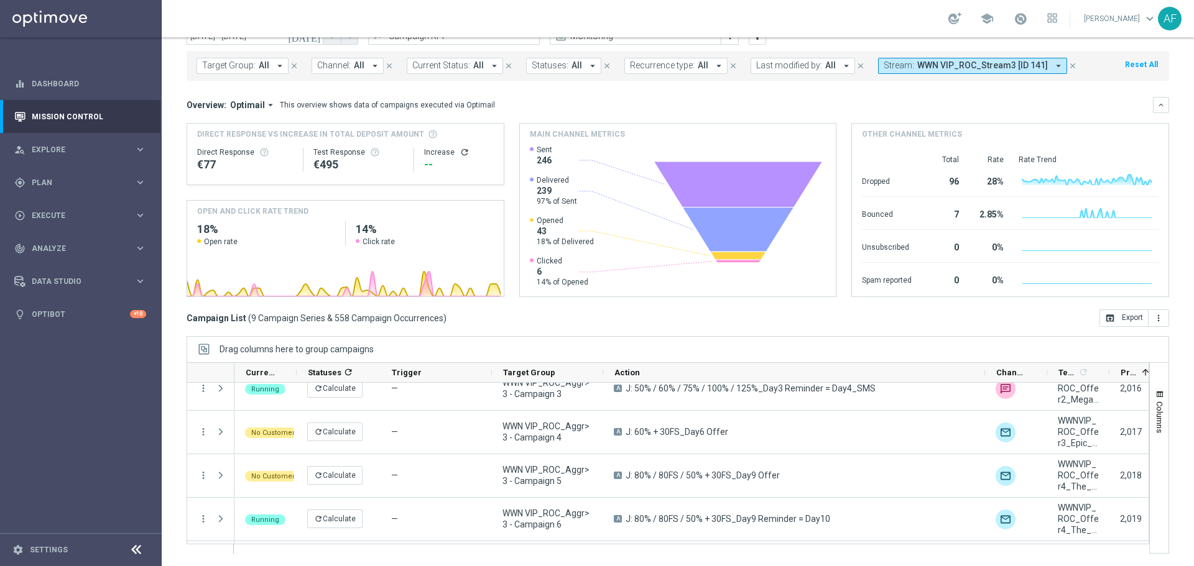
scroll to position [0, 0]
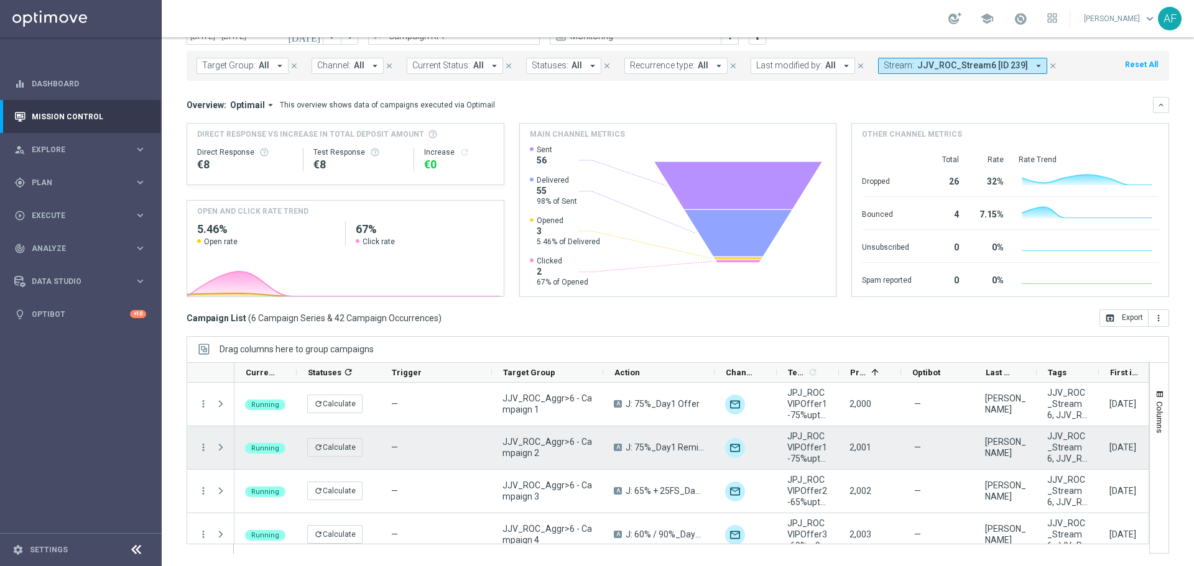
scroll to position [100, 0]
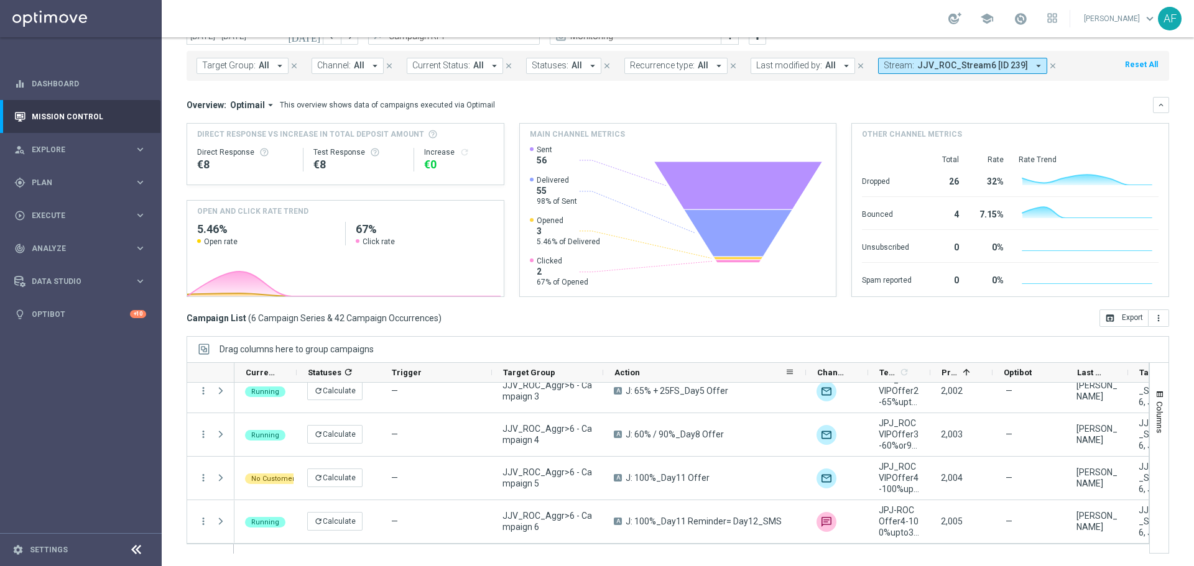
drag, startPoint x: 713, startPoint y: 376, endPoint x: 768, endPoint y: 384, distance: 55.3
click at [803, 382] on div at bounding box center [805, 372] width 5 height 19
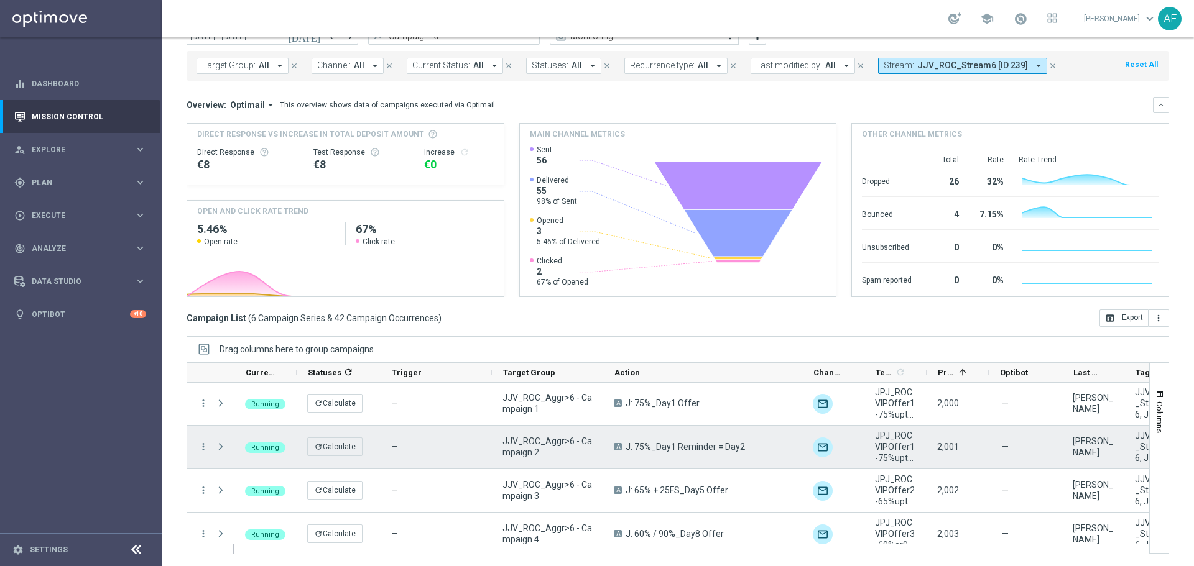
scroll to position [0, 0]
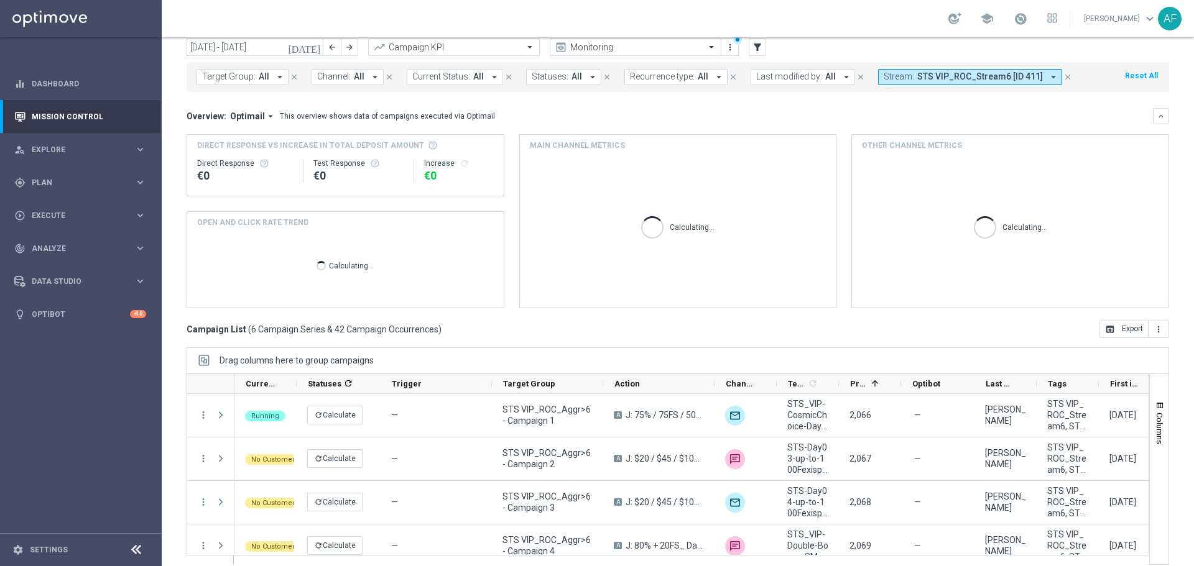
scroll to position [55, 0]
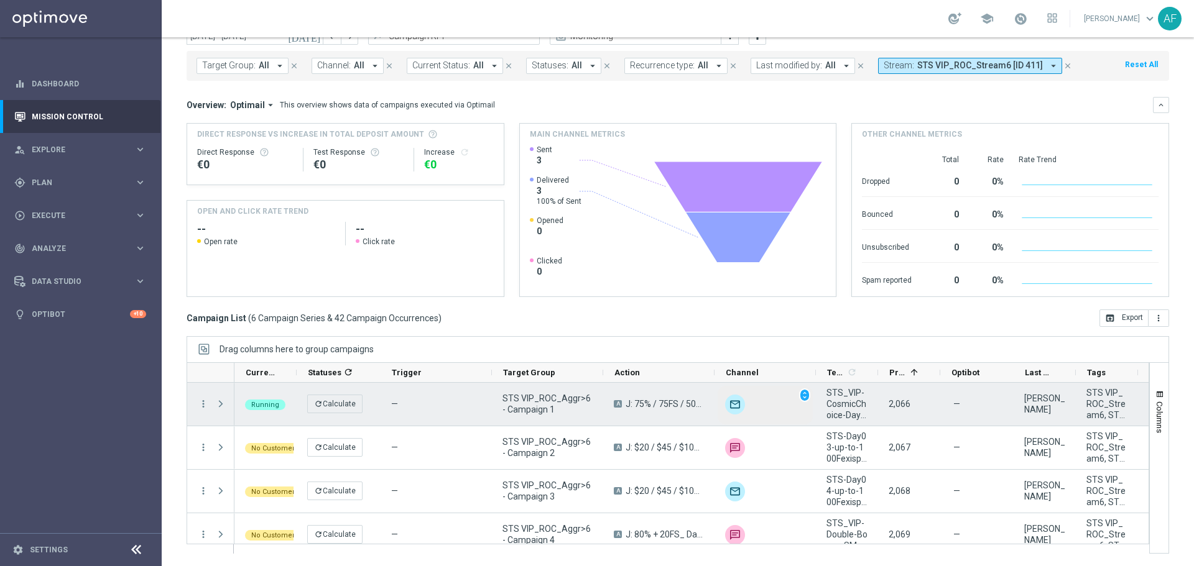
drag, startPoint x: 775, startPoint y: 373, endPoint x: 815, endPoint y: 392, distance: 43.7
click at [815, 392] on div at bounding box center [668, 459] width 963 height 192
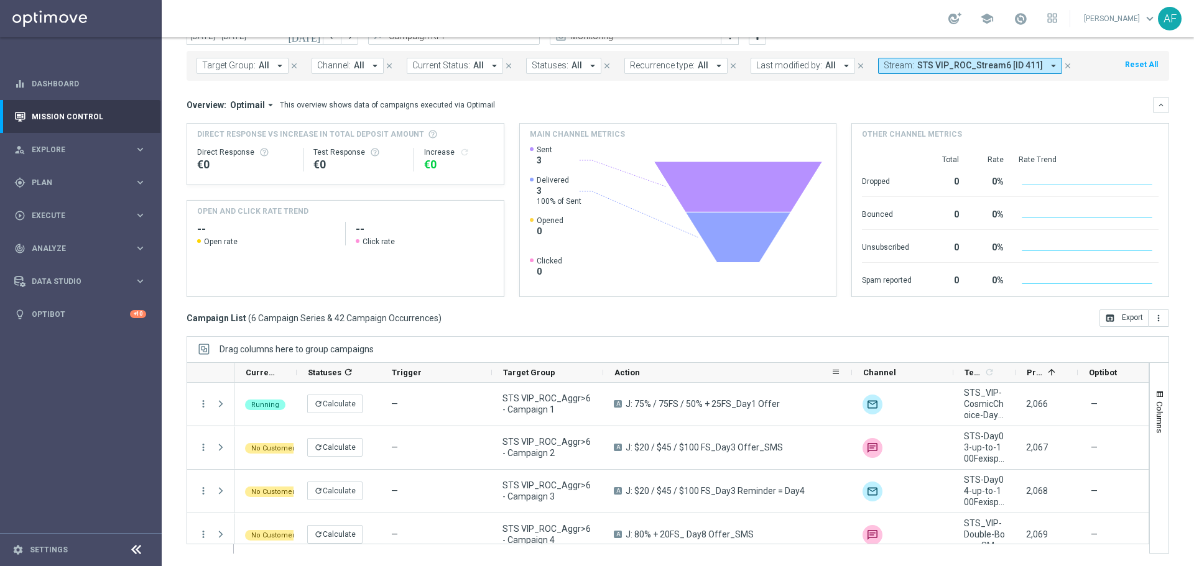
drag, startPoint x: 713, startPoint y: 371, endPoint x: 850, endPoint y: 382, distance: 137.8
click at [850, 382] on div at bounding box center [851, 372] width 5 height 19
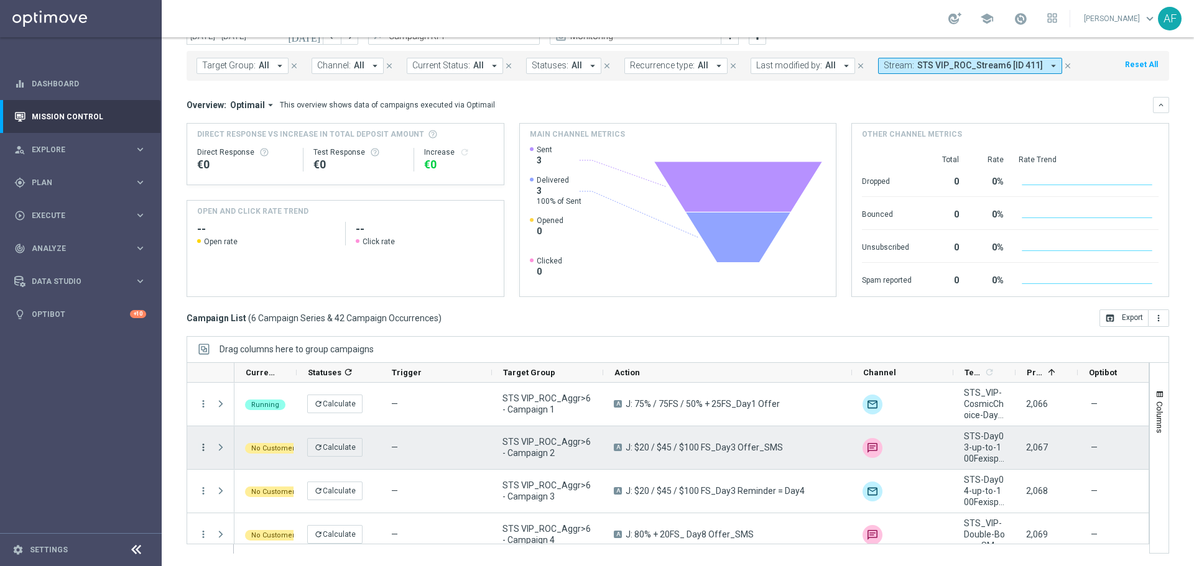
click at [201, 449] on icon "more_vert" at bounding box center [203, 447] width 11 height 11
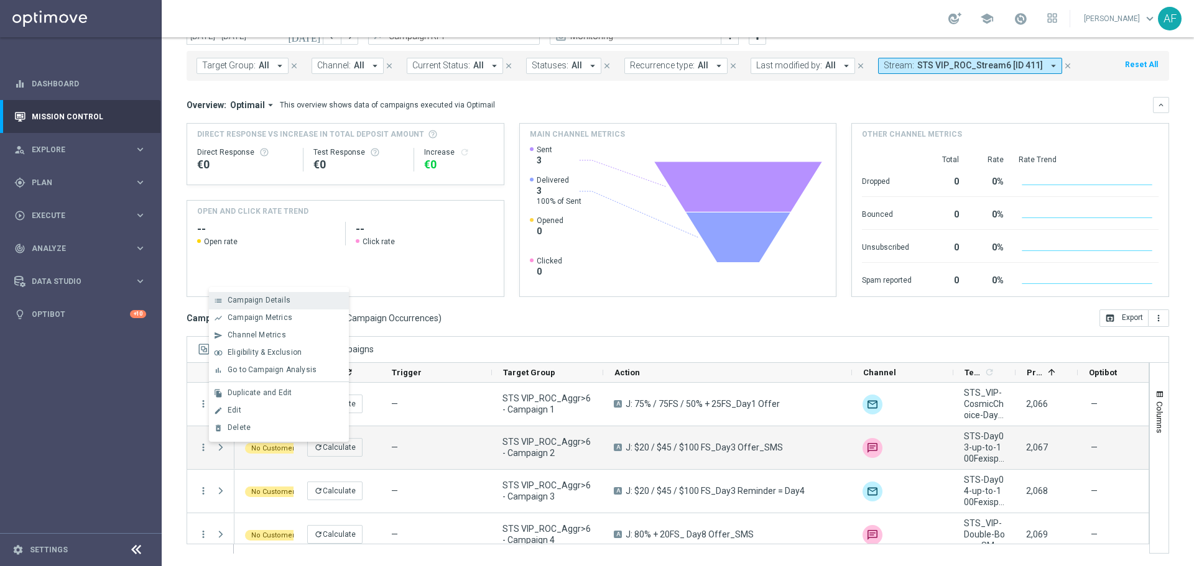
click at [266, 293] on div "list Campaign Details" at bounding box center [279, 300] width 140 height 17
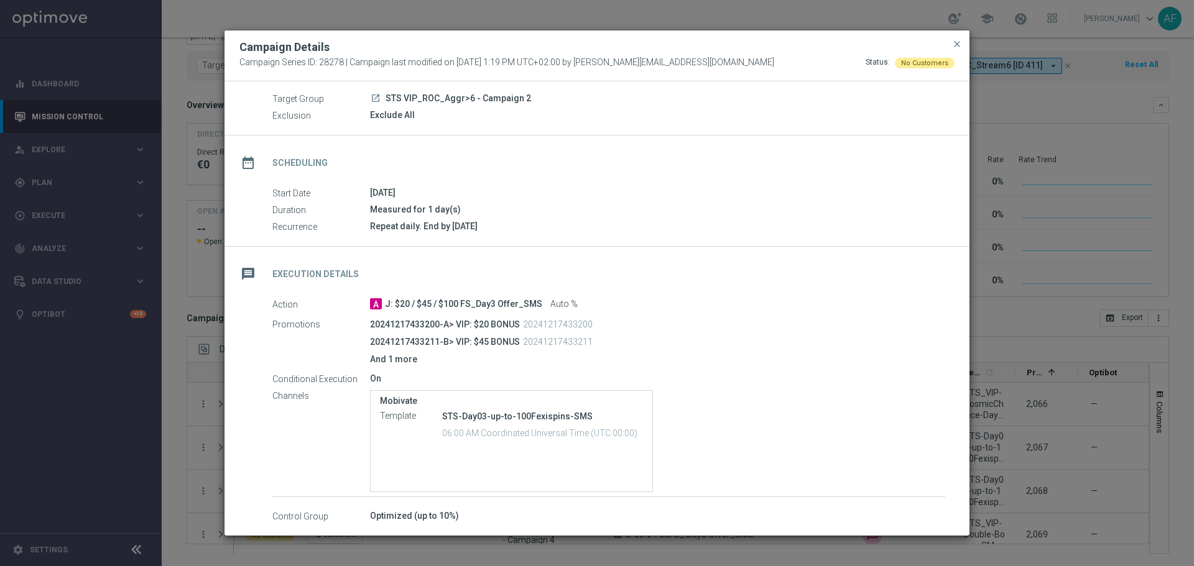
scroll to position [62, 0]
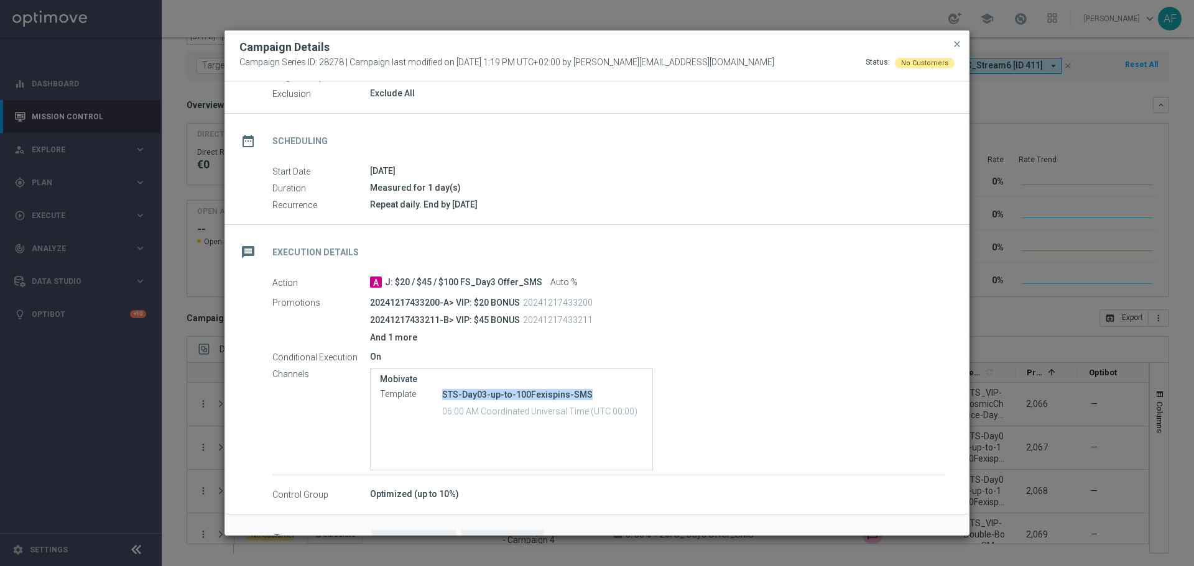
drag, startPoint x: 441, startPoint y: 392, endPoint x: 596, endPoint y: 395, distance: 155.5
click at [596, 395] on div "Template STS-Day03-up-to-100Fexispins-SMS 06:00 AM Coordinated Universal Time (…" at bounding box center [511, 405] width 263 height 34
click at [876, 15] on modal-container "Campaign Details Campaign Series ID: 28278 | Campaign last modified on 5 Aug 20…" at bounding box center [597, 283] width 1194 height 566
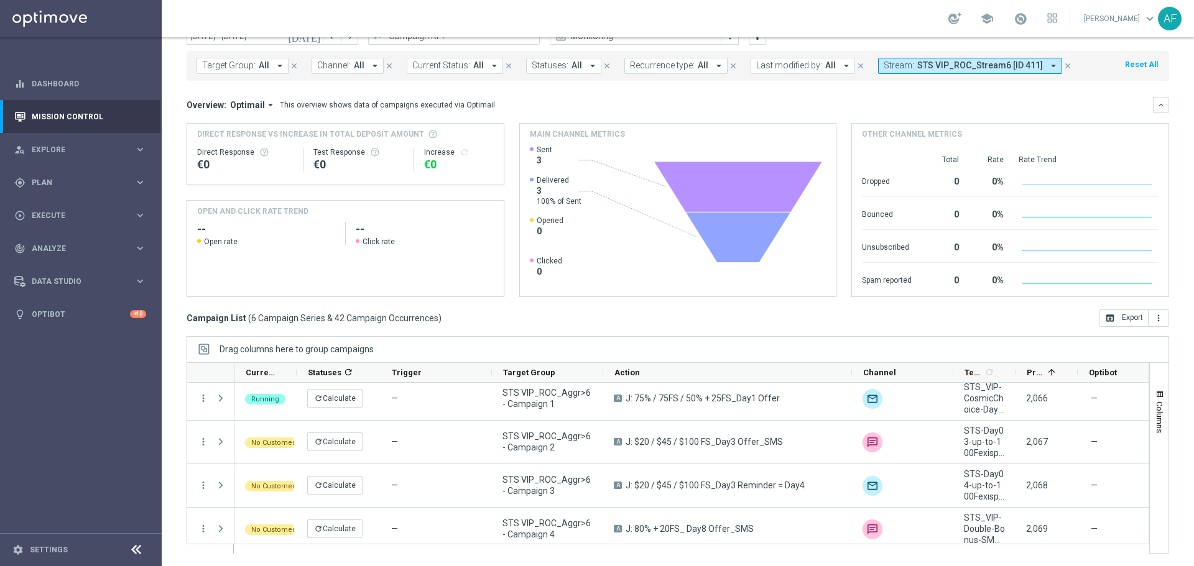
scroll to position [0, 0]
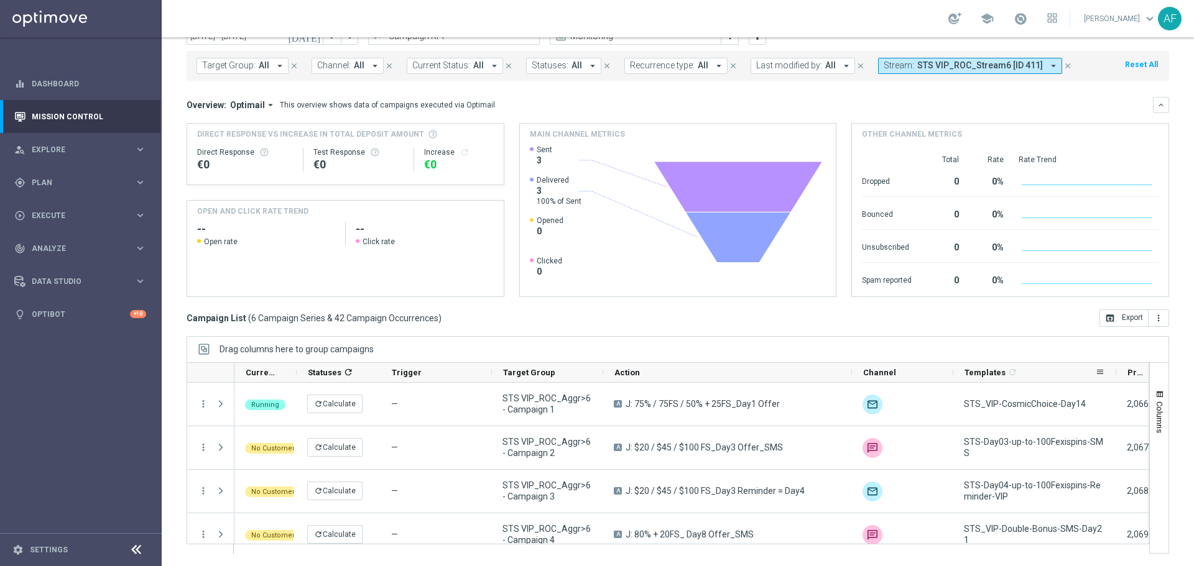
drag, startPoint x: 1014, startPoint y: 376, endPoint x: 1114, endPoint y: 374, distance: 100.8
click at [1114, 374] on div at bounding box center [1116, 372] width 5 height 19
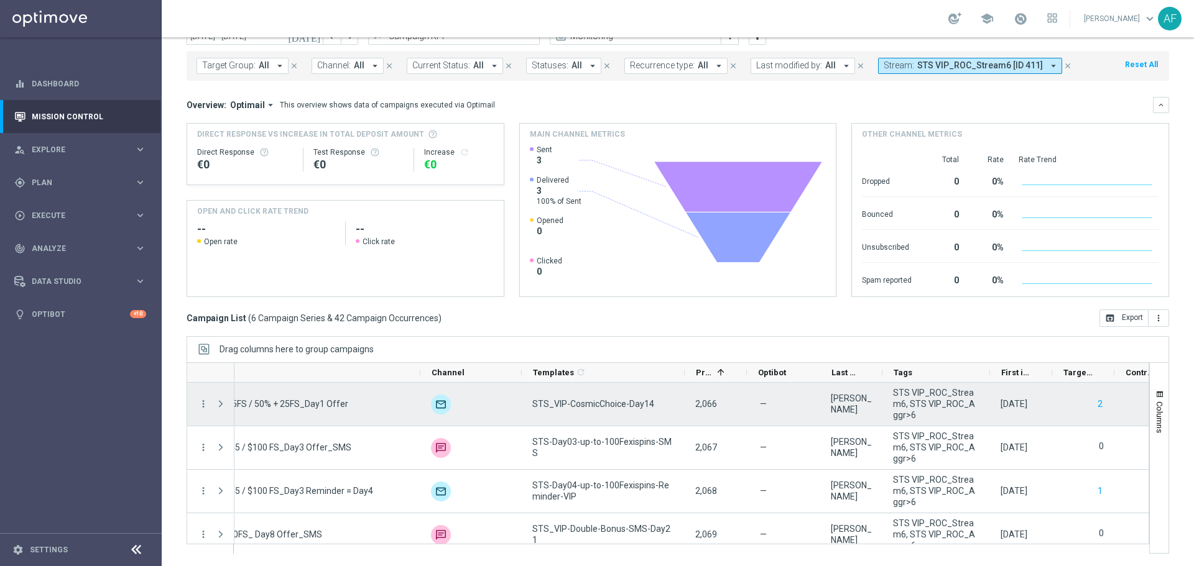
drag, startPoint x: 942, startPoint y: 370, endPoint x: 986, endPoint y: 389, distance: 47.6
click at [987, 389] on div "Action" at bounding box center [668, 459] width 963 height 192
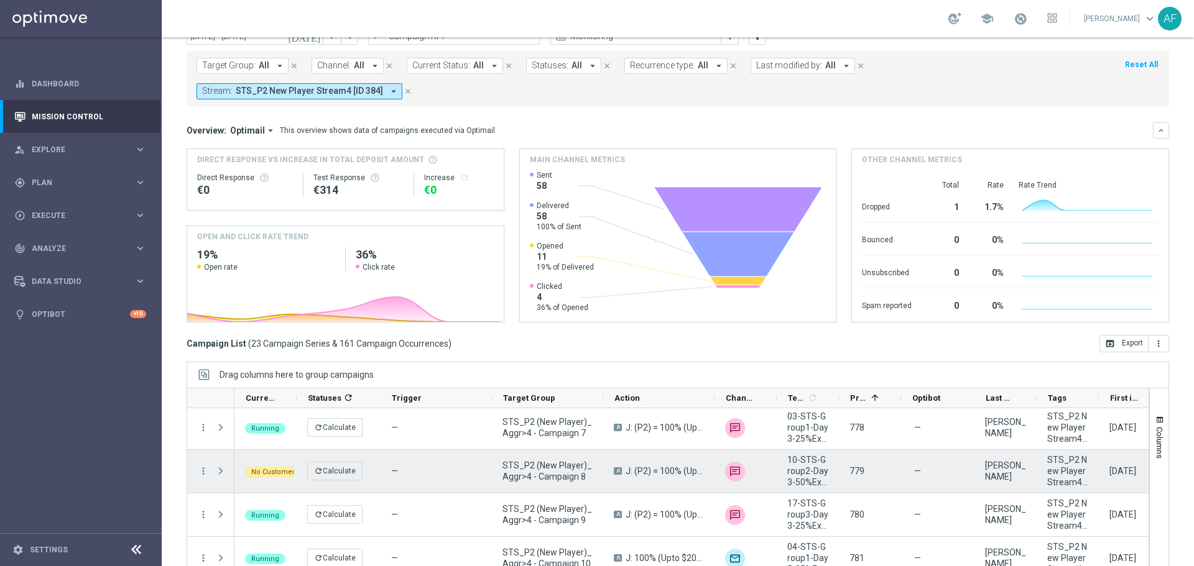
scroll to position [249, 0]
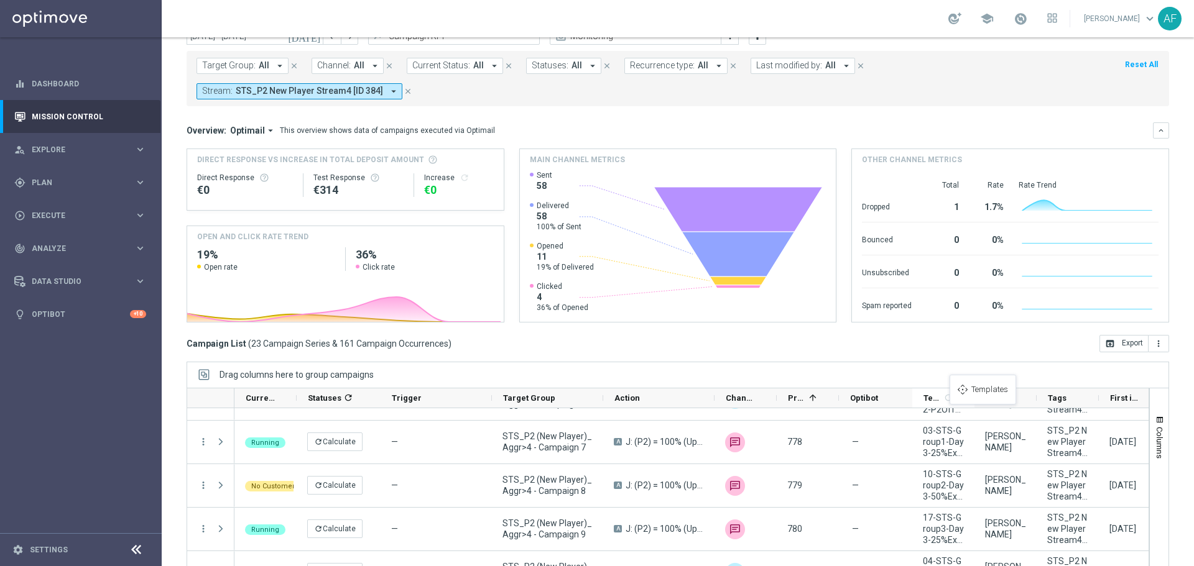
drag, startPoint x: 777, startPoint y: 371, endPoint x: 960, endPoint y: 382, distance: 183.8
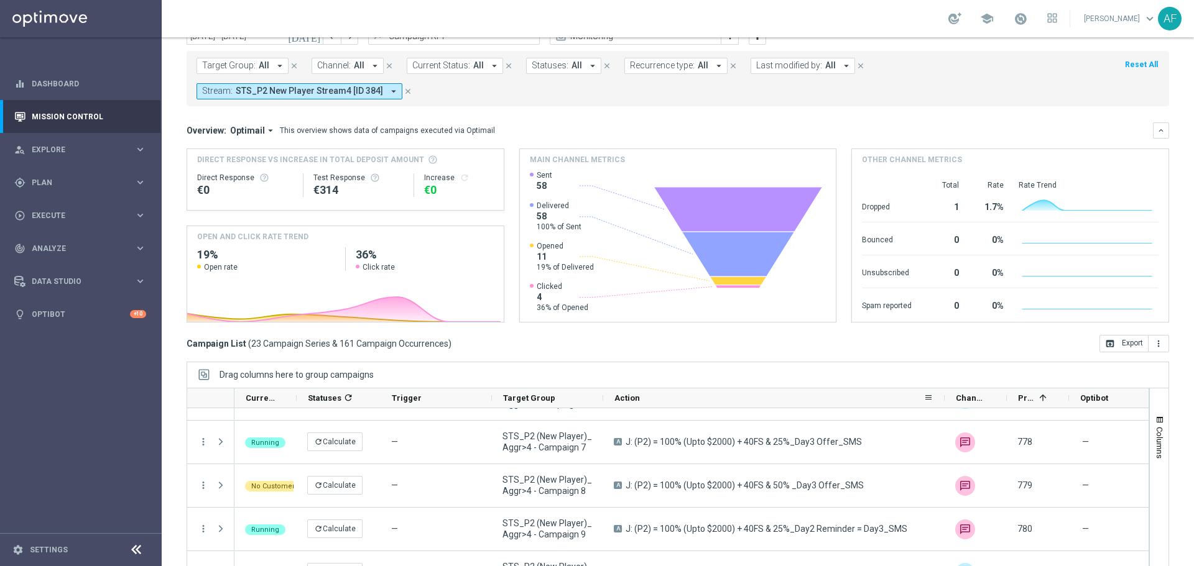
drag, startPoint x: 713, startPoint y: 372, endPoint x: 943, endPoint y: 376, distance: 230.1
click at [943, 389] on div at bounding box center [944, 398] width 5 height 19
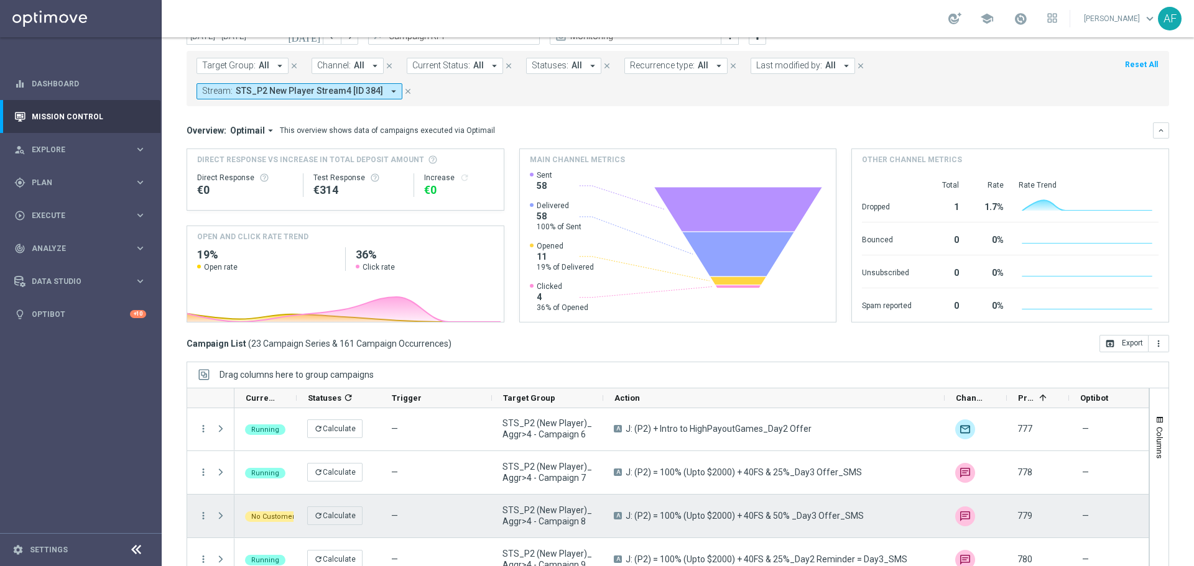
scroll to position [280, 0]
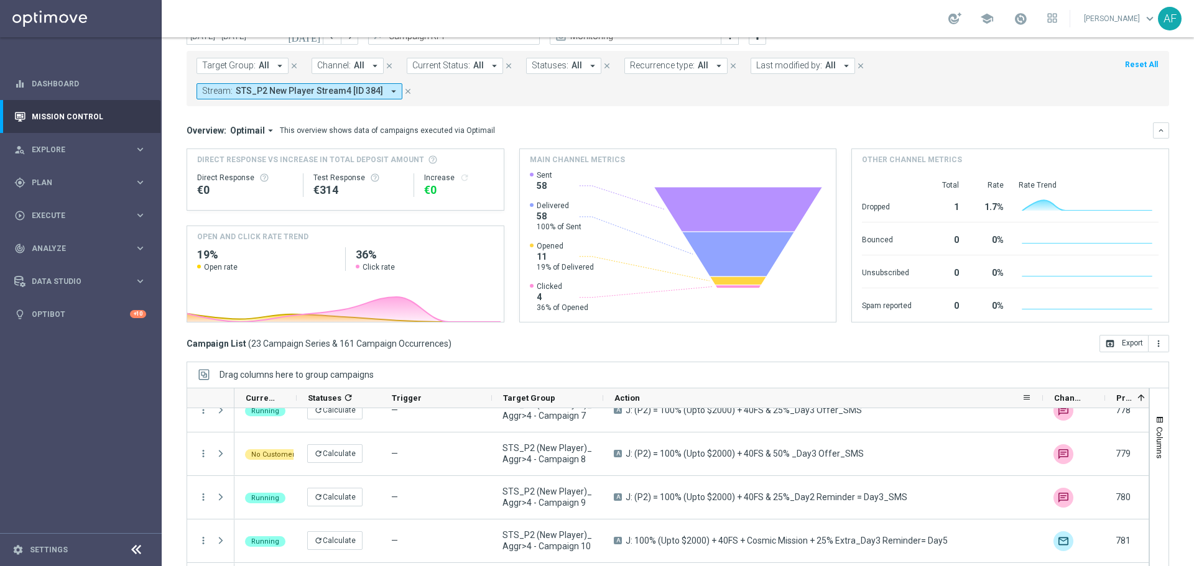
drag, startPoint x: 943, startPoint y: 372, endPoint x: 1041, endPoint y: 373, distance: 98.2
click at [1041, 389] on div at bounding box center [1042, 398] width 5 height 19
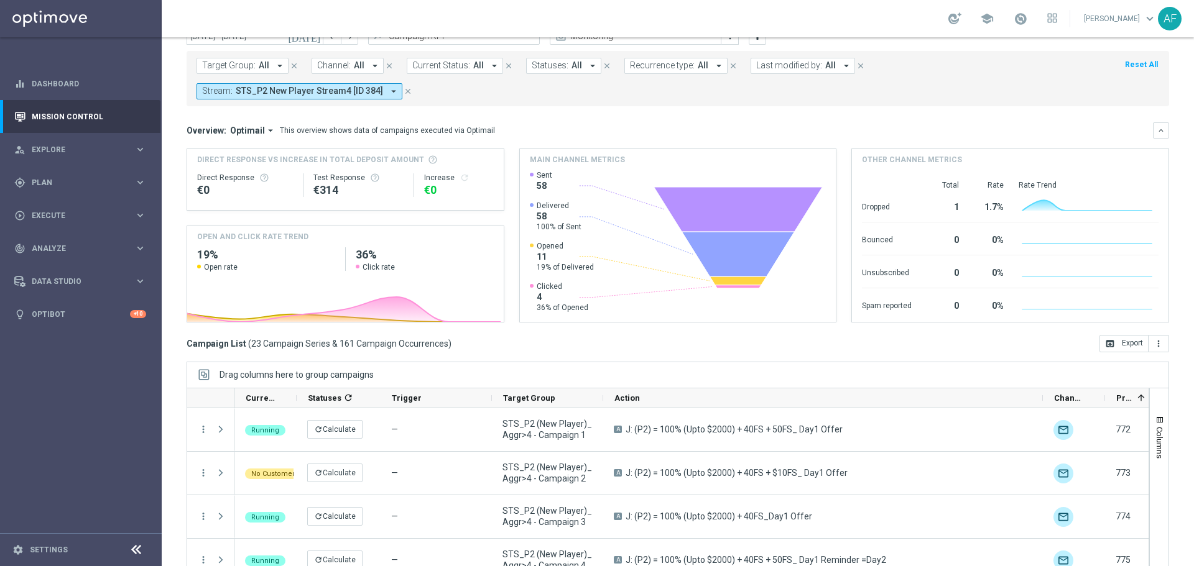
scroll to position [0, 0]
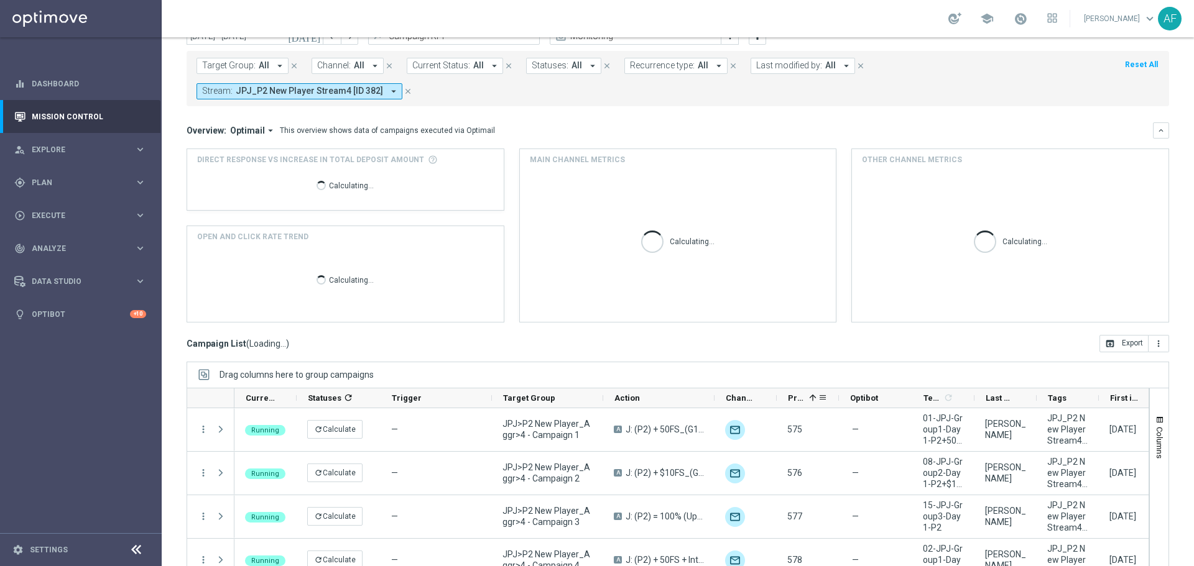
scroll to position [55, 0]
click at [800, 394] on span "Priority" at bounding box center [796, 398] width 16 height 9
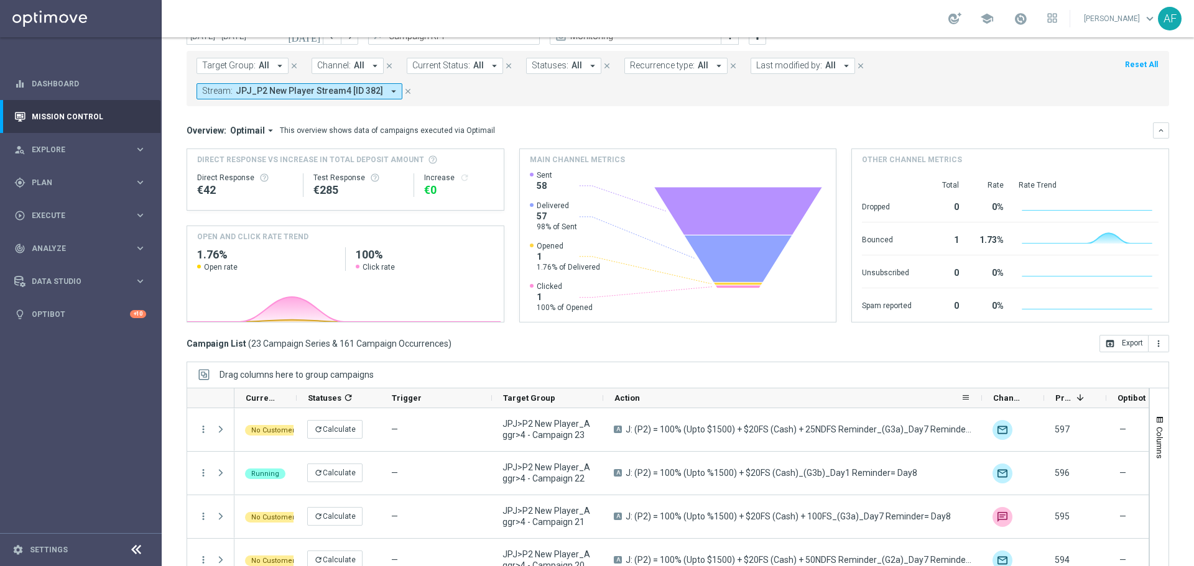
drag, startPoint x: 713, startPoint y: 372, endPoint x: 981, endPoint y: 380, distance: 267.5
click at [981, 389] on div at bounding box center [981, 398] width 5 height 19
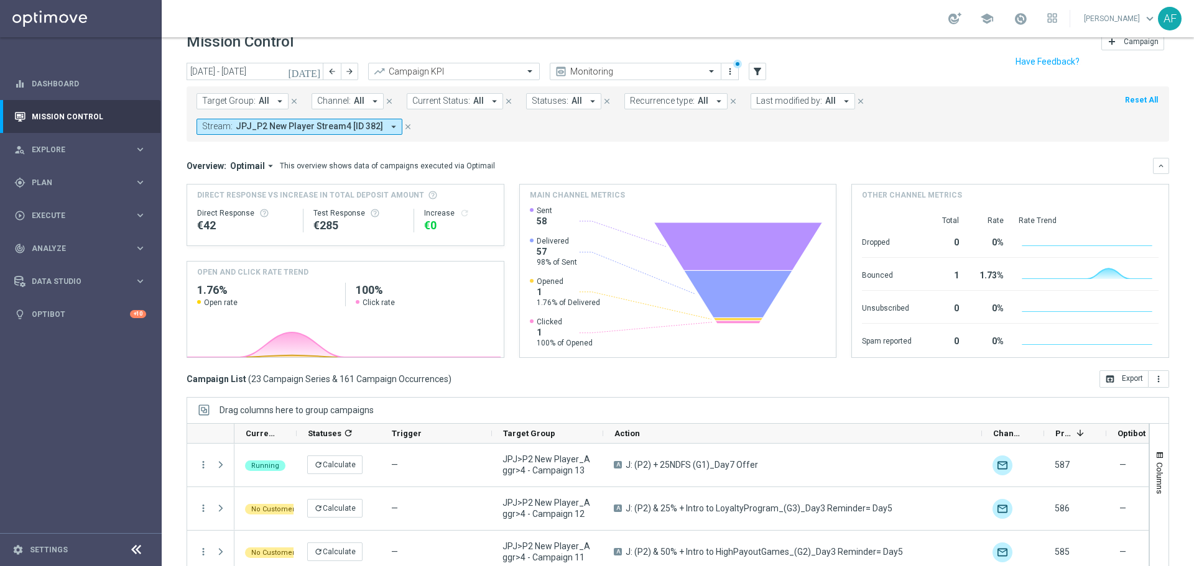
scroll to position [0, 0]
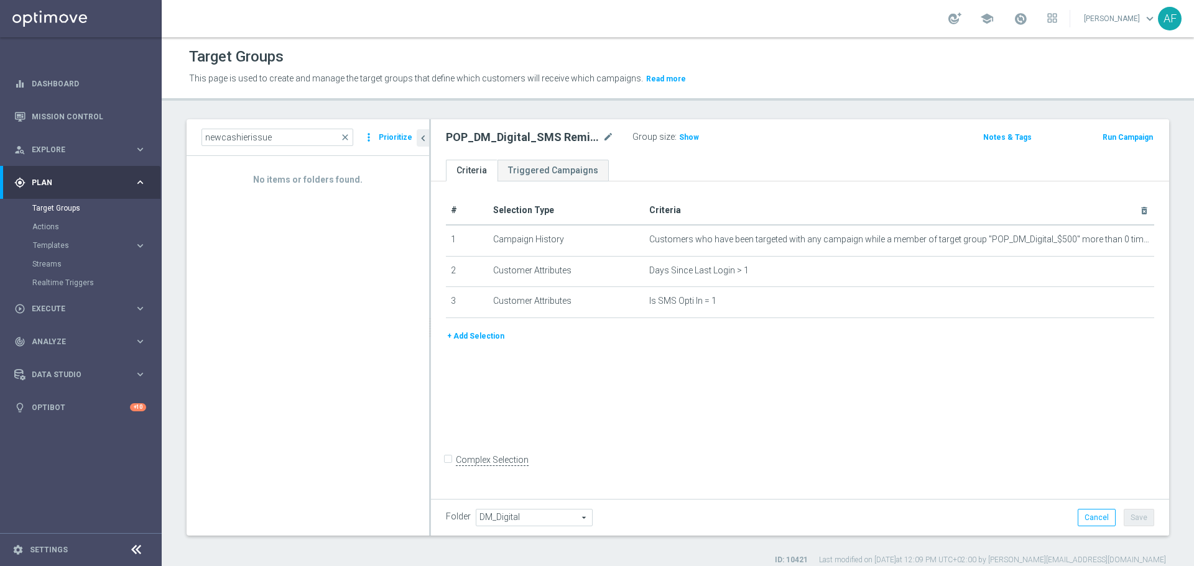
click at [275, 137] on input "newcashierissue" at bounding box center [277, 137] width 152 height 17
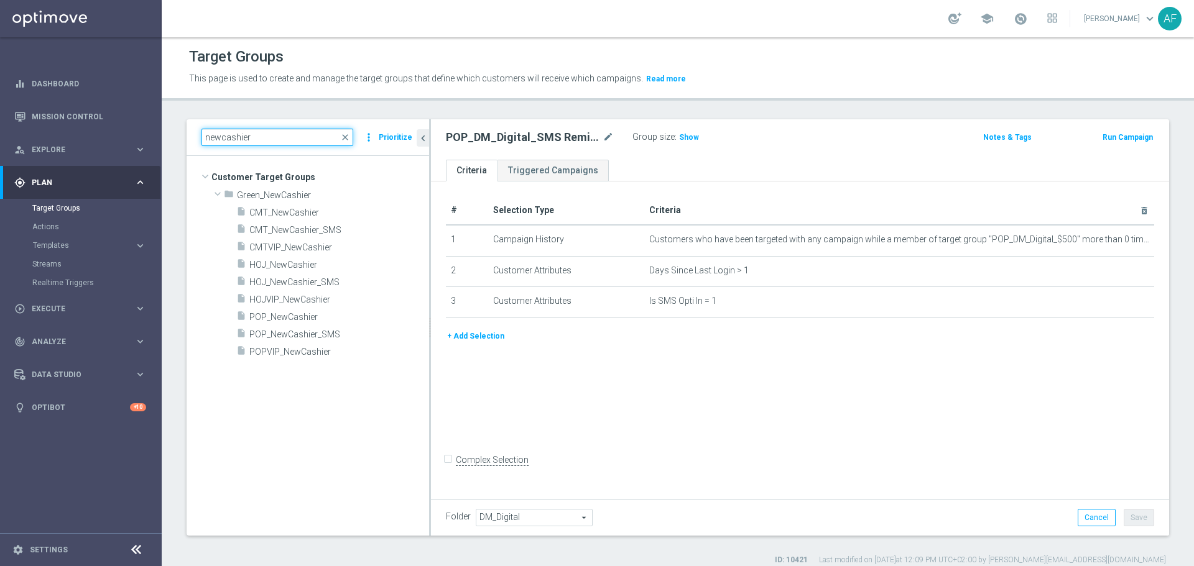
click at [263, 141] on input "newcashier" at bounding box center [277, 137] width 152 height 17
click at [264, 141] on input "newcashier" at bounding box center [277, 137] width 152 height 17
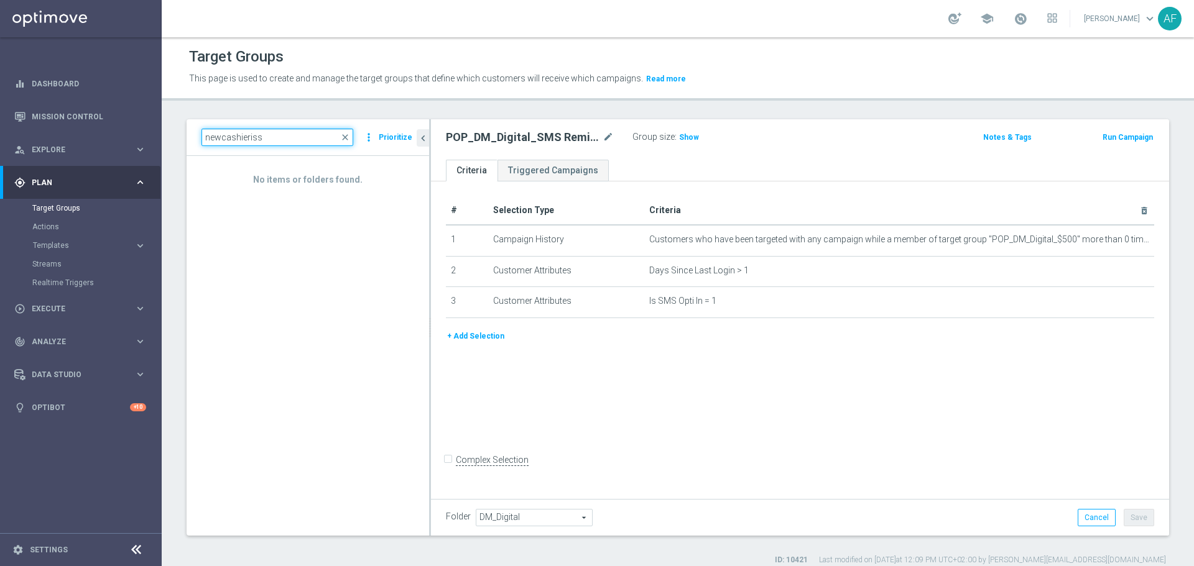
type input "newcashieris"
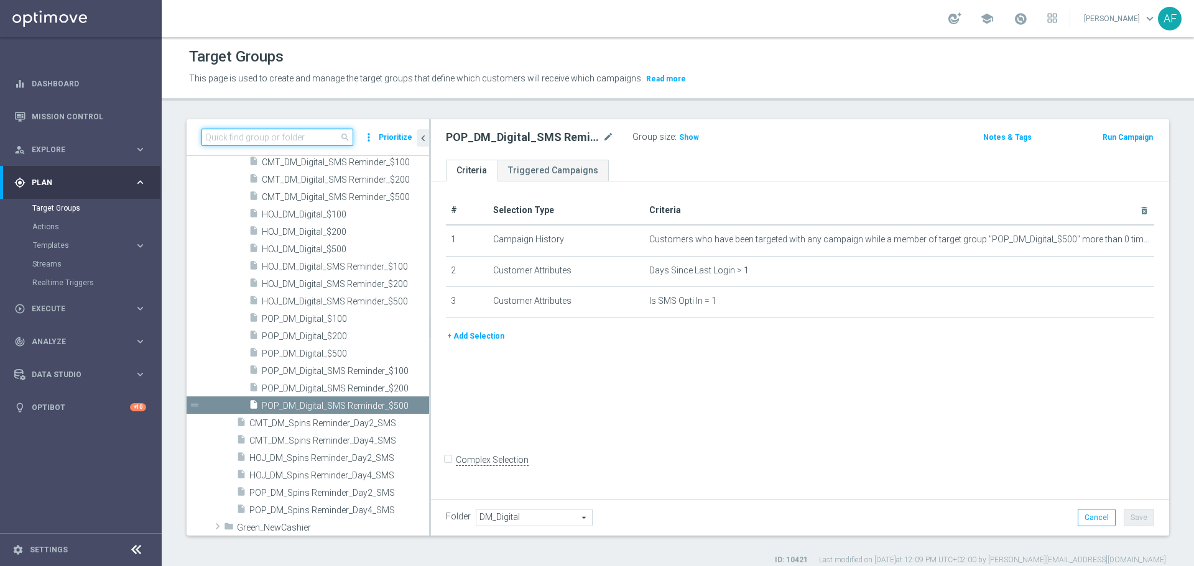
click at [269, 139] on input at bounding box center [277, 137] width 152 height 17
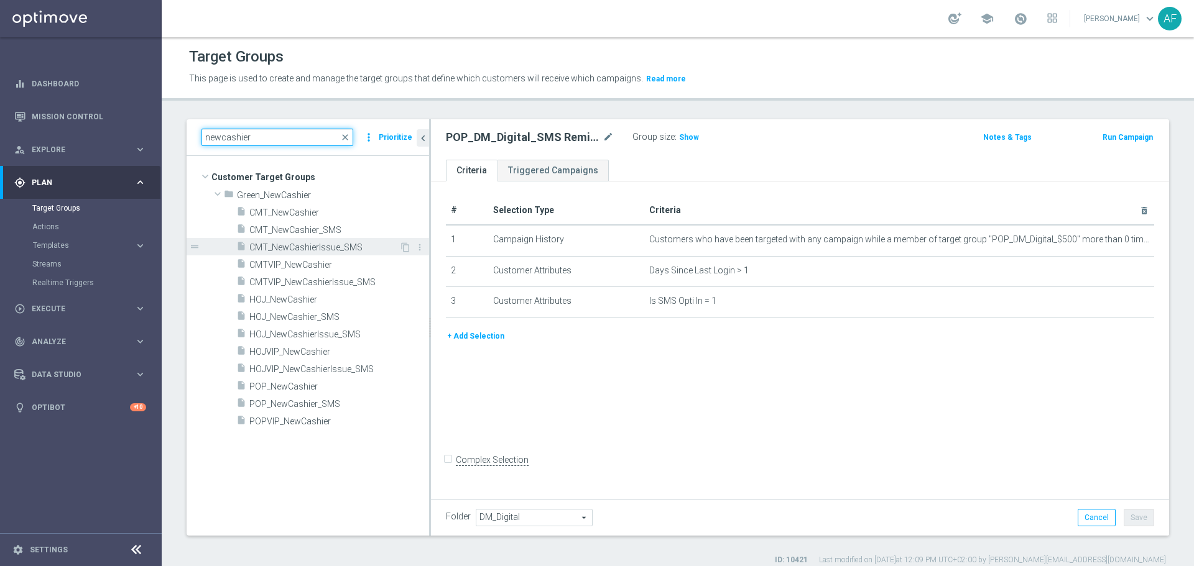
type input "newcashier"
click at [326, 246] on span "CMT_NewCashierIssue_SMS" at bounding box center [324, 248] width 150 height 11
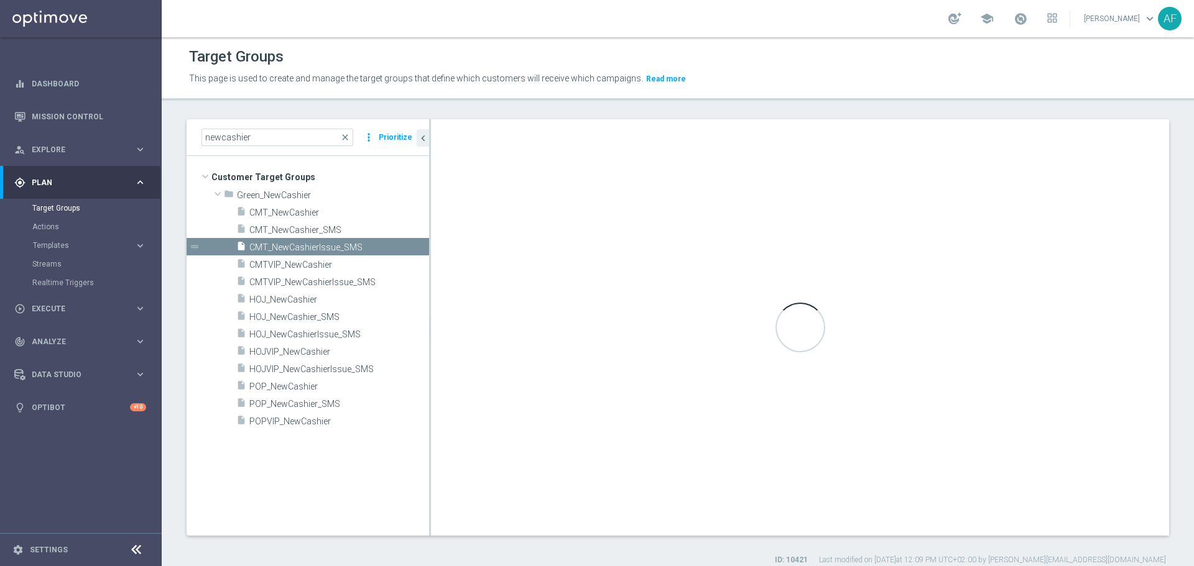
type input "Green_NewCashier"
